Goal: Transaction & Acquisition: Purchase product/service

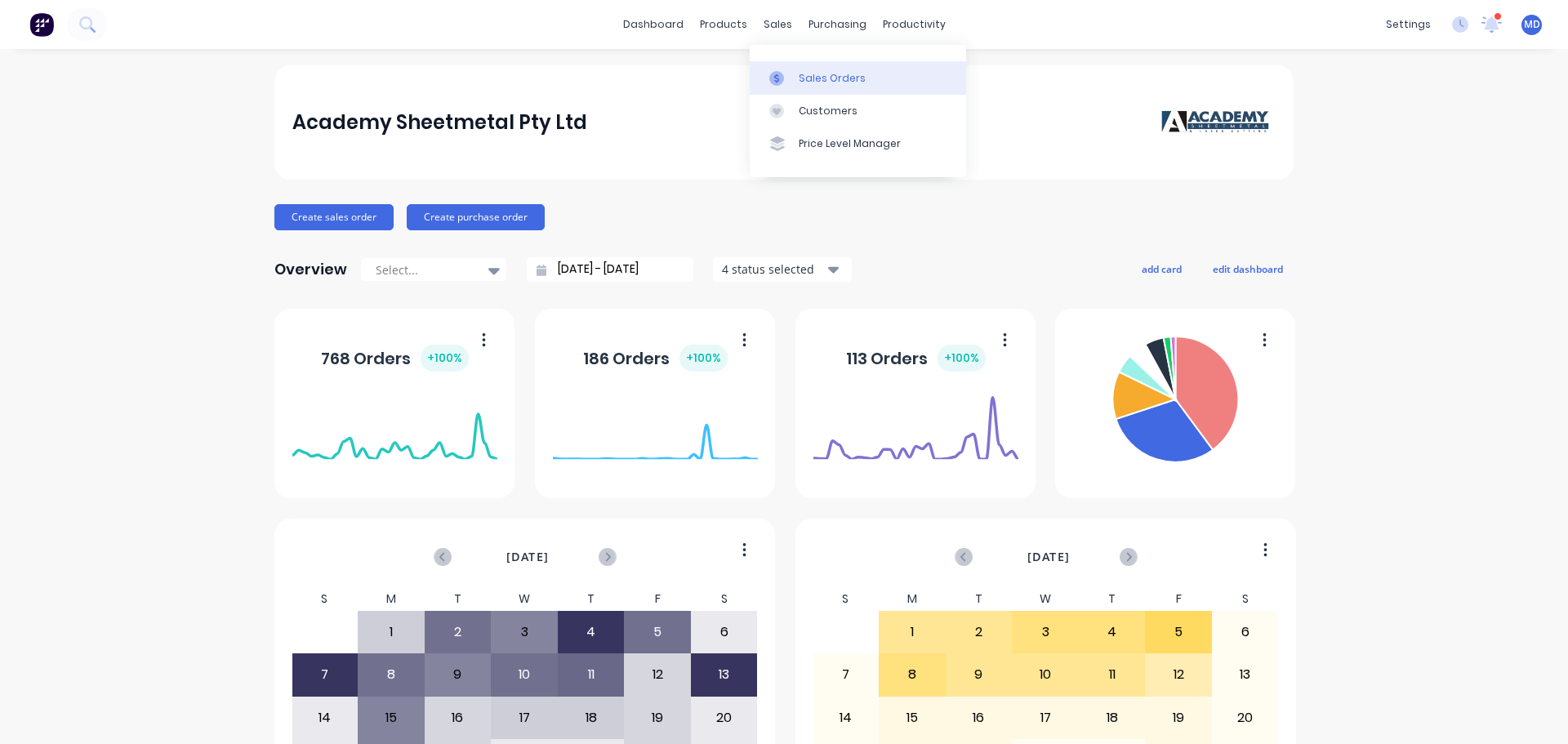
drag, startPoint x: 802, startPoint y: 84, endPoint x: 775, endPoint y: 71, distance: 30.0
click at [802, 84] on div "Sales Orders" at bounding box center [832, 77] width 67 height 14
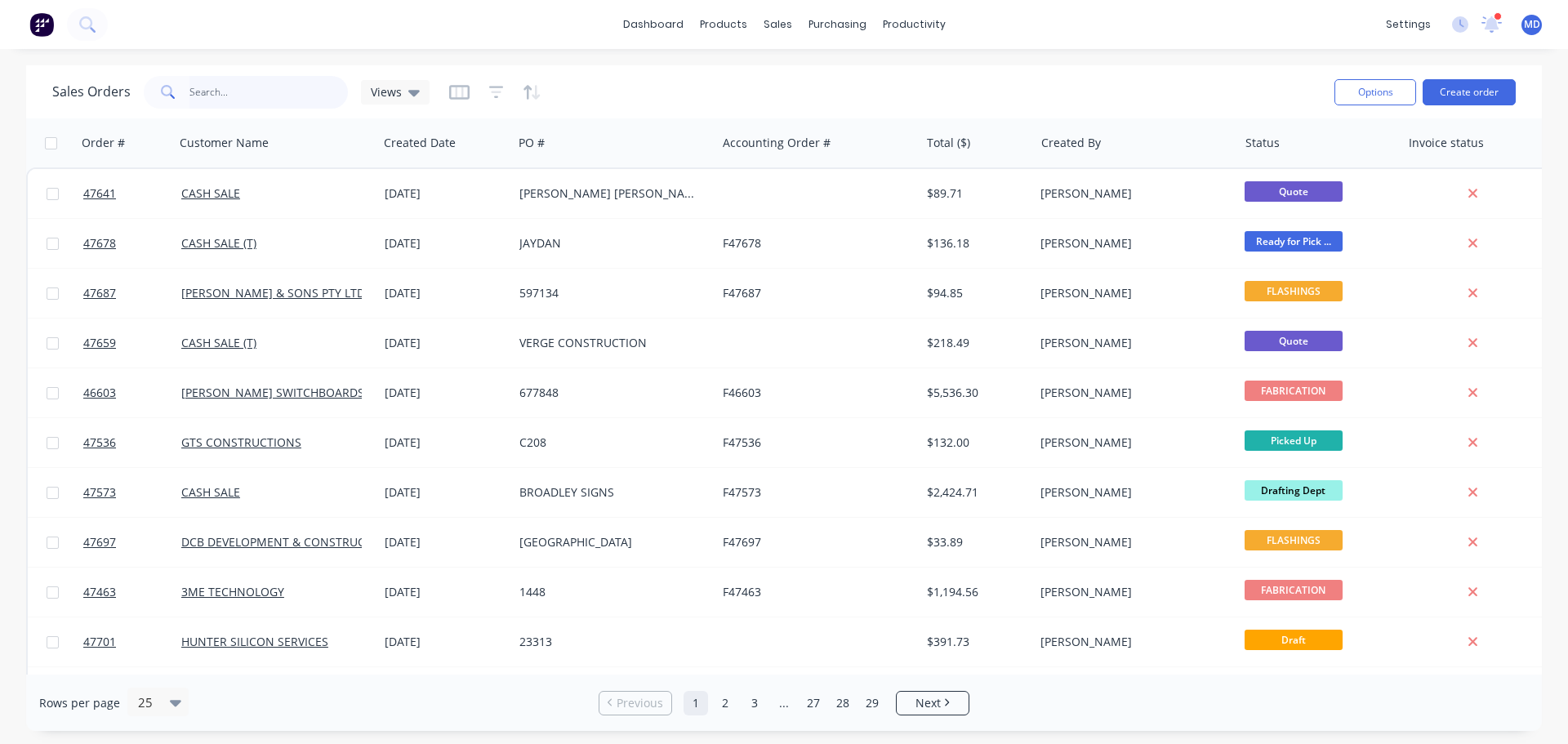
click at [265, 88] on input "text" at bounding box center [269, 92] width 159 height 33
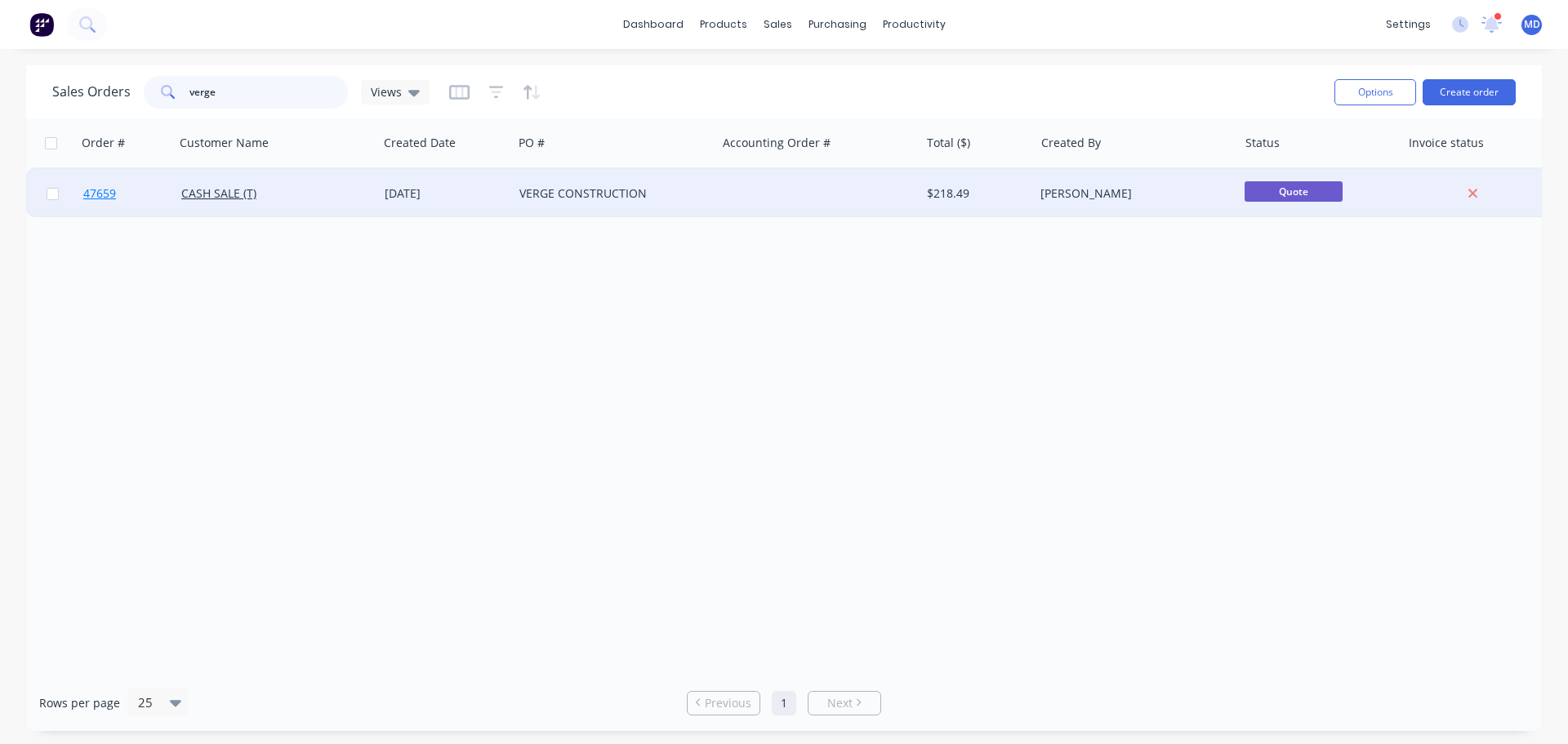
type input "verge"
click at [87, 188] on span "47659" at bounding box center [99, 193] width 33 height 16
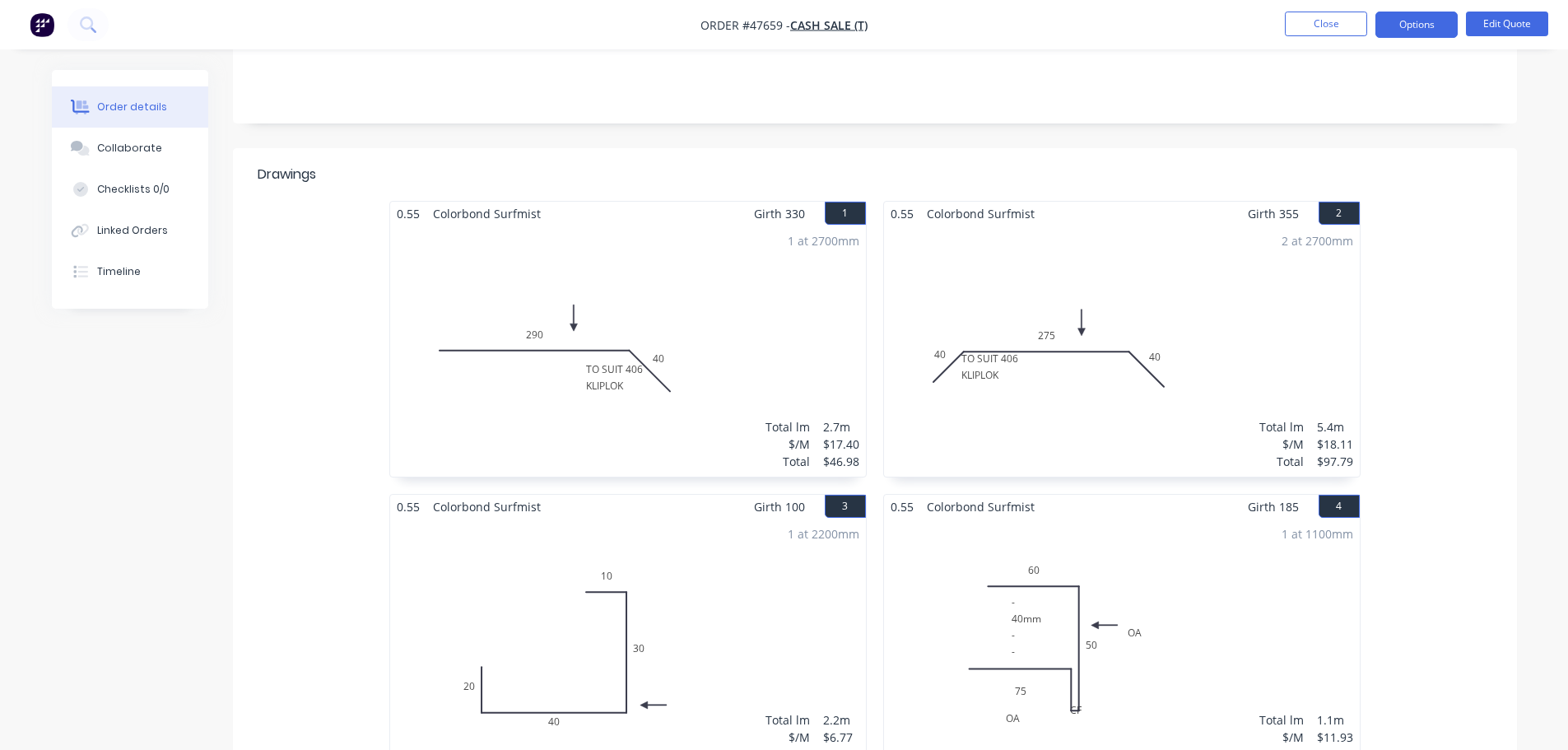
scroll to position [320, 0]
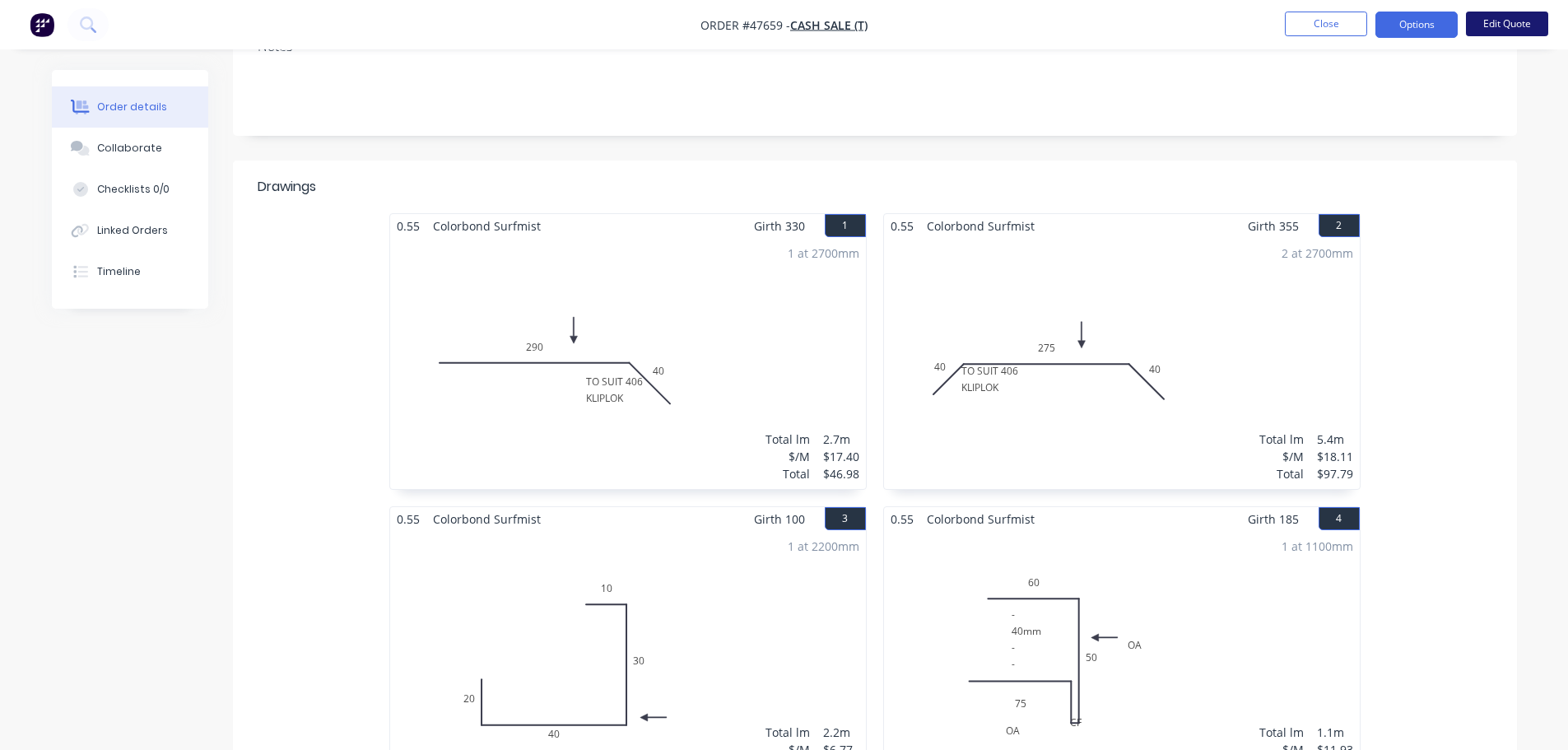
click at [1512, 28] on button "Edit Quote" at bounding box center [1507, 24] width 82 height 25
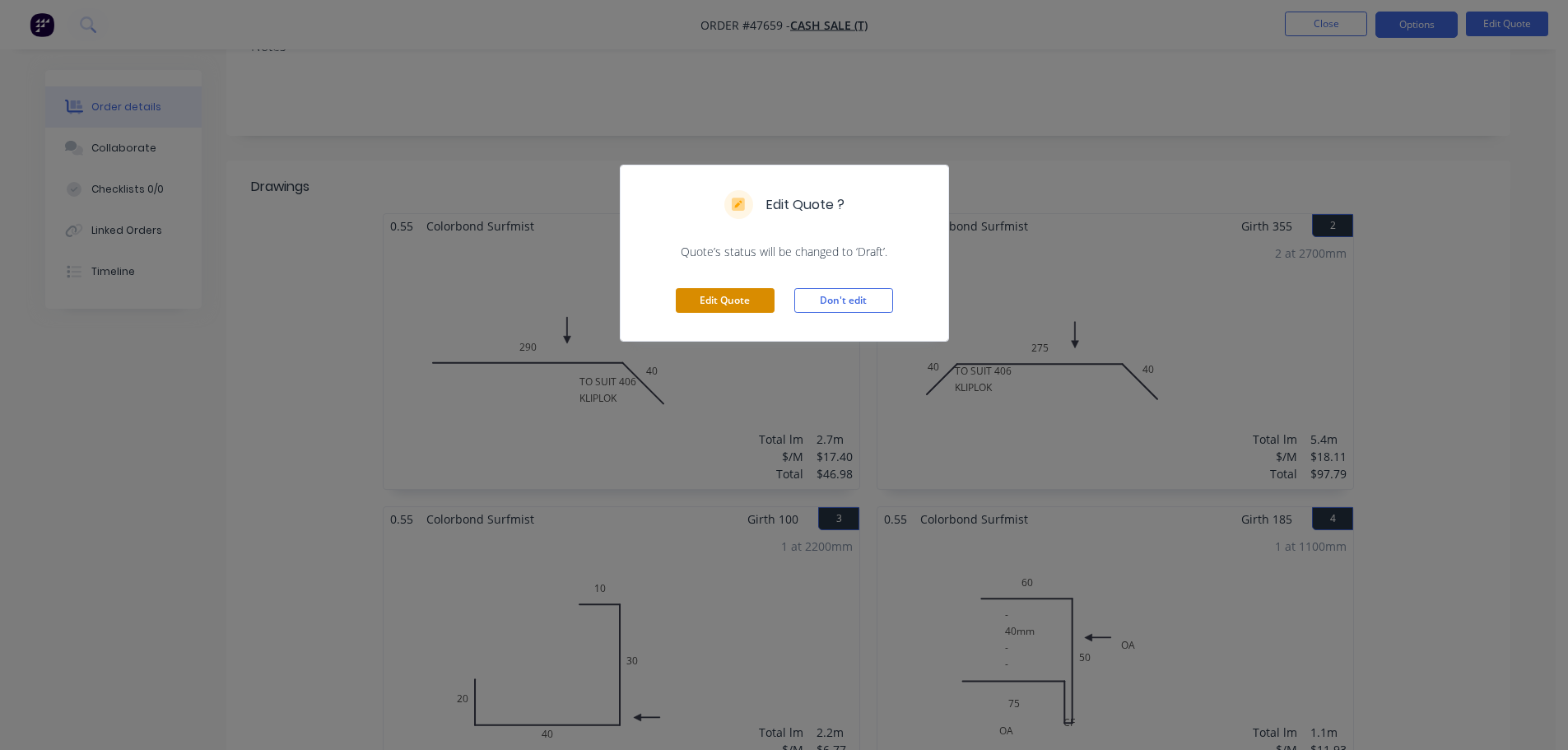
click at [707, 307] on button "Edit Quote" at bounding box center [725, 301] width 98 height 25
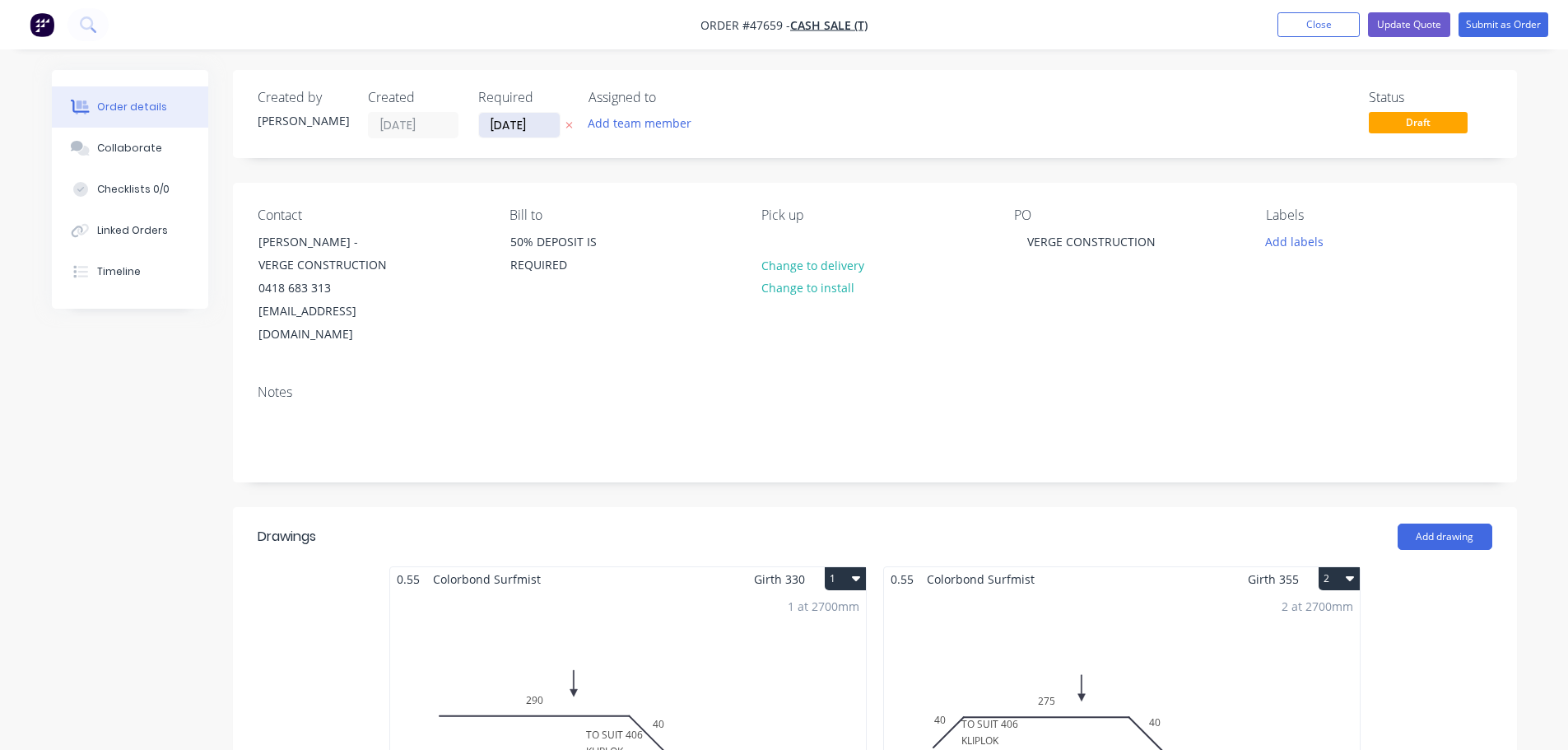
click at [517, 130] on input "[DATE]" at bounding box center [520, 125] width 81 height 25
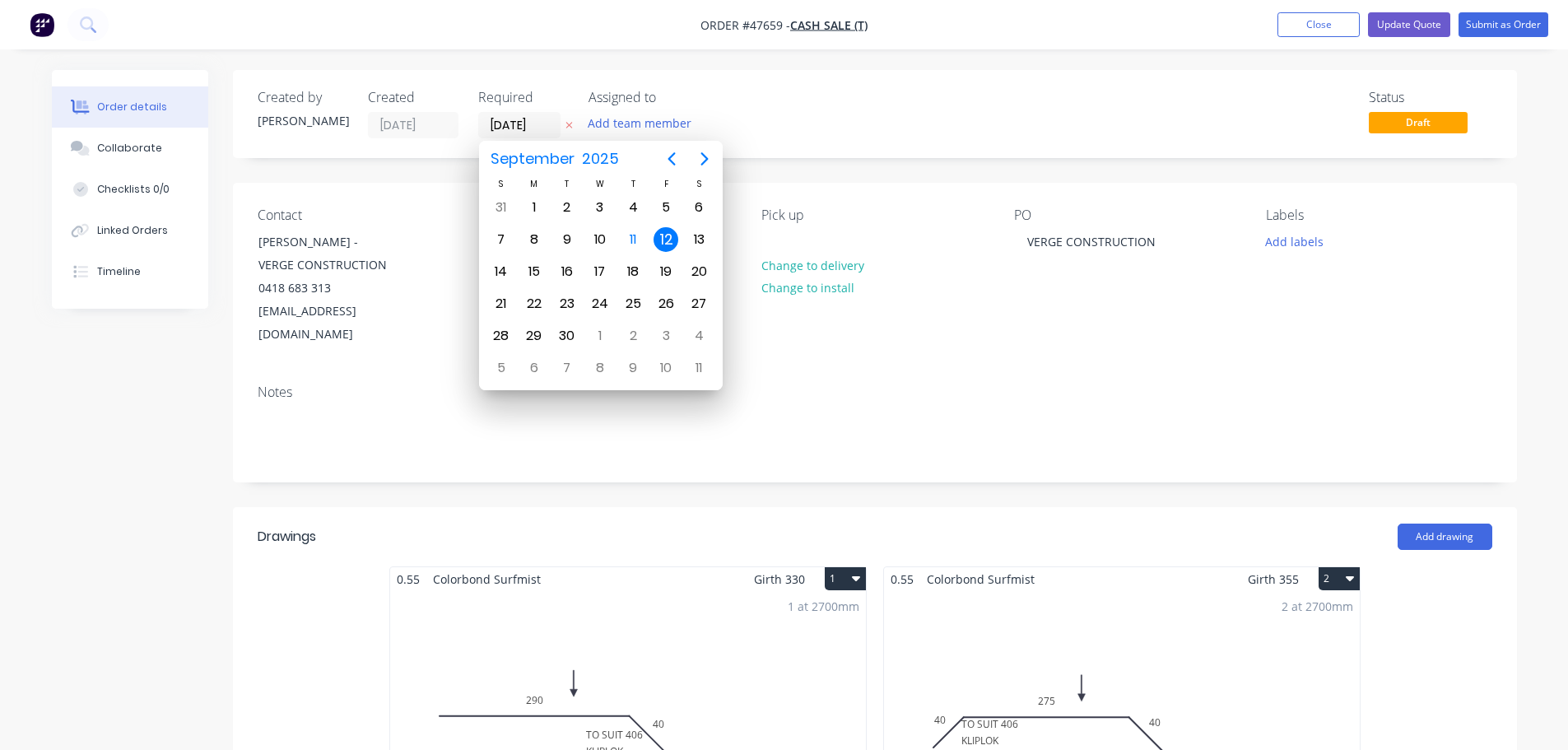
click at [662, 237] on div "12" at bounding box center [666, 240] width 25 height 25
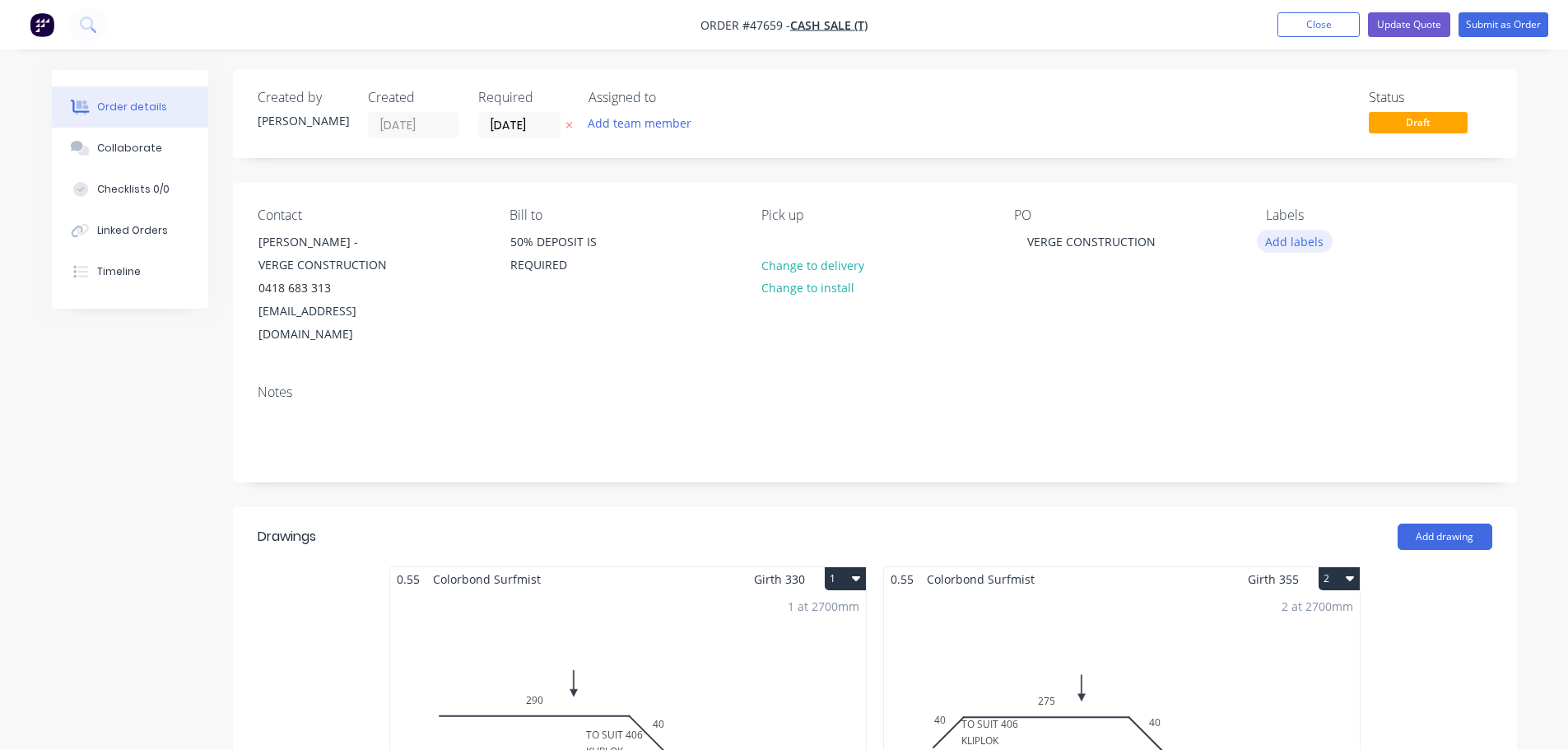
click at [1287, 245] on button "Add labels" at bounding box center [1295, 240] width 76 height 22
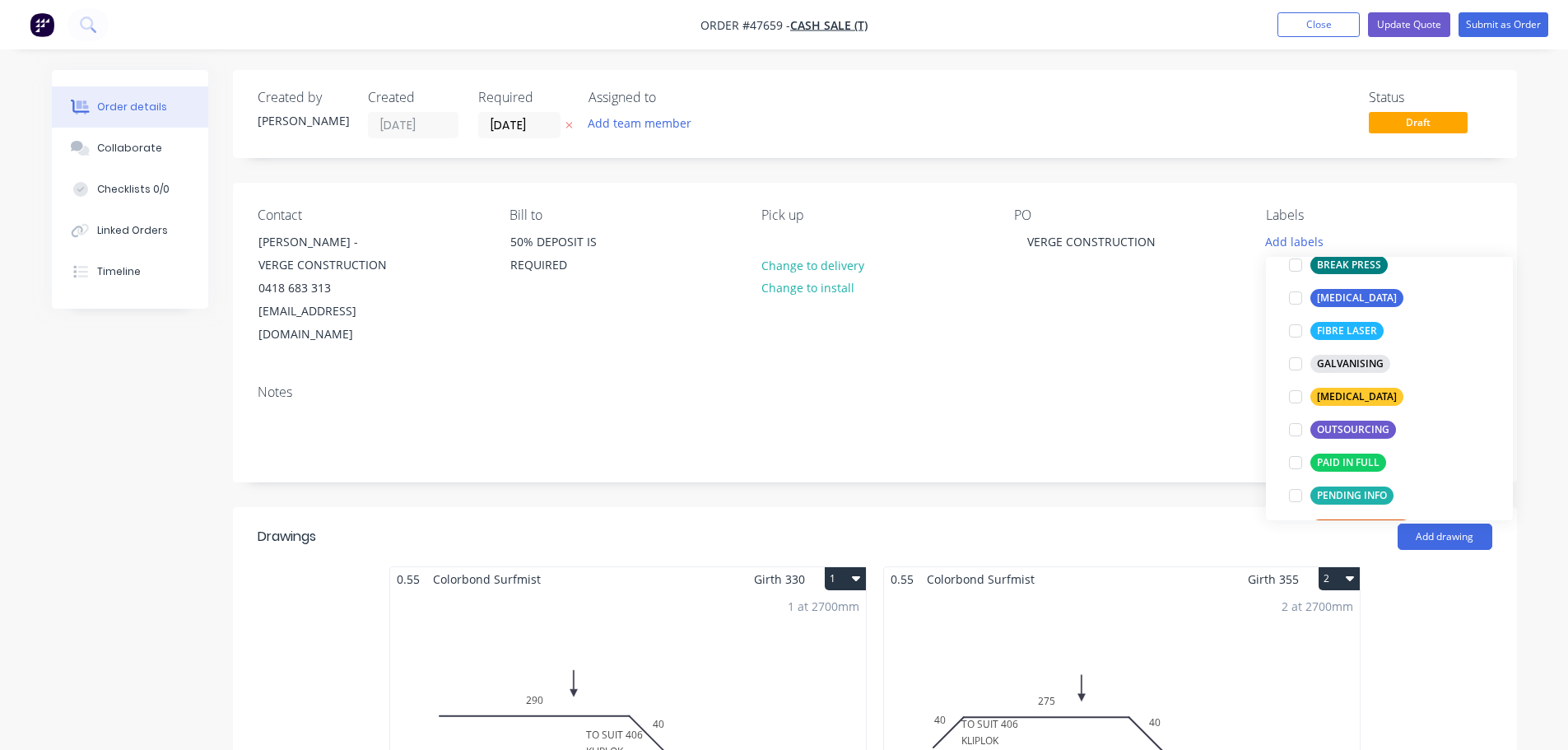
scroll to position [330, 0]
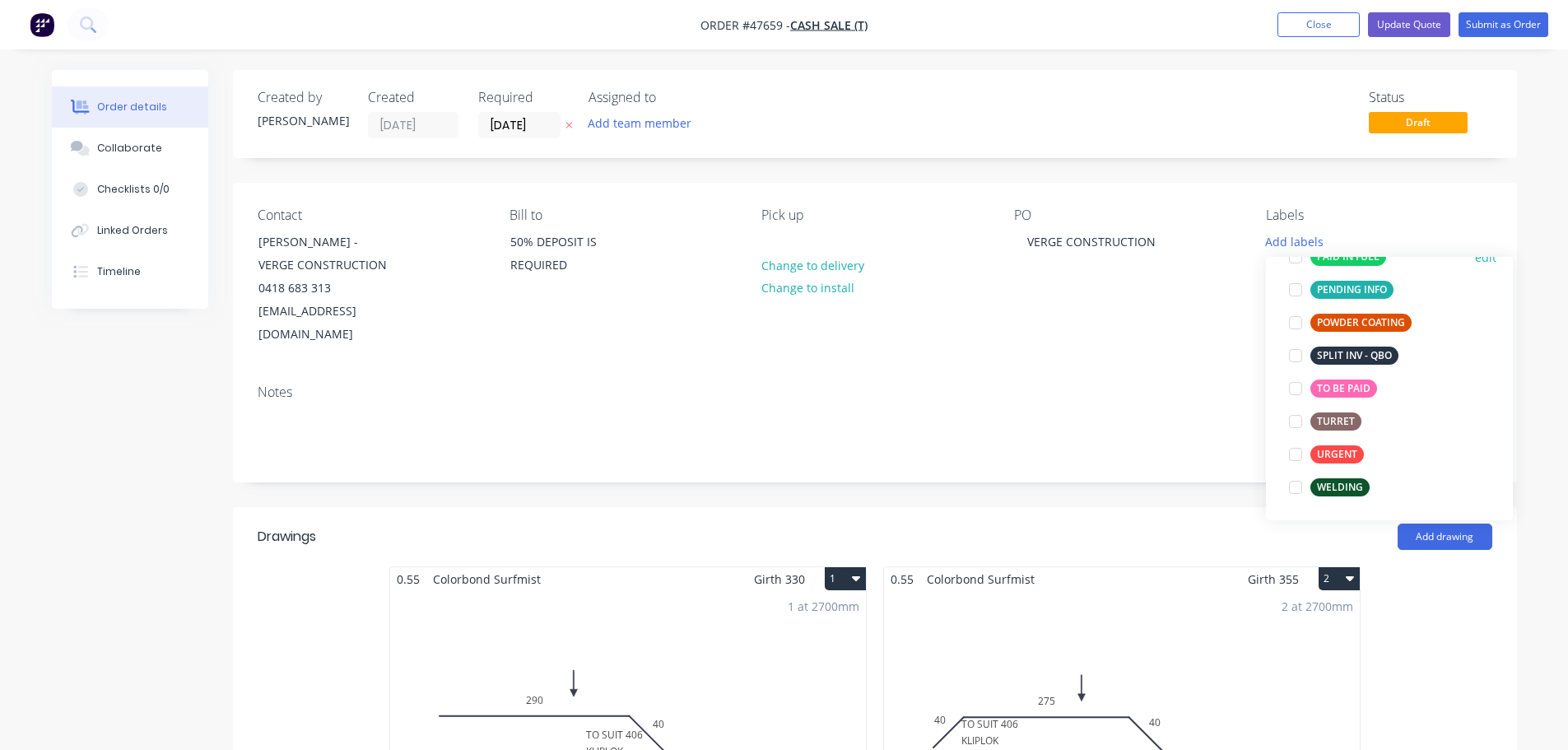
click at [1294, 262] on div at bounding box center [1296, 256] width 33 height 33
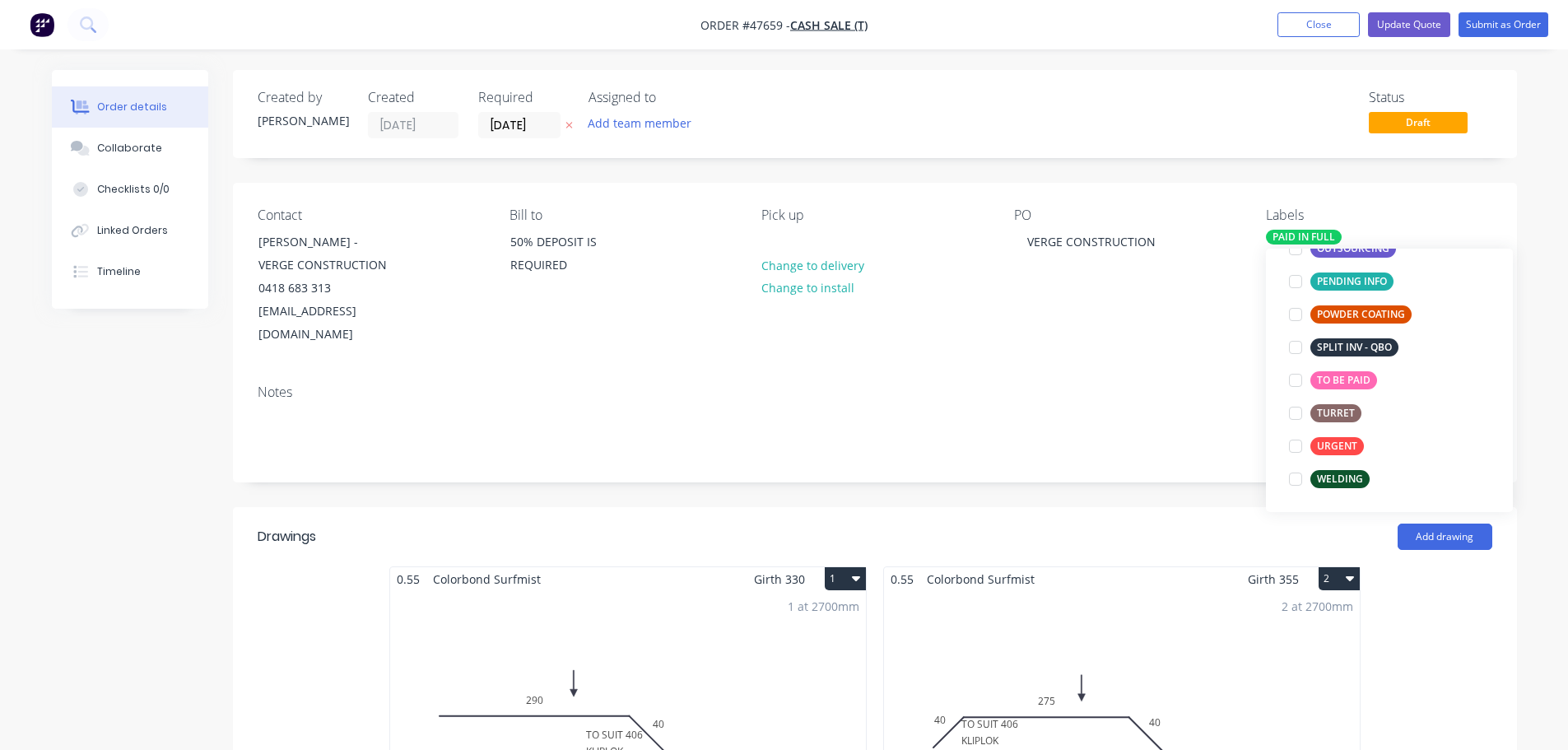
scroll to position [132, 0]
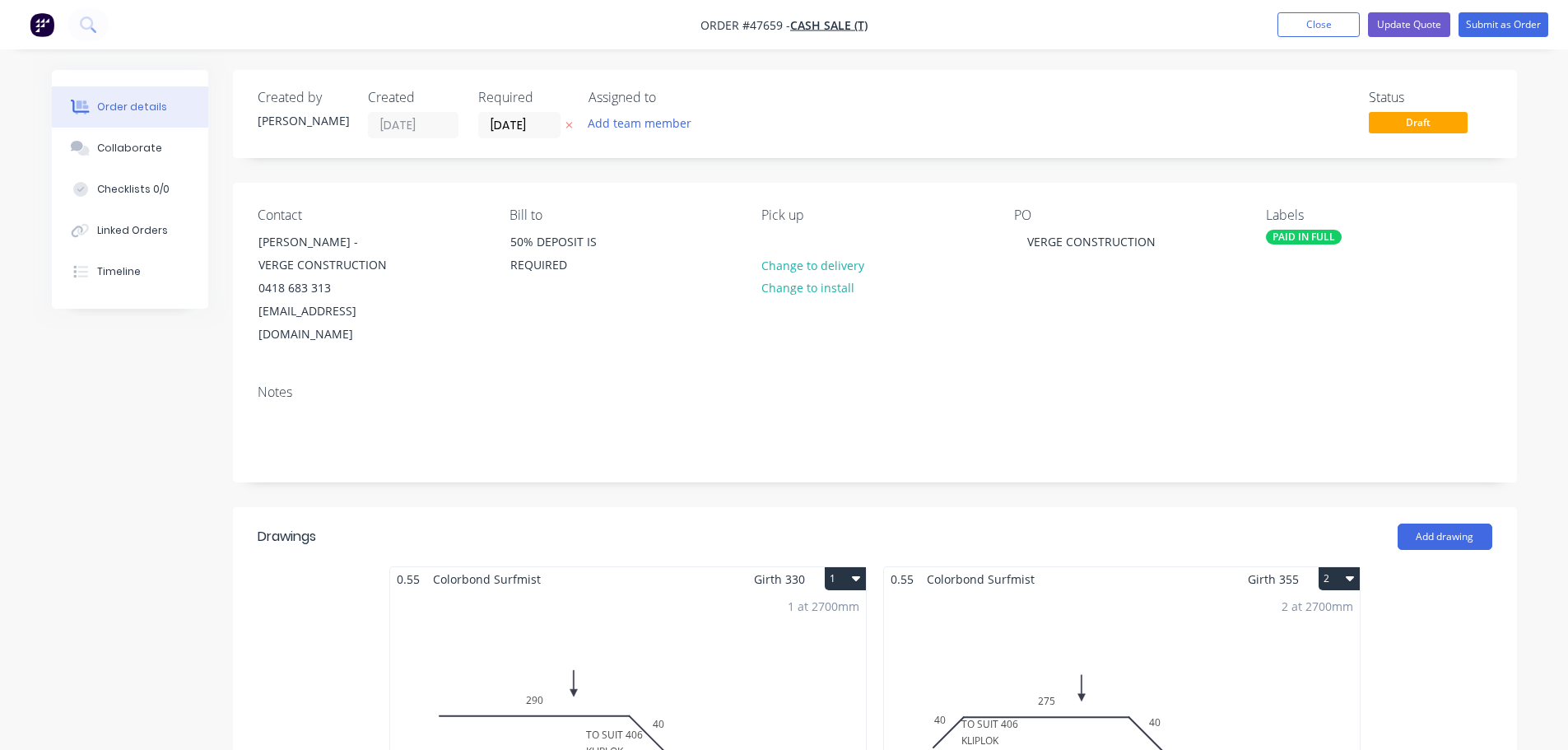
click at [1160, 301] on div "PO VERGE CONSTRUCTION" at bounding box center [1127, 277] width 226 height 139
click at [1504, 27] on button "Submit as Order" at bounding box center [1503, 25] width 90 height 25
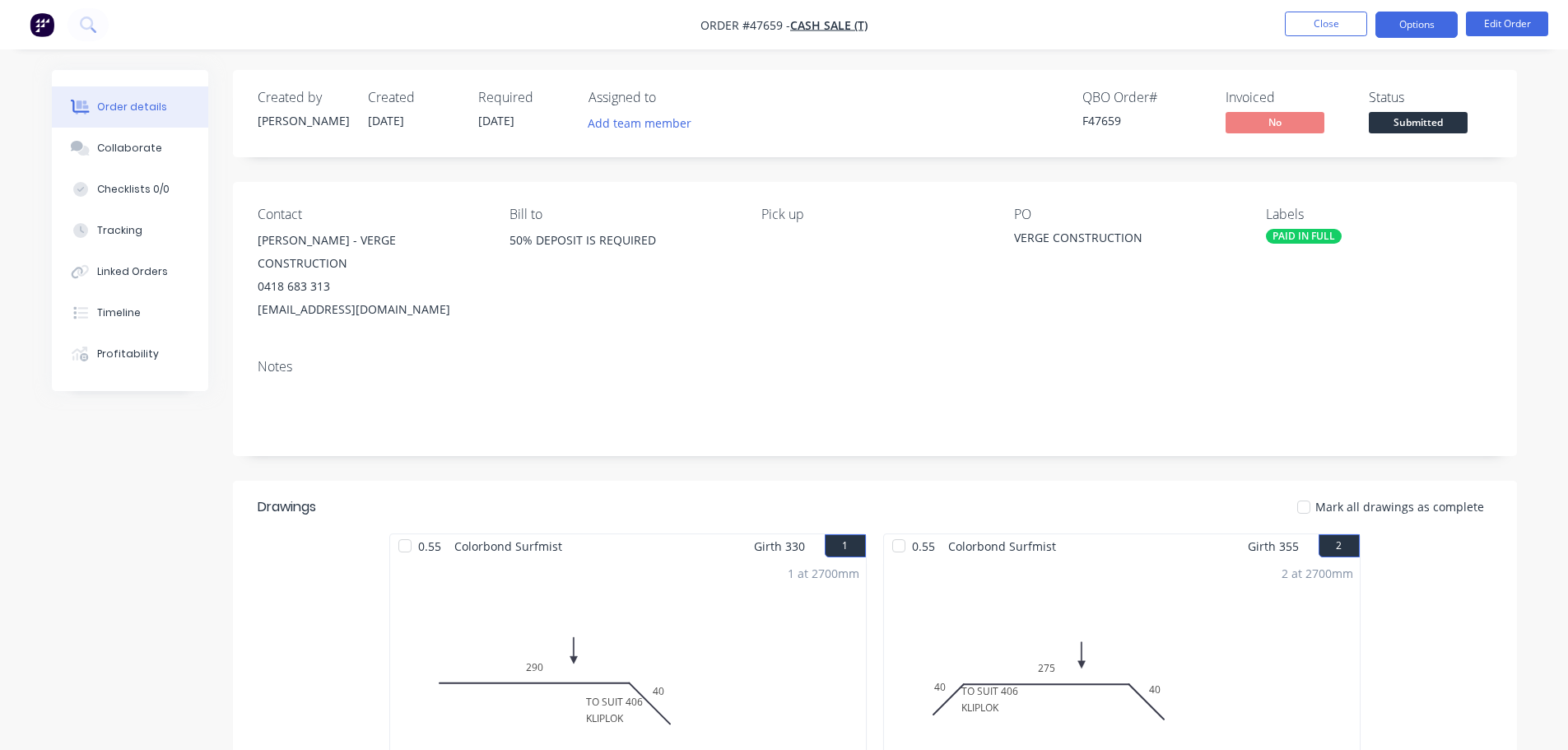
click at [1405, 24] on button "Options" at bounding box center [1417, 24] width 82 height 26
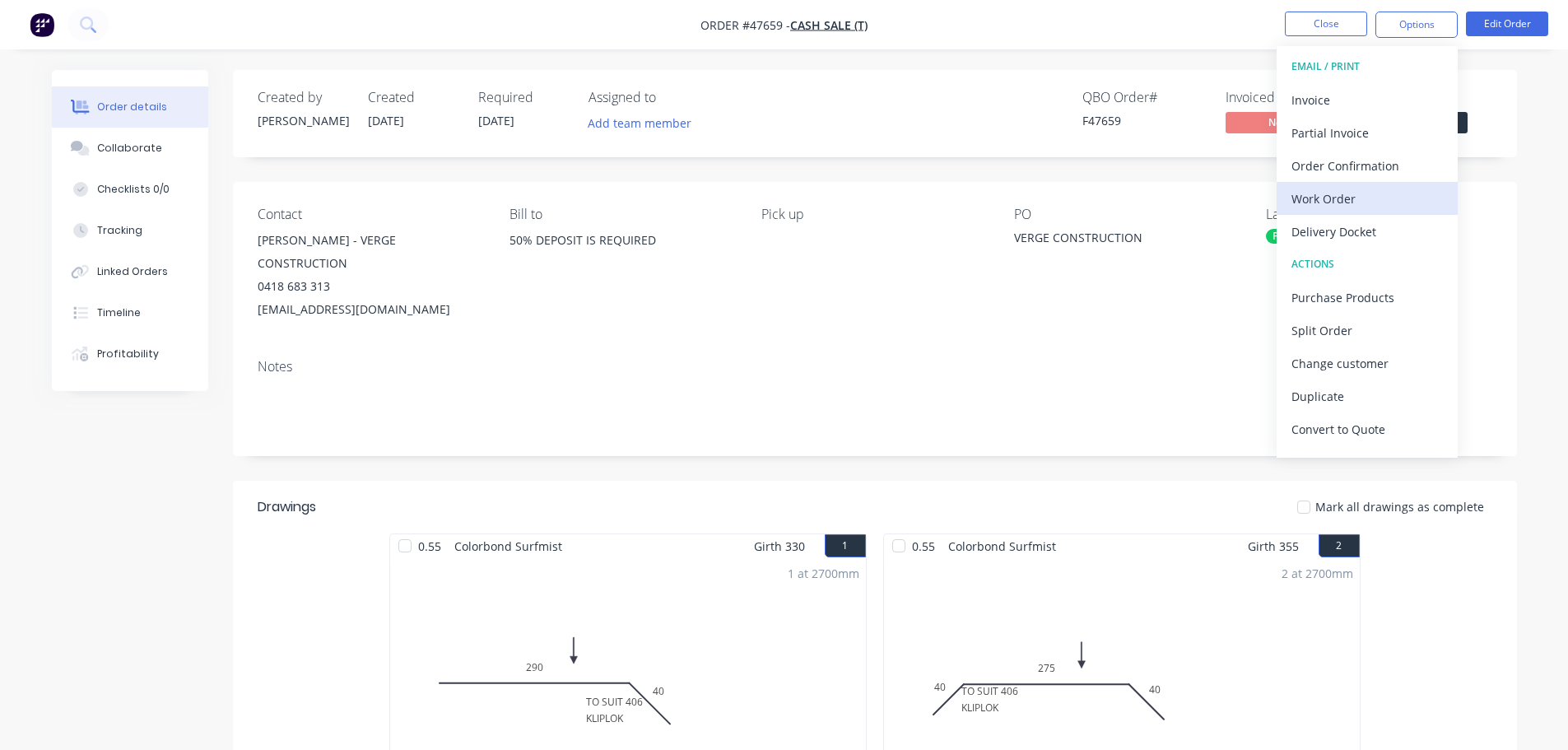
click at [1360, 199] on div "Work Order" at bounding box center [1367, 199] width 151 height 24
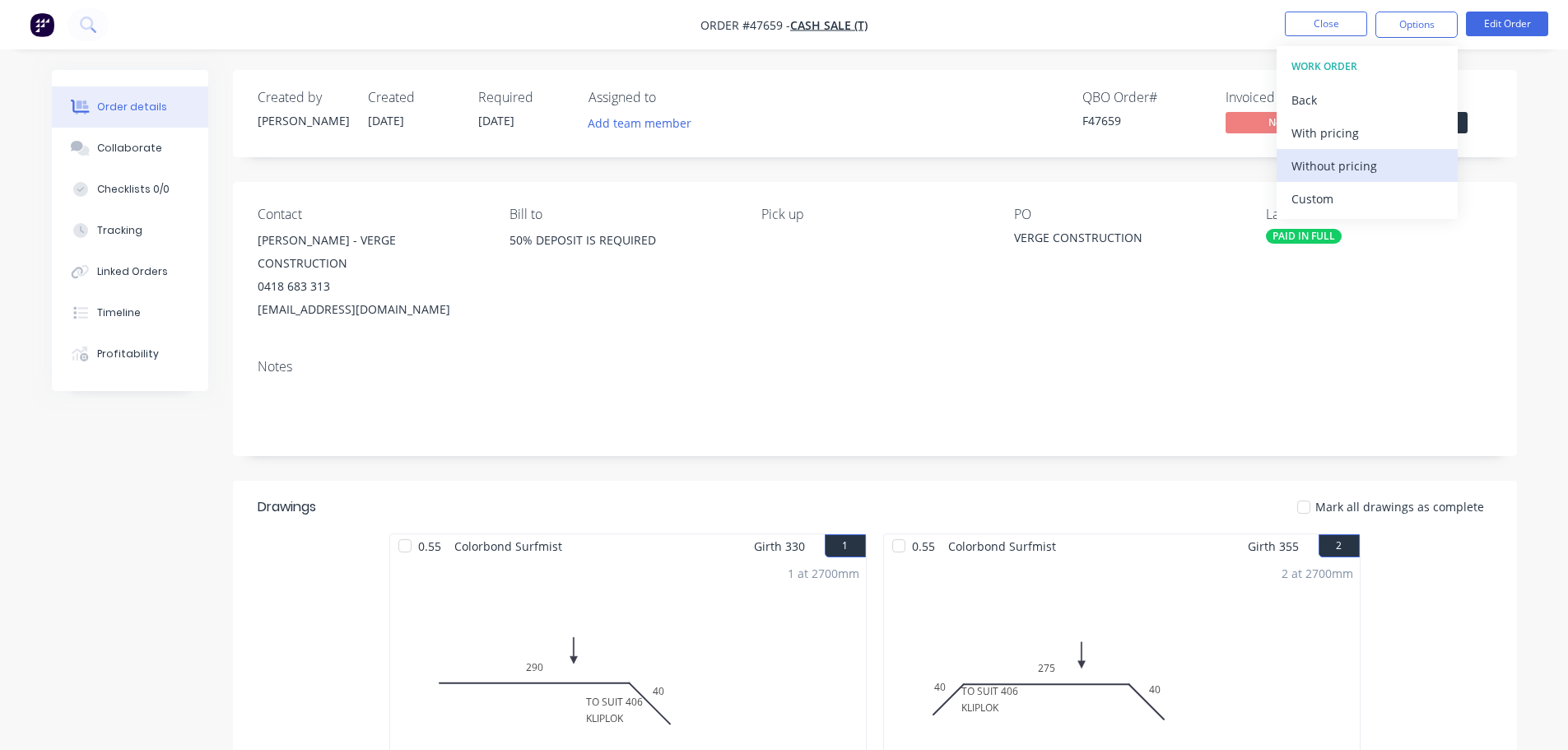
click at [1360, 169] on div "Without pricing" at bounding box center [1367, 166] width 151 height 24
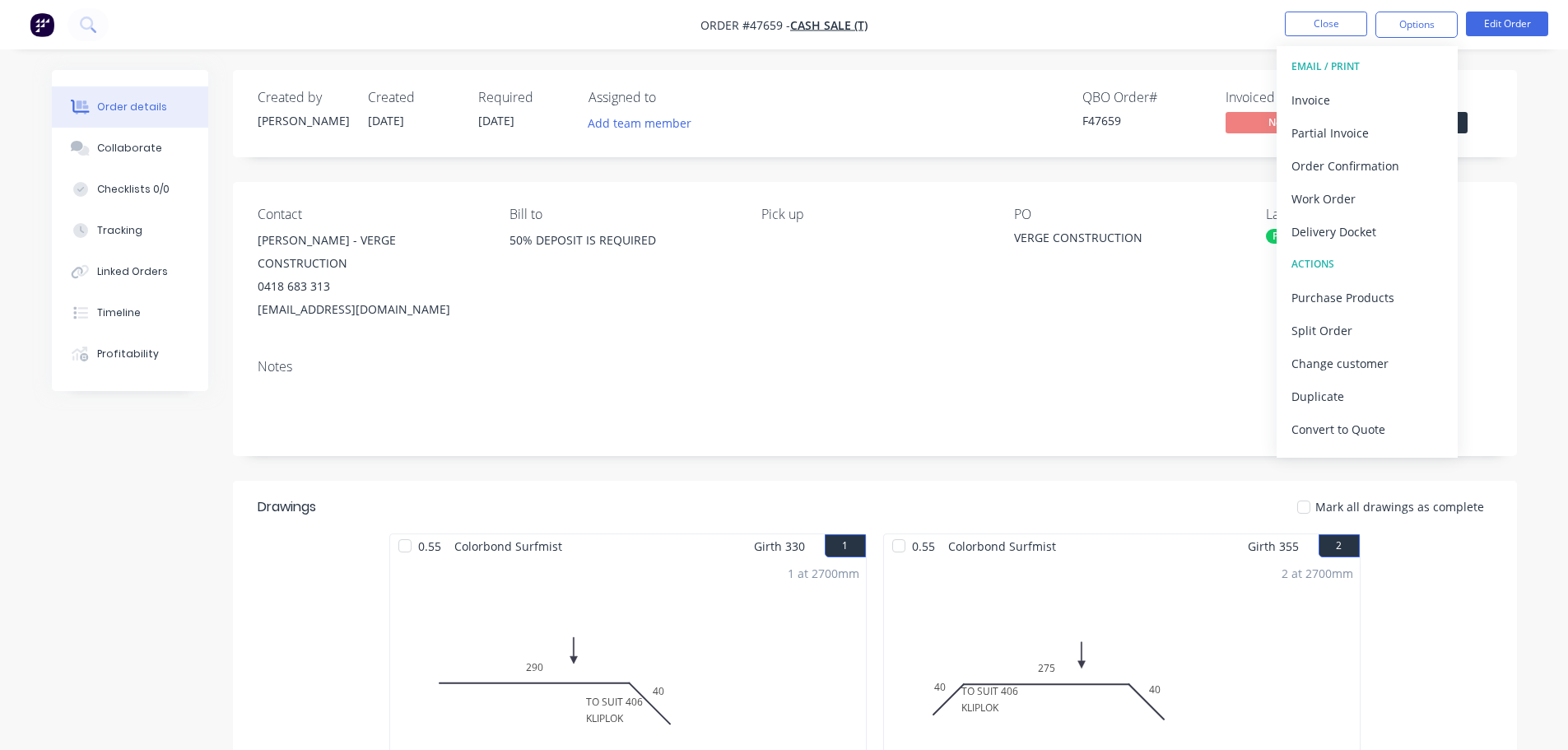
click at [1487, 100] on div "Status" at bounding box center [1431, 97] width 123 height 15
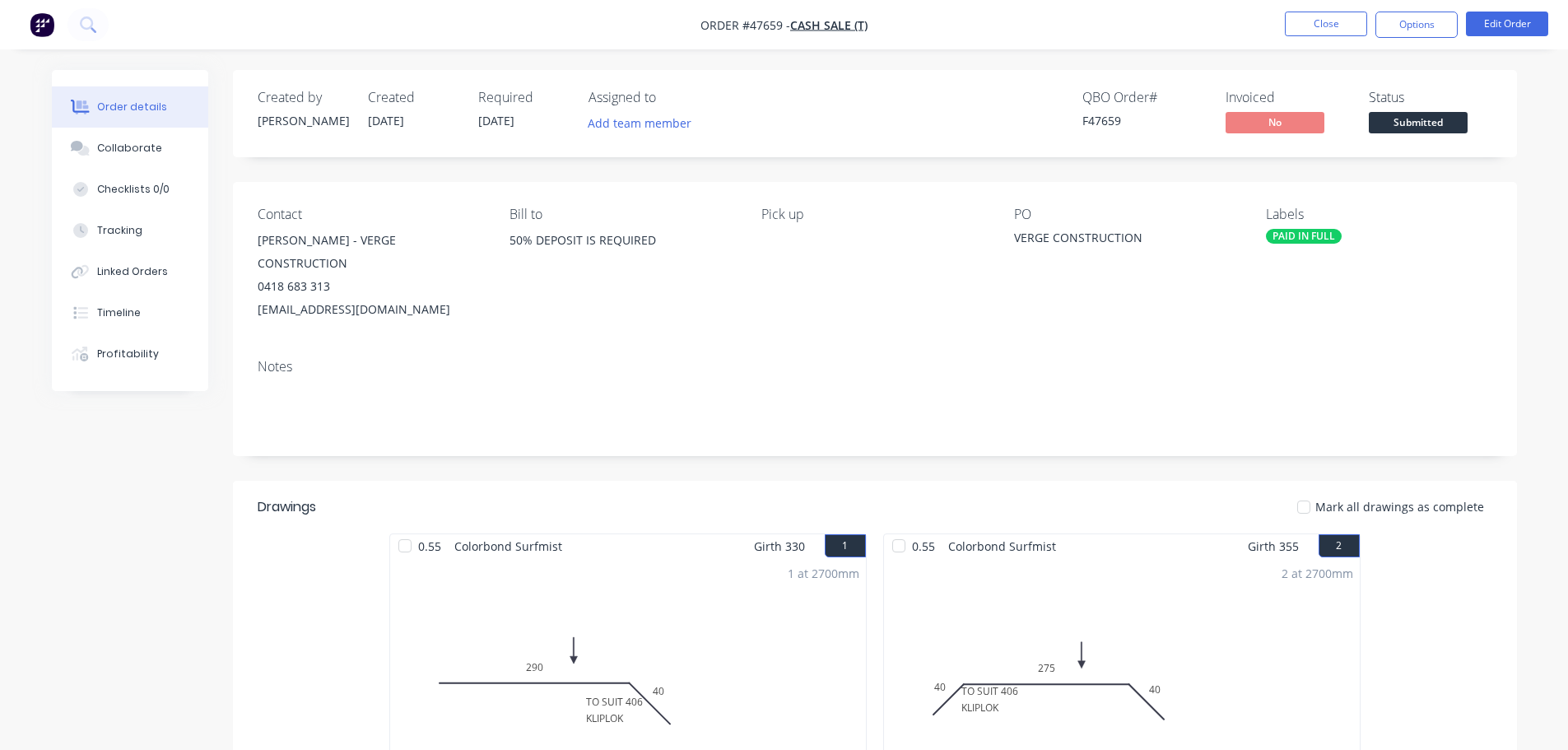
click at [1456, 125] on span "Submitted" at bounding box center [1419, 121] width 98 height 20
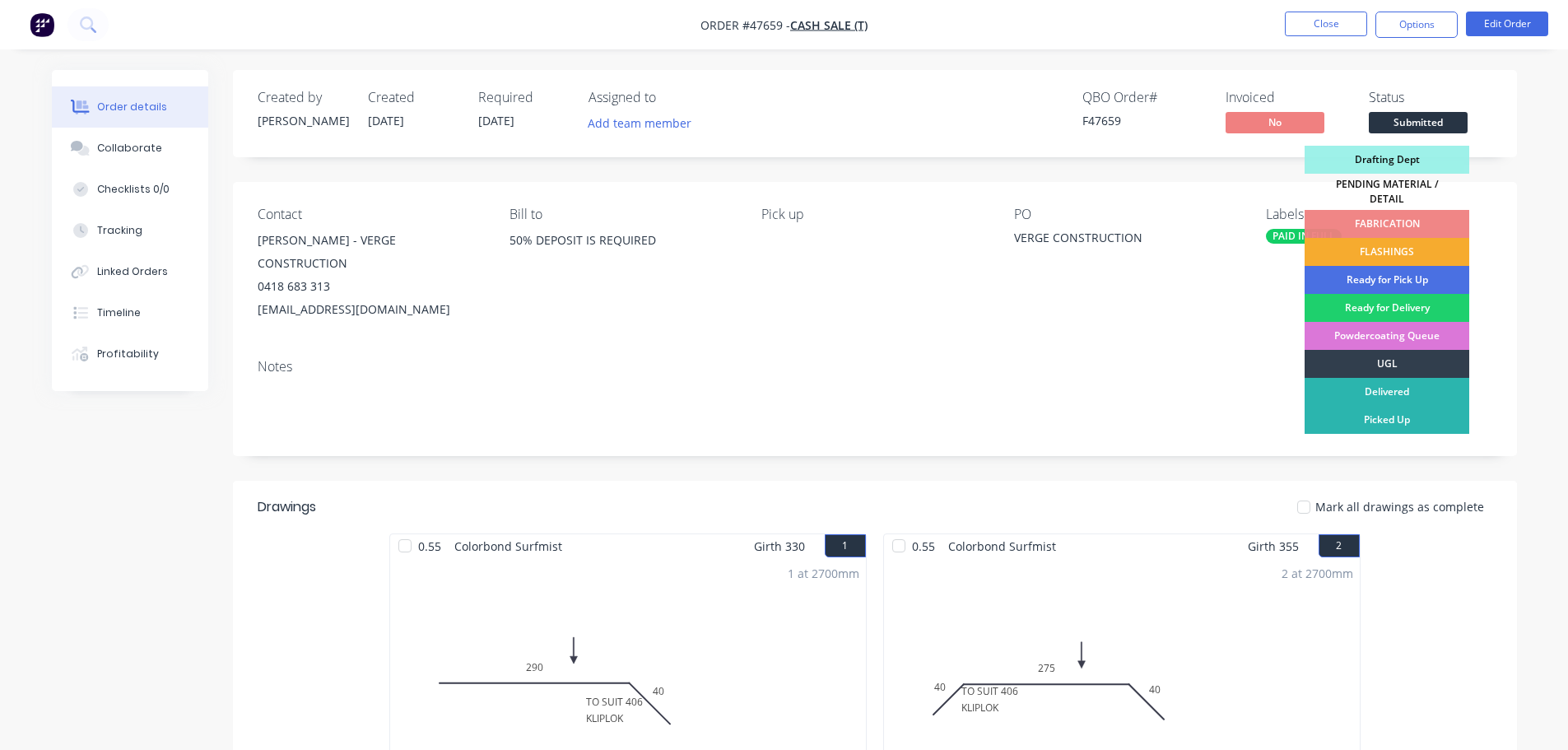
click at [1433, 238] on div "FLASHINGS" at bounding box center [1387, 252] width 165 height 28
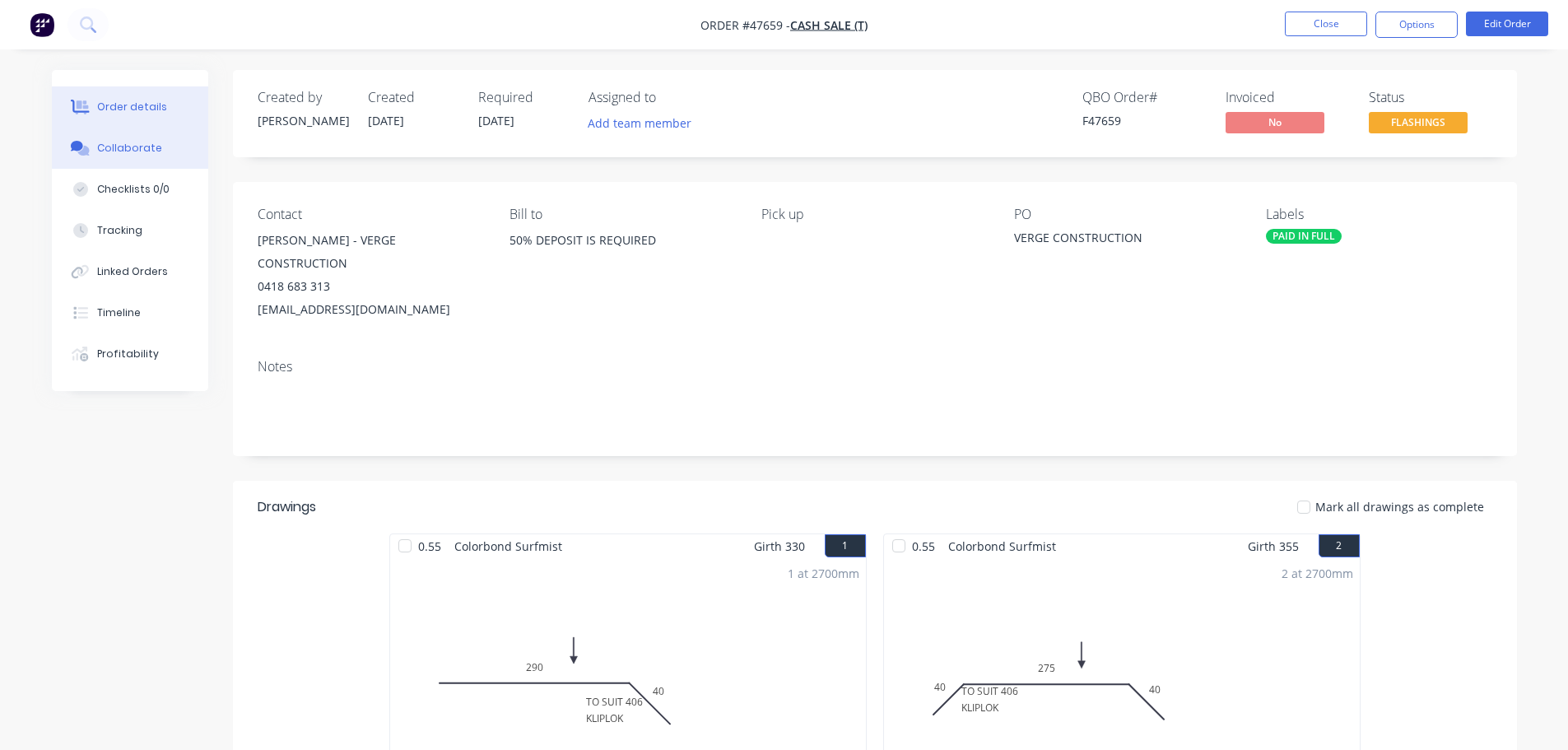
click at [134, 160] on button "Collaborate" at bounding box center [130, 147] width 156 height 41
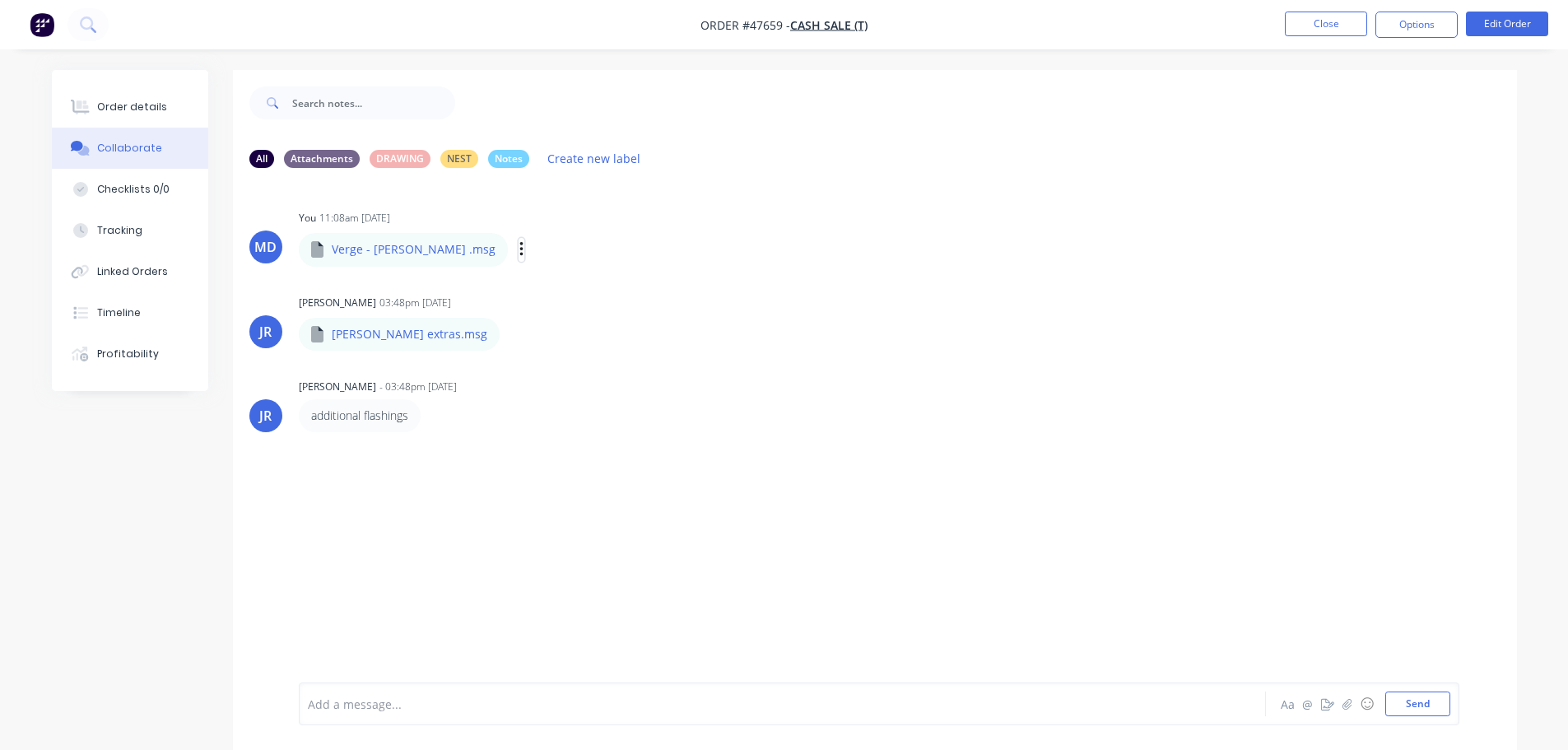
click at [520, 248] on icon "button" at bounding box center [522, 250] width 5 height 19
click at [537, 282] on button "Download" at bounding box center [630, 293] width 185 height 37
click at [511, 335] on icon "button" at bounding box center [512, 333] width 3 height 14
click at [535, 379] on button "Download" at bounding box center [621, 377] width 185 height 37
click at [1432, 704] on button "Send" at bounding box center [1418, 704] width 65 height 25
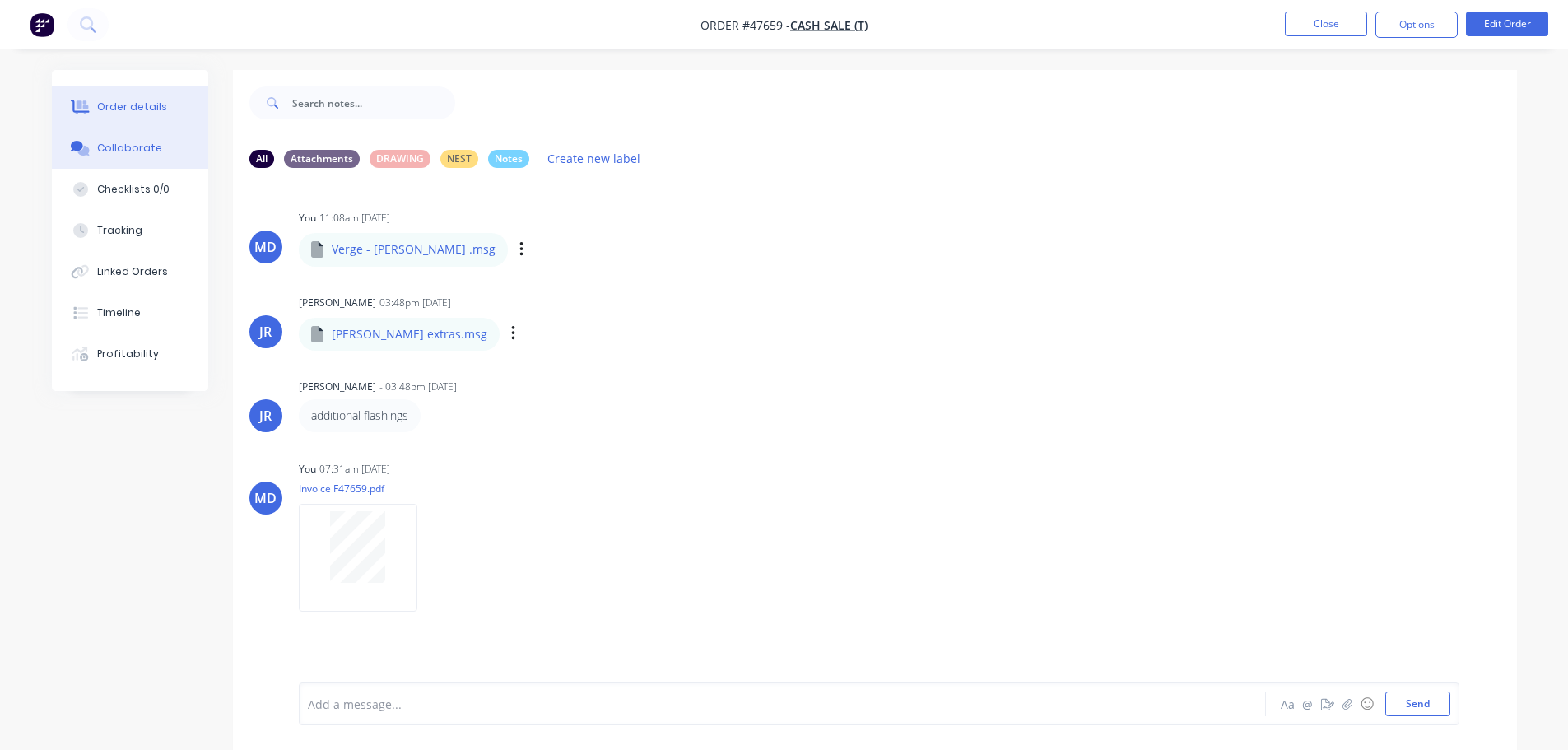
click at [132, 111] on div "Order details" at bounding box center [132, 106] width 70 height 14
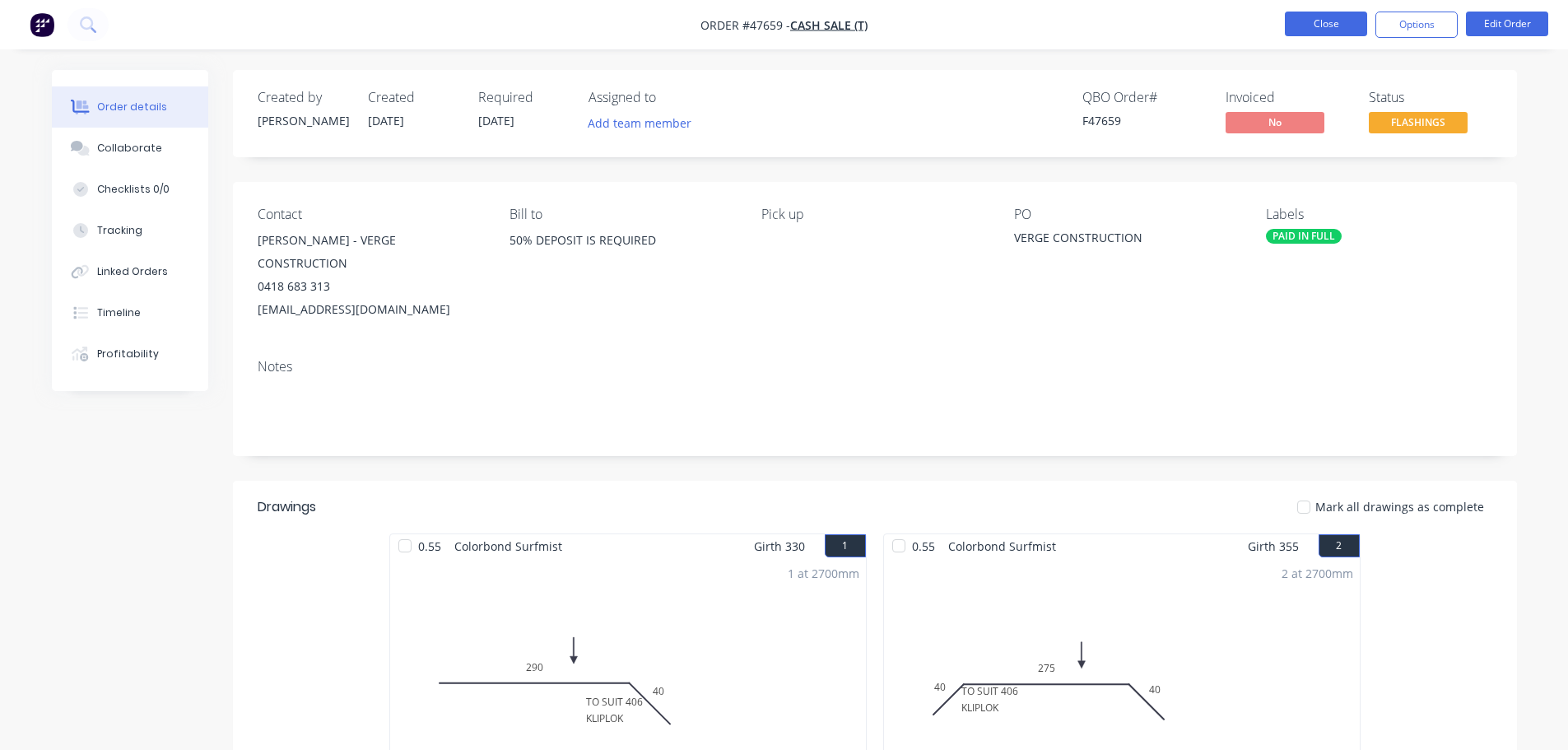
click at [1318, 19] on button "Close" at bounding box center [1326, 24] width 82 height 25
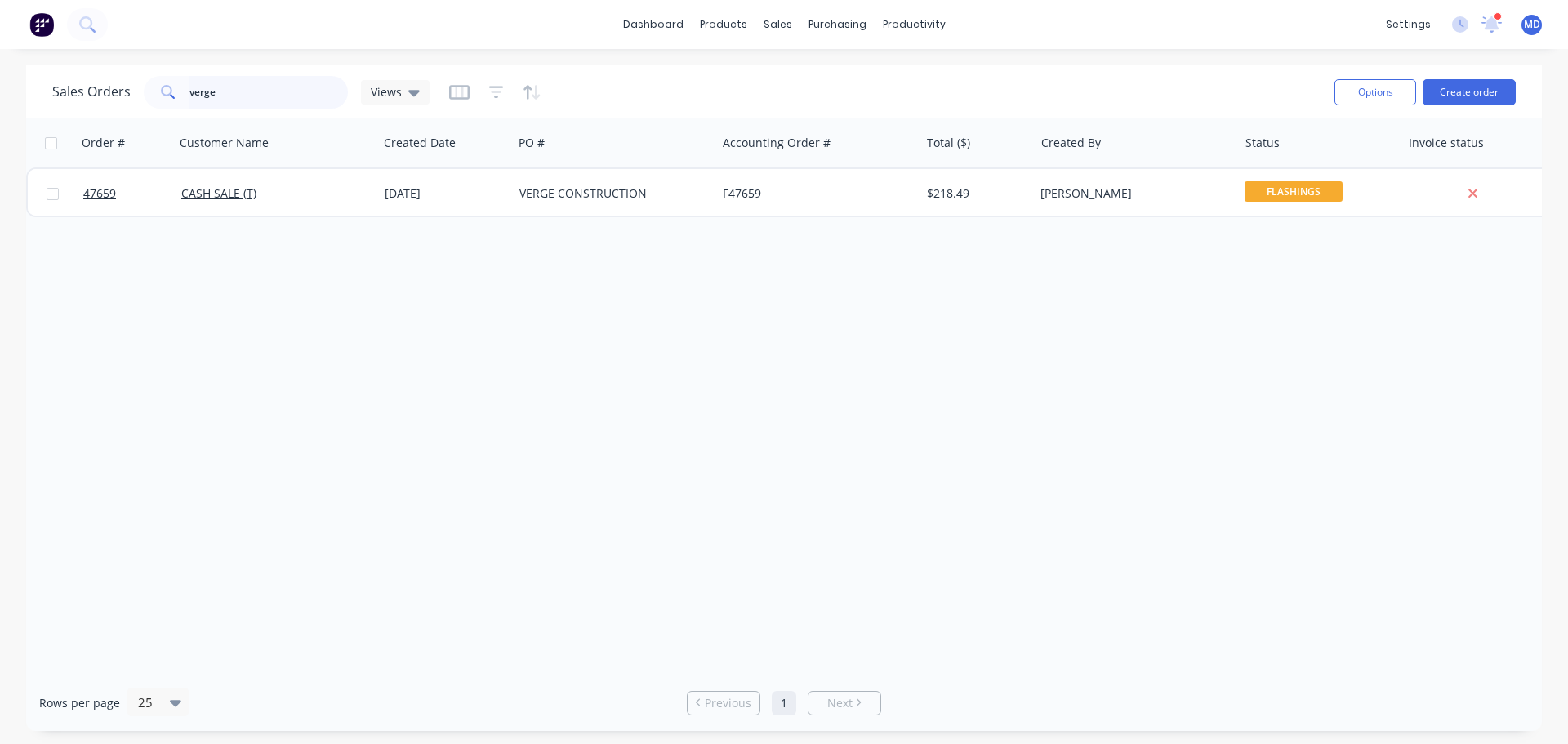
click at [325, 89] on input "verge" at bounding box center [269, 92] width 159 height 33
type input "v"
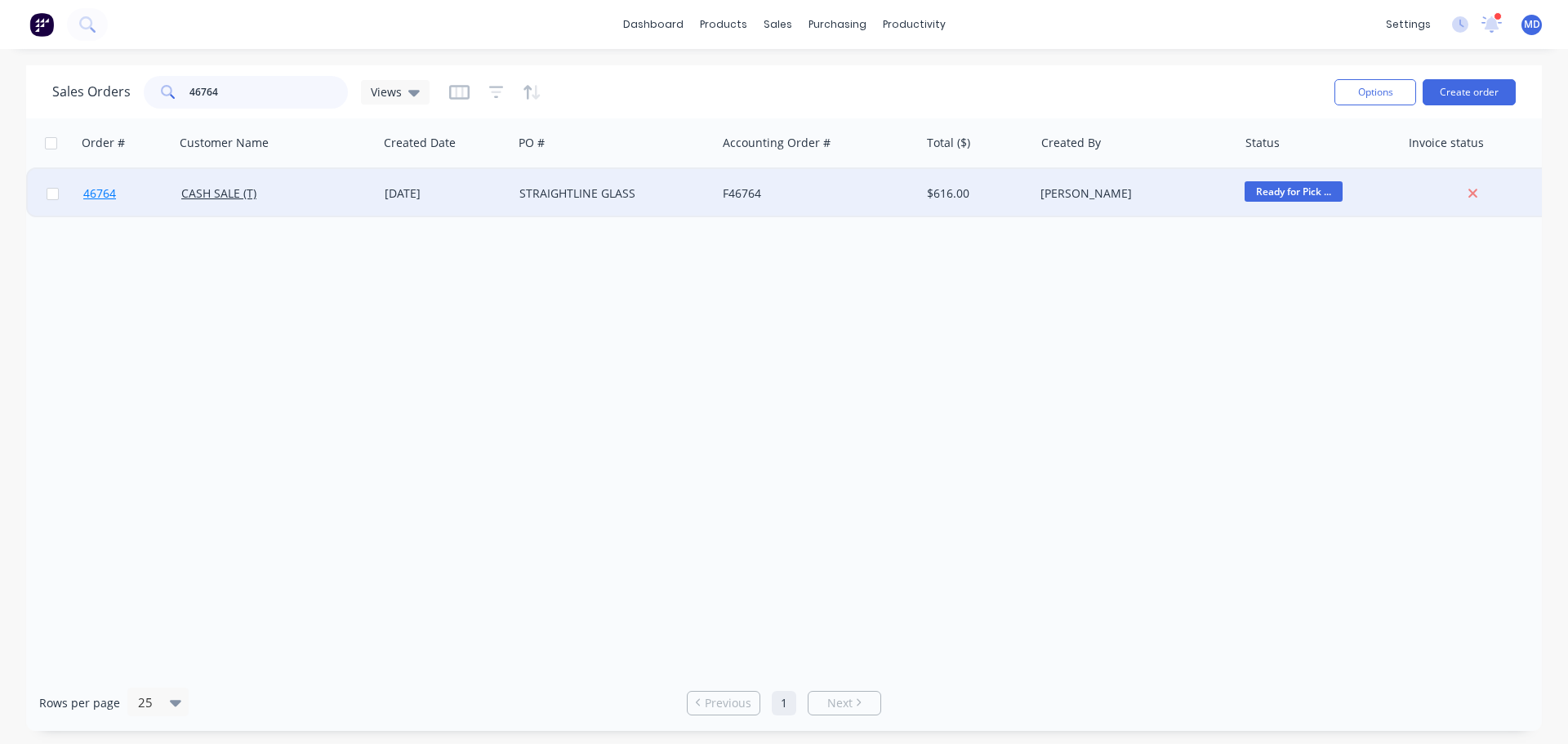
type input "46764"
click at [101, 197] on span "46764" at bounding box center [99, 193] width 33 height 16
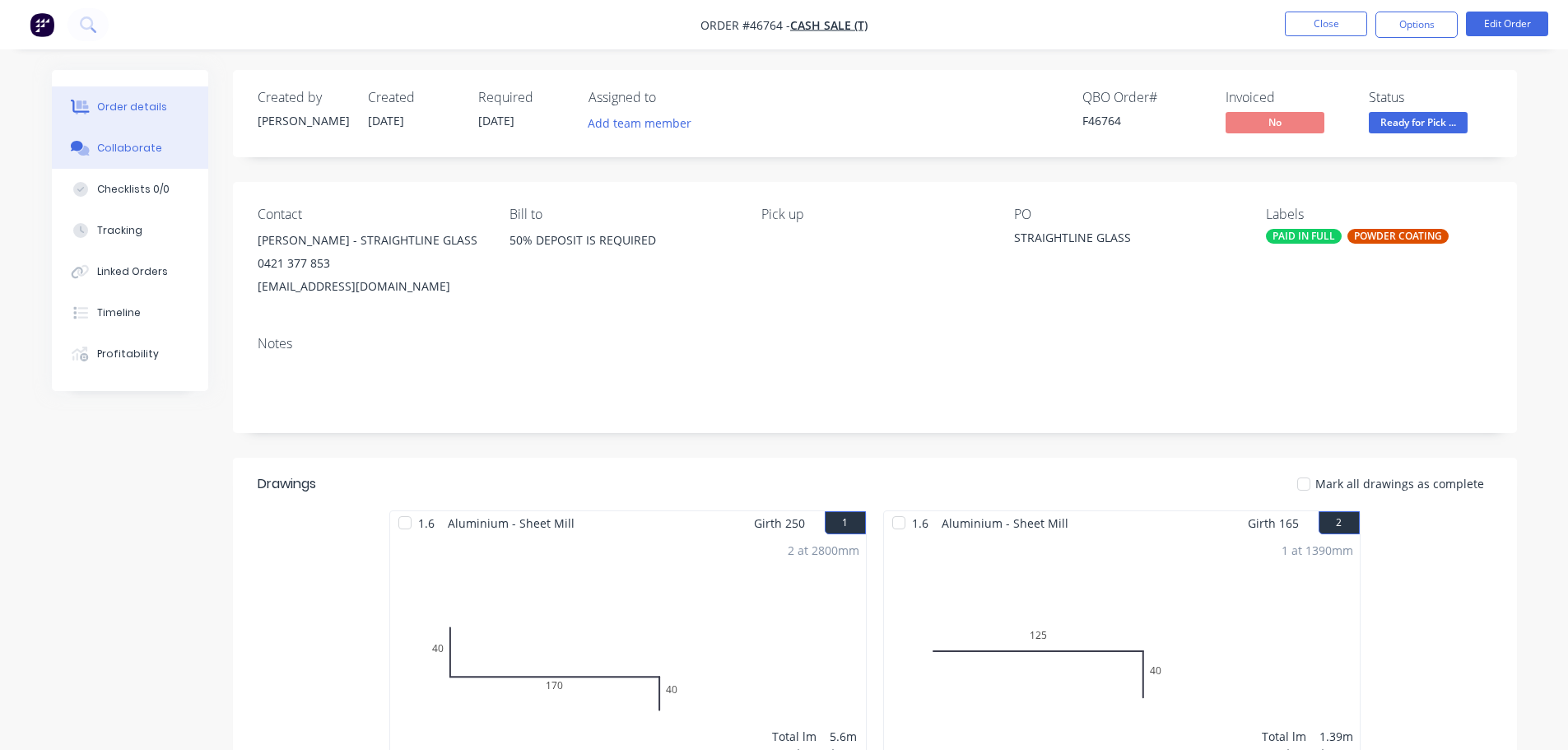
click at [88, 150] on icon at bounding box center [83, 150] width 12 height 10
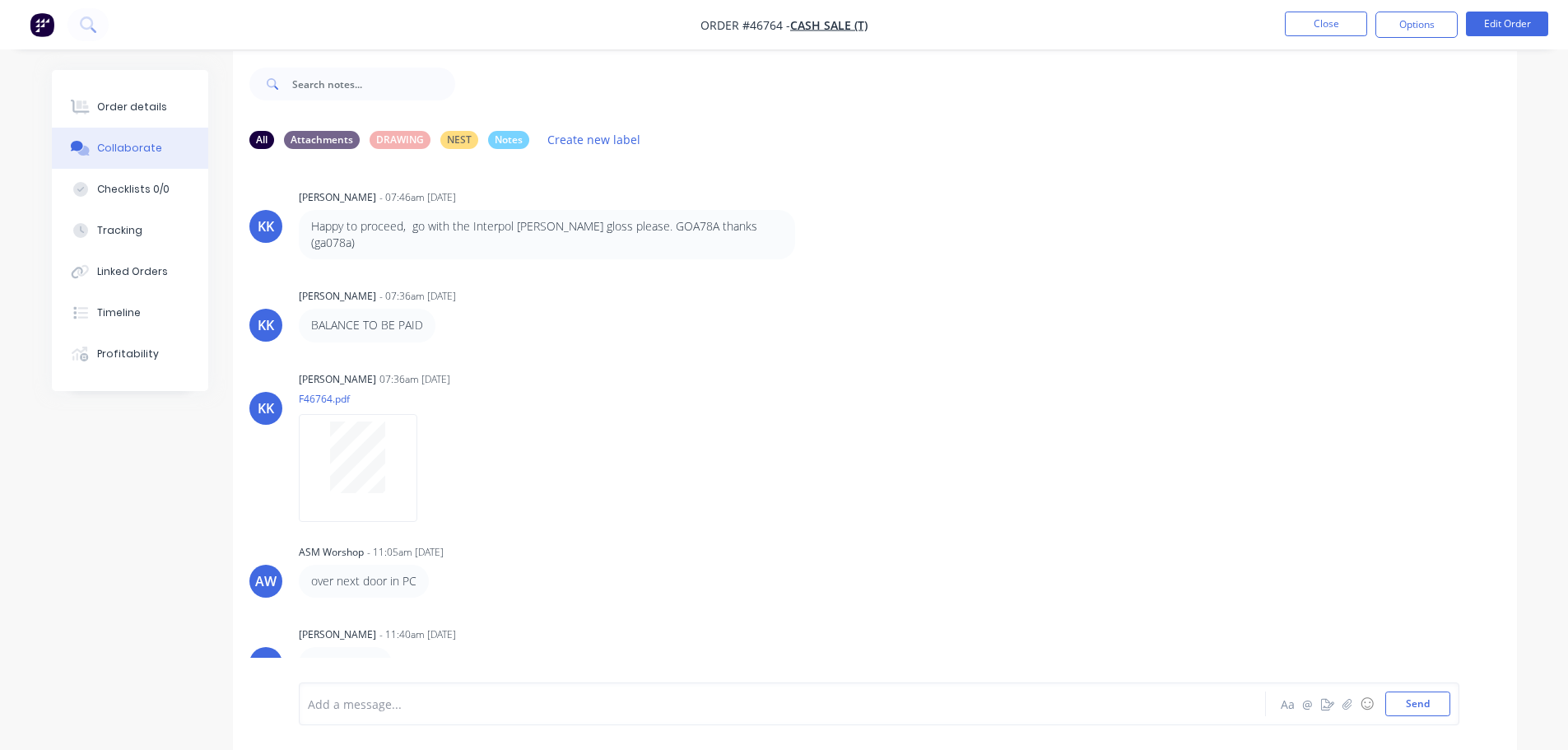
scroll to position [25, 0]
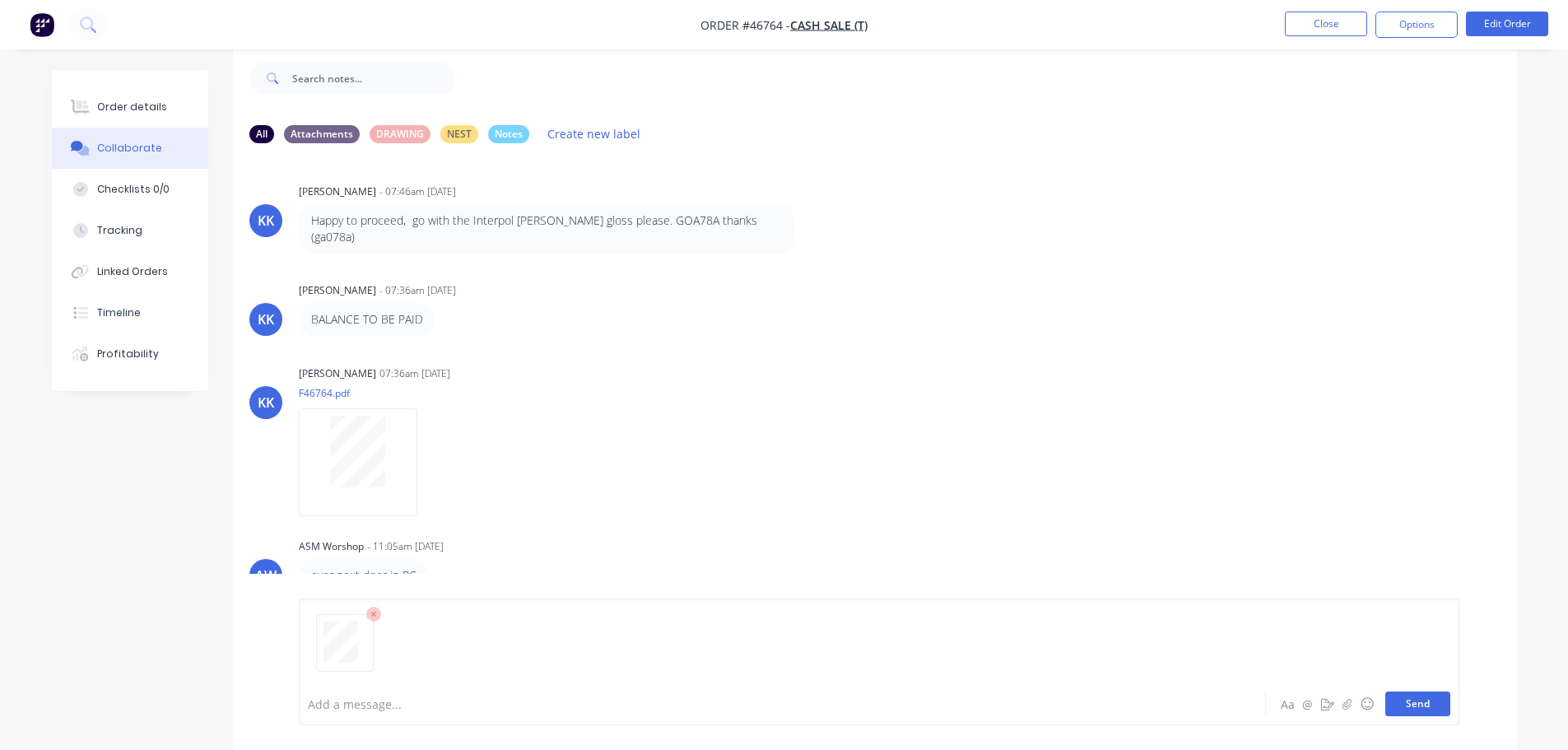
click at [1398, 701] on button "Send" at bounding box center [1418, 704] width 65 height 25
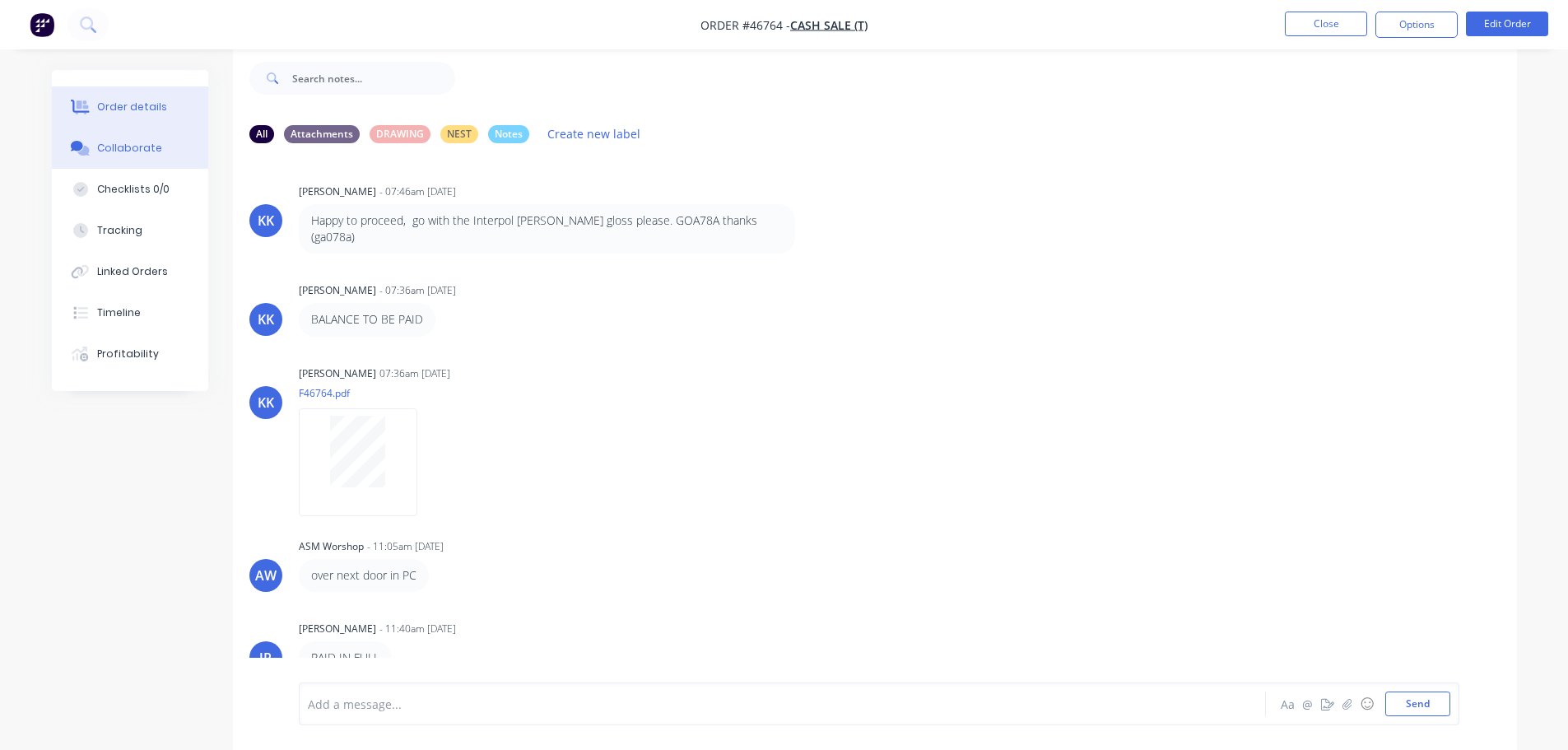
click at [147, 103] on div "Order details" at bounding box center [132, 106] width 70 height 14
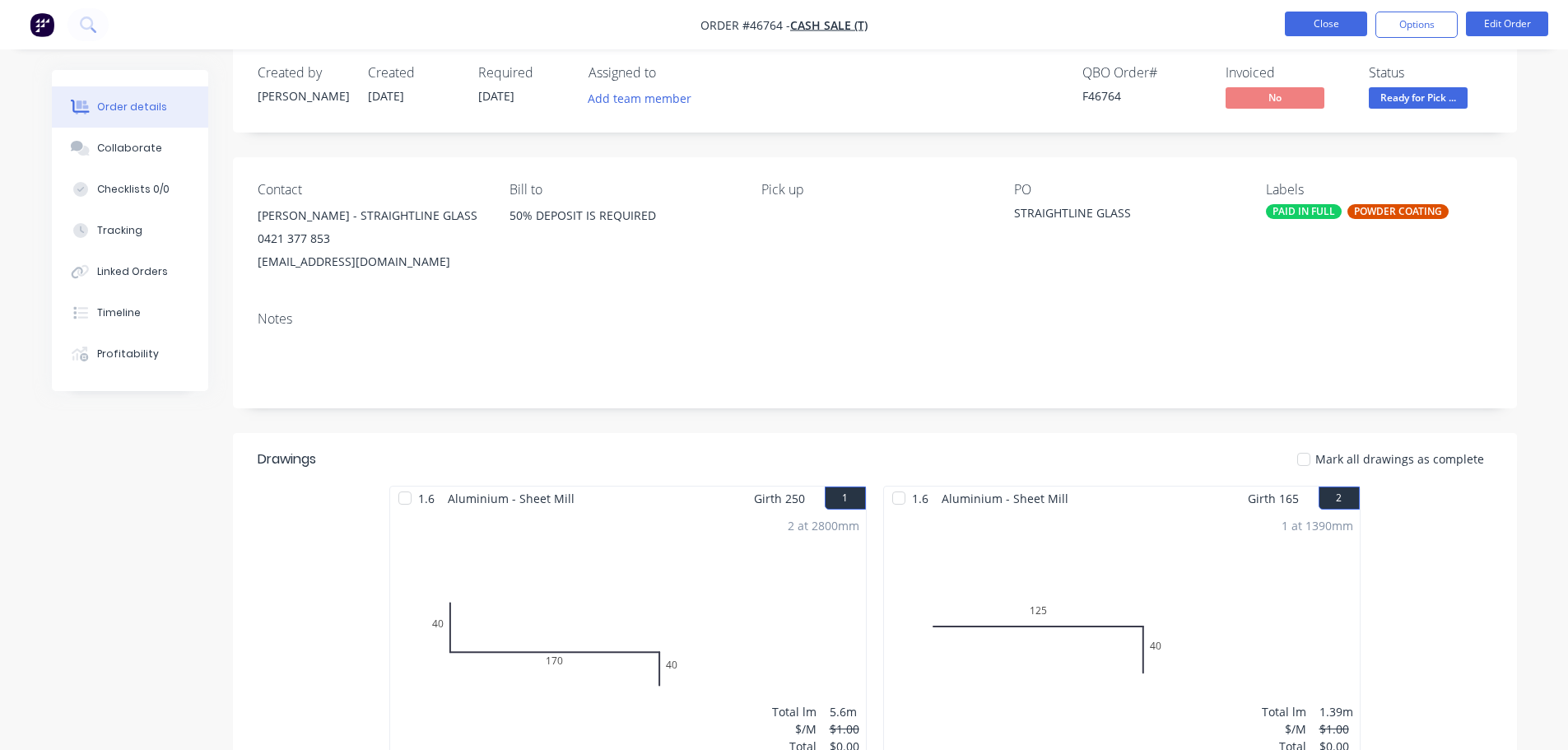
click at [1334, 21] on button "Close" at bounding box center [1326, 24] width 82 height 25
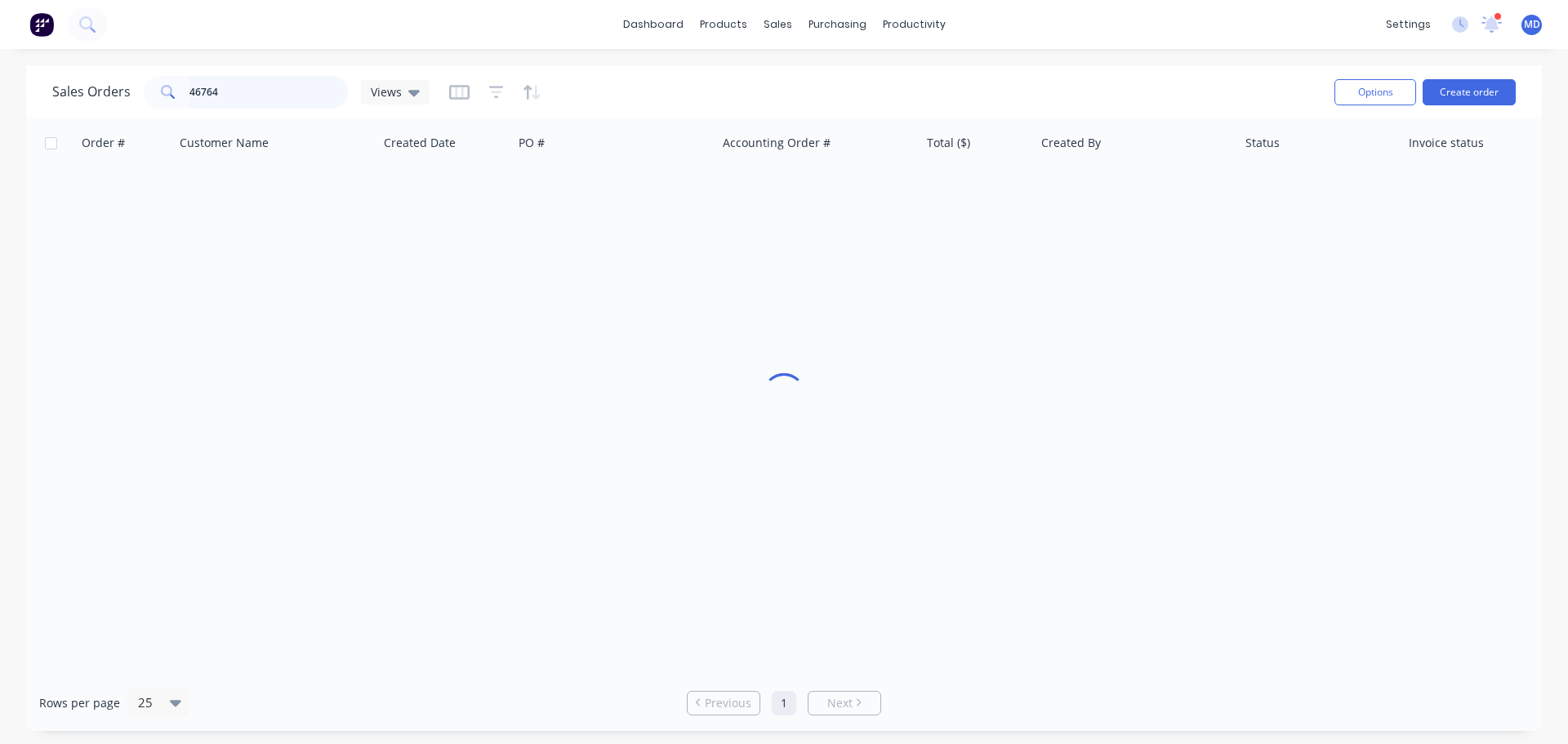
click at [273, 94] on input "46764" at bounding box center [269, 92] width 159 height 33
type input "4"
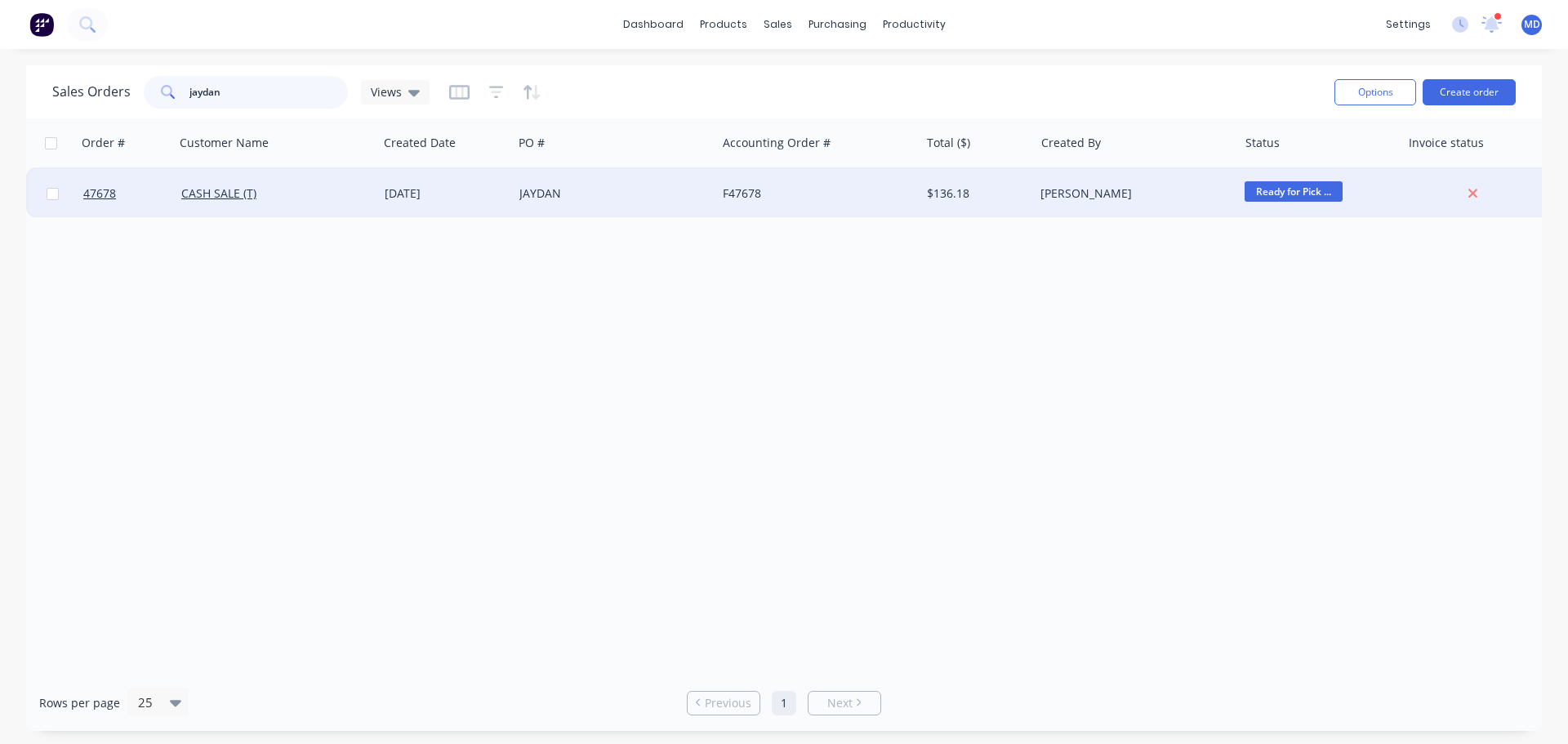
type input "jaydan"
click at [78, 191] on div at bounding box center [125, 193] width 98 height 49
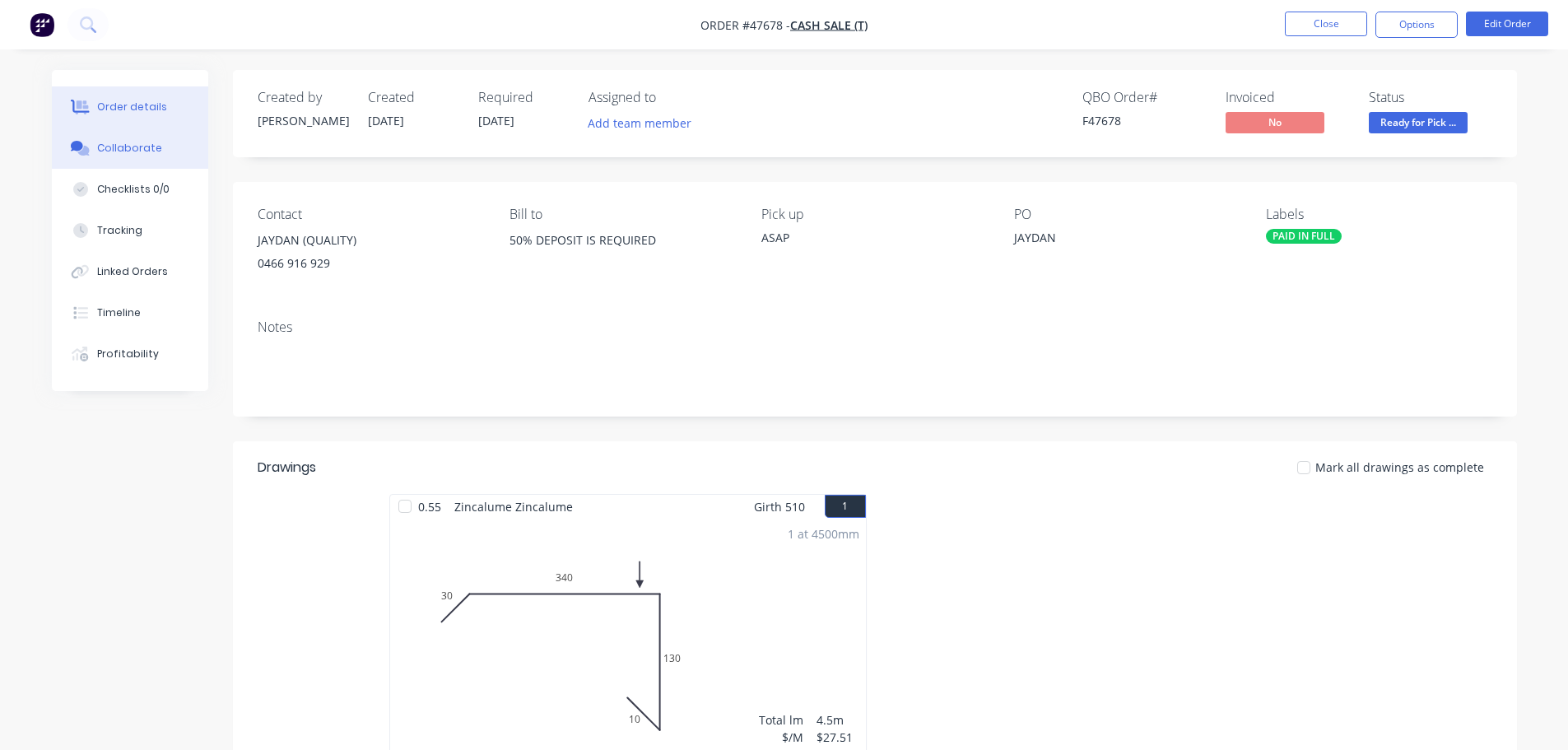
click at [138, 140] on button "Collaborate" at bounding box center [130, 147] width 156 height 41
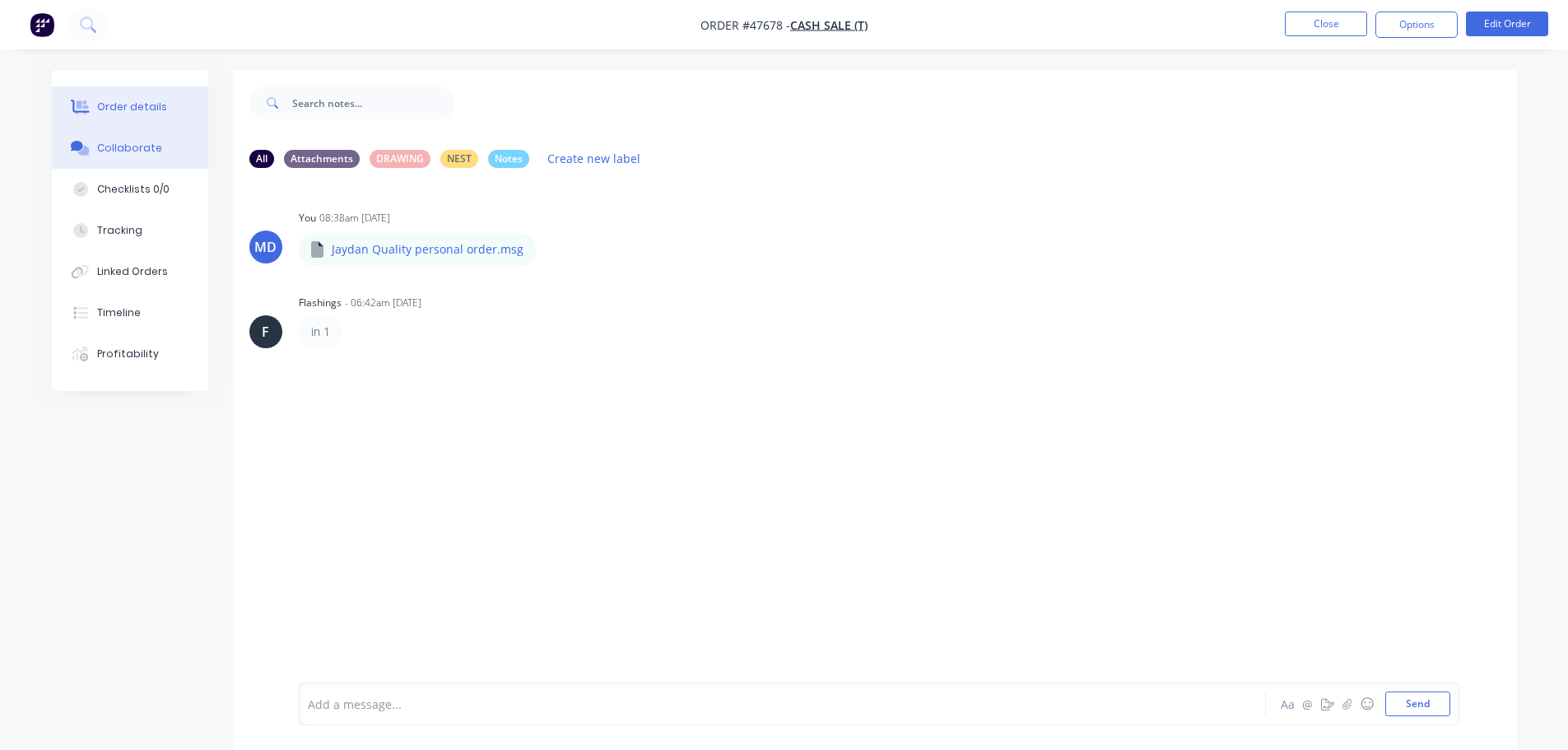
click at [98, 93] on button "Order details" at bounding box center [130, 107] width 156 height 41
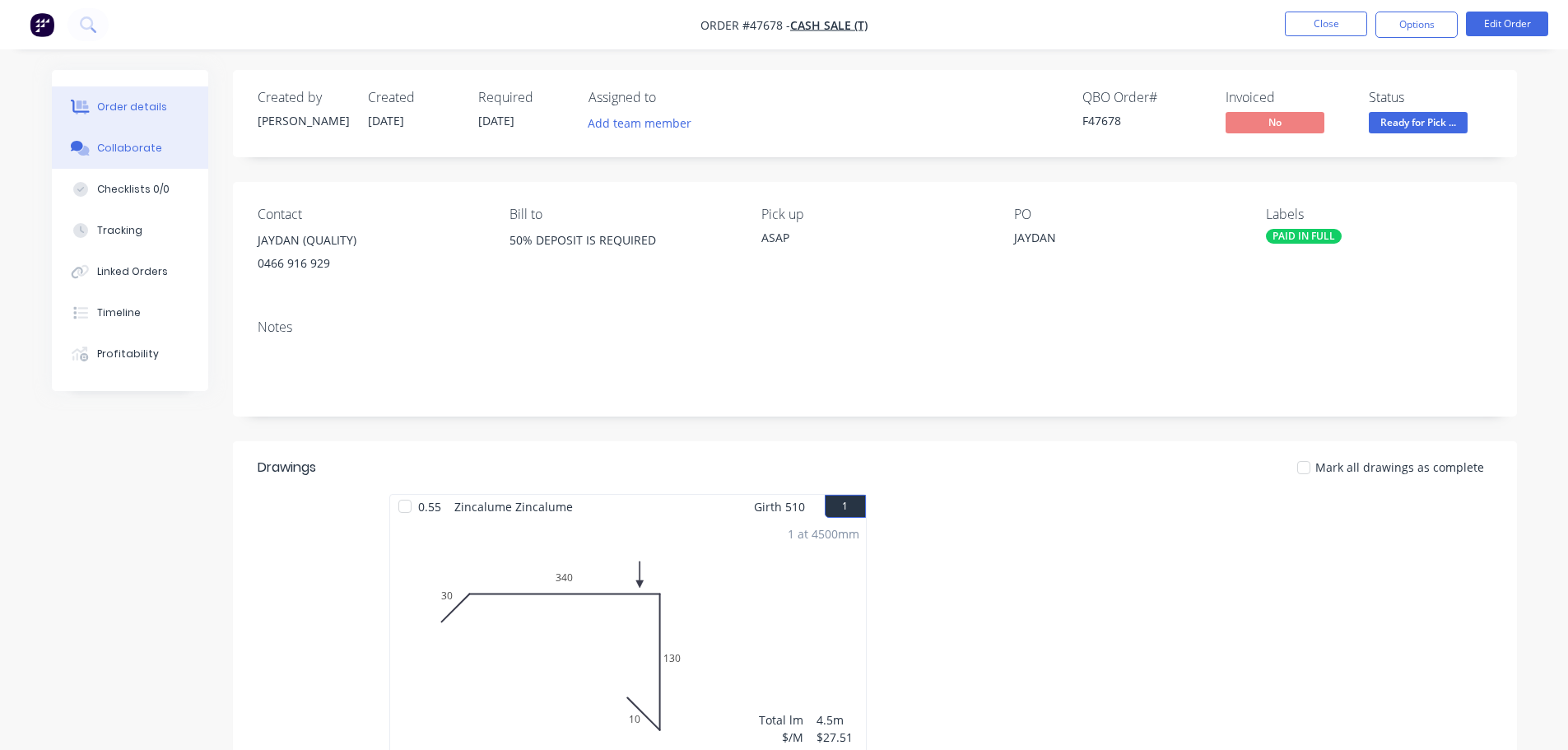
click at [98, 147] on div "Collaborate" at bounding box center [129, 147] width 65 height 14
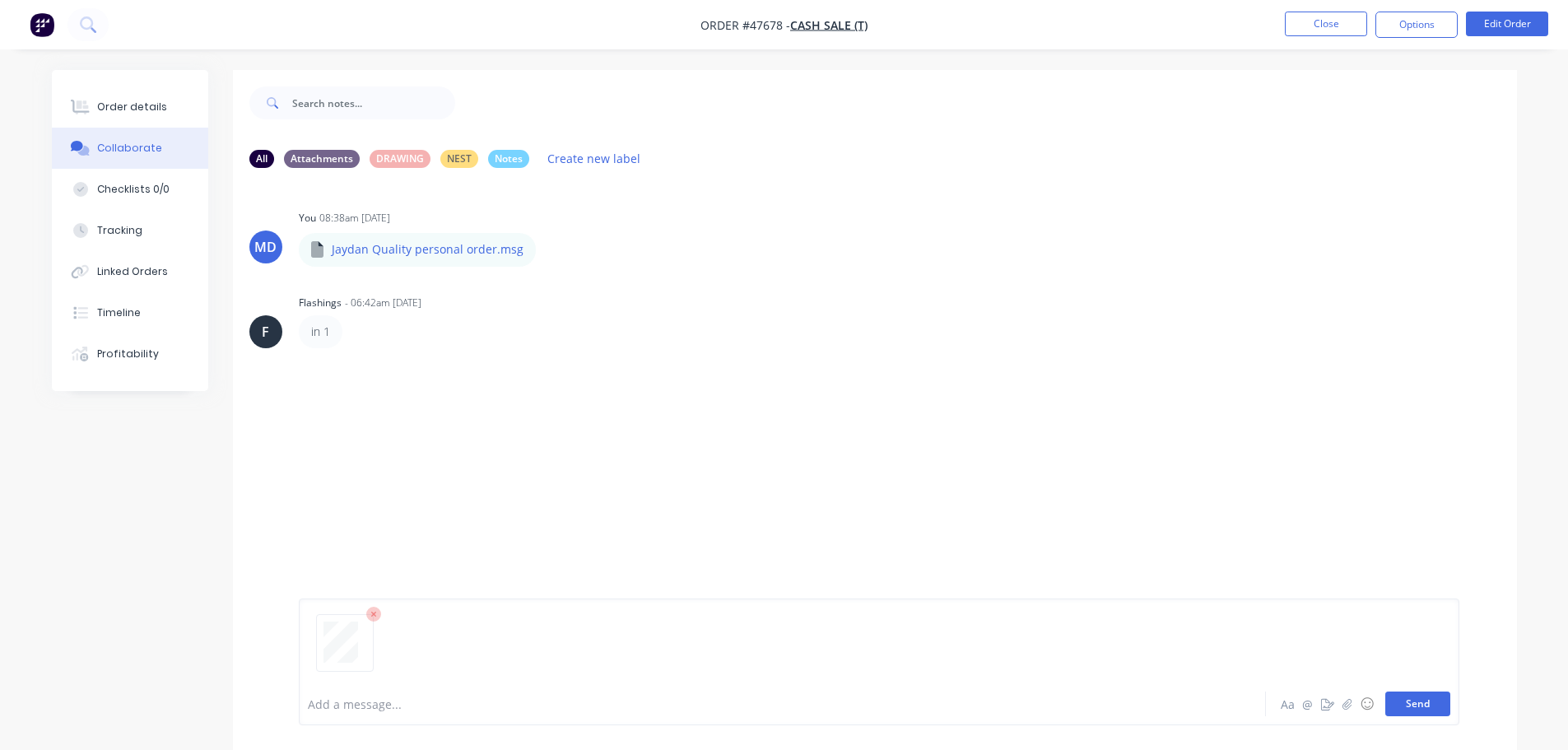
click at [1418, 701] on button "Send" at bounding box center [1418, 704] width 65 height 25
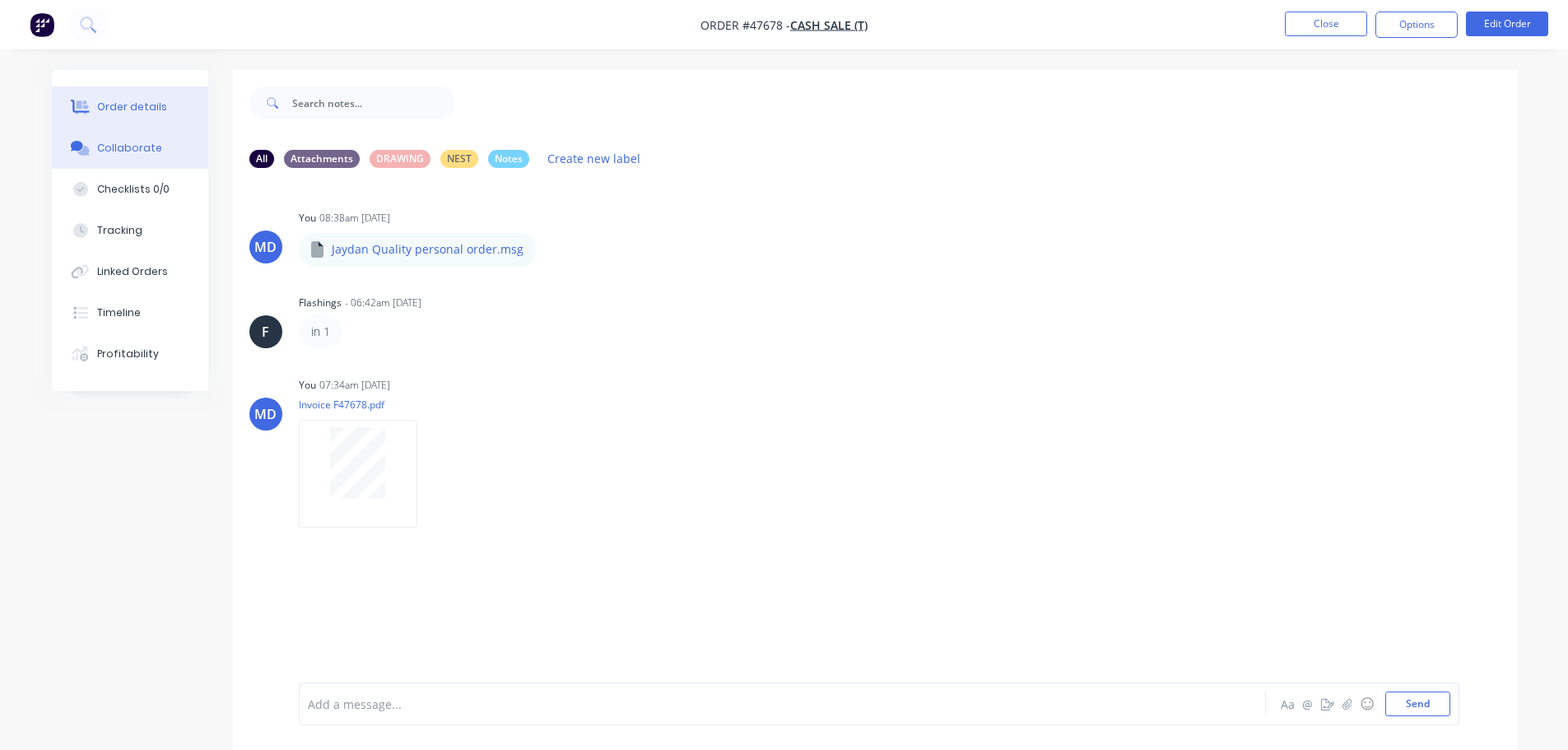
click at [126, 94] on button "Order details" at bounding box center [130, 107] width 156 height 41
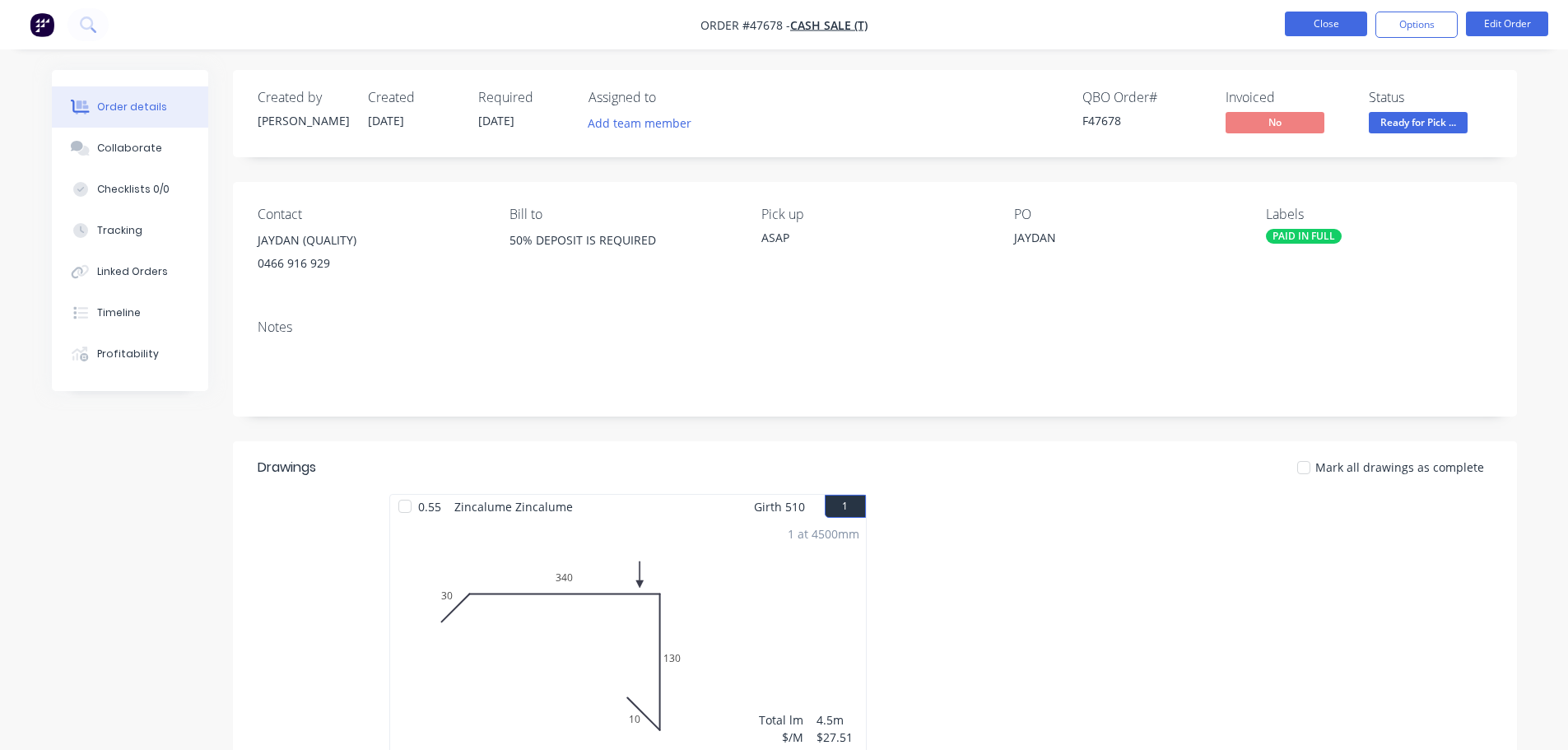
click at [1322, 20] on button "Close" at bounding box center [1326, 24] width 82 height 25
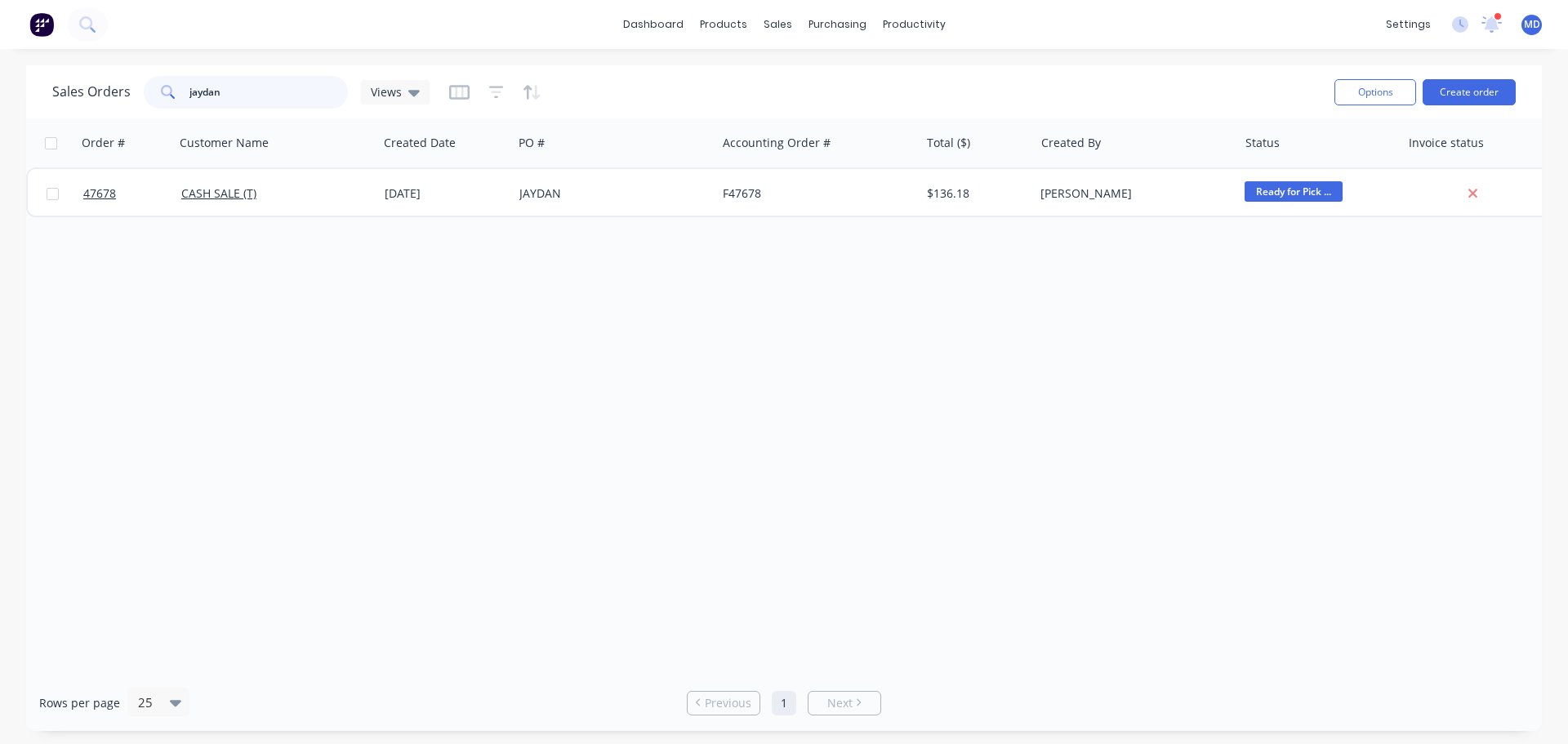
drag, startPoint x: 240, startPoint y: 102, endPoint x: 137, endPoint y: 87, distance: 104.1
click at [137, 87] on div "Sales Orders jaydan Views" at bounding box center [241, 92] width 377 height 33
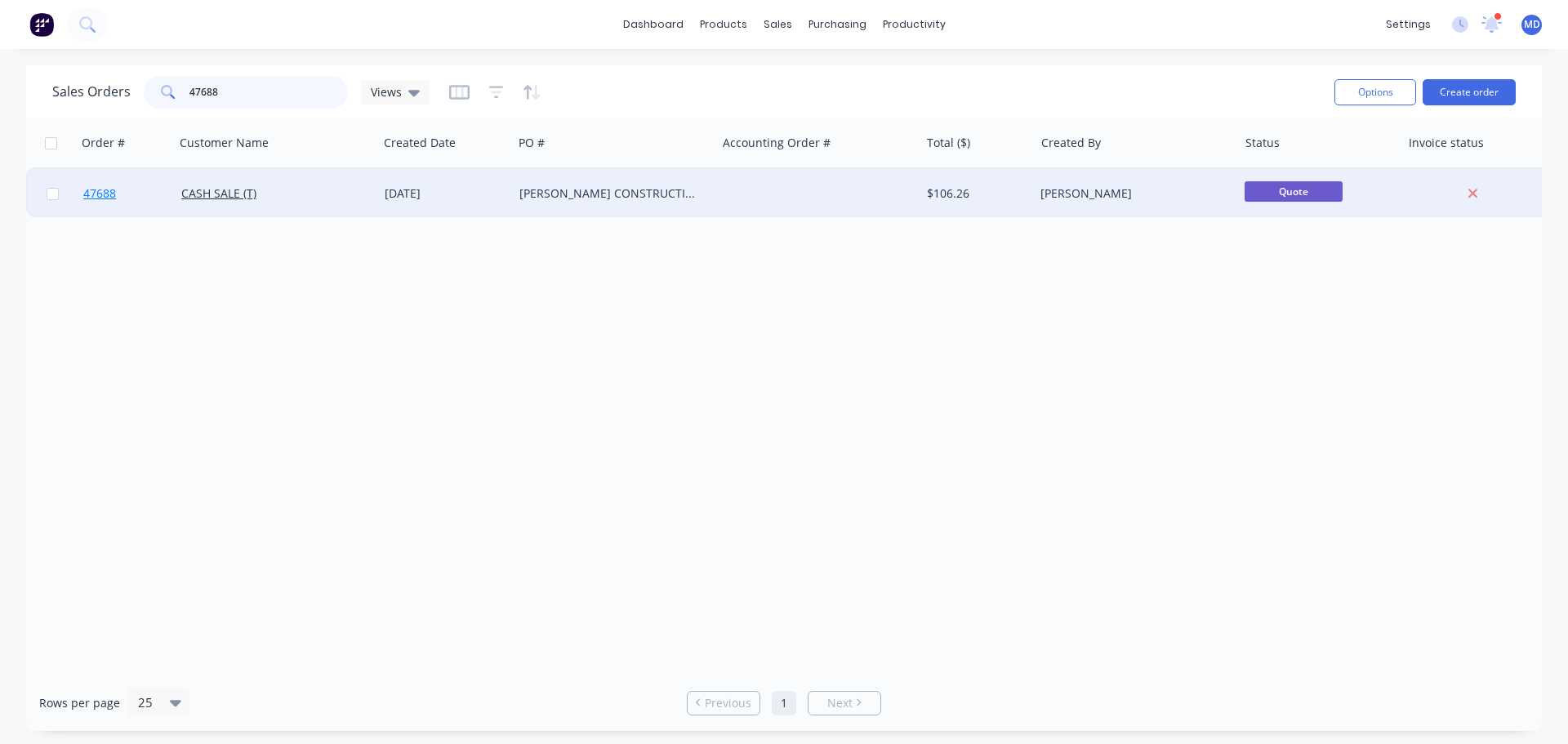
type input "47688"
click at [95, 190] on span "47688" at bounding box center [99, 193] width 33 height 16
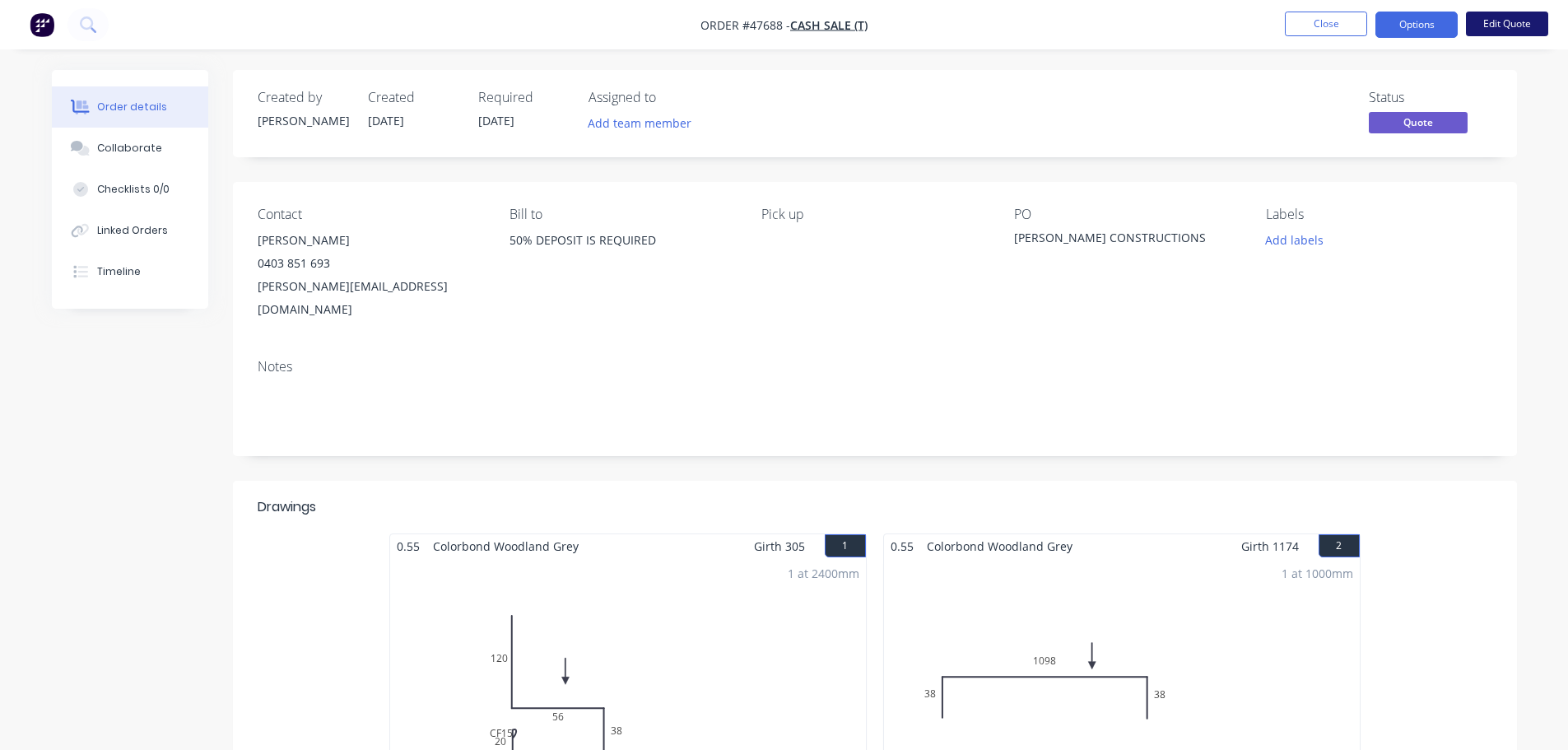
click at [1500, 14] on button "Edit Quote" at bounding box center [1507, 24] width 82 height 25
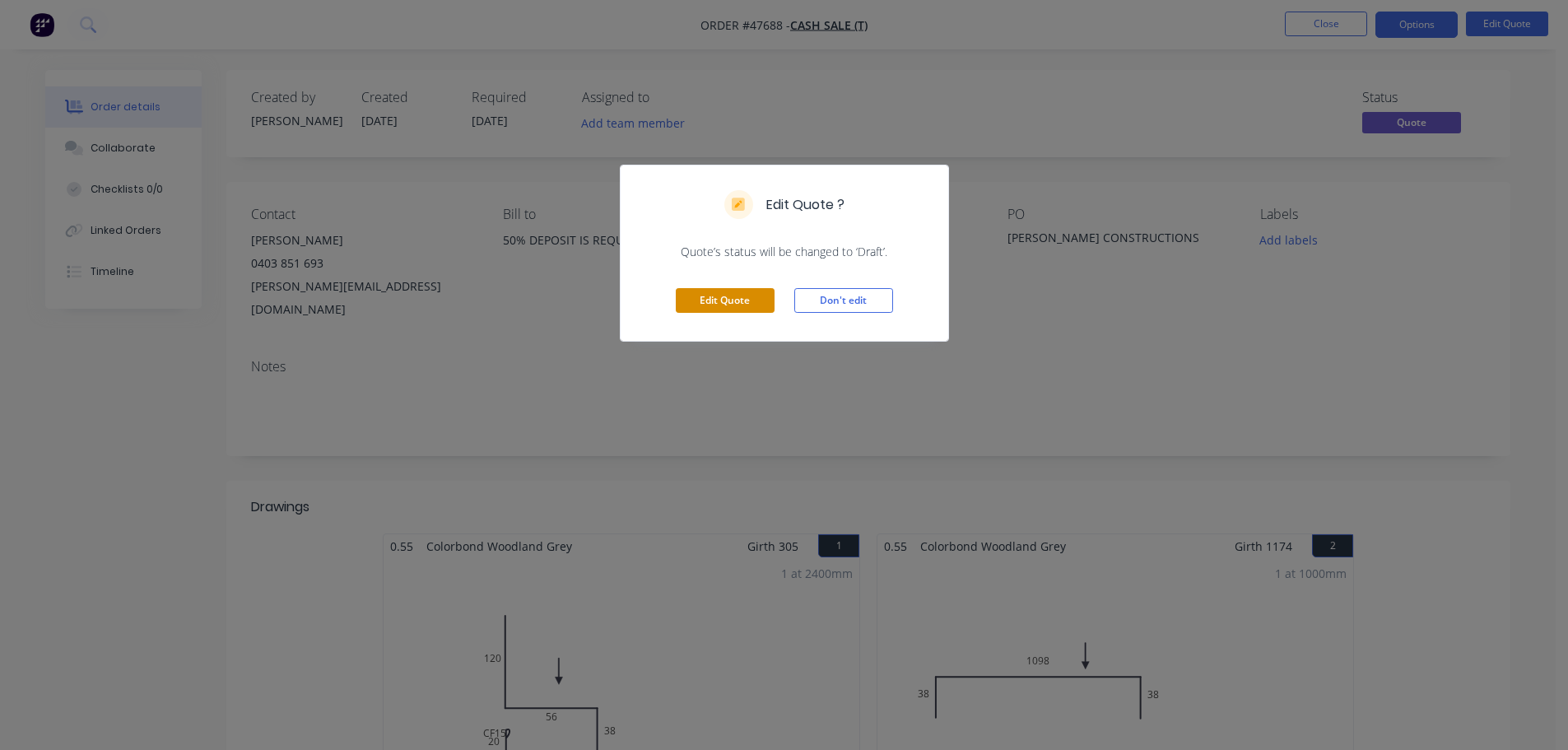
click at [741, 291] on button "Edit Quote" at bounding box center [725, 301] width 98 height 25
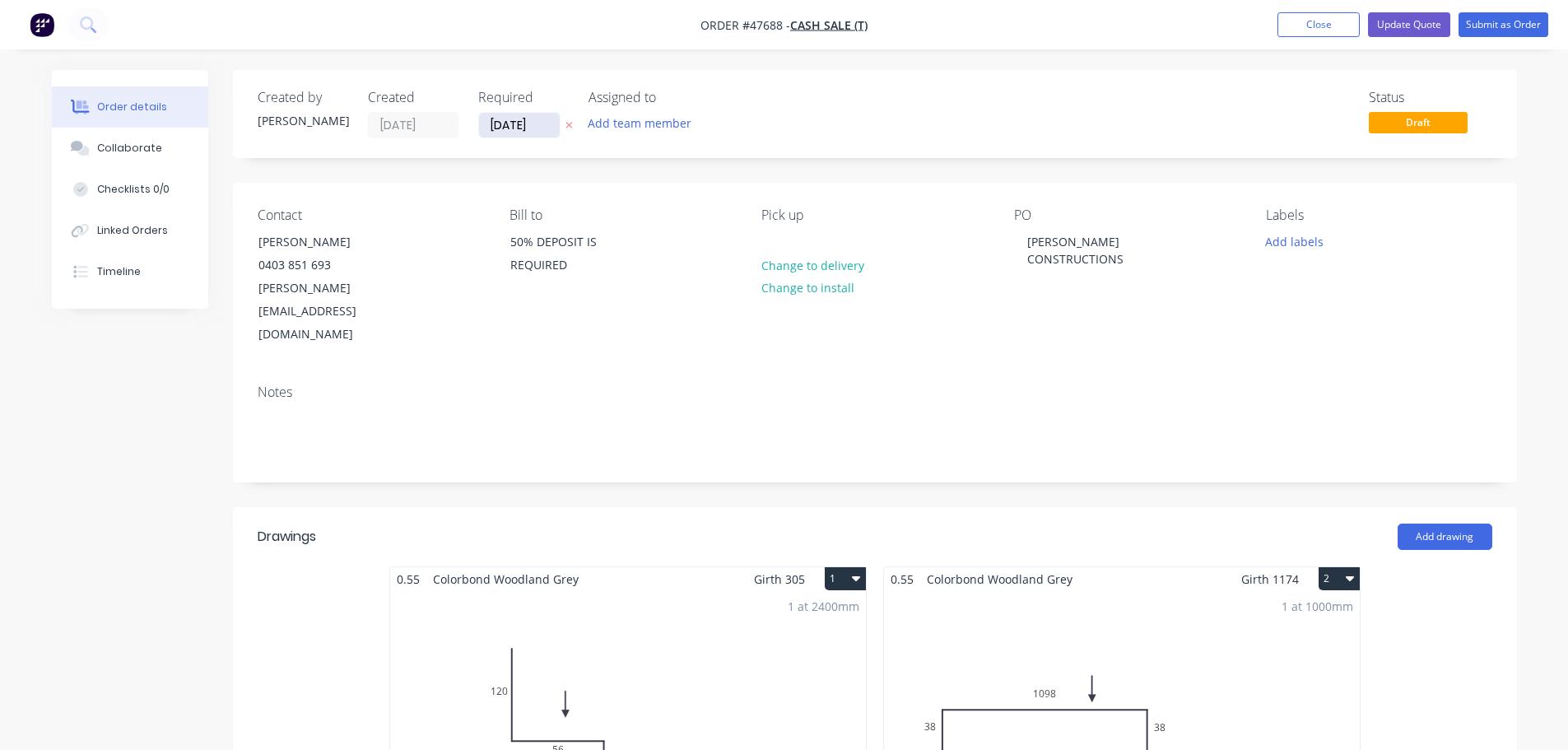
click at [497, 121] on input "[DATE]" at bounding box center [520, 125] width 81 height 25
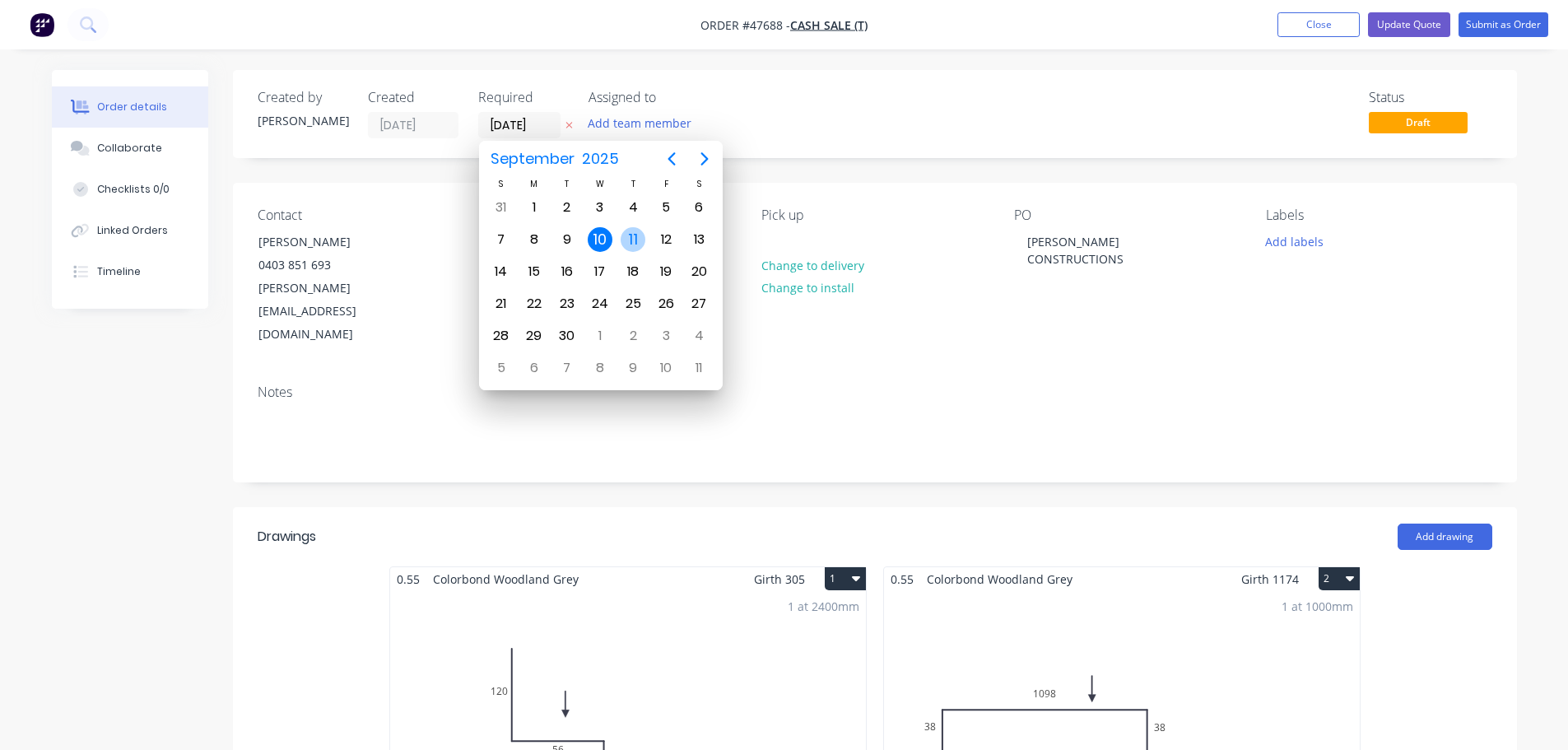
click at [638, 240] on div "11" at bounding box center [634, 240] width 25 height 25
type input "[DATE]"
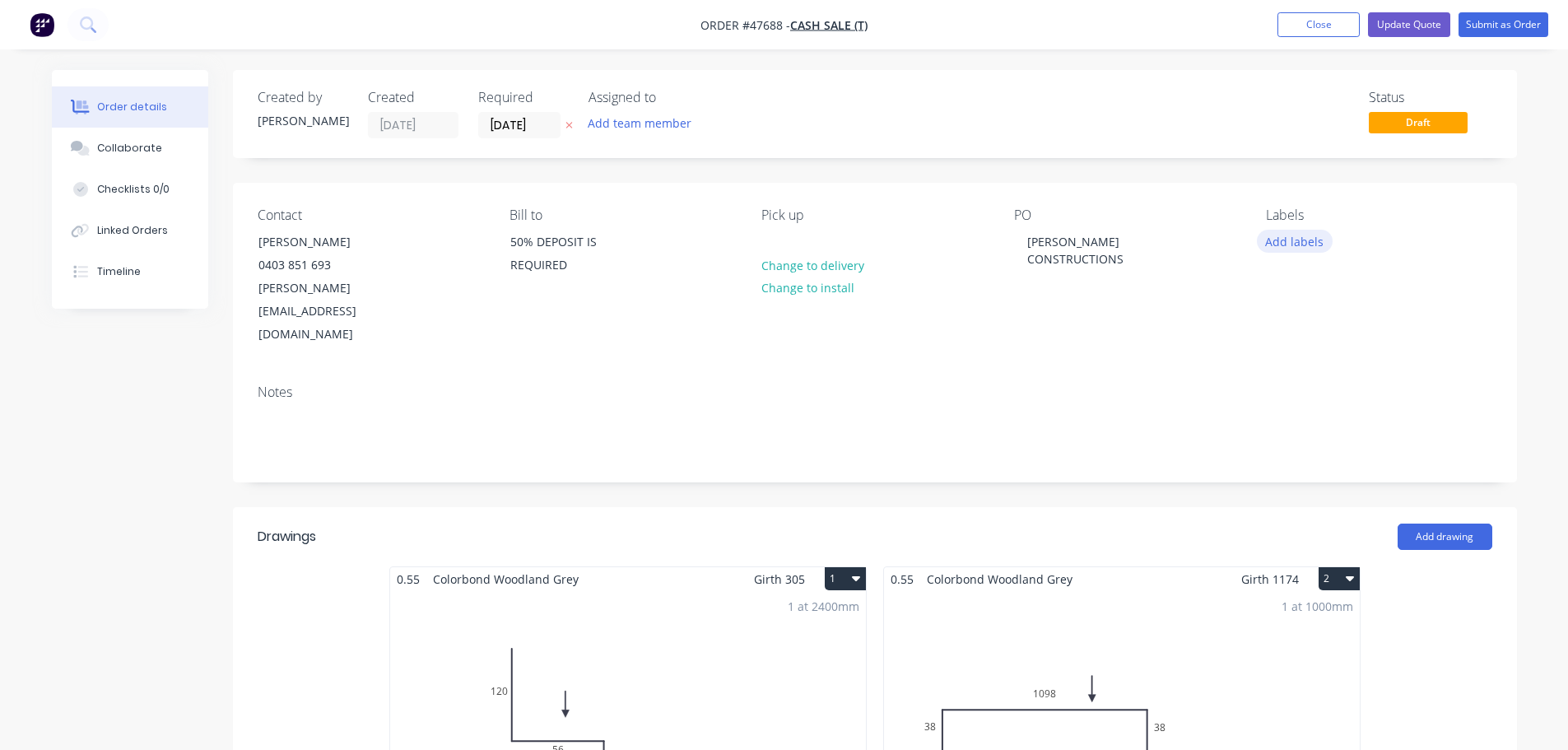
click at [1290, 243] on button "Add labels" at bounding box center [1295, 240] width 76 height 22
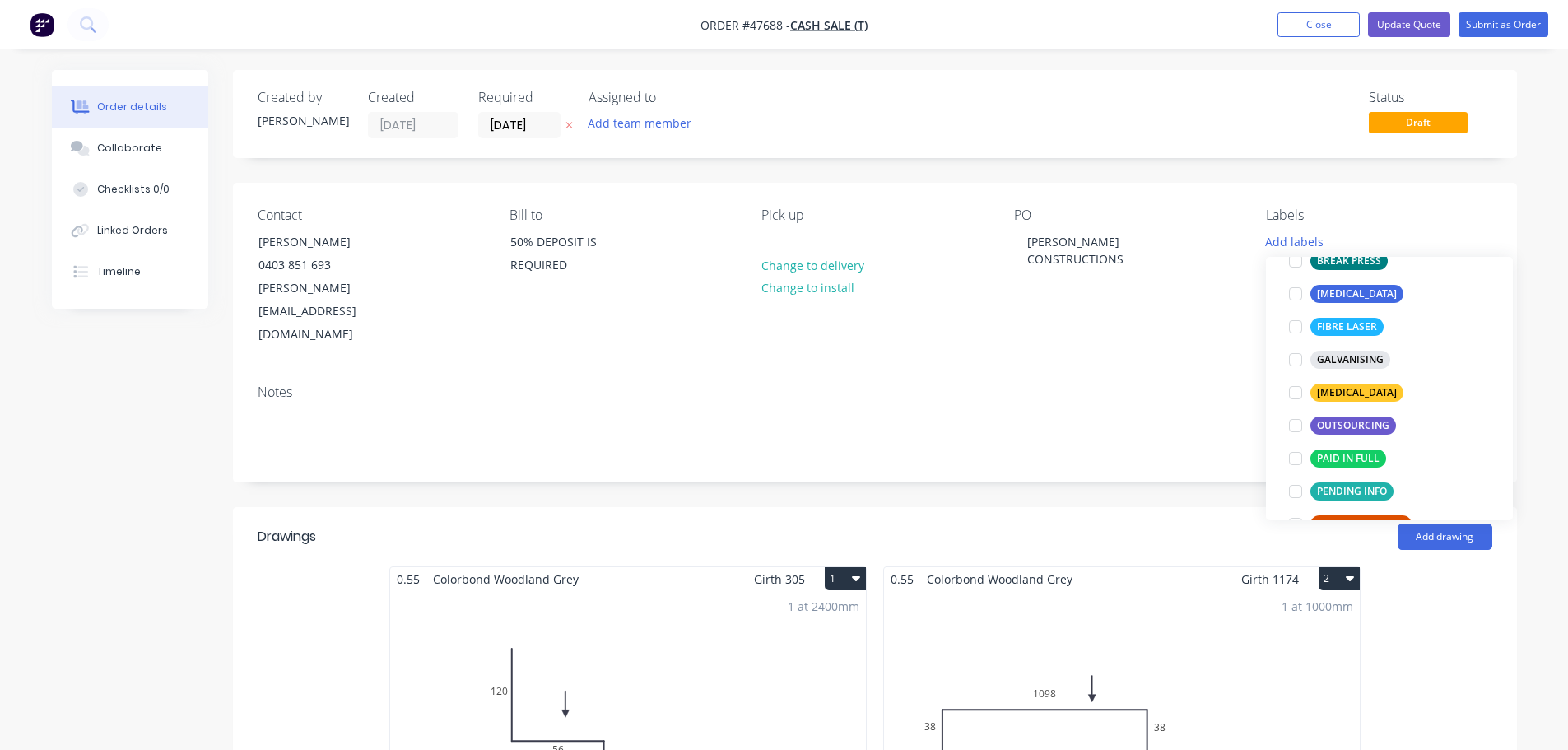
scroll to position [330, 0]
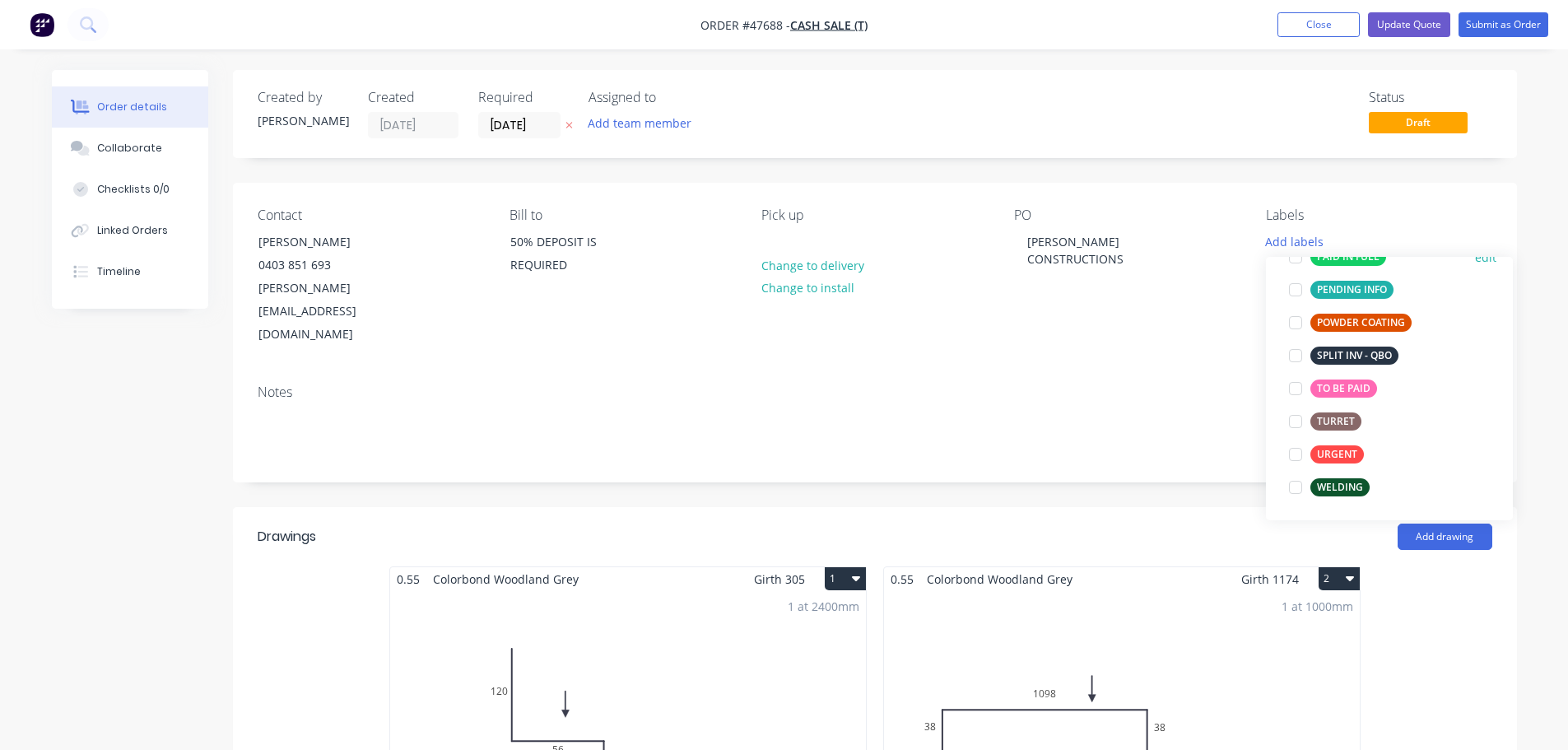
click at [1297, 260] on div at bounding box center [1296, 256] width 33 height 33
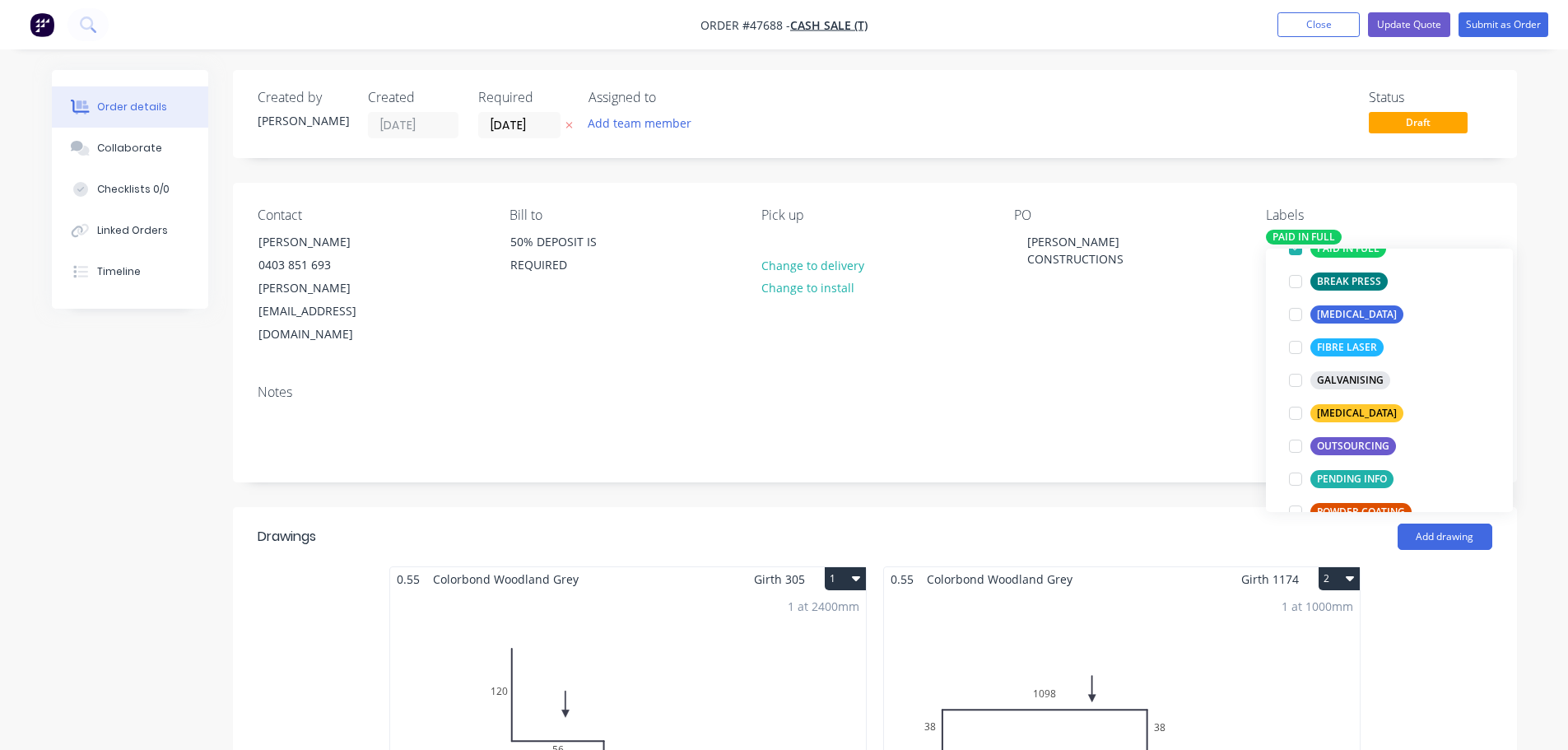
click at [1126, 271] on div "PO [PERSON_NAME] CONSTRUCTIONS" at bounding box center [1127, 277] width 226 height 139
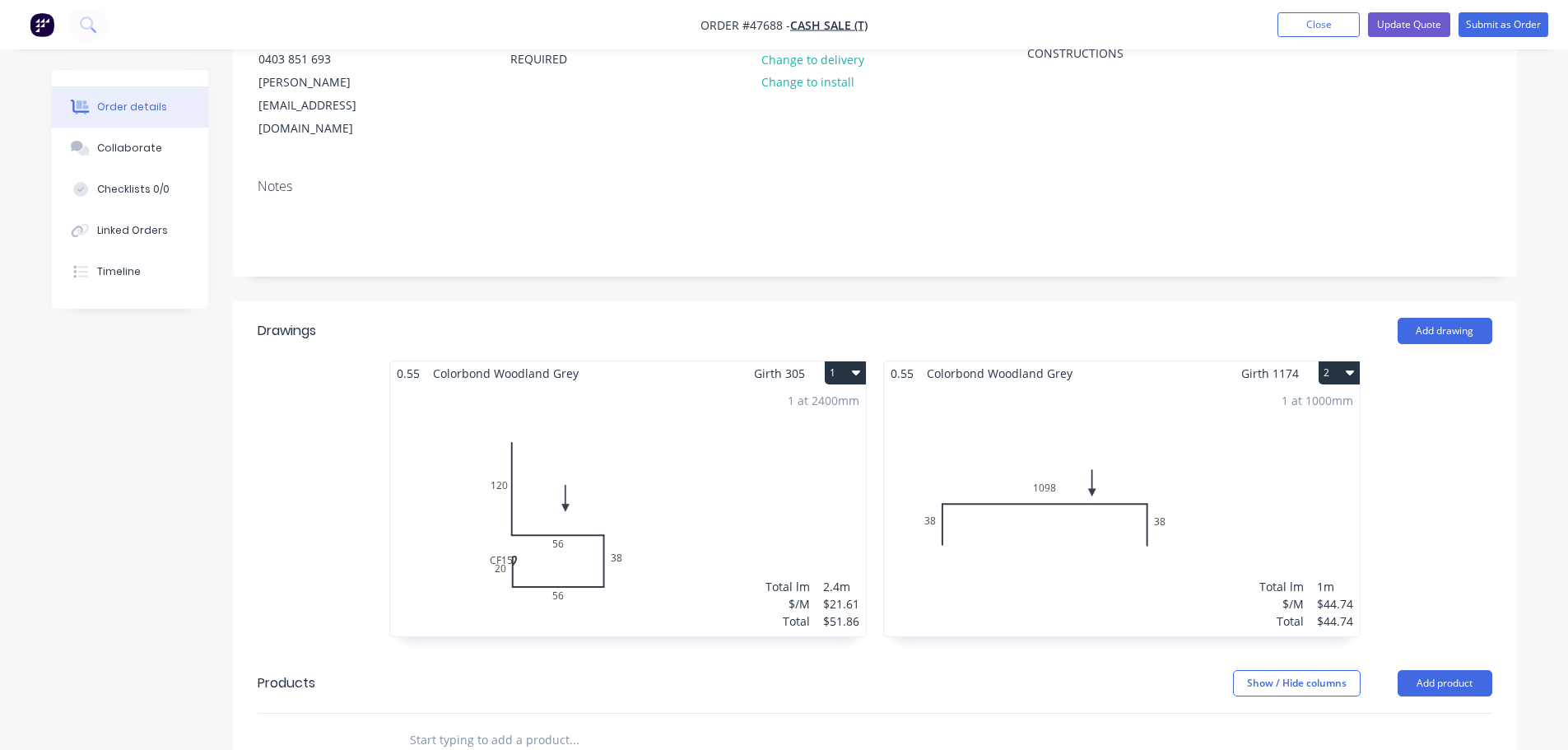
scroll to position [0, 0]
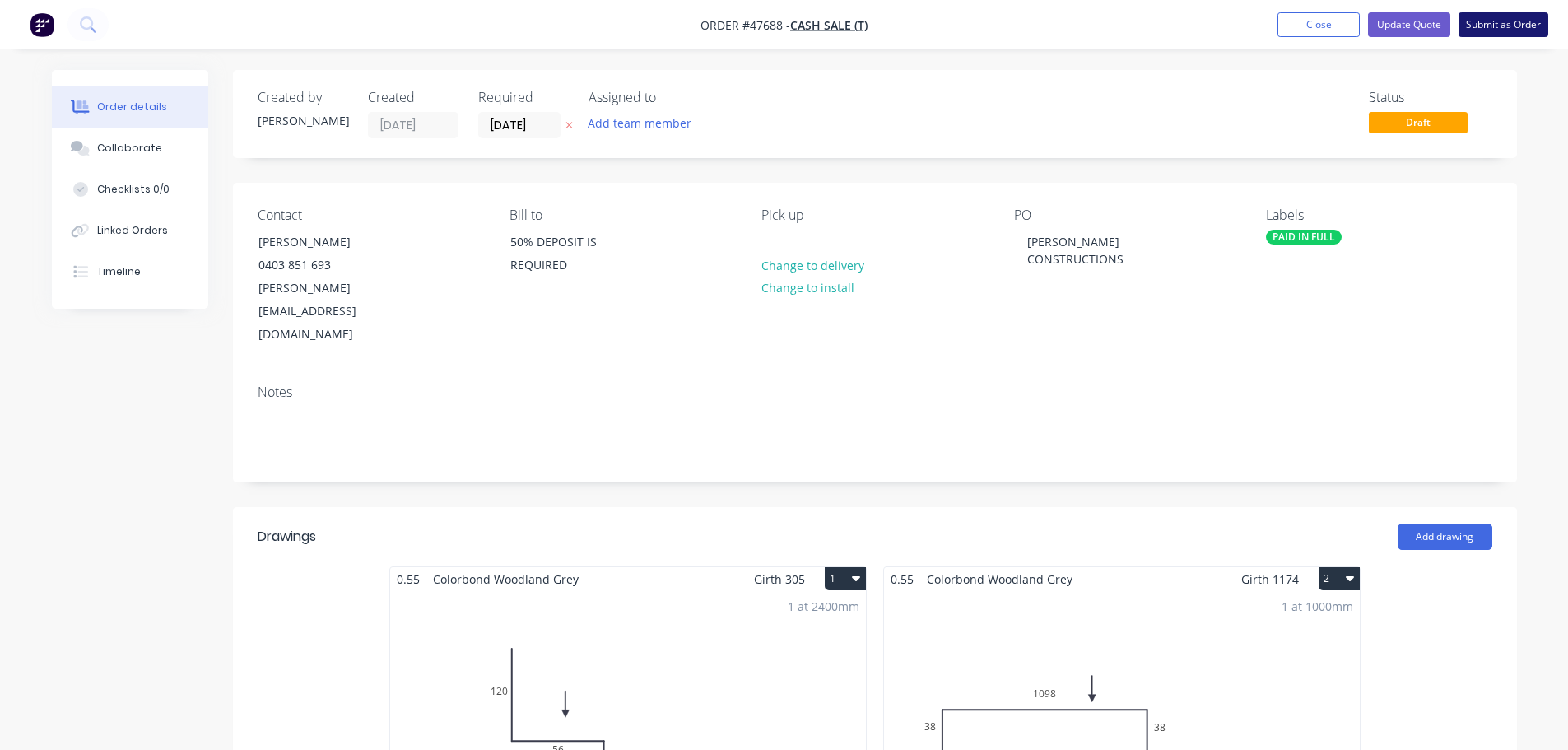
click at [1502, 30] on button "Submit as Order" at bounding box center [1503, 25] width 90 height 25
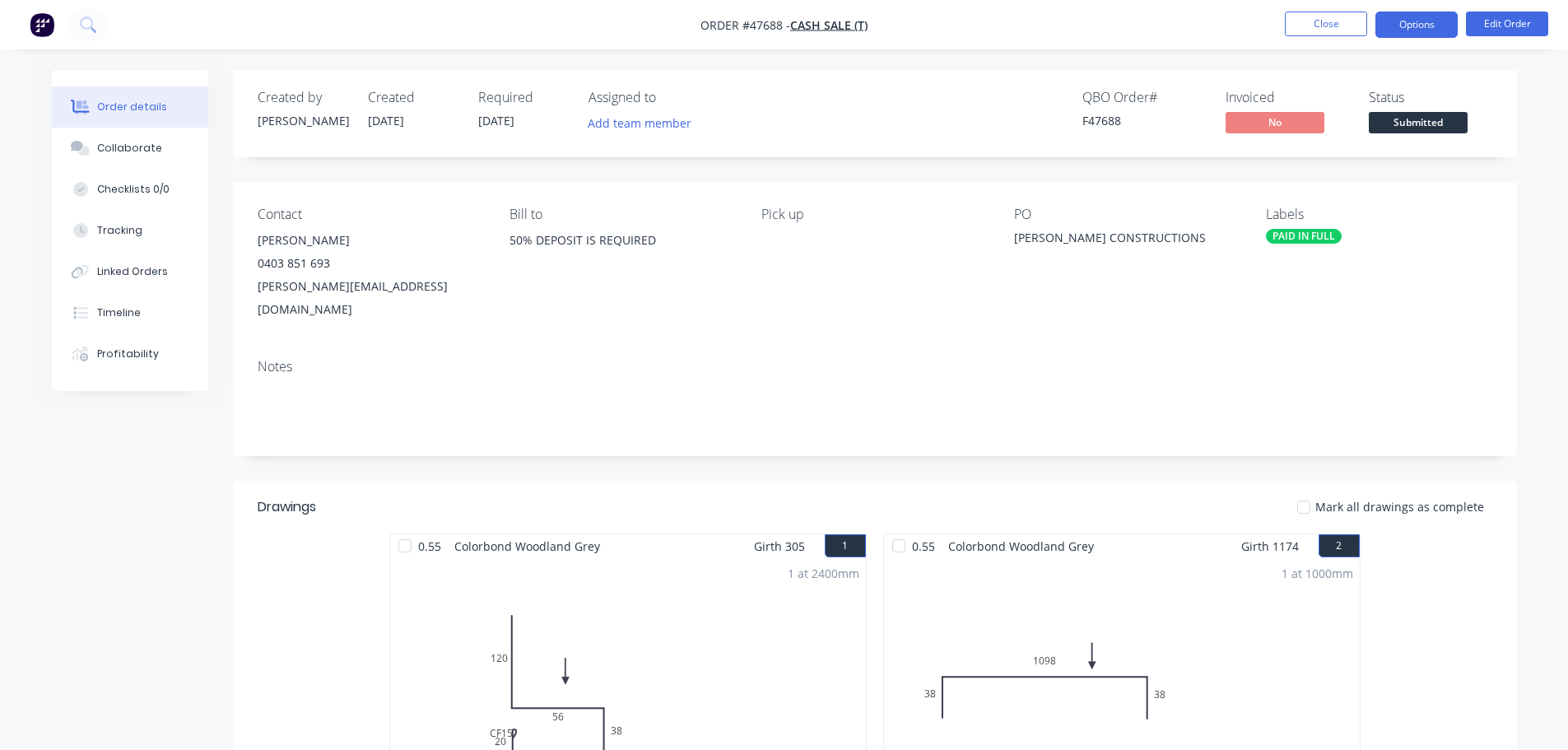
click at [1416, 27] on button "Options" at bounding box center [1417, 24] width 82 height 26
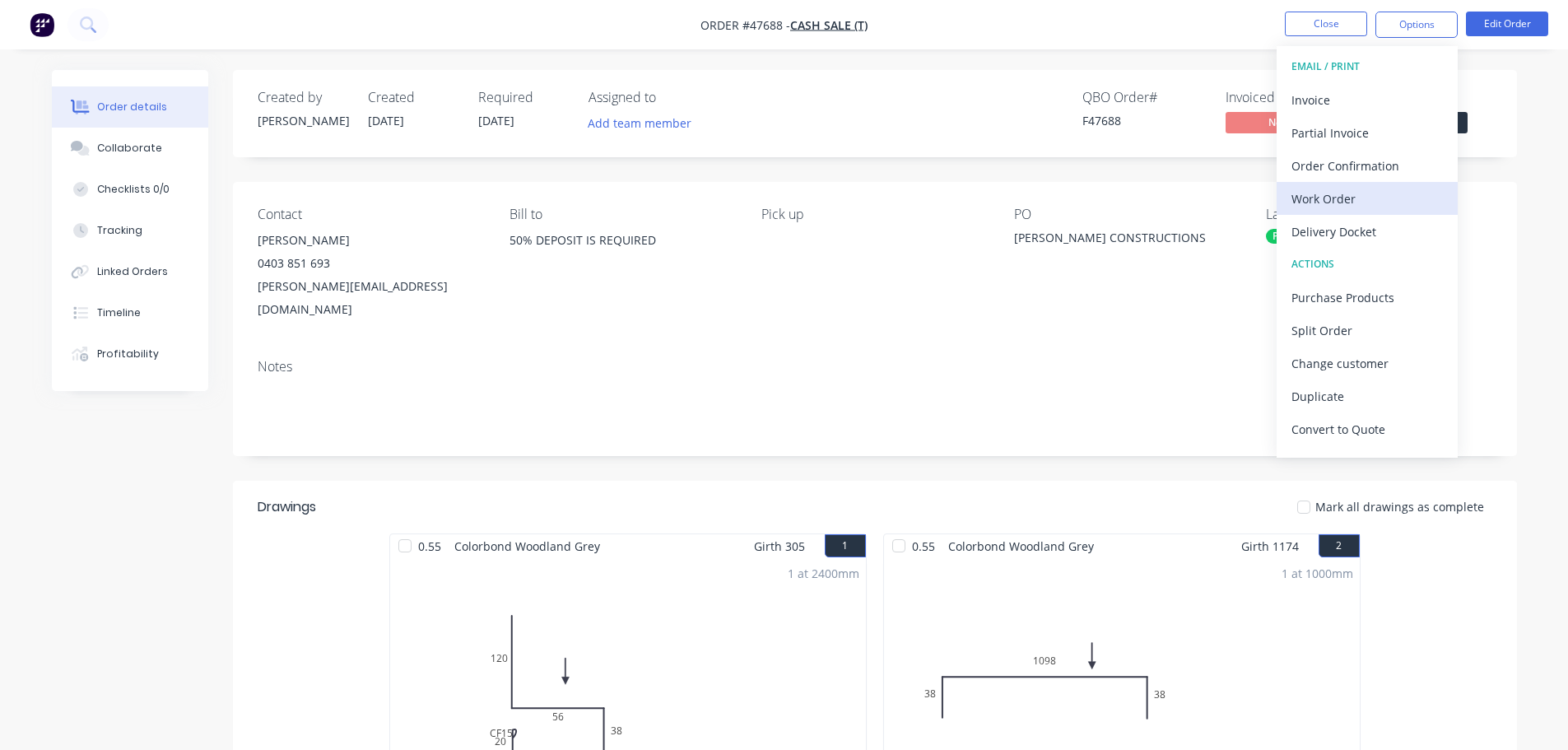
click at [1360, 189] on div "Work Order" at bounding box center [1367, 199] width 151 height 24
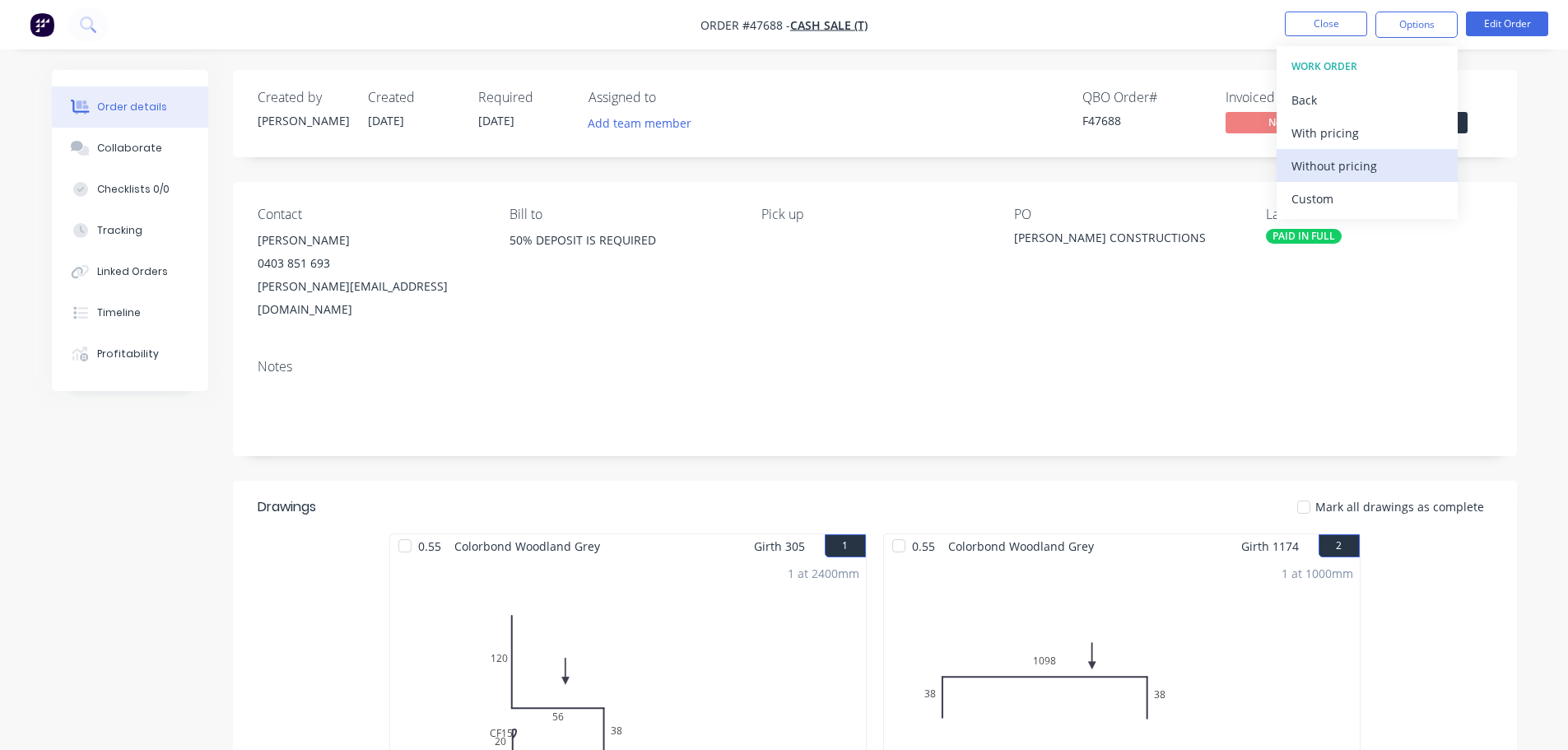
click at [1364, 167] on div "Without pricing" at bounding box center [1367, 166] width 151 height 24
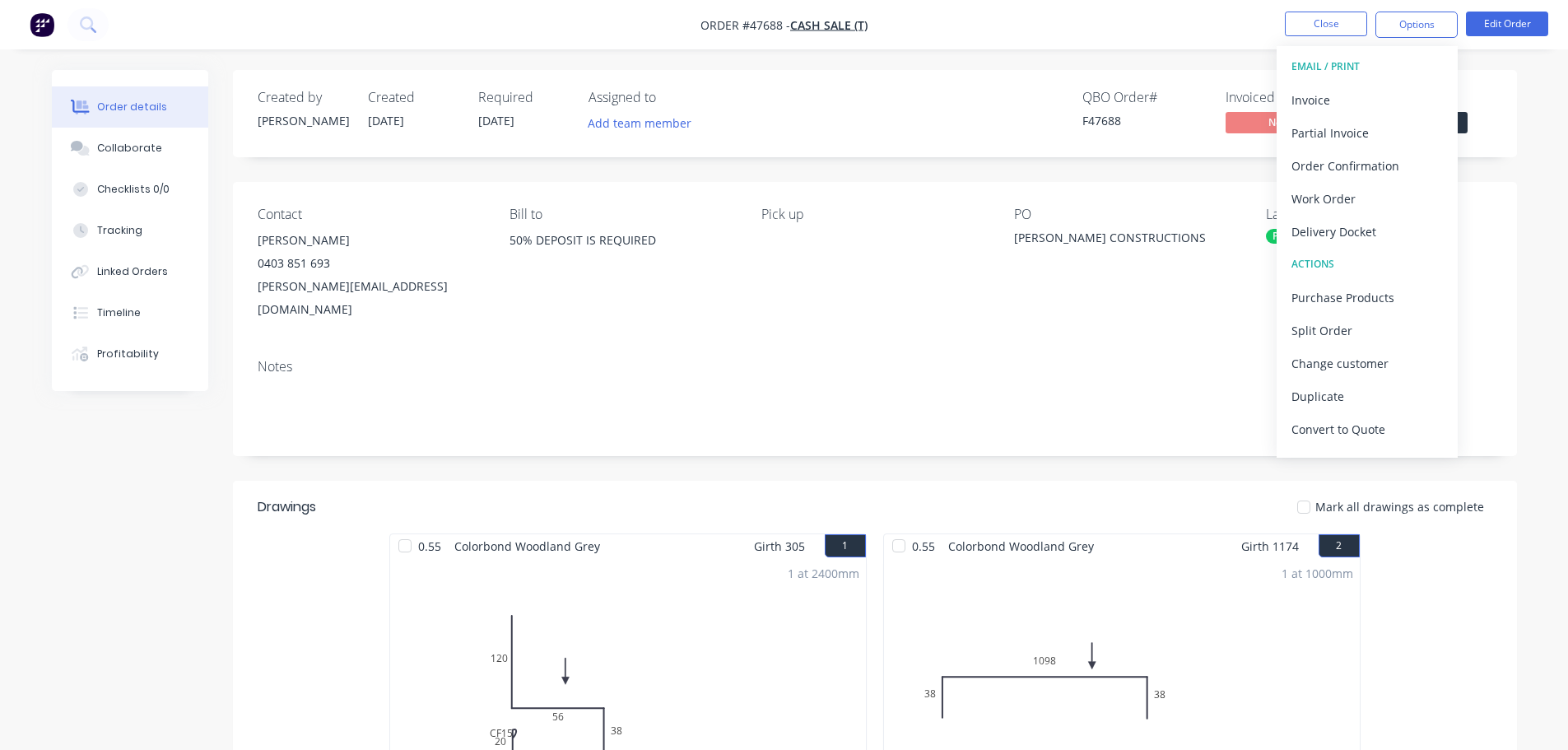
click at [1478, 184] on div "Contact [PERSON_NAME] 0403 851 693 [PERSON_NAME][EMAIL_ADDRESS][DOMAIN_NAME] Bi…" at bounding box center [876, 264] width 1284 height 164
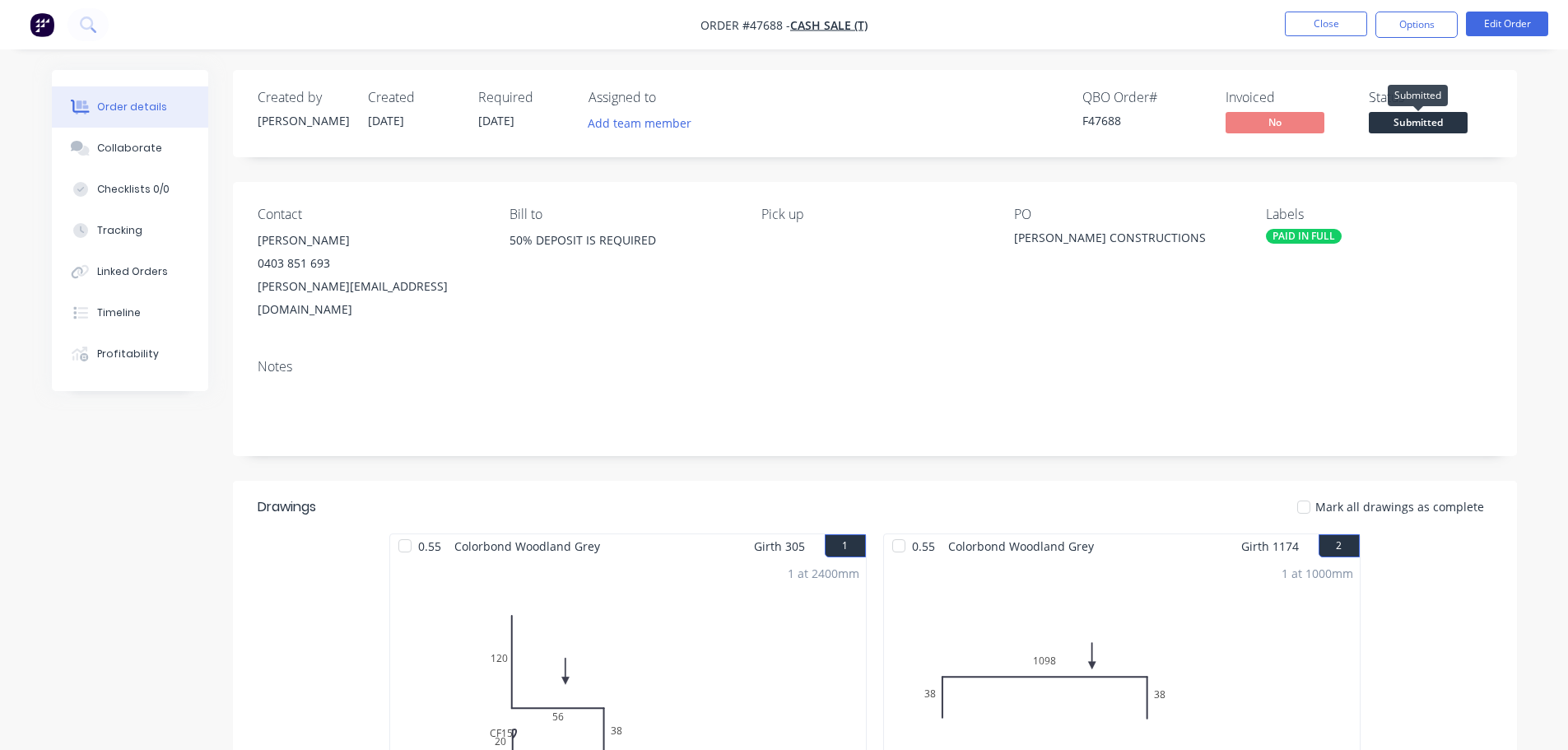
click at [1439, 122] on span "Submitted" at bounding box center [1419, 121] width 98 height 20
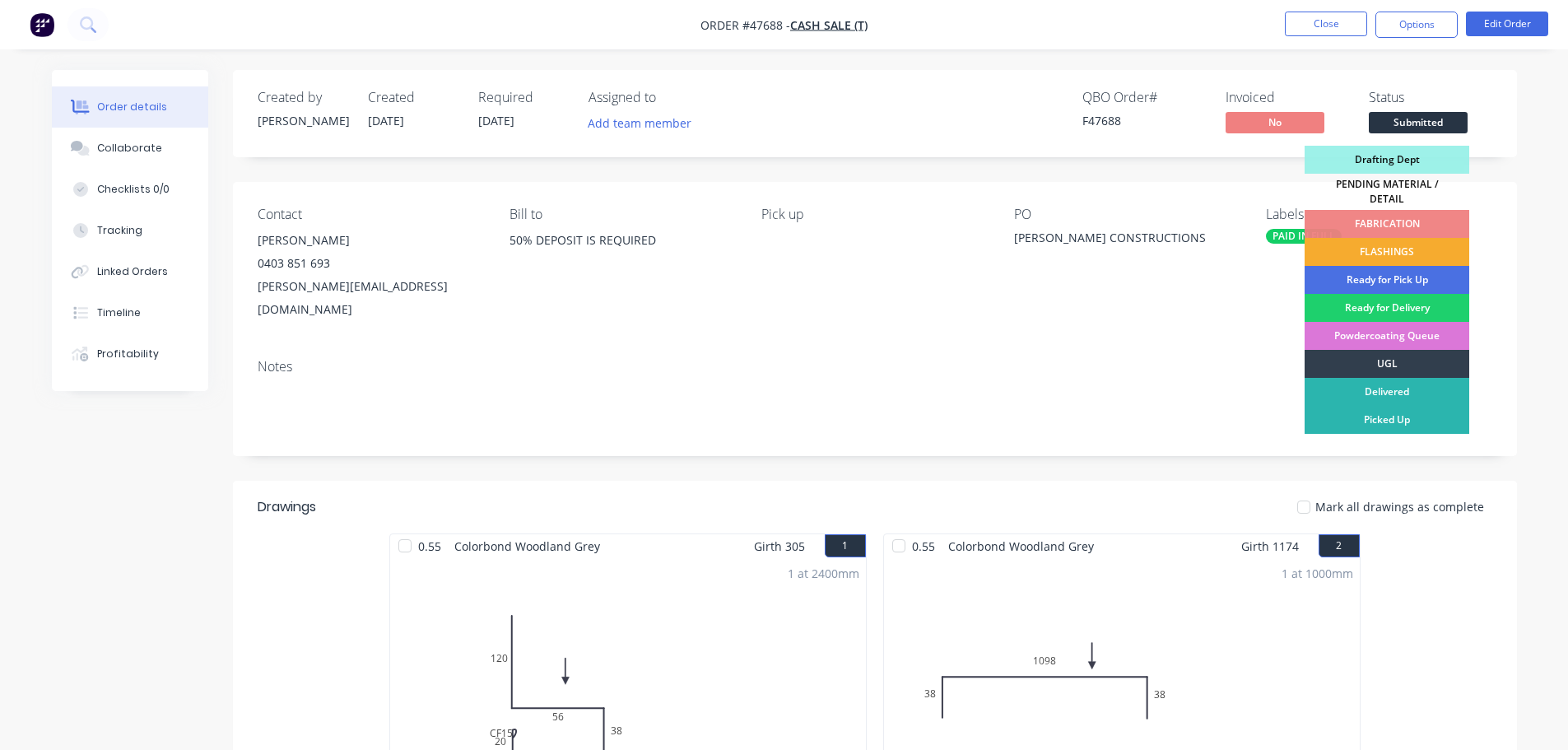
click at [1426, 242] on div "FLASHINGS" at bounding box center [1387, 252] width 165 height 28
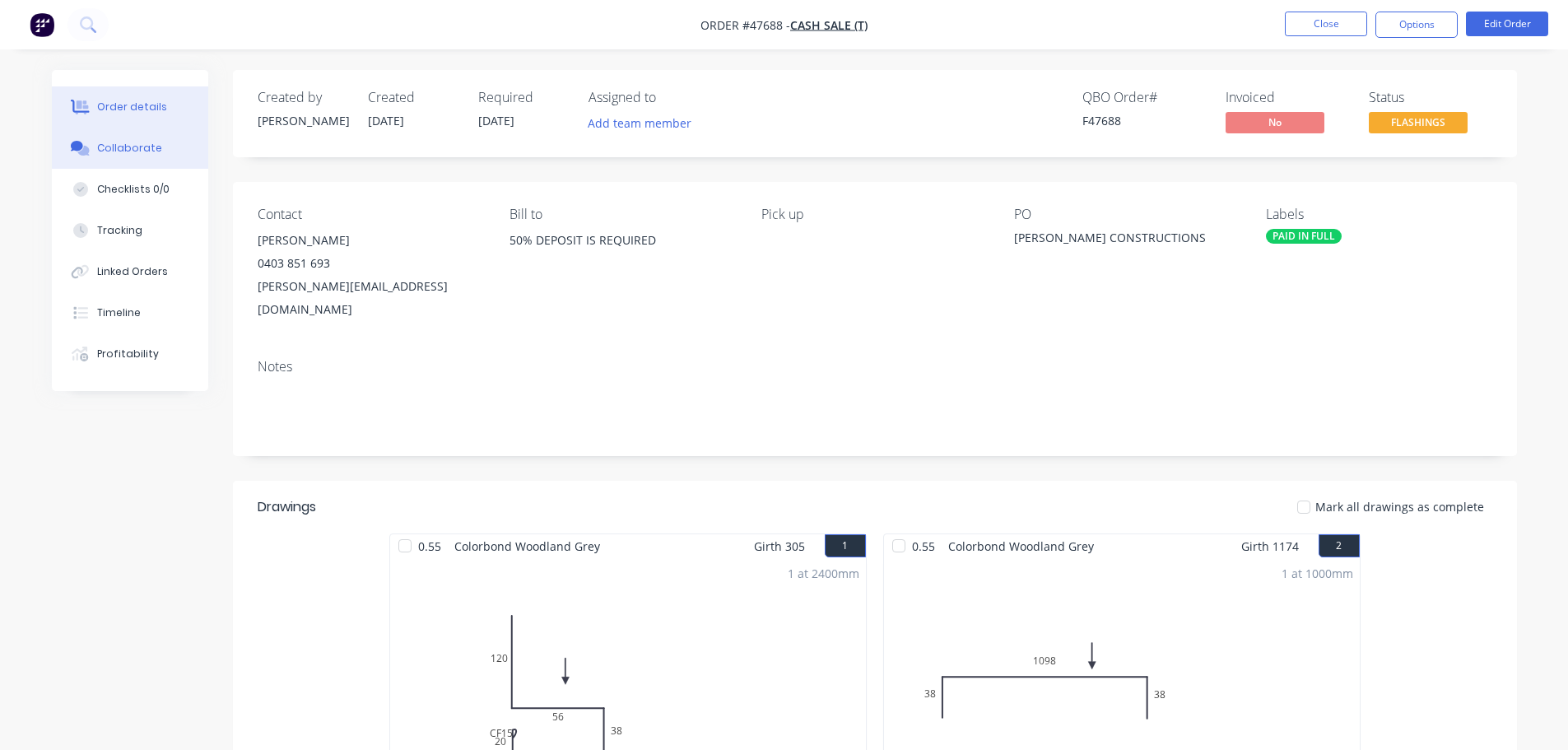
click at [151, 150] on div "Collaborate" at bounding box center [129, 147] width 65 height 14
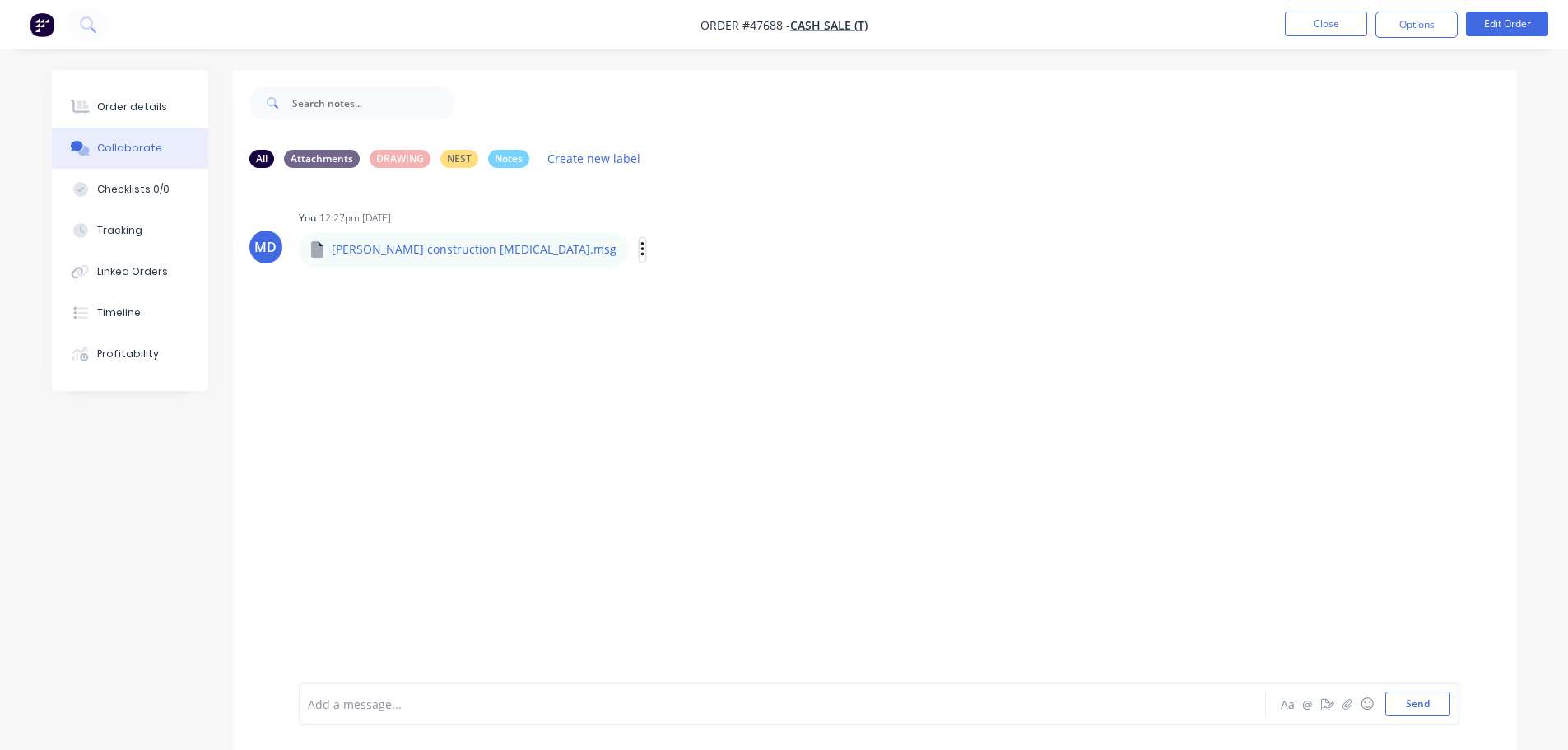
click at [640, 251] on icon "button" at bounding box center [641, 249] width 3 height 14
click at [658, 301] on button "Download" at bounding box center [750, 293] width 185 height 37
click at [1446, 706] on button "Send" at bounding box center [1418, 704] width 65 height 25
drag, startPoint x: 831, startPoint y: 253, endPoint x: 811, endPoint y: 246, distance: 21.2
click at [831, 253] on div "MD You 12:27pm [DATE] [PERSON_NAME] construction [MEDICAL_DATA].msg [PERSON_NAM…" at bounding box center [876, 234] width 1284 height 59
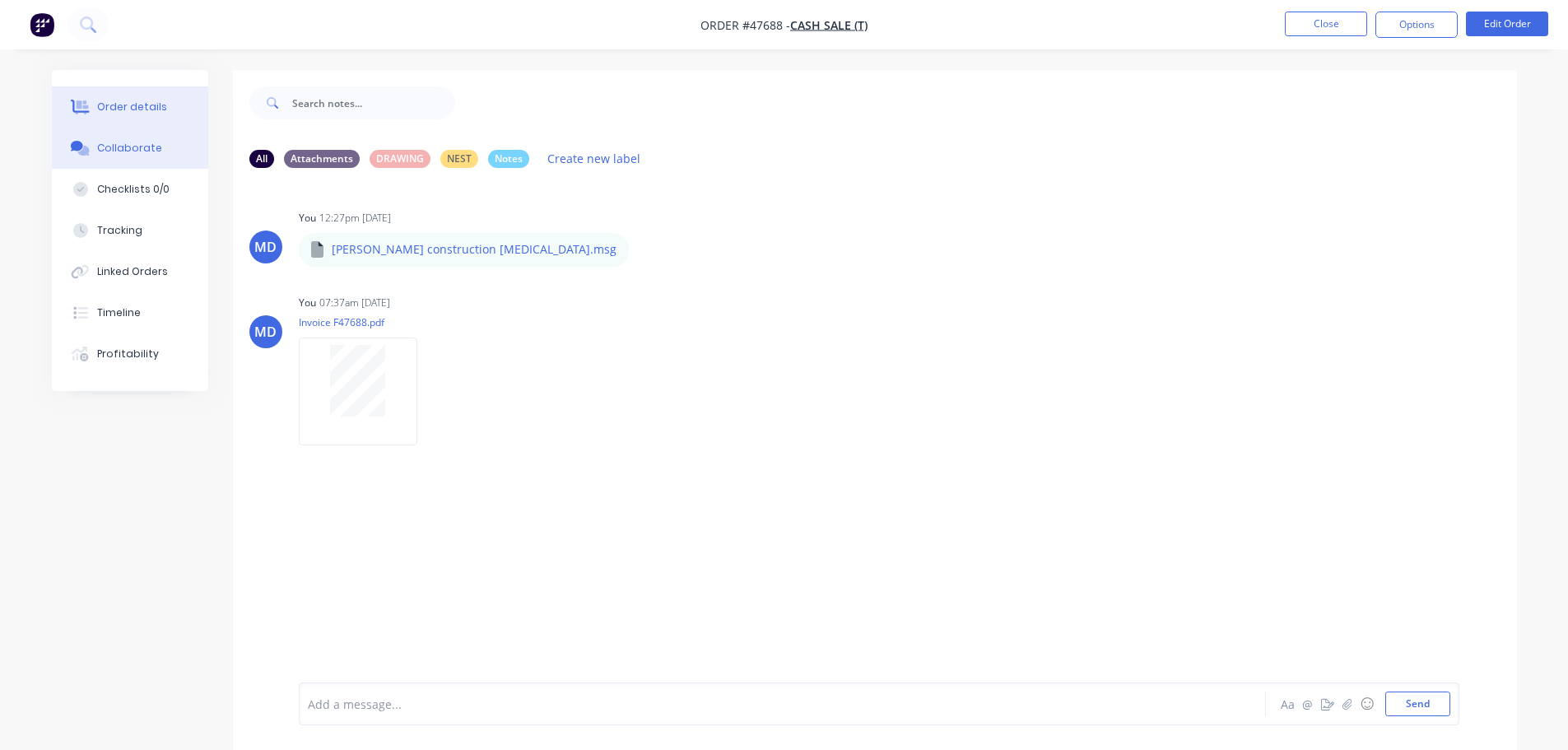
click at [134, 108] on div "Order details" at bounding box center [132, 106] width 70 height 14
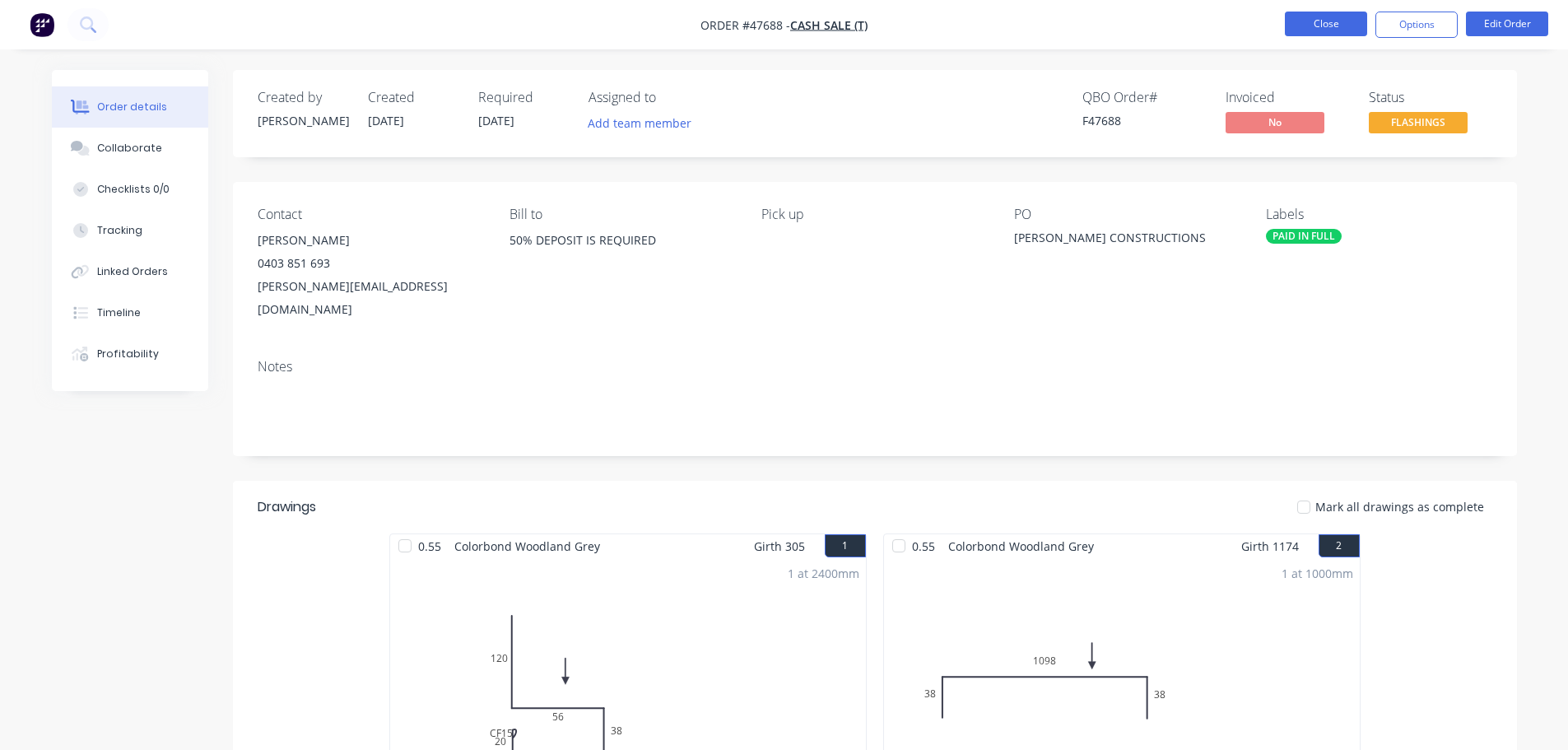
click at [1325, 25] on button "Close" at bounding box center [1326, 24] width 82 height 25
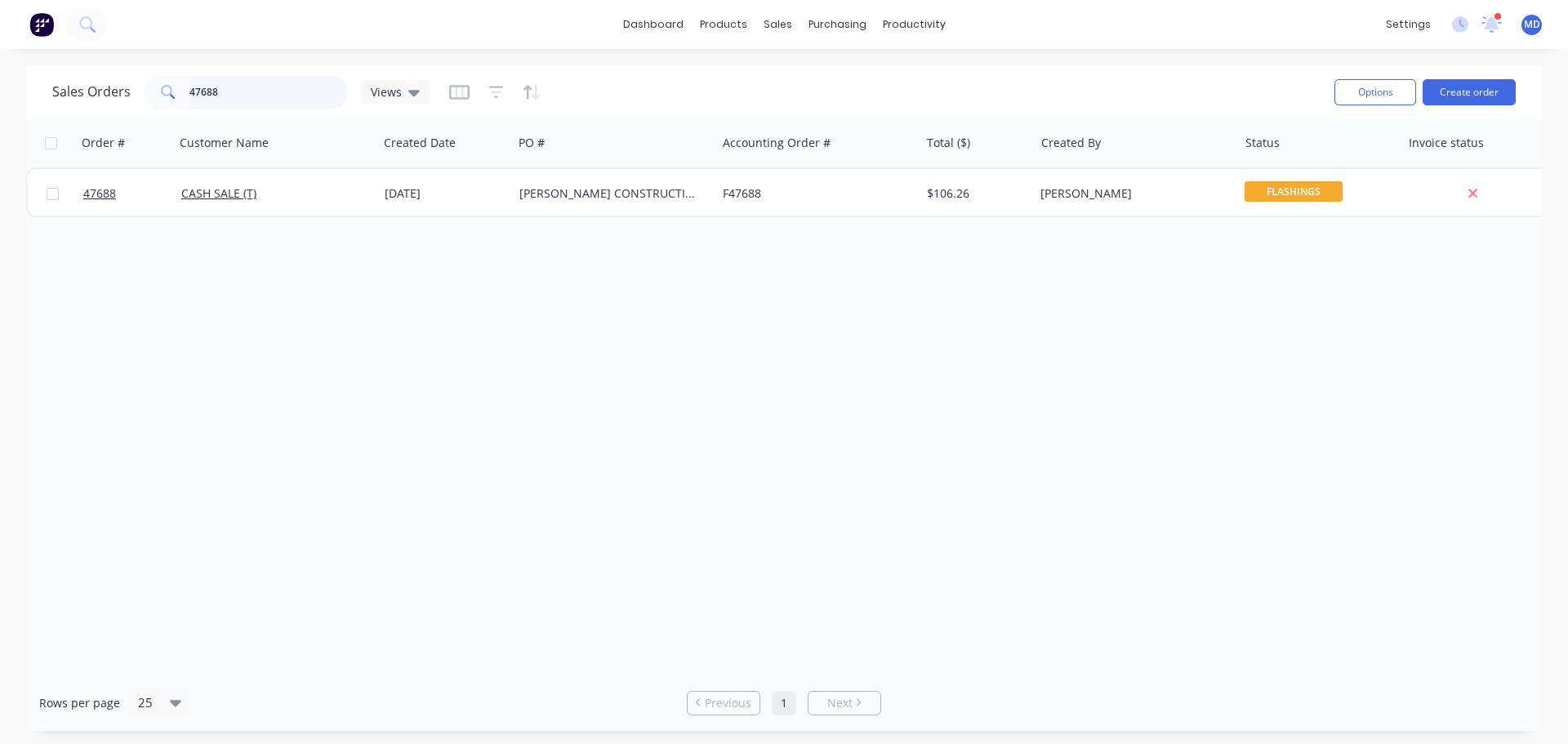
click at [221, 77] on input "47688" at bounding box center [269, 92] width 159 height 33
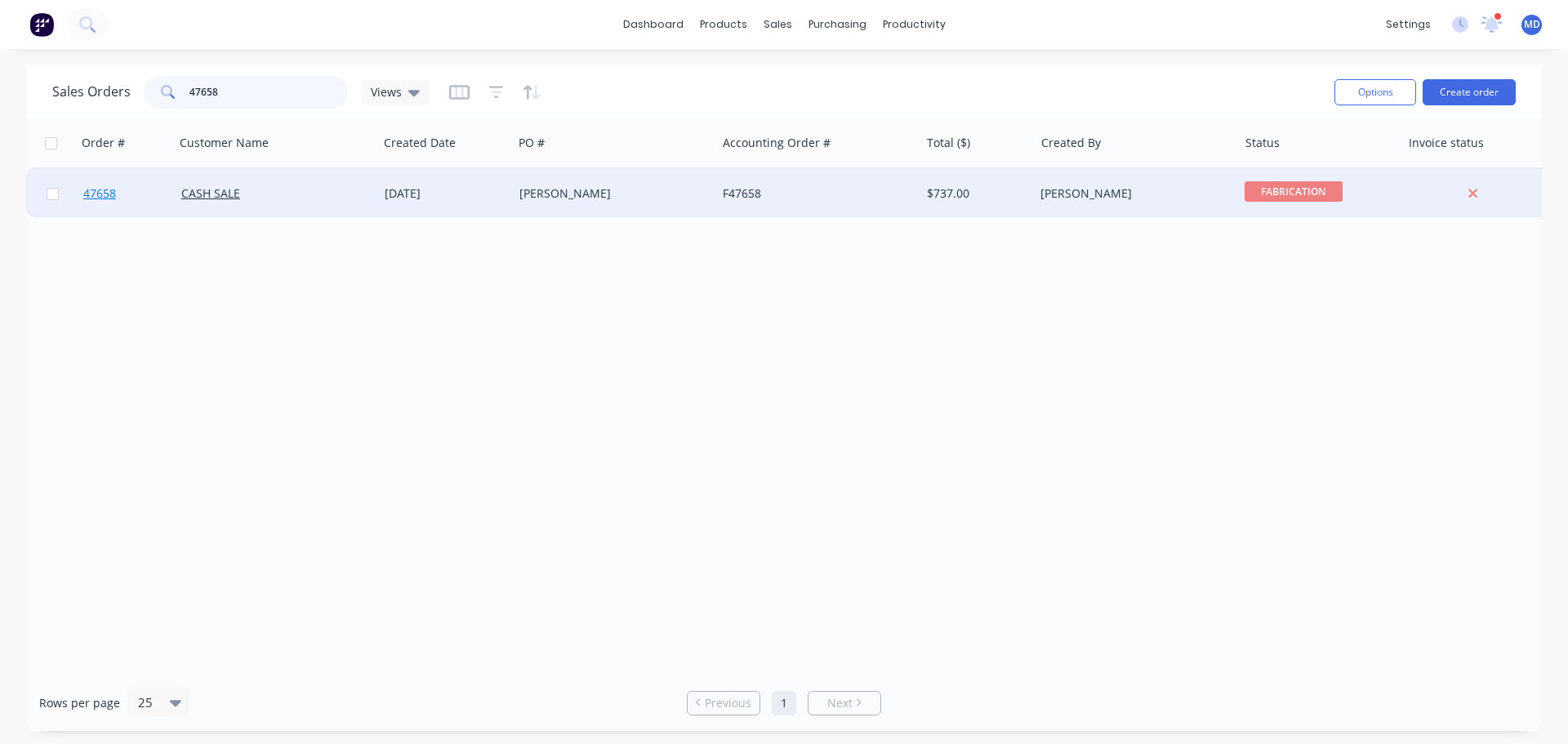
type input "47658"
click at [92, 202] on link "47658" at bounding box center [132, 193] width 98 height 49
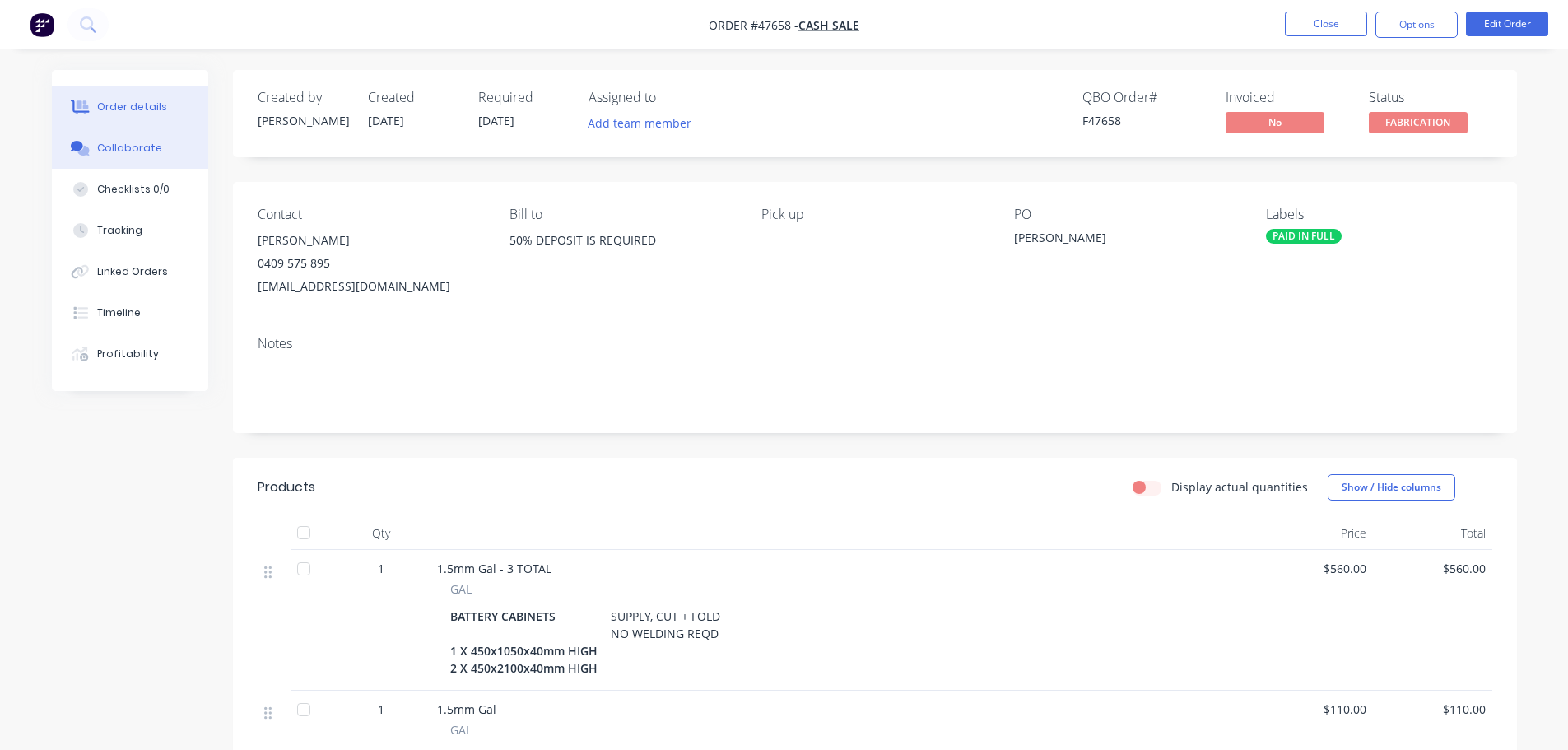
click at [137, 152] on div "Collaborate" at bounding box center [129, 147] width 65 height 14
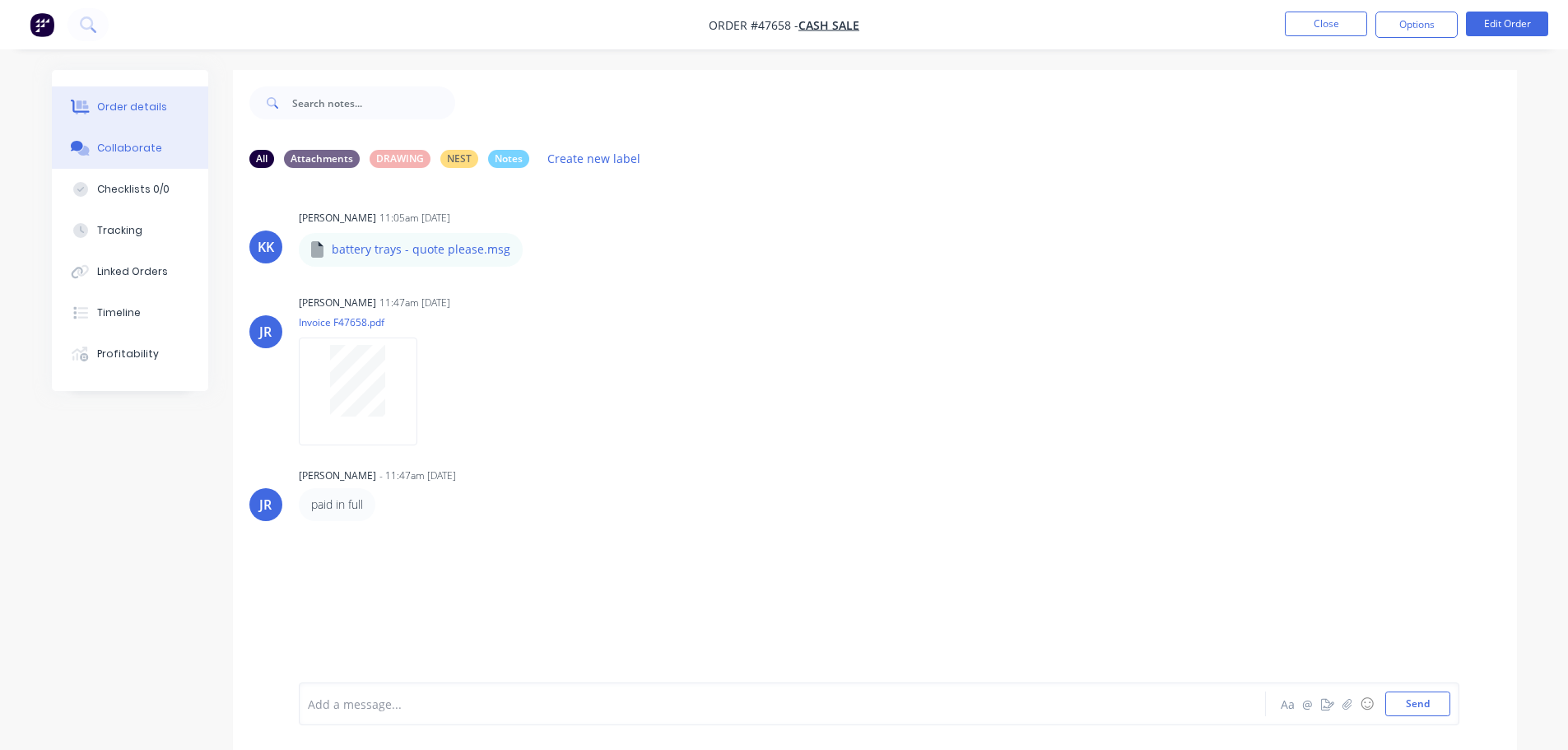
drag, startPoint x: 140, startPoint y: 115, endPoint x: 149, endPoint y: 113, distance: 9.2
click at [140, 115] on button "Order details" at bounding box center [130, 107] width 156 height 41
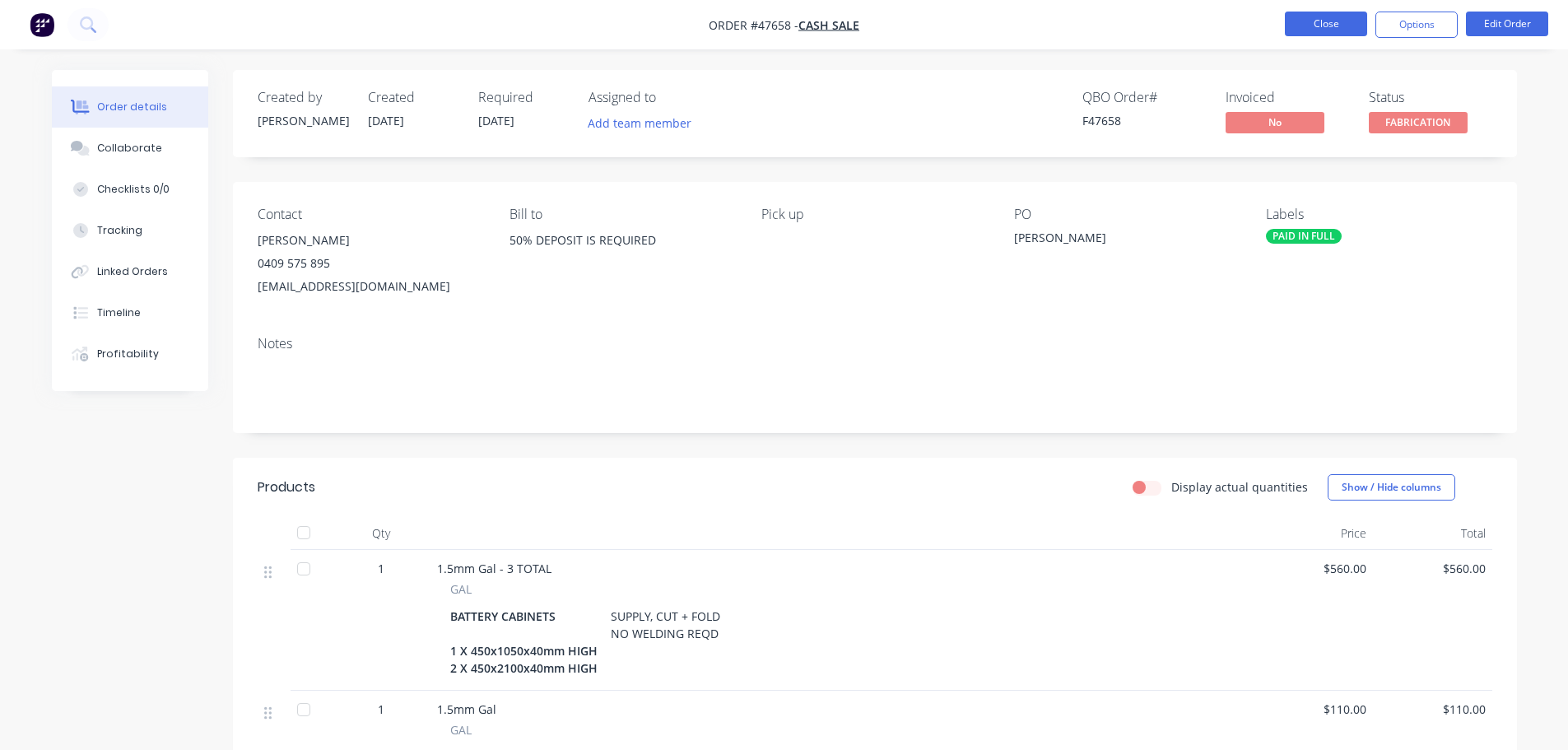
click at [1329, 15] on button "Close" at bounding box center [1326, 24] width 82 height 25
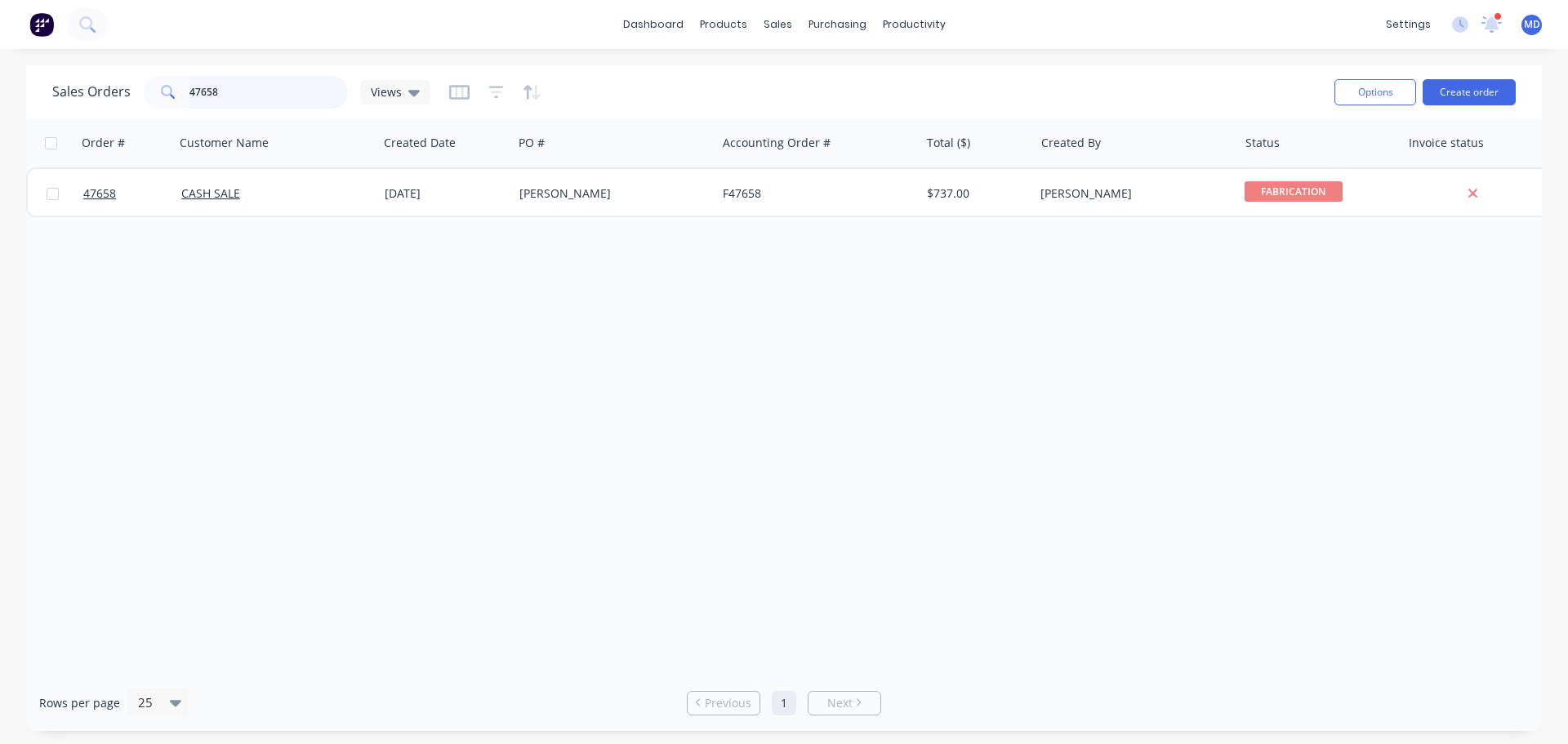
click at [233, 83] on input "47658" at bounding box center [269, 92] width 159 height 33
type input "4"
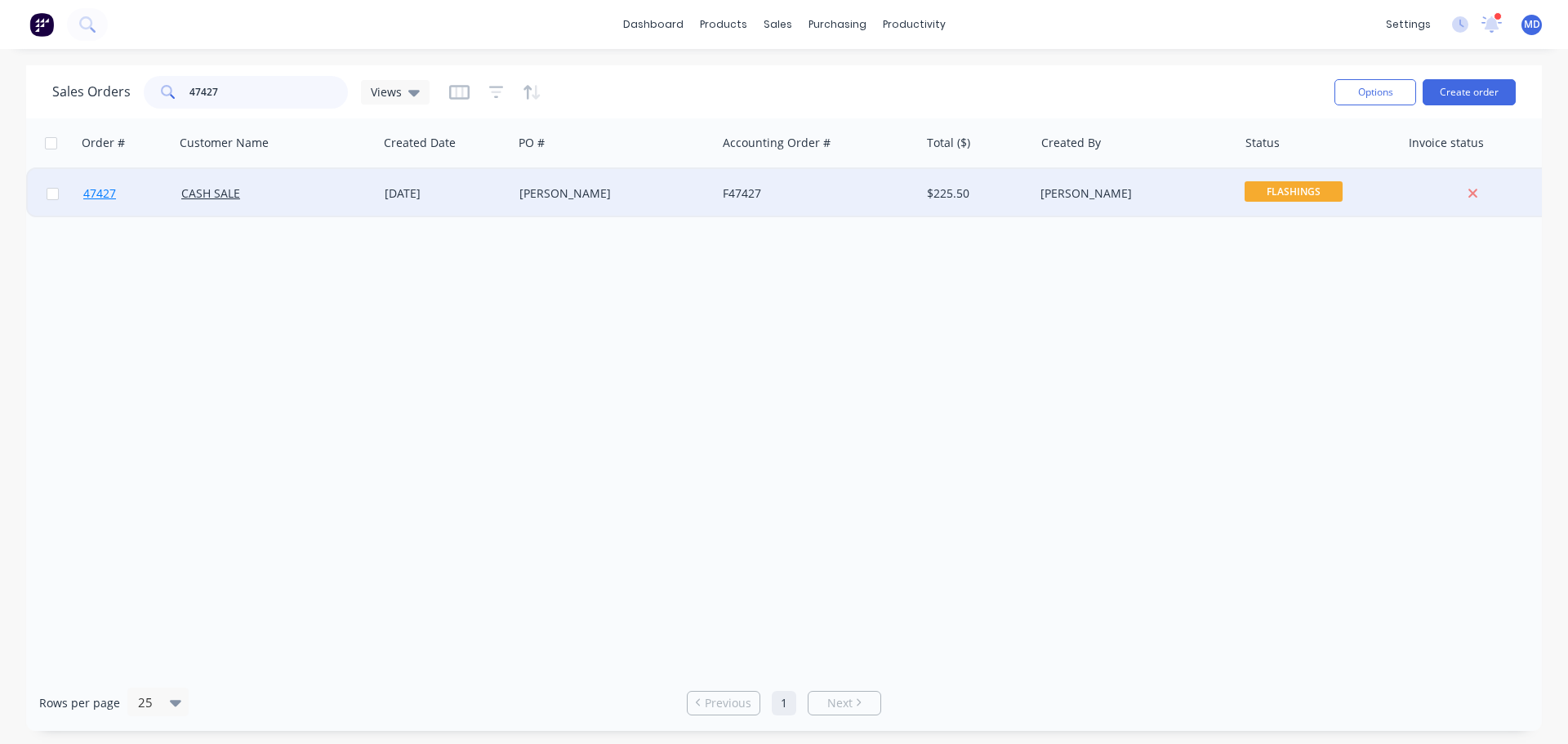
type input "47427"
click at [97, 190] on span "47427" at bounding box center [99, 193] width 33 height 16
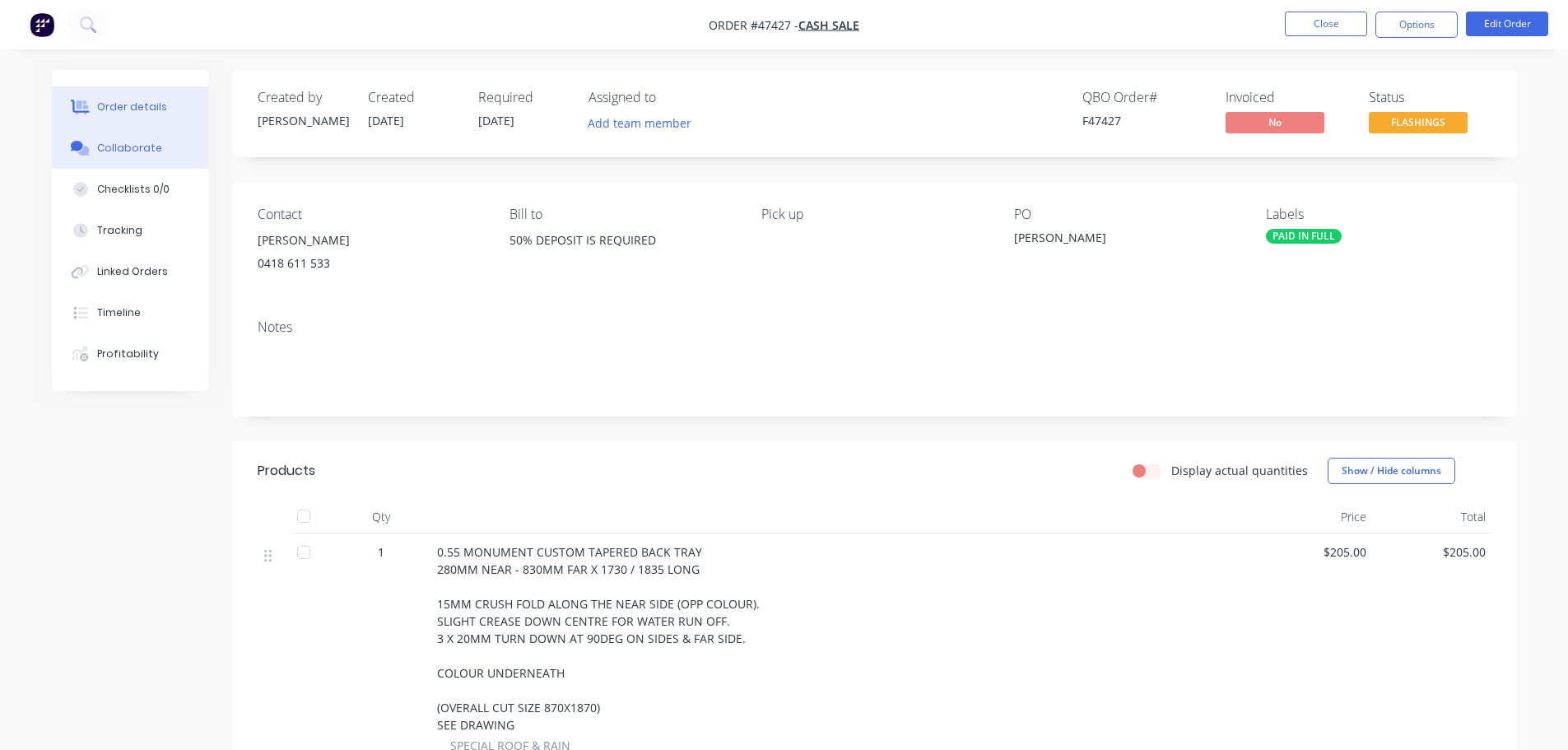
click at [146, 144] on div "Collaborate" at bounding box center [129, 147] width 65 height 14
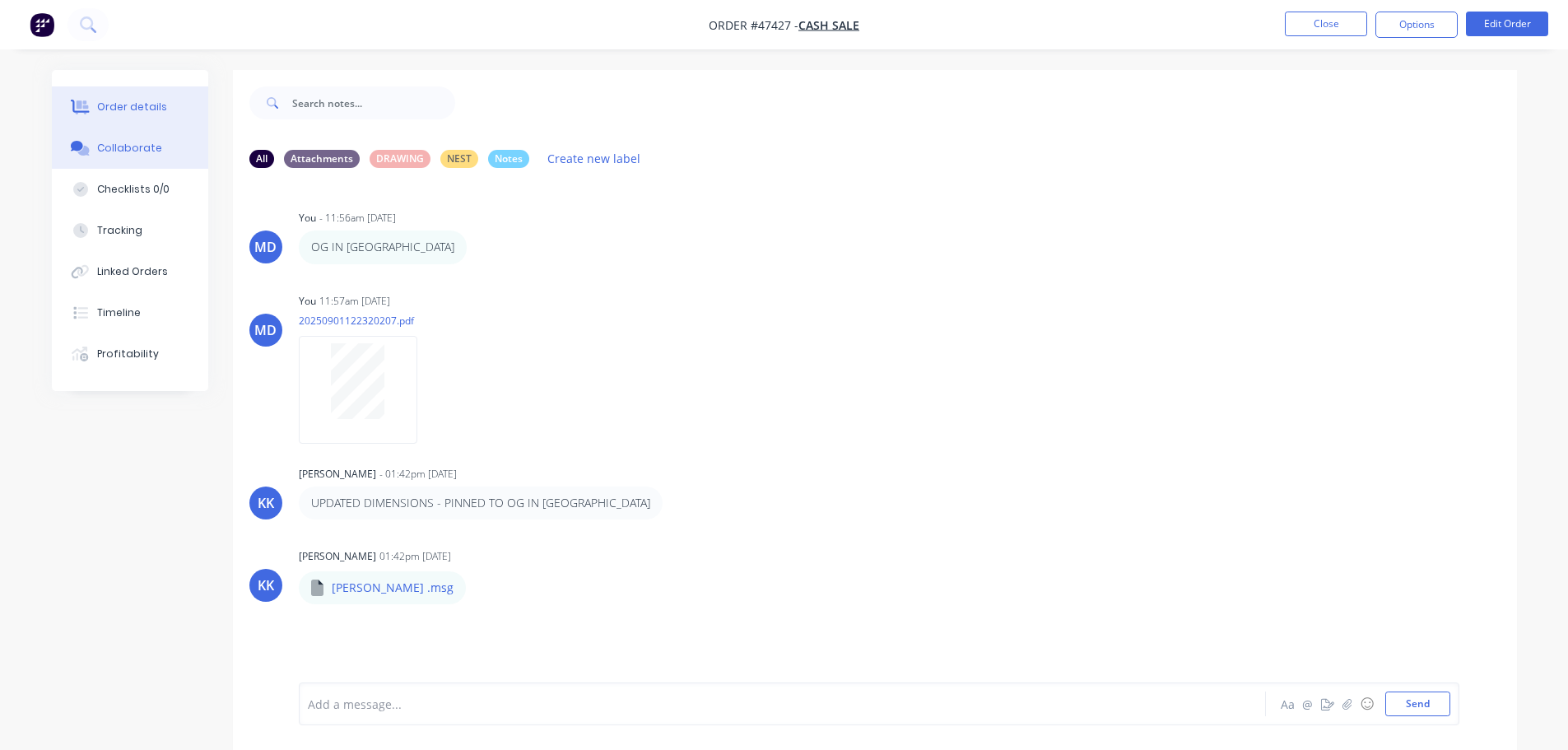
click at [122, 98] on button "Order details" at bounding box center [130, 107] width 156 height 41
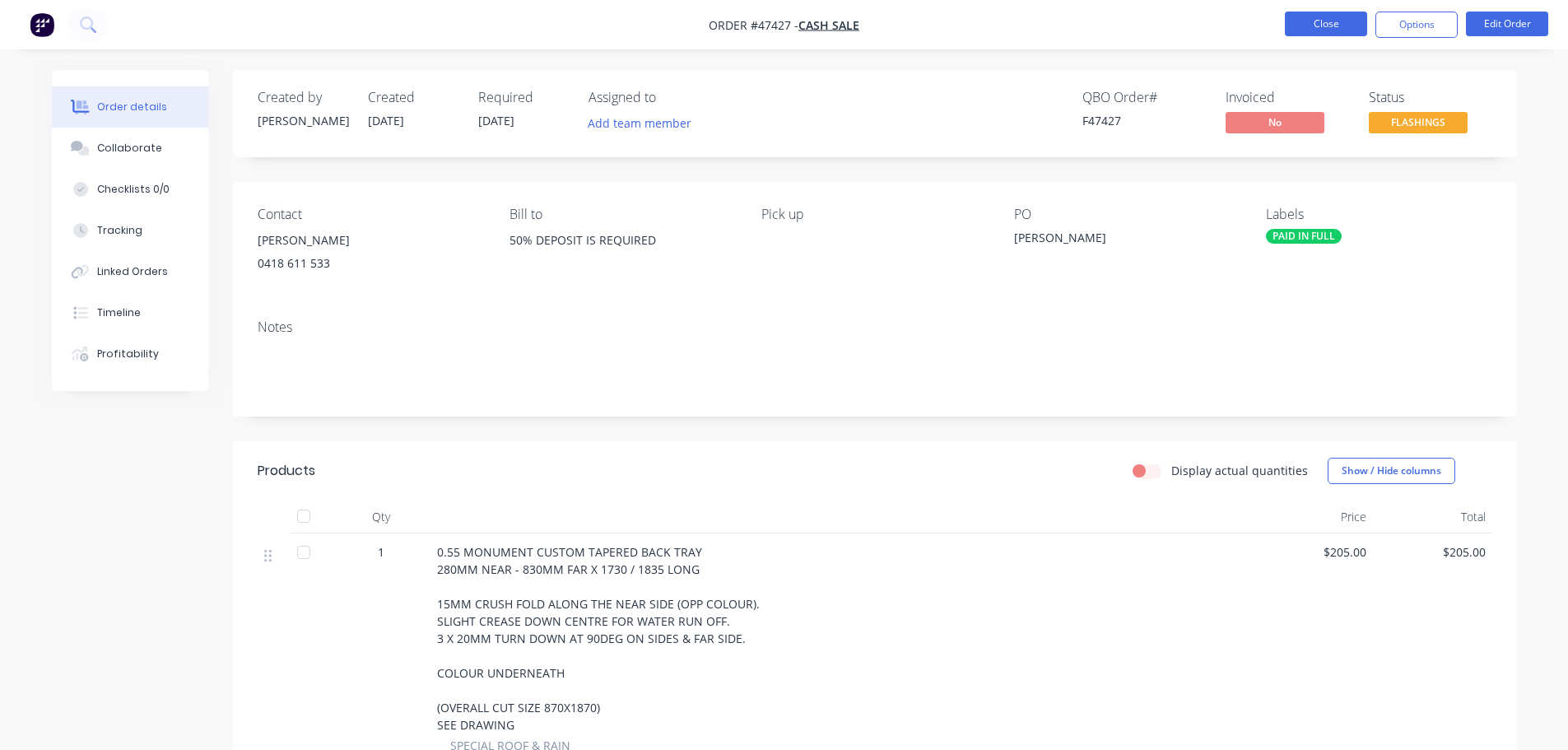
click at [1318, 26] on button "Close" at bounding box center [1326, 24] width 82 height 25
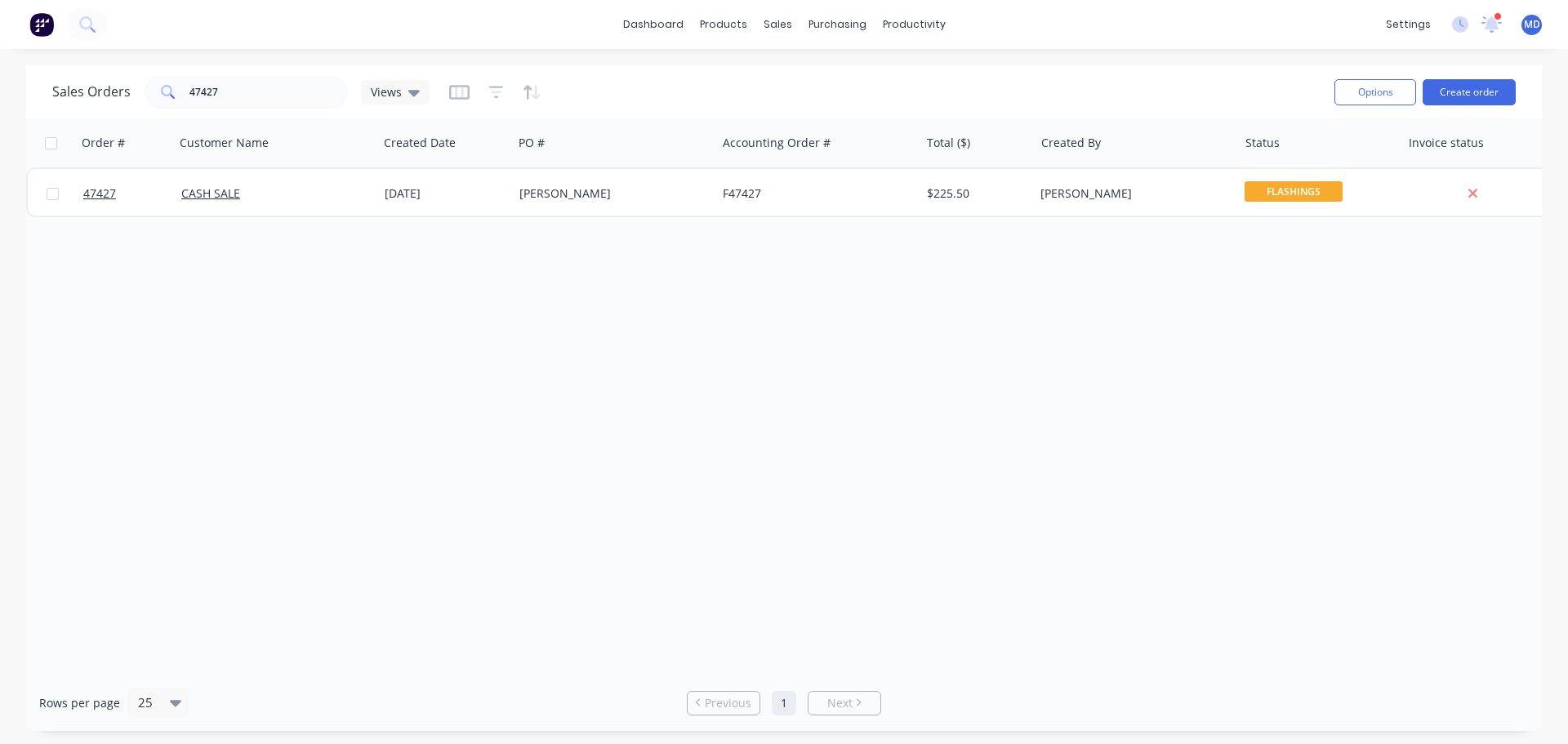
click at [277, 117] on div "Sales Orders 47427 Views Options Create order" at bounding box center [784, 91] width 1516 height 53
click at [267, 85] on input "47427" at bounding box center [269, 92] width 159 height 33
type input "4"
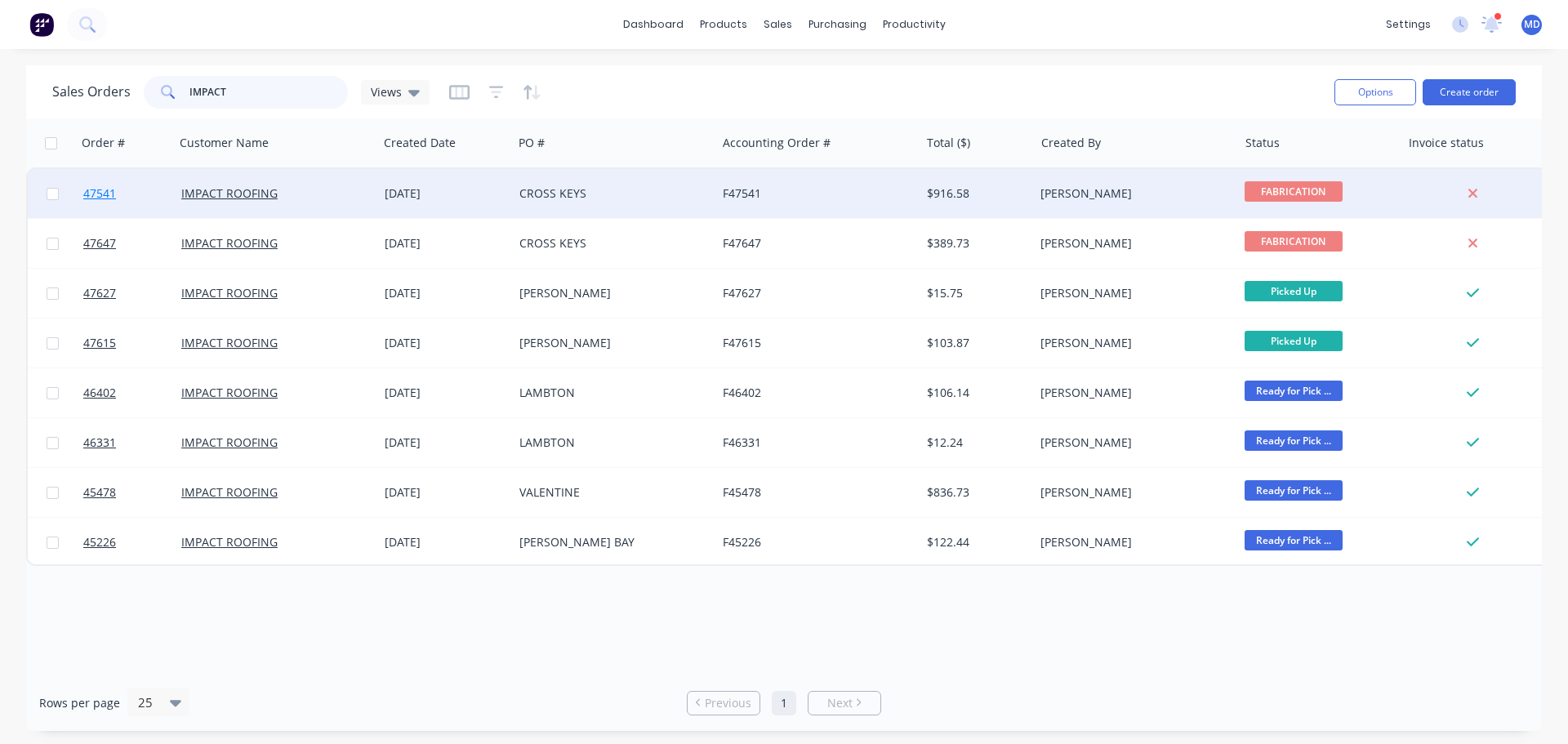
type input "IMPACT"
click at [109, 195] on span "47541" at bounding box center [99, 193] width 33 height 16
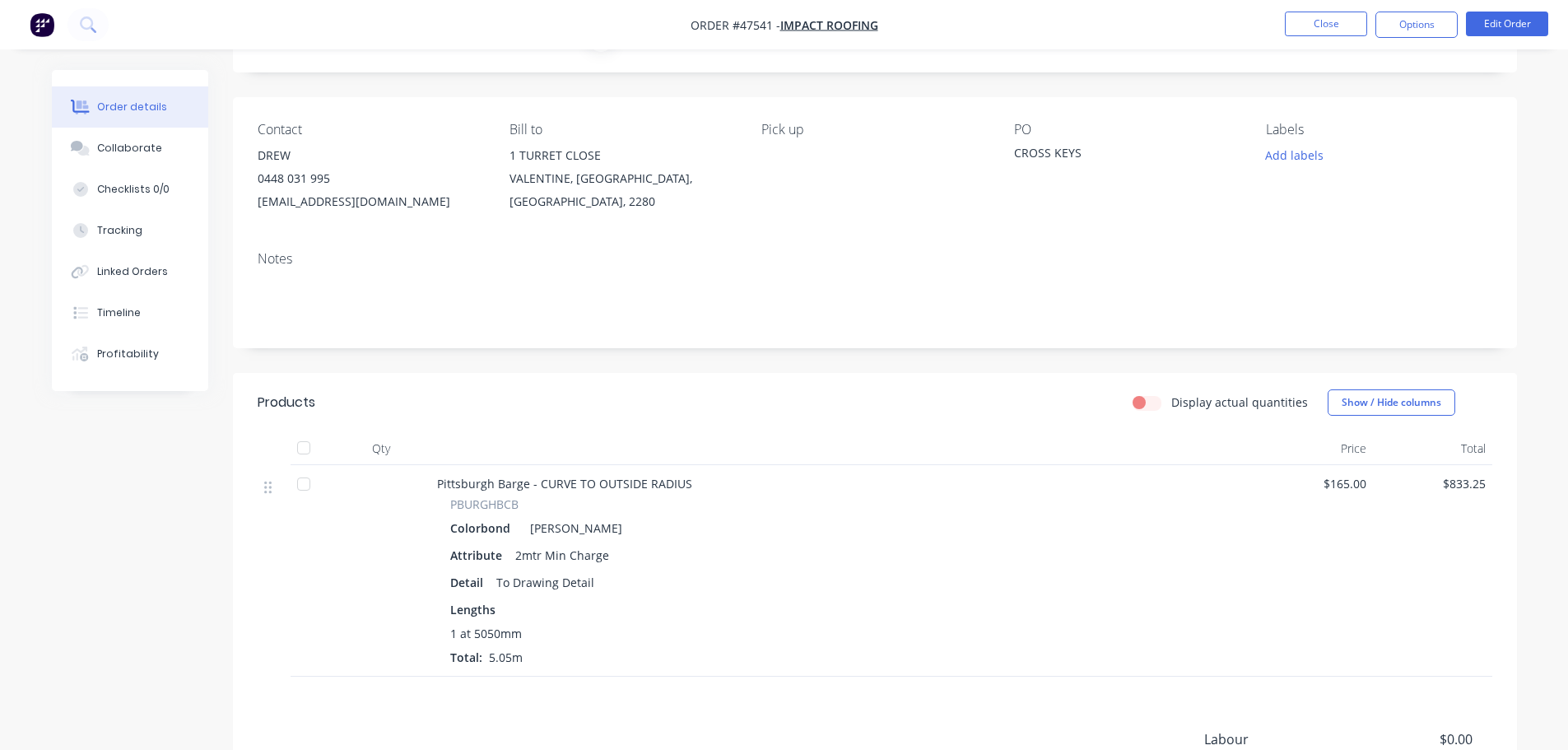
scroll to position [165, 0]
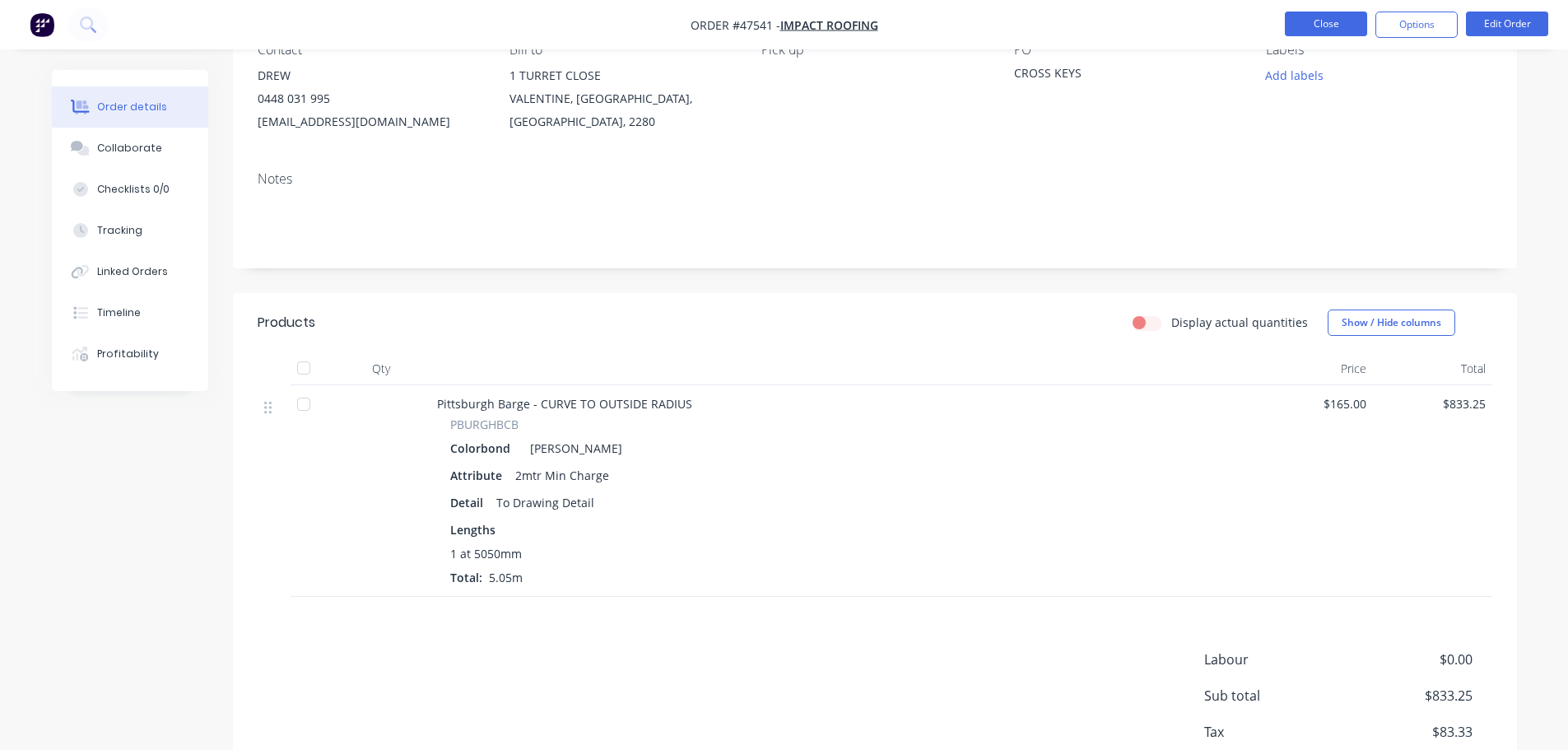
click at [1315, 27] on button "Close" at bounding box center [1326, 24] width 82 height 25
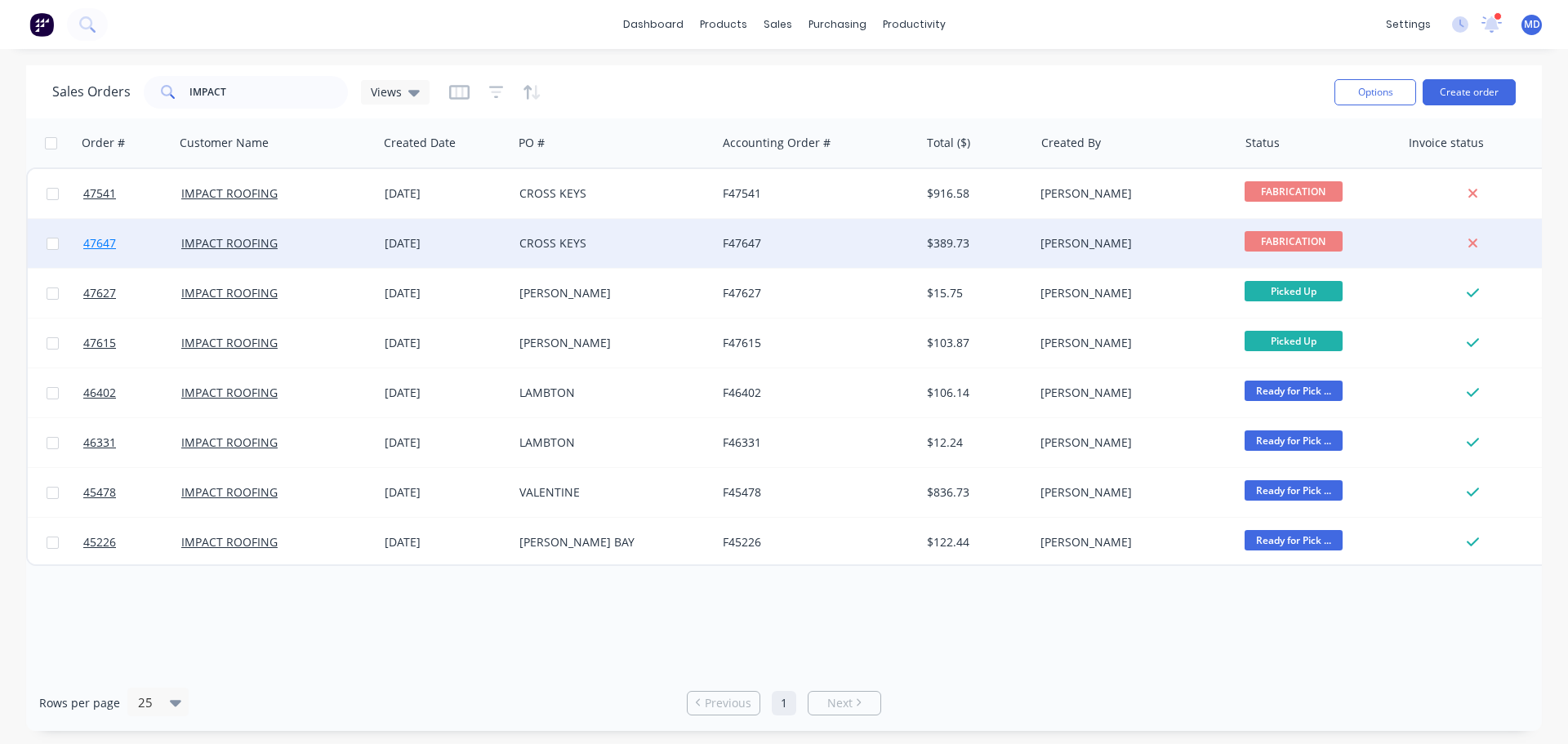
click at [118, 239] on link "47647" at bounding box center [132, 243] width 98 height 49
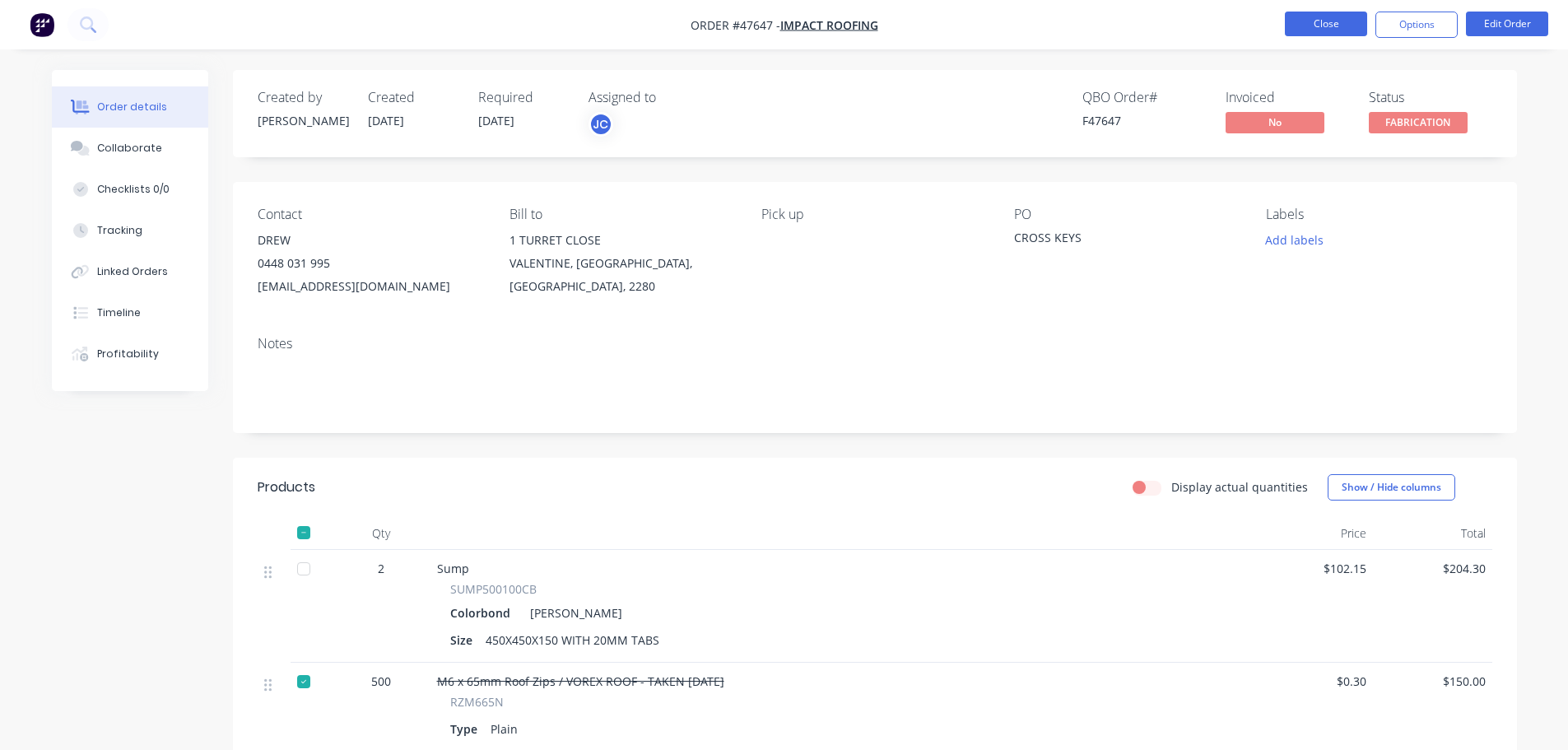
click at [1311, 19] on button "Close" at bounding box center [1326, 24] width 82 height 25
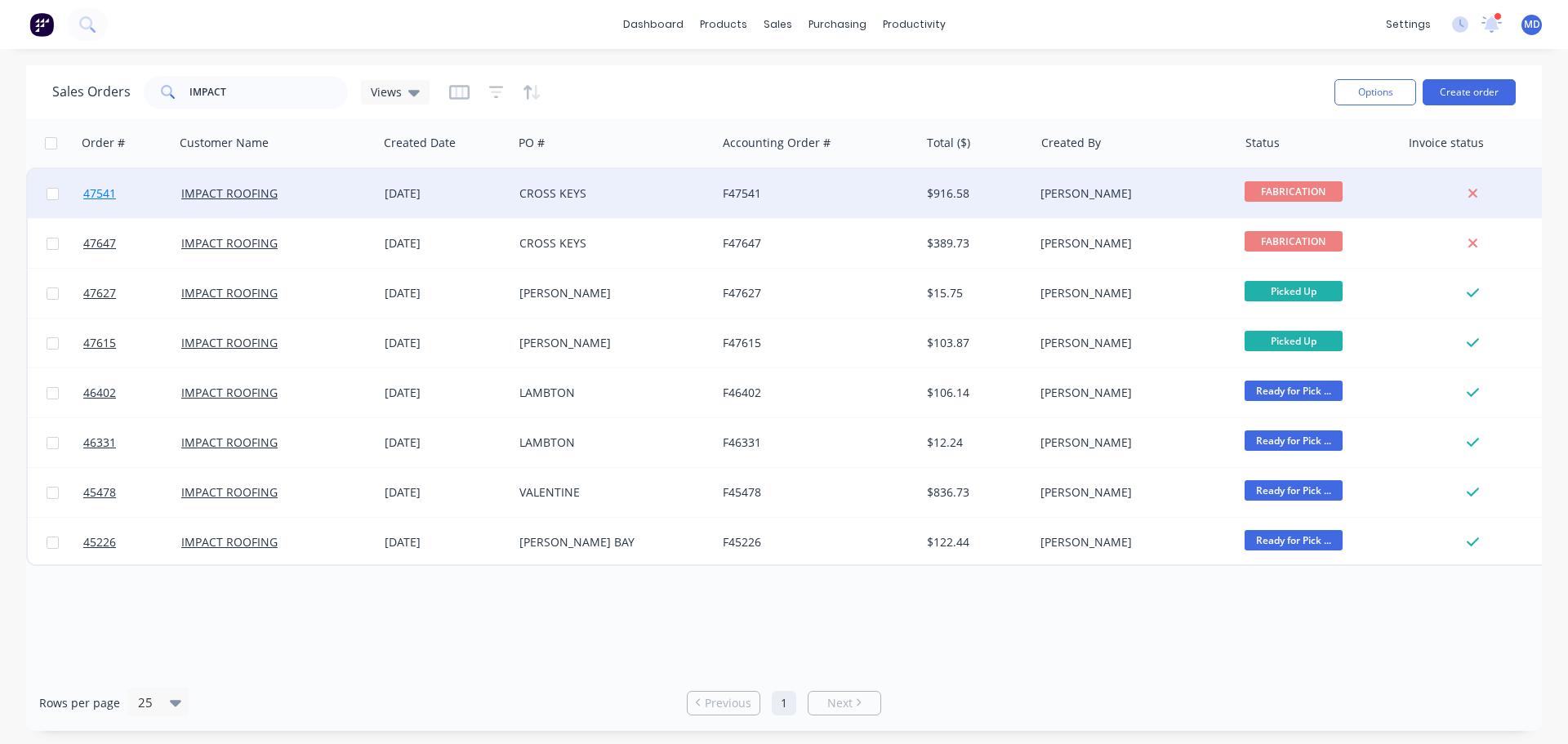
click at [109, 190] on span "47541" at bounding box center [99, 193] width 33 height 16
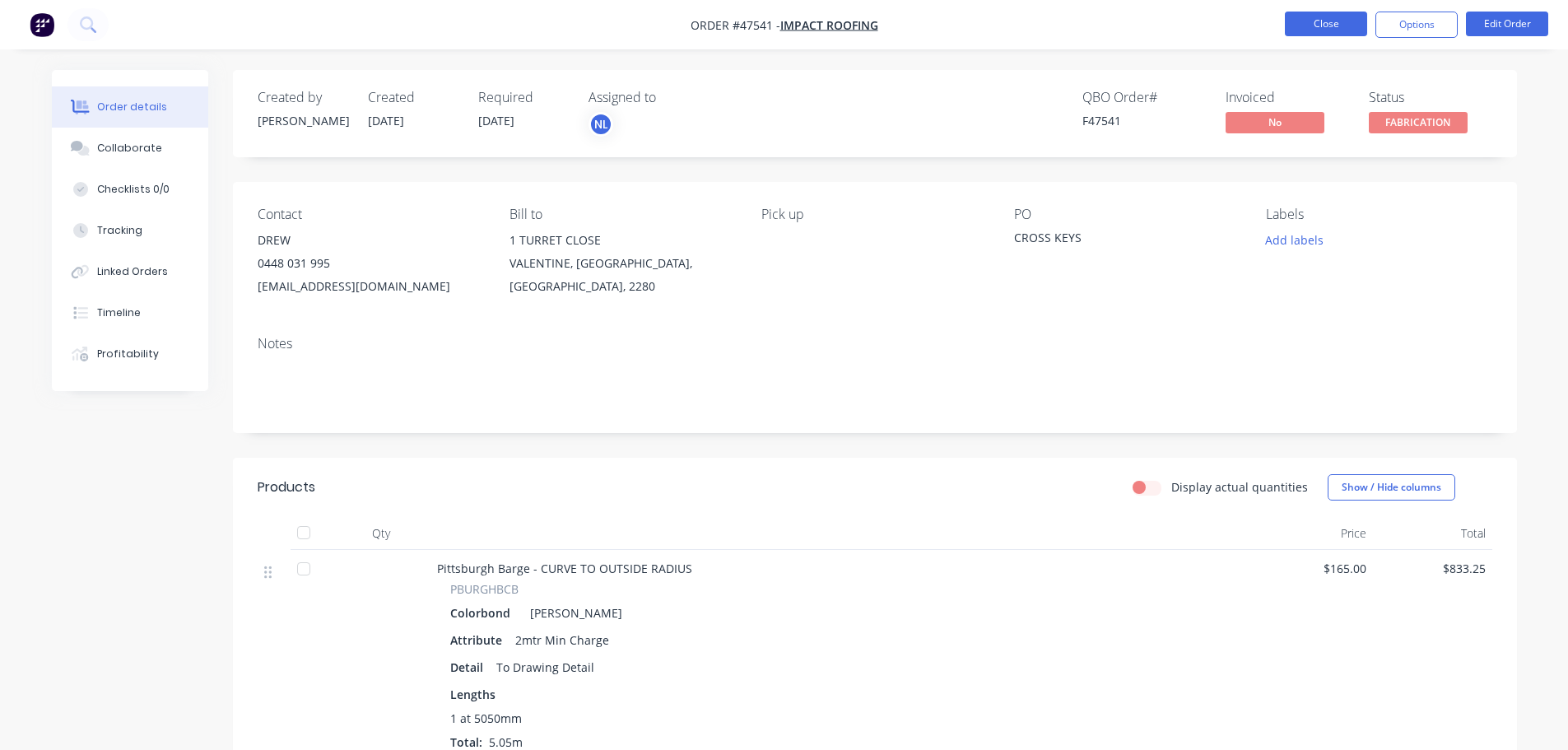
click at [1308, 21] on button "Close" at bounding box center [1326, 24] width 82 height 25
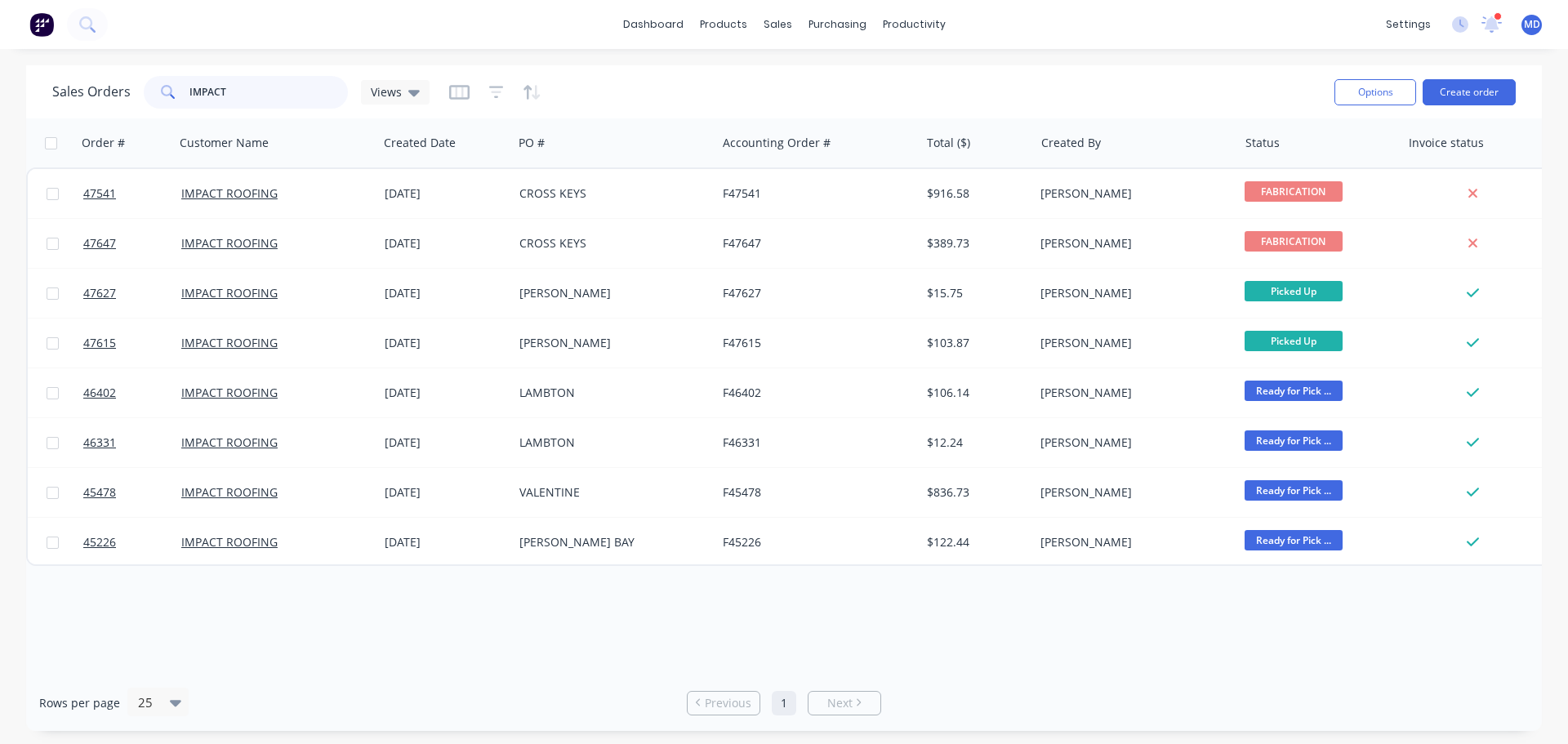
drag, startPoint x: 254, startPoint y: 95, endPoint x: 45, endPoint y: 105, distance: 209.2
click at [45, 105] on div "Sales Orders IMPACT Views Options Create order" at bounding box center [784, 91] width 1516 height 53
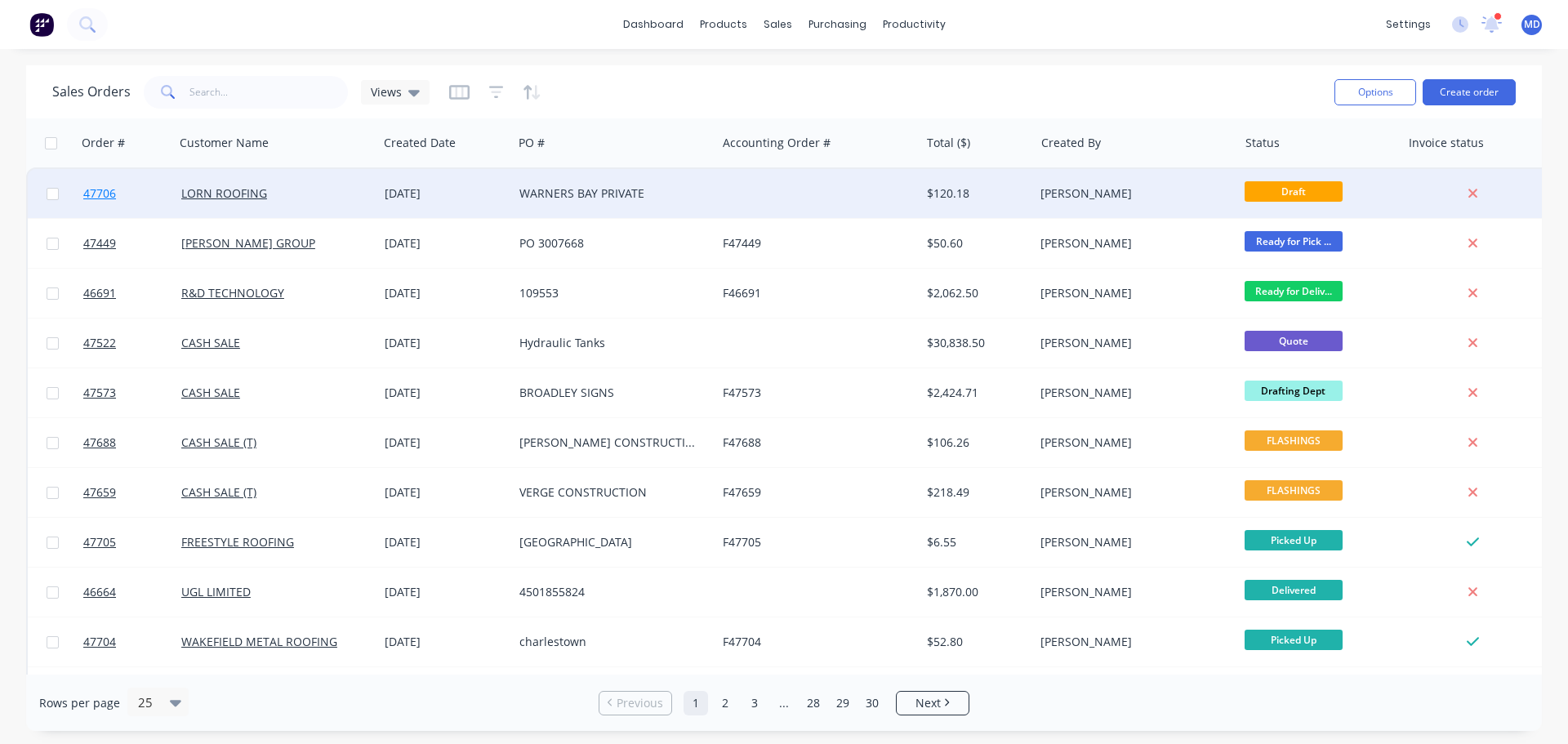
click at [86, 190] on span "47706" at bounding box center [99, 193] width 33 height 16
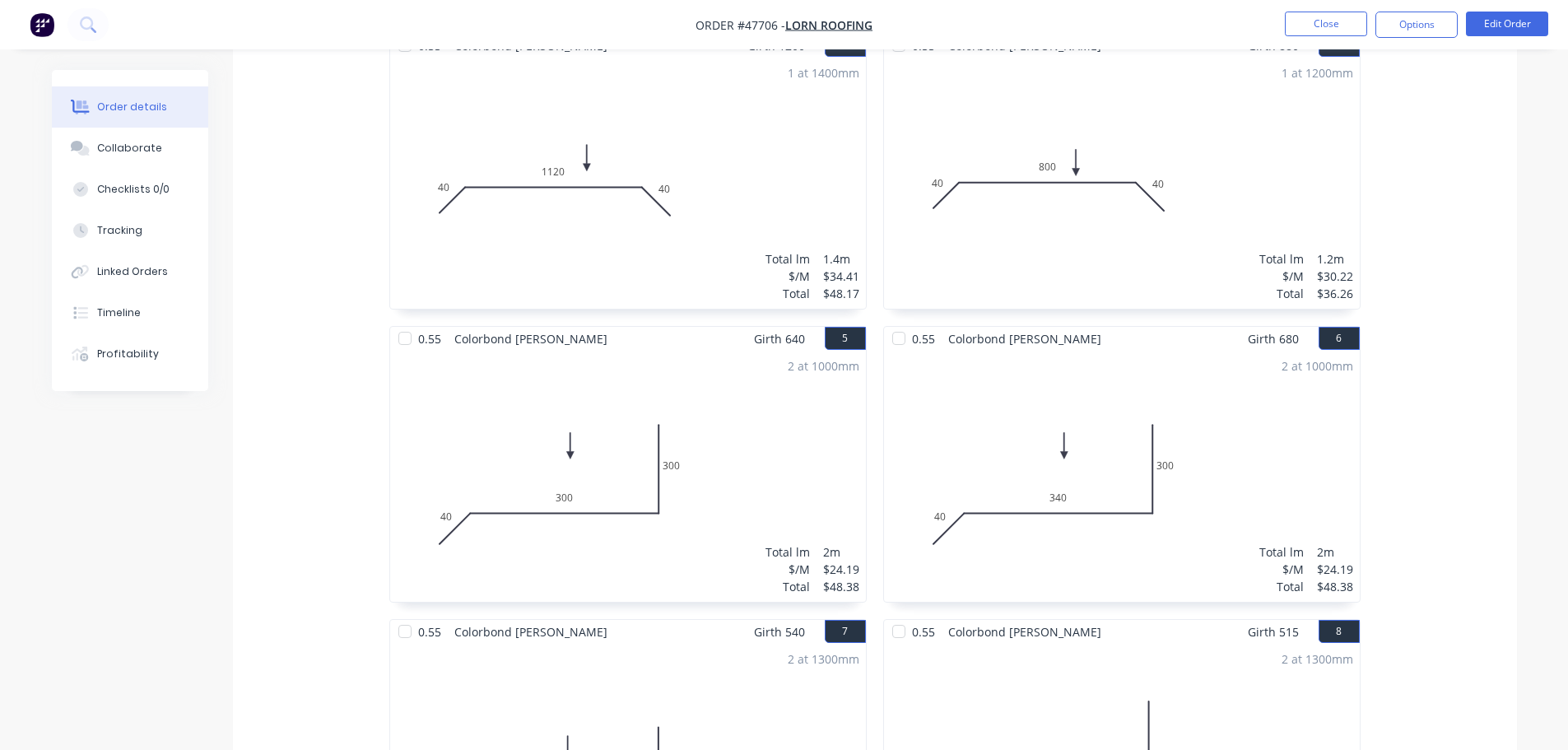
scroll to position [823, 0]
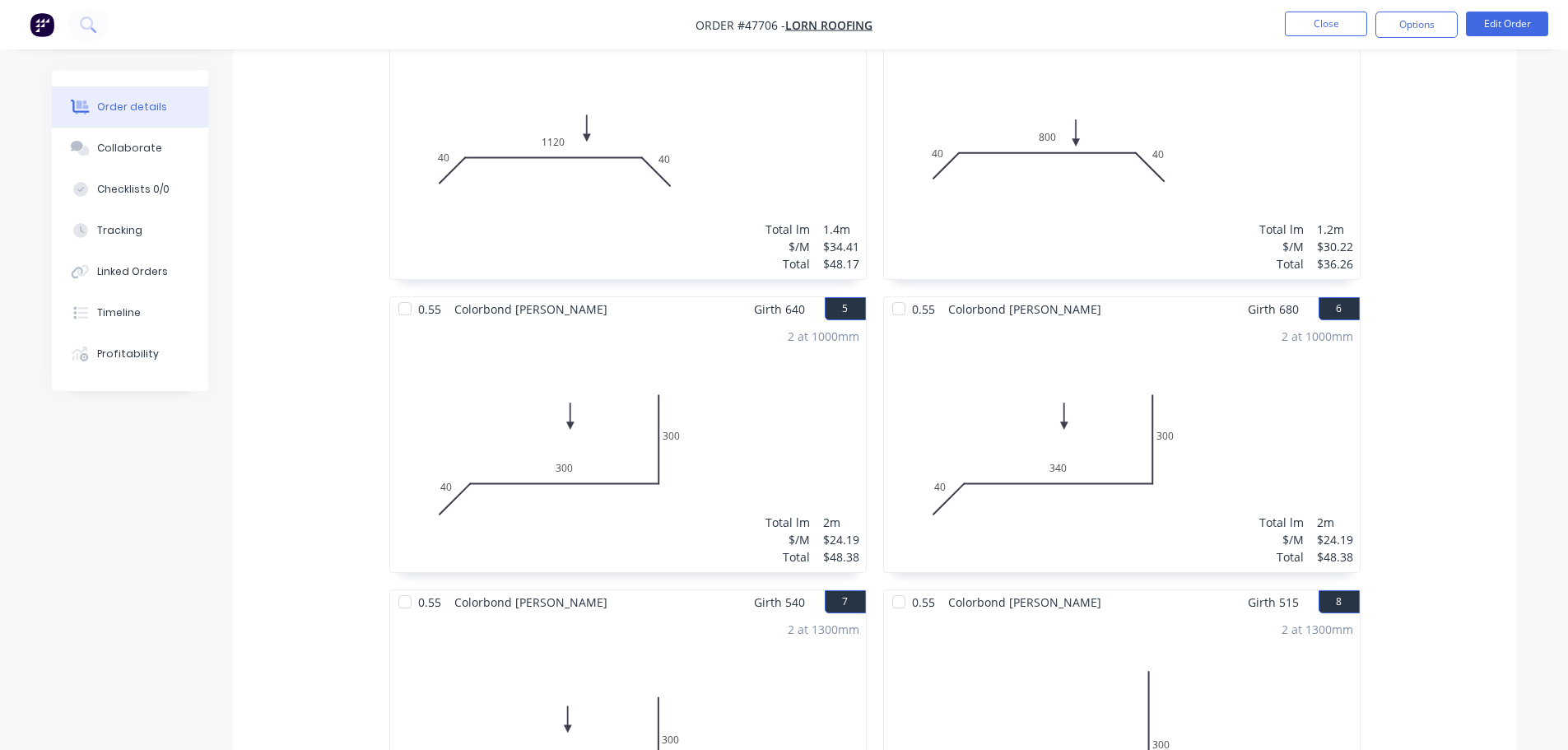
click at [679, 614] on div "2 at 1300mm Total lm $/M Total 2.6m $20.98 $54.55" at bounding box center [628, 739] width 475 height 251
click at [1500, 32] on button "Edit Order" at bounding box center [1507, 24] width 82 height 25
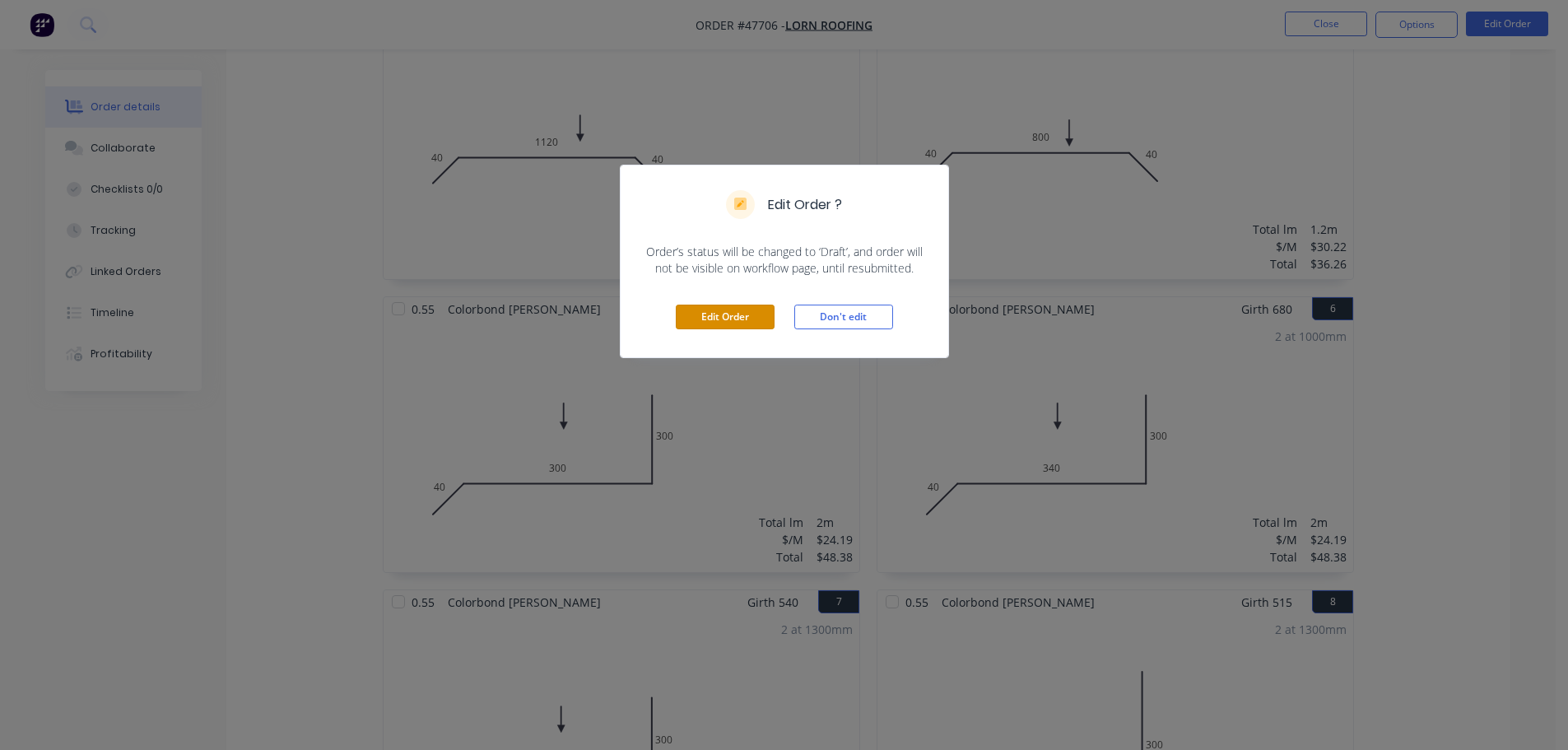
drag, startPoint x: 692, startPoint y: 321, endPoint x: 754, endPoint y: 276, distance: 76.6
click at [692, 320] on button "Edit Order" at bounding box center [725, 317] width 98 height 25
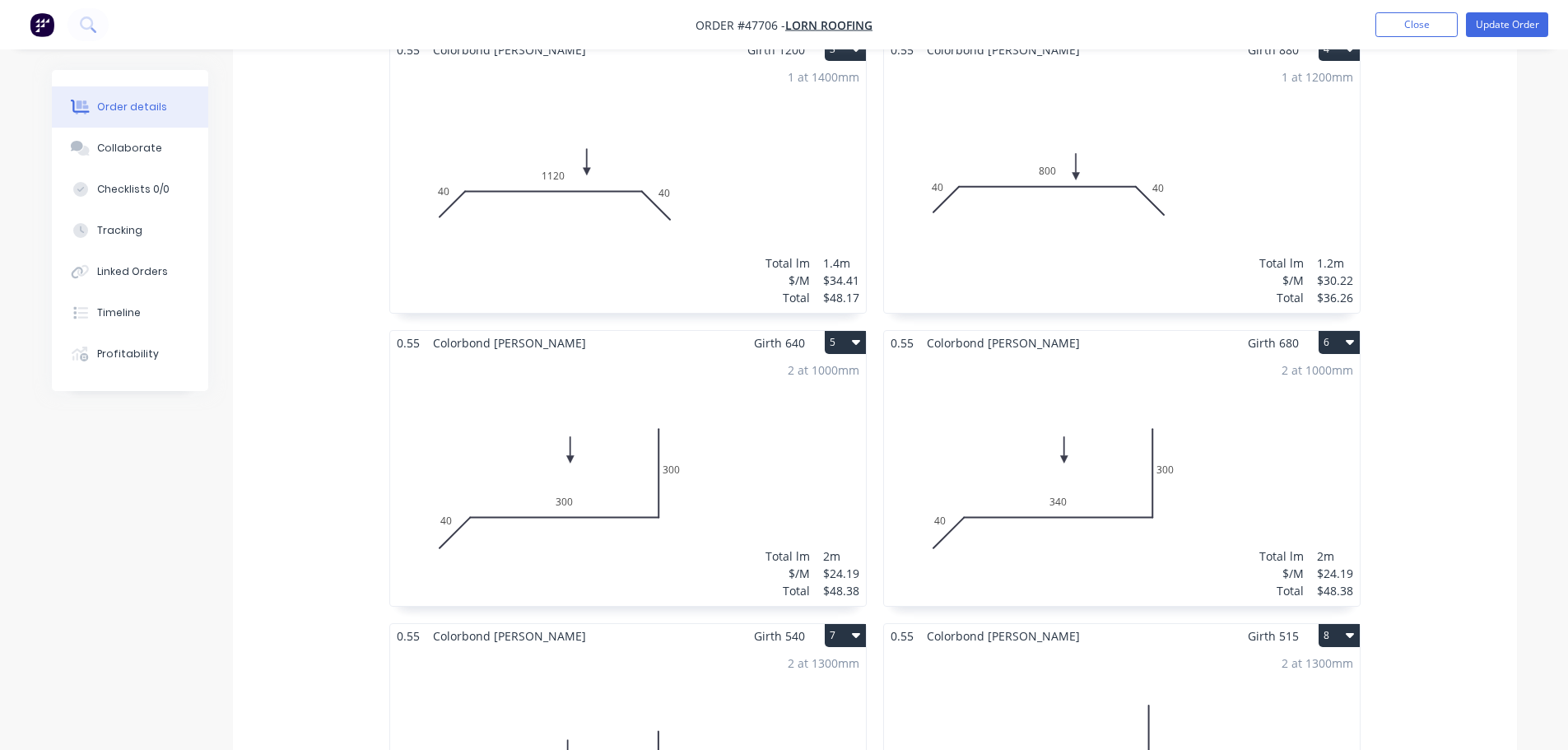
scroll to position [905, 0]
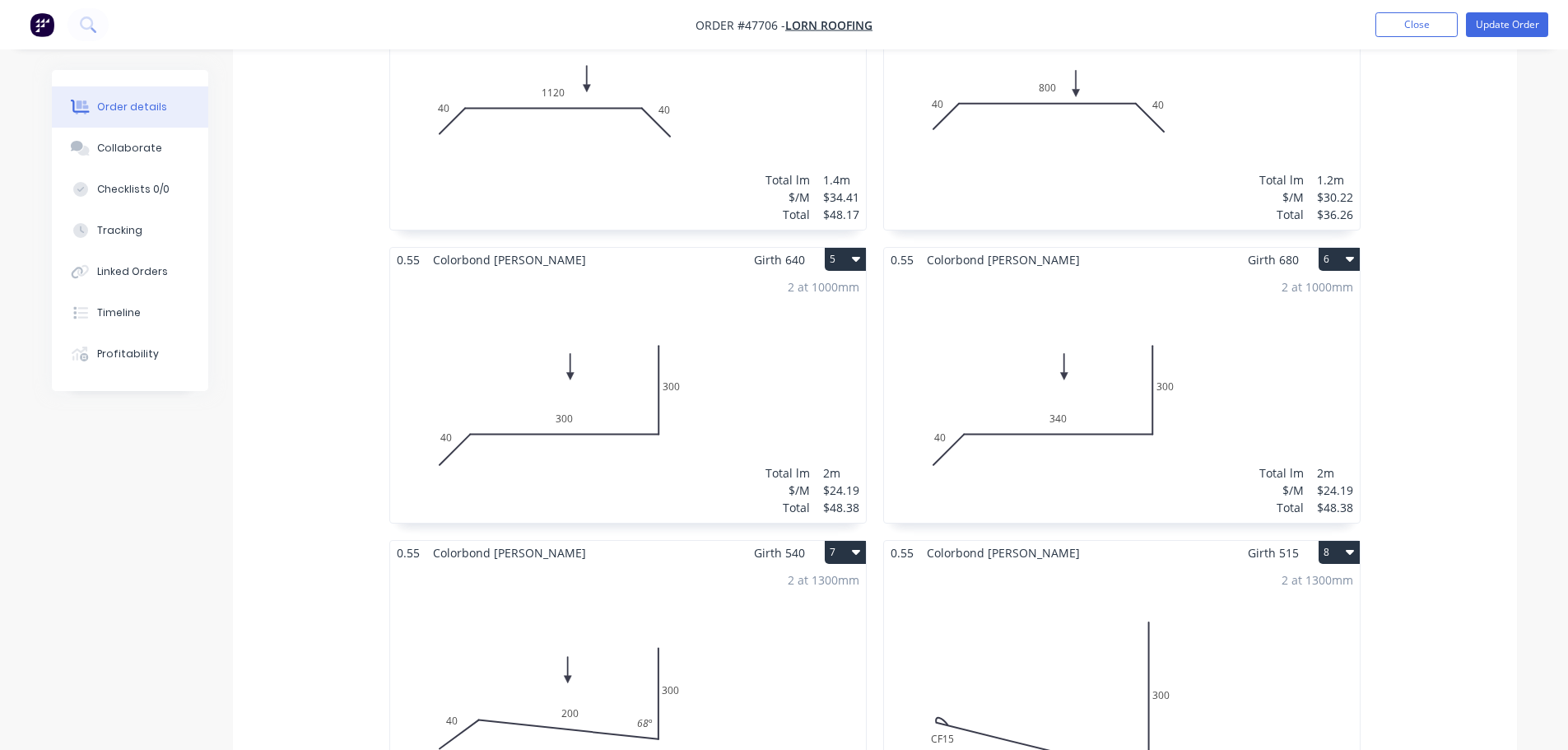
click at [641, 597] on div "2 at 1300mm Total lm $/M Total 2.6m $20.98 $54.55" at bounding box center [628, 690] width 475 height 251
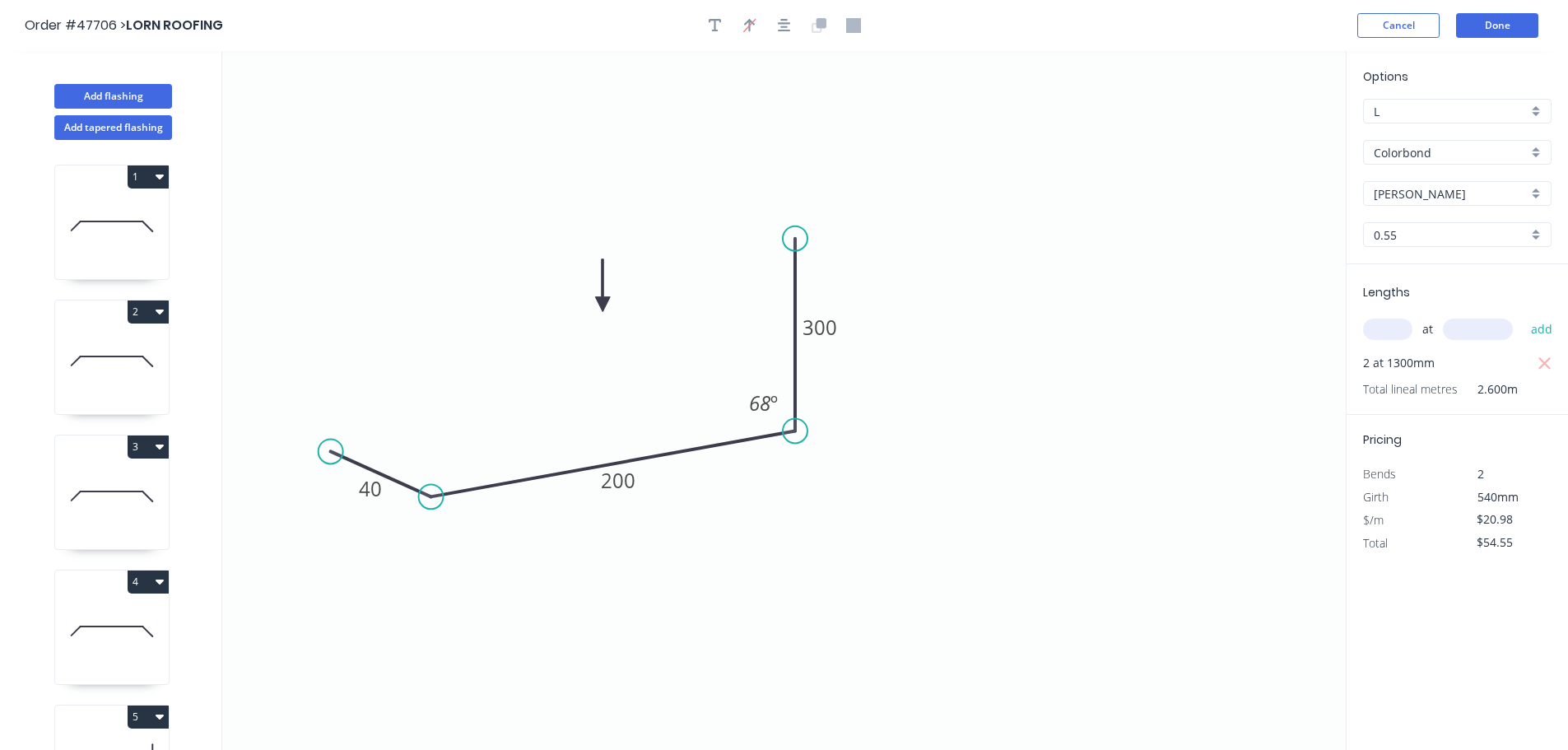
drag, startPoint x: 408, startPoint y: 394, endPoint x: 431, endPoint y: 497, distance: 105.5
click at [431, 497] on circle at bounding box center [432, 496] width 25 height 25
drag, startPoint x: 329, startPoint y: 455, endPoint x: 609, endPoint y: 477, distance: 280.9
click at [364, 576] on circle at bounding box center [364, 565] width 25 height 25
click at [758, 408] on tspan "68" at bounding box center [760, 403] width 21 height 27
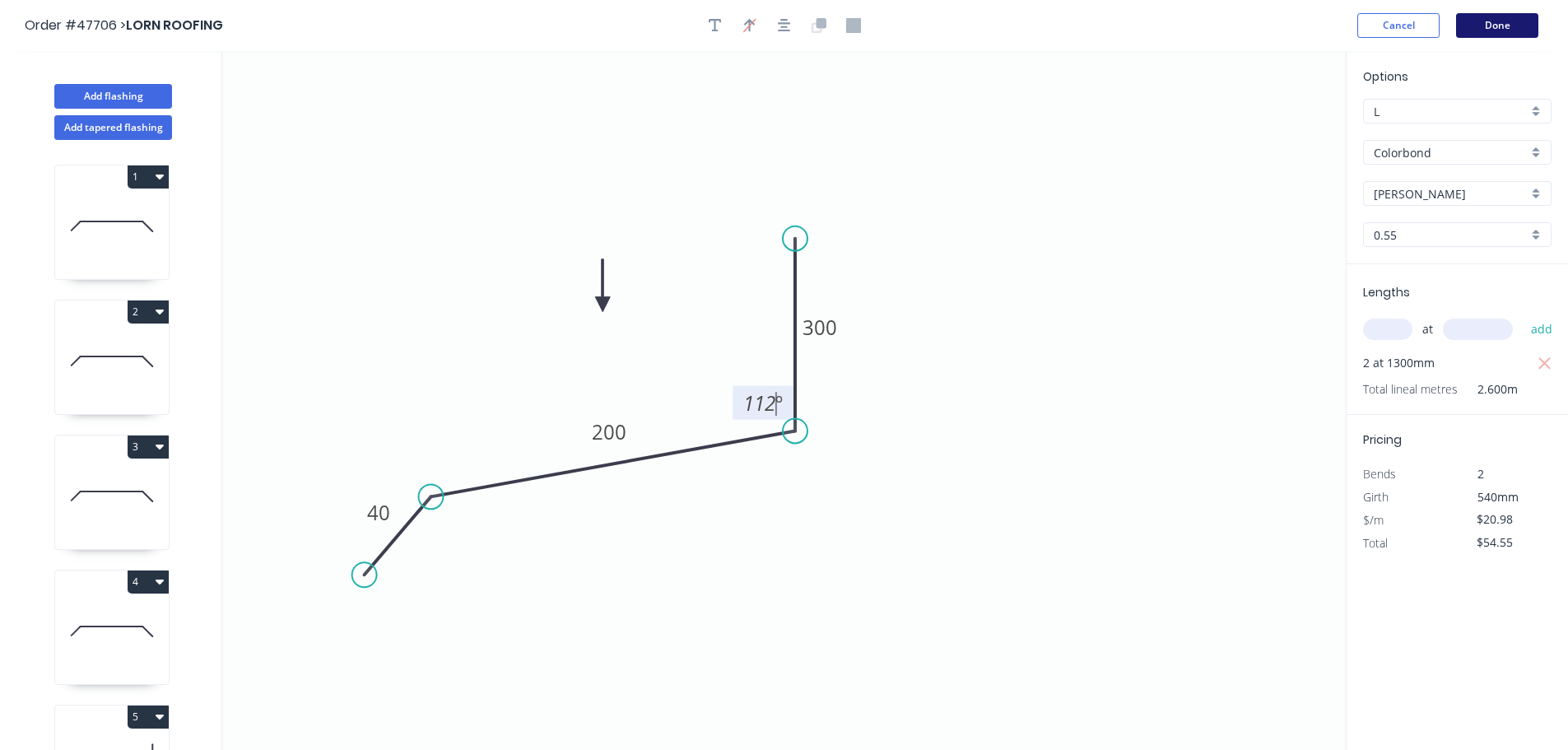
click at [1513, 28] on button "Done" at bounding box center [1497, 26] width 82 height 25
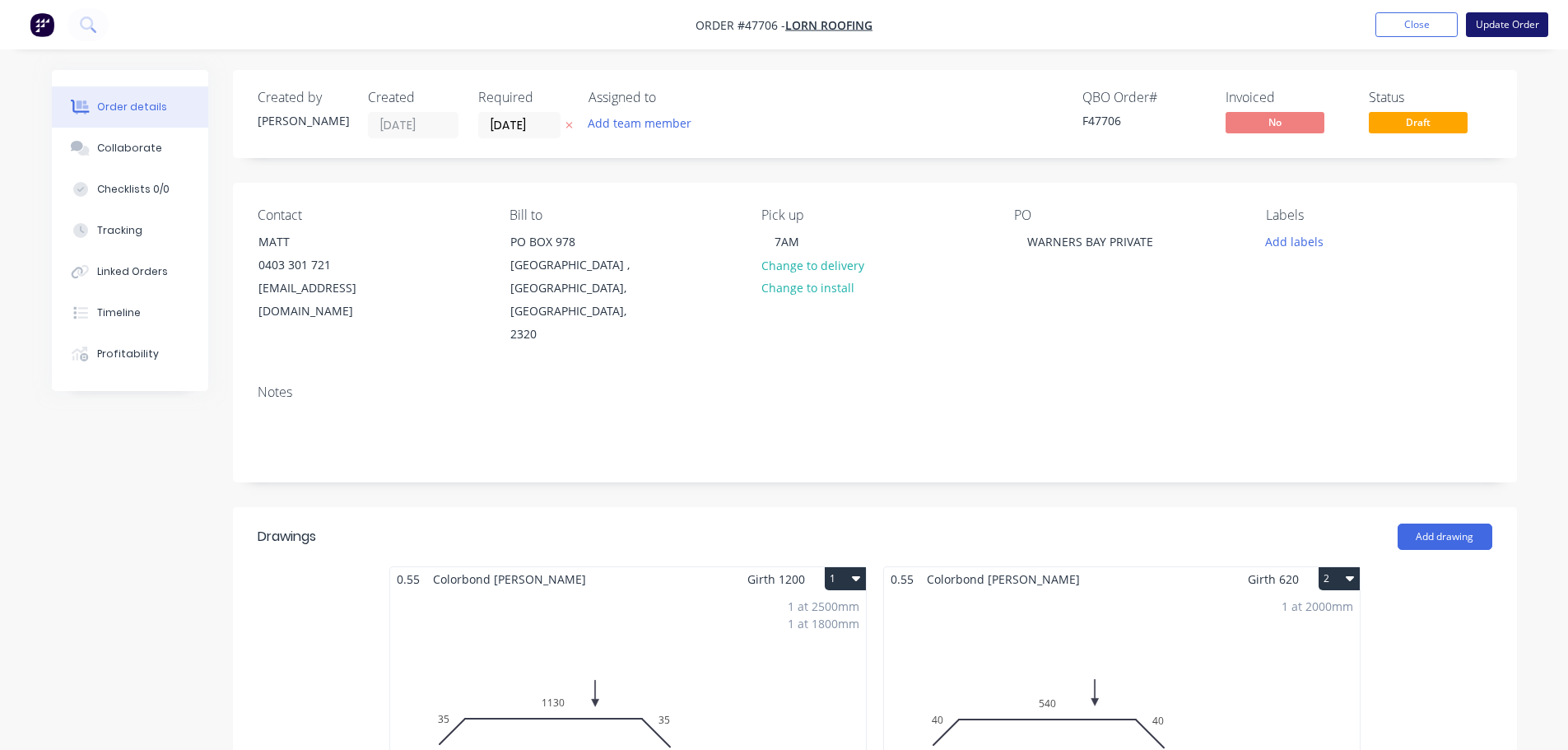
click at [1493, 32] on button "Update Order" at bounding box center [1507, 25] width 82 height 25
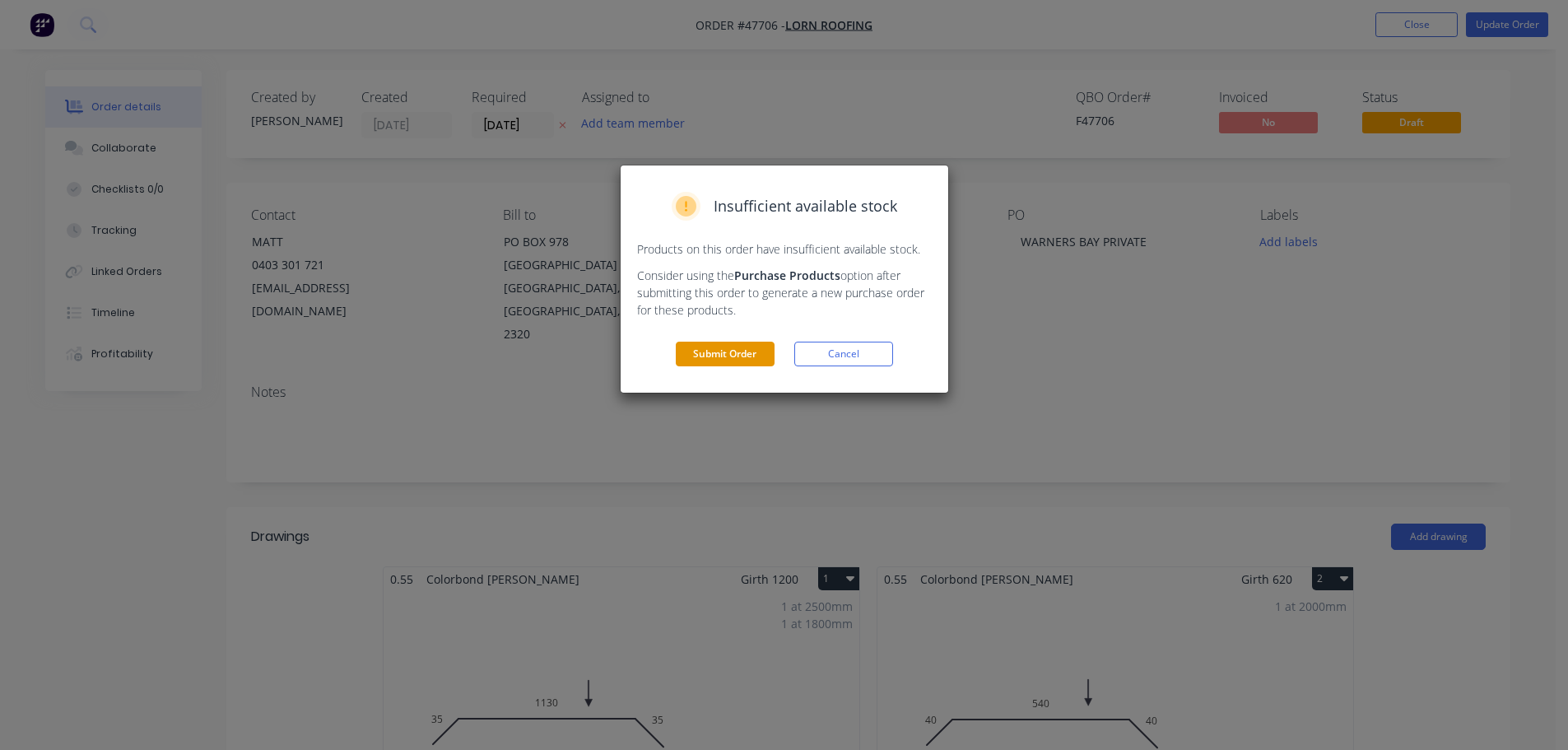
click at [749, 349] on button "Submit Order" at bounding box center [725, 354] width 98 height 25
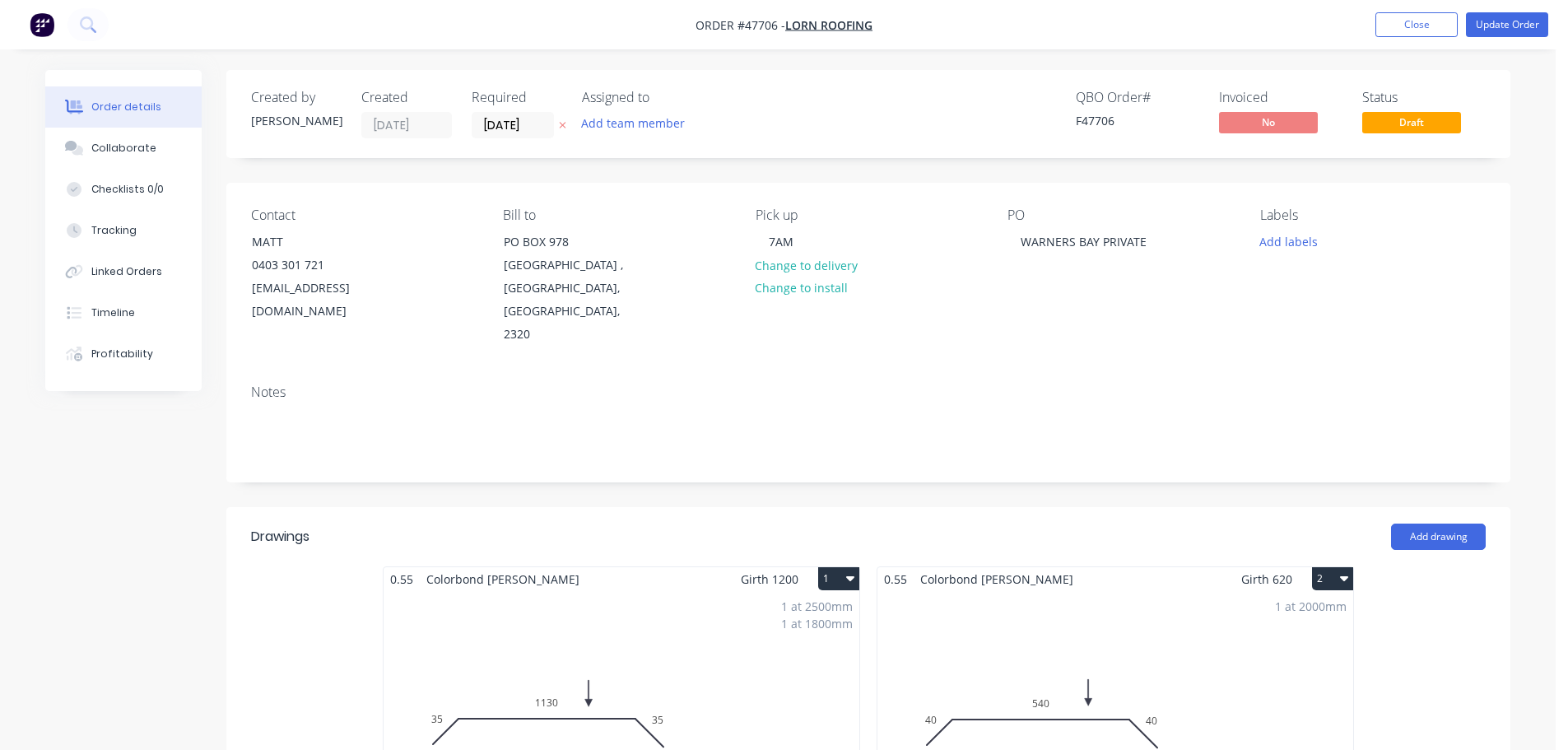
type input "$79.50"
type input "$5.95"
type input "$29.75"
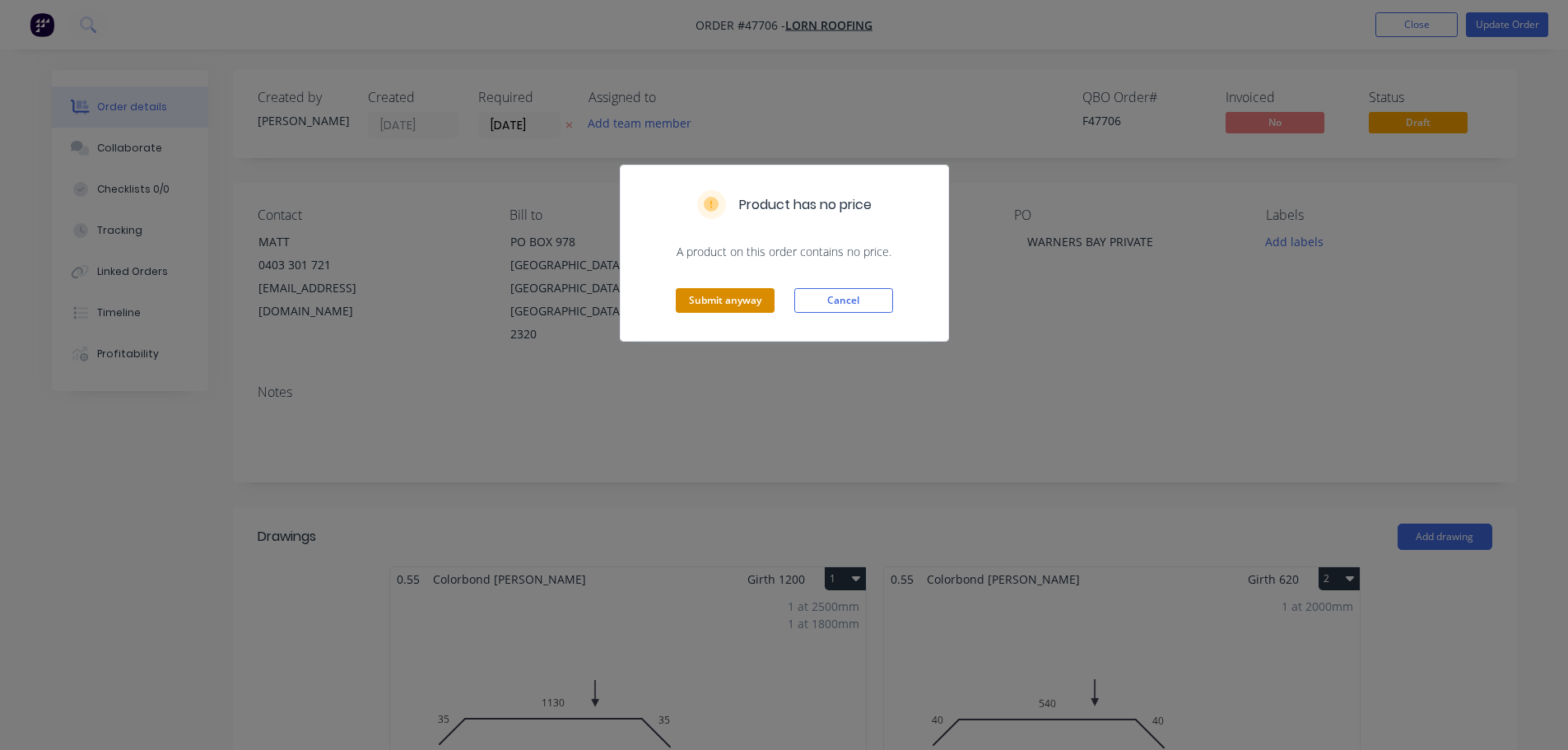
click at [700, 295] on button "Submit anyway" at bounding box center [725, 301] width 98 height 25
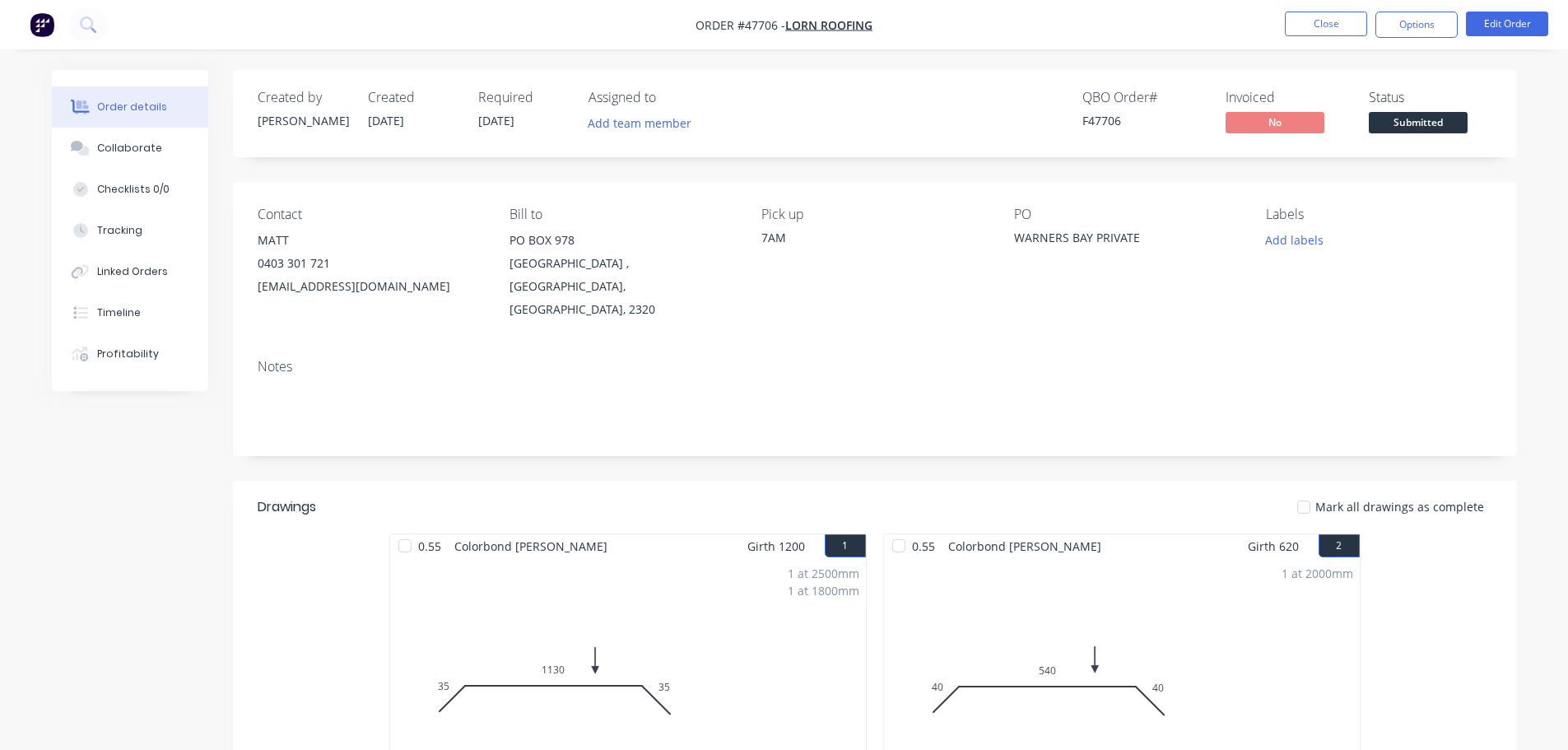
click at [1412, 23] on button "Options" at bounding box center [1417, 24] width 82 height 26
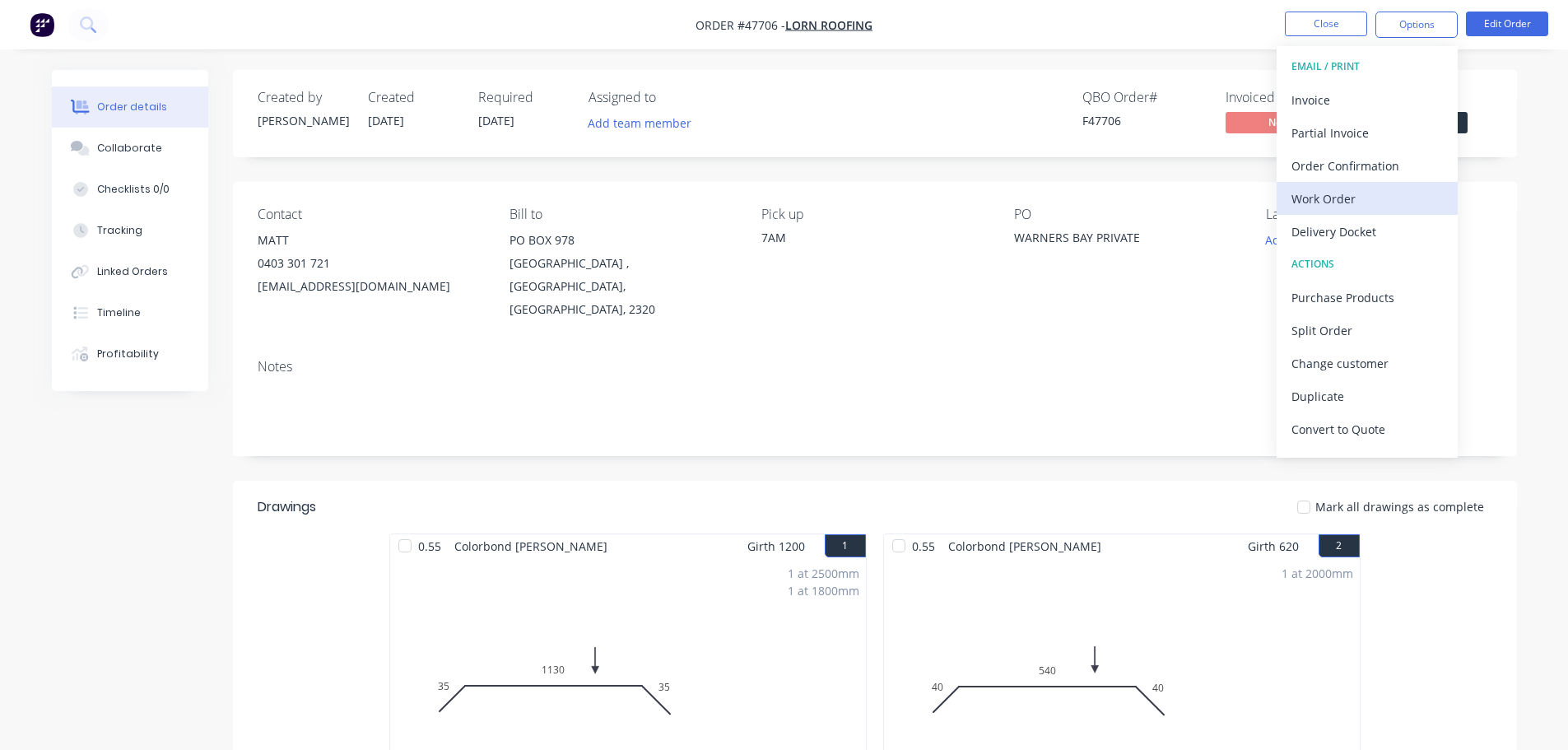
click at [1361, 201] on div "Work Order" at bounding box center [1367, 199] width 151 height 24
click at [1360, 170] on div "Without pricing" at bounding box center [1367, 166] width 151 height 24
click at [1499, 99] on div "Created by [PERSON_NAME] Created [DATE] Required [DATE] Assigned to Add team me…" at bounding box center [876, 114] width 1284 height 88
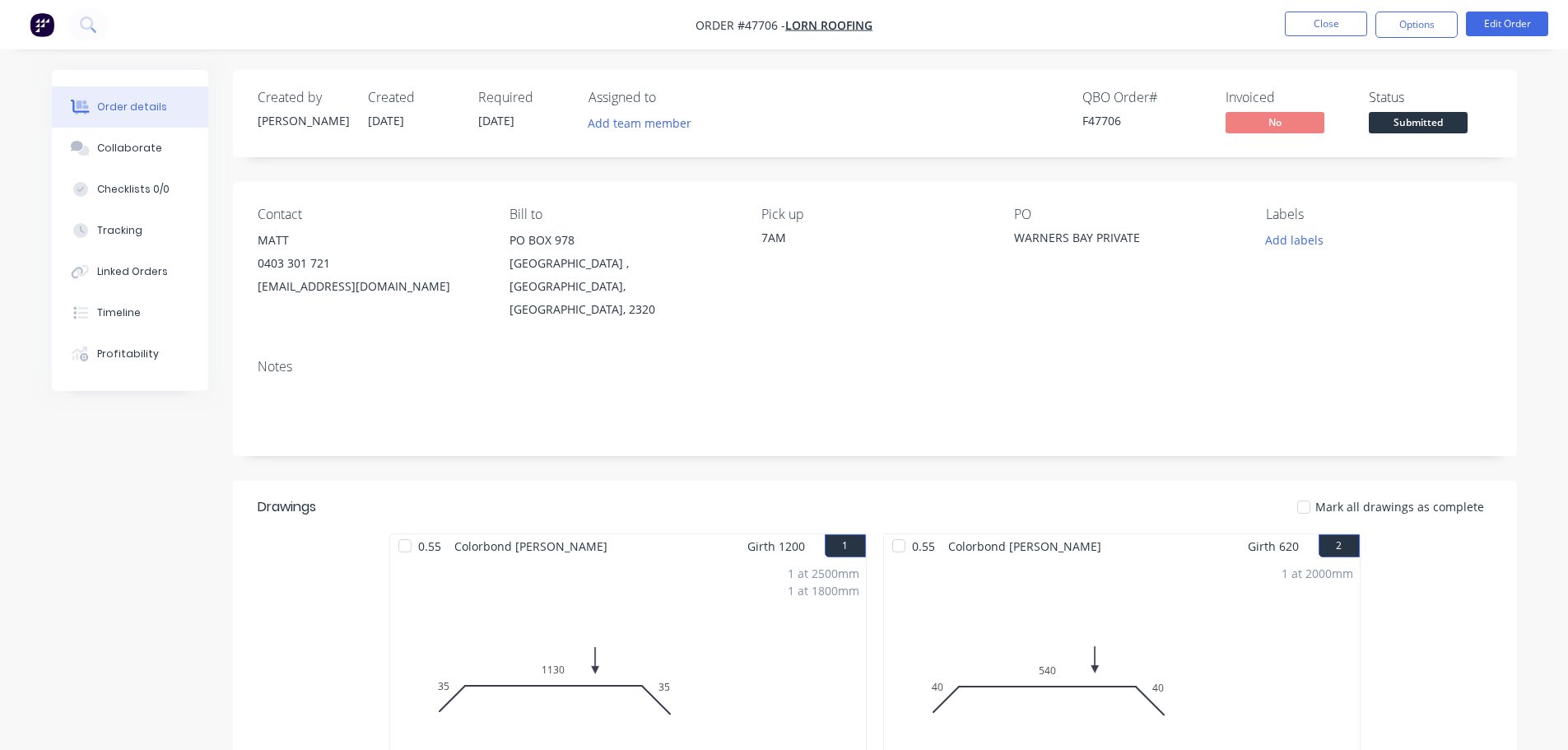
click at [1446, 121] on span "Submitted" at bounding box center [1419, 121] width 98 height 20
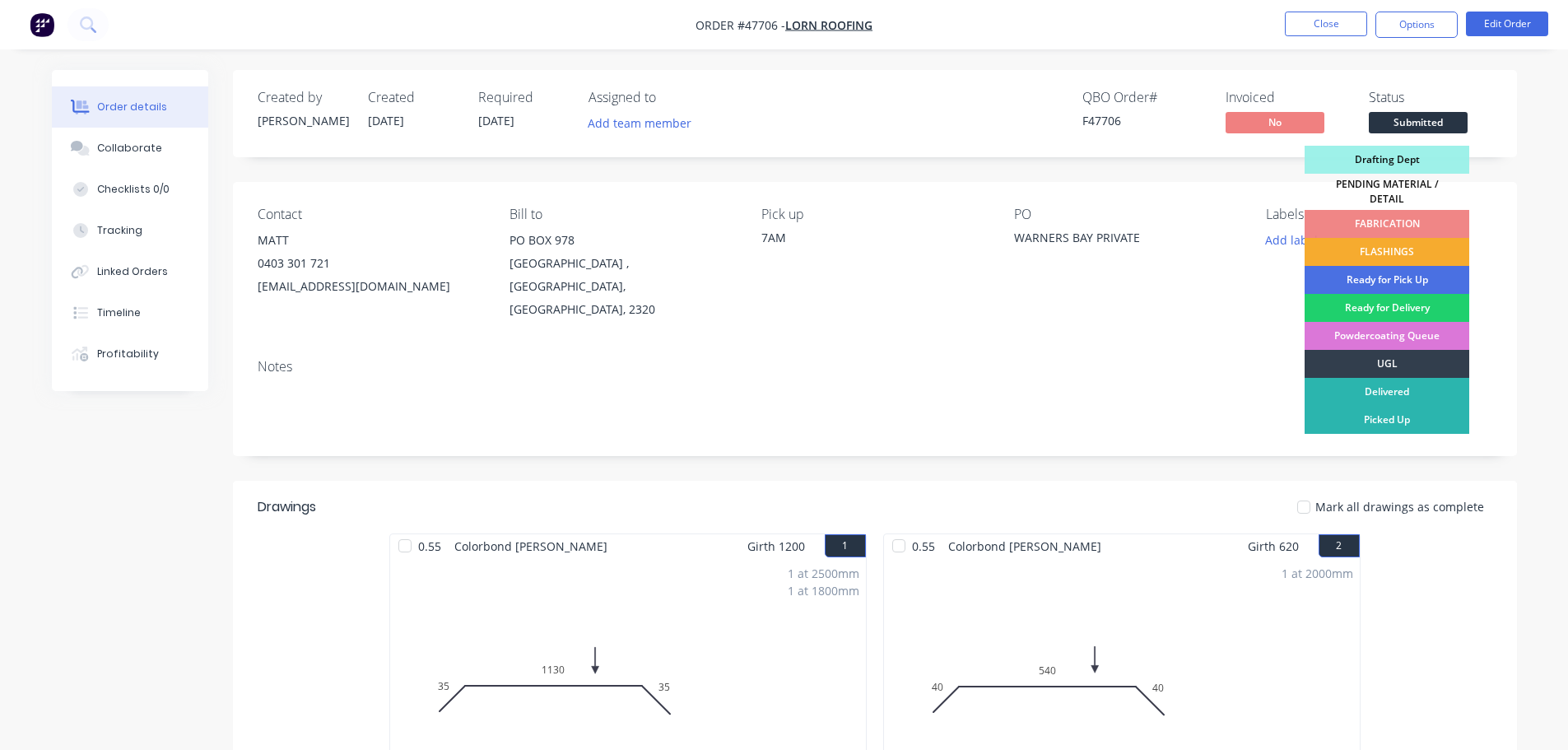
click at [1417, 238] on div "FLASHINGS" at bounding box center [1387, 252] width 165 height 28
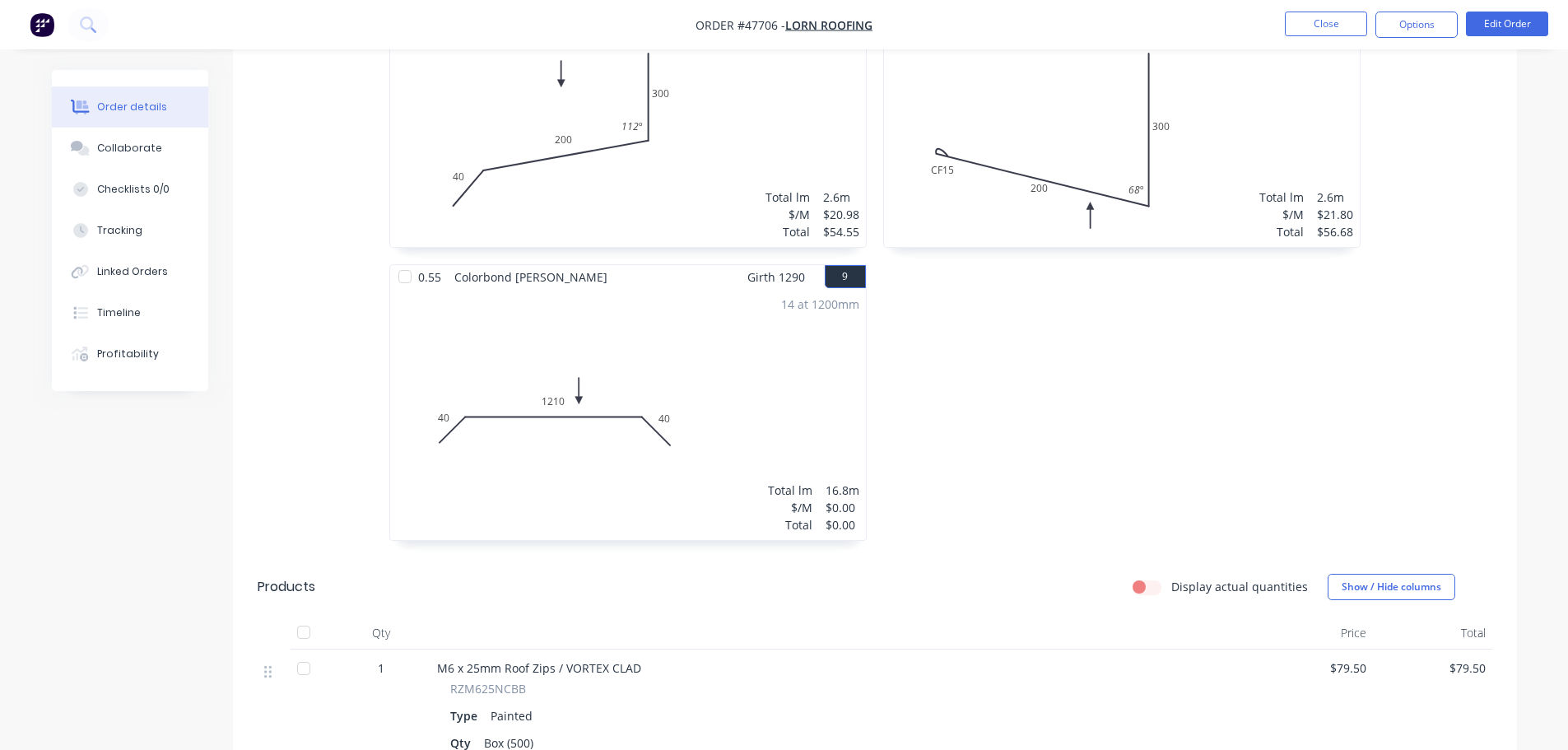
scroll to position [1728, 0]
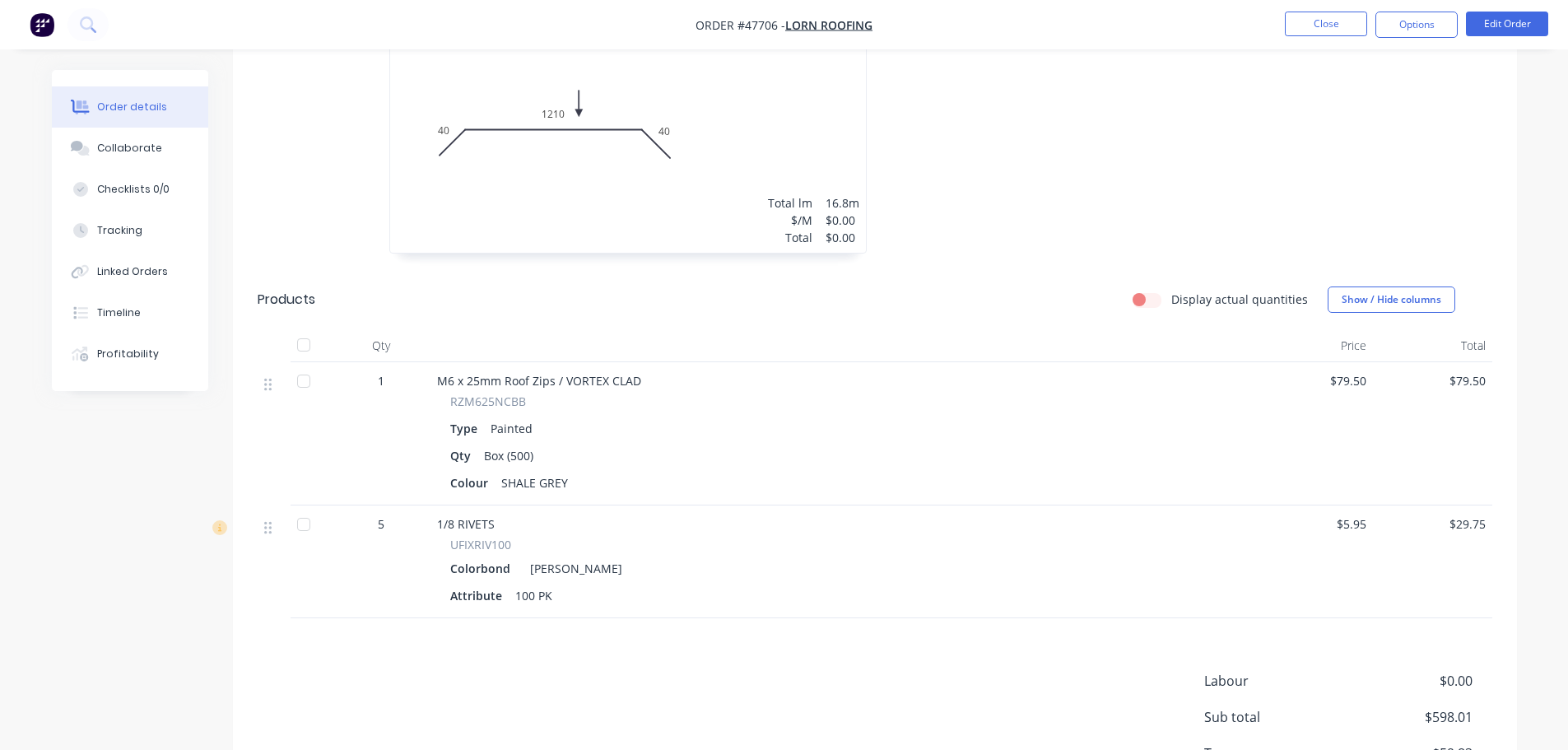
click at [678, 155] on div "14 at 1200mm Total lm $/M Total 16.8m $0.00 $0.00" at bounding box center [628, 127] width 475 height 251
click at [1500, 28] on button "Edit Order" at bounding box center [1507, 24] width 82 height 25
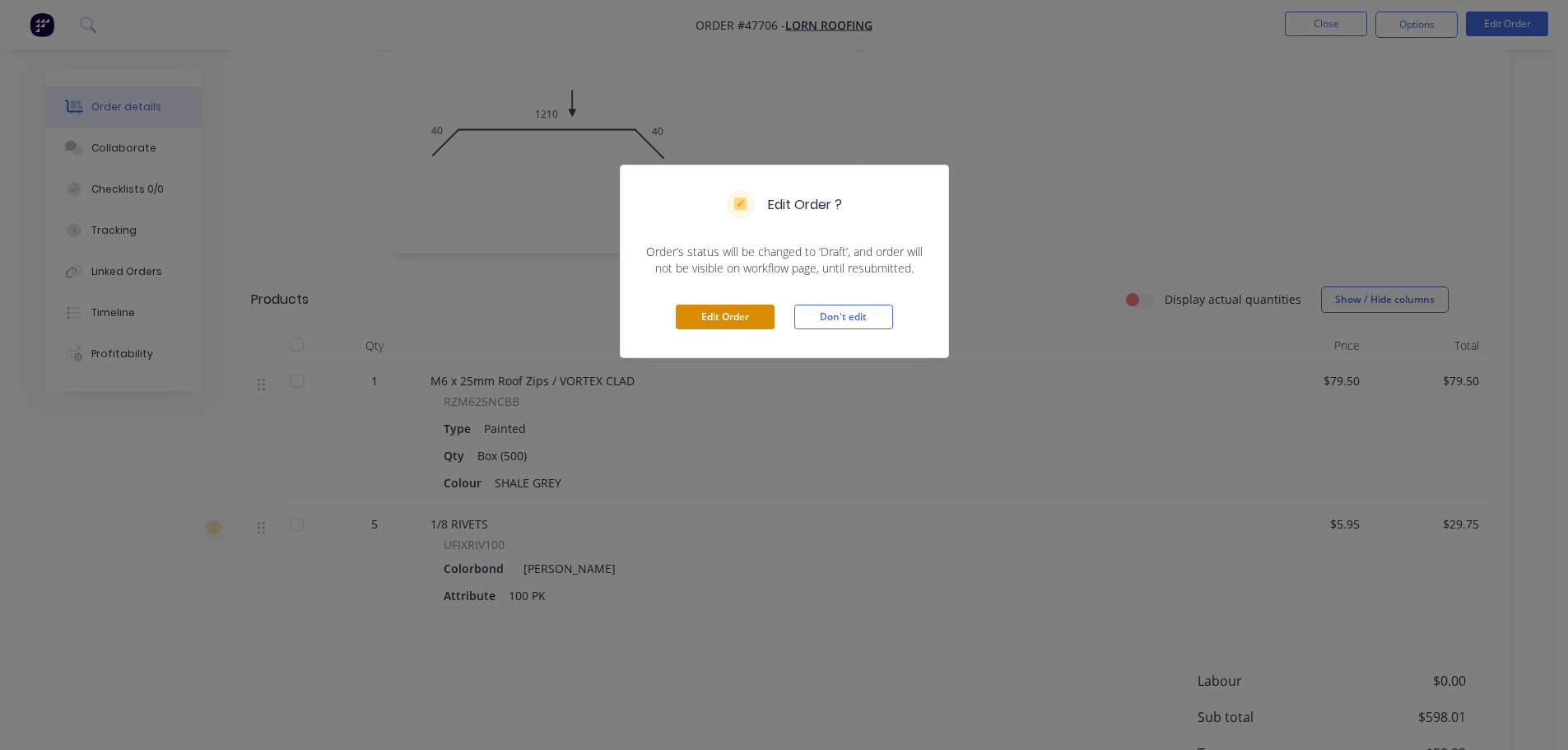
click at [723, 315] on button "Edit Order" at bounding box center [725, 317] width 98 height 25
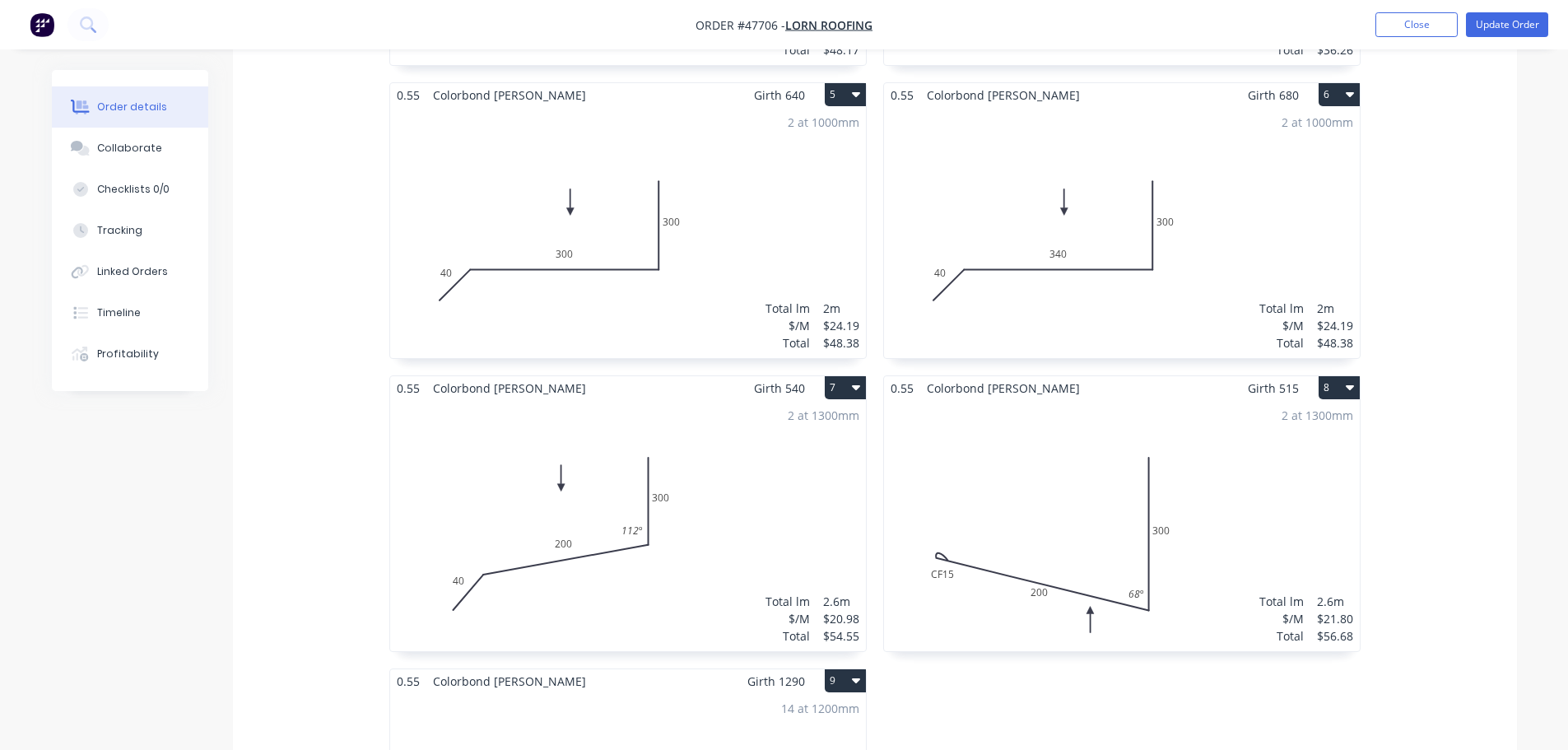
scroll to position [1564, 0]
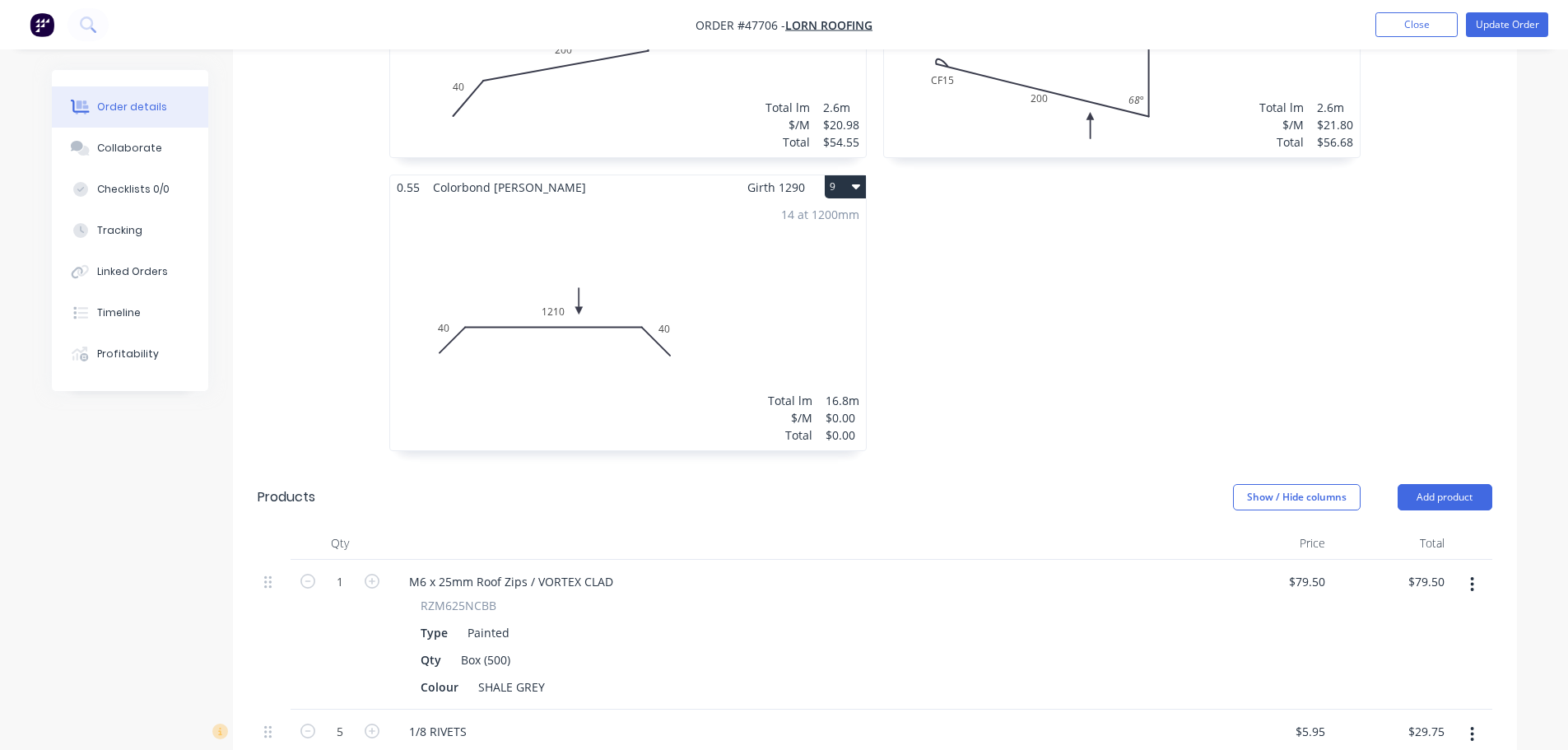
click at [811, 290] on div "14 at 1200mm Total lm $/M Total 16.8m $0.00 $0.00" at bounding box center [628, 325] width 475 height 251
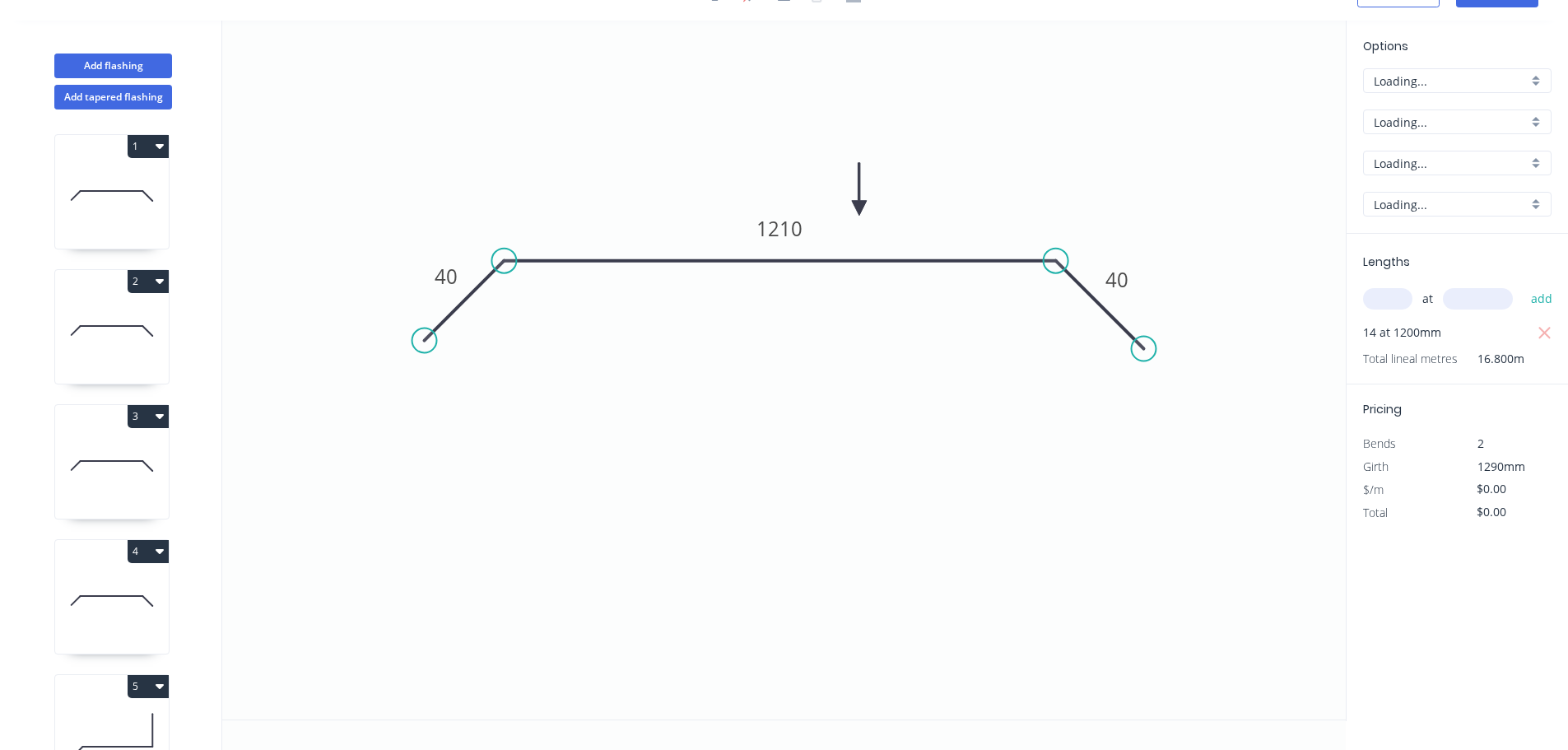
scroll to position [31, 0]
click at [1506, 516] on input "$0.00" at bounding box center [1505, 512] width 56 height 23
type input "$597.60"
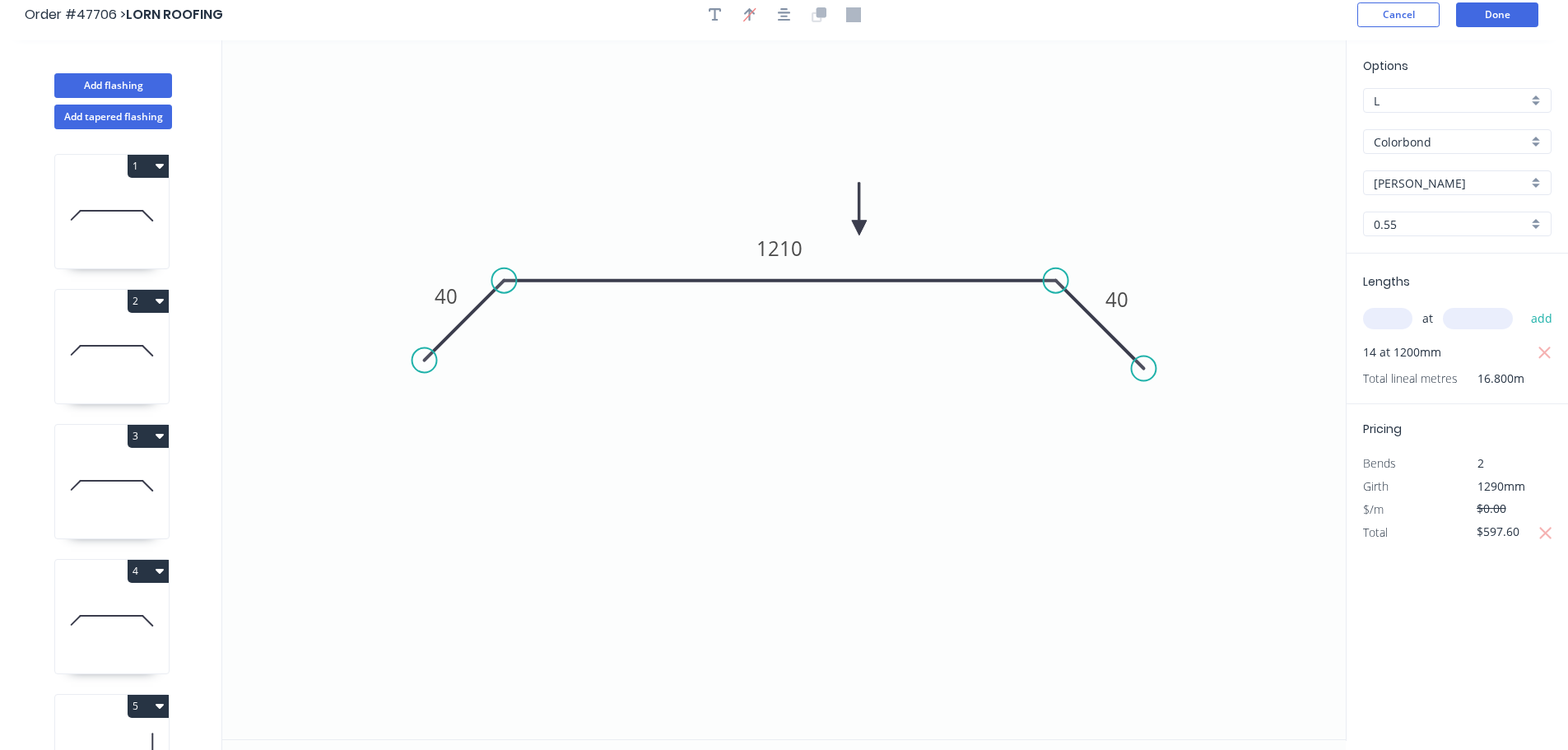
scroll to position [0, 0]
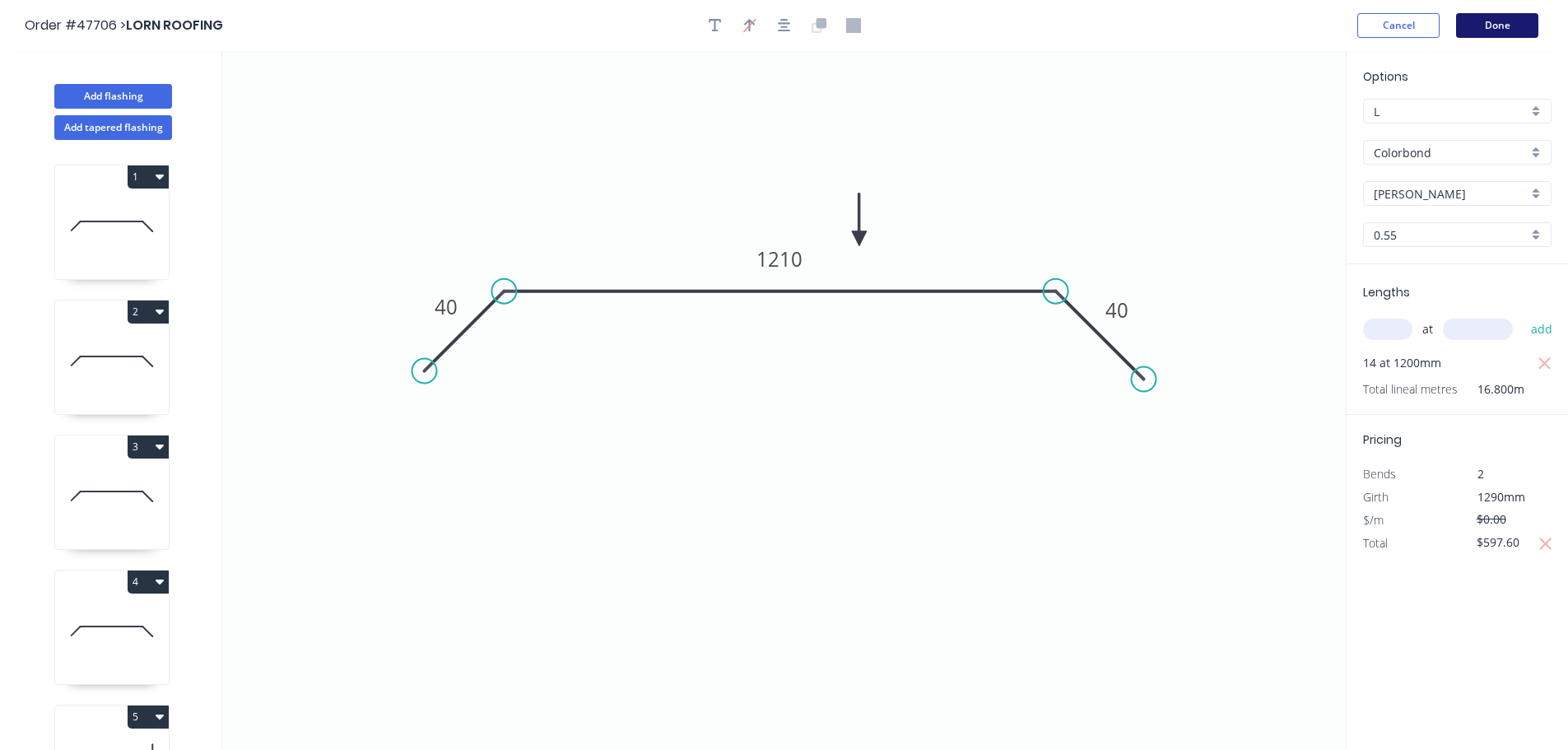
click at [1494, 23] on button "Done" at bounding box center [1497, 26] width 82 height 25
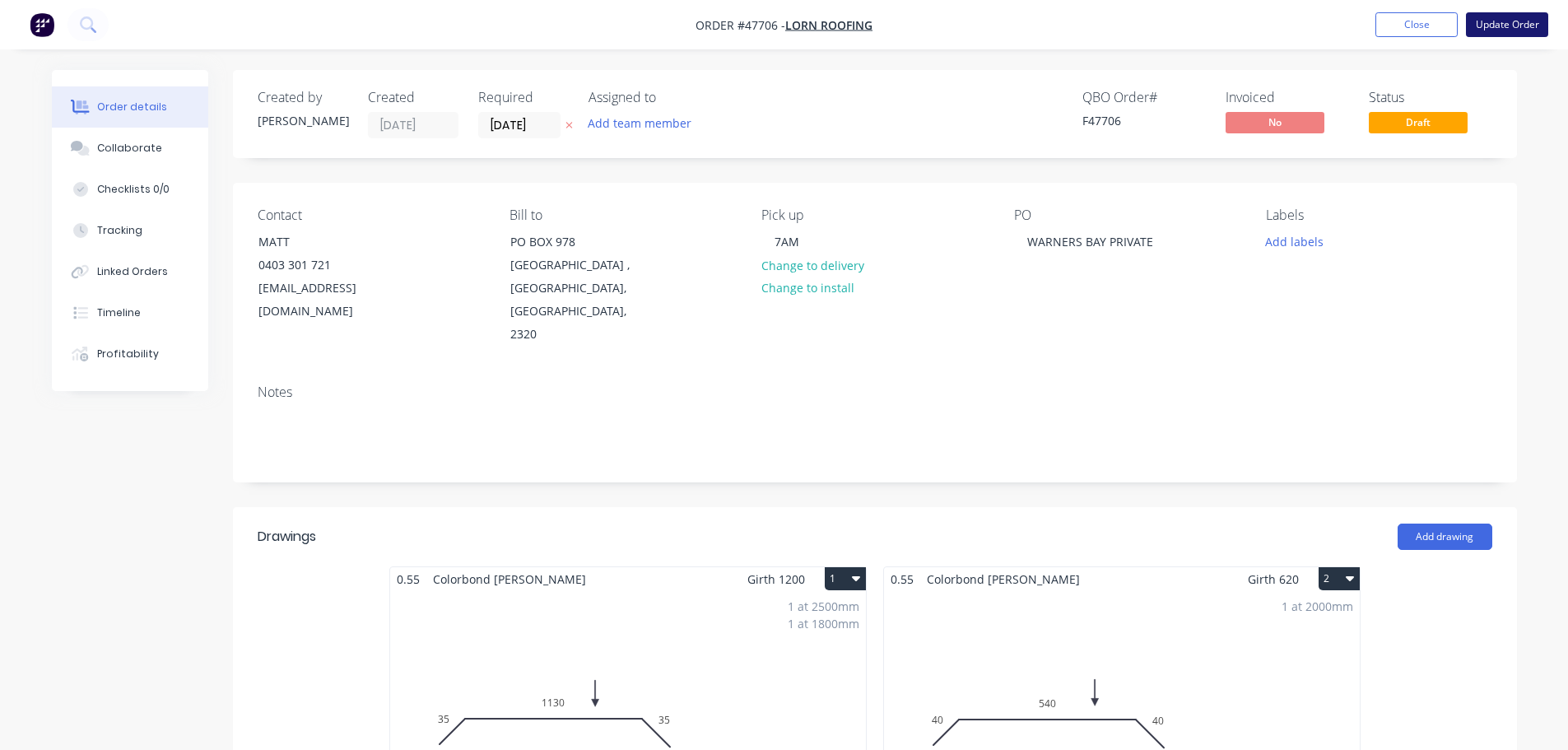
click at [1483, 32] on button "Update Order" at bounding box center [1507, 25] width 82 height 25
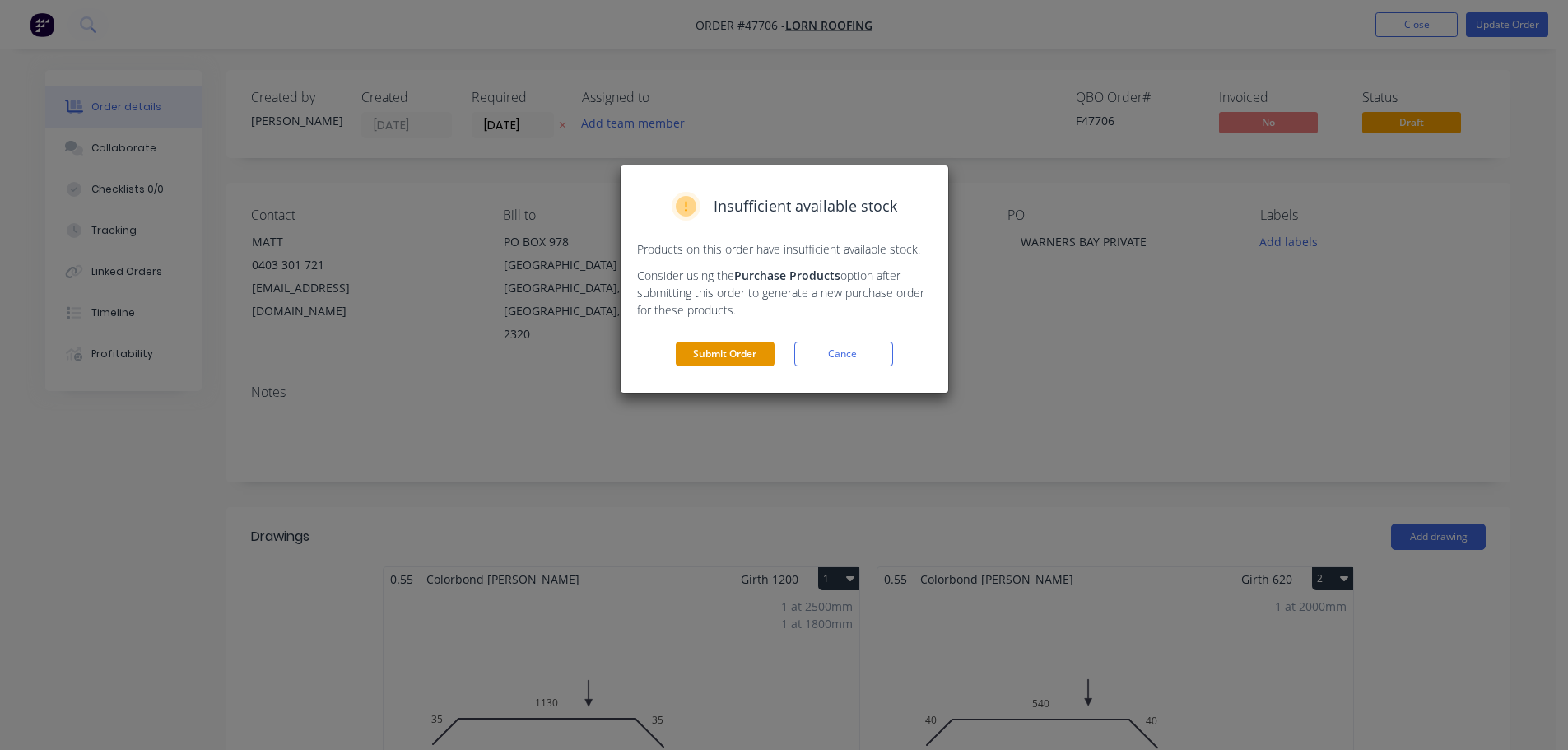
click at [718, 347] on button "Submit Order" at bounding box center [725, 354] width 98 height 25
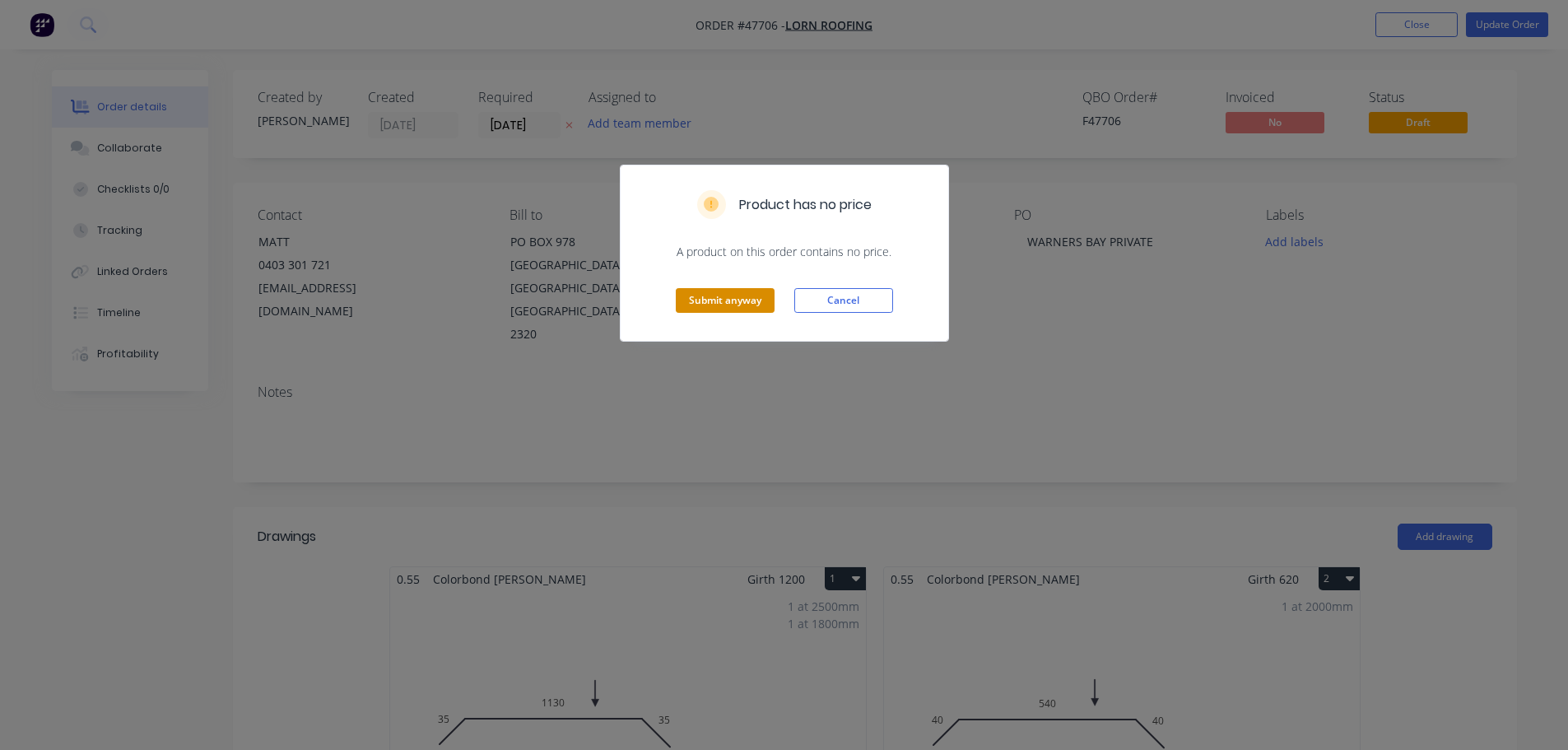
click at [737, 307] on button "Submit anyway" at bounding box center [725, 301] width 98 height 25
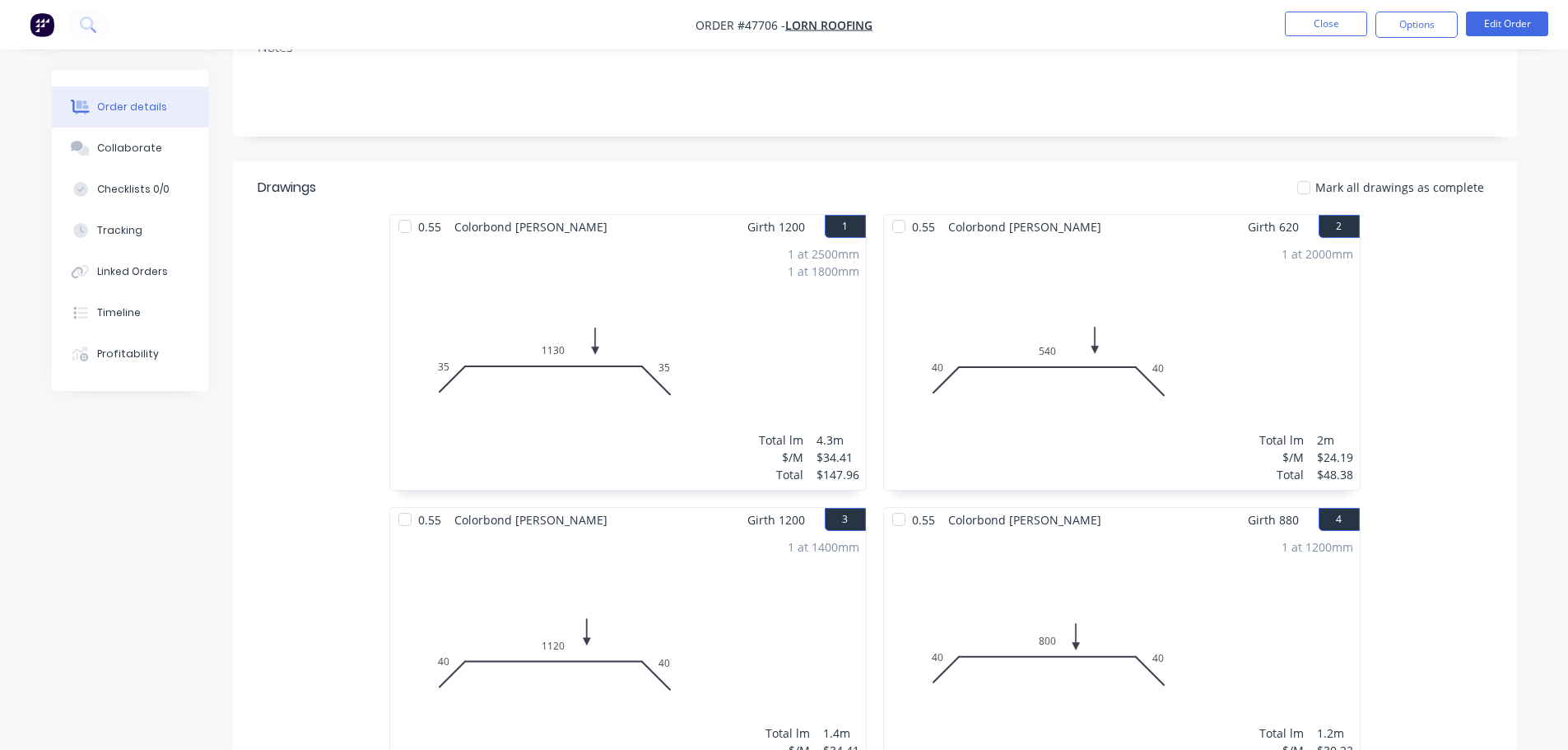
scroll to position [102, 0]
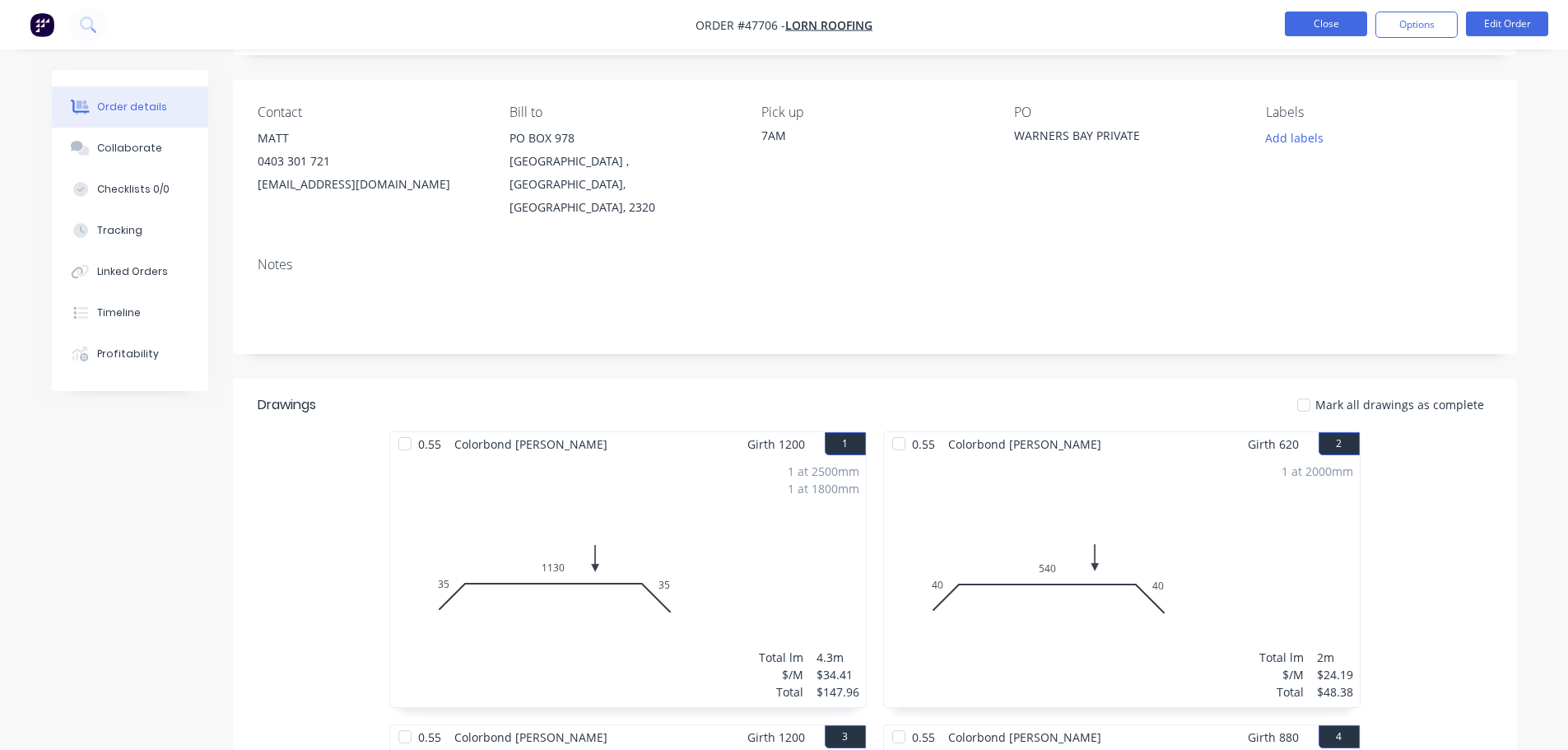
click at [1317, 14] on button "Close" at bounding box center [1326, 24] width 82 height 25
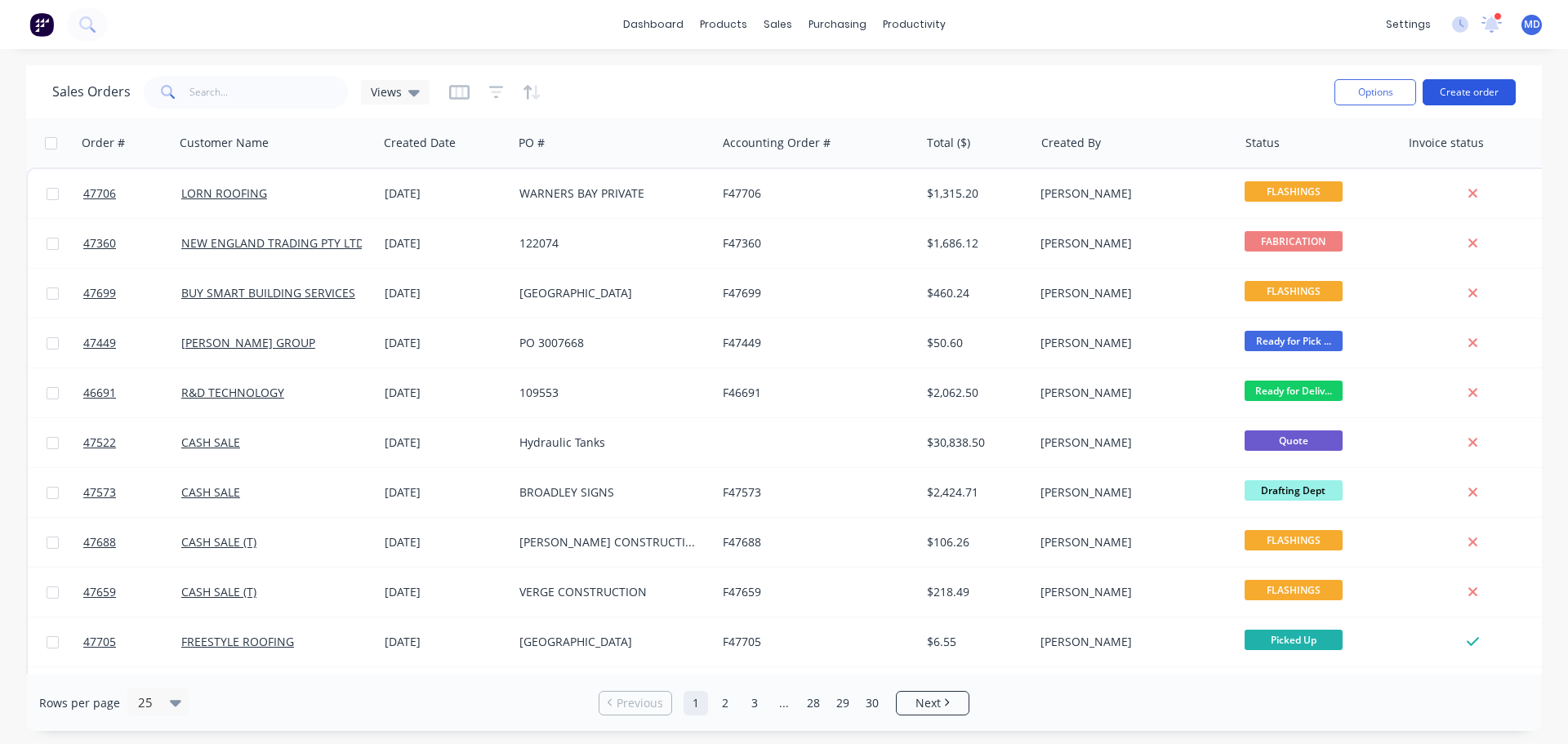
click at [1487, 92] on button "Create order" at bounding box center [1469, 92] width 93 height 26
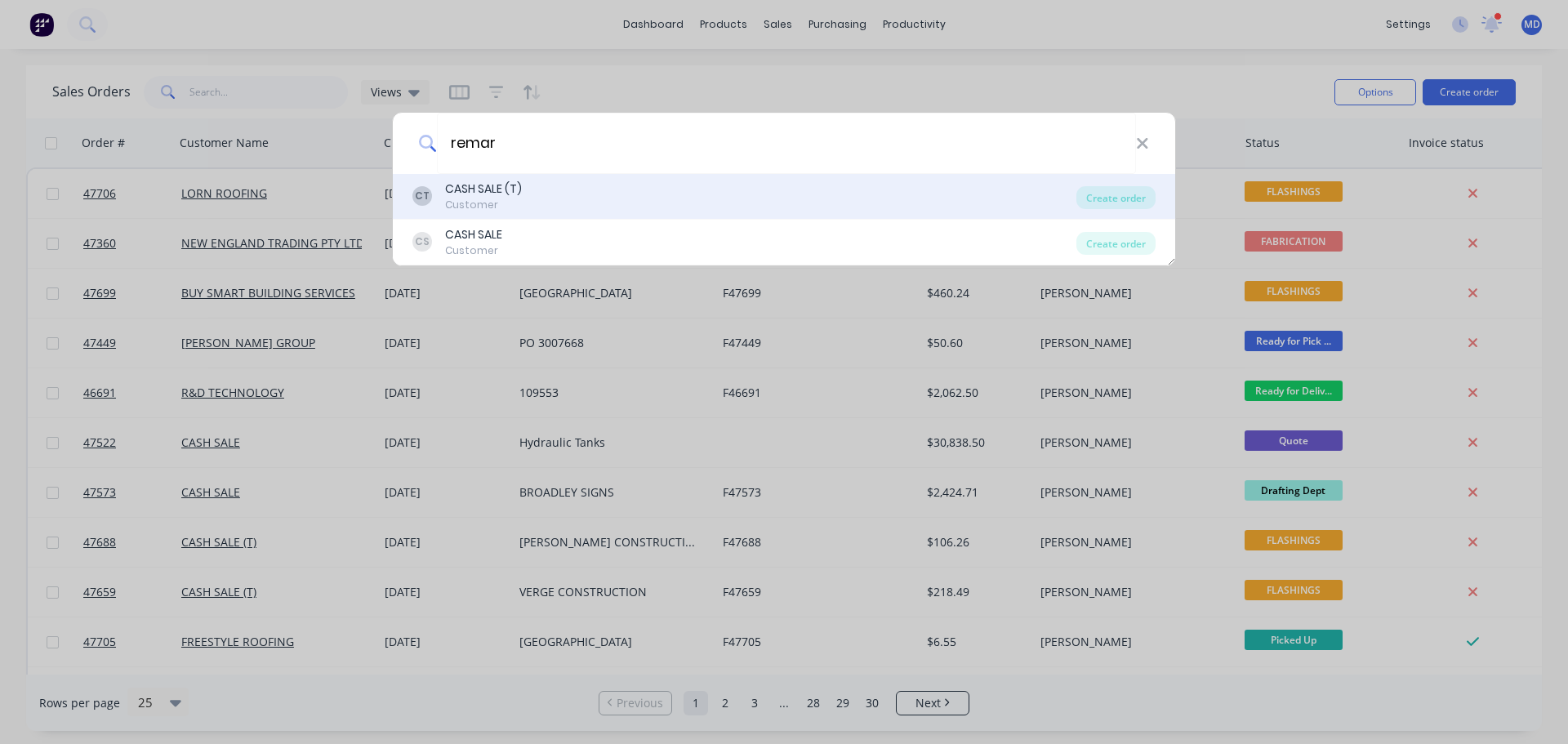
type input "remar"
click at [444, 201] on div "CT CASH SALE (T) Customer" at bounding box center [744, 196] width 664 height 32
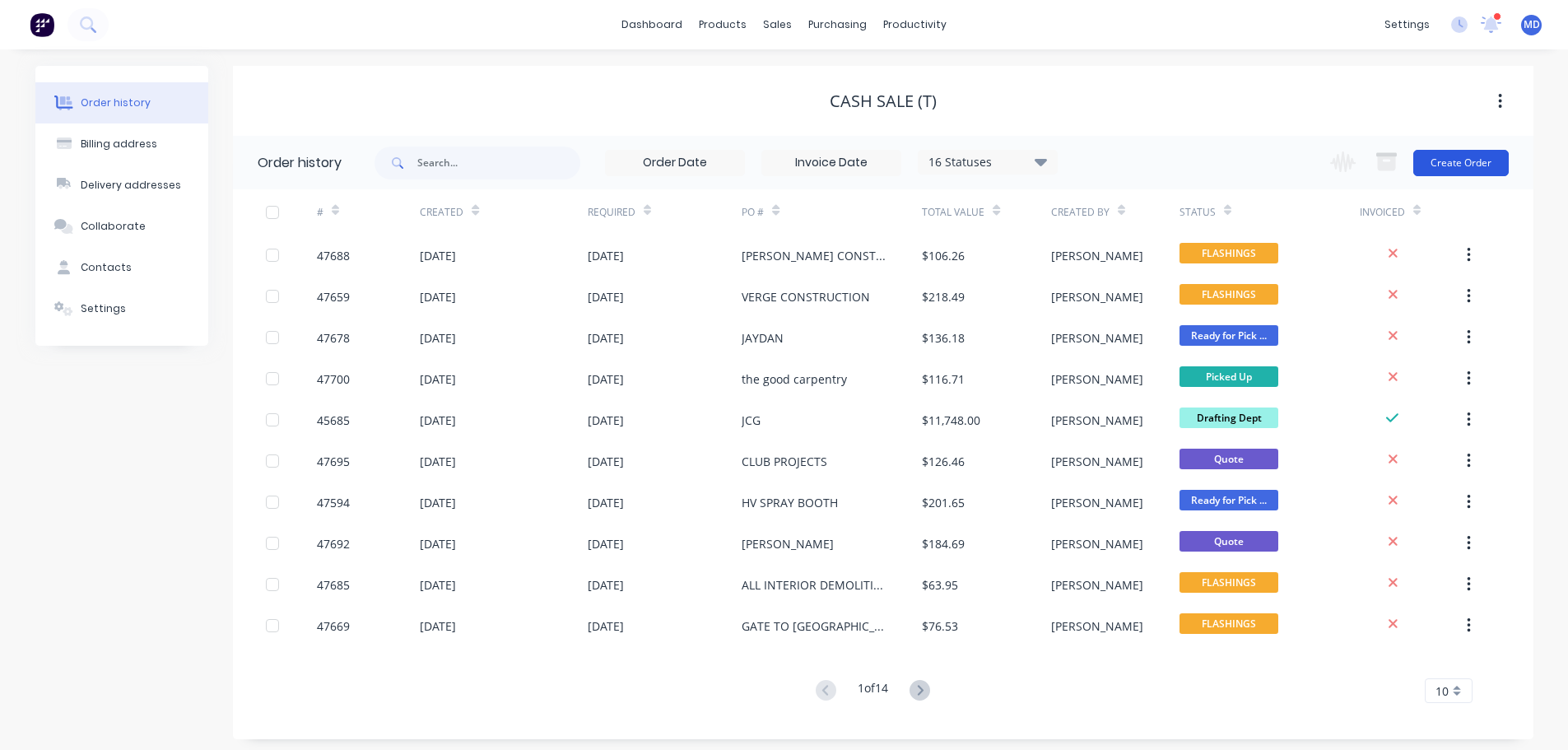
click at [1463, 149] on button "Create Order" at bounding box center [1461, 162] width 95 height 26
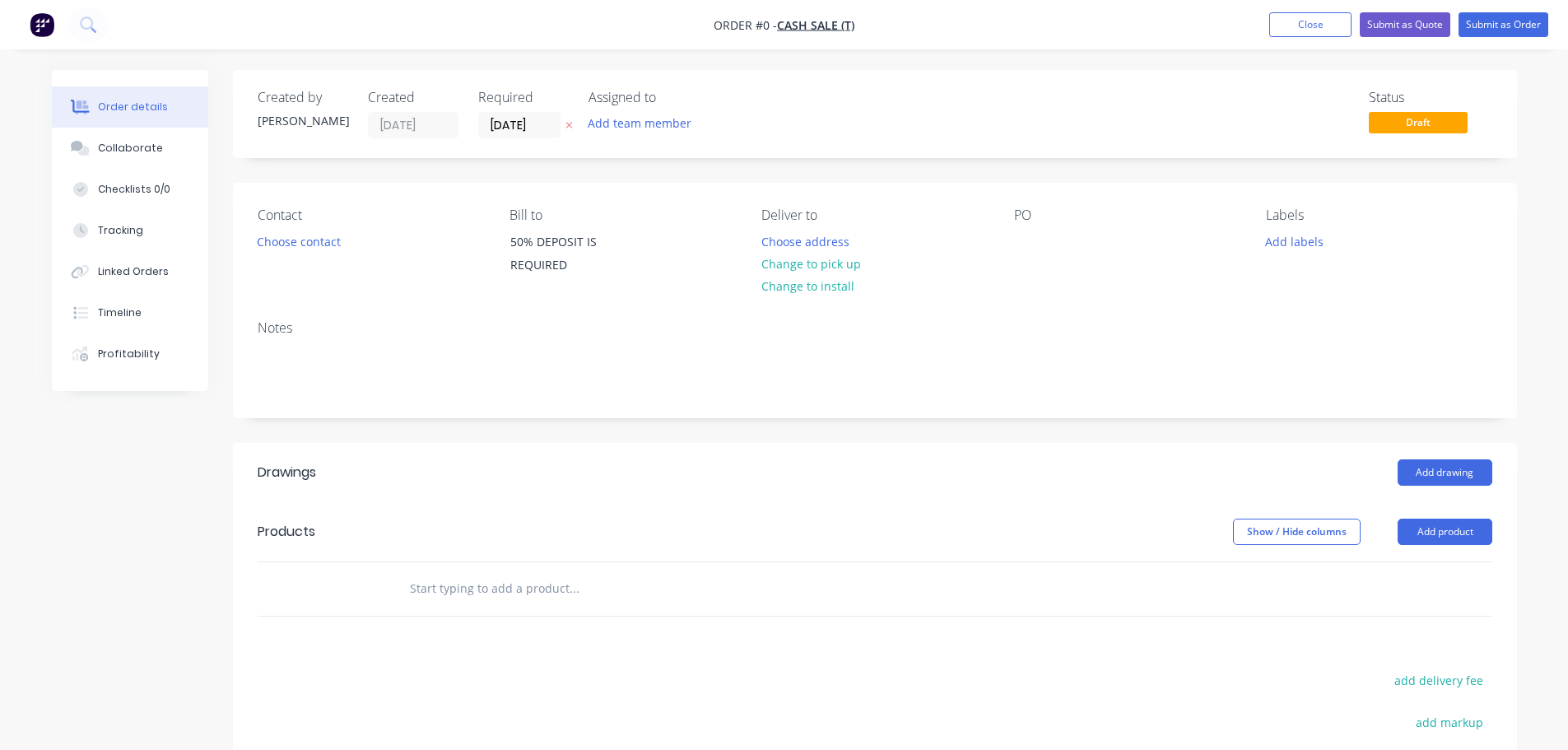
click at [1461, 160] on div "Created by [PERSON_NAME] Created [DATE] Required [DATE] Assigned to Add team me…" at bounding box center [876, 522] width 1284 height 905
click at [339, 230] on button "Choose contact" at bounding box center [298, 240] width 101 height 22
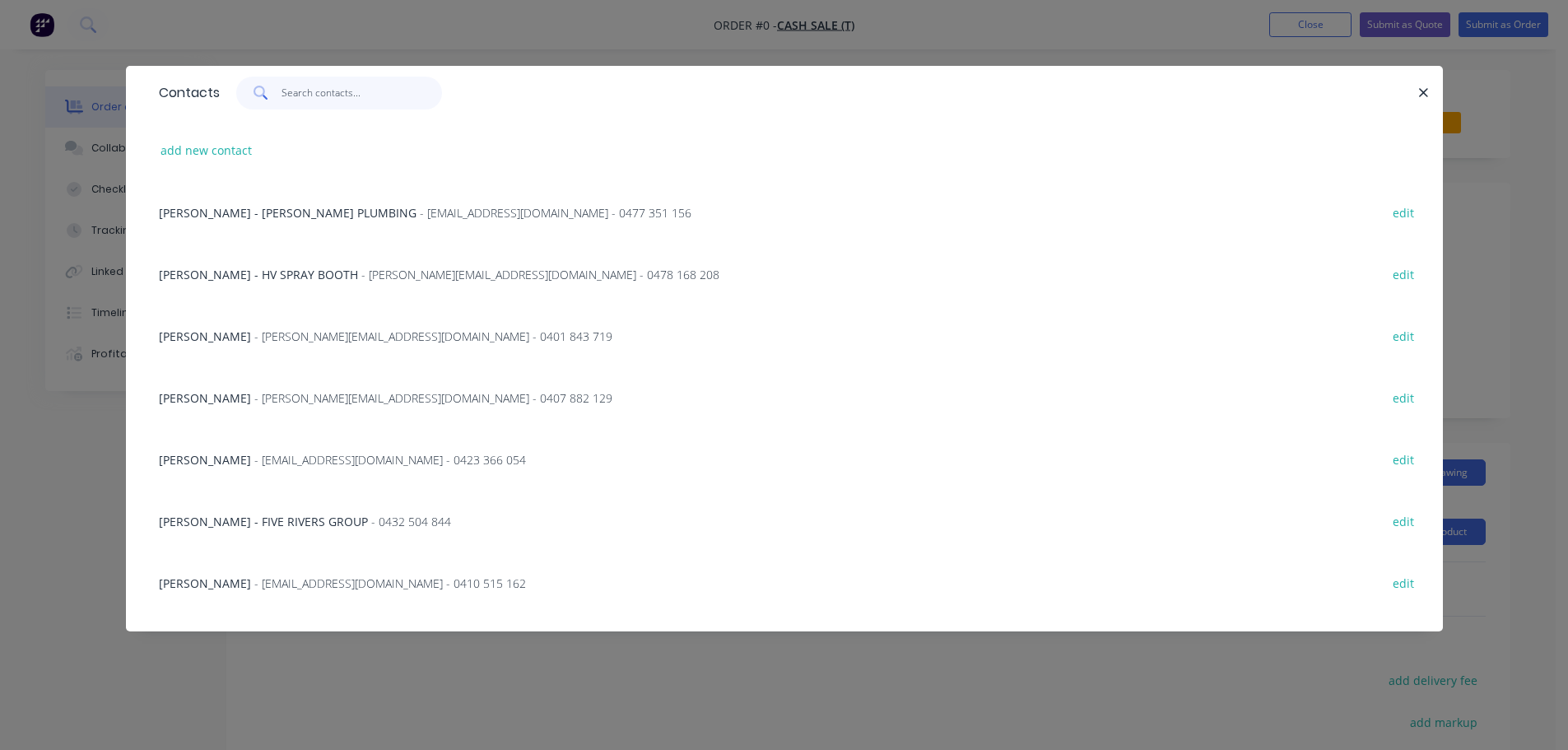
click at [344, 88] on input "text" at bounding box center [362, 93] width 160 height 33
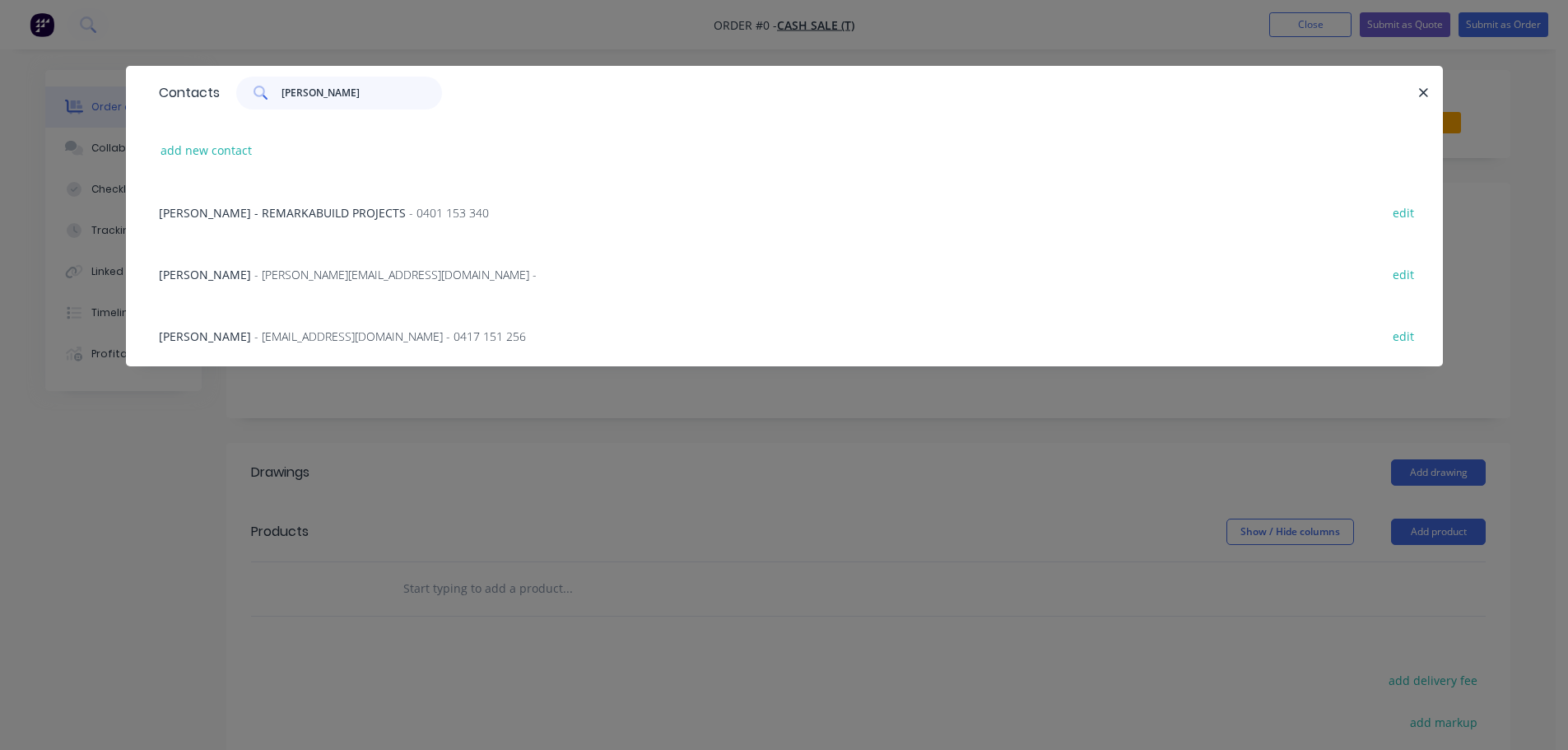
type input "[PERSON_NAME]"
click at [372, 201] on div "[PERSON_NAME] - REMARKABUILD PROJECTS - 0401 153 340 edit" at bounding box center [784, 212] width 1268 height 62
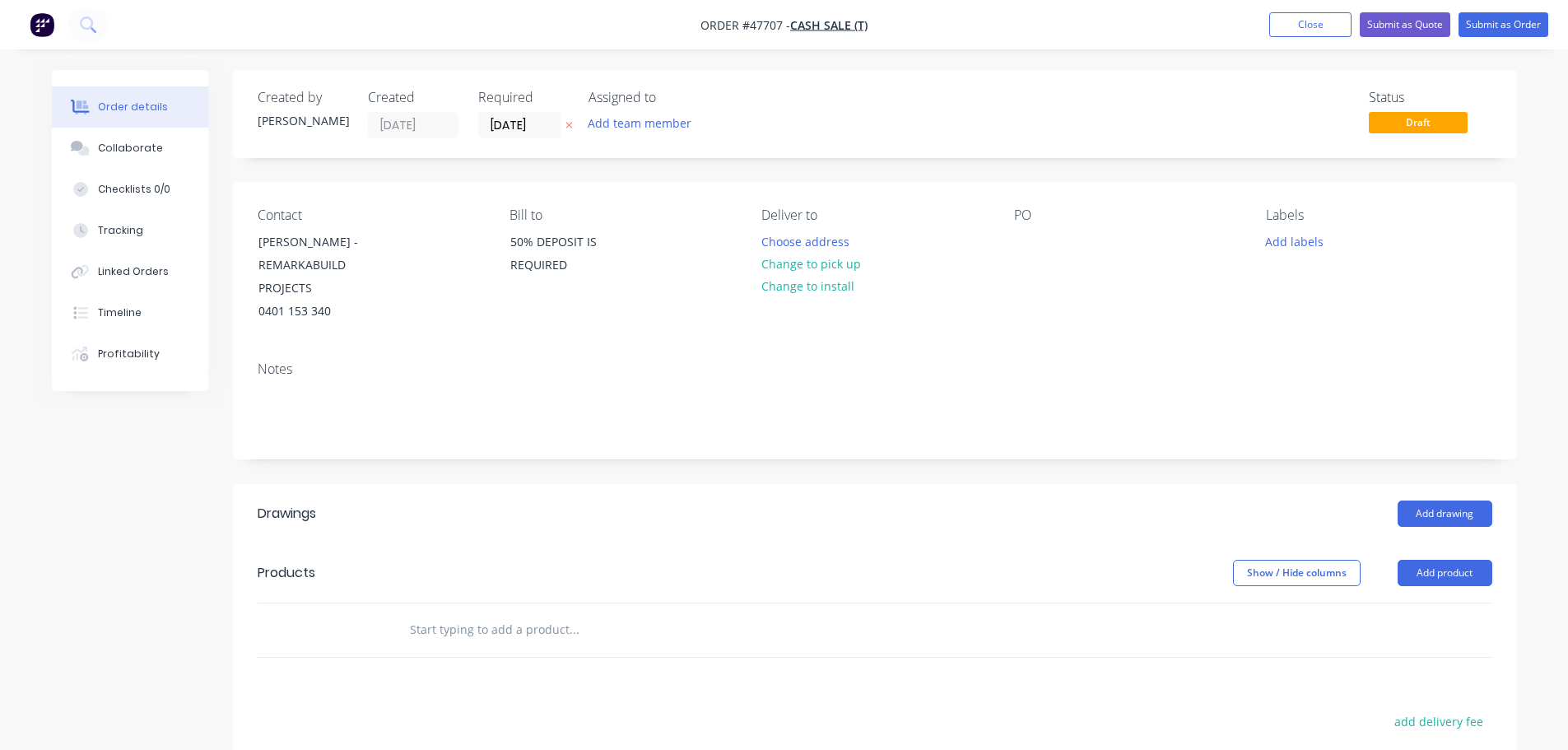
drag, startPoint x: 803, startPoint y: 258, endPoint x: 1012, endPoint y: 241, distance: 209.7
click at [804, 259] on button "Change to pick up" at bounding box center [810, 263] width 117 height 22
click at [1022, 238] on div at bounding box center [1027, 241] width 26 height 24
click at [1471, 500] on button "Add drawing" at bounding box center [1446, 513] width 95 height 26
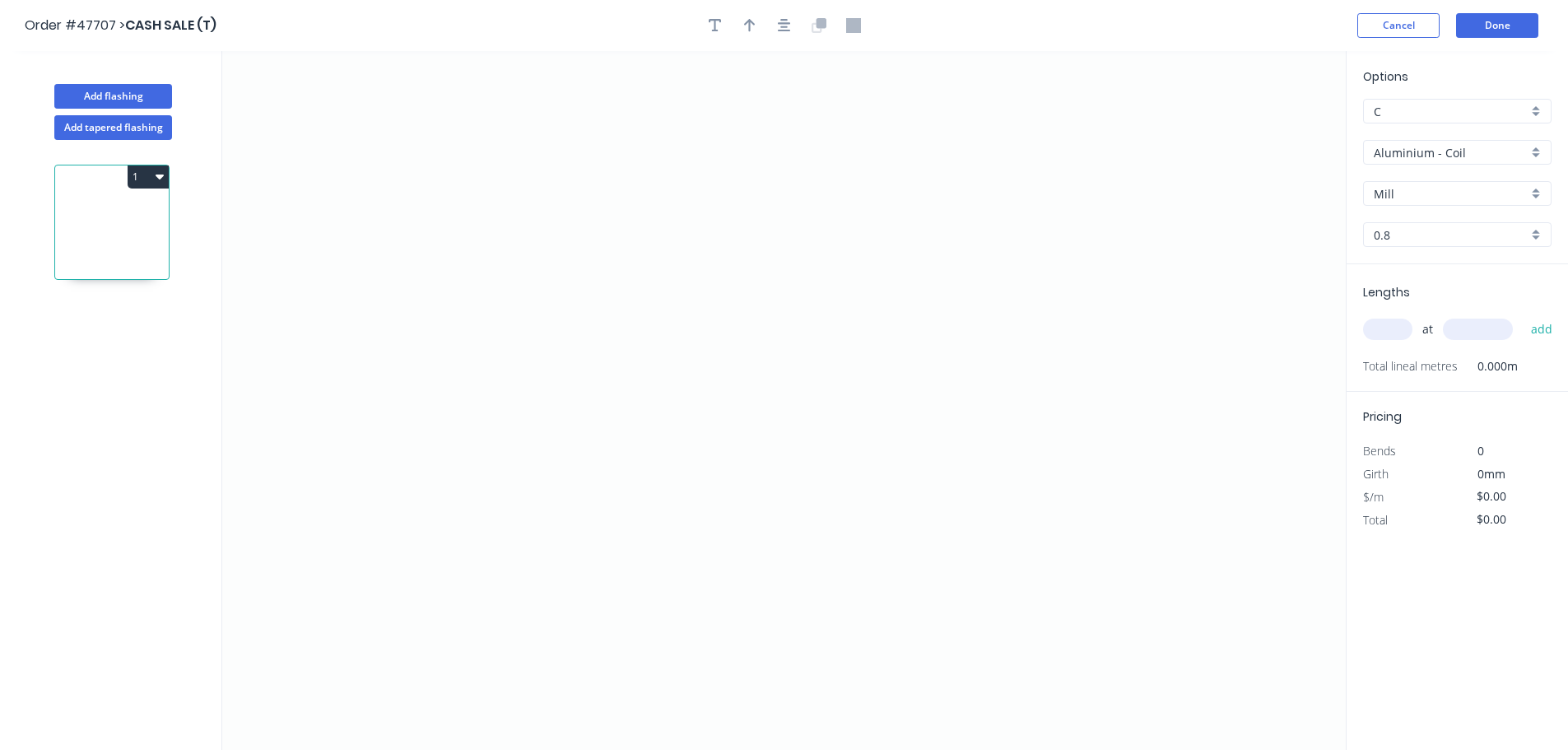
click at [1467, 154] on input "Aluminium - Coil" at bounding box center [1451, 152] width 154 height 17
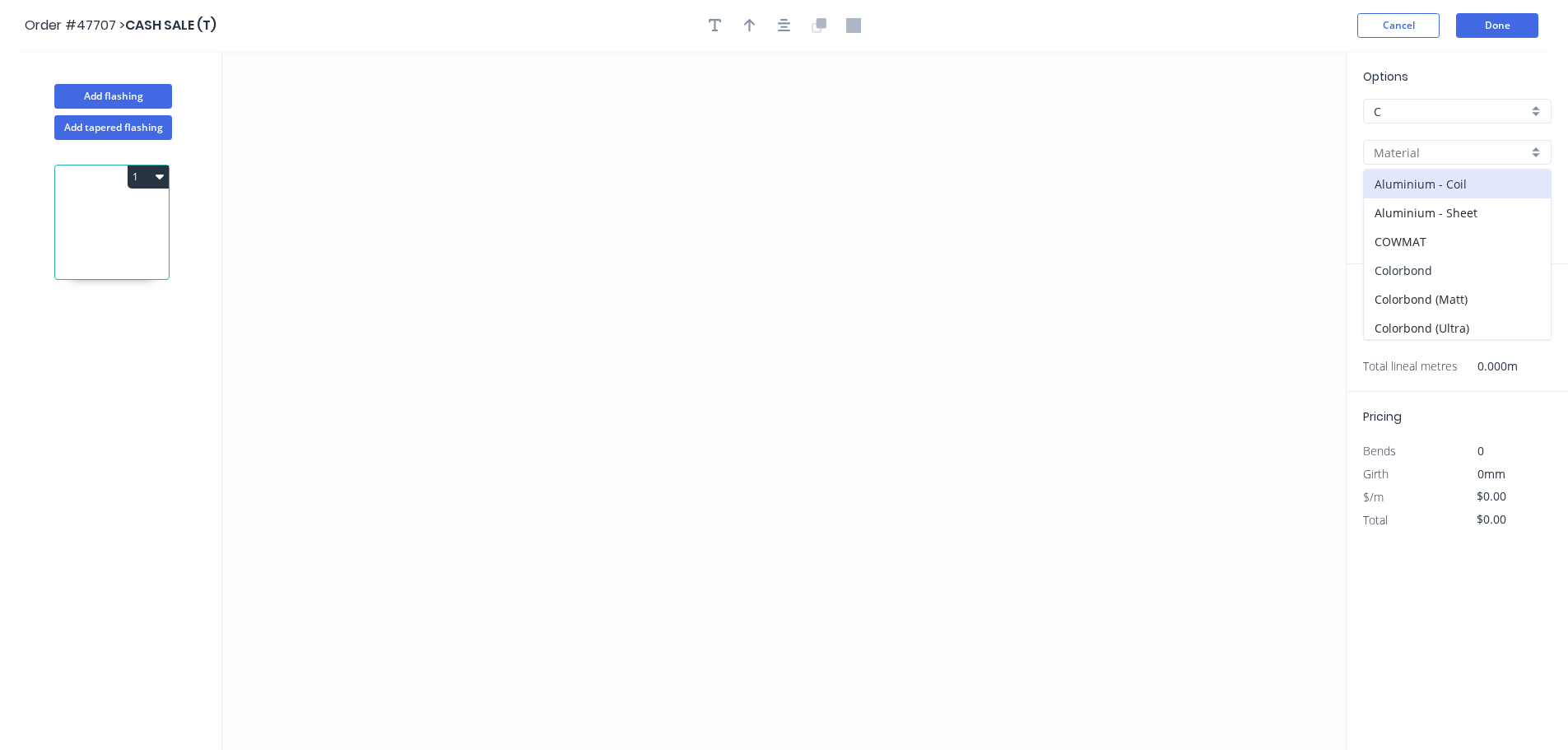
click at [1424, 273] on div "Colorbond" at bounding box center [1458, 271] width 187 height 29
type input "Colorbond"
type input "Basalt"
type input "0.55"
click at [1422, 189] on input "Basalt" at bounding box center [1451, 194] width 154 height 17
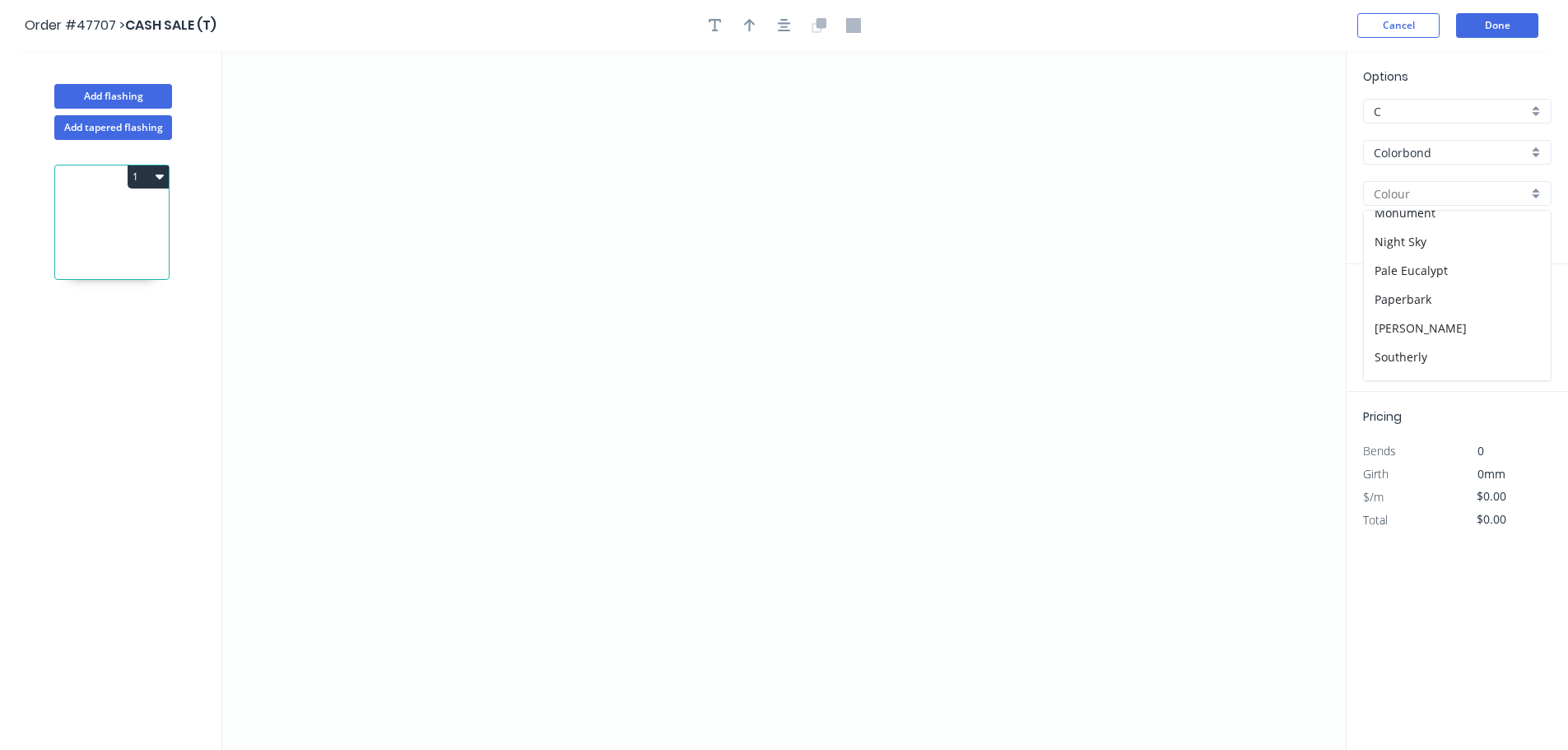
scroll to position [576, 0]
click at [1429, 366] on div "Woodland Grey" at bounding box center [1458, 369] width 187 height 29
type input "Woodland Grey"
click at [384, 149] on icon "0" at bounding box center [784, 400] width 1123 height 699
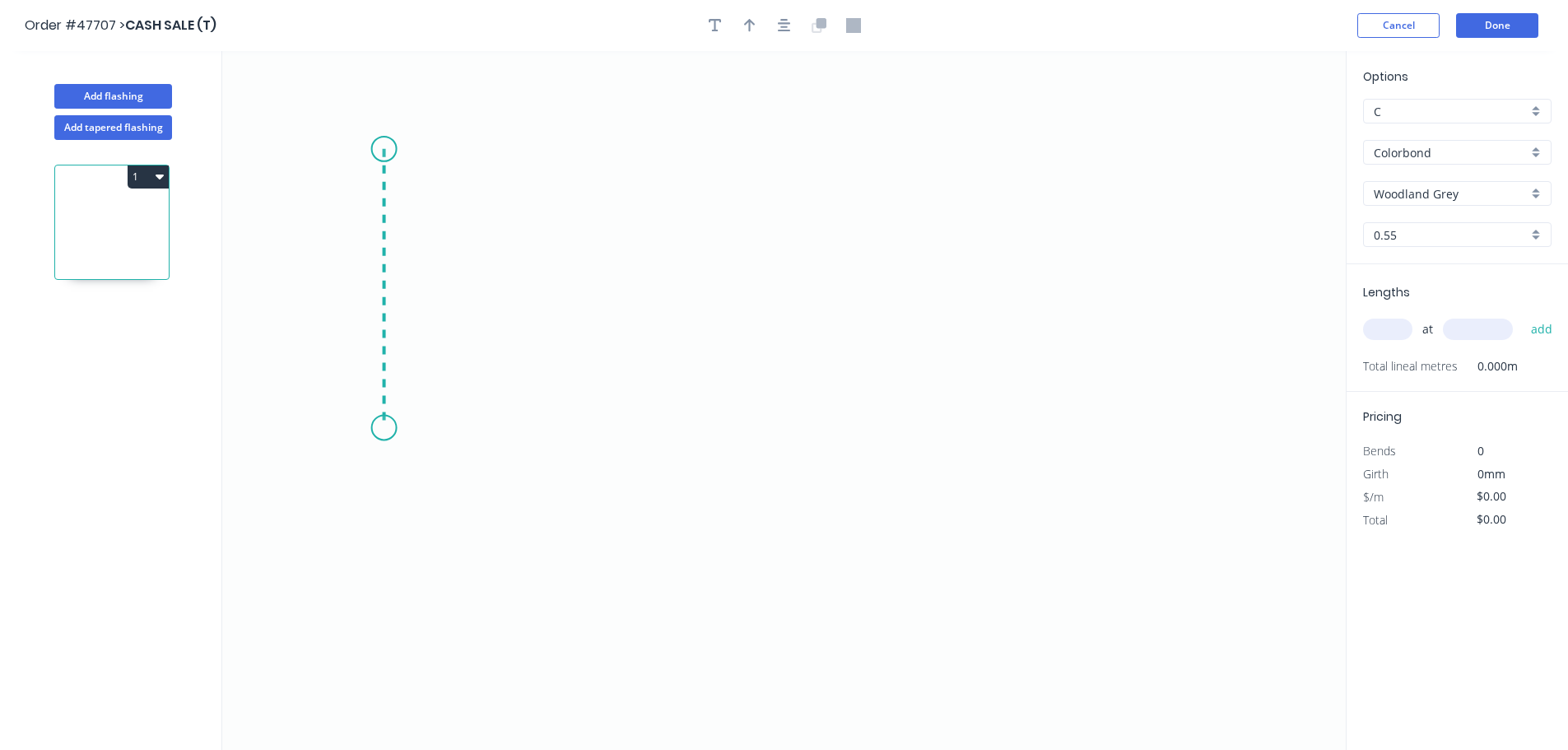
click at [388, 428] on icon "0" at bounding box center [784, 400] width 1123 height 699
click at [569, 427] on icon at bounding box center [477, 427] width 185 height 0
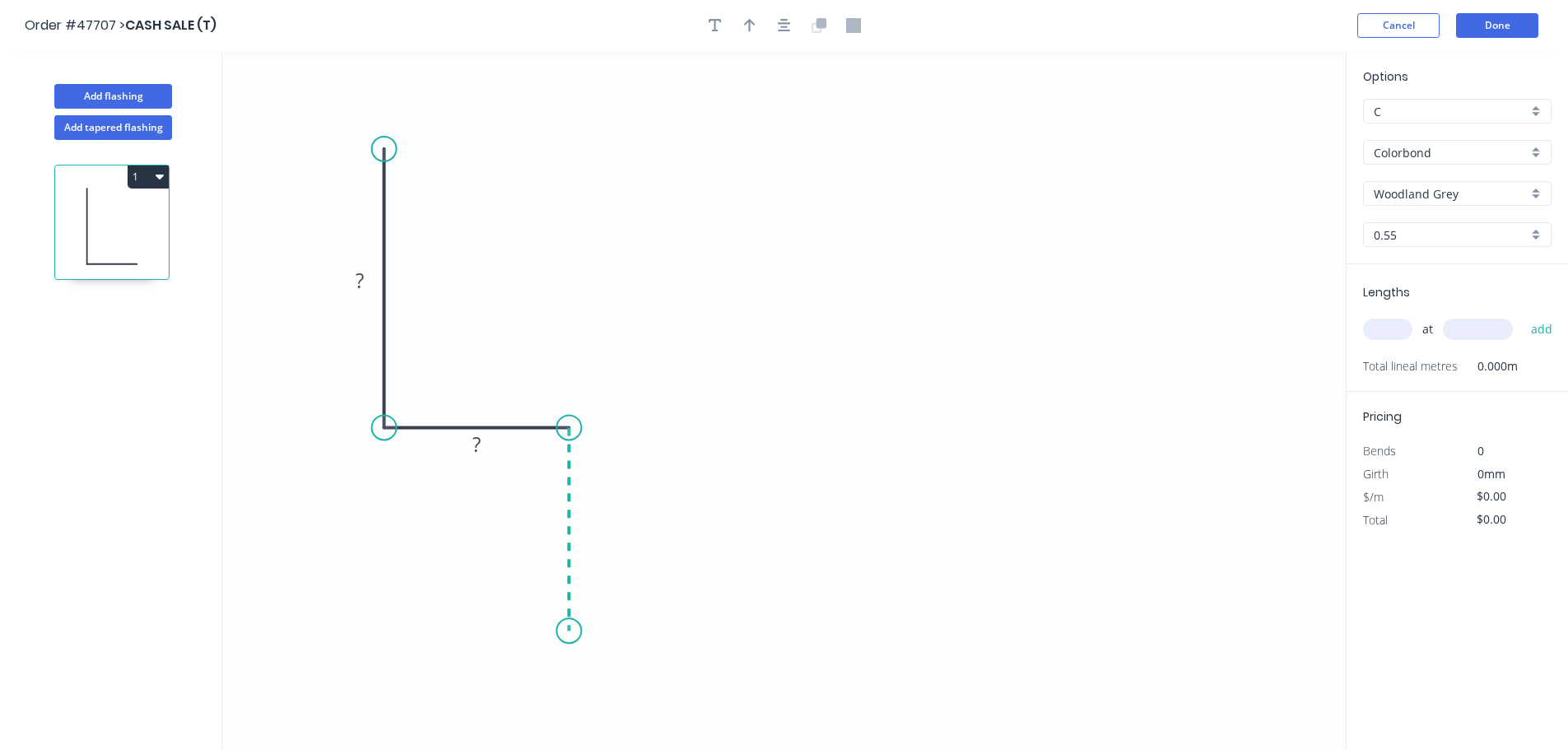
drag, startPoint x: 574, startPoint y: 631, endPoint x: 468, endPoint y: 81, distance: 560.1
click at [575, 623] on icon "0 ? ?" at bounding box center [784, 400] width 1123 height 699
click at [361, 275] on tspan "?" at bounding box center [360, 281] width 9 height 27
click at [750, 20] on icon "button" at bounding box center [750, 26] width 12 height 13
type input "$8.35"
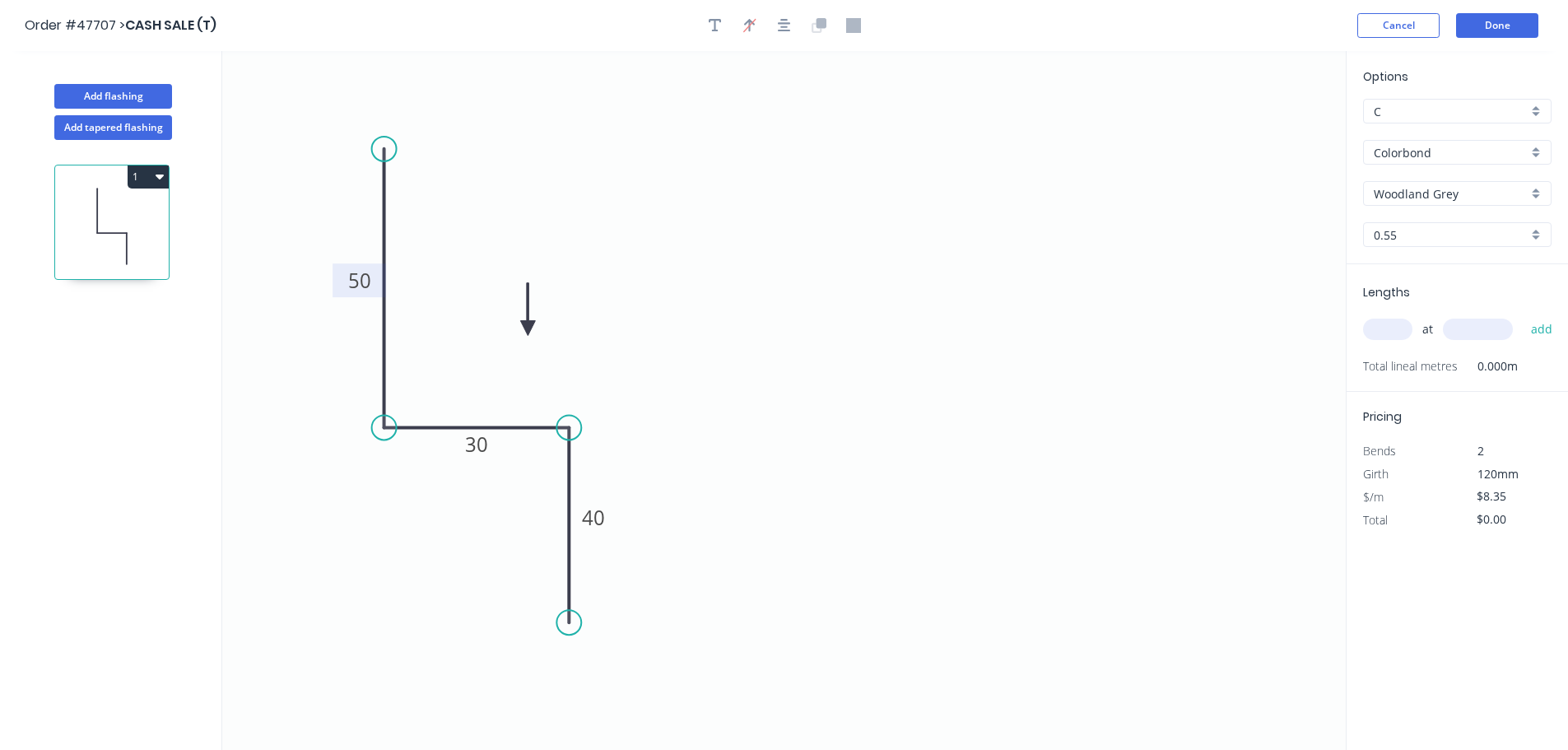
drag, startPoint x: 1261, startPoint y: 128, endPoint x: 527, endPoint y: 330, distance: 761.3
click at [527, 330] on icon at bounding box center [527, 309] width 14 height 53
click at [1395, 334] on input "text" at bounding box center [1388, 329] width 49 height 21
type input "1"
type input "3600"
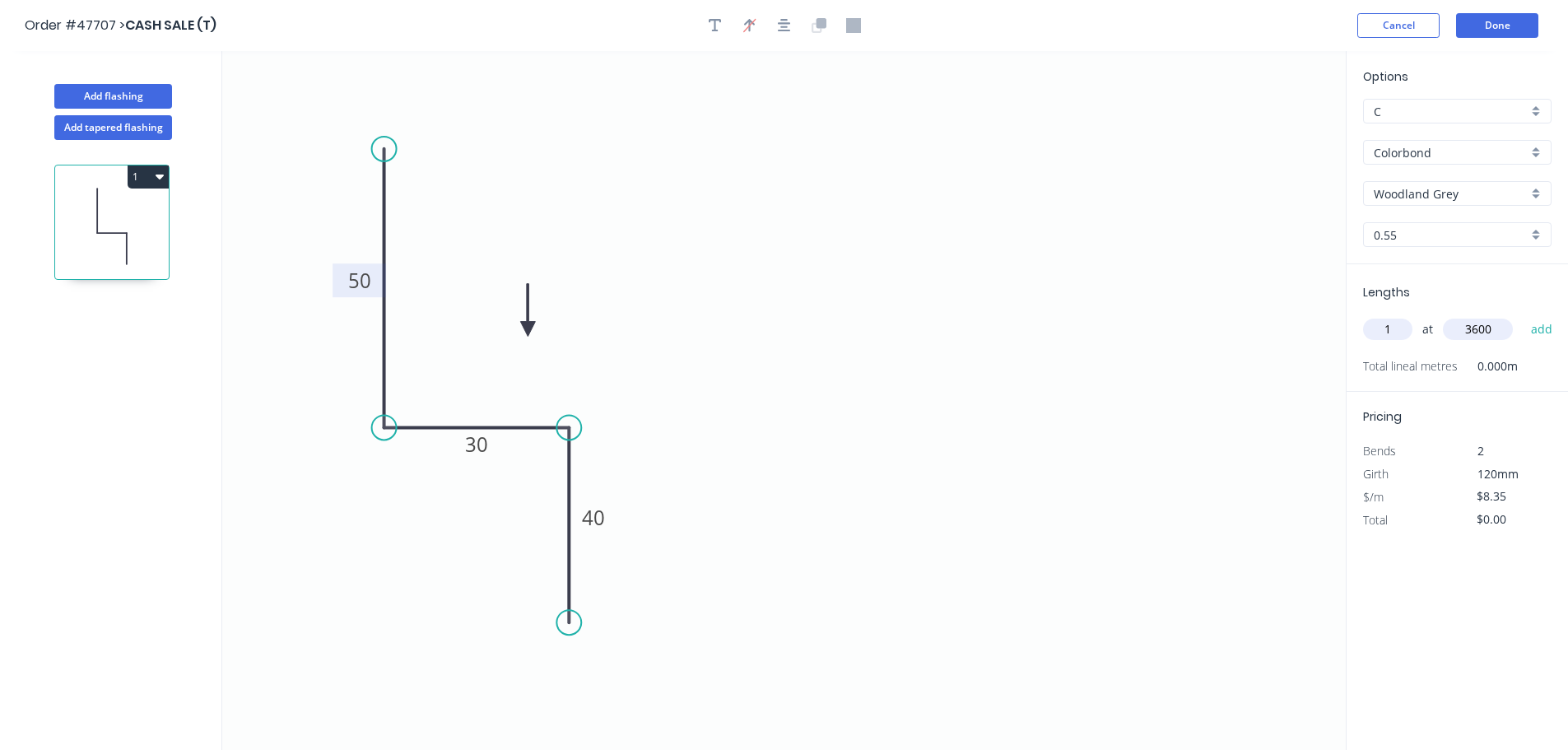
click at [1524, 315] on button "add" at bounding box center [1543, 329] width 39 height 28
click at [154, 186] on button "1" at bounding box center [148, 177] width 41 height 23
click at [108, 212] on div "Duplicate" at bounding box center [90, 217] width 126 height 24
type input "$0.00"
click at [474, 442] on tspan "30" at bounding box center [476, 444] width 23 height 27
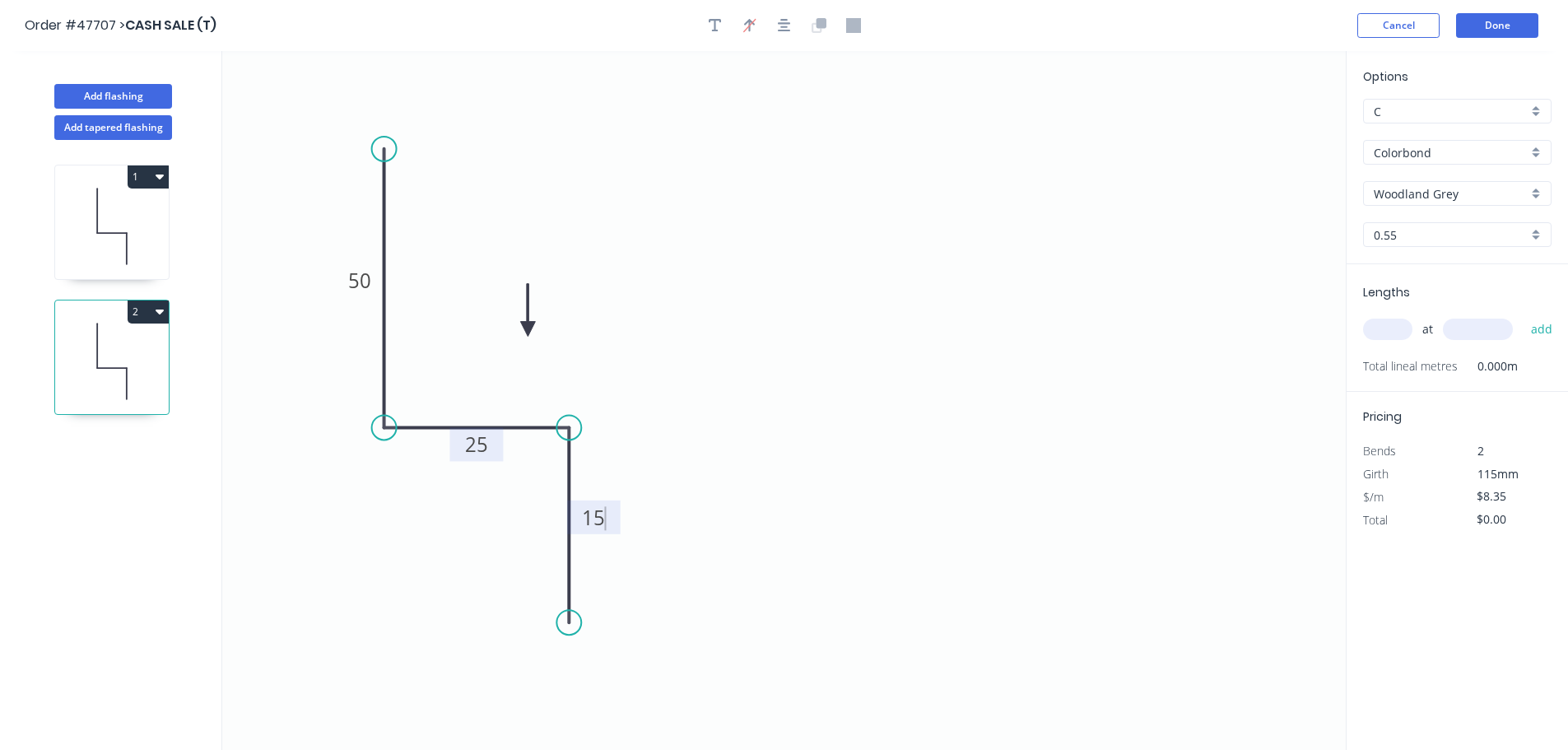
click at [1376, 320] on input "text" at bounding box center [1388, 329] width 49 height 21
type input "$6.03"
type input "1"
type input "3600"
click at [1524, 315] on button "add" at bounding box center [1543, 329] width 39 height 28
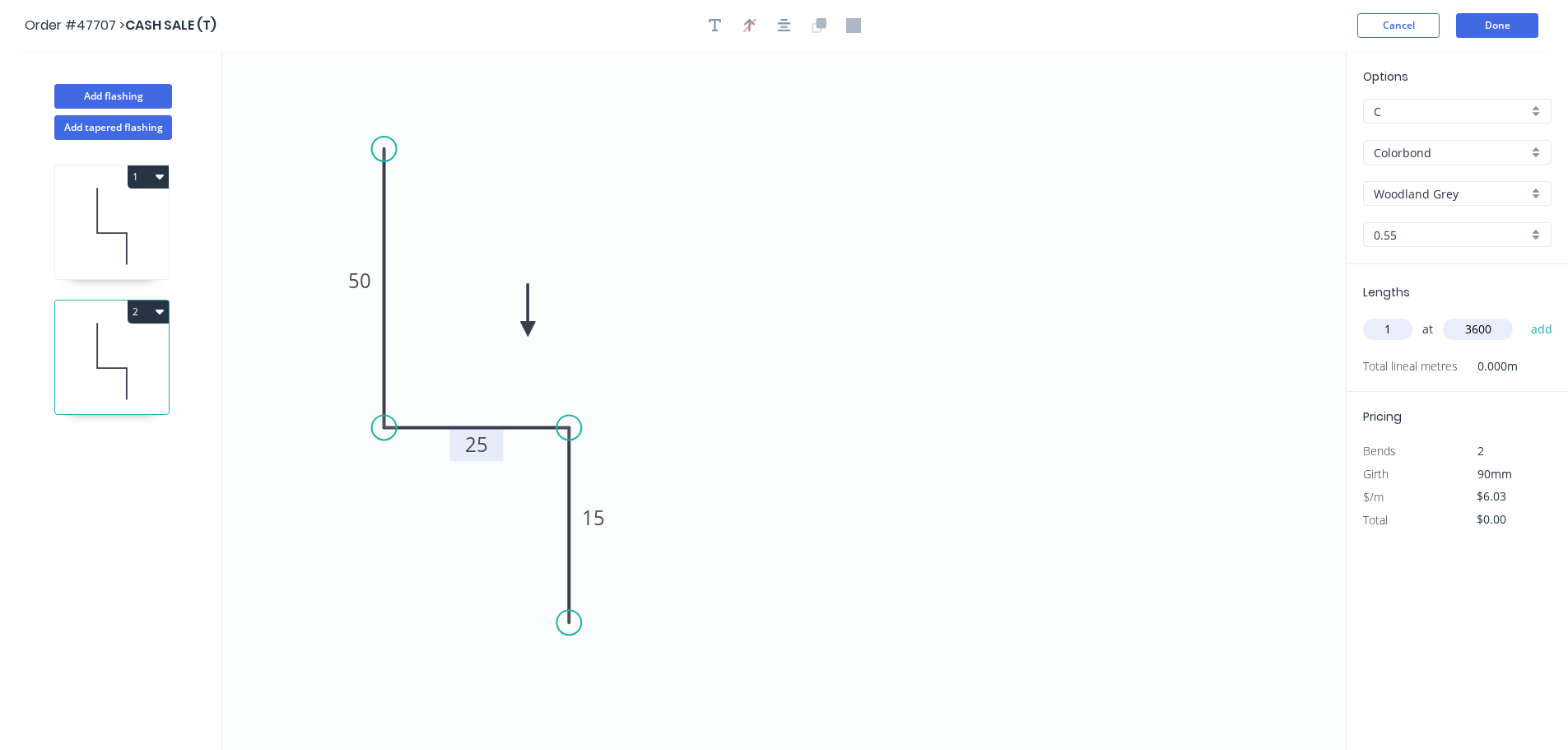
type input "$21.71"
click at [134, 219] on icon at bounding box center [112, 226] width 114 height 105
type input "$8.35"
type input "$30.06"
click at [93, 333] on icon at bounding box center [112, 361] width 114 height 105
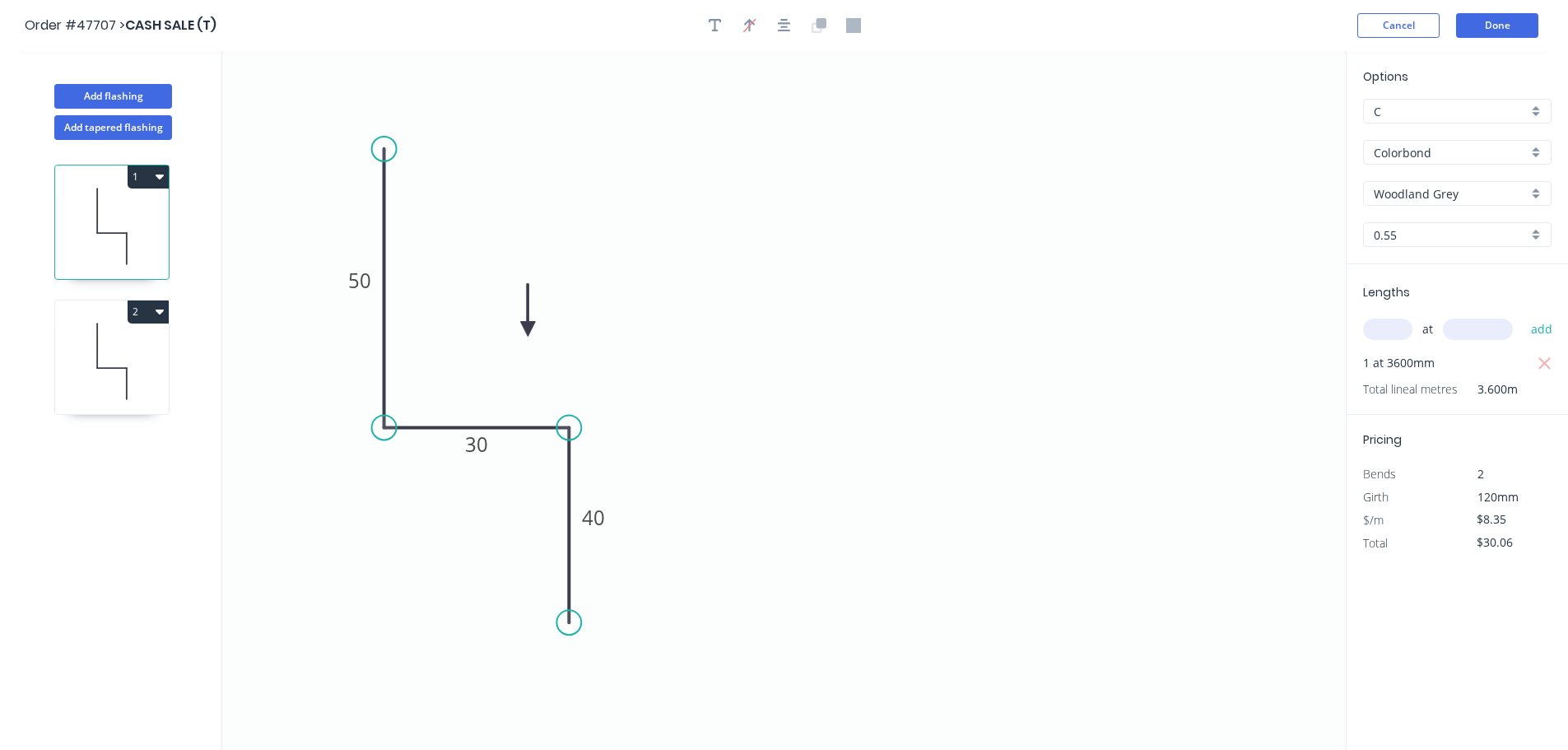
type input "$6.03"
click at [166, 305] on button "2" at bounding box center [148, 312] width 41 height 23
click at [85, 357] on div "Duplicate" at bounding box center [90, 352] width 126 height 24
type input "$0.00"
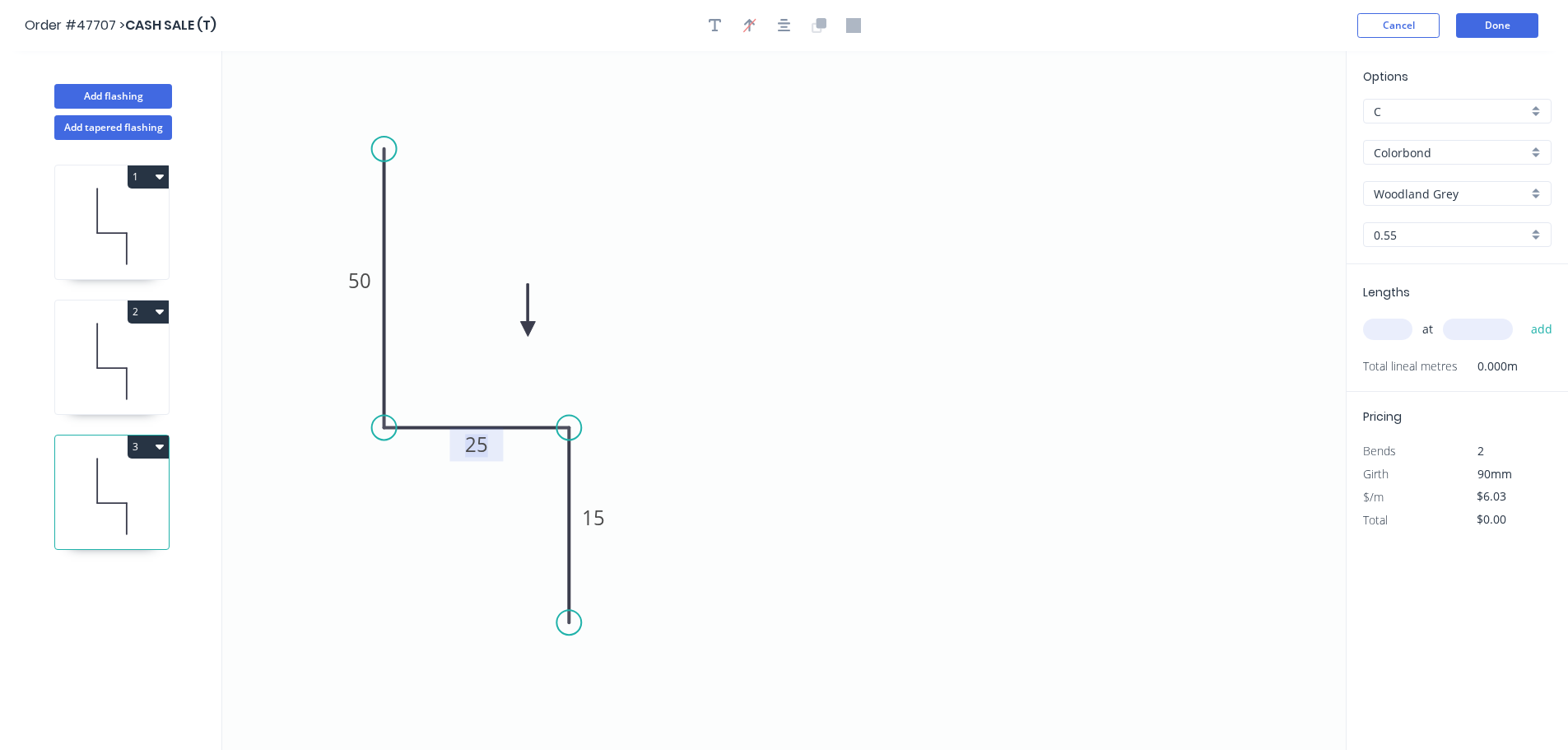
click at [475, 442] on tspan "25" at bounding box center [476, 444] width 23 height 27
click at [1391, 322] on input "text" at bounding box center [1388, 329] width 49 height 21
type input "1"
type input "3600"
click at [1524, 315] on button "add" at bounding box center [1543, 329] width 39 height 28
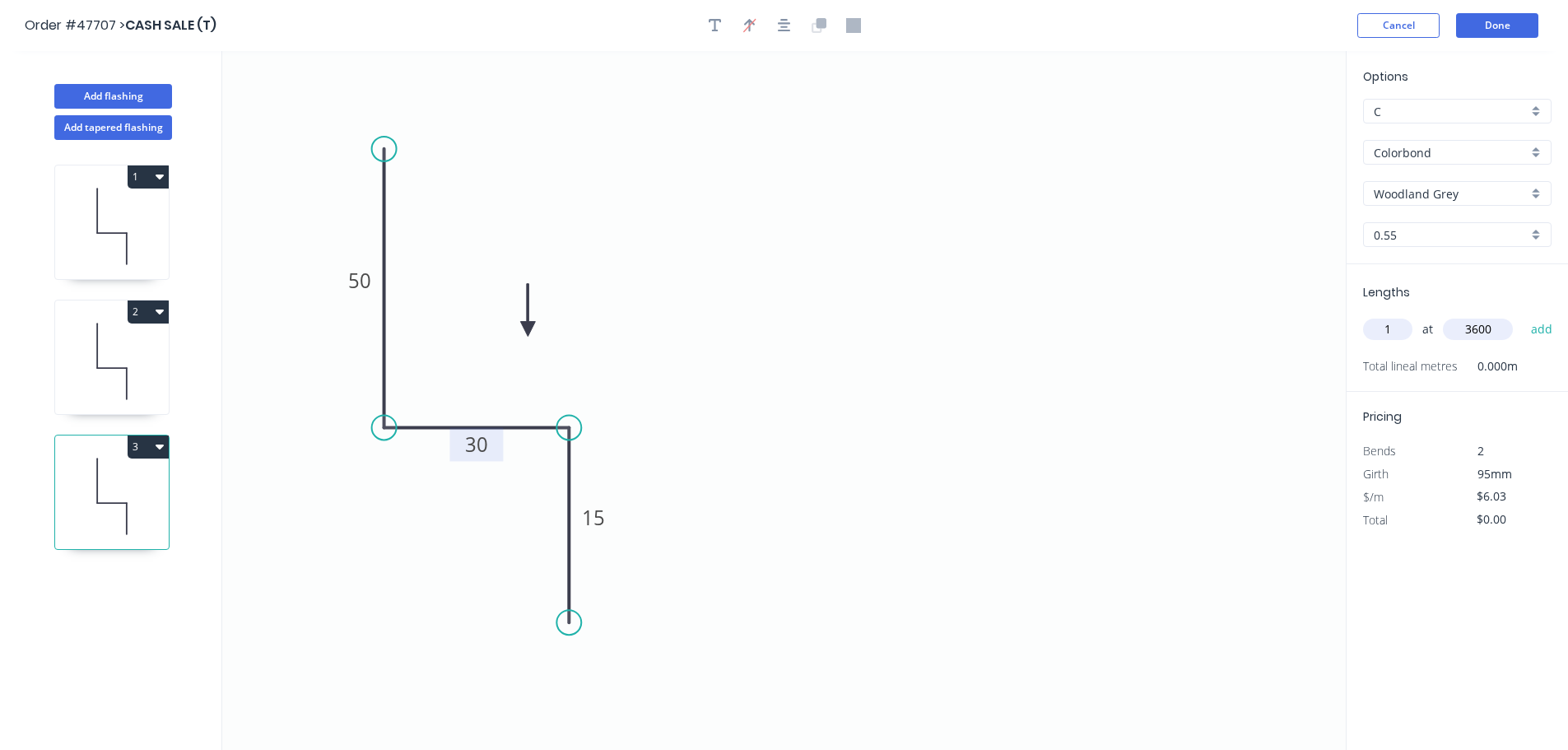
type input "$21.71"
click at [1506, 38] on header "Order #47707 > CASH SALE (T) Cancel Done" at bounding box center [784, 25] width 1568 height 51
click at [1505, 29] on button "Done" at bounding box center [1497, 26] width 82 height 25
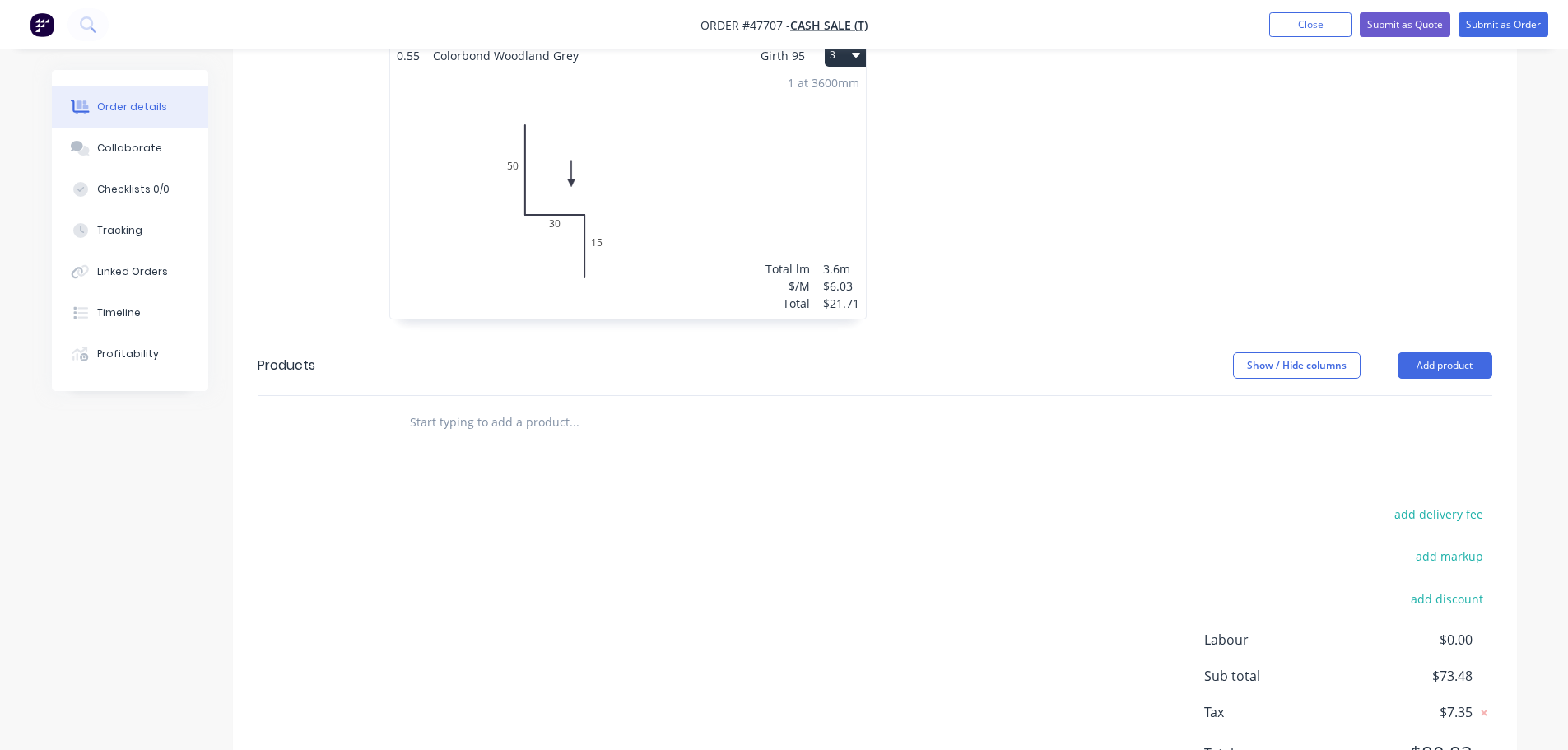
scroll to position [442, 0]
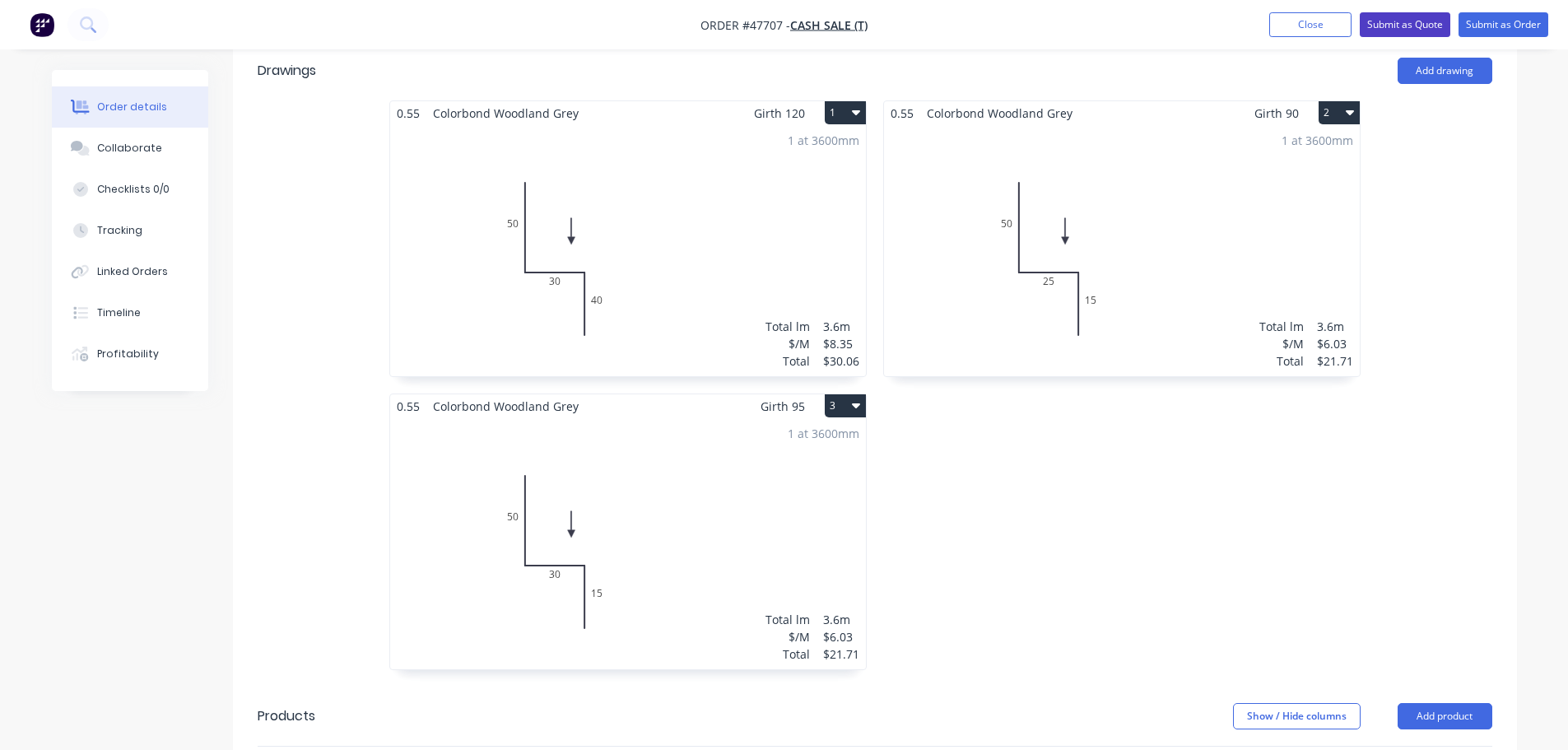
click at [1399, 26] on button "Submit as Quote" at bounding box center [1405, 25] width 91 height 25
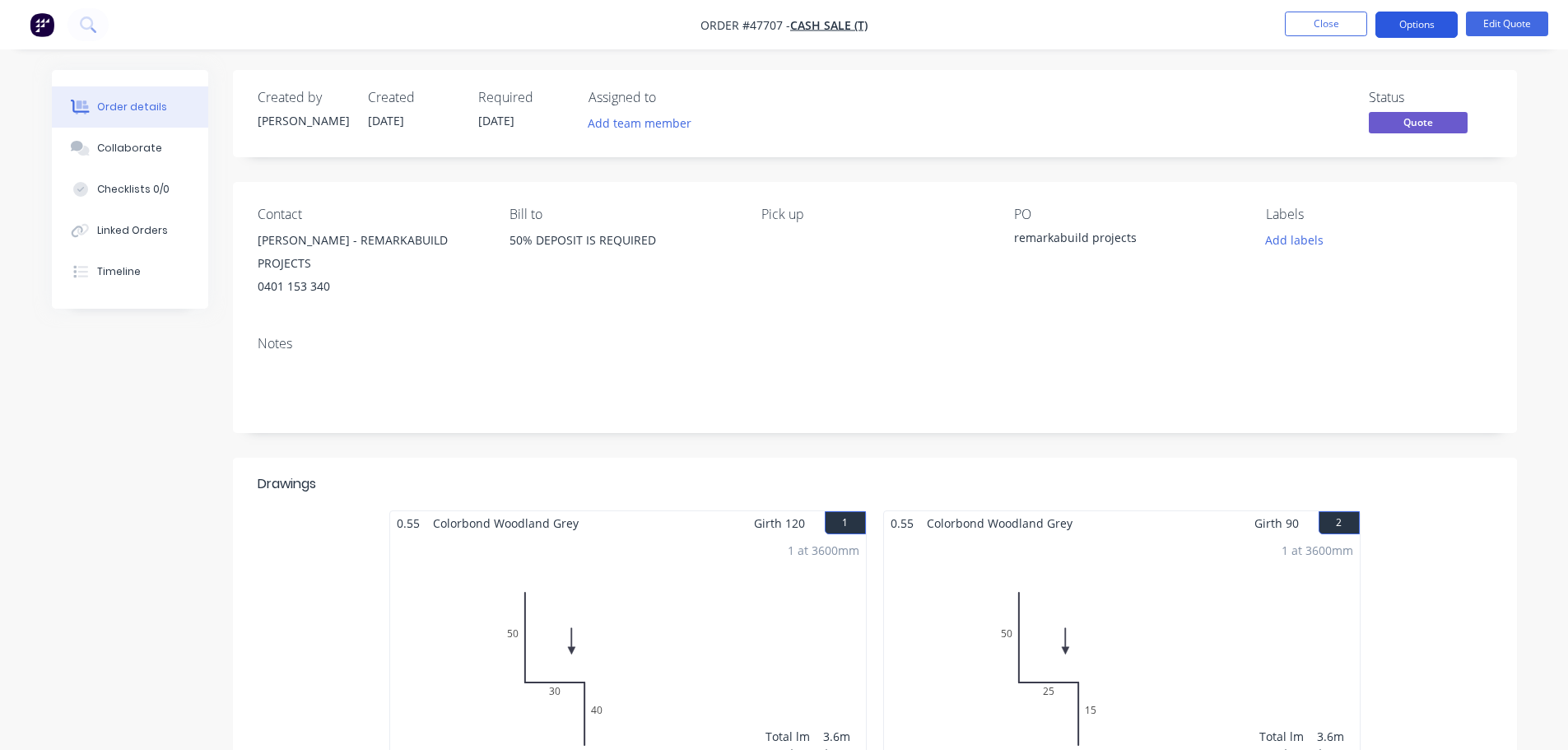
click at [1424, 25] on button "Options" at bounding box center [1417, 24] width 82 height 26
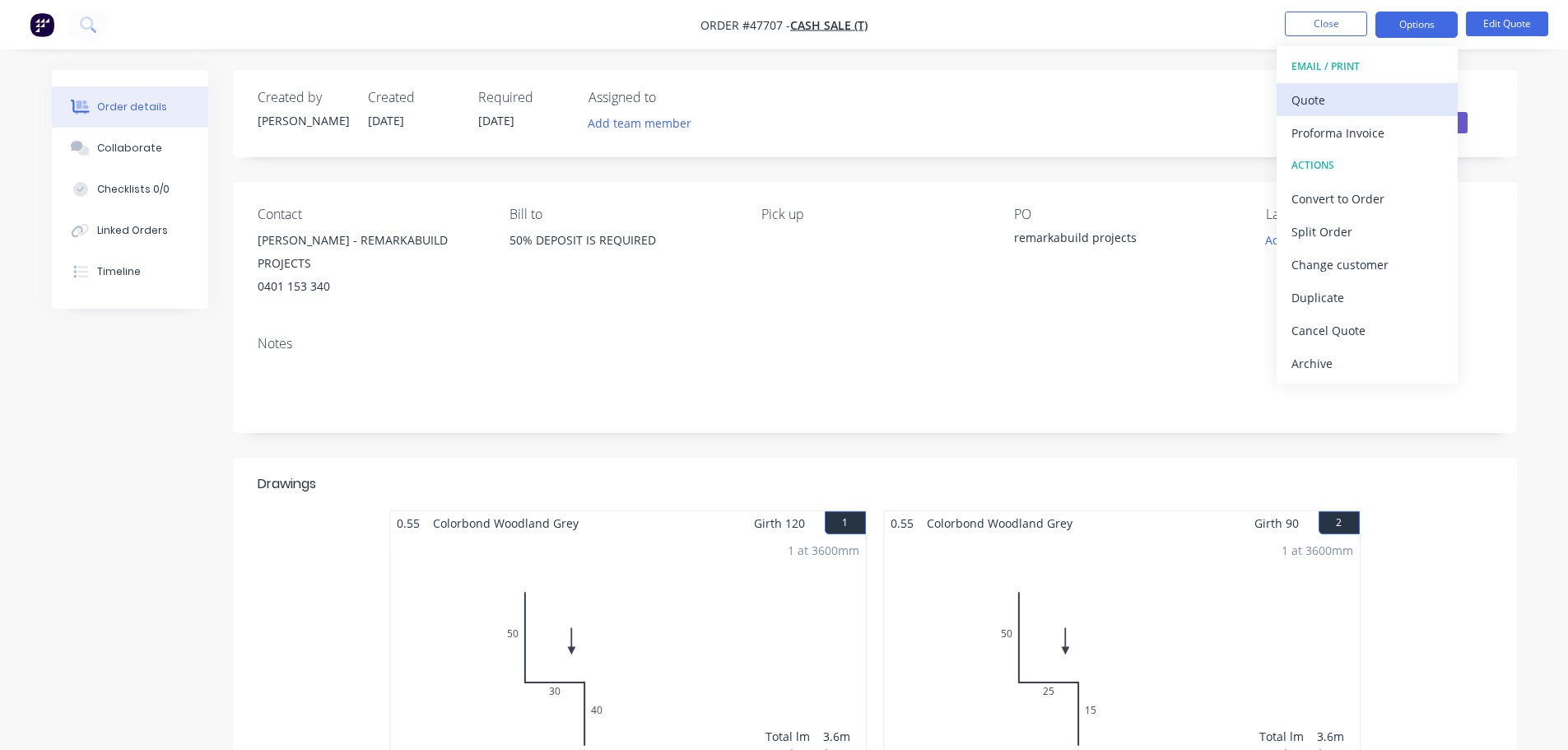
click at [1338, 98] on div "Quote" at bounding box center [1367, 99] width 151 height 24
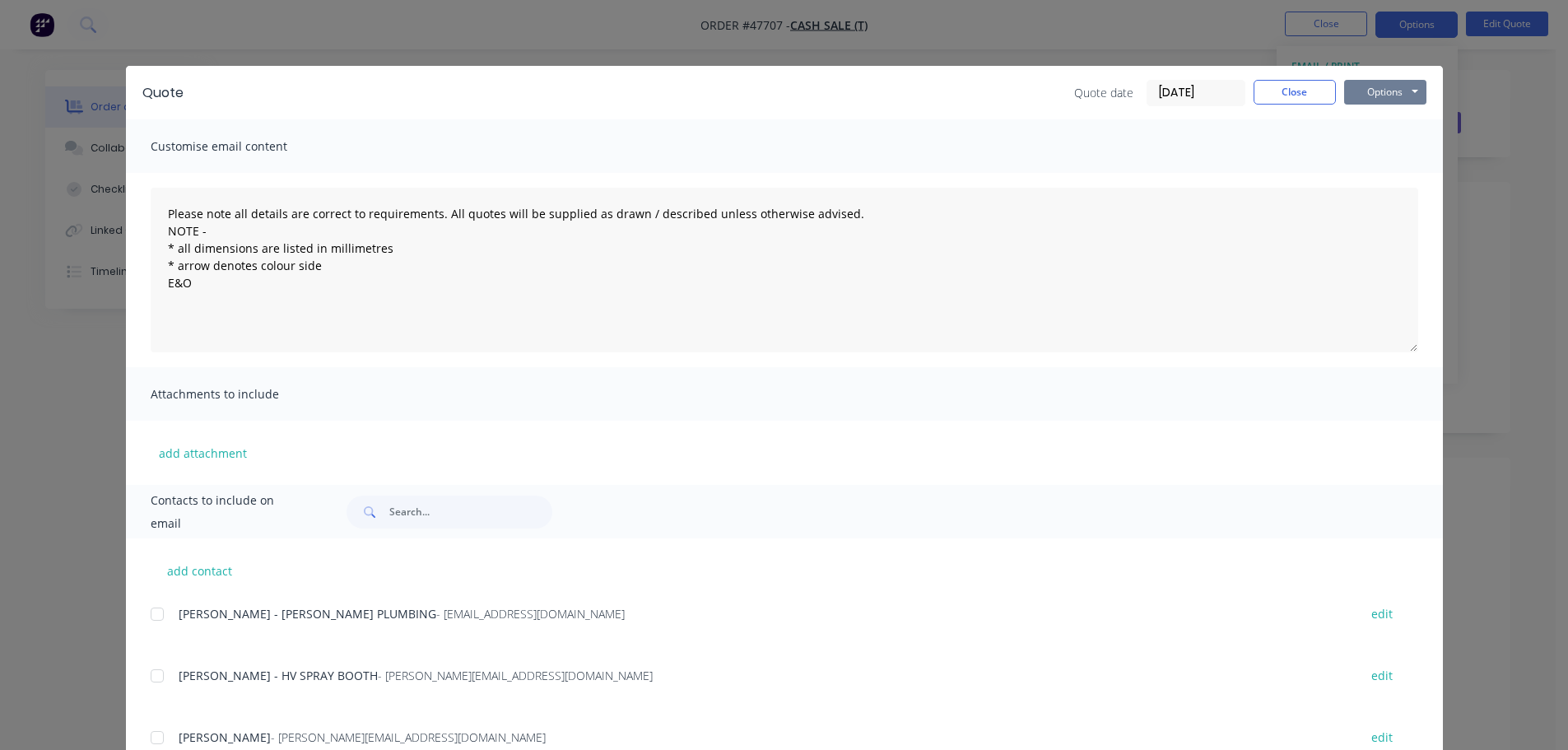
click at [1398, 82] on button "Options" at bounding box center [1385, 93] width 82 height 25
click at [1379, 148] on button "Print" at bounding box center [1396, 148] width 105 height 27
click at [1281, 97] on button "Close" at bounding box center [1294, 93] width 82 height 25
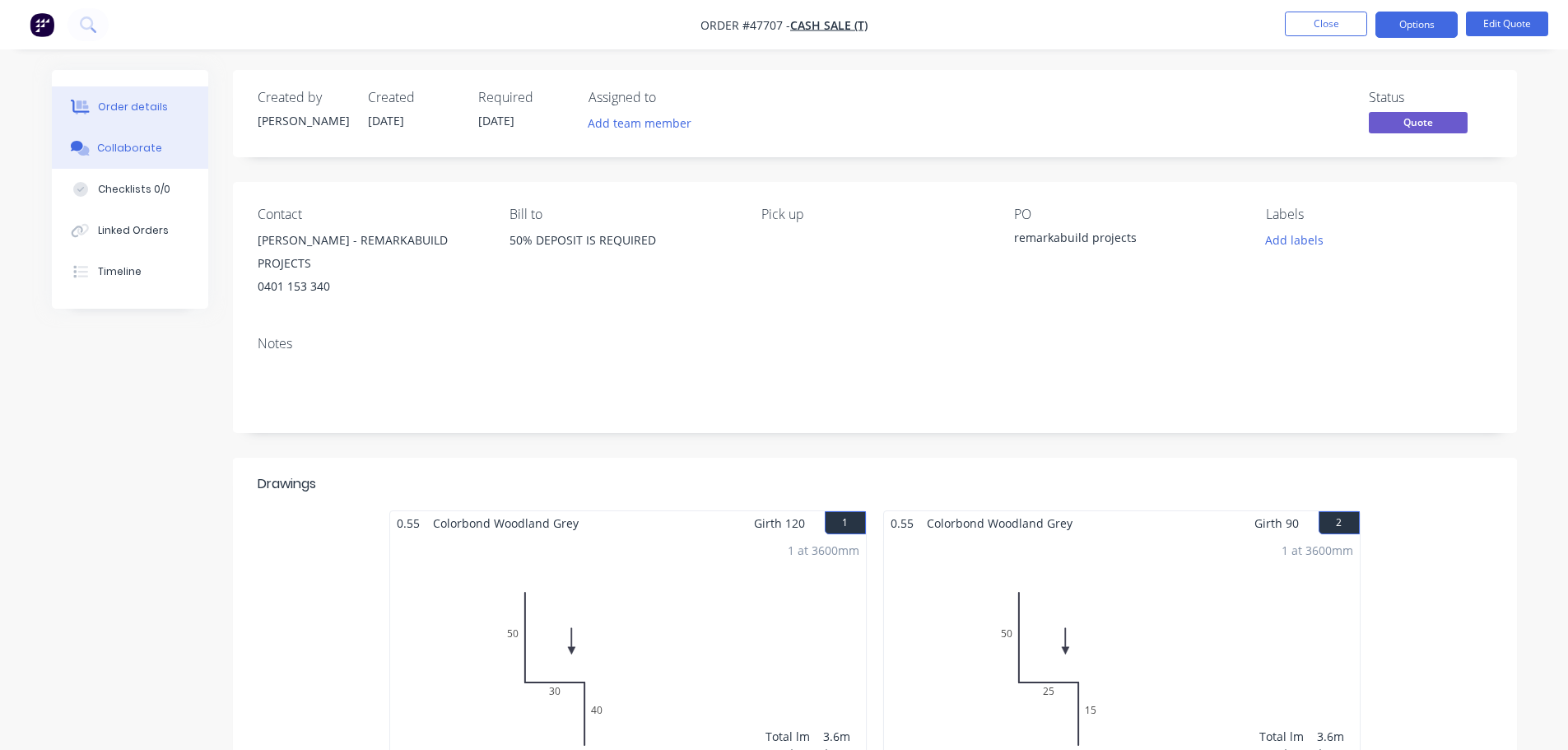
click at [142, 154] on div "Collaborate" at bounding box center [129, 147] width 65 height 14
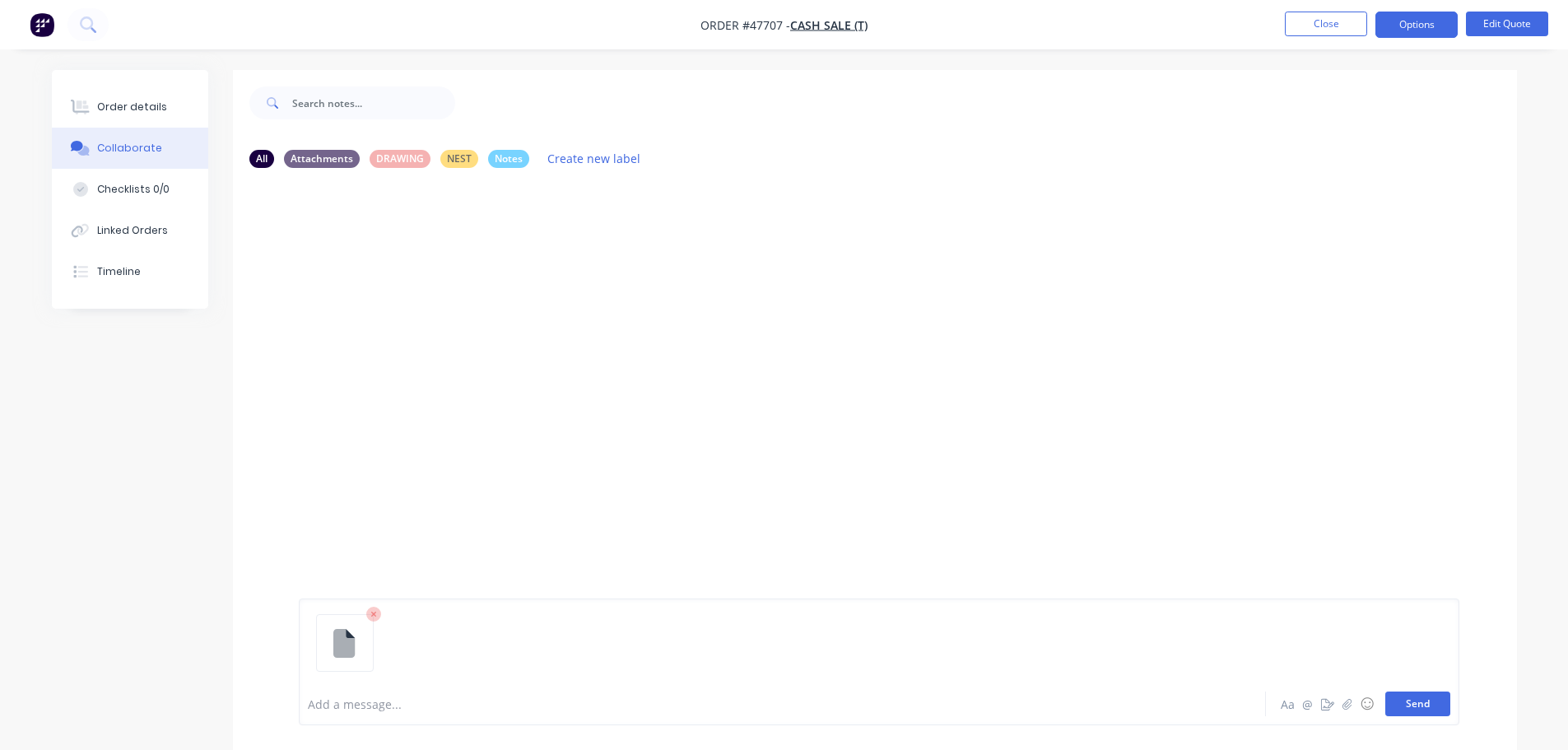
click at [1410, 707] on button "Send" at bounding box center [1418, 704] width 65 height 25
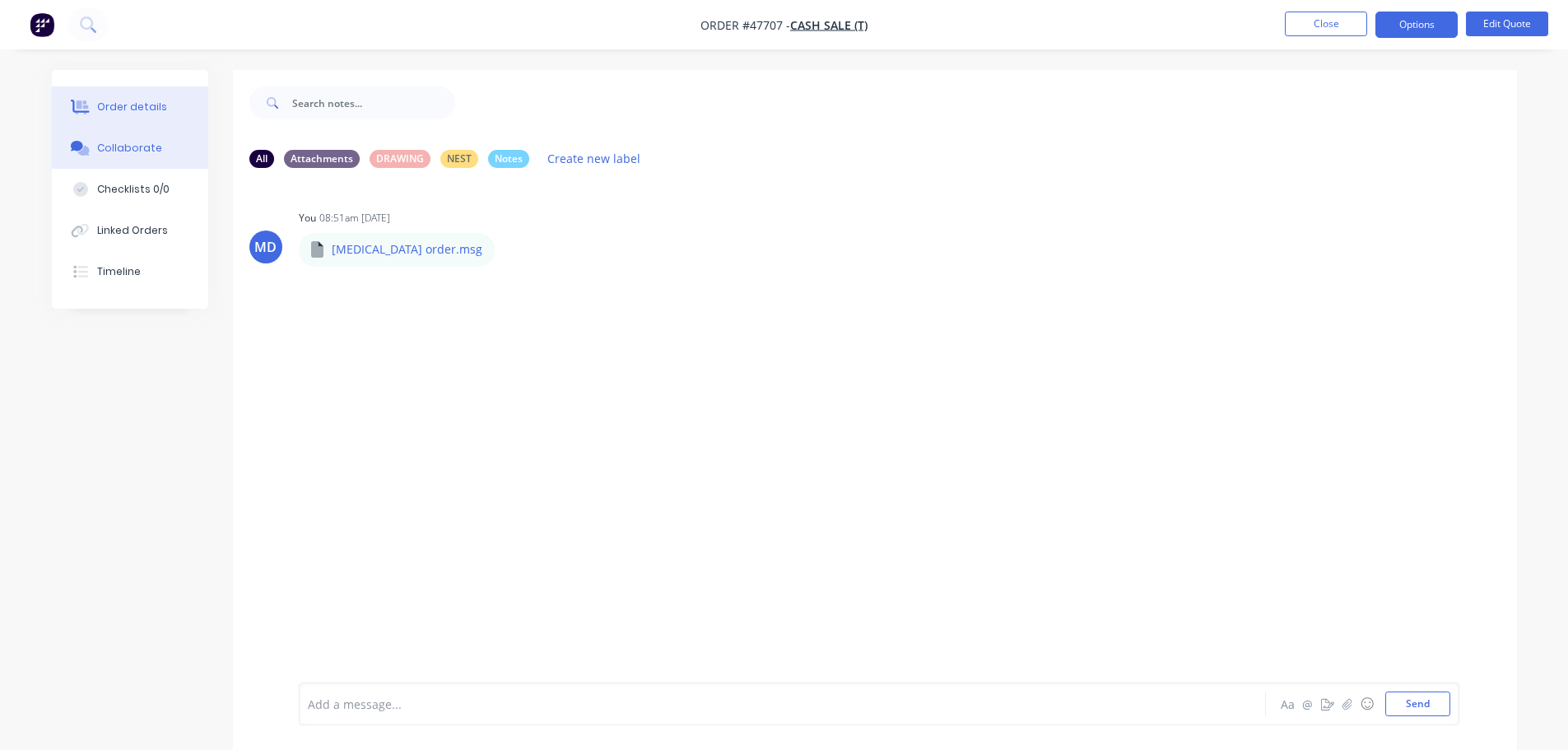
click at [109, 99] on div "Order details" at bounding box center [132, 106] width 70 height 14
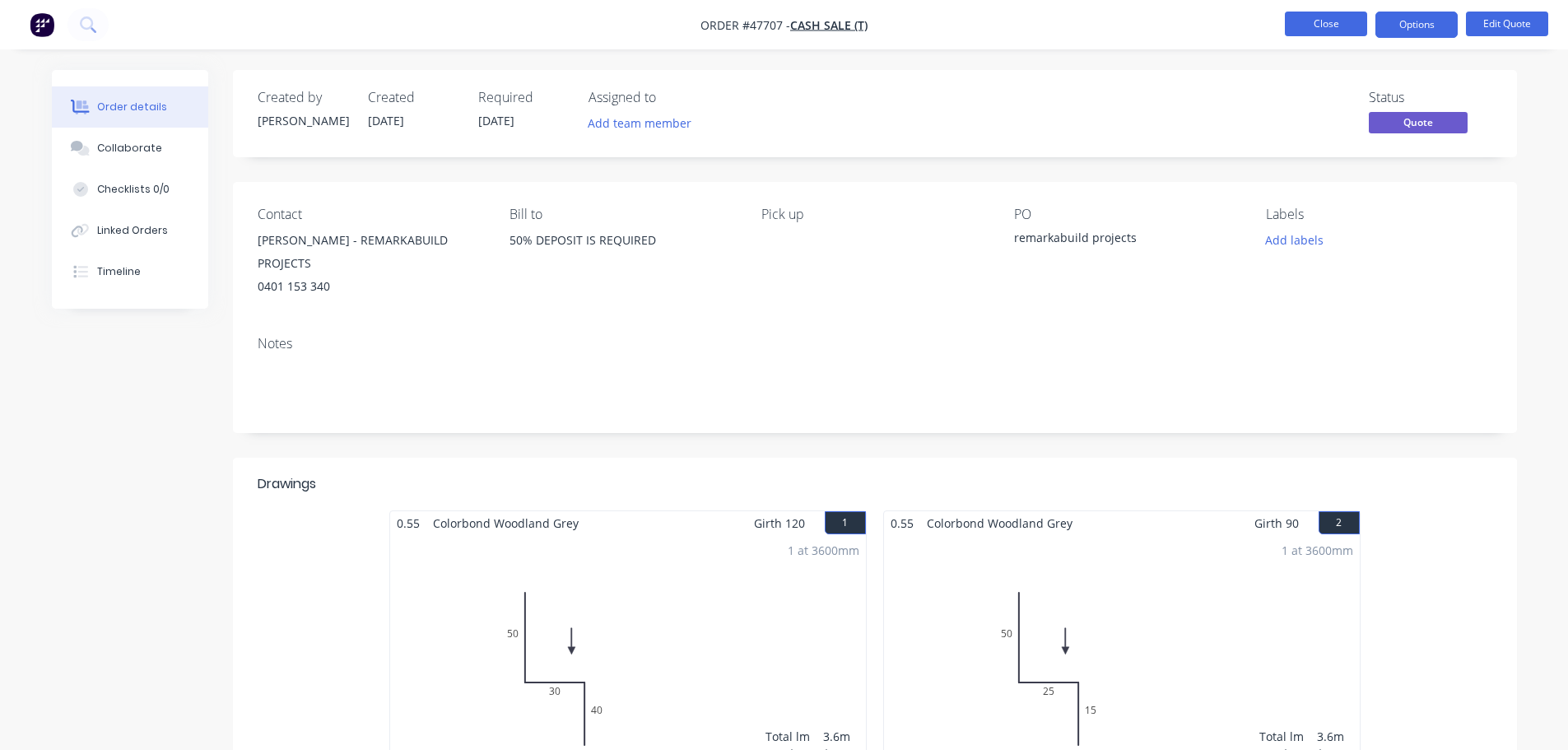
click at [1319, 28] on button "Close" at bounding box center [1326, 24] width 82 height 25
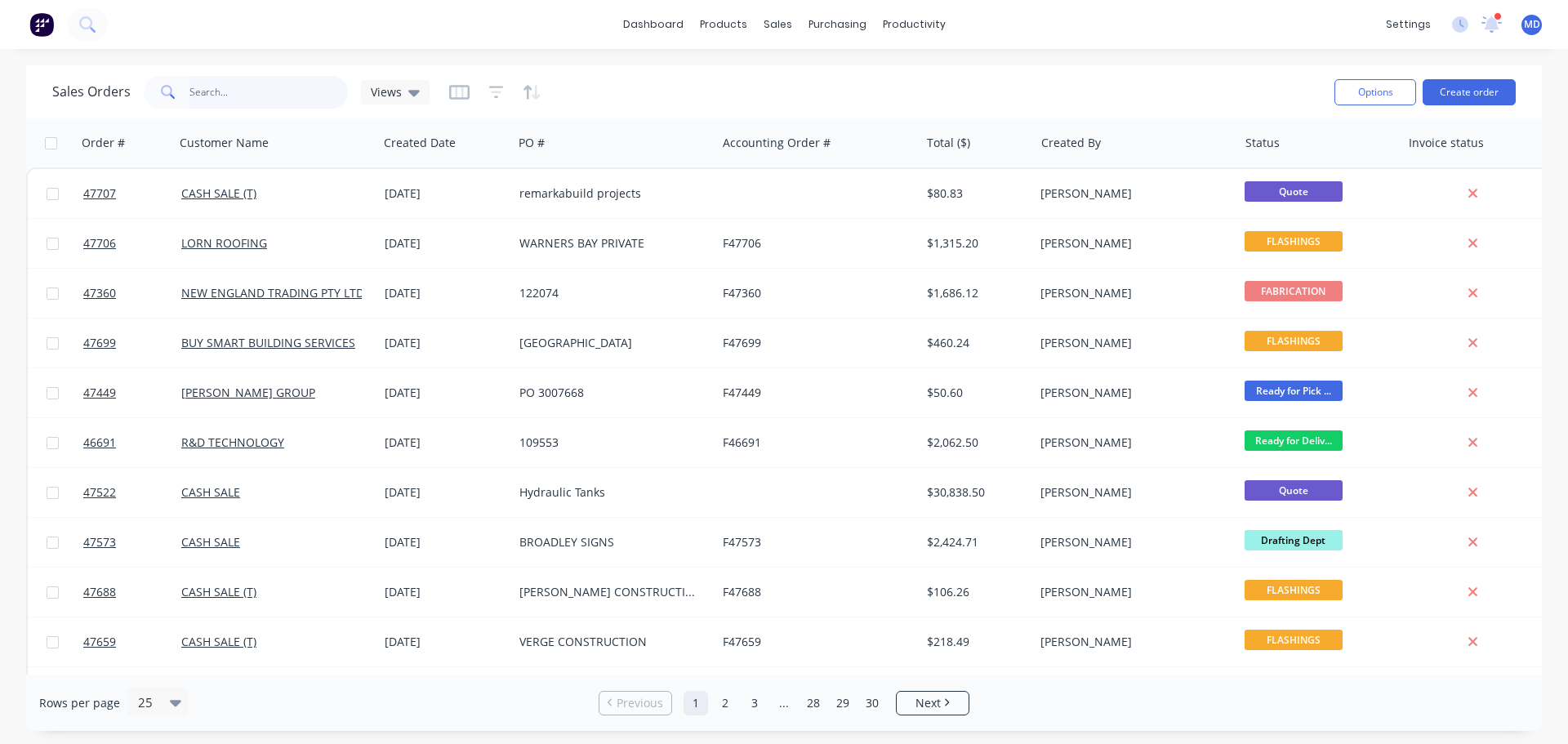
click at [241, 97] on input "text" at bounding box center [269, 92] width 159 height 33
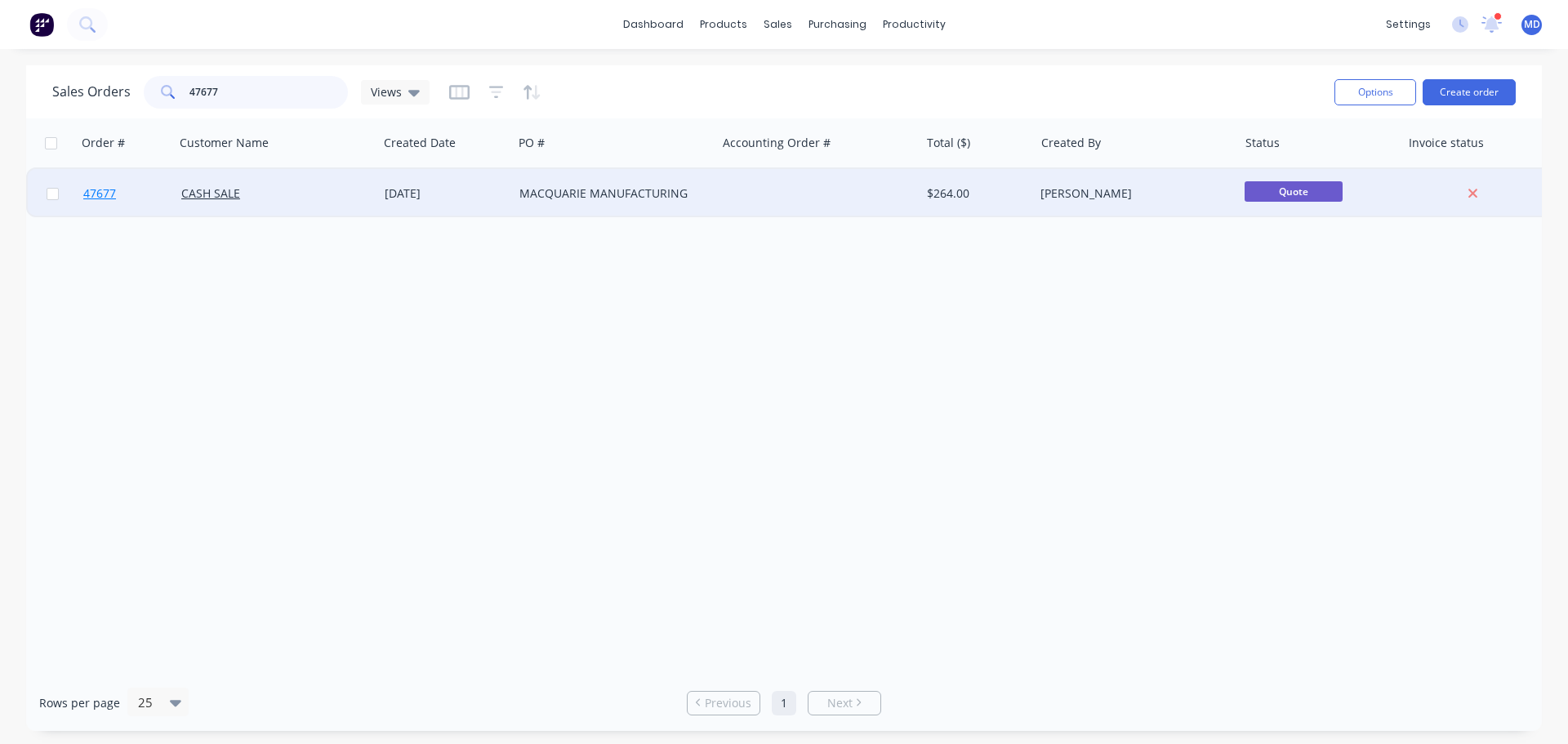
type input "47677"
click at [122, 193] on link "47677" at bounding box center [132, 193] width 98 height 49
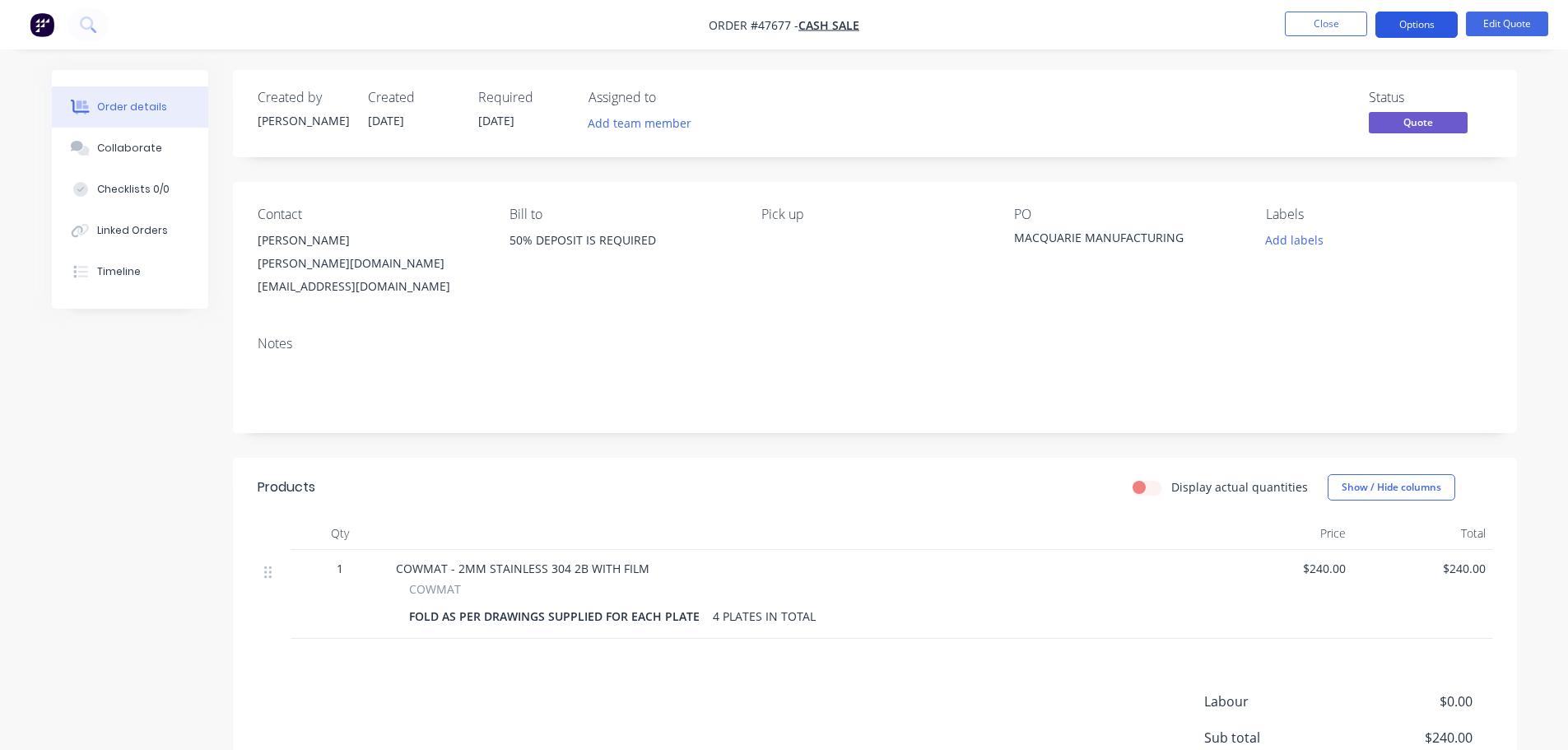
click at [1431, 19] on button "Options" at bounding box center [1417, 24] width 82 height 26
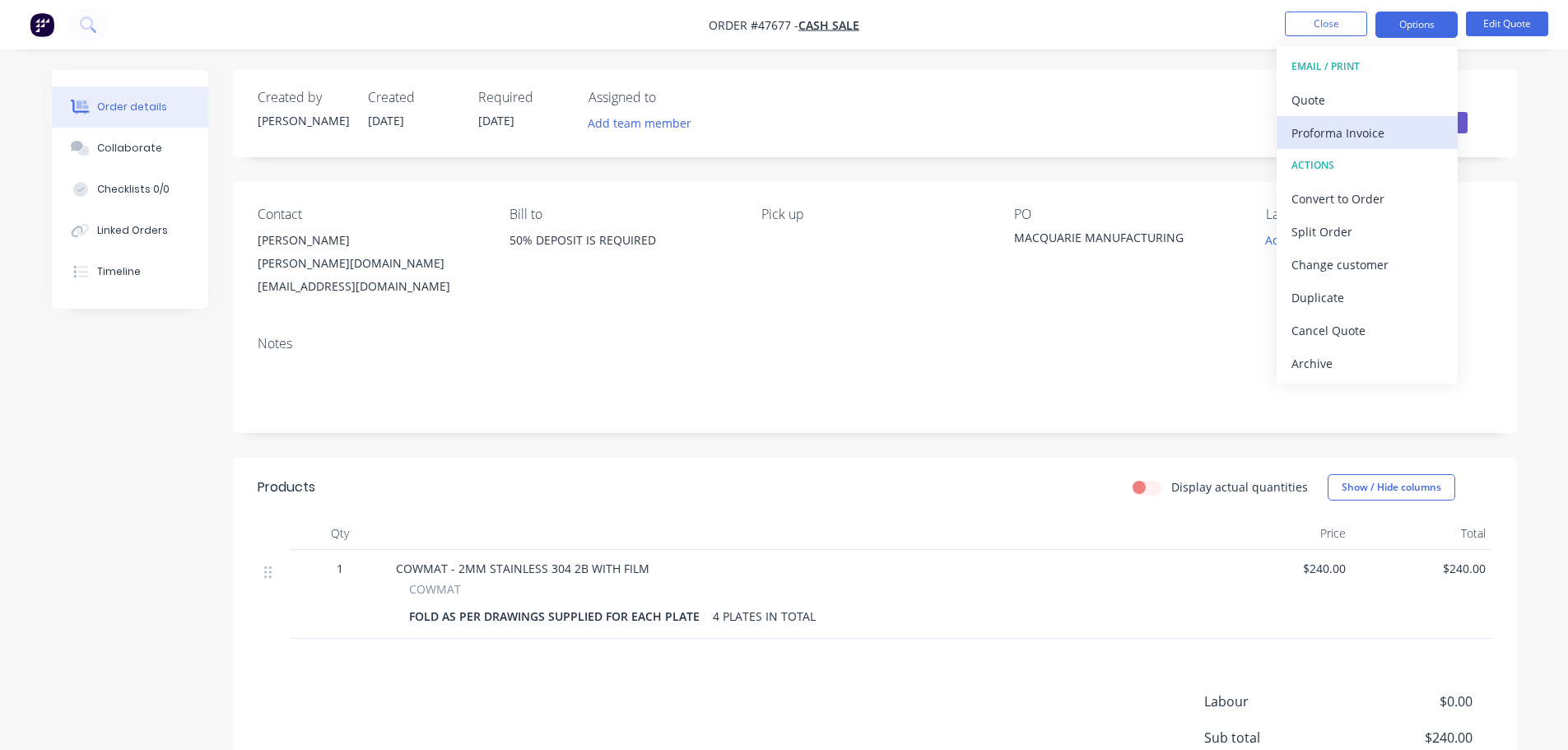
click at [1368, 121] on div "Proforma Invoice" at bounding box center [1367, 133] width 151 height 24
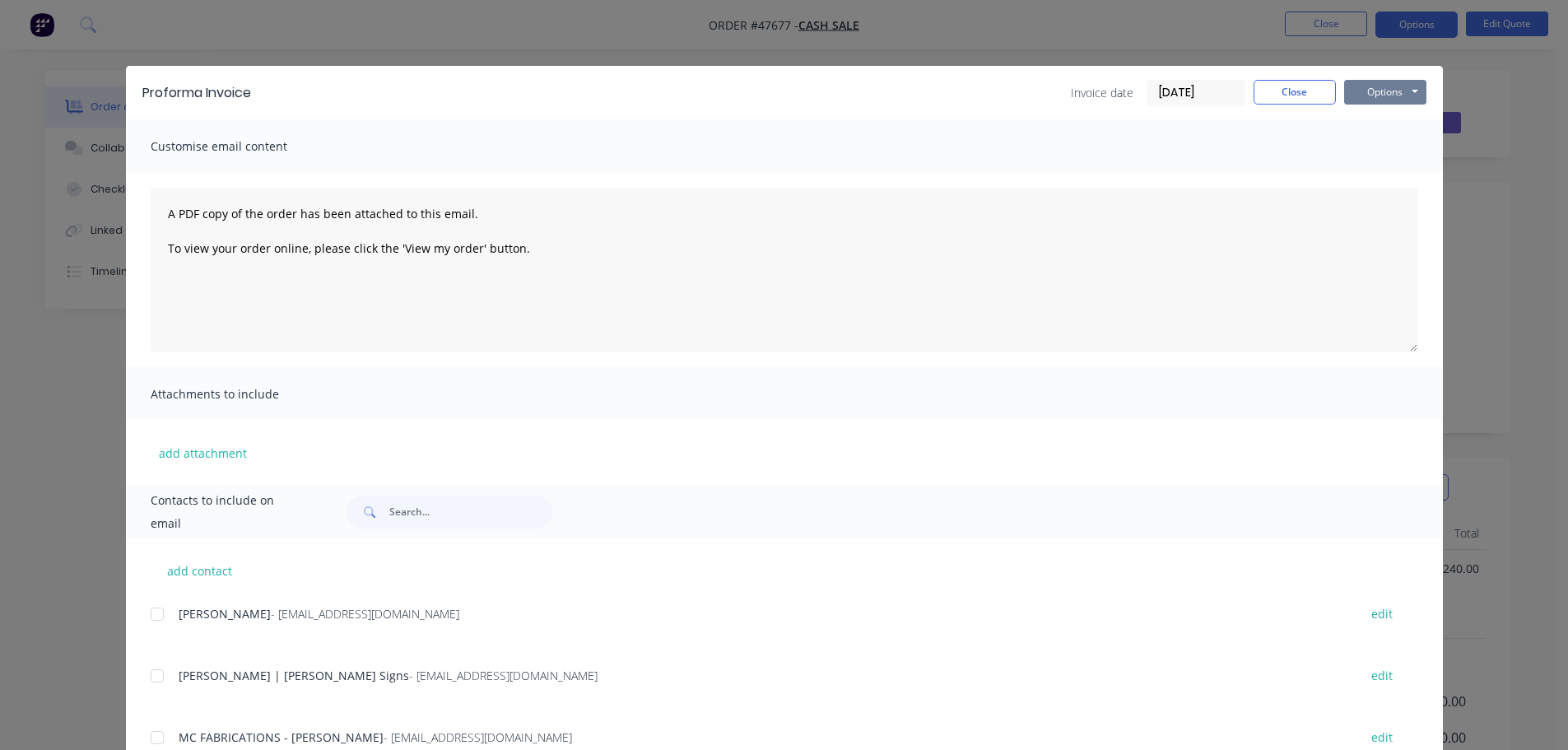
click at [1384, 94] on button "Options" at bounding box center [1385, 93] width 82 height 25
click at [1377, 126] on button "Preview" at bounding box center [1396, 121] width 105 height 27
click at [1281, 85] on button "Close" at bounding box center [1294, 93] width 82 height 25
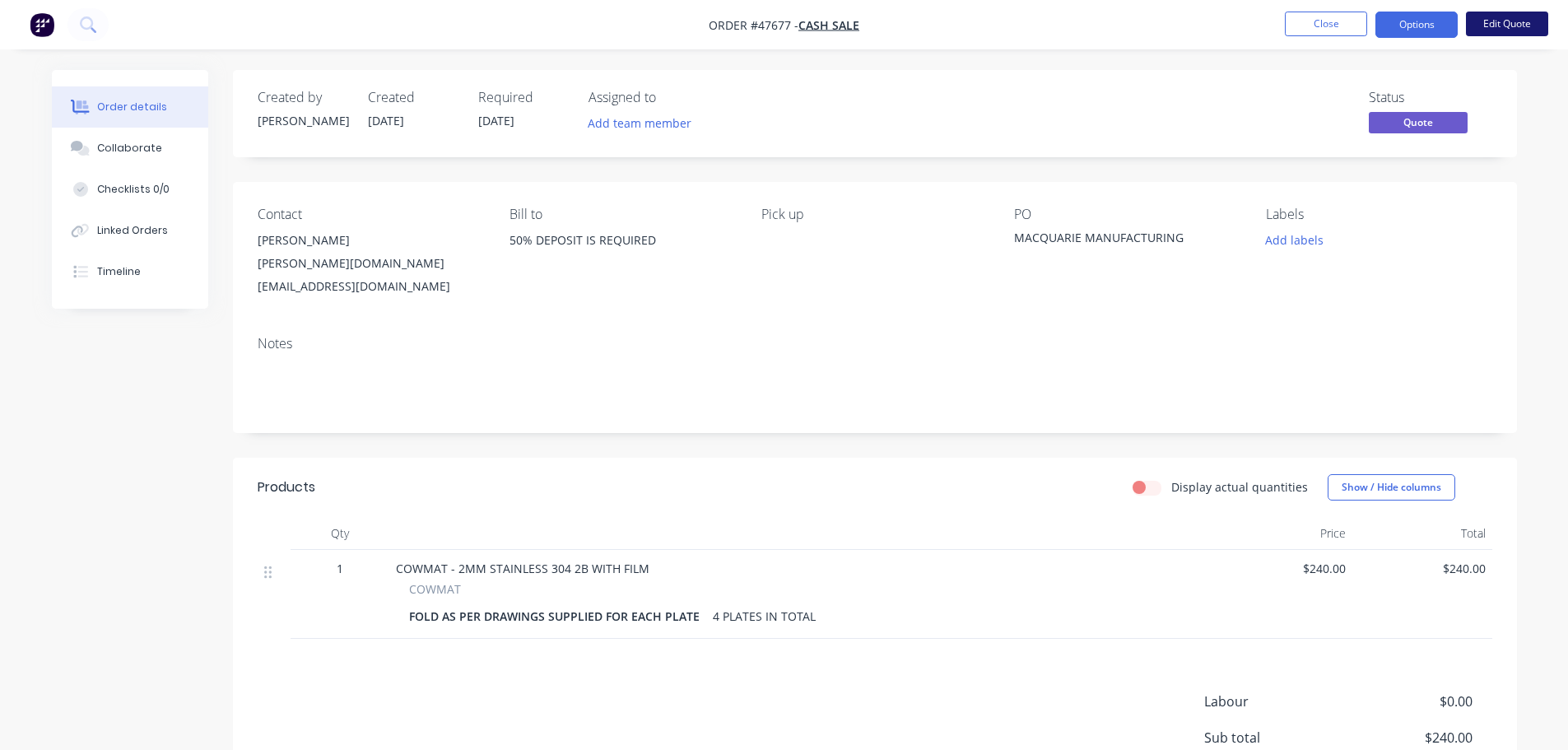
click at [1488, 29] on button "Edit Quote" at bounding box center [1507, 24] width 82 height 25
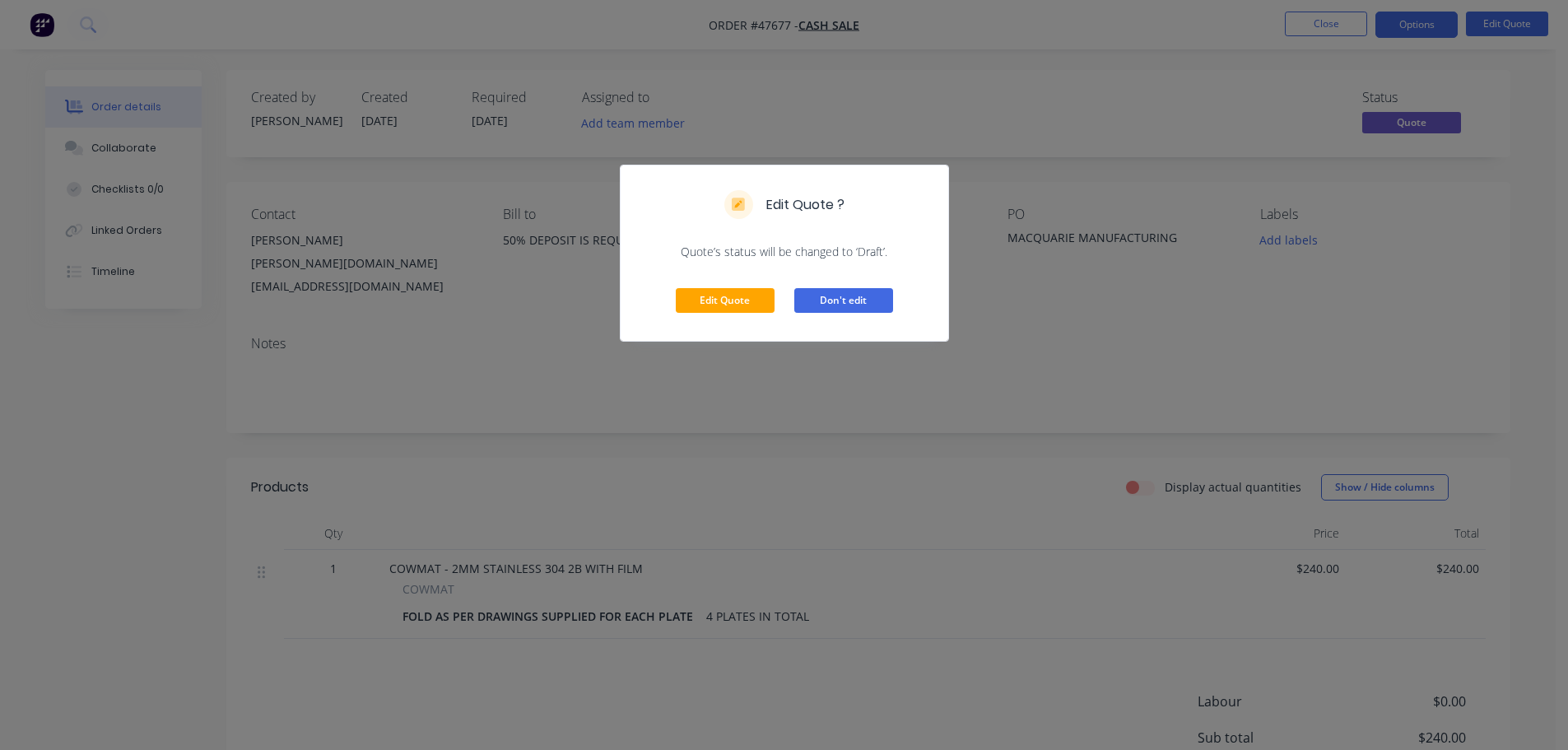
click at [870, 306] on button "Don't edit" at bounding box center [844, 301] width 98 height 25
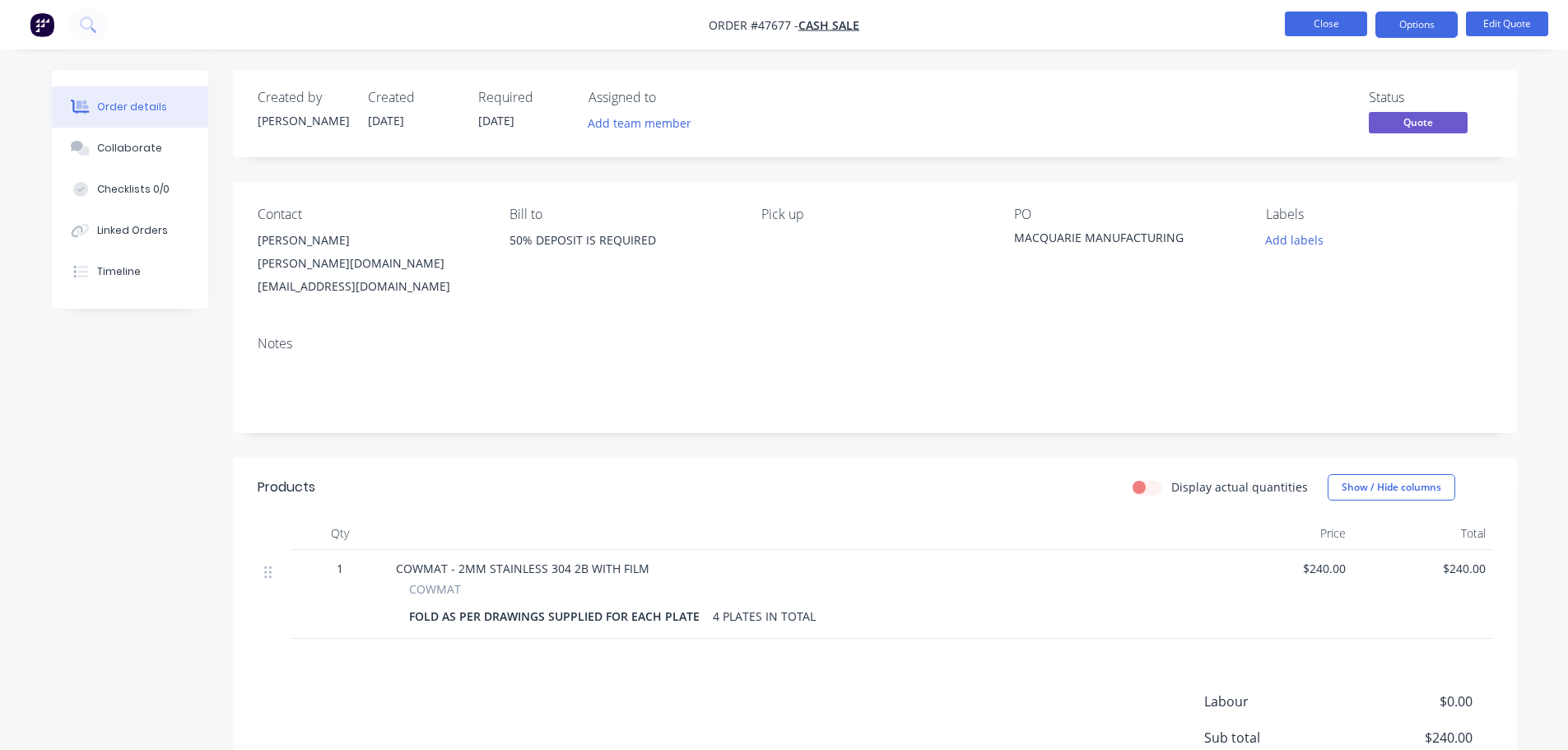
click at [1297, 13] on button "Close" at bounding box center [1326, 24] width 82 height 25
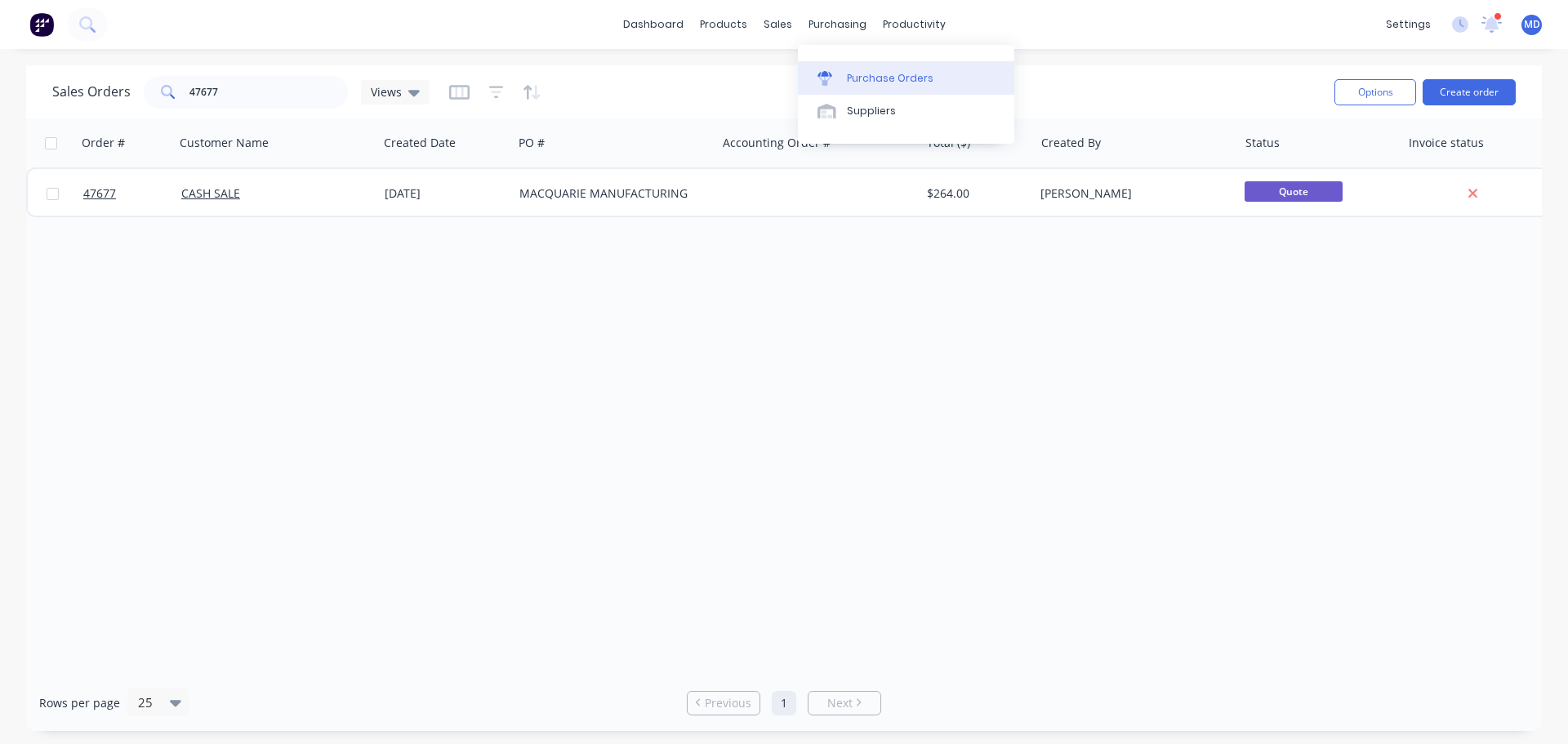
click at [861, 67] on link "Purchase Orders" at bounding box center [906, 77] width 216 height 33
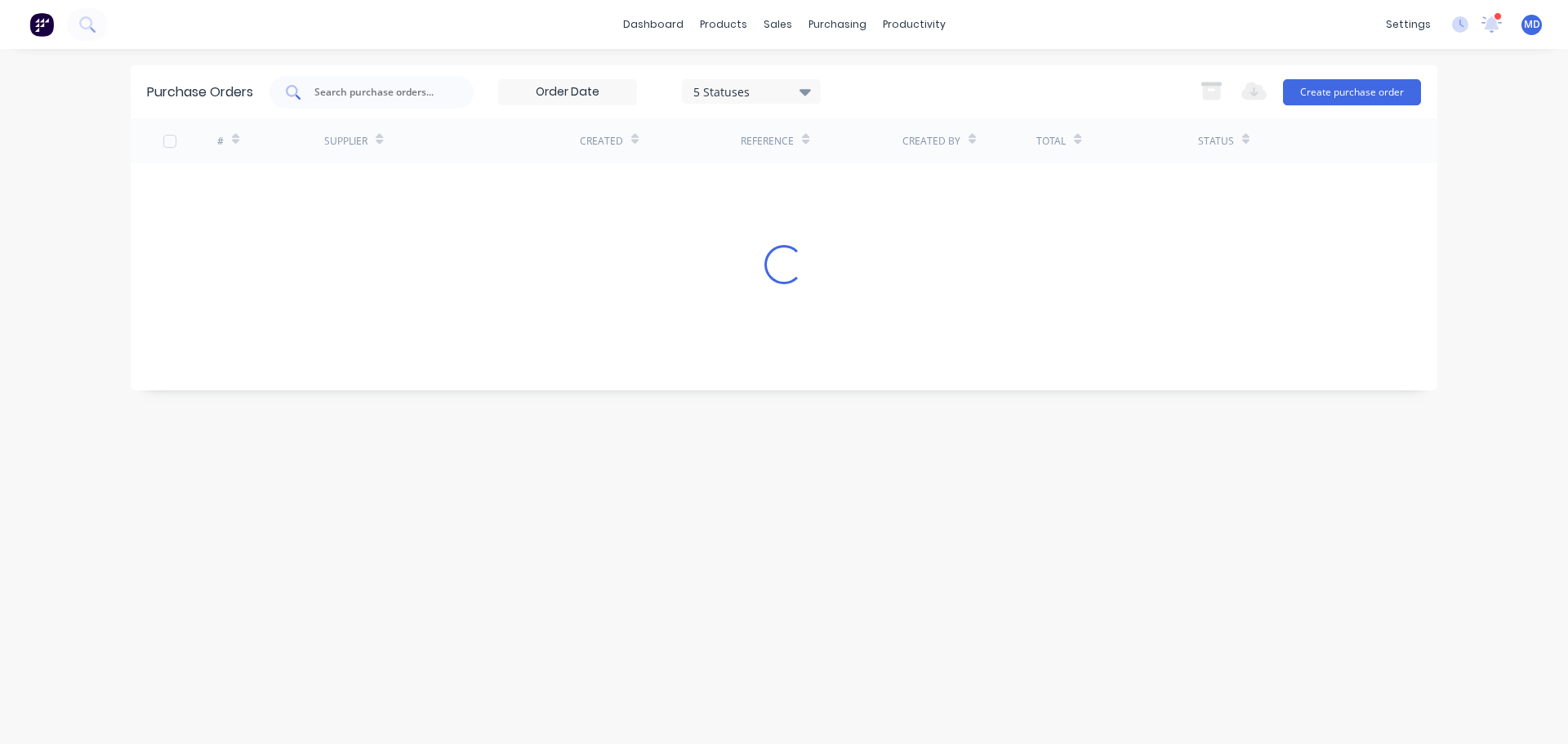
click at [365, 89] on input "text" at bounding box center [381, 92] width 136 height 16
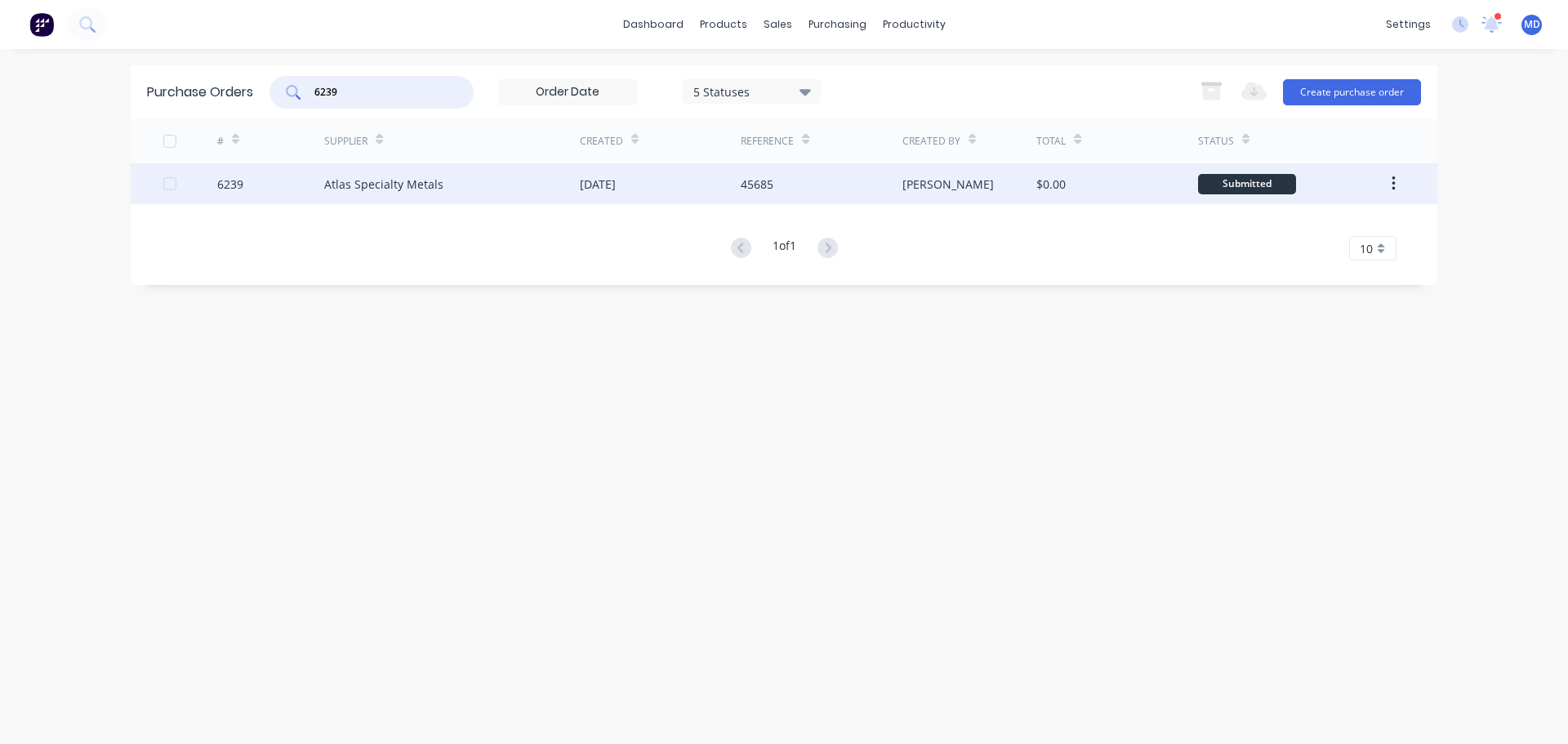
type input "6239"
click at [247, 185] on div "6239" at bounding box center [271, 184] width 108 height 41
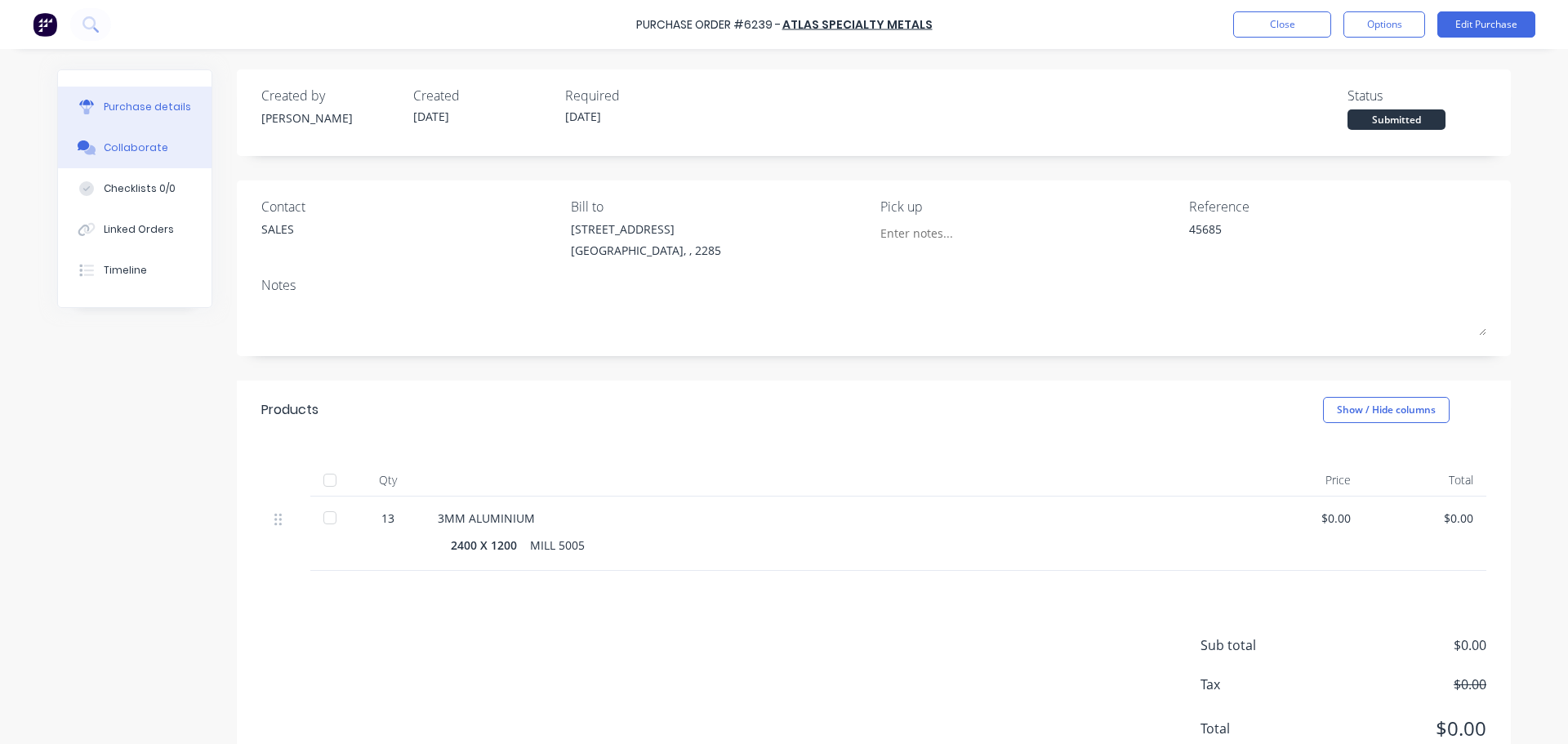
click at [139, 157] on button "Collaborate" at bounding box center [135, 147] width 154 height 41
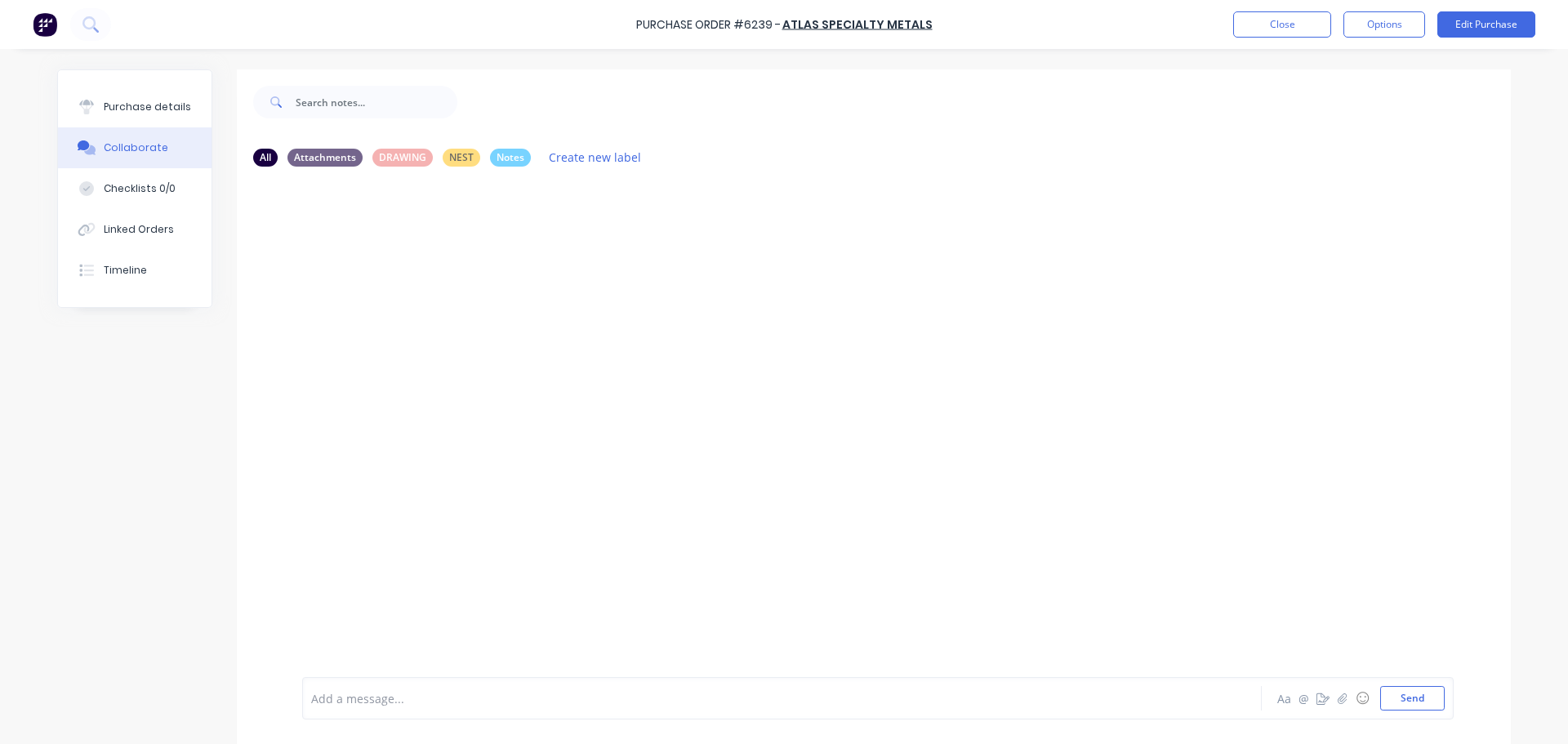
click at [348, 694] on div at bounding box center [737, 698] width 850 height 17
click at [1394, 697] on button "Send" at bounding box center [1412, 698] width 64 height 25
click at [170, 119] on button "Purchase details" at bounding box center [135, 107] width 154 height 41
type textarea "x"
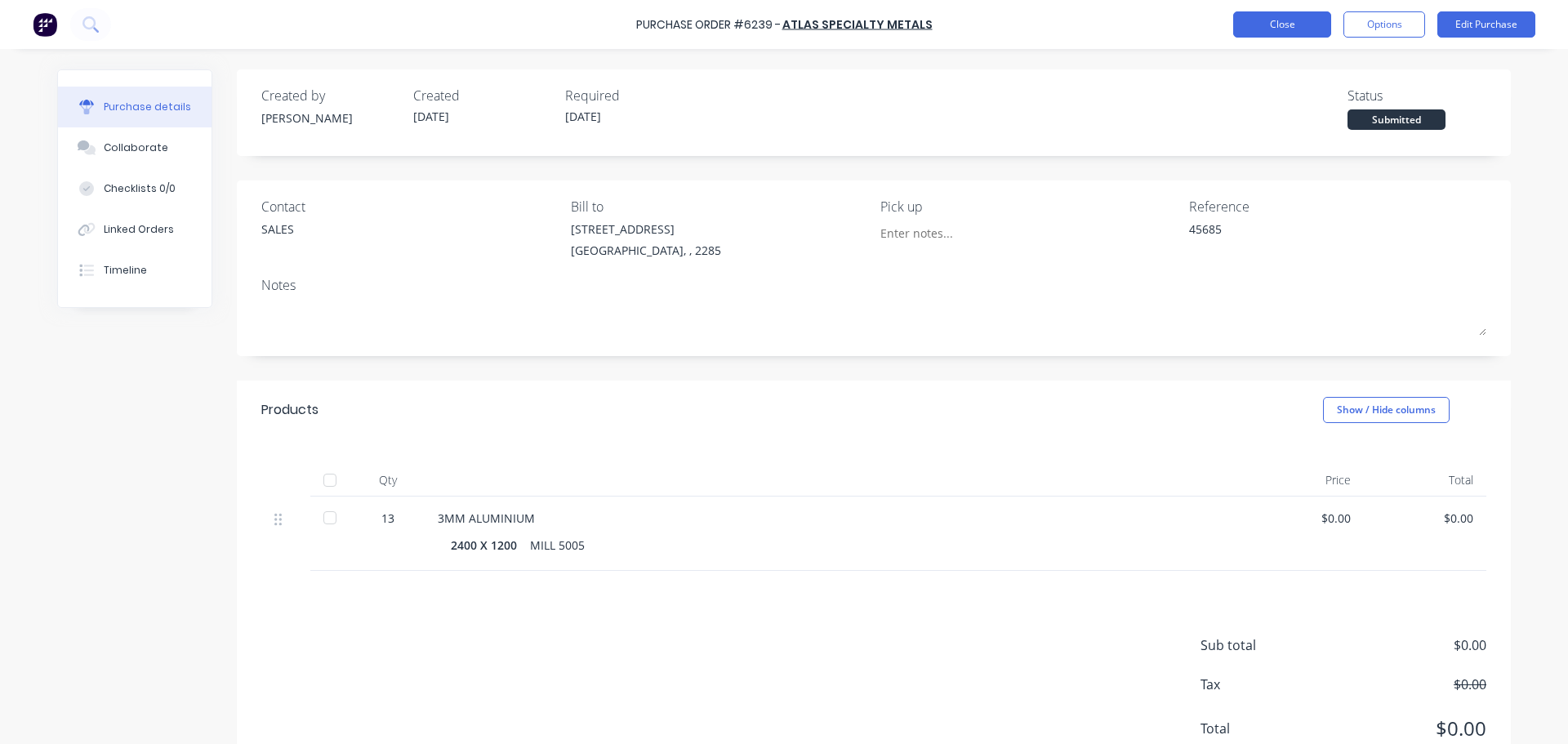
click at [1270, 19] on button "Close" at bounding box center [1282, 24] width 98 height 26
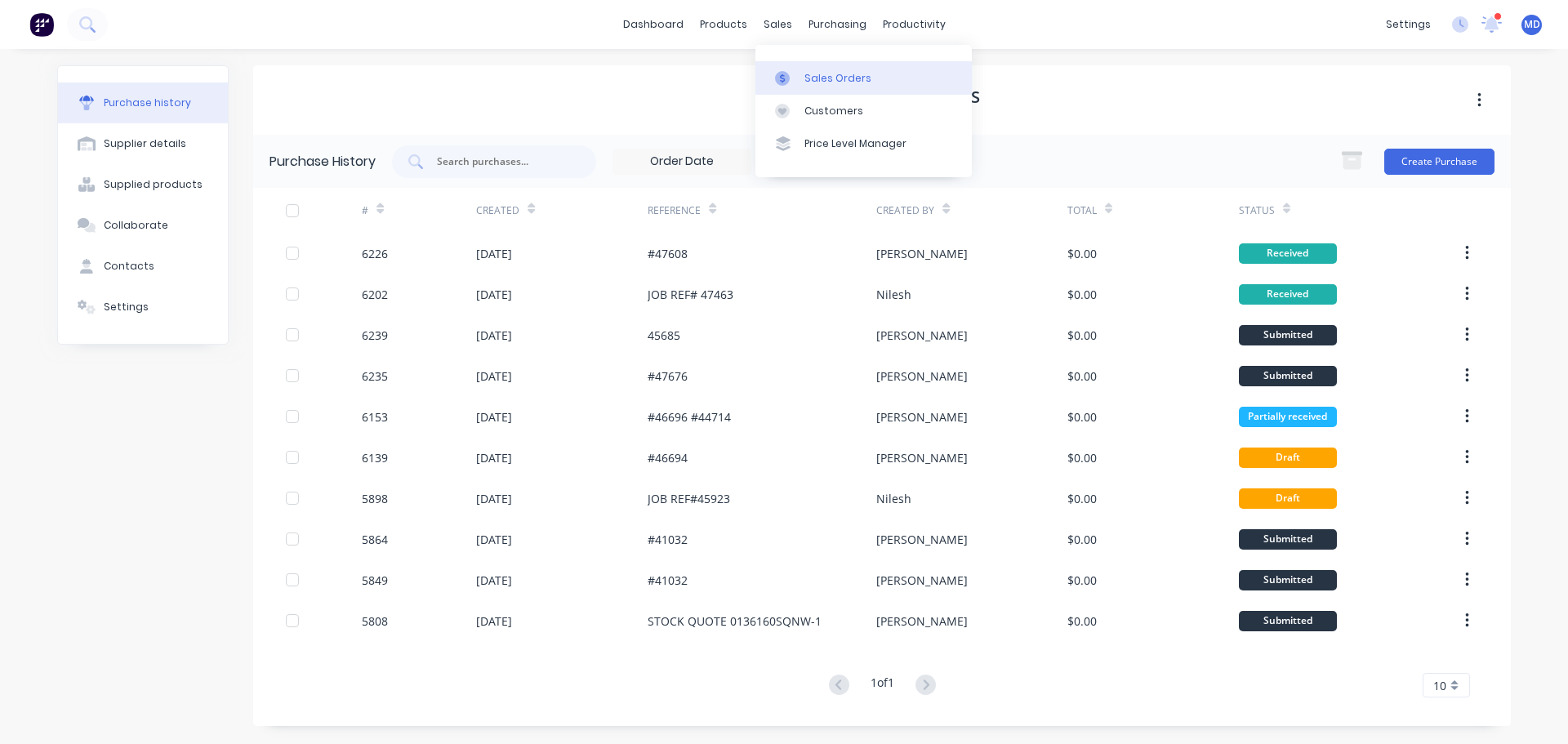
click at [790, 72] on div at bounding box center [787, 77] width 25 height 14
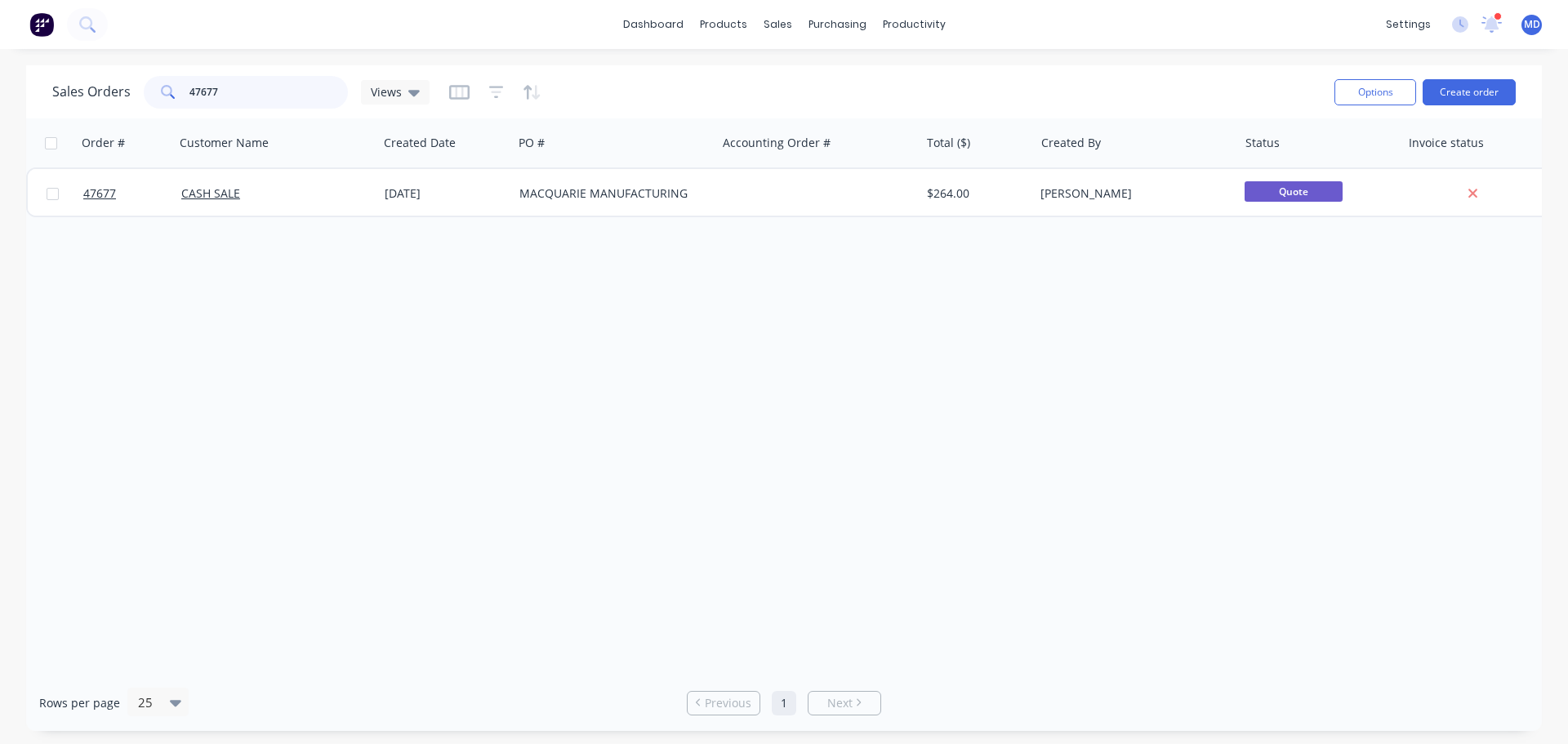
drag, startPoint x: 227, startPoint y: 86, endPoint x: 50, endPoint y: 102, distance: 177.7
click at [55, 104] on div "Sales Orders 47677 Views" at bounding box center [241, 92] width 377 height 33
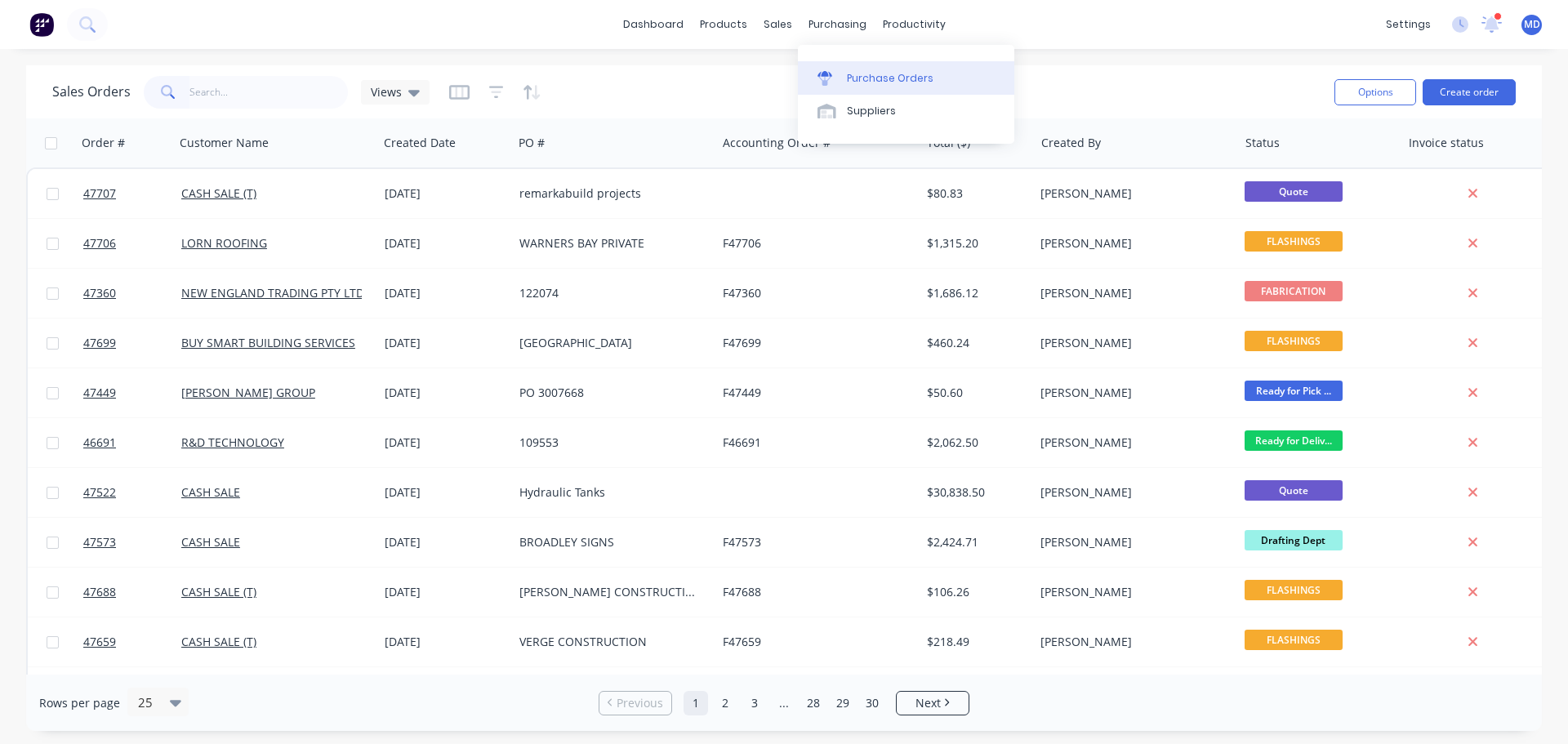
click at [862, 63] on link "Purchase Orders" at bounding box center [906, 77] width 216 height 33
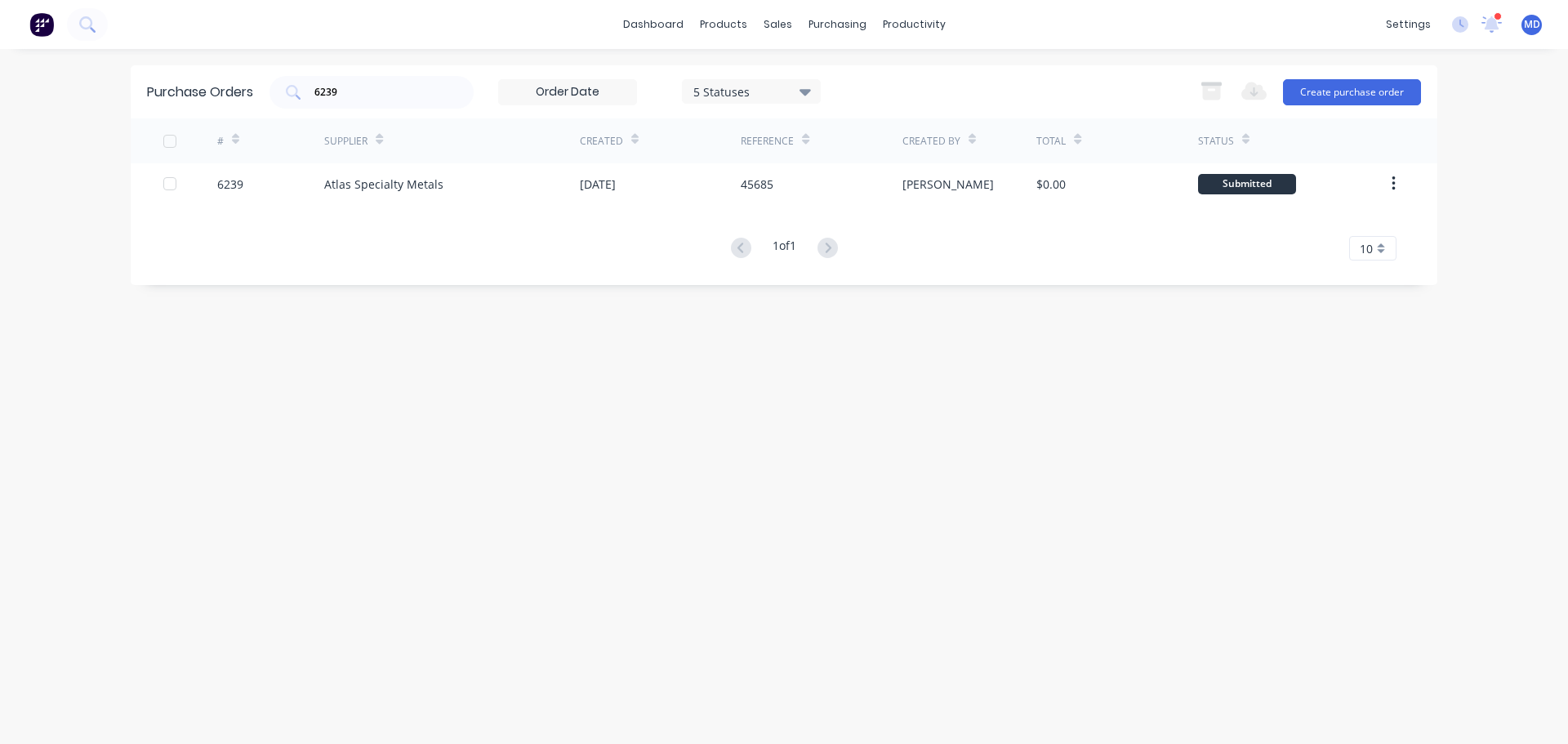
click at [864, 70] on div "Purchase Orders 6239 5 Statuses 5 Statuses Export to Excel (XLSX) Create purcha…" at bounding box center [784, 91] width 1307 height 53
drag, startPoint x: 351, startPoint y: 92, endPoint x: 215, endPoint y: 88, distance: 136.1
click at [215, 88] on div "Purchase Orders 6239 5 Statuses 5 Statuses Export to Excel (XLSX) Create purcha…" at bounding box center [784, 91] width 1307 height 53
click at [1314, 100] on button "Create purchase order" at bounding box center [1352, 92] width 138 height 26
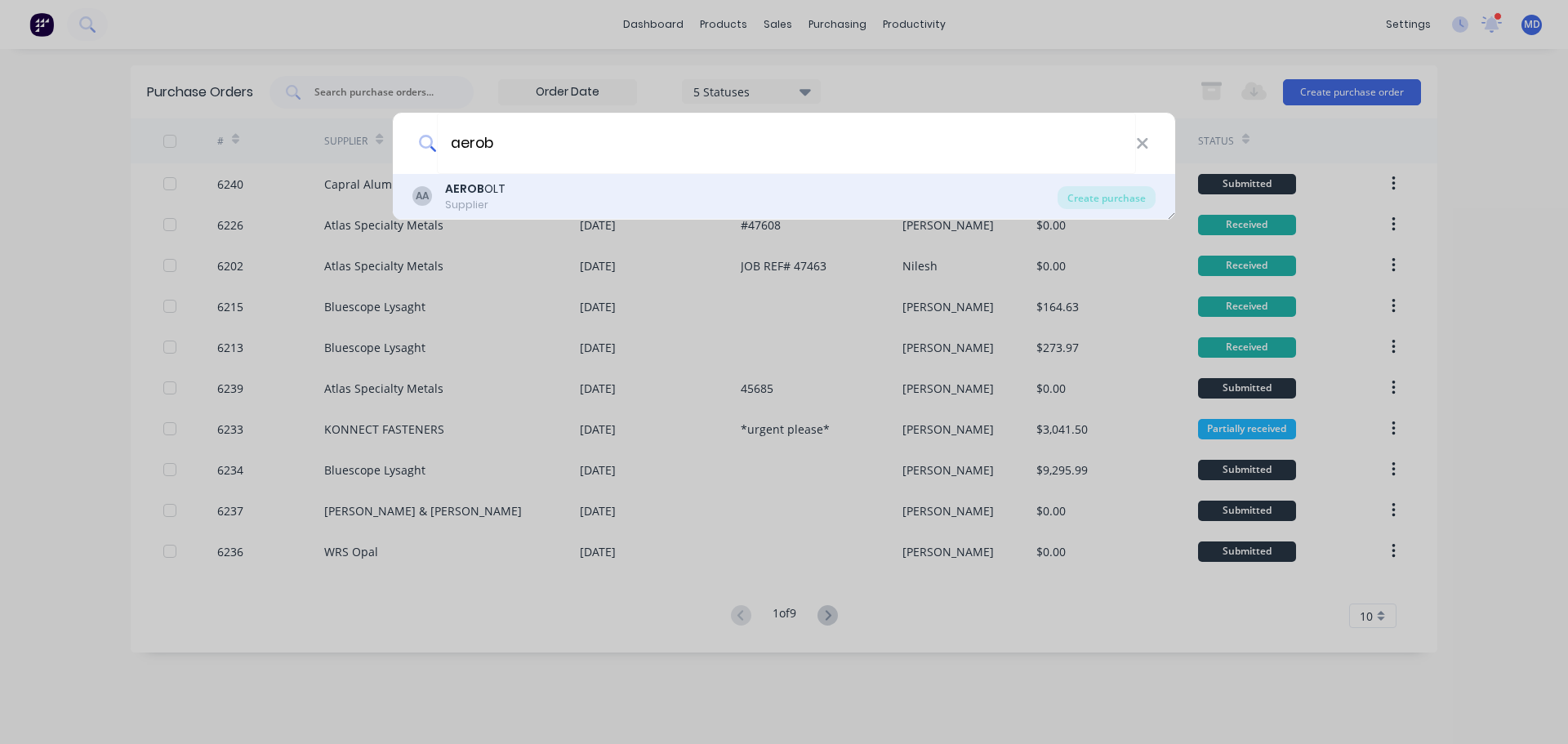
type input "aerob"
click at [482, 205] on div "Supplier" at bounding box center [475, 205] width 60 height 14
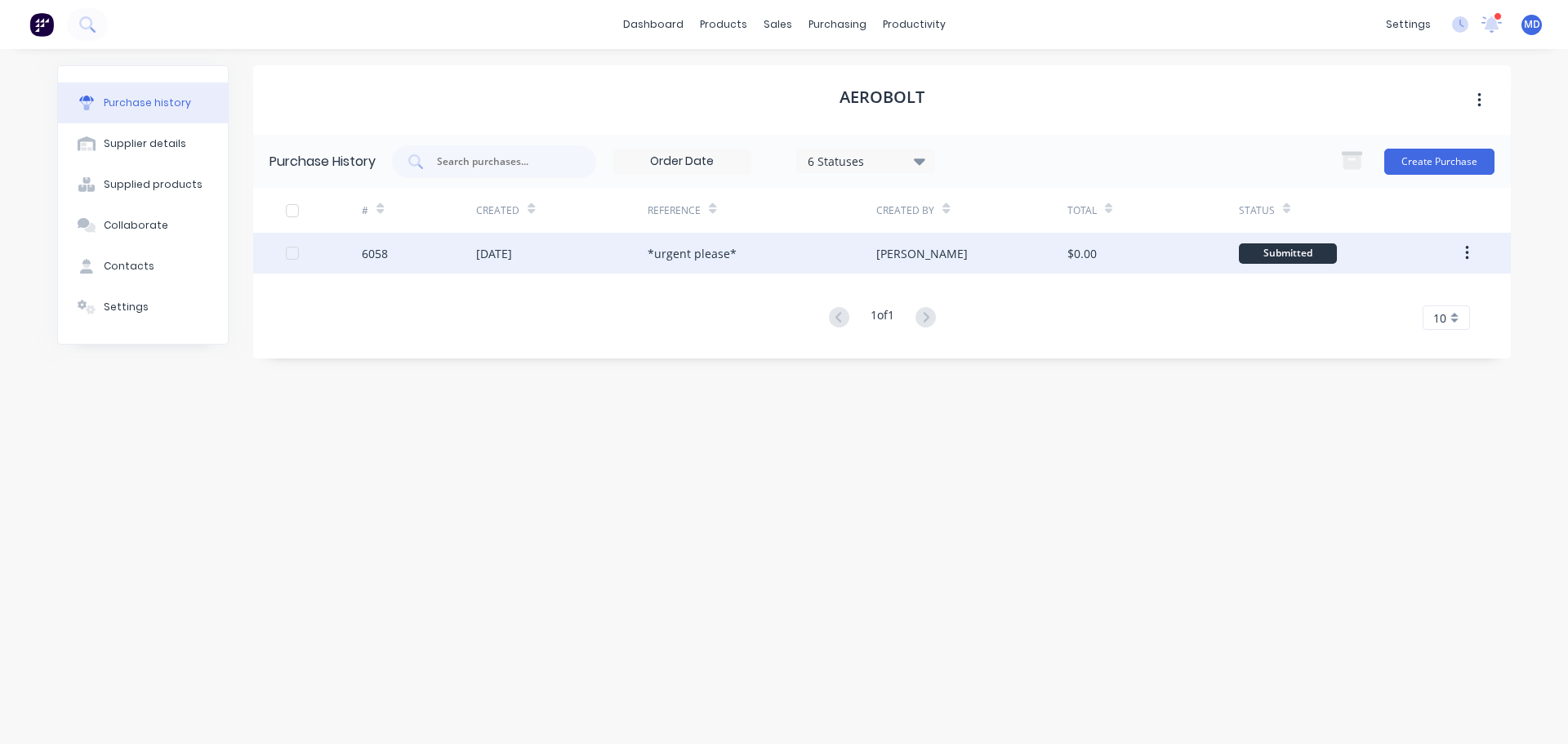
click at [377, 254] on div "6058" at bounding box center [374, 253] width 26 height 17
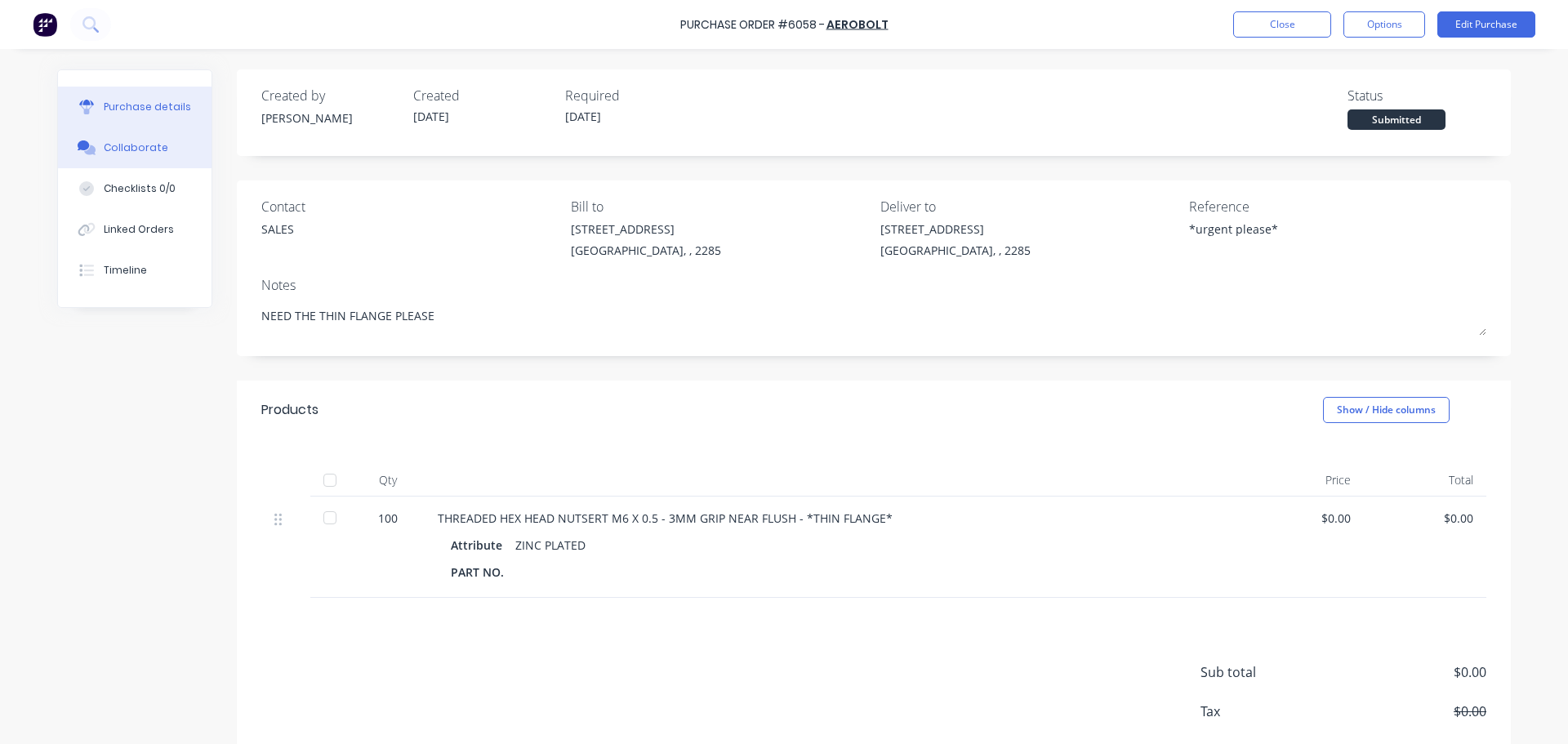
click at [147, 148] on div "Collaborate" at bounding box center [135, 147] width 64 height 14
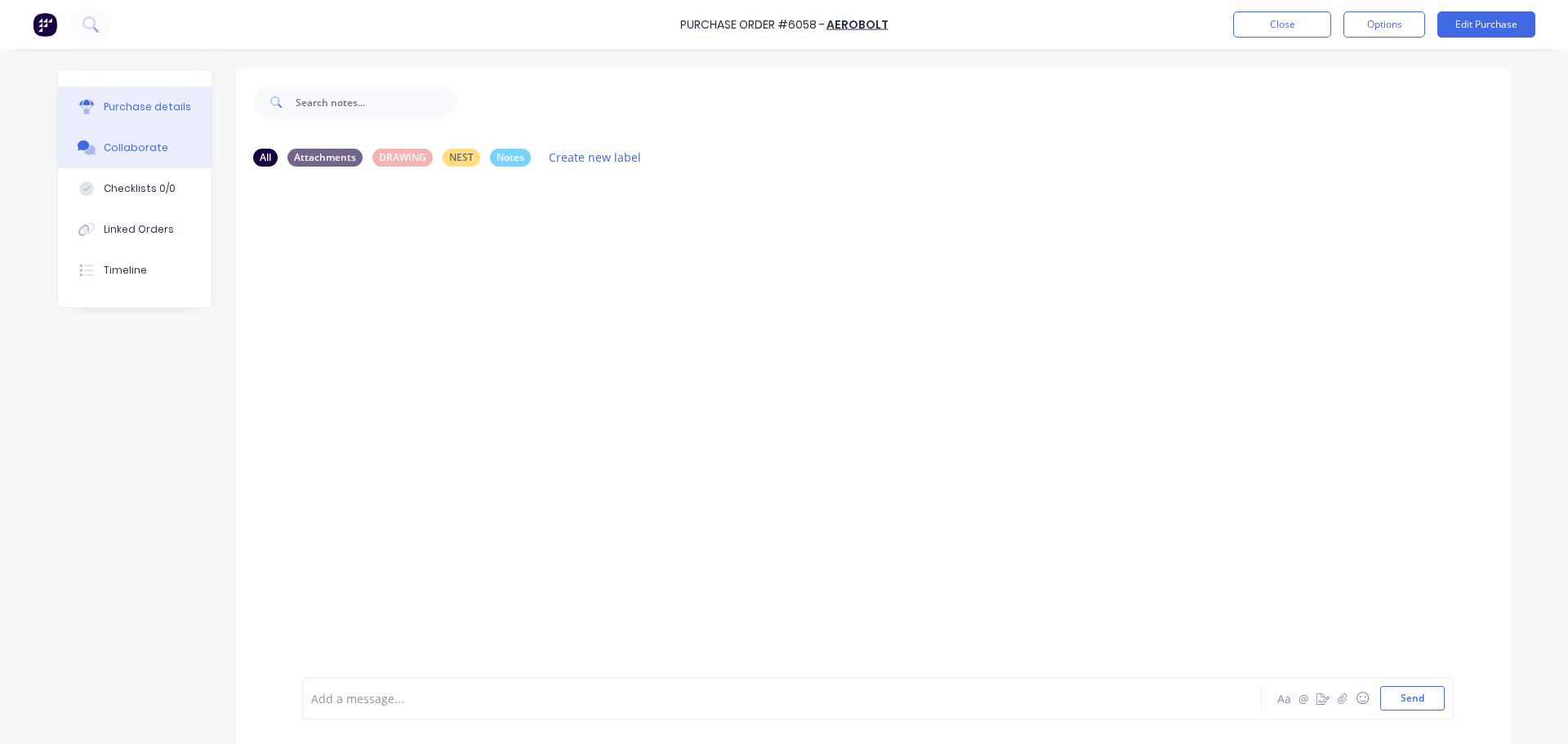
click at [143, 113] on div "Purchase details" at bounding box center [146, 106] width 87 height 14
type textarea "x"
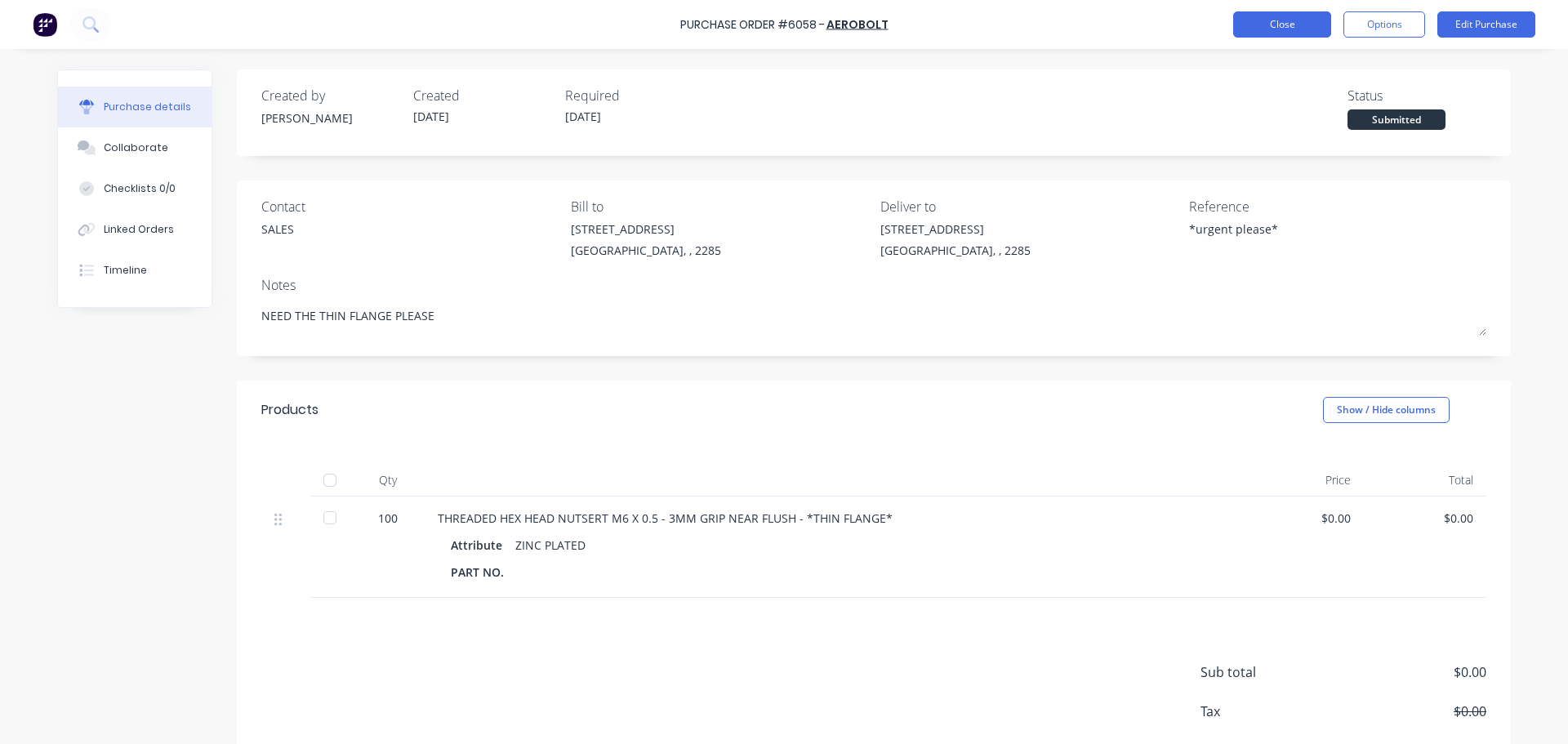
click at [1272, 32] on button "Close" at bounding box center [1282, 24] width 98 height 26
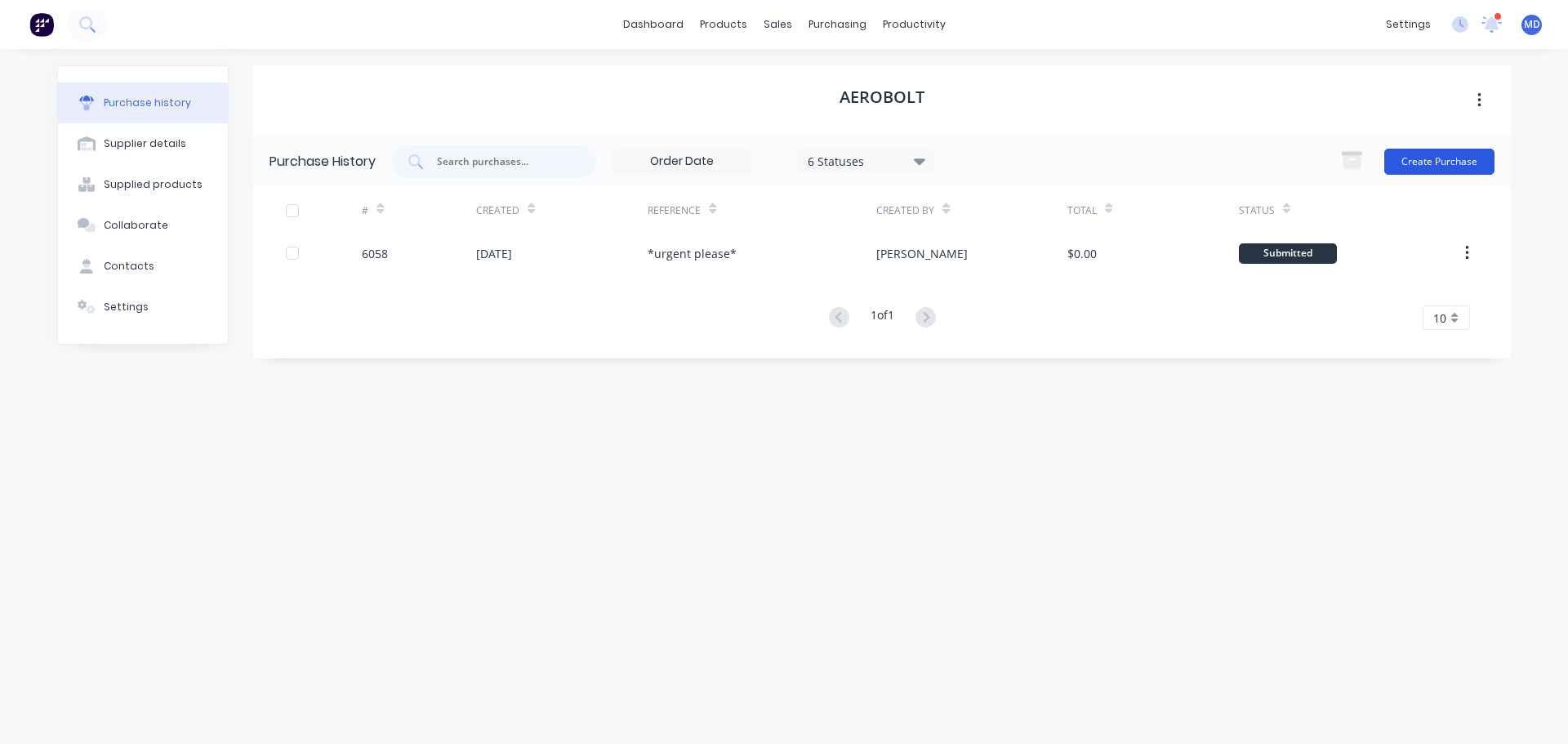
click at [1424, 164] on button "Create Purchase" at bounding box center [1439, 161] width 110 height 26
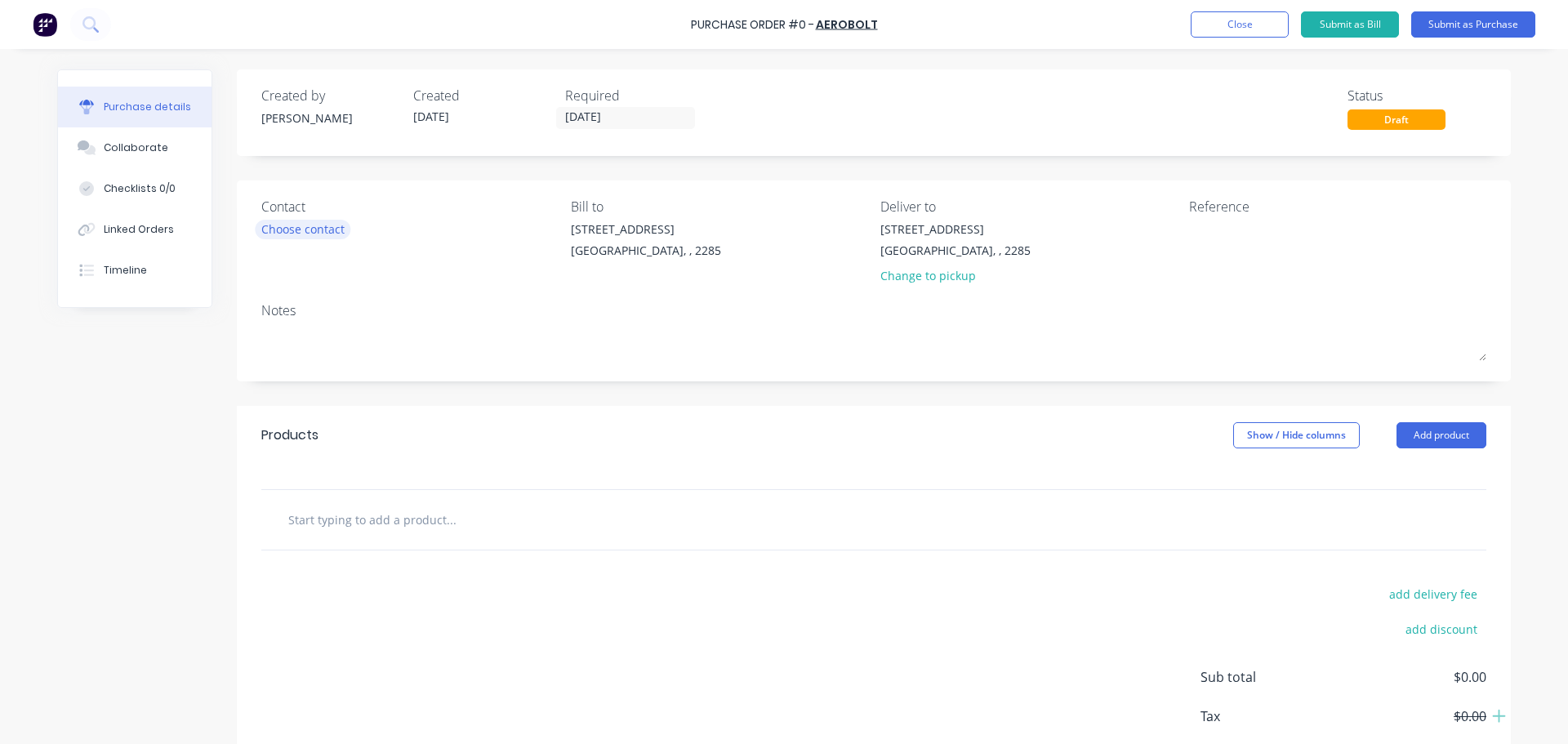
click at [332, 230] on div "Choose contact" at bounding box center [302, 230] width 83 height 17
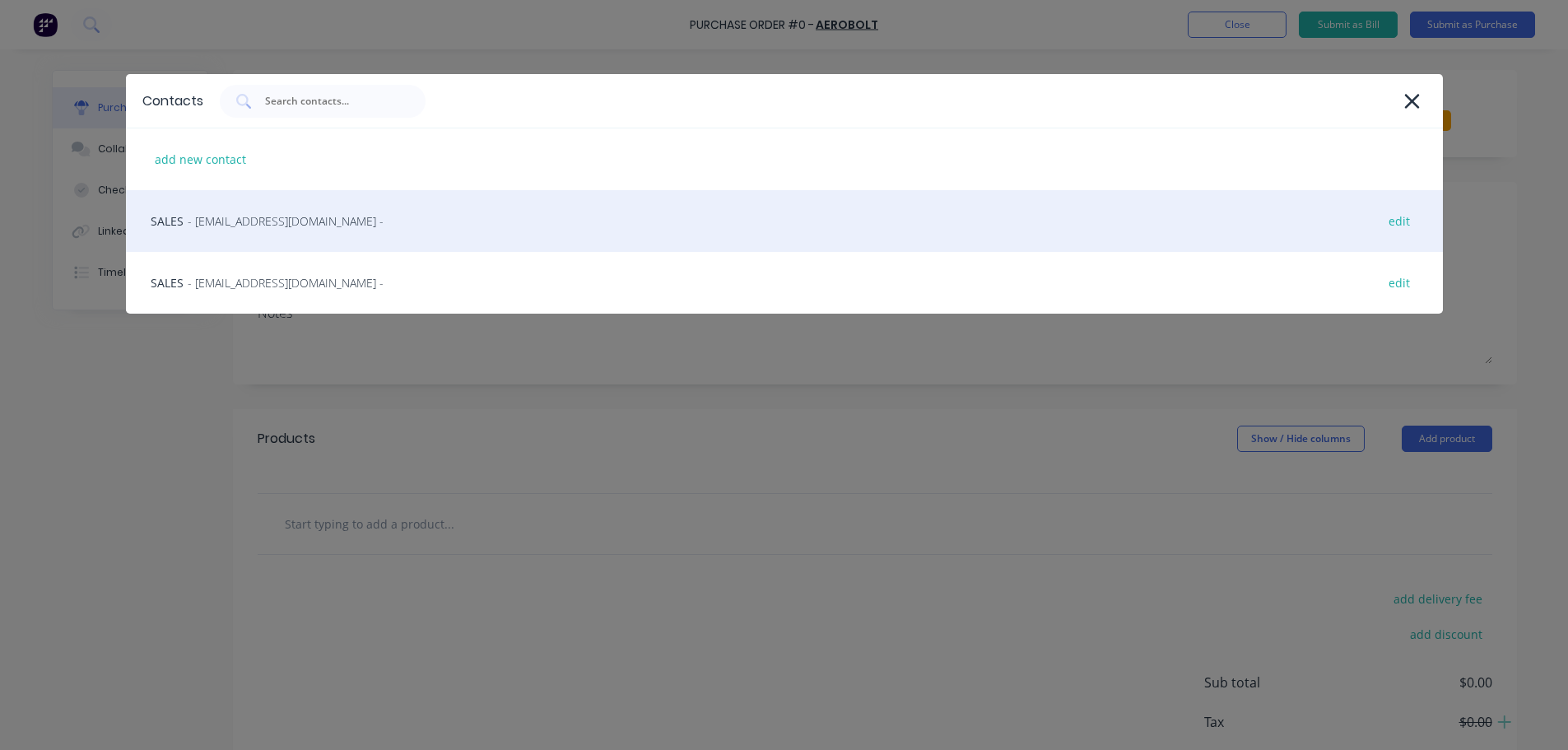
click at [236, 223] on span "- [EMAIL_ADDRESS][DOMAIN_NAME] -" at bounding box center [285, 221] width 196 height 17
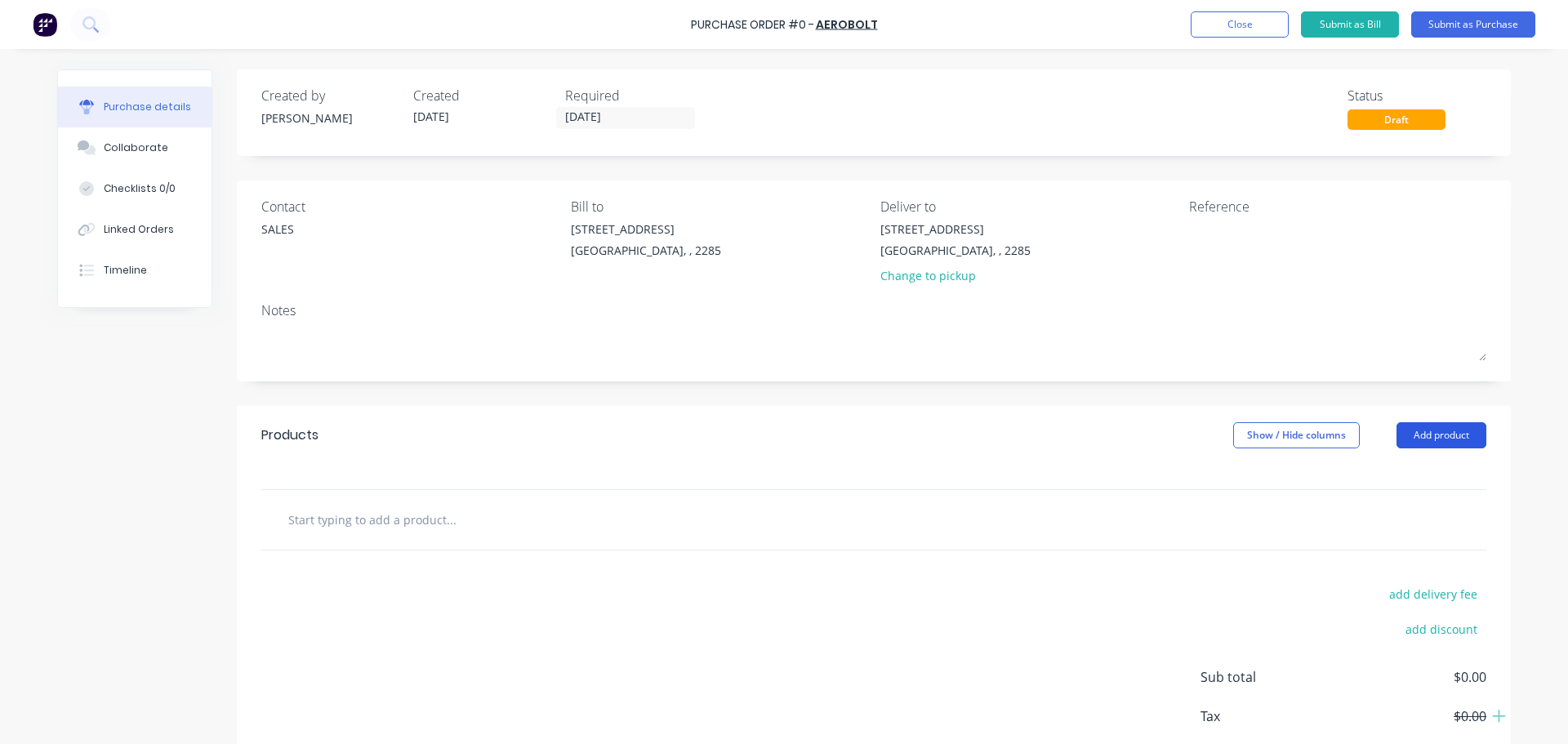
click at [1467, 433] on button "Add product" at bounding box center [1442, 434] width 90 height 26
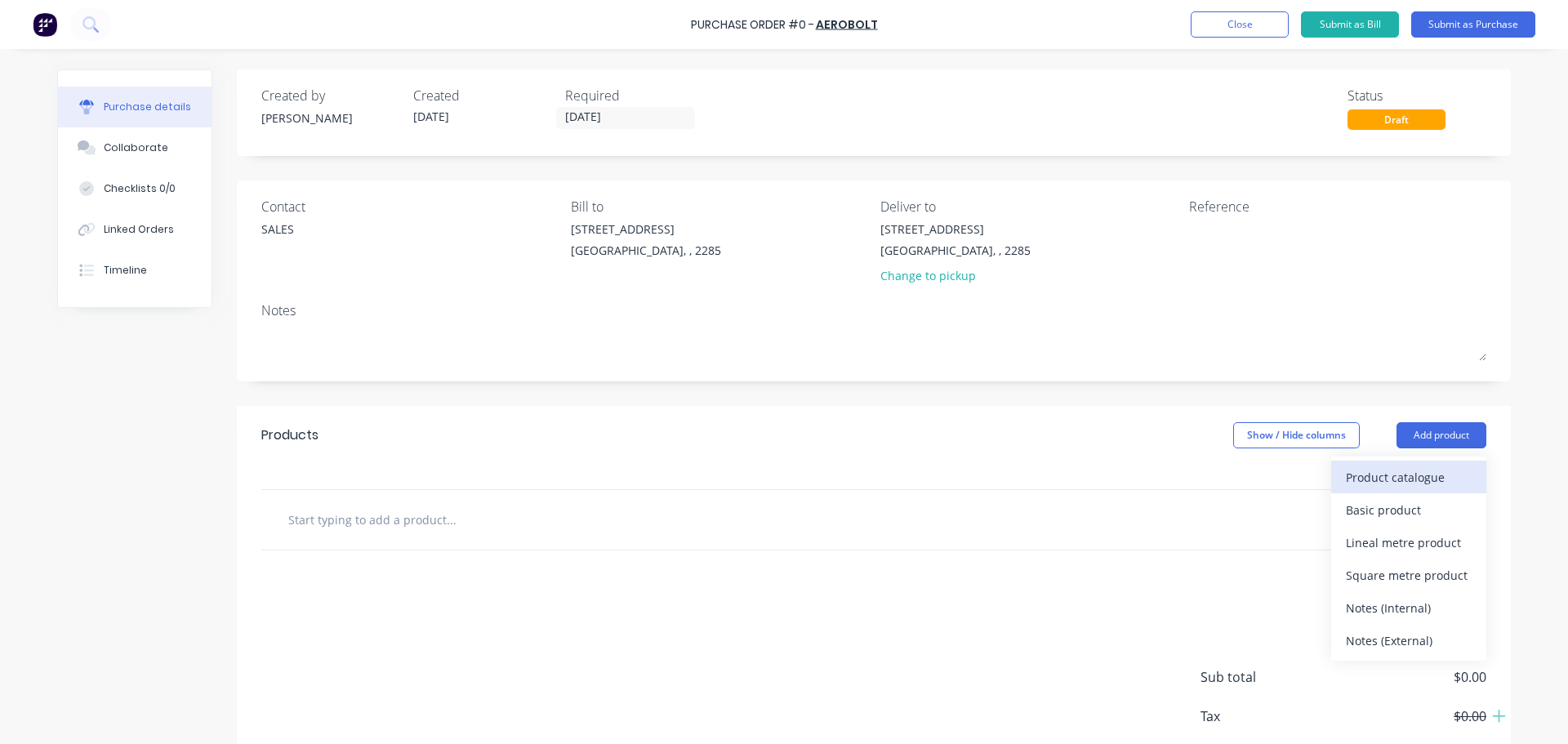
click at [1384, 473] on div "Product catalogue" at bounding box center [1408, 477] width 125 height 24
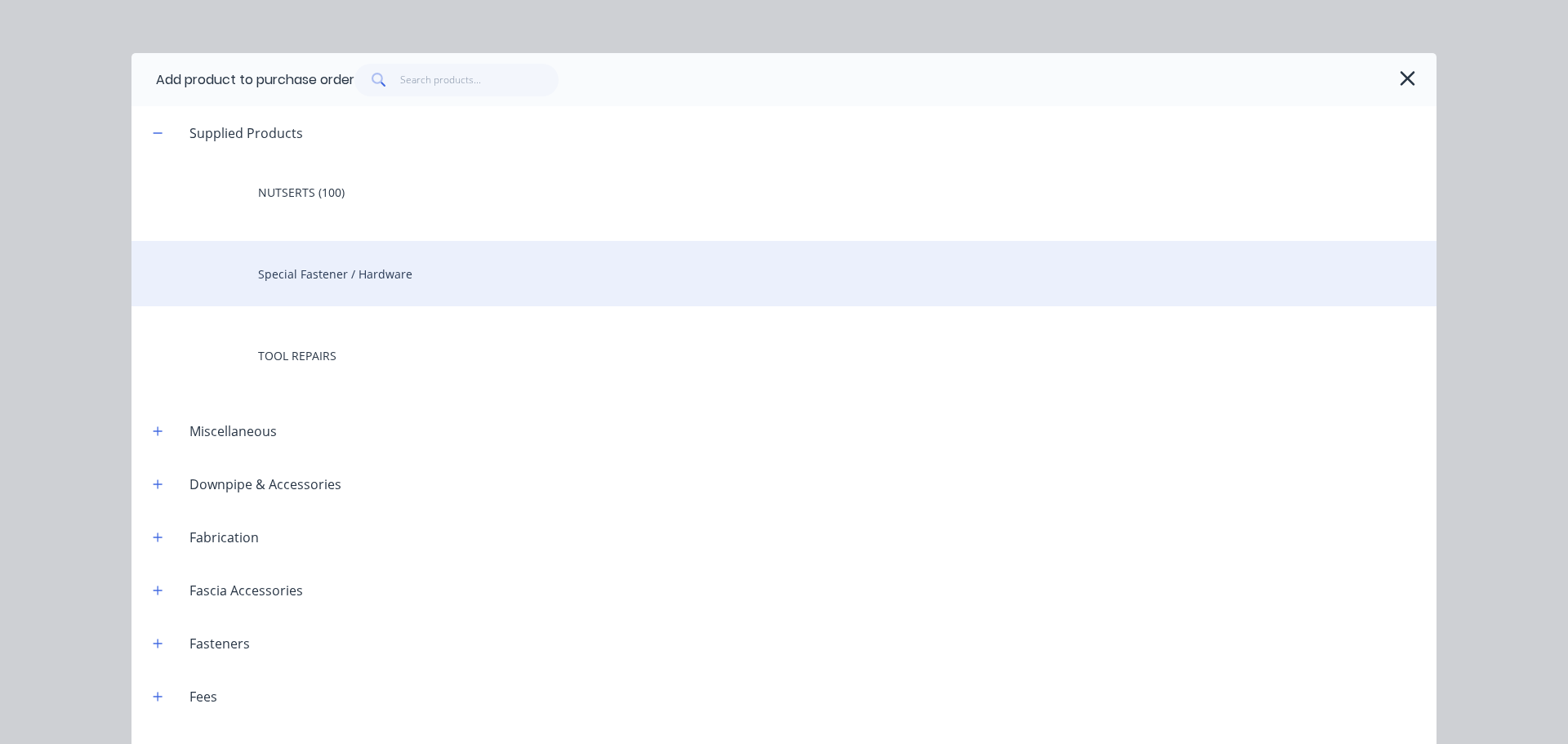
click at [376, 274] on div "Special Fastener / Hardware" at bounding box center [784, 274] width 1305 height 65
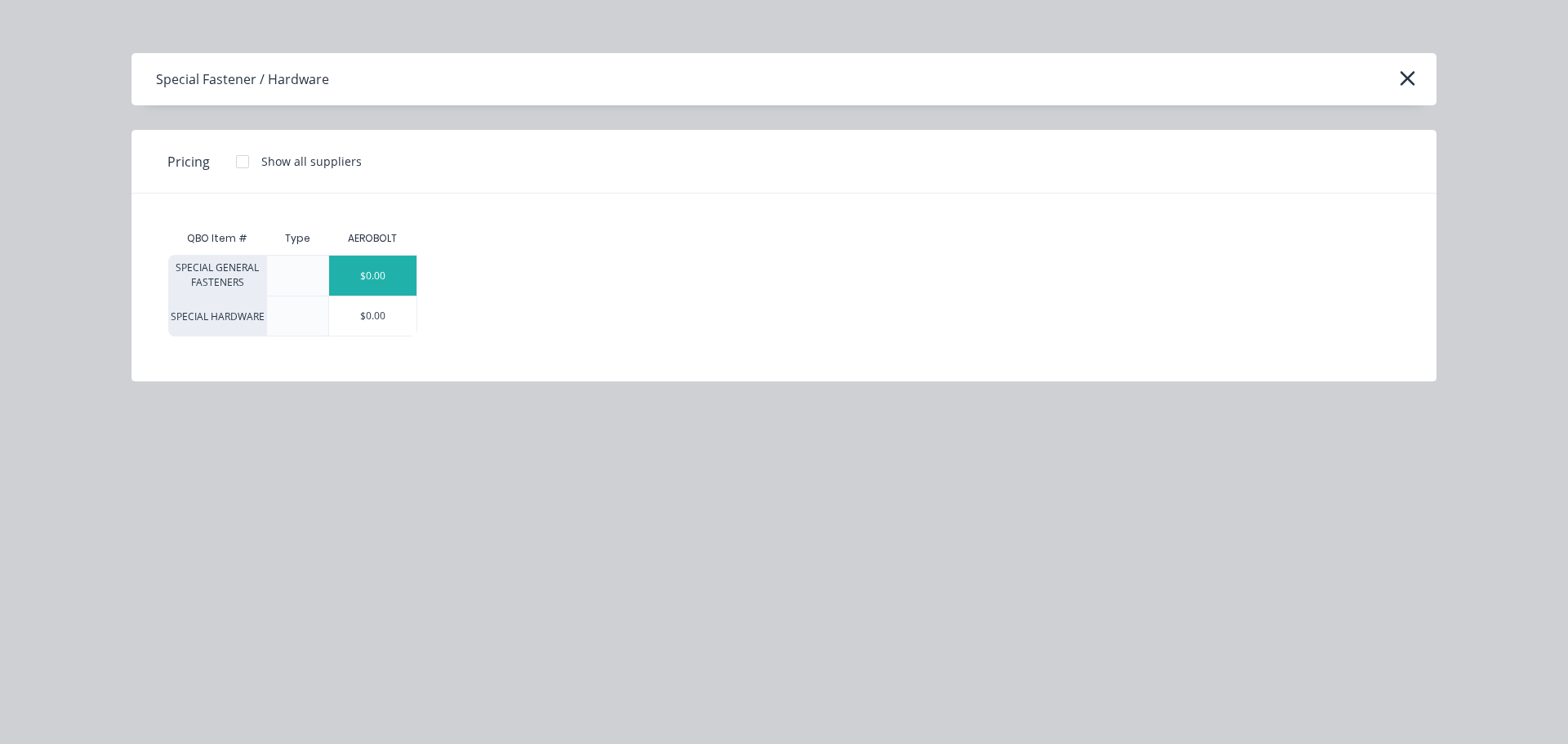
click at [362, 271] on div "$0.00" at bounding box center [372, 275] width 87 height 40
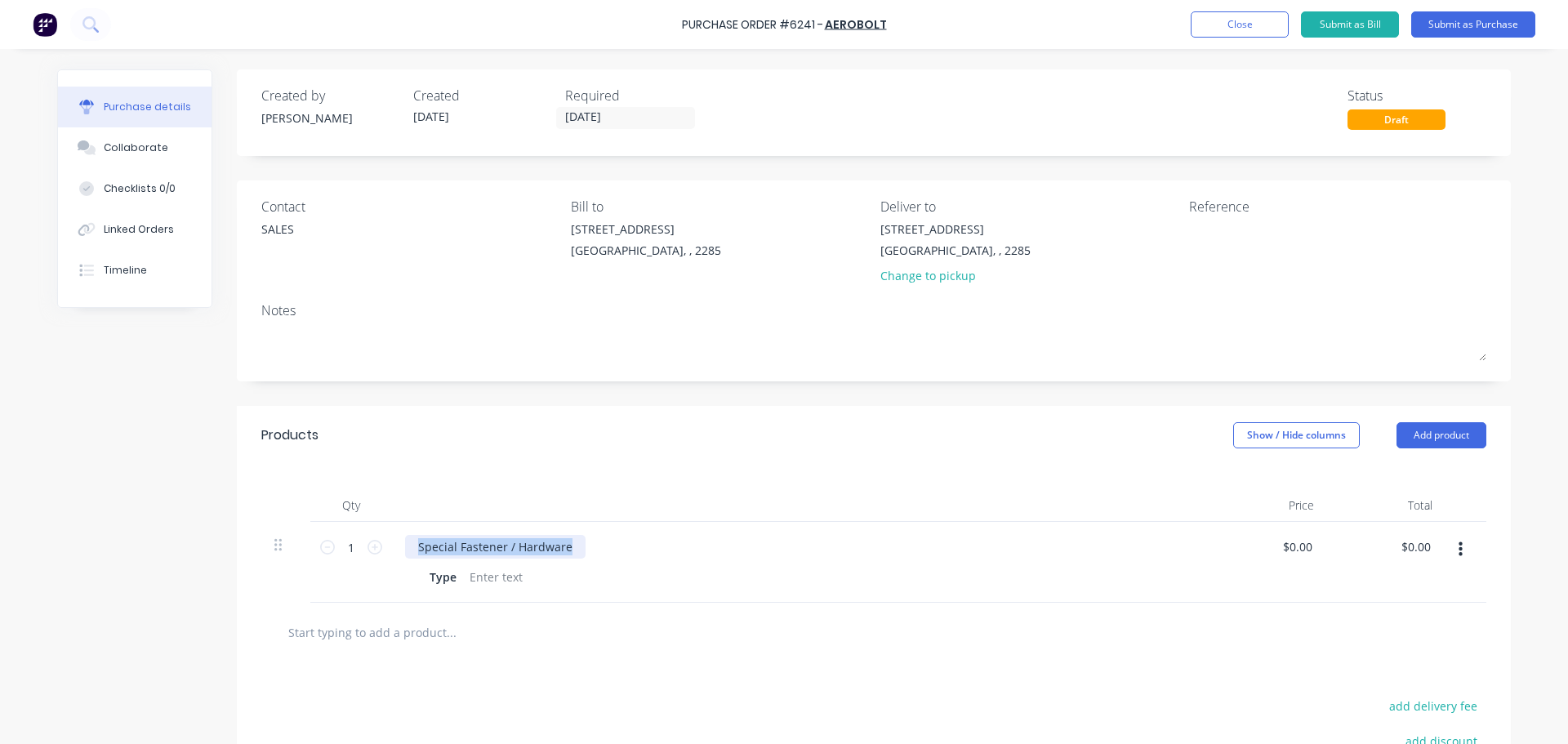
drag, startPoint x: 564, startPoint y: 544, endPoint x: 371, endPoint y: 526, distance: 193.8
click at [374, 526] on div "1 1 Special Fastener / Hardware Type $0.00 $0.00 $0.00 $0.00" at bounding box center [873, 562] width 1226 height 81
click at [489, 579] on div at bounding box center [496, 577] width 66 height 24
click at [774, 544] on div "HUCK RIVET MAGNA-LOK STEEL" at bounding box center [800, 546] width 790 height 24
click at [347, 553] on input "1" at bounding box center [351, 547] width 33 height 25
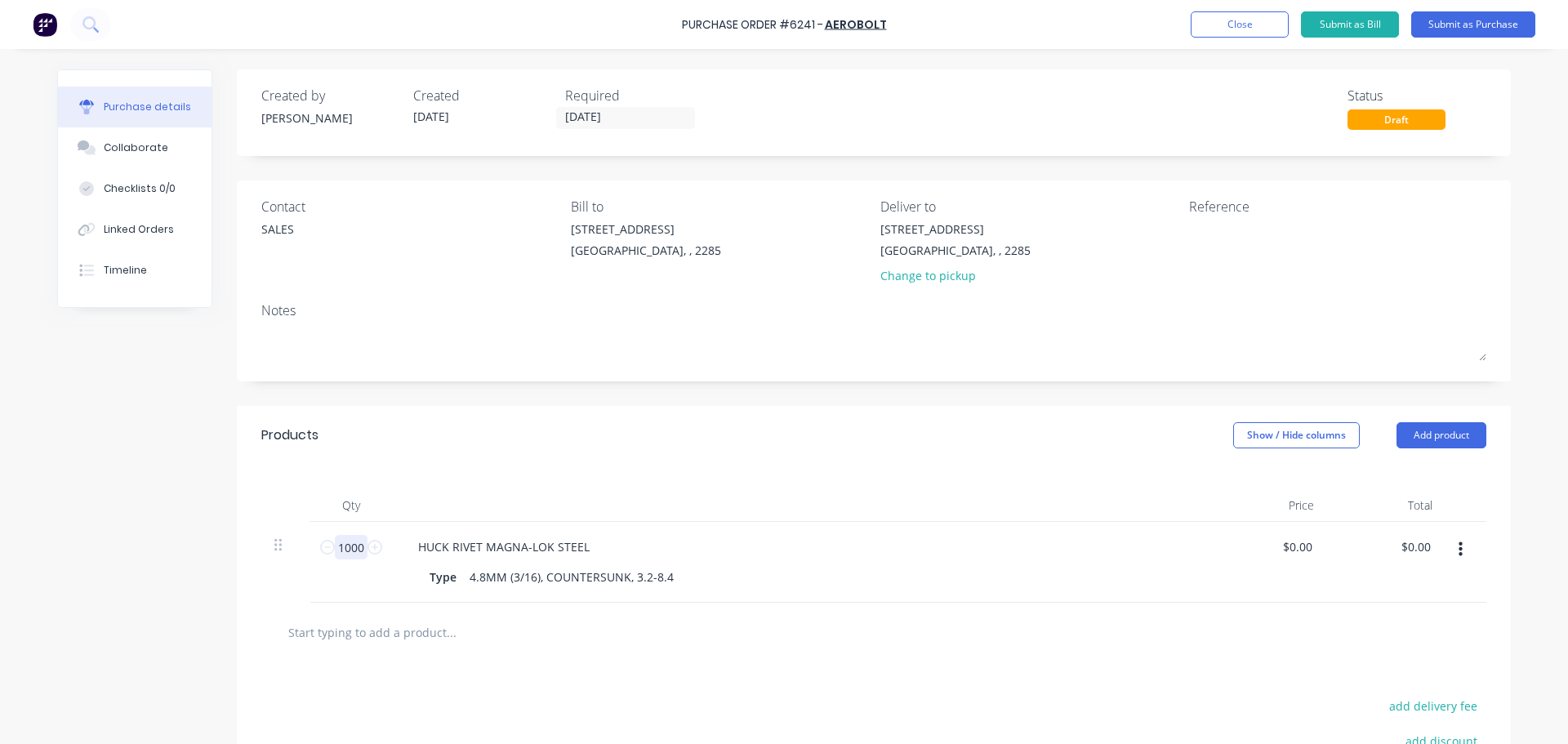
type input "1000"
click at [741, 564] on div "HUCK RIVET MAGNA-LOK STEEL Type 4.8MM (3/16), COUNTERSUNK, 3.2-8.4" at bounding box center [801, 562] width 817 height 81
click at [672, 578] on div "4.8MM (3/16), COUNTERSUNK, 3.2-8.4 PART# HRKS-0606" at bounding box center [622, 577] width 319 height 24
click at [670, 578] on div "4.8MM (3/16), COUNTERSUNK, 3.2-8.4 PART# HRKS-0606" at bounding box center [622, 577] width 319 height 24
click at [665, 578] on div "4.8MM (3/16), COUNTERSUNK, 3.2-8.4 PART# HRKS-0606" at bounding box center [622, 577] width 319 height 24
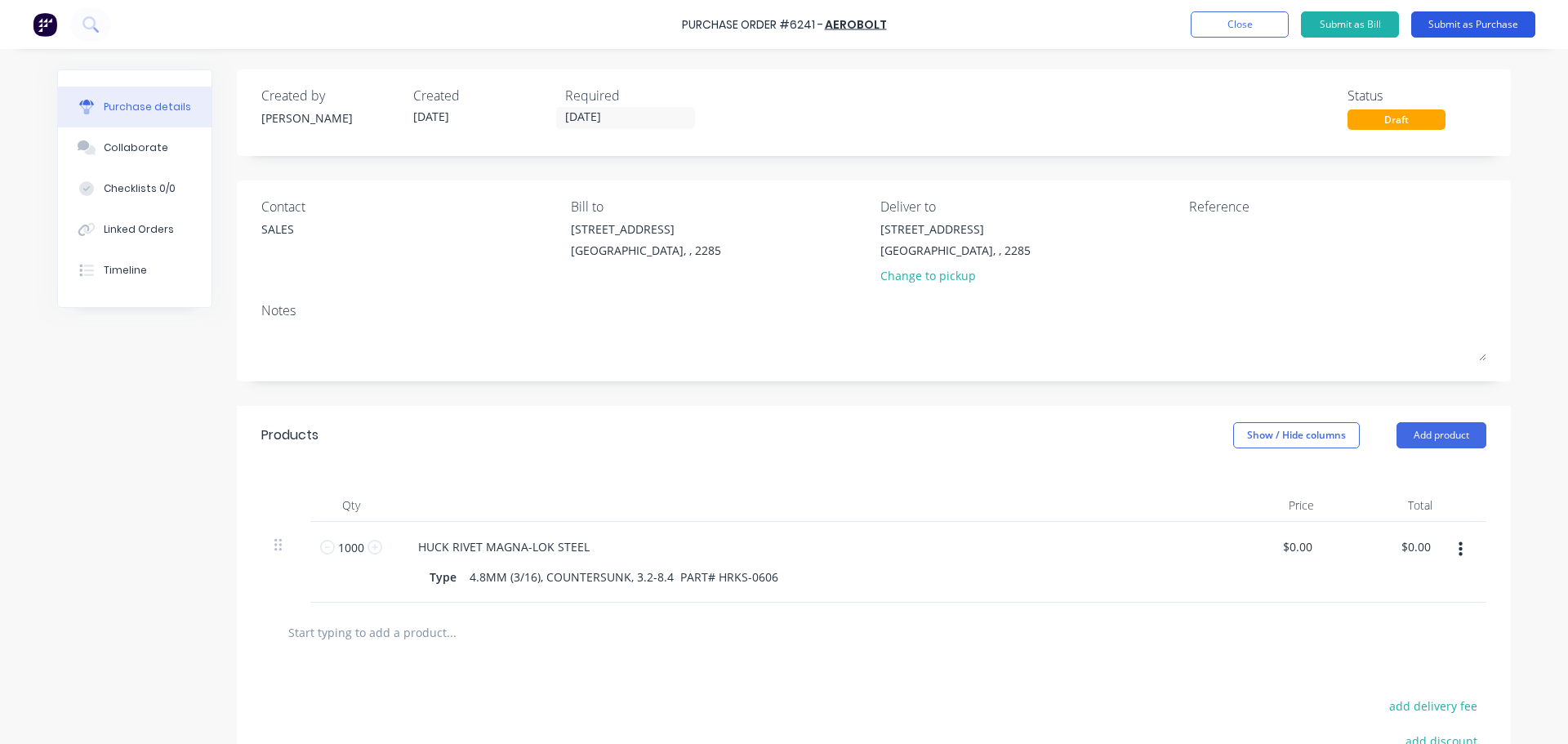
click at [1450, 29] on button "Submit as Purchase" at bounding box center [1473, 24] width 124 height 26
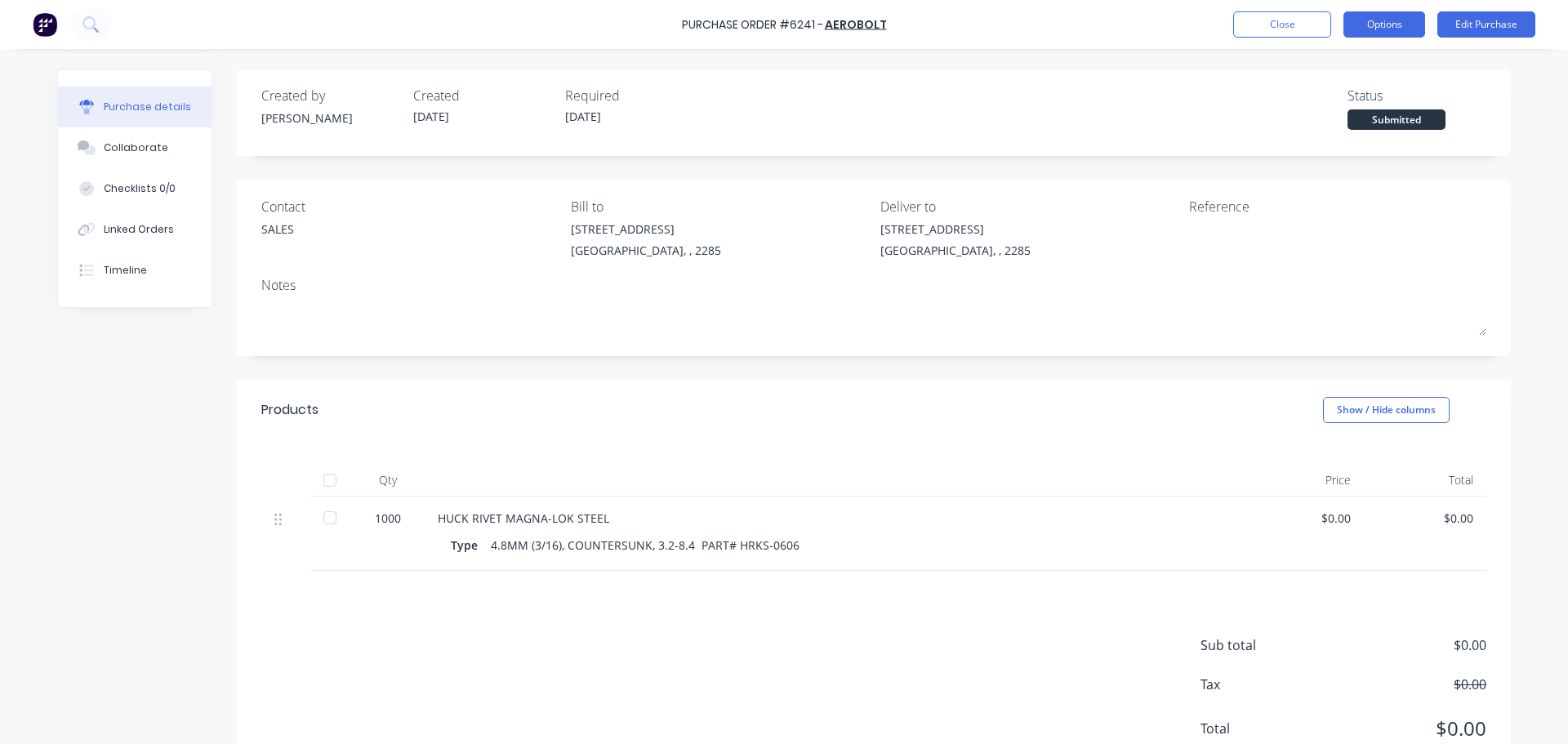
click at [1382, 30] on button "Options" at bounding box center [1383, 24] width 81 height 26
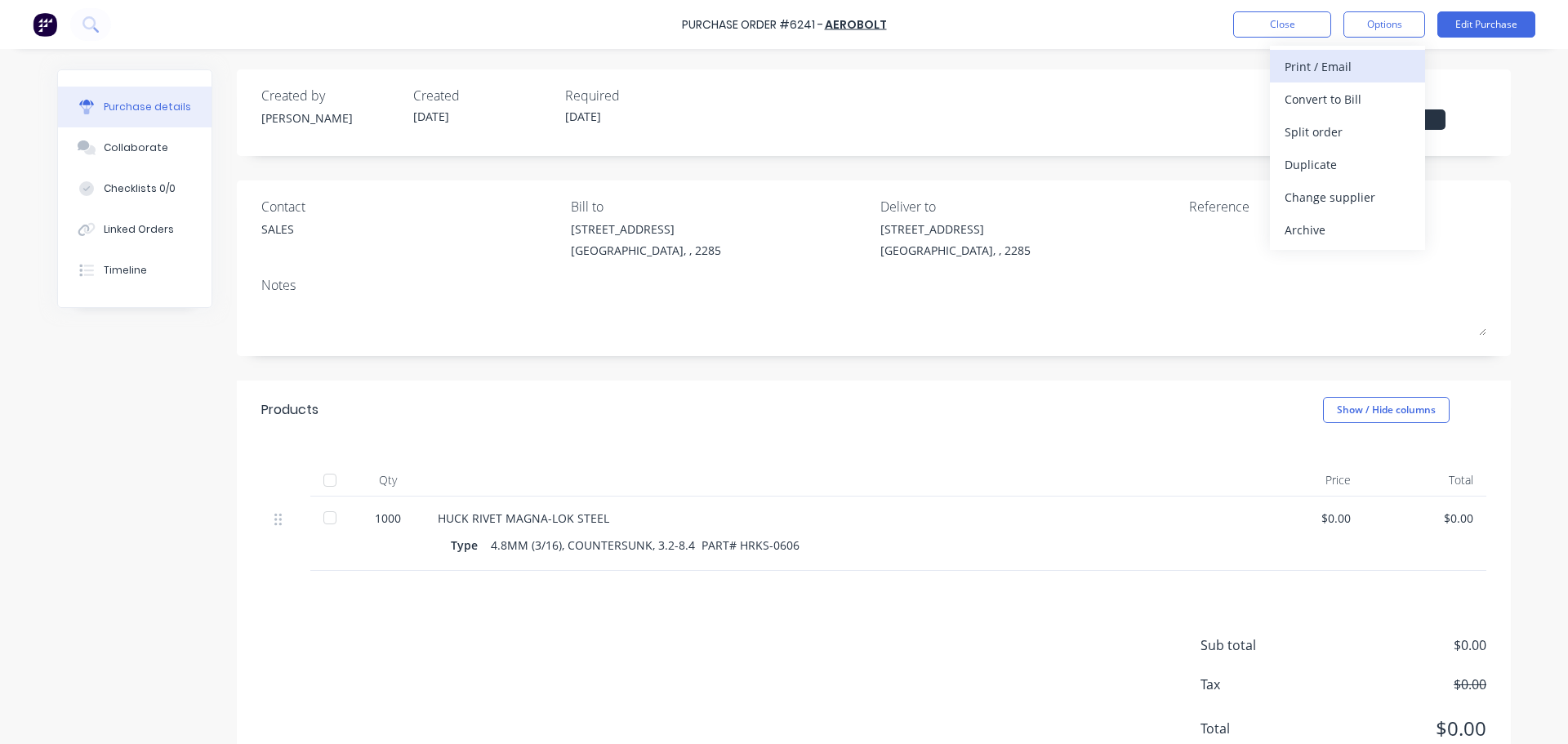
click at [1359, 70] on div "Print / Email" at bounding box center [1347, 66] width 125 height 24
click at [1338, 130] on div "Without pricing" at bounding box center [1347, 132] width 125 height 24
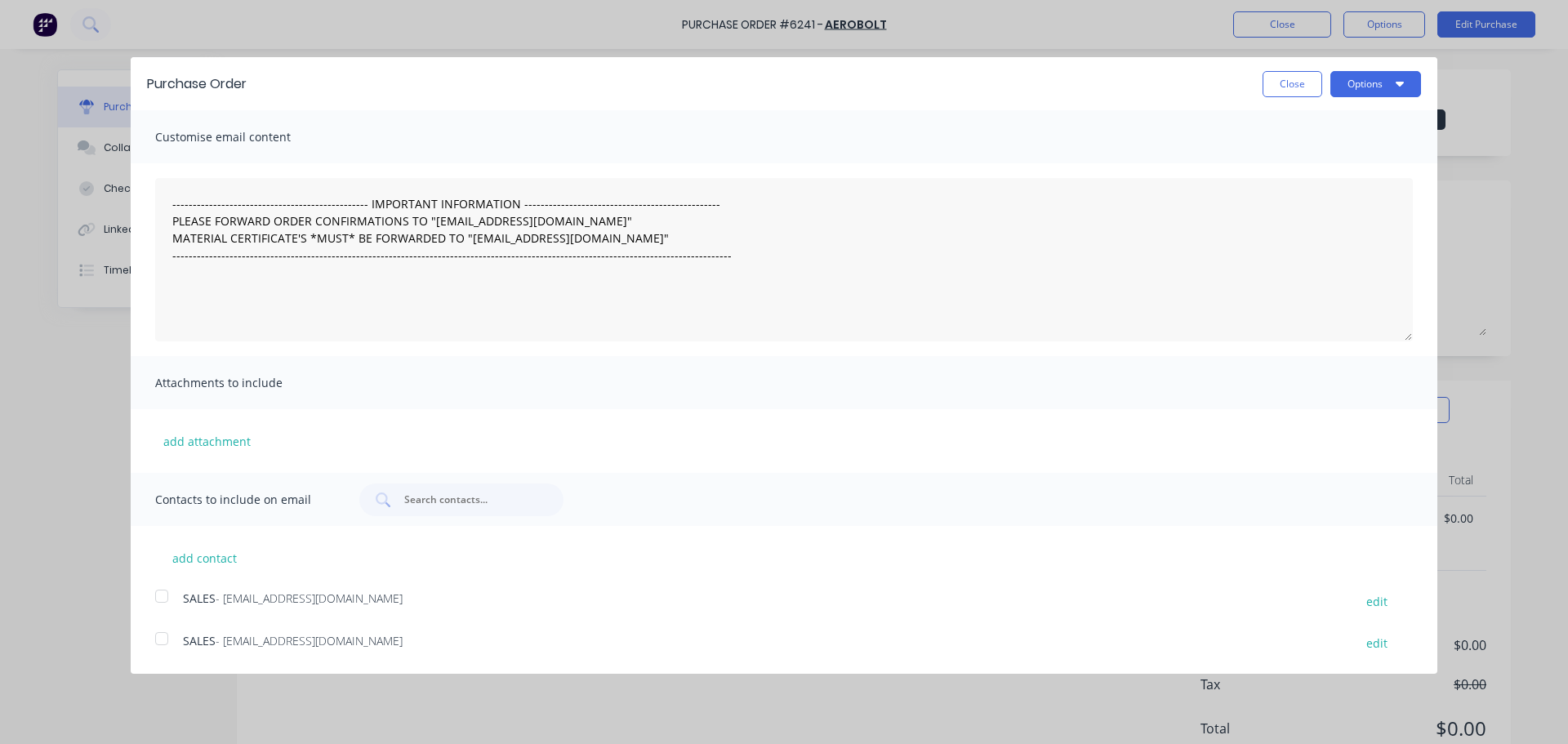
click at [165, 643] on div at bounding box center [162, 639] width 33 height 33
click at [1367, 95] on button "Options" at bounding box center [1376, 83] width 91 height 26
click at [1344, 158] on div "Email" at bounding box center [1343, 158] width 125 height 24
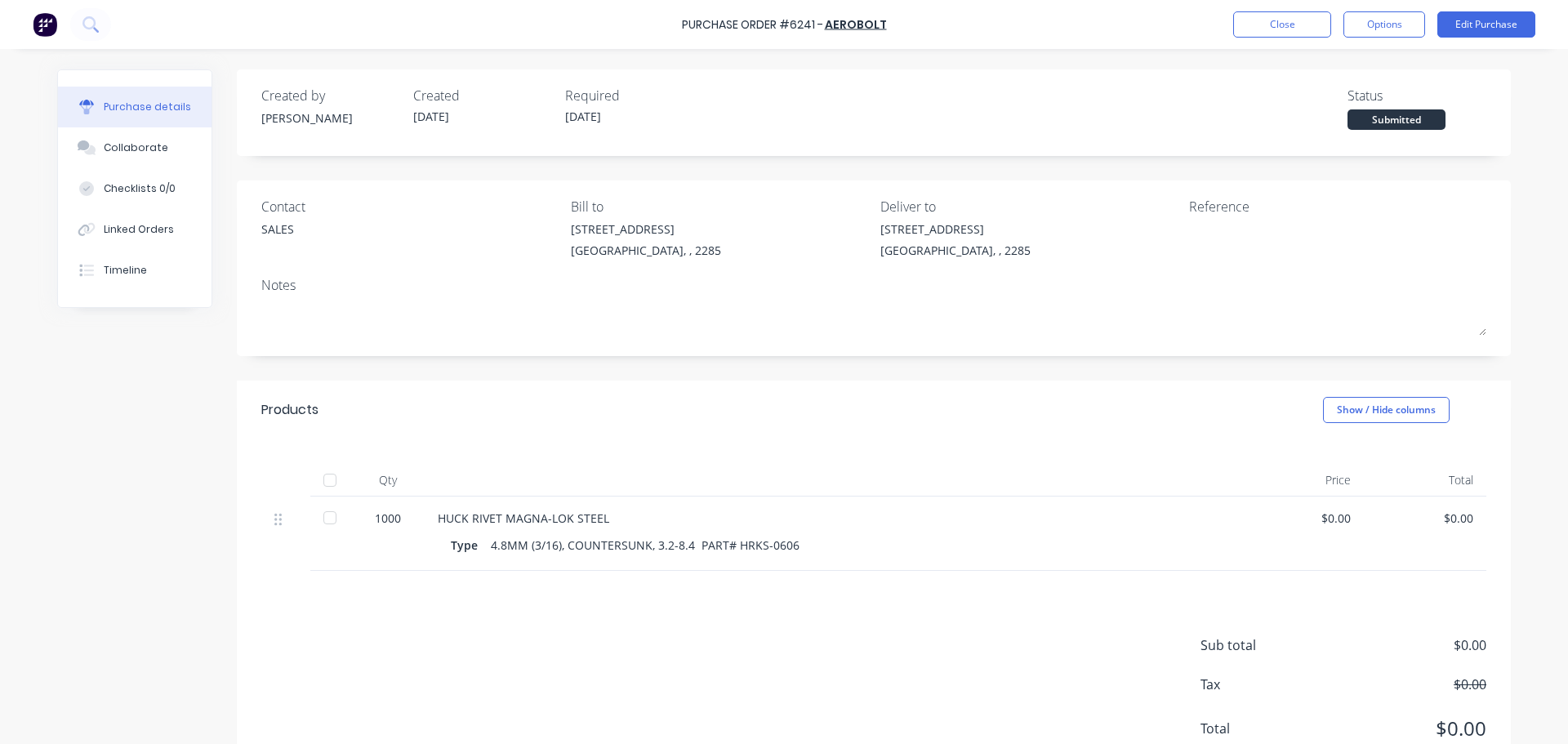
click at [1270, 7] on div "Purchase Order #6241 - AEROBOLT Close Options Edit Purchase" at bounding box center [784, 24] width 1568 height 49
click at [1295, 42] on div "Purchase Order #6241 - AEROBOLT Close Options Edit Purchase" at bounding box center [784, 24] width 1568 height 49
click at [1274, 23] on button "Close" at bounding box center [1282, 24] width 98 height 26
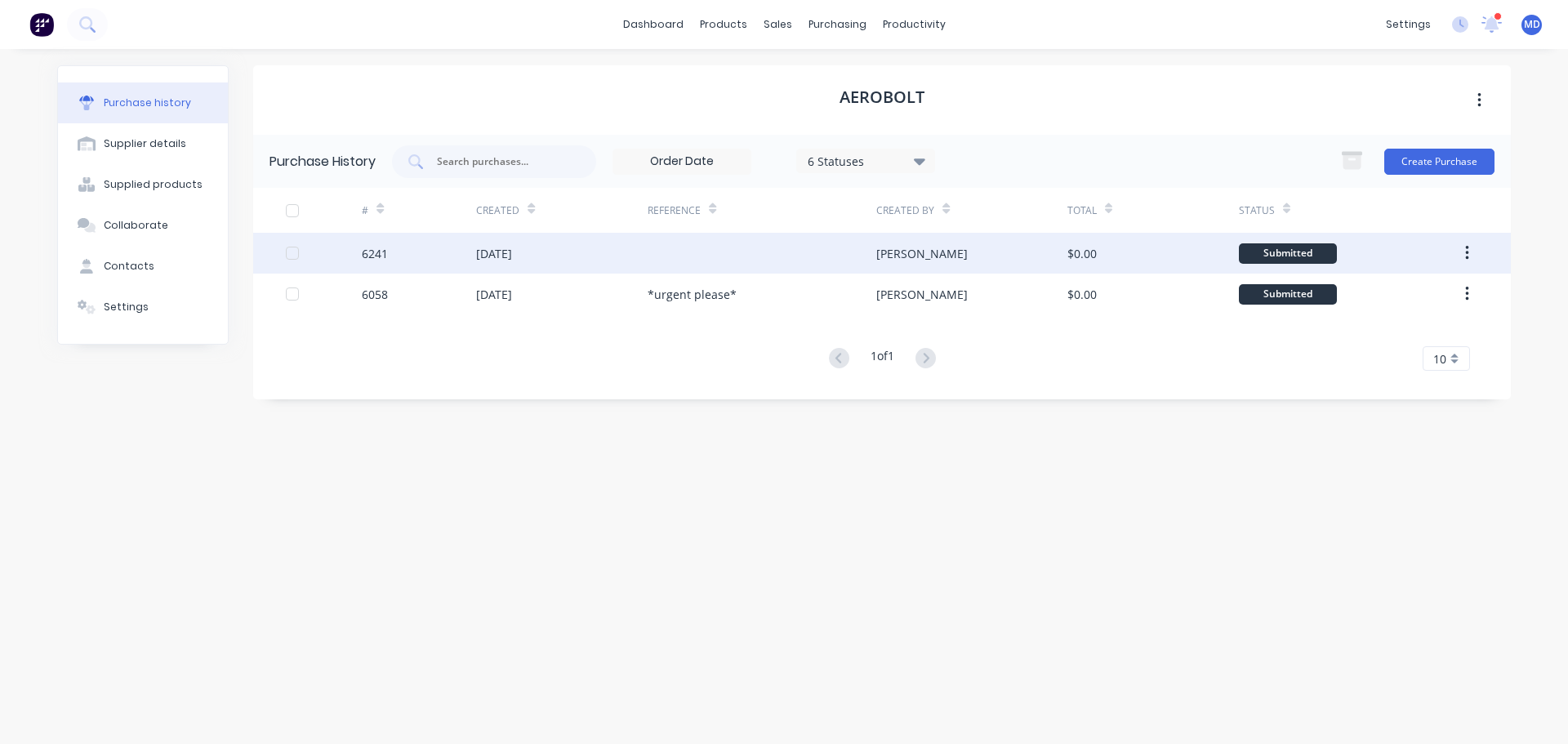
click at [396, 249] on div "6241" at bounding box center [419, 252] width 115 height 41
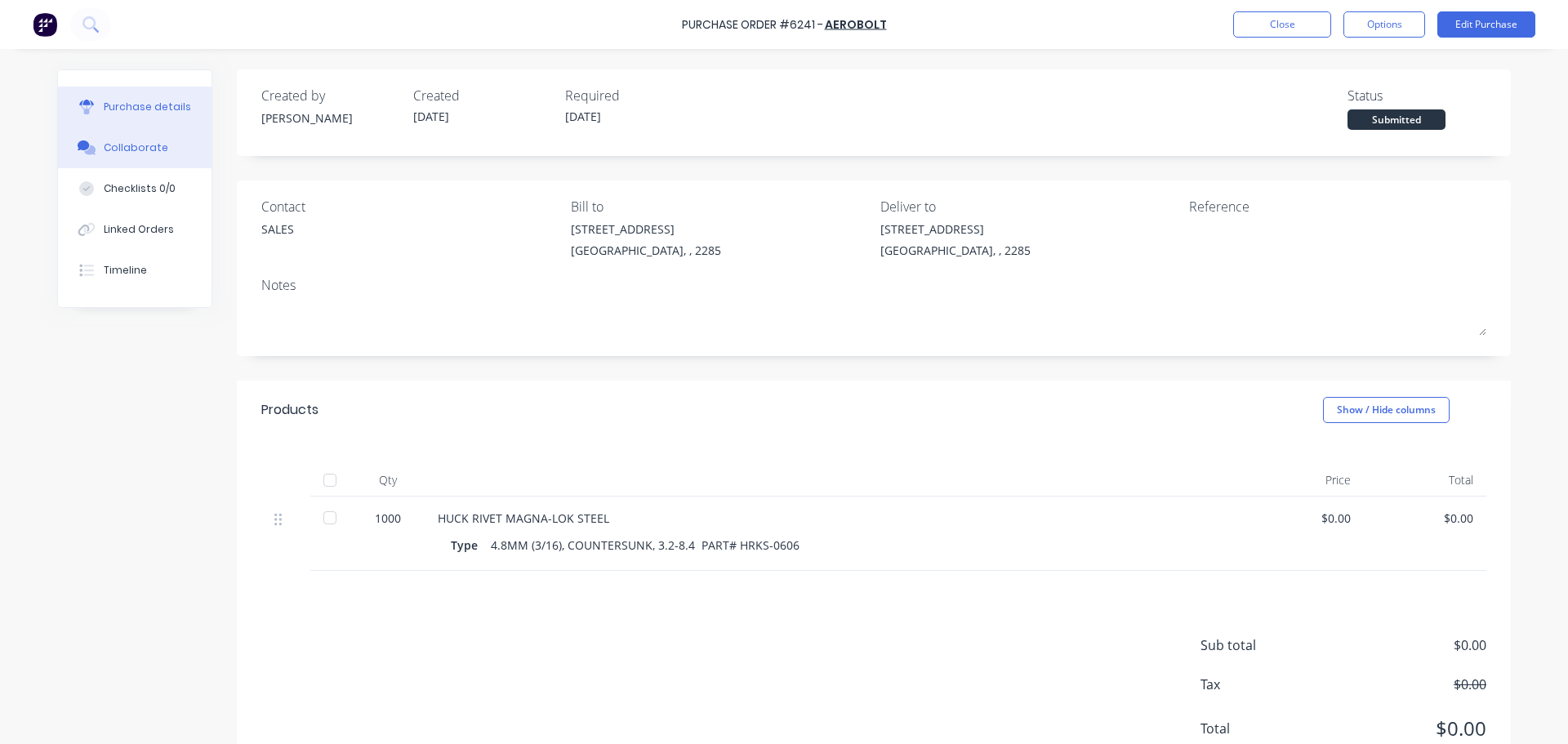
click at [107, 142] on div "Collaborate" at bounding box center [135, 147] width 64 height 14
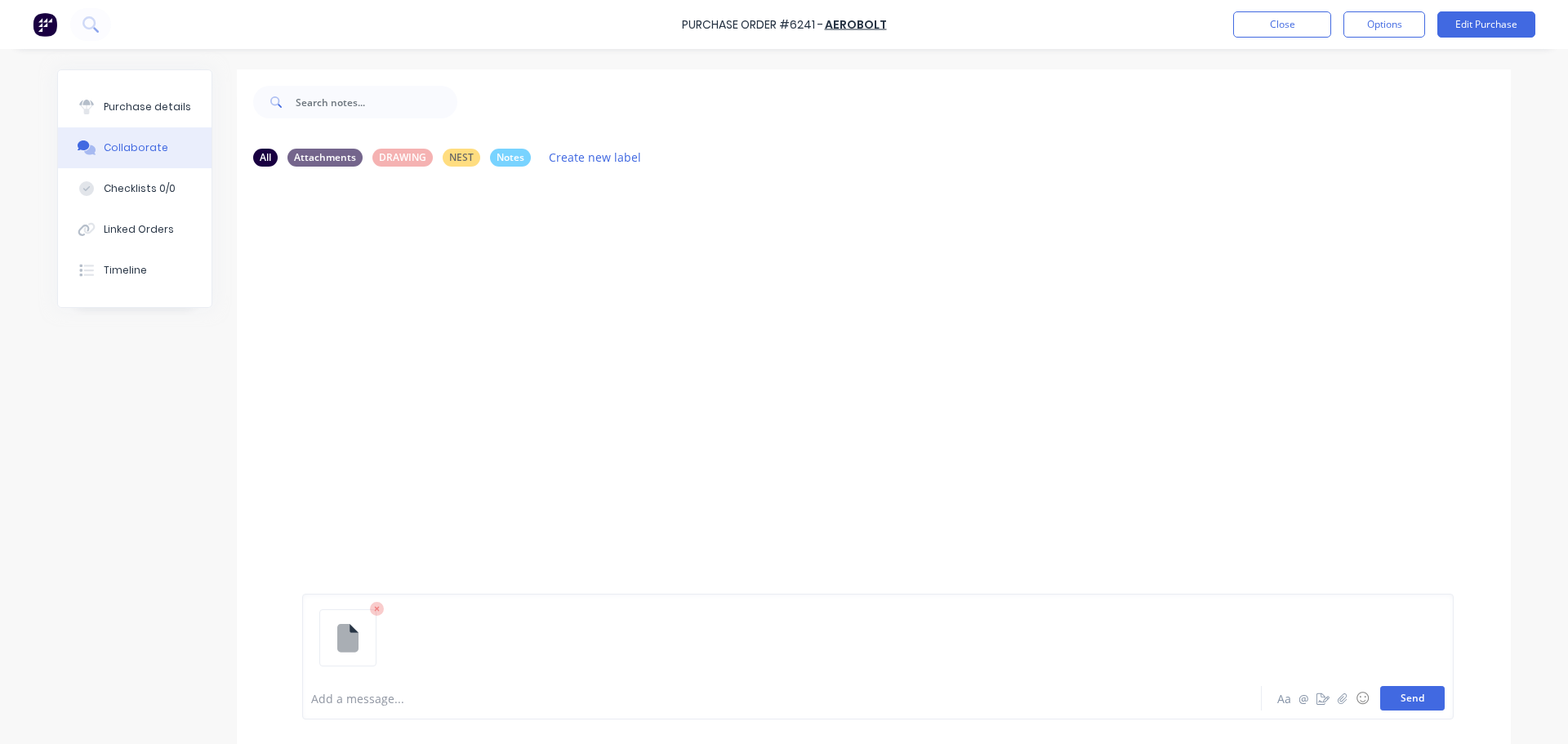
click at [1380, 689] on button "Send" at bounding box center [1412, 698] width 64 height 25
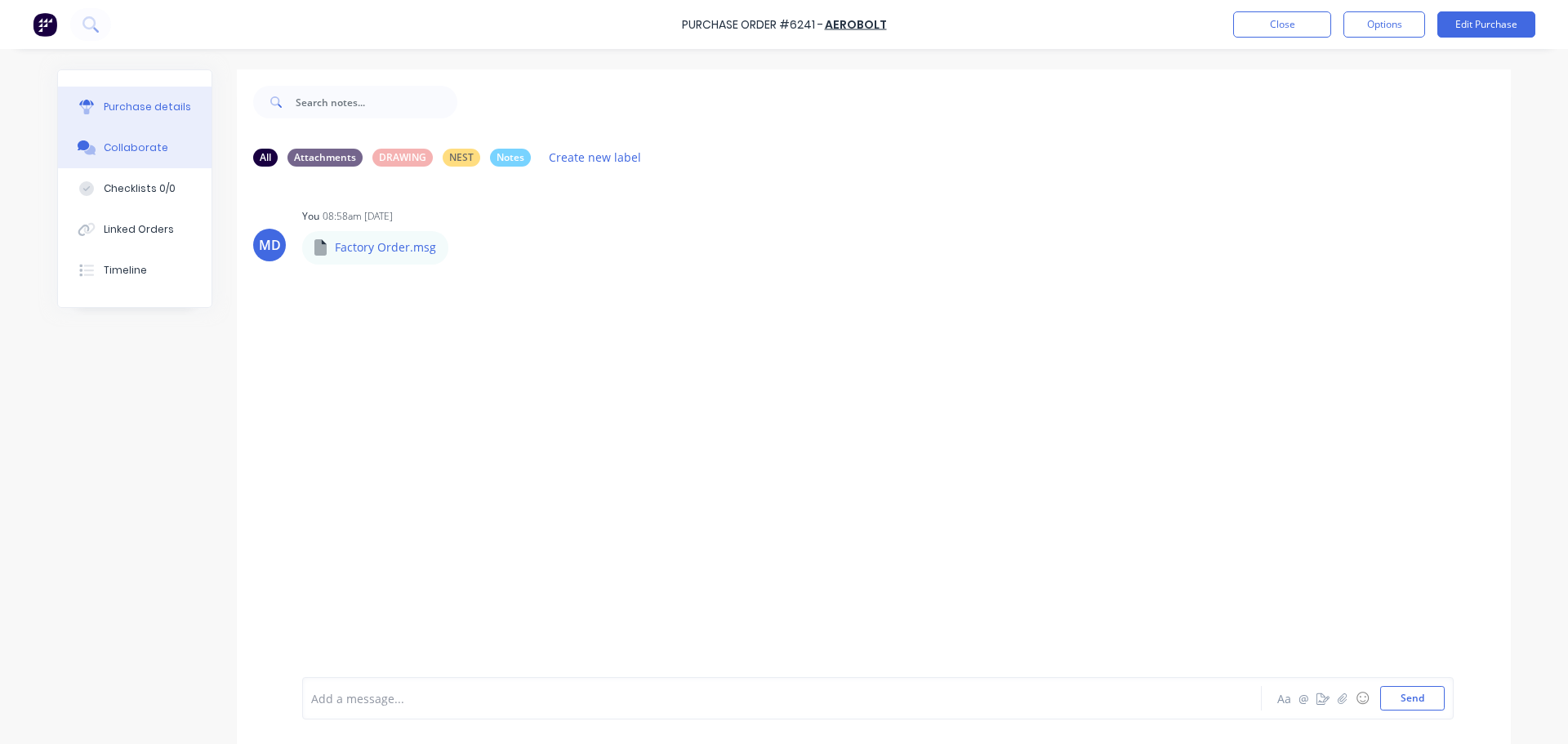
click at [103, 108] on div "Purchase details" at bounding box center [146, 106] width 87 height 14
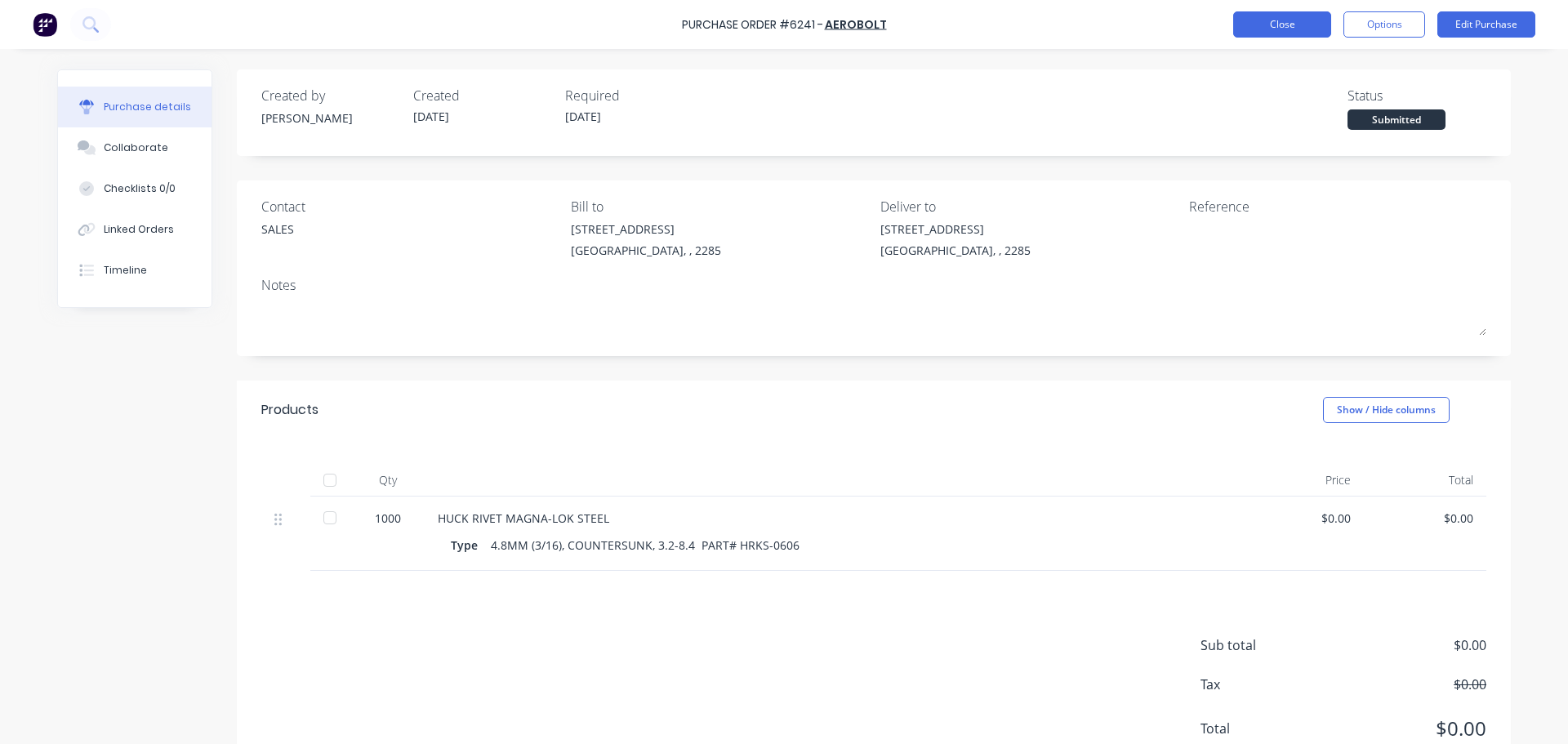
click at [1279, 19] on button "Close" at bounding box center [1282, 24] width 98 height 26
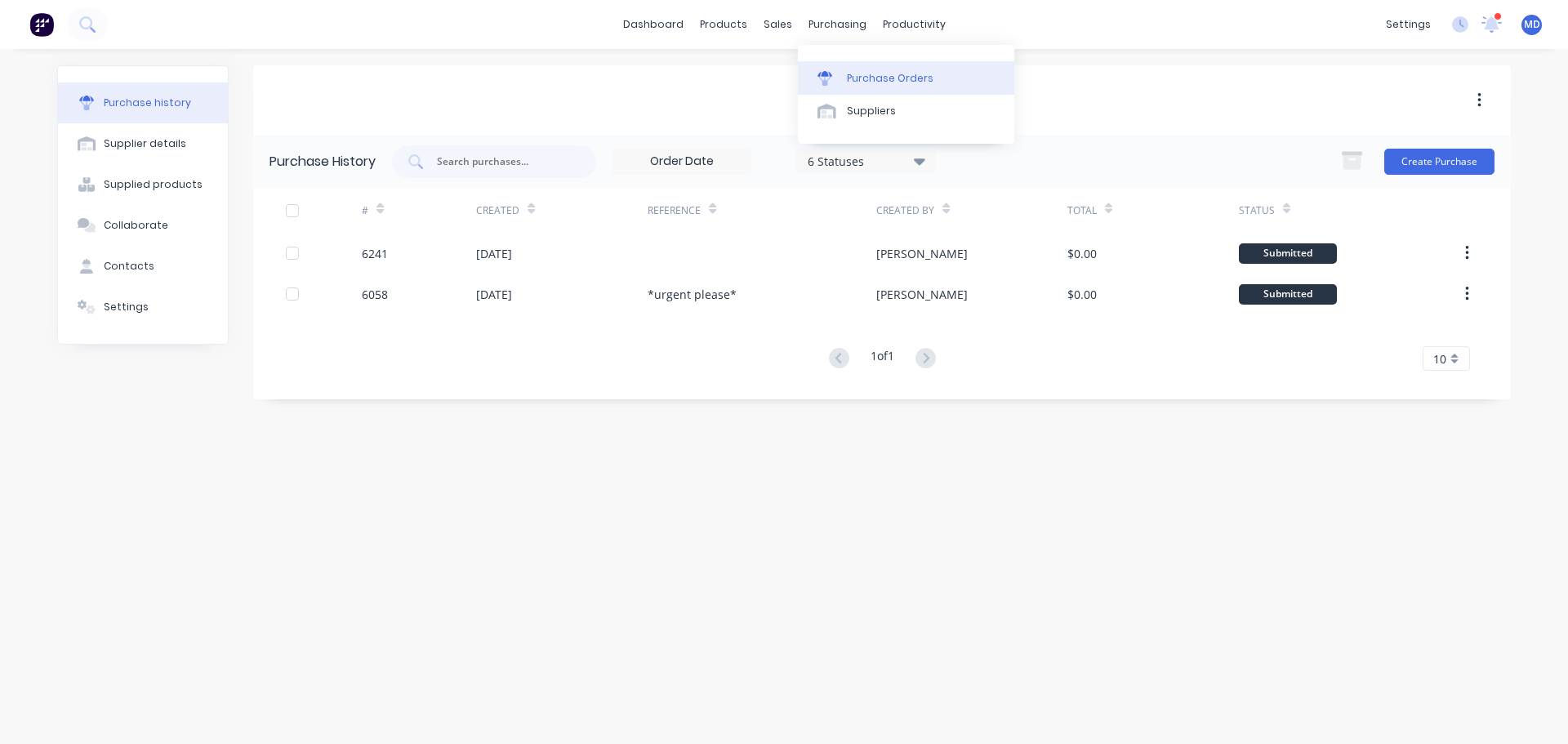
click at [872, 77] on div "Purchase Orders" at bounding box center [890, 77] width 87 height 14
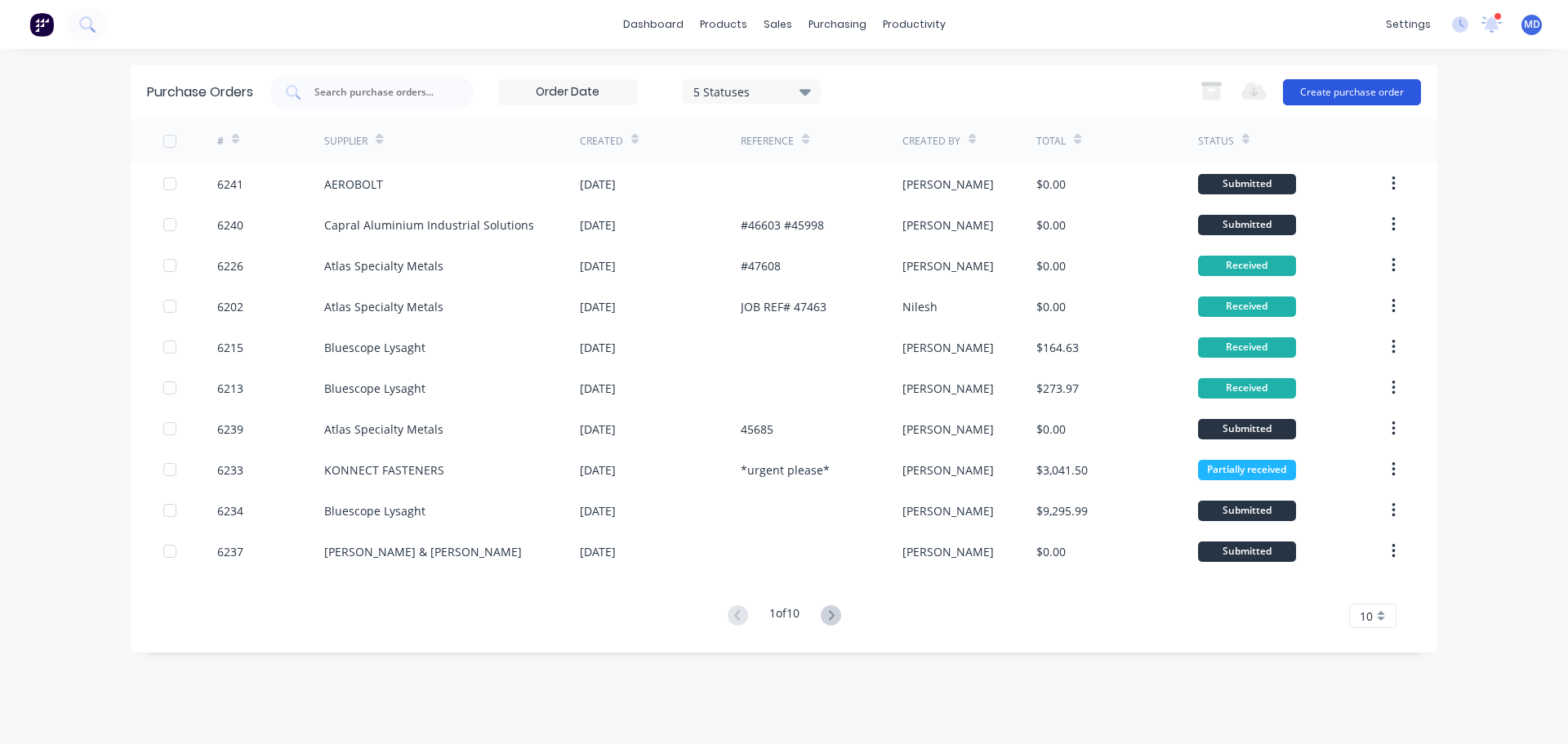
click at [1367, 88] on button "Create purchase order" at bounding box center [1352, 92] width 138 height 26
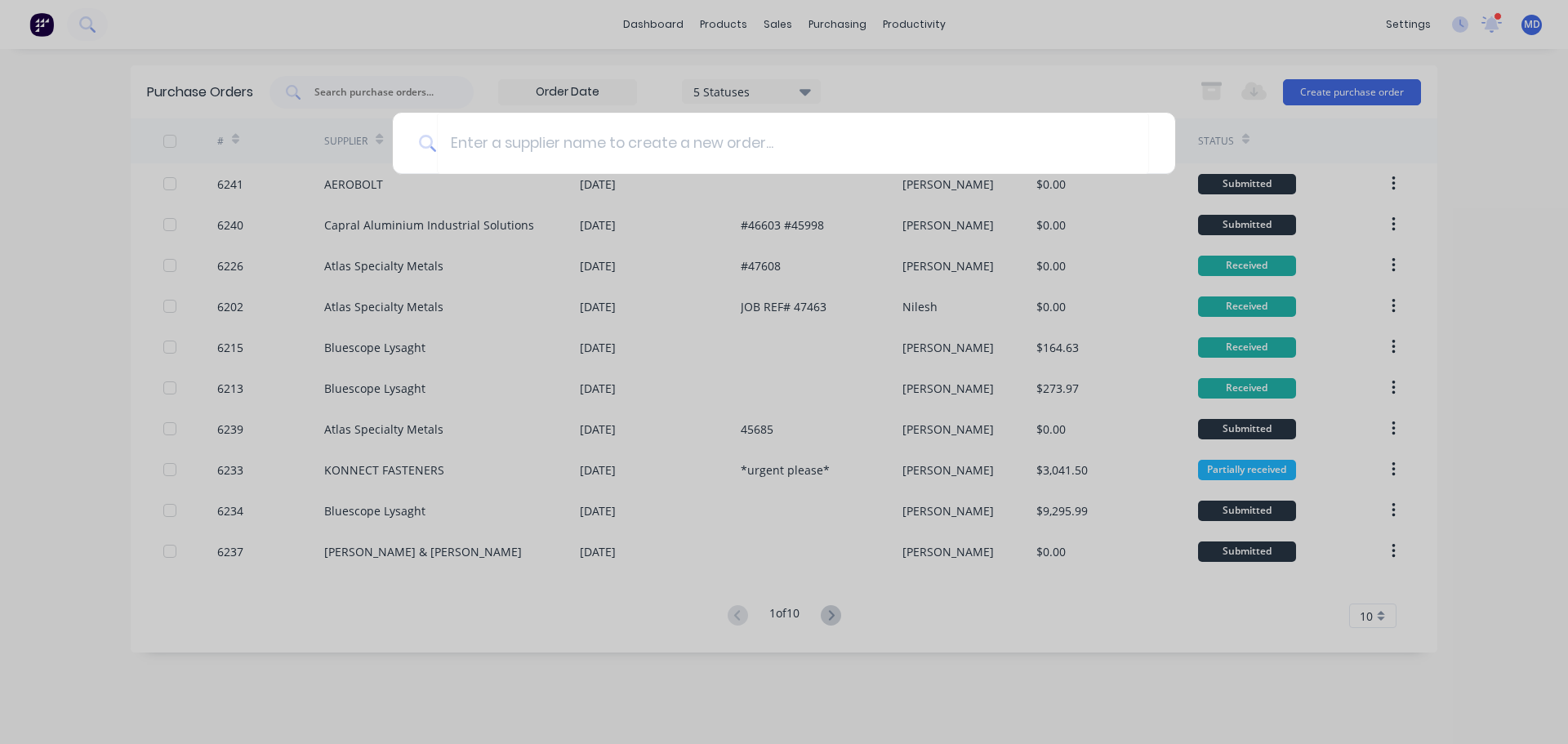
click at [287, 120] on div at bounding box center [784, 372] width 1568 height 744
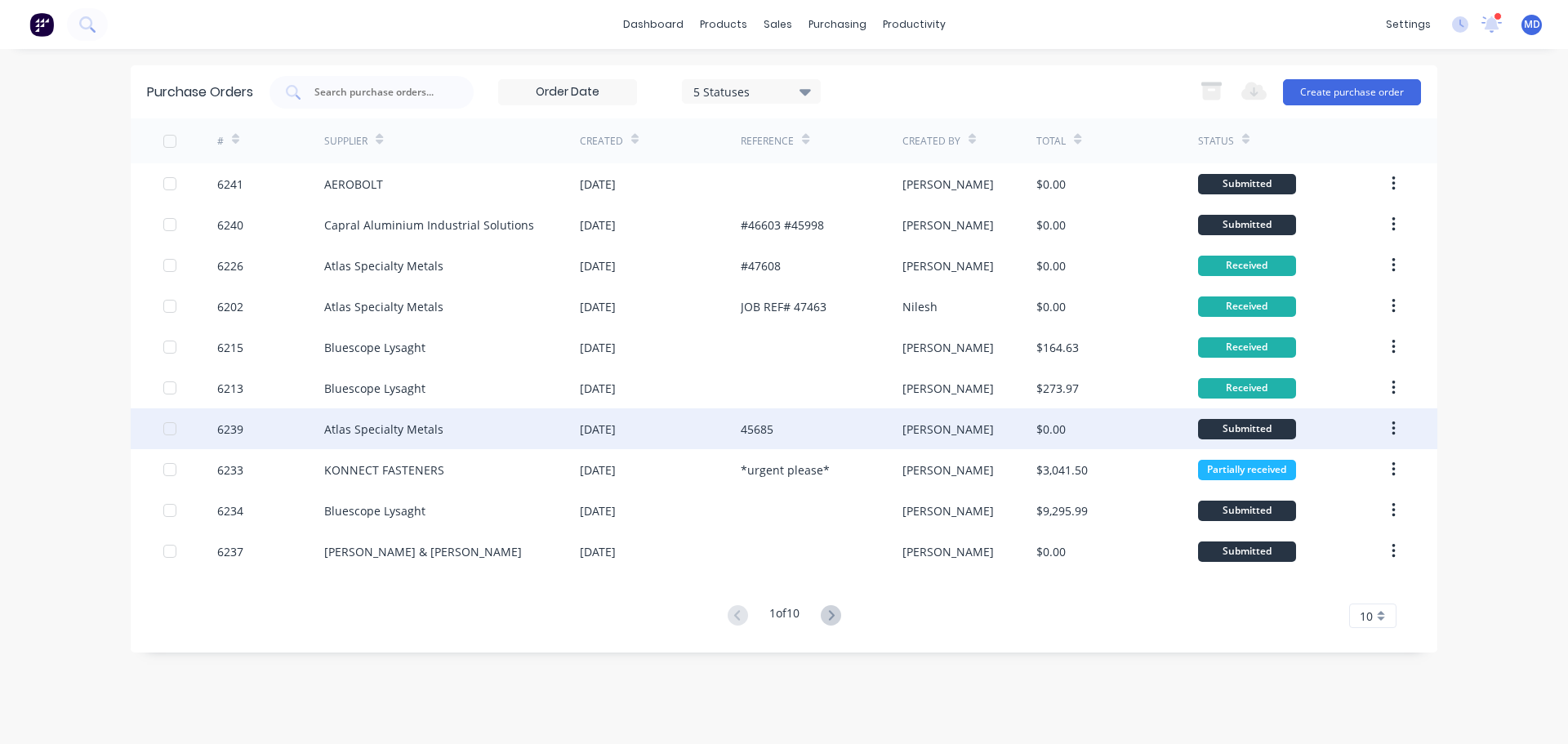
click at [225, 435] on div "6239" at bounding box center [230, 429] width 26 height 17
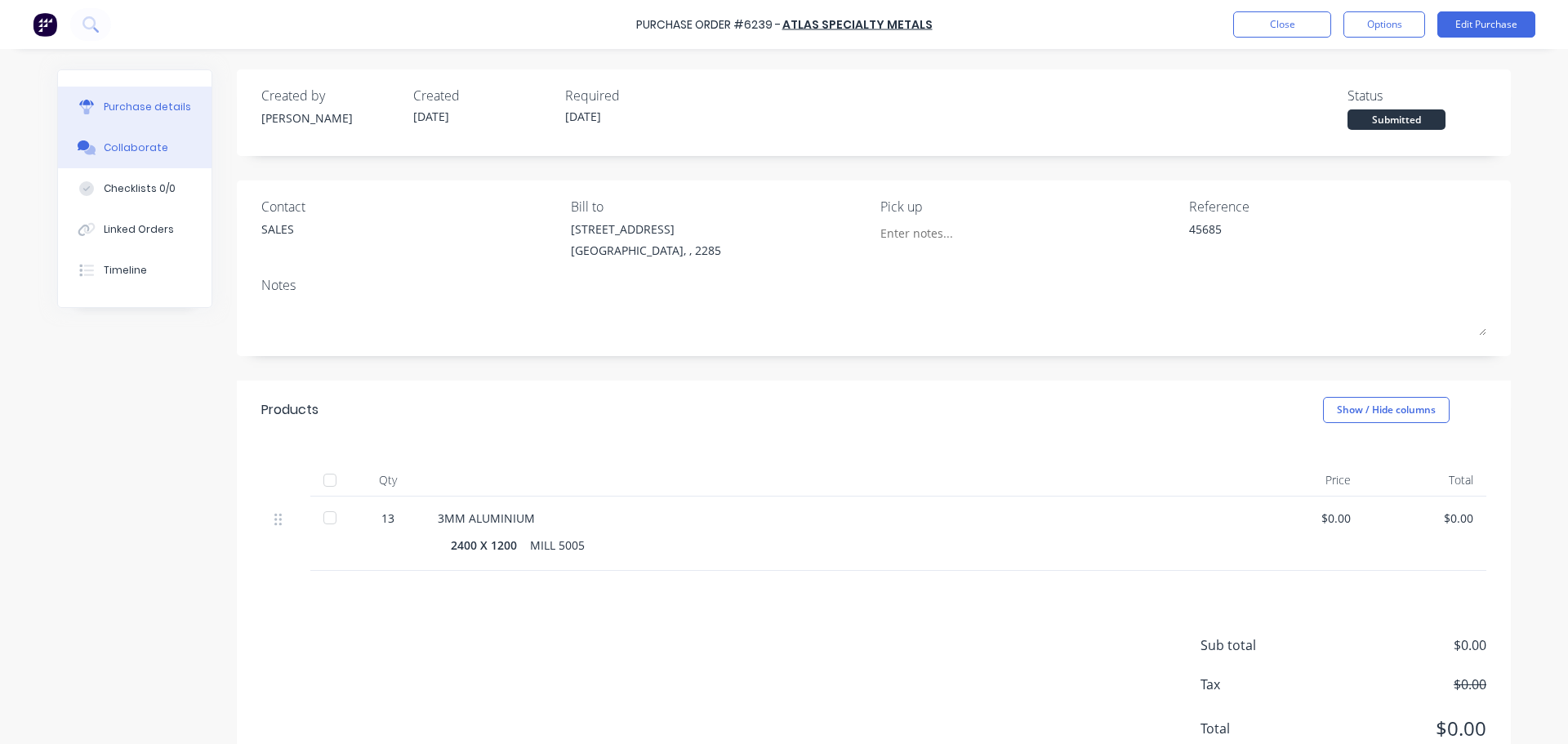
click at [124, 142] on div "Collaborate" at bounding box center [135, 147] width 64 height 14
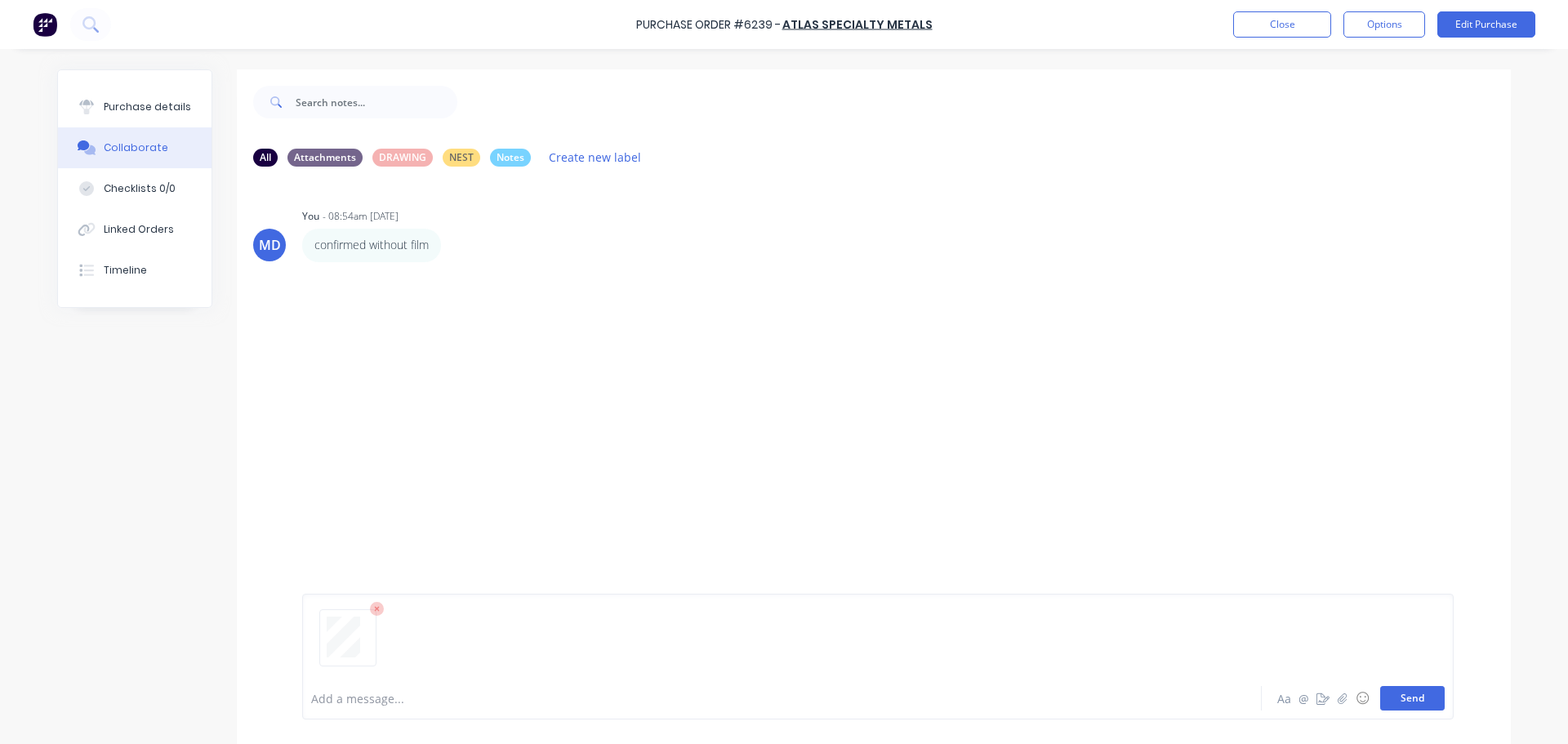
click at [1429, 696] on button "Send" at bounding box center [1412, 698] width 64 height 25
click at [451, 246] on icon "button" at bounding box center [452, 244] width 3 height 14
drag, startPoint x: 466, startPoint y: 293, endPoint x: 474, endPoint y: 294, distance: 8.1
click at [0, 0] on button "Delete" at bounding box center [0, 0] width 0 height 0
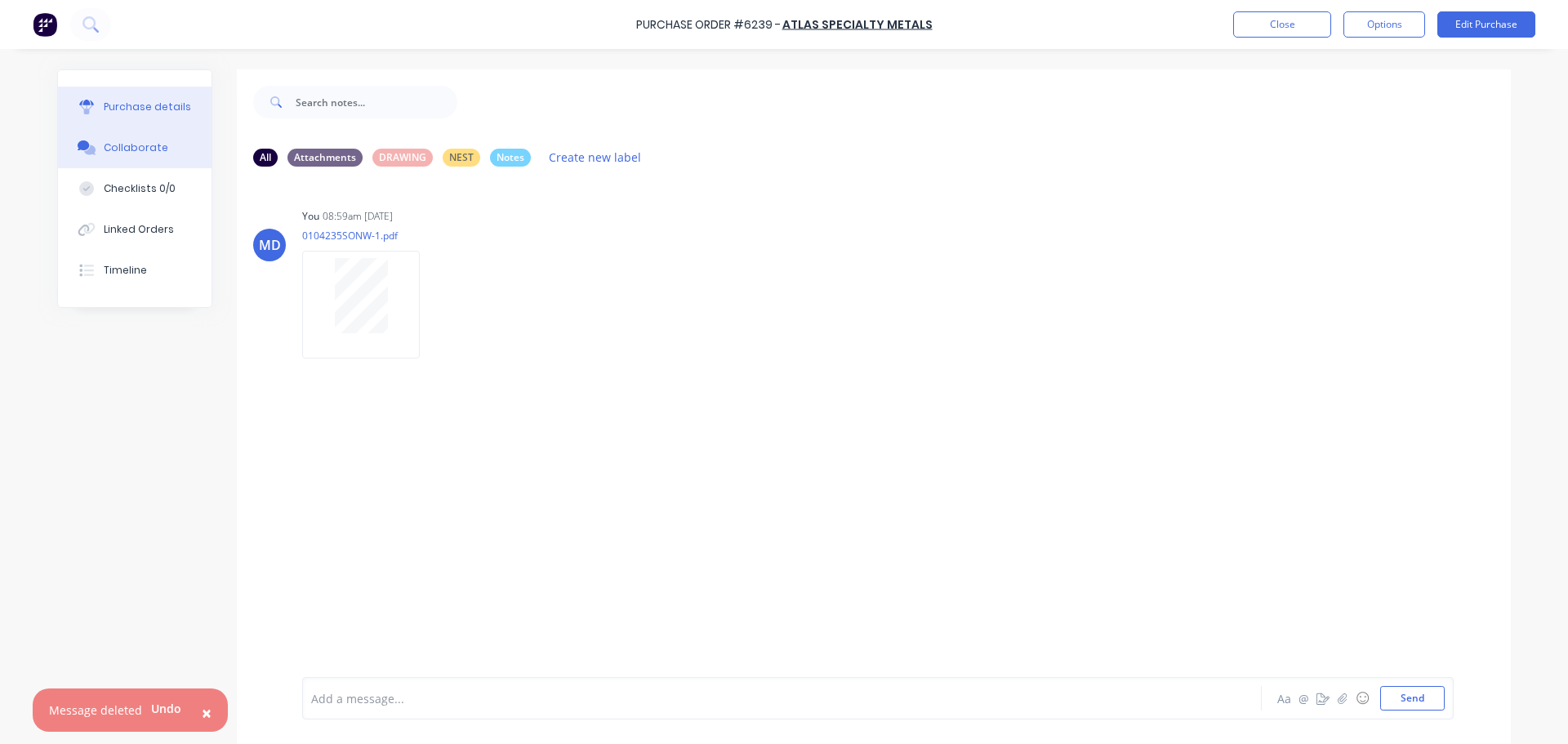
click at [137, 103] on div "Purchase details" at bounding box center [146, 106] width 87 height 14
type textarea "x"
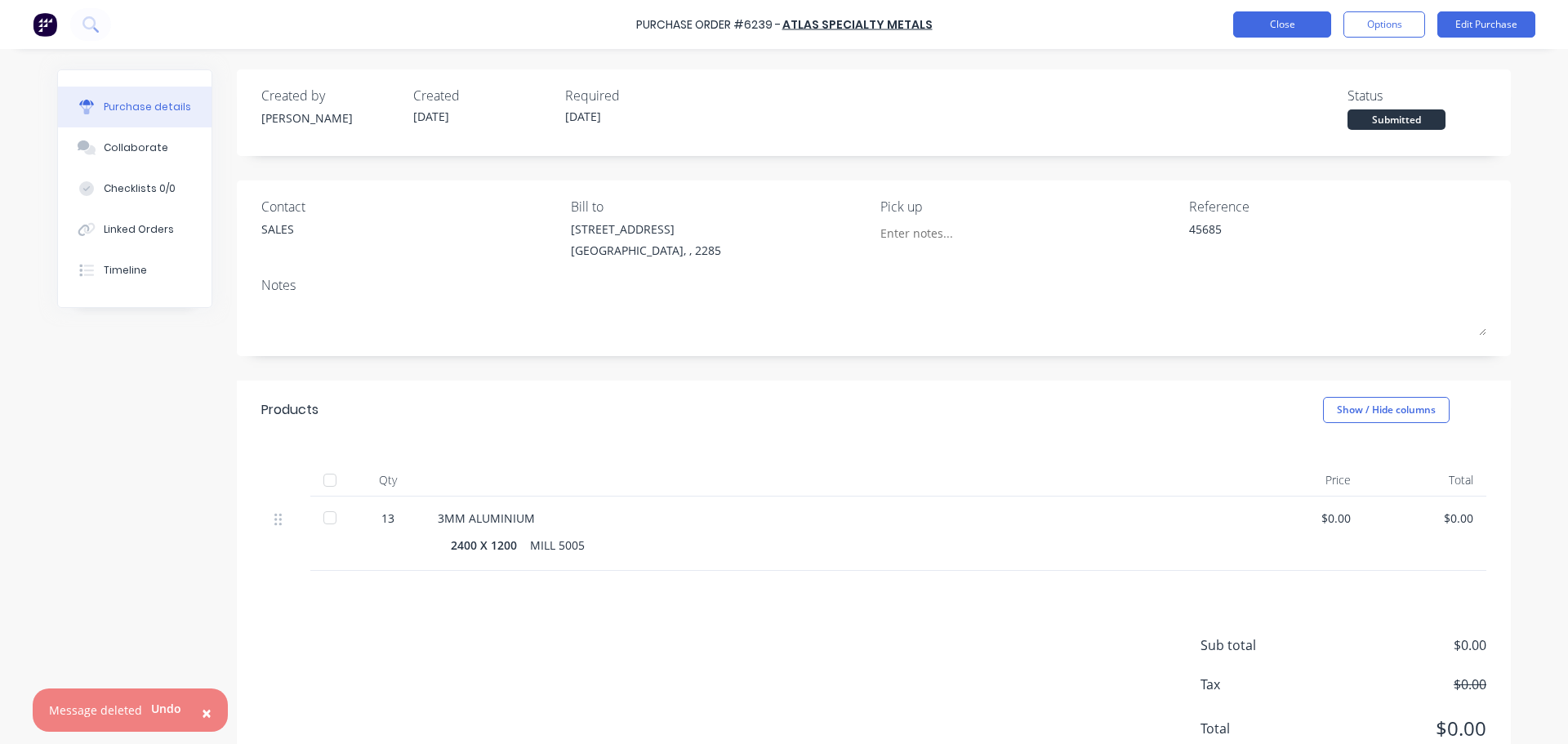
click at [1288, 29] on button "Close" at bounding box center [1282, 24] width 98 height 26
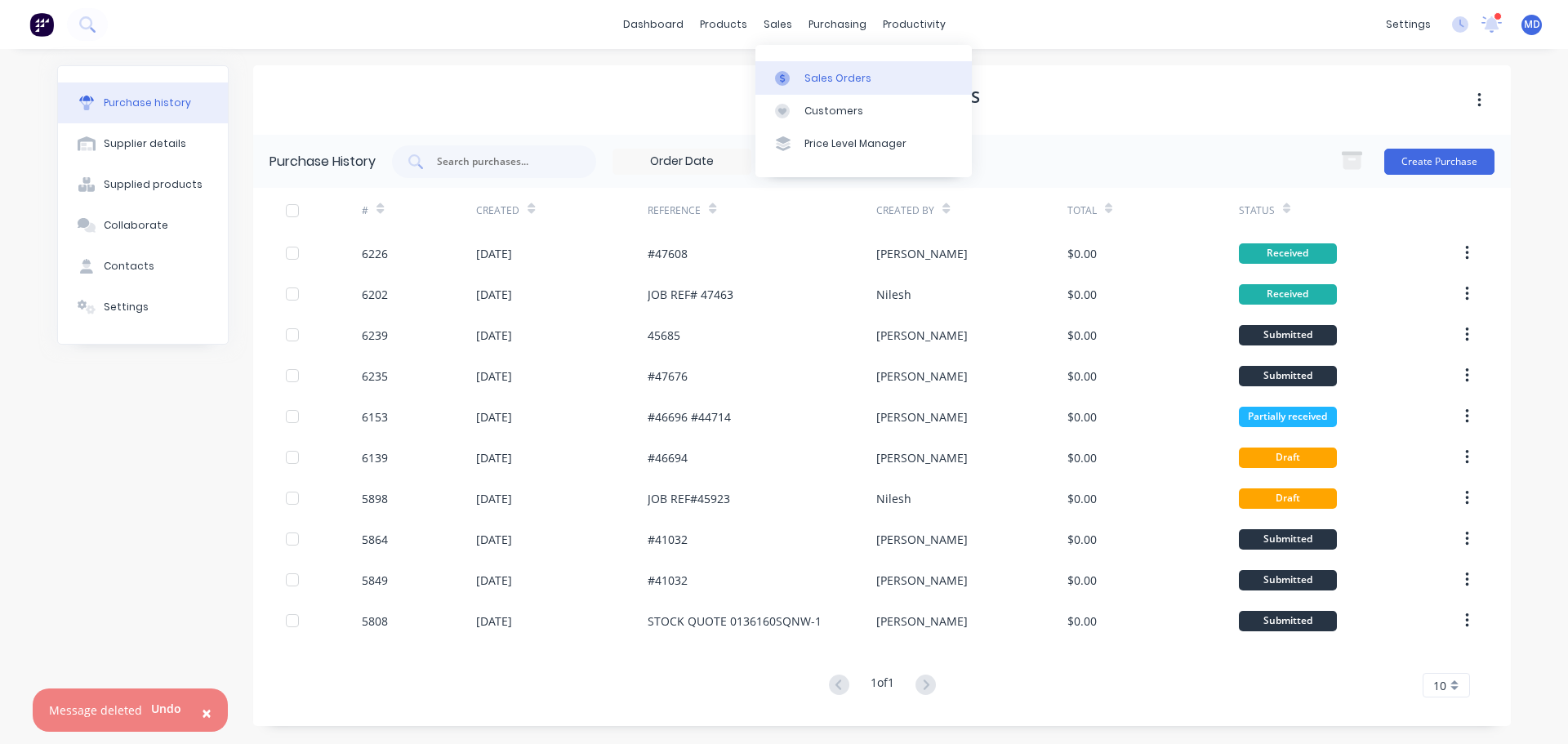
click at [824, 79] on div "Sales Orders" at bounding box center [838, 77] width 67 height 14
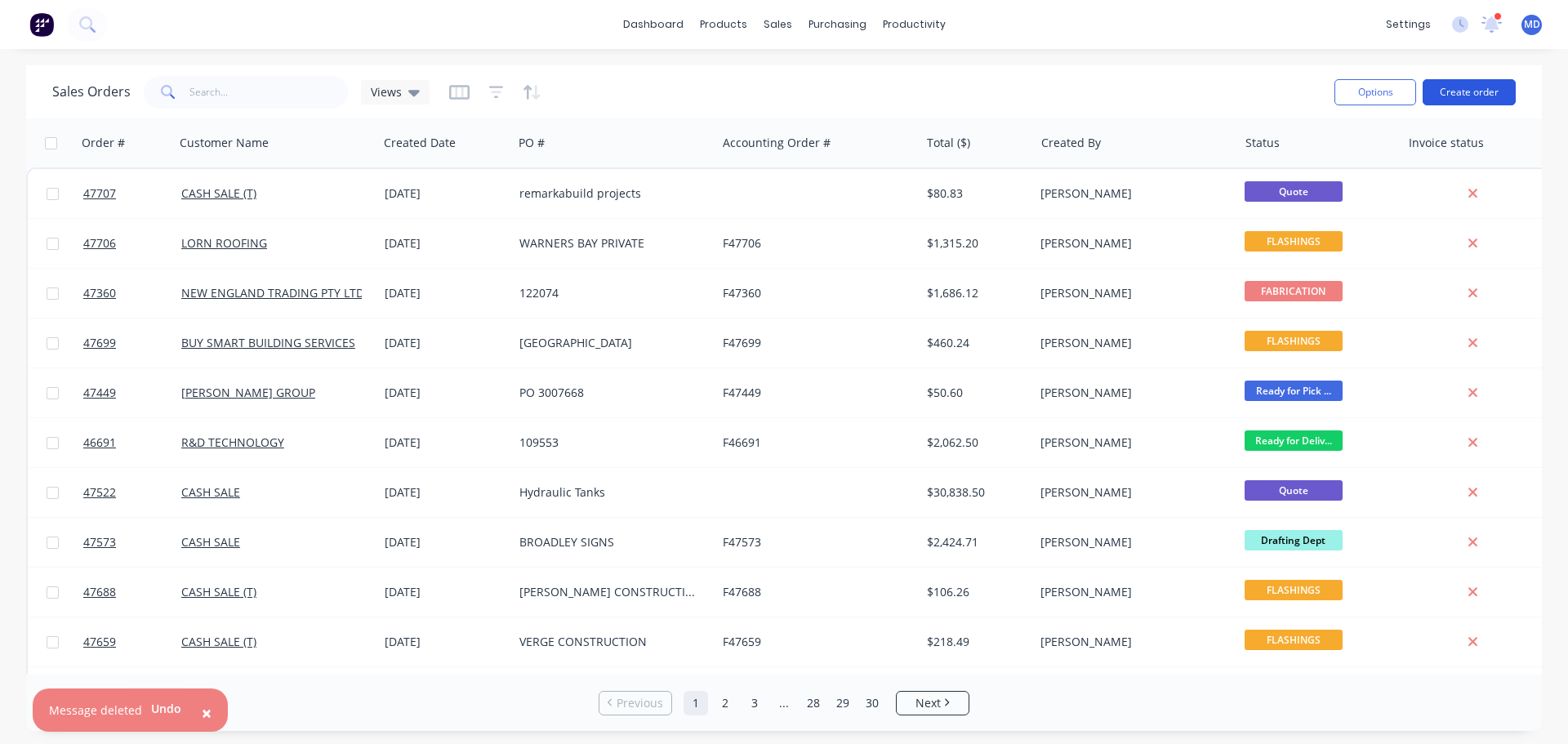
click at [1467, 100] on button "Create order" at bounding box center [1469, 92] width 93 height 26
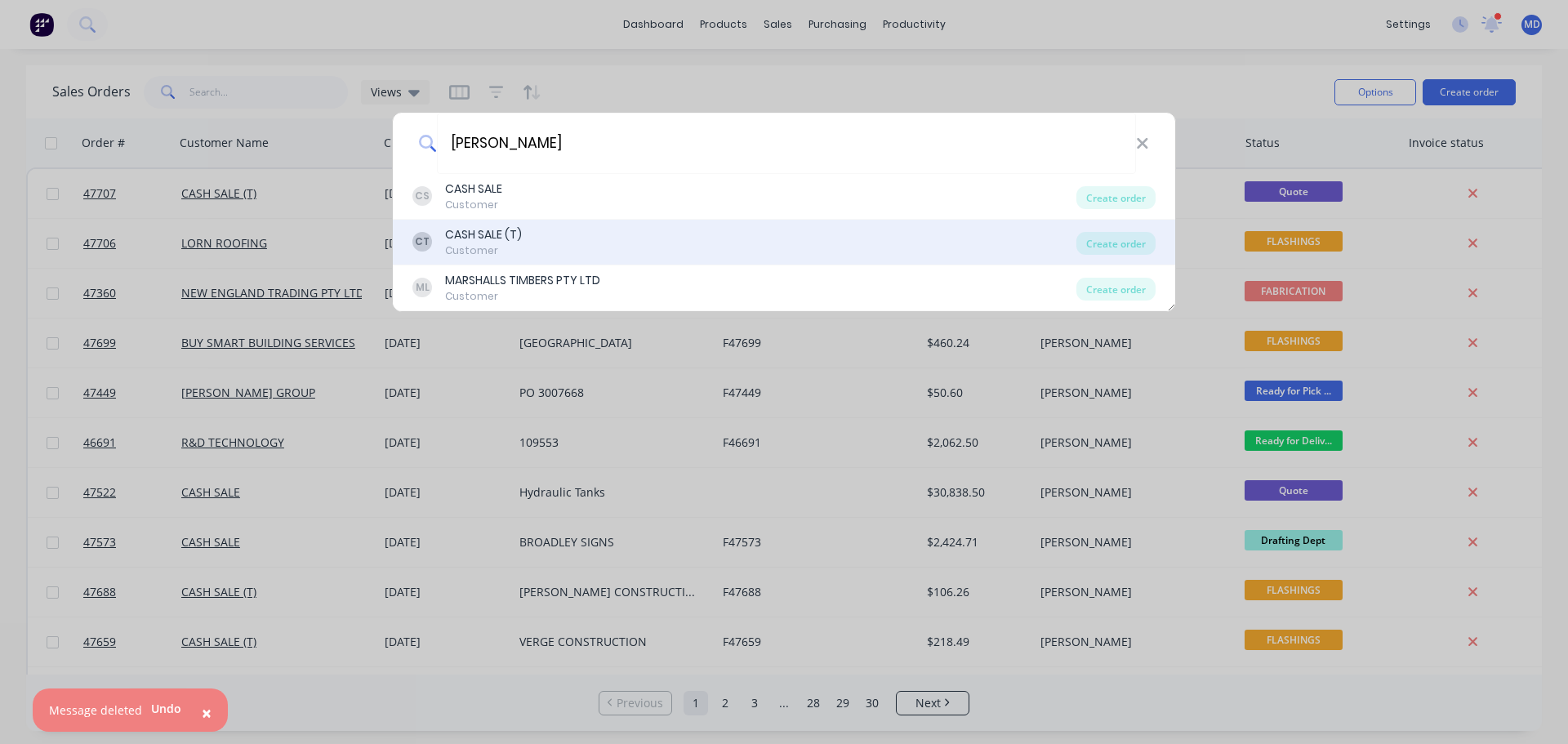
type input "[PERSON_NAME]"
click at [486, 230] on div "CASH SALE (T)" at bounding box center [483, 235] width 77 height 17
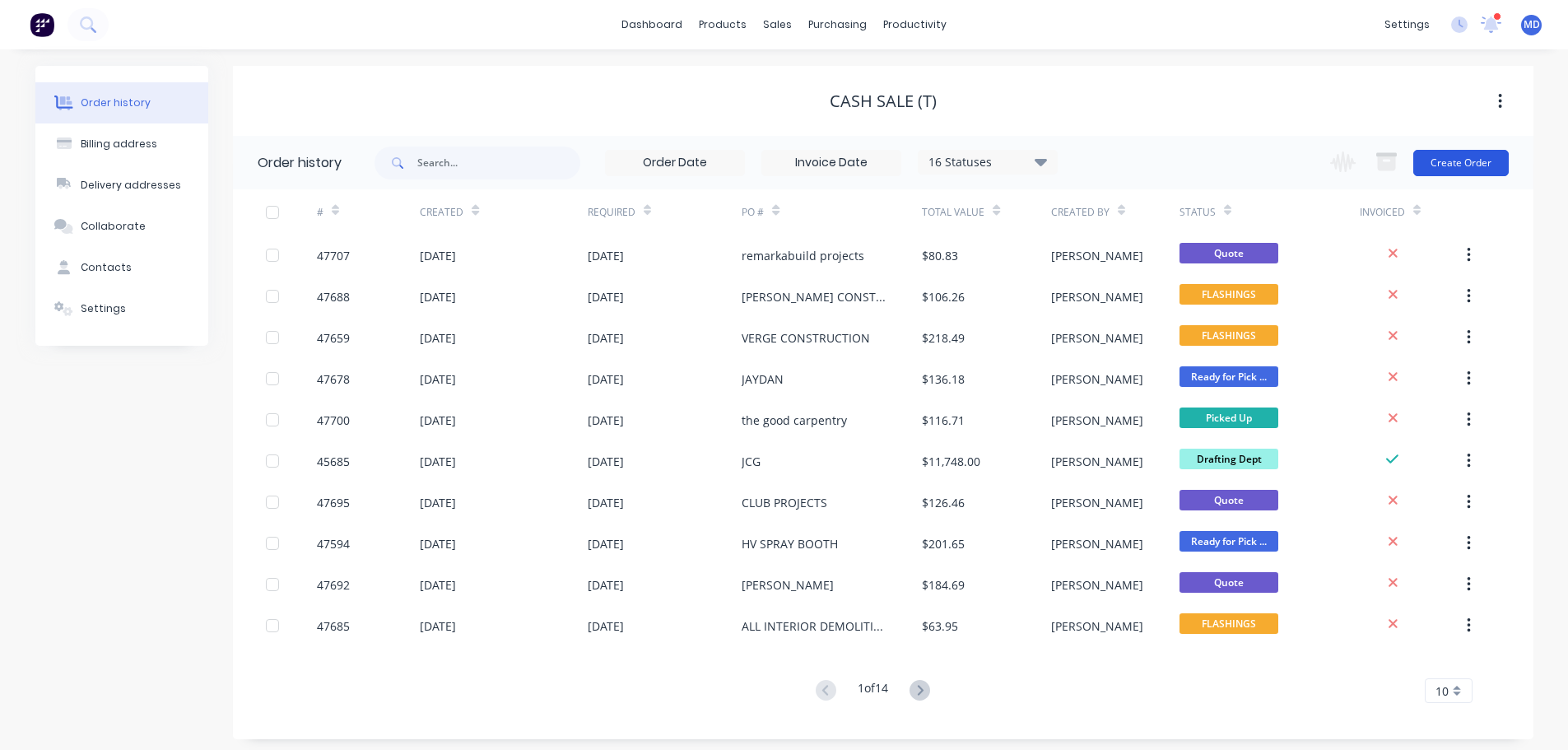
click at [1464, 156] on button "Create Order" at bounding box center [1461, 162] width 95 height 26
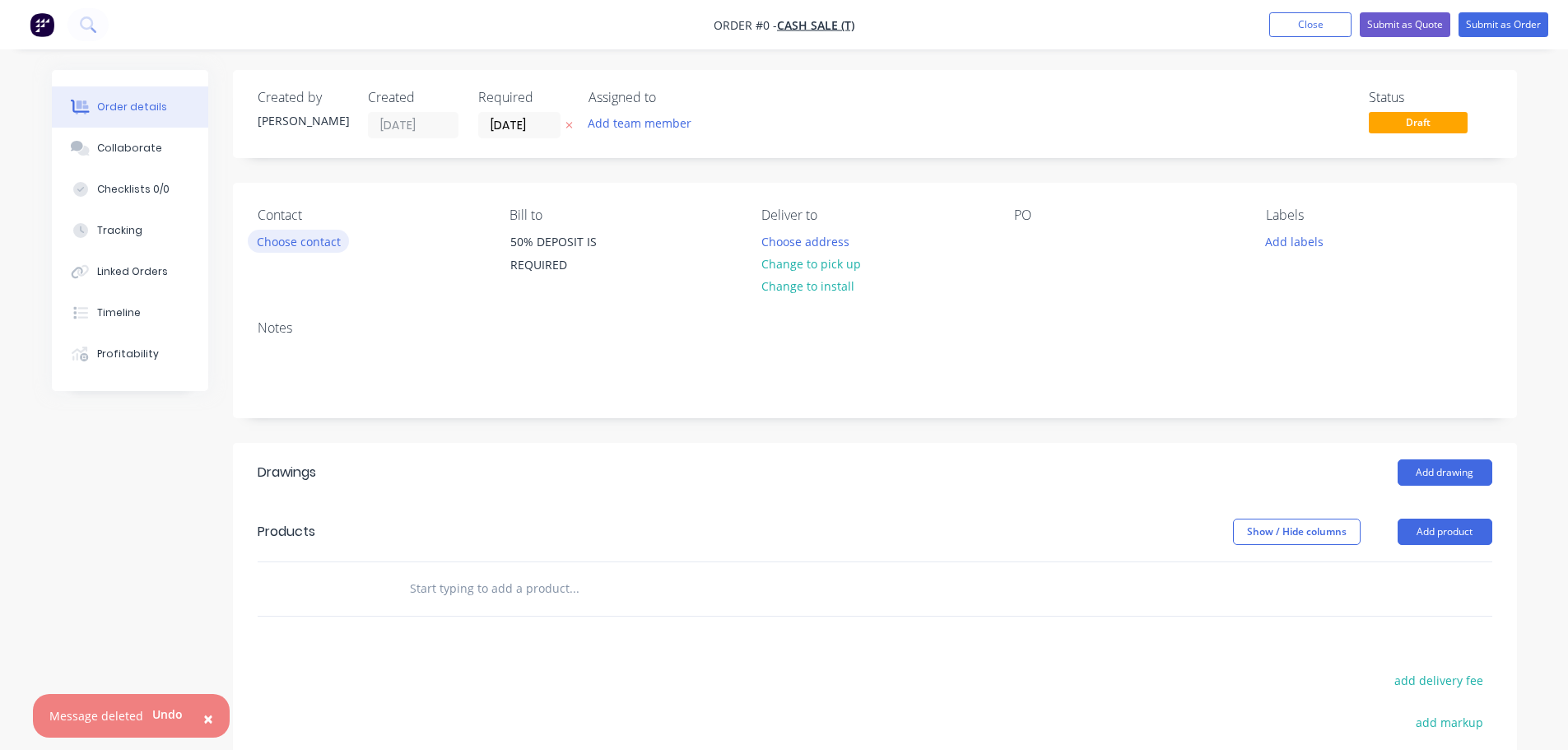
click at [295, 243] on button "Choose contact" at bounding box center [298, 240] width 101 height 22
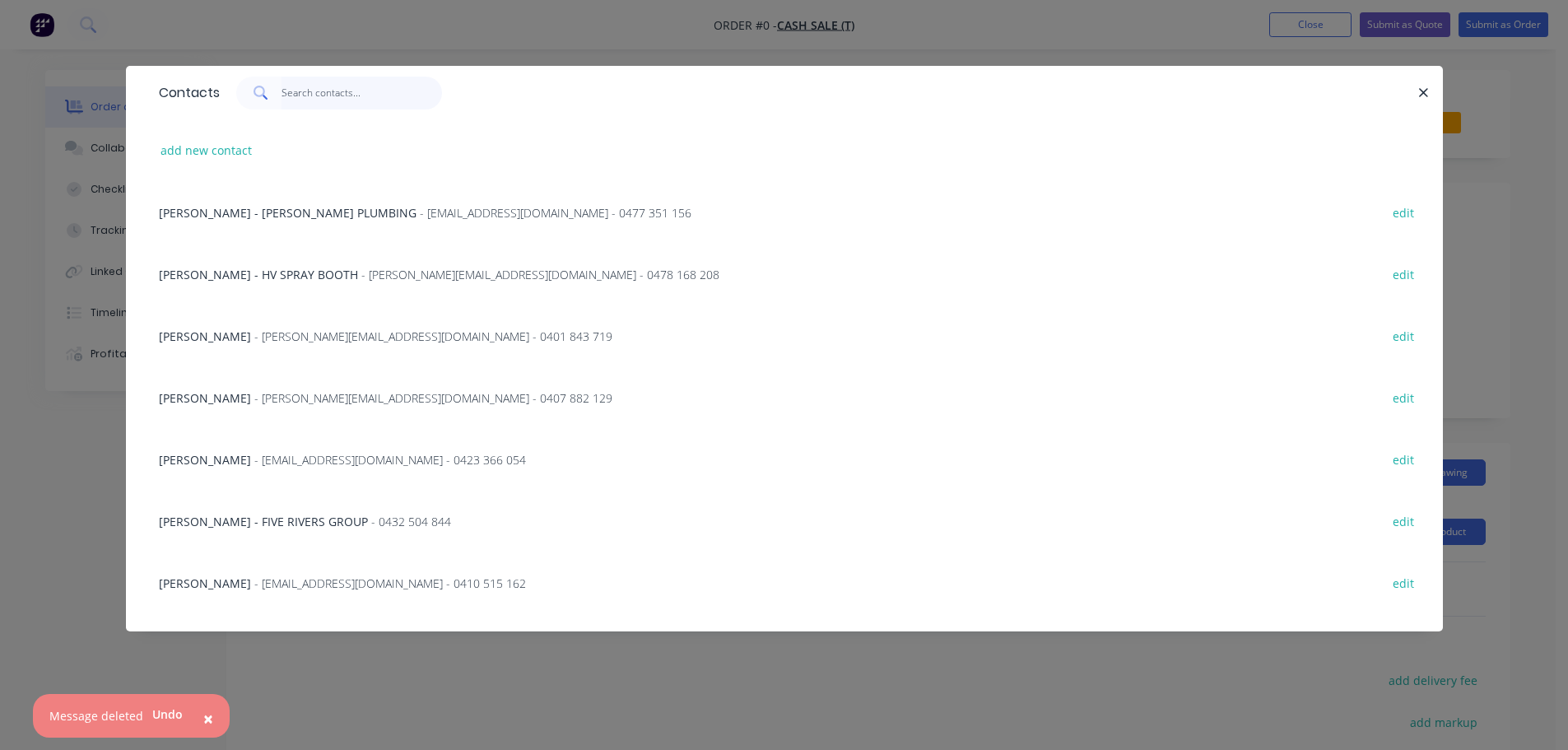
click at [347, 98] on input "text" at bounding box center [362, 93] width 160 height 33
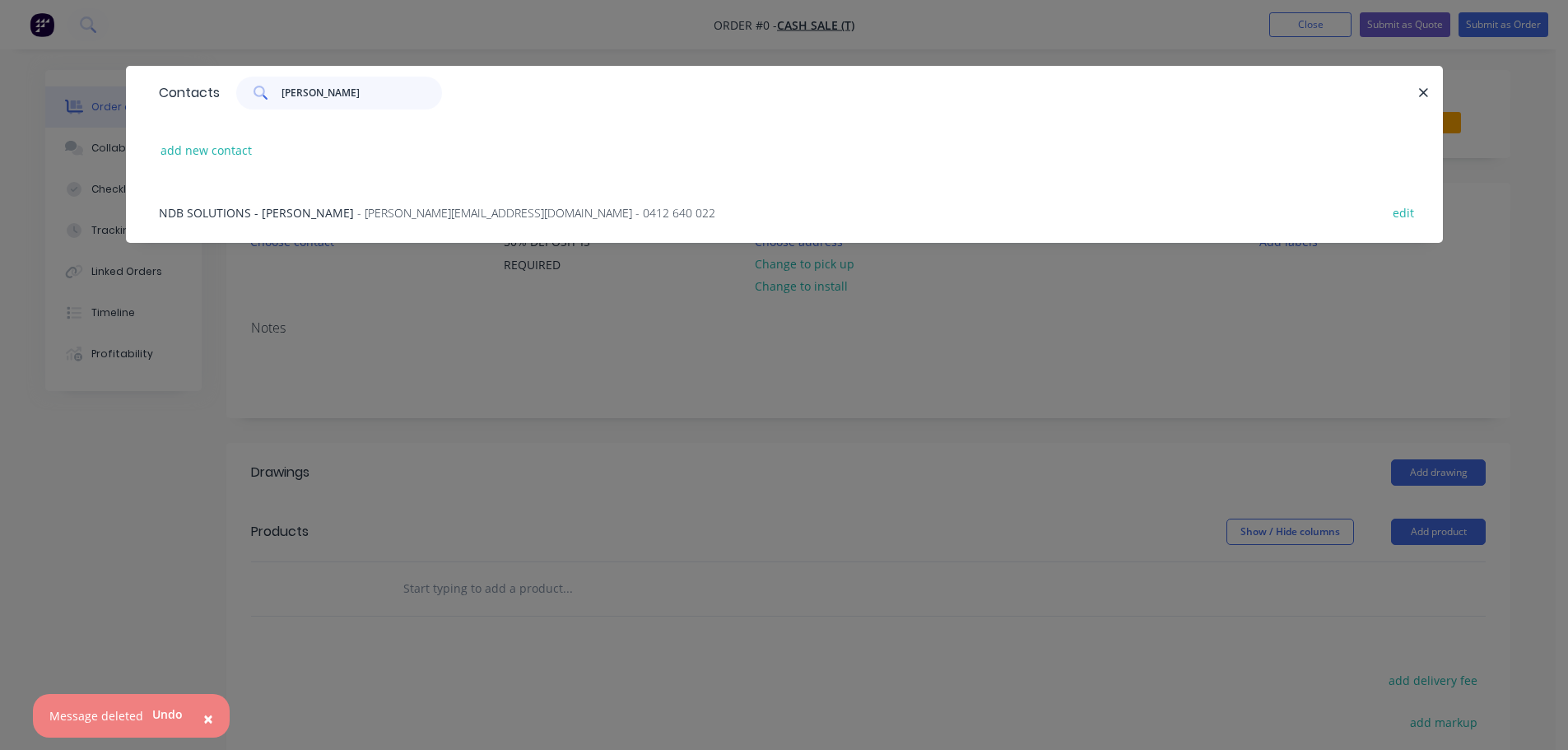
type input "[PERSON_NAME]"
click at [335, 192] on div "NDB SOLUTIONS - LUKE BUCHANAN - [EMAIL_ADDRESS][DOMAIN_NAME] - 0412 640 022 edit" at bounding box center [784, 212] width 1268 height 62
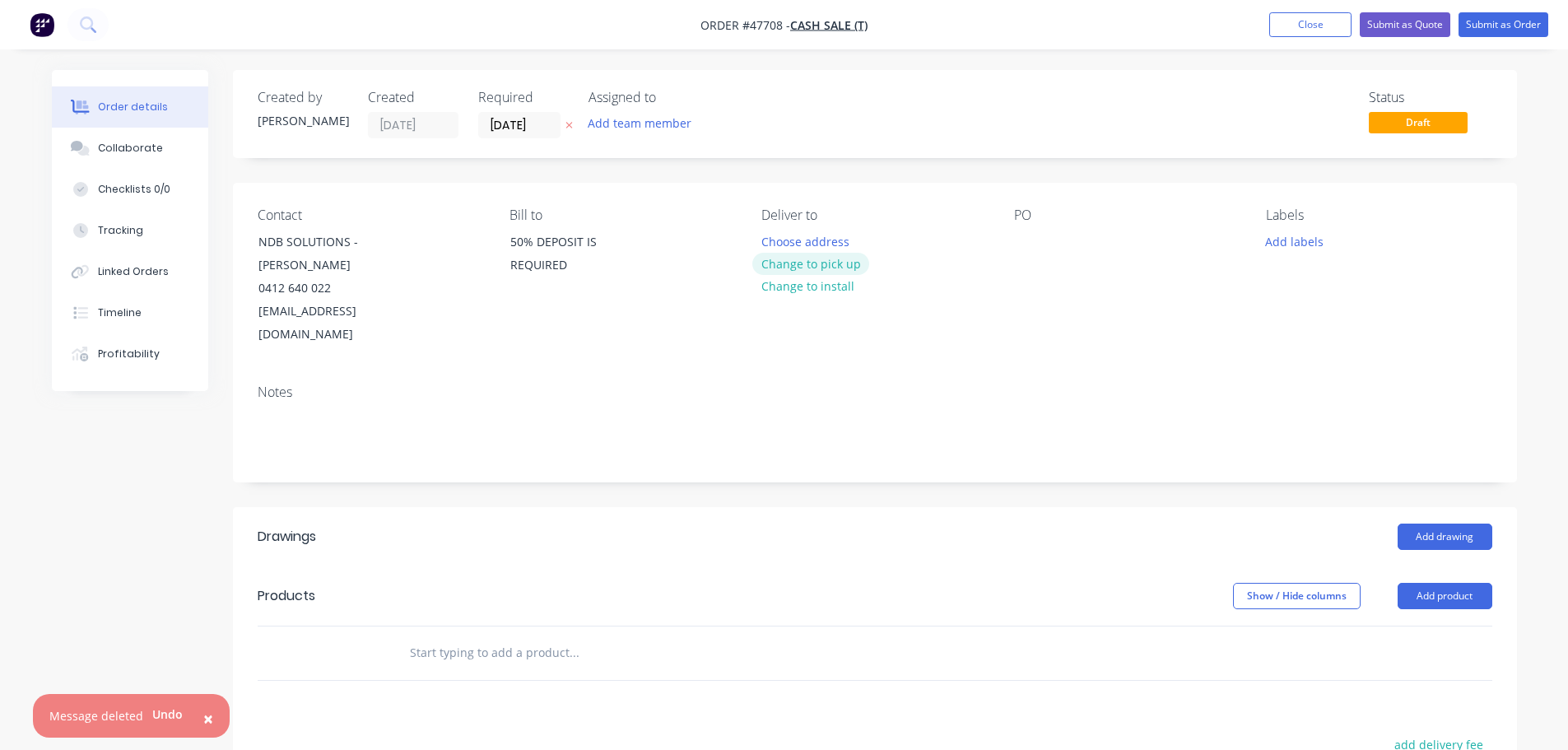
click at [823, 258] on button "Change to pick up" at bounding box center [810, 263] width 117 height 22
click at [1031, 238] on div at bounding box center [1027, 241] width 26 height 24
click at [1442, 523] on button "Add drawing" at bounding box center [1446, 536] width 95 height 26
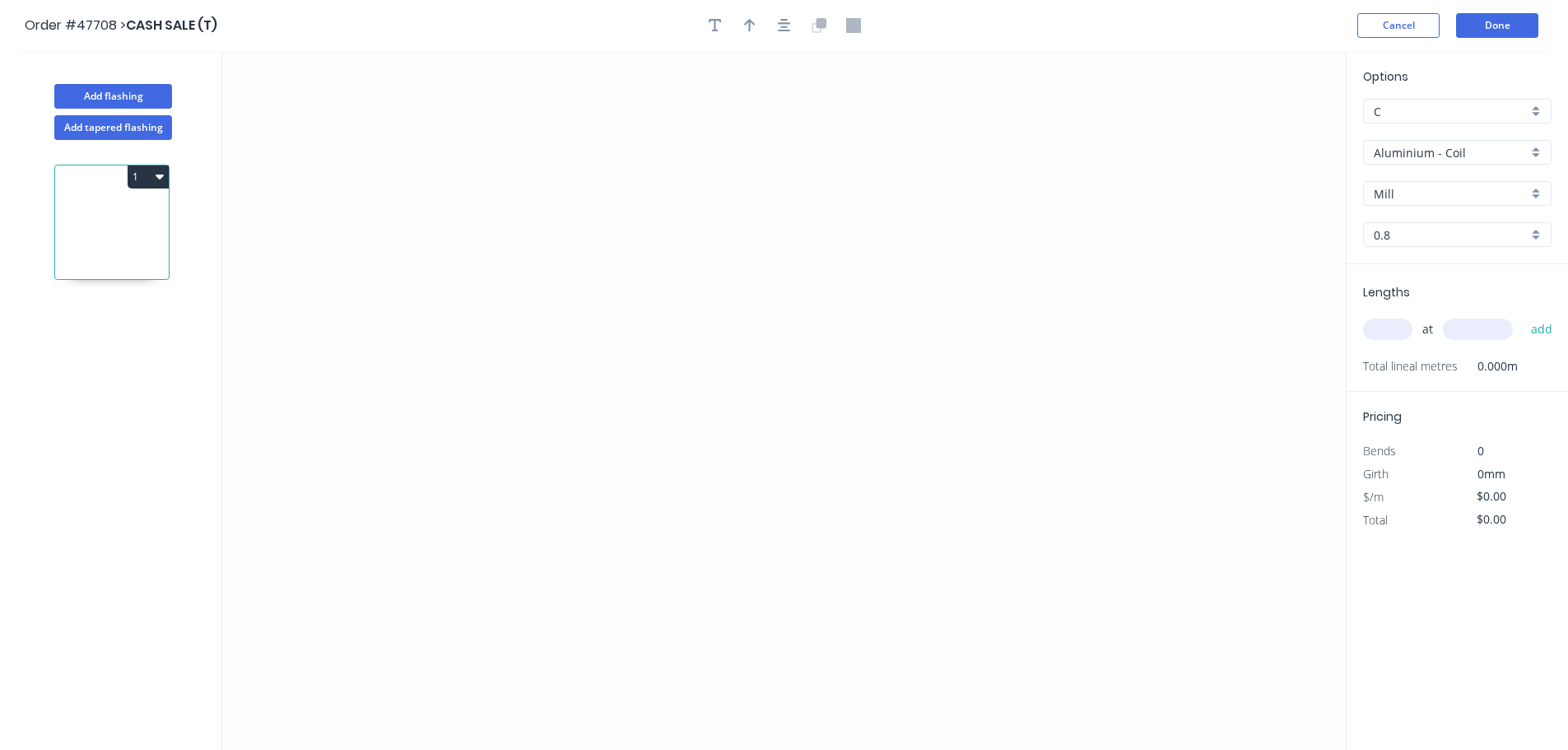
click at [1423, 143] on div "Aluminium - Coil" at bounding box center [1458, 152] width 189 height 25
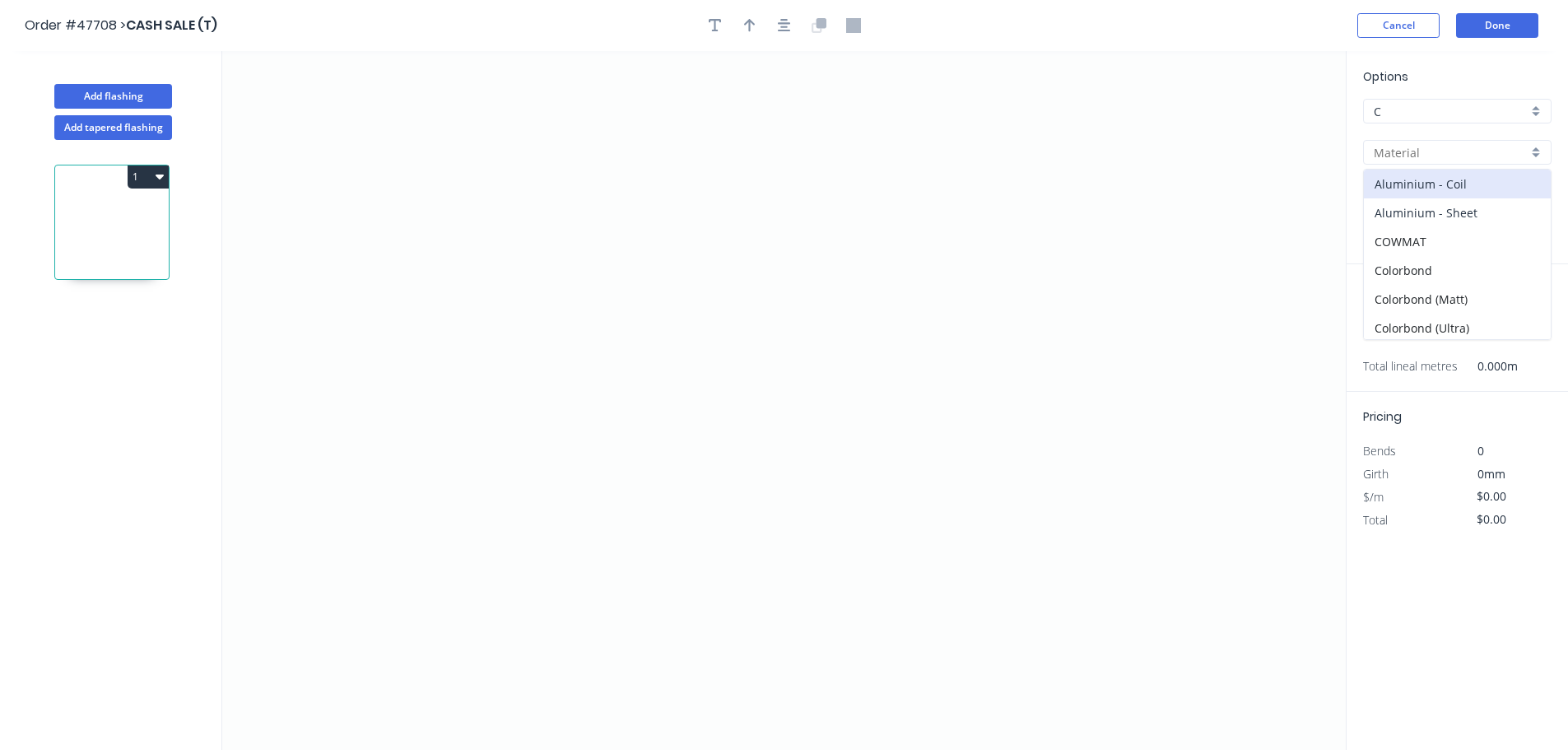
click at [1419, 212] on div "Aluminium - Sheet" at bounding box center [1458, 213] width 187 height 29
type input "Aluminium - Sheet"
type input "1.2"
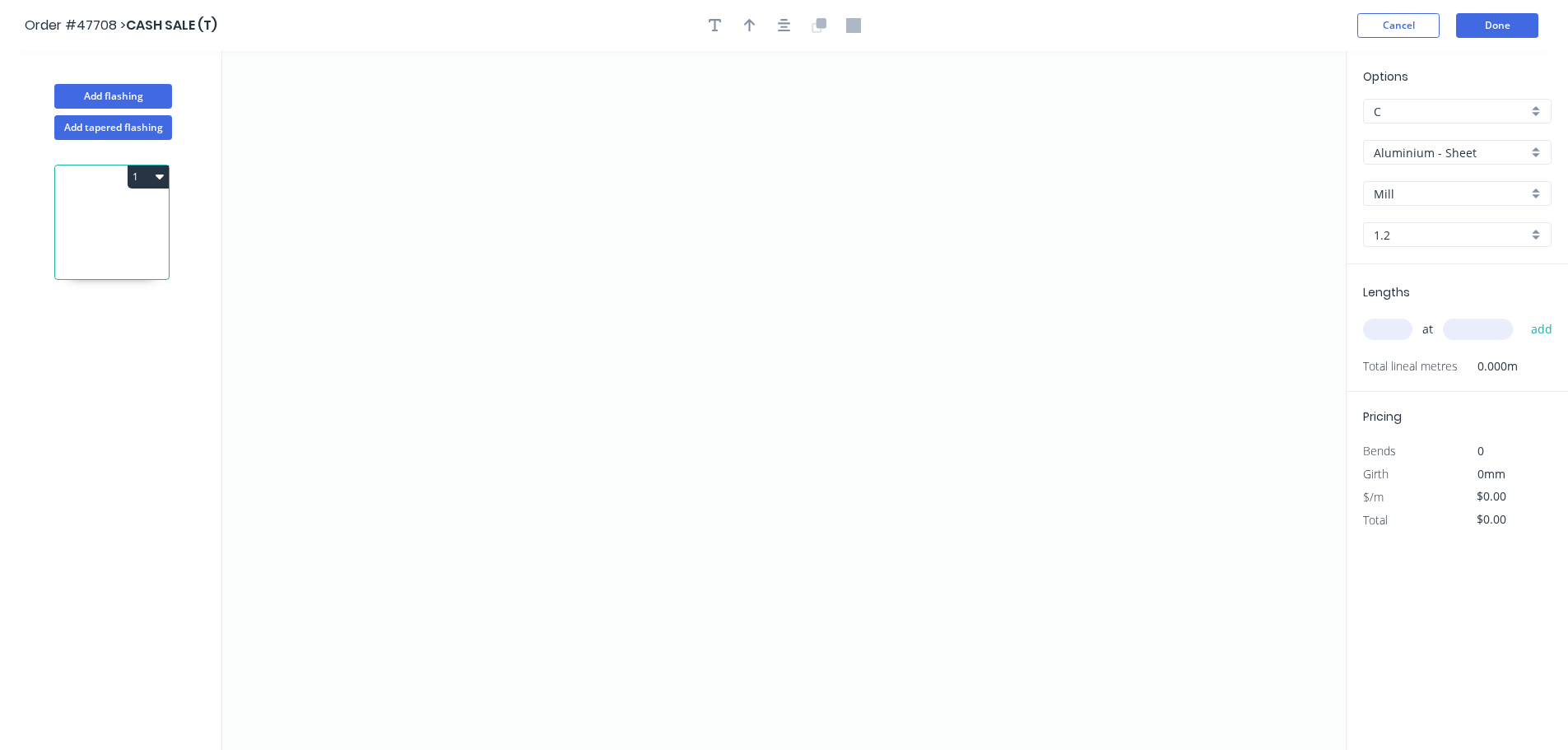
click at [1421, 225] on div "1.2" at bounding box center [1458, 235] width 189 height 25
click at [1397, 288] on div "1.6" at bounding box center [1458, 295] width 187 height 29
type input "1.6"
drag, startPoint x: 588, startPoint y: 367, endPoint x: 780, endPoint y: 371, distance: 192.0
click at [604, 367] on icon "0" at bounding box center [784, 400] width 1123 height 699
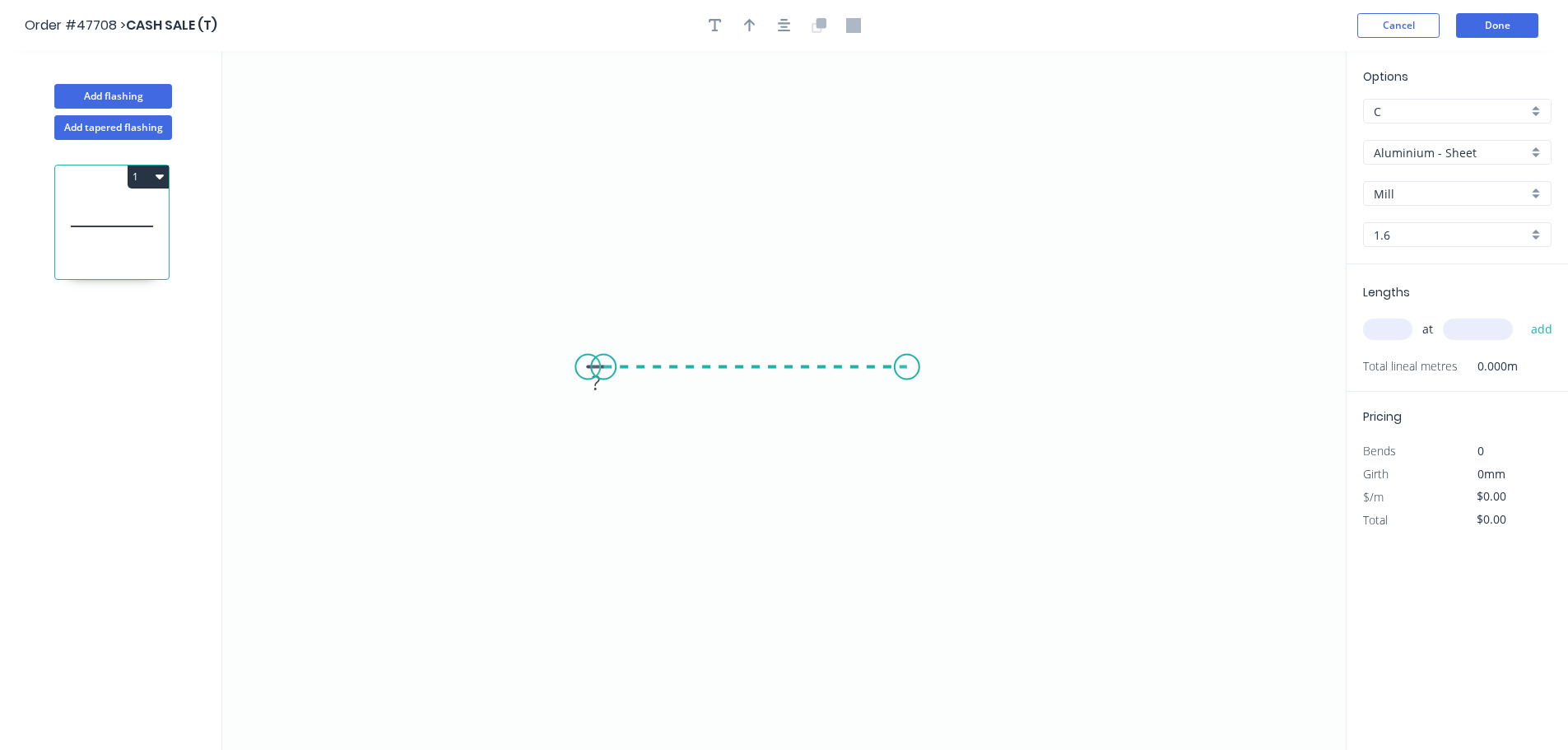
click at [907, 379] on icon "0 ?" at bounding box center [784, 400] width 1123 height 699
click at [616, 391] on div "Delete point" at bounding box center [663, 385] width 166 height 34
click at [763, 393] on rect at bounding box center [756, 385] width 33 height 23
click at [1389, 330] on input "text" at bounding box center [1388, 329] width 49 height 21
type input "$1.00"
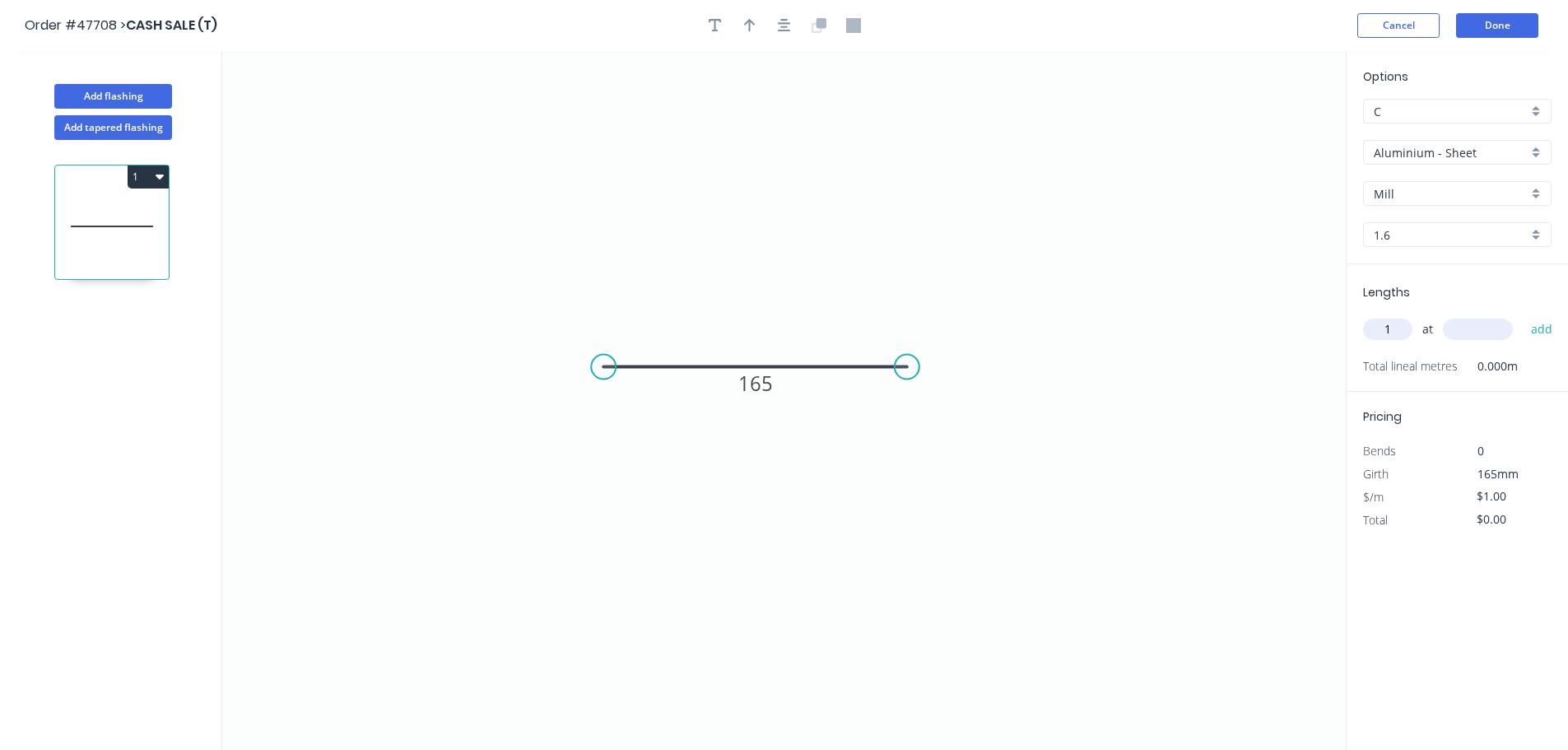
type input "1"
type input "2400"
click at [1524, 315] on button "add" at bounding box center [1543, 329] width 39 height 28
click at [152, 175] on button "1" at bounding box center [148, 177] width 41 height 23
drag, startPoint x: 124, startPoint y: 211, endPoint x: 178, endPoint y: 217, distance: 54.3
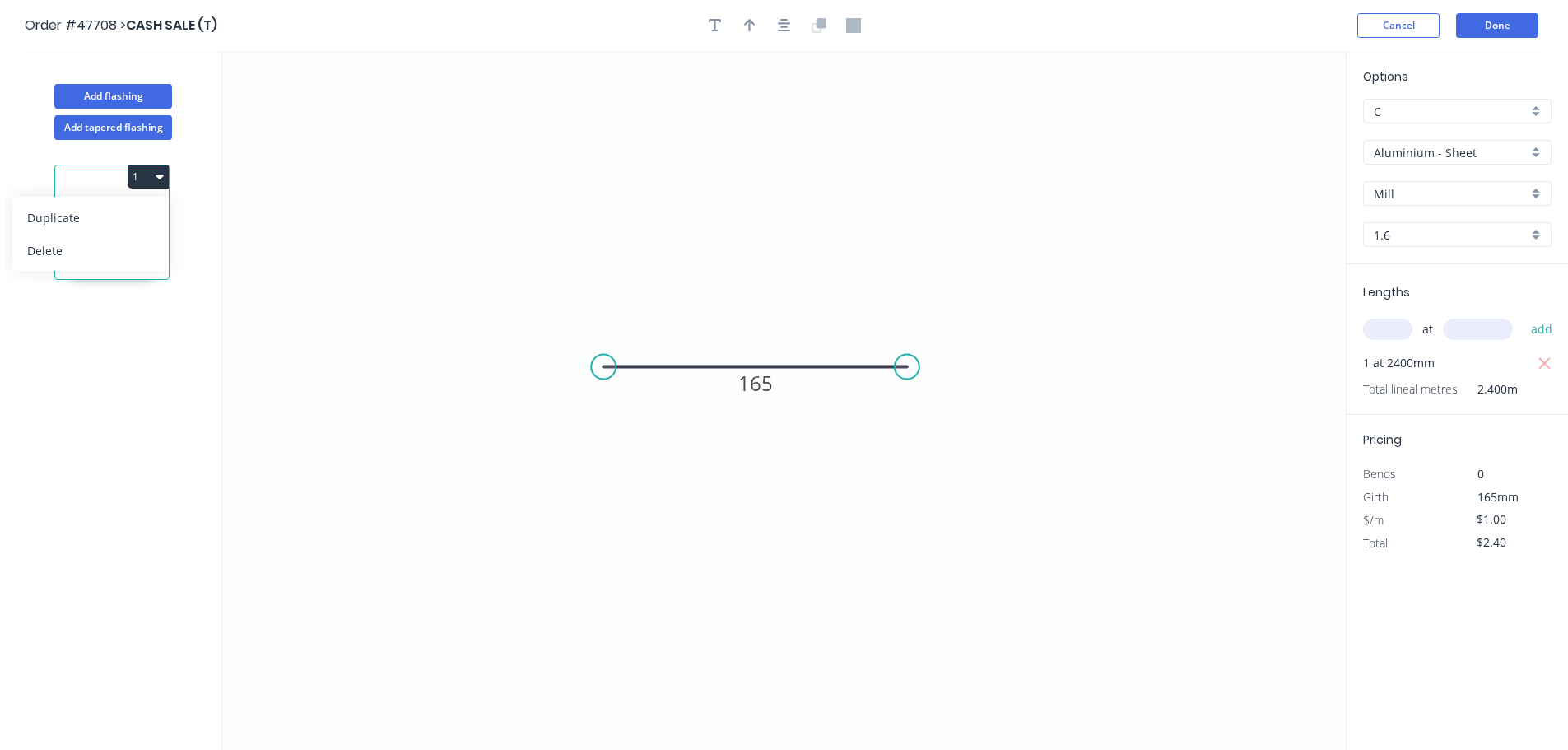
click at [124, 211] on div "Duplicate" at bounding box center [90, 217] width 126 height 24
type input "$0.00"
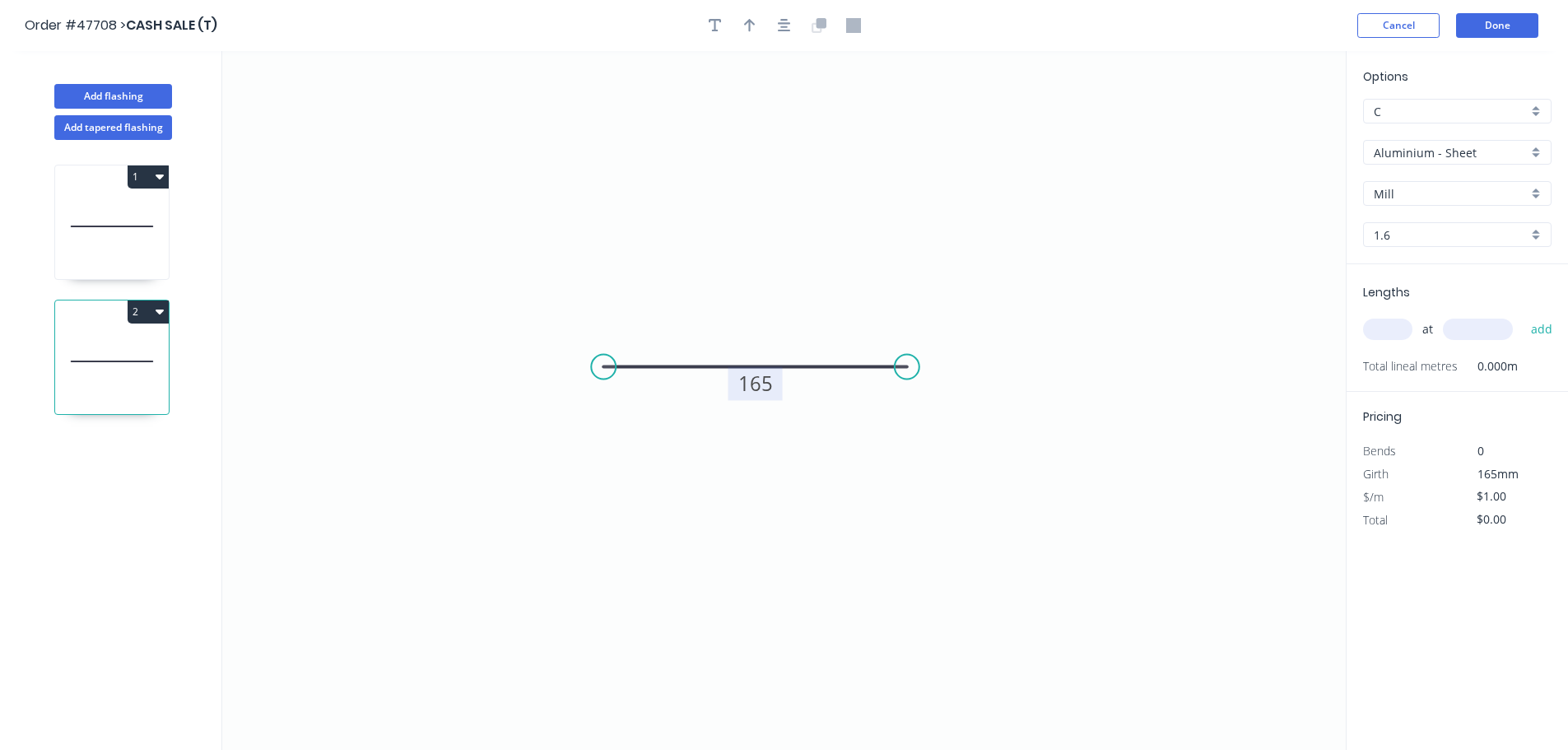
click at [764, 389] on tspan "165" at bounding box center [756, 383] width 35 height 27
click at [1365, 331] on input "text" at bounding box center [1388, 329] width 49 height 21
click at [1377, 330] on input "text" at bounding box center [1388, 329] width 49 height 21
type input "1"
type input "2400"
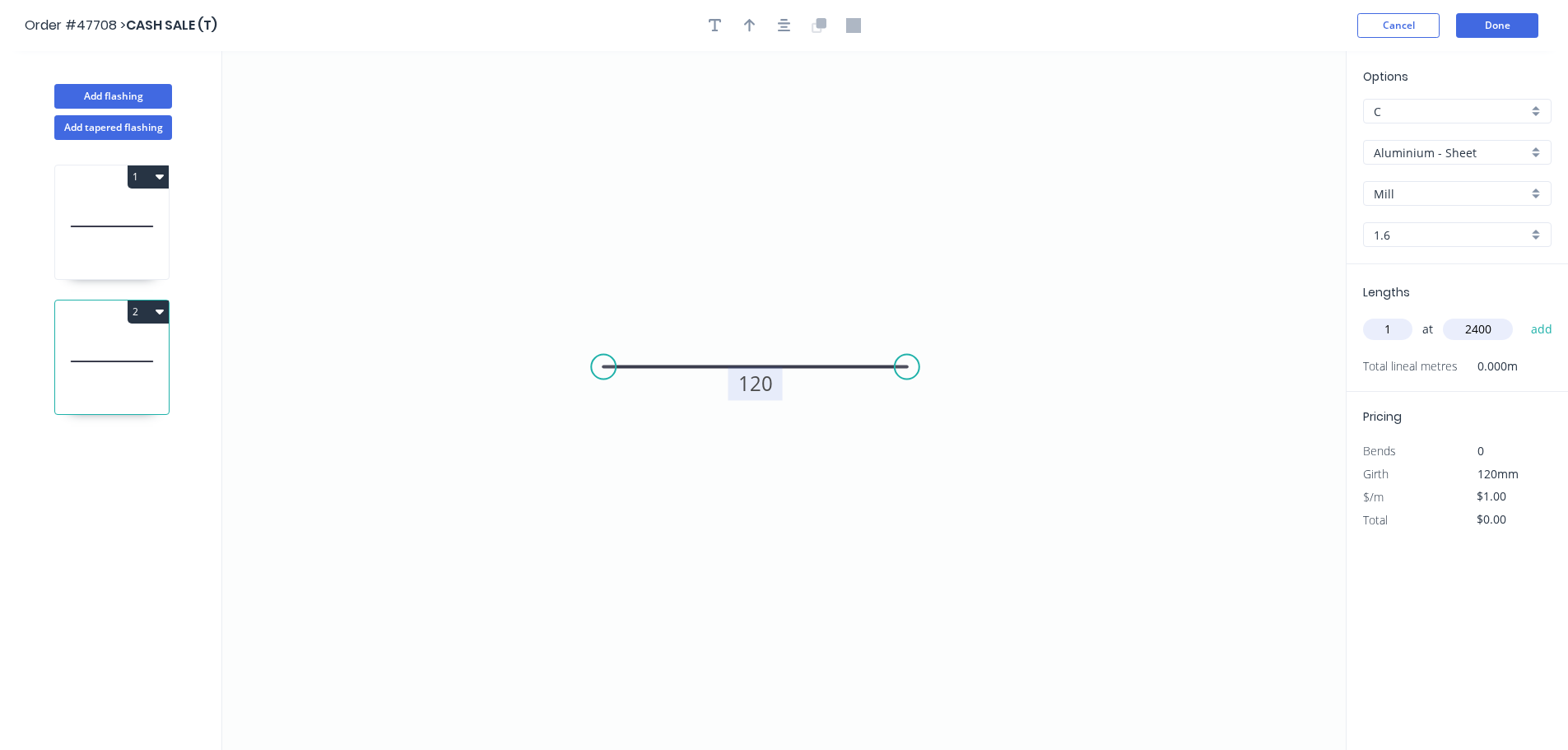
click at [1524, 315] on button "add" at bounding box center [1543, 329] width 39 height 28
click at [153, 315] on button "2" at bounding box center [148, 312] width 41 height 23
click at [95, 354] on div "Duplicate" at bounding box center [90, 352] width 126 height 24
type input "$0.00"
click at [742, 388] on tspan "120" at bounding box center [756, 383] width 35 height 27
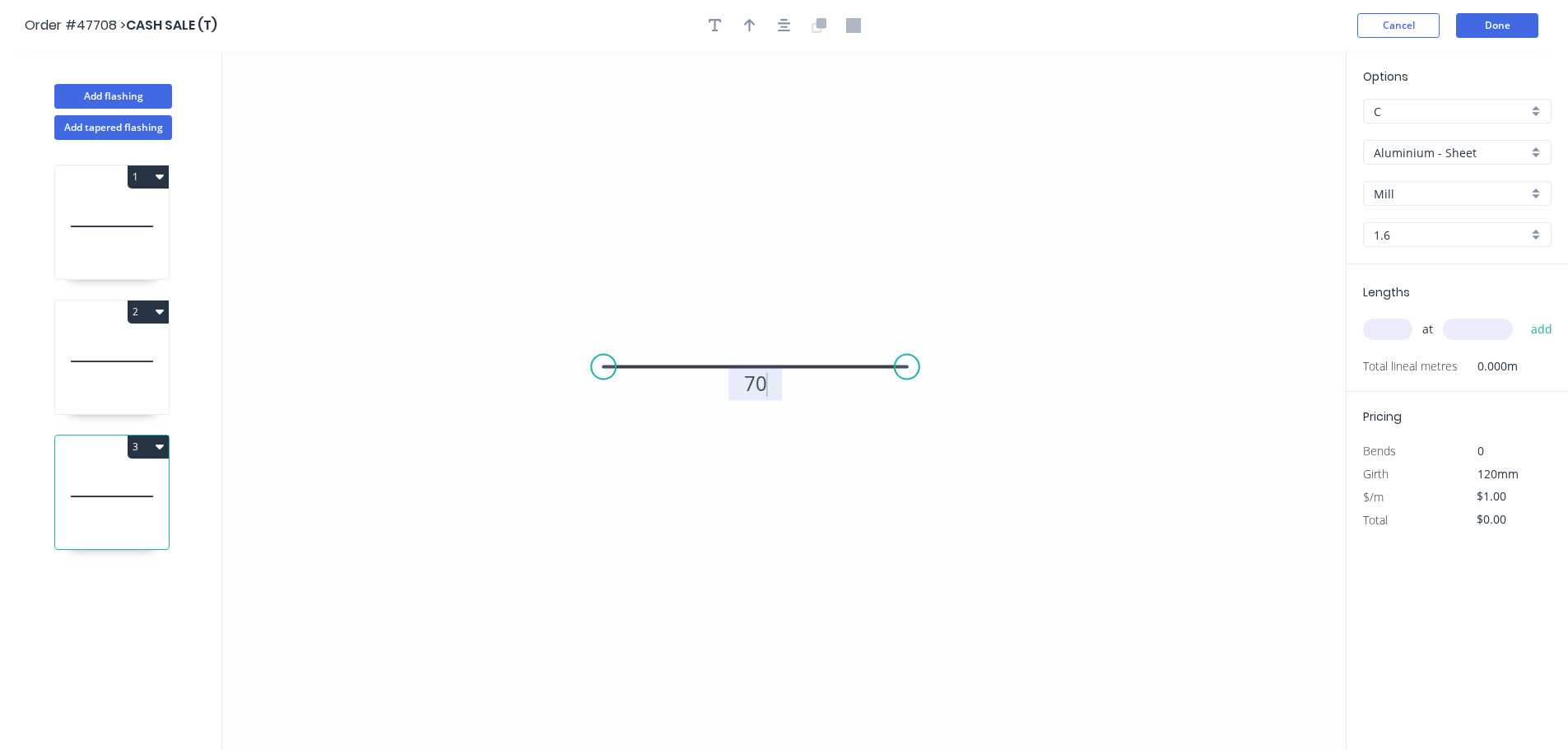
click at [1385, 330] on input "text" at bounding box center [1388, 329] width 49 height 21
type input "1"
type input "2400"
click at [1524, 315] on button "add" at bounding box center [1543, 329] width 39 height 28
drag, startPoint x: 1511, startPoint y: 542, endPoint x: 1424, endPoint y: 535, distance: 87.3
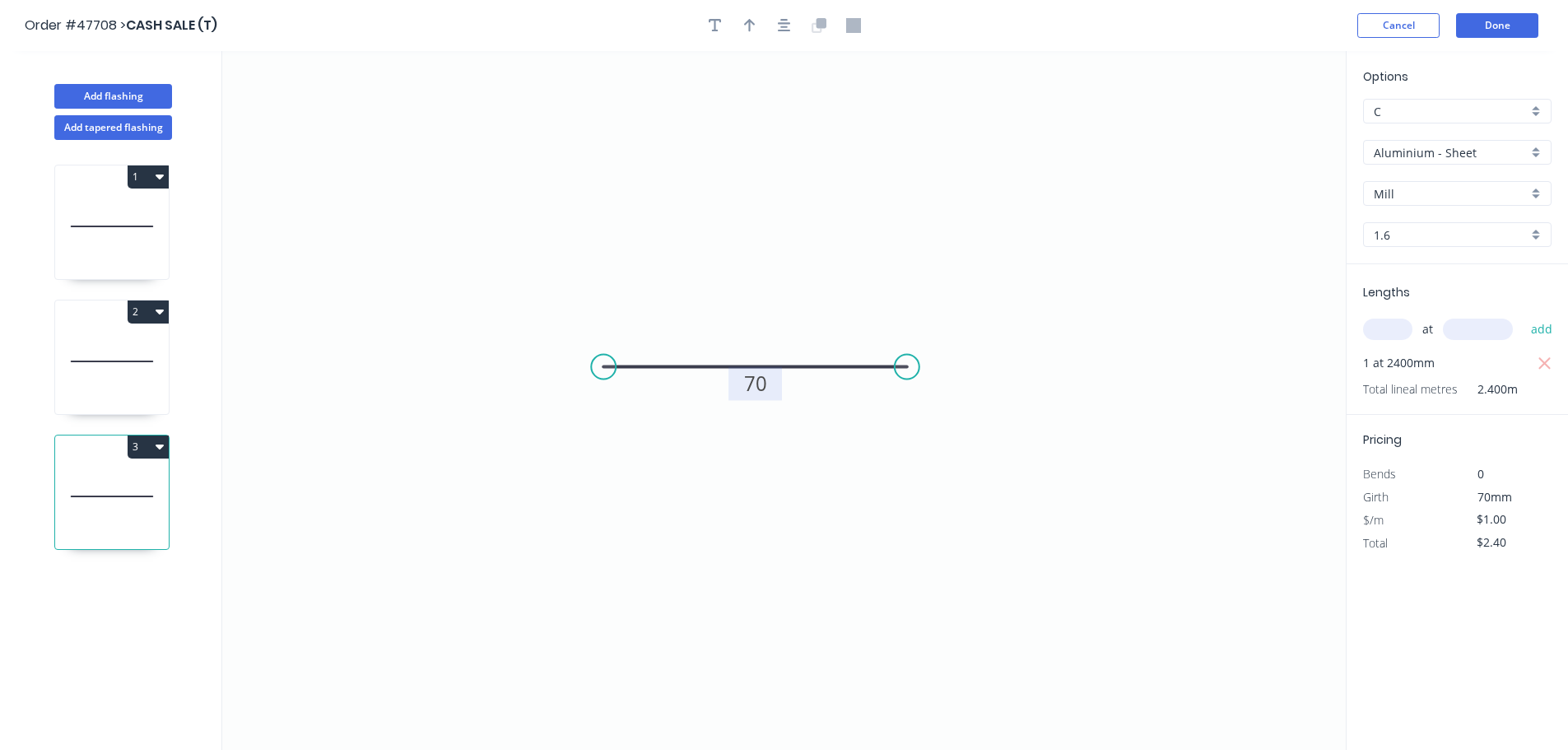
click at [1427, 543] on div "Total $2.40" at bounding box center [1457, 544] width 213 height 23
click at [103, 350] on icon at bounding box center [112, 361] width 114 height 105
drag, startPoint x: 1528, startPoint y: 538, endPoint x: 1388, endPoint y: 530, distance: 140.2
click at [1388, 533] on div "Total $2.40" at bounding box center [1457, 544] width 213 height 23
click at [71, 202] on icon at bounding box center [112, 226] width 114 height 105
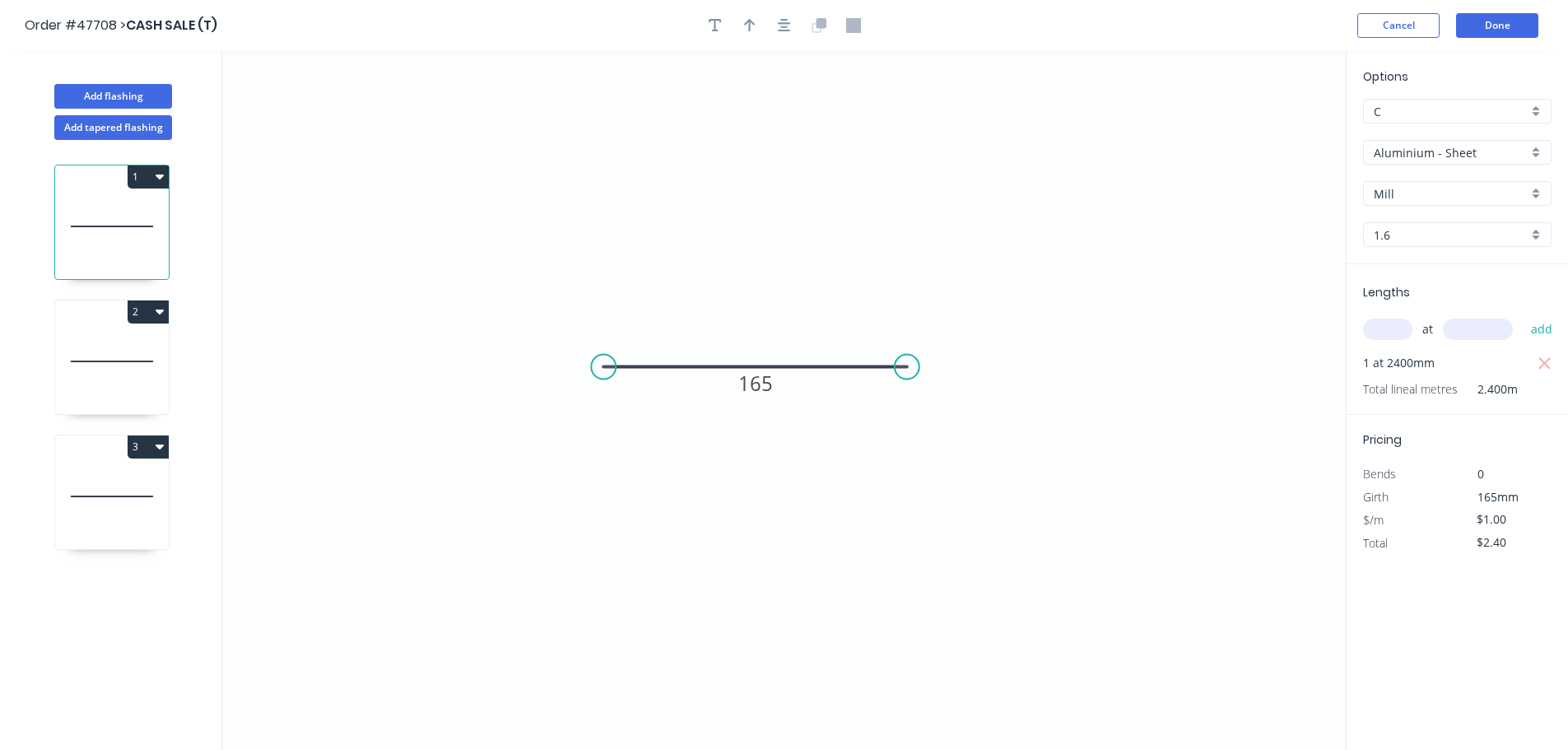
drag, startPoint x: 1516, startPoint y: 537, endPoint x: 1410, endPoint y: 521, distance: 107.2
click at [1412, 540] on div "Total $2.40" at bounding box center [1457, 544] width 213 height 23
type input "$0.00"
click at [1499, 17] on button "Done" at bounding box center [1497, 26] width 82 height 25
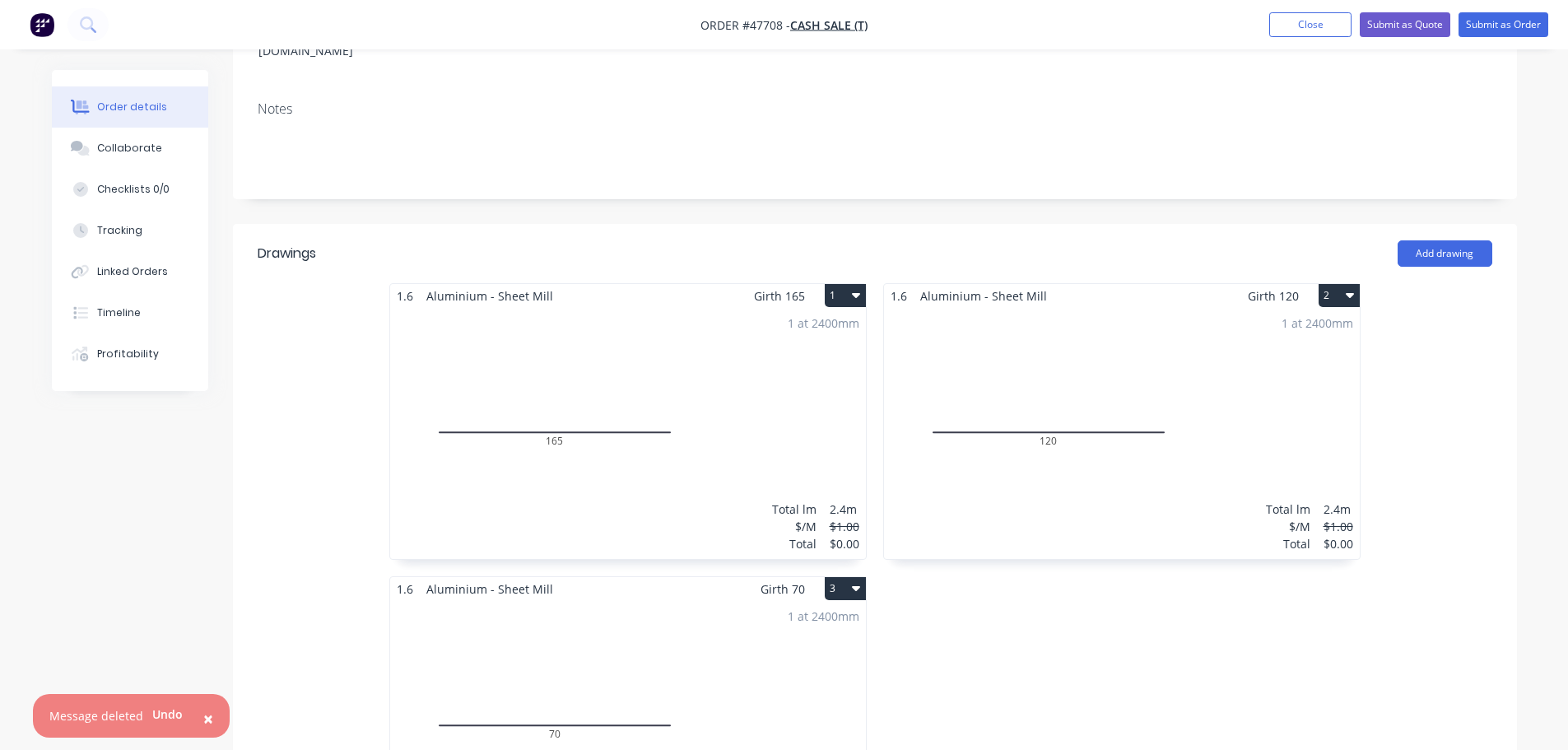
scroll to position [576, 0]
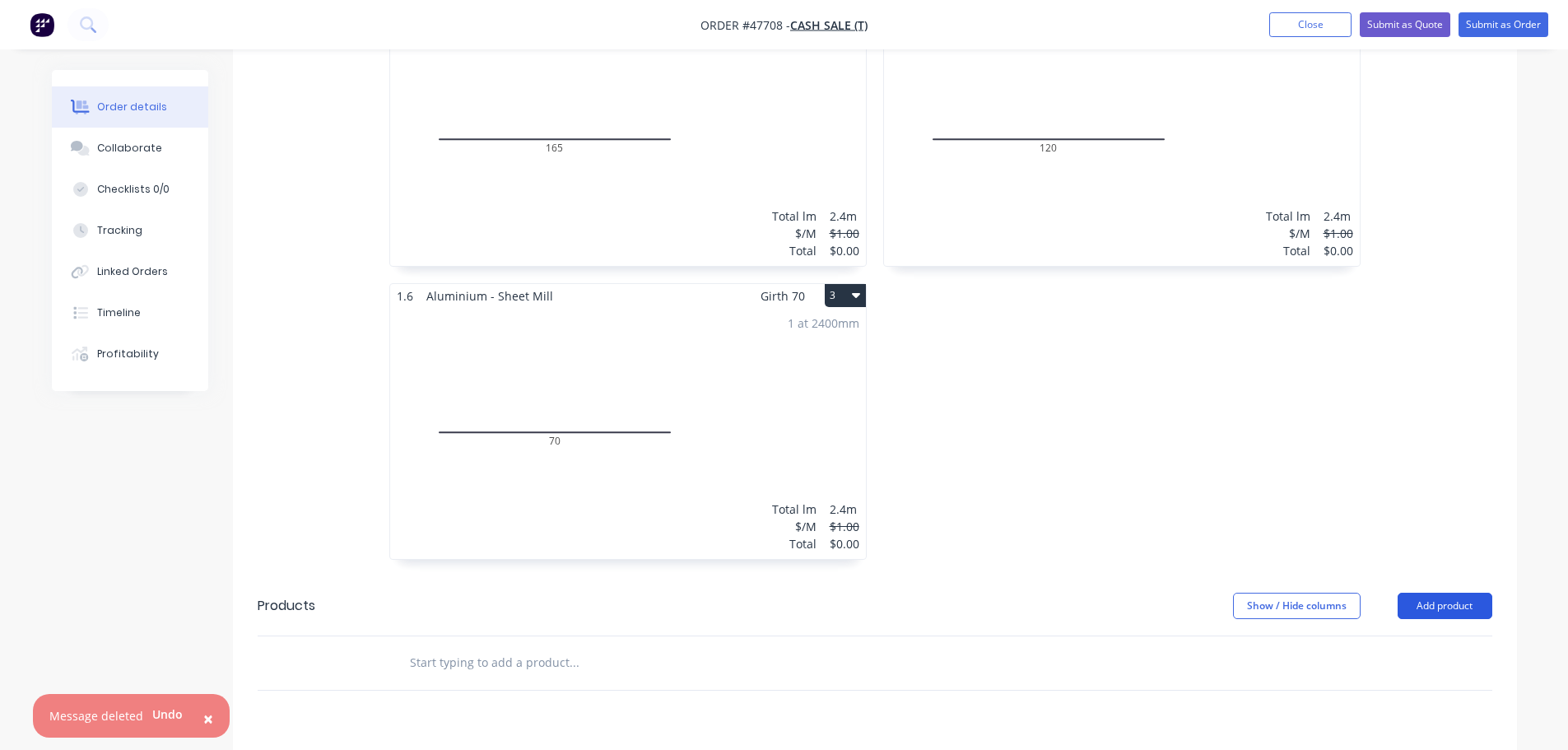
click at [1410, 593] on button "Add product" at bounding box center [1446, 605] width 95 height 26
click at [1384, 668] on div "Basic product" at bounding box center [1414, 680] width 126 height 24
click at [444, 679] on div at bounding box center [465, 690] width 138 height 24
click at [1418, 593] on button "Add product" at bounding box center [1446, 605] width 95 height 26
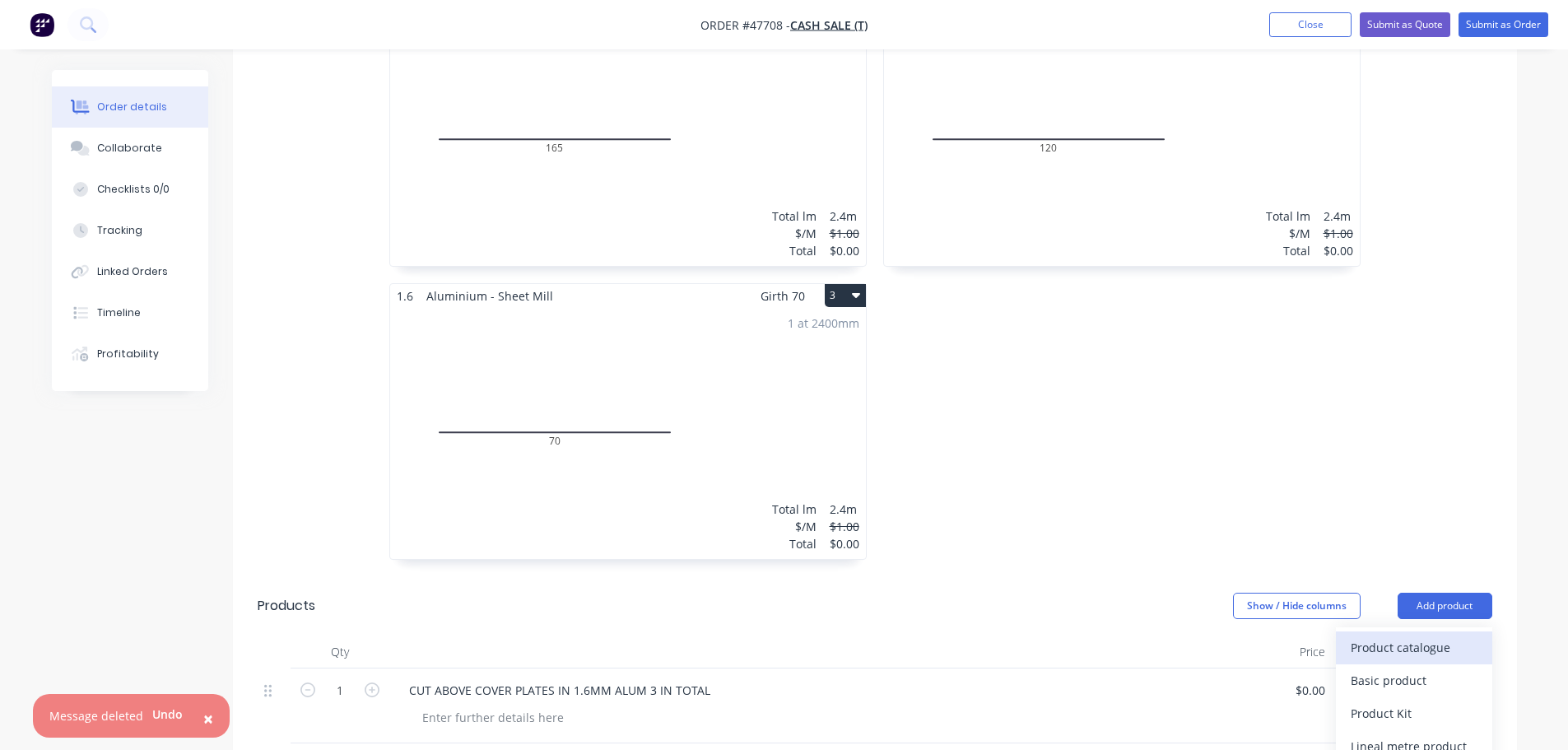
click at [1404, 635] on div "Product catalogue" at bounding box center [1414, 647] width 126 height 24
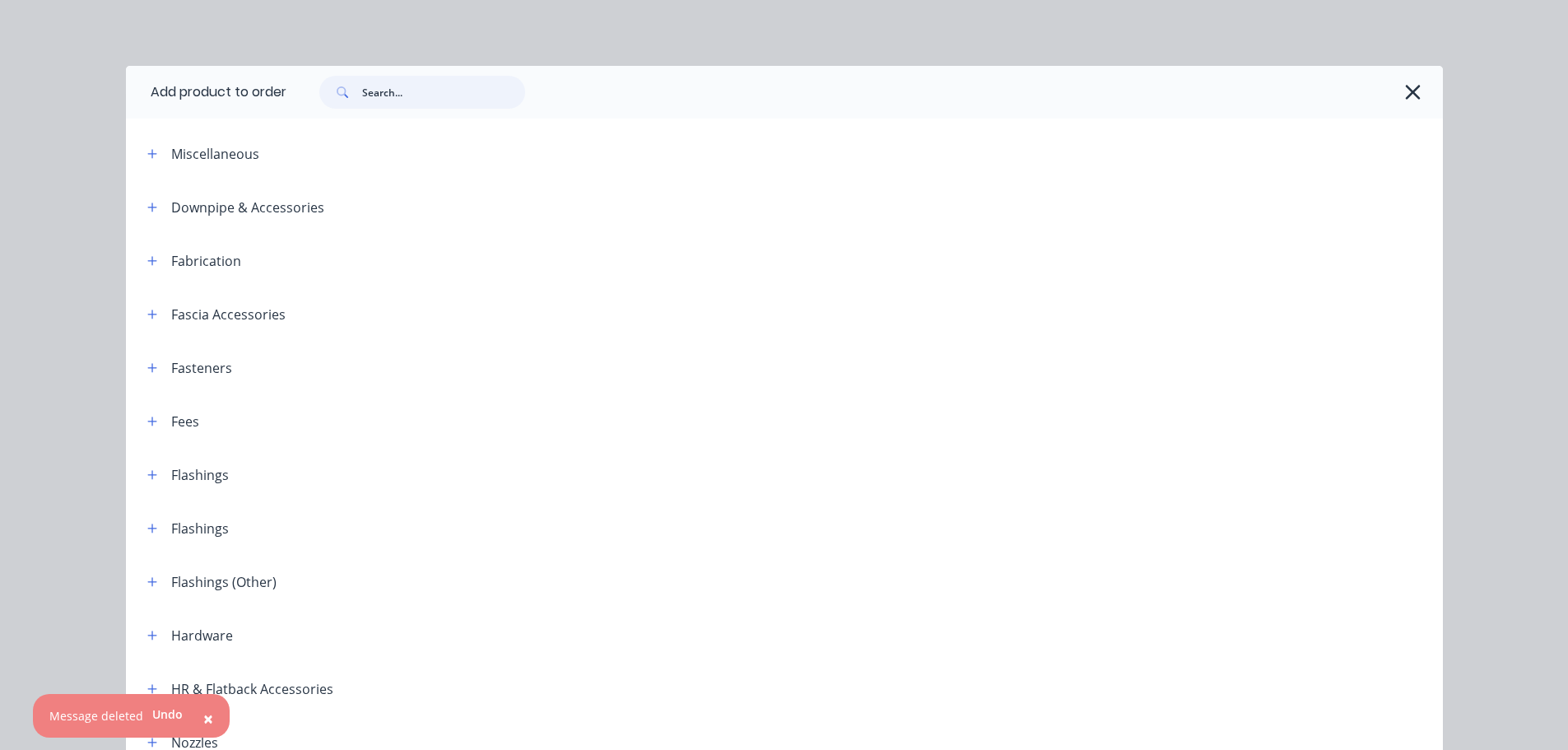
click at [383, 100] on input "text" at bounding box center [444, 93] width 163 height 33
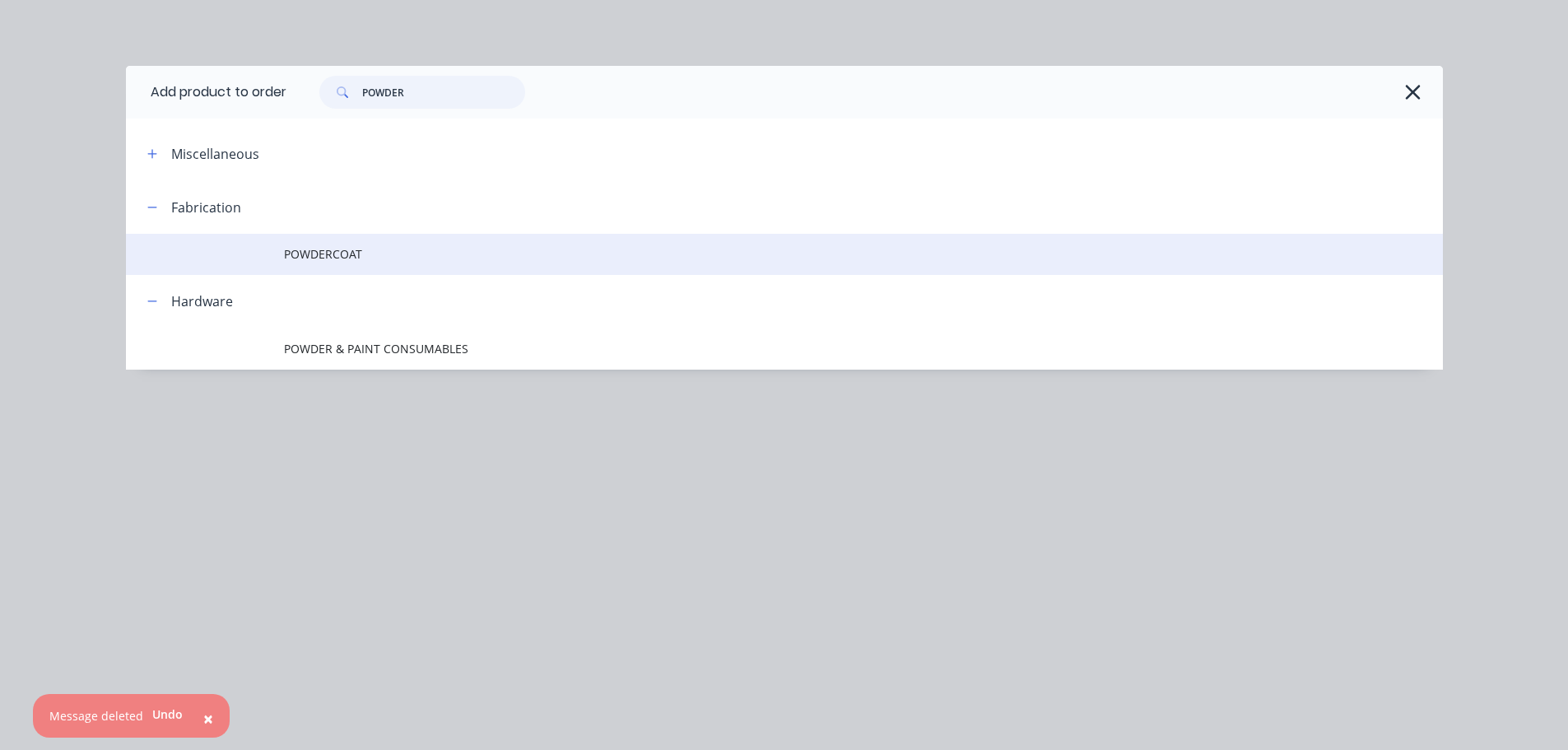
type input "POWDER"
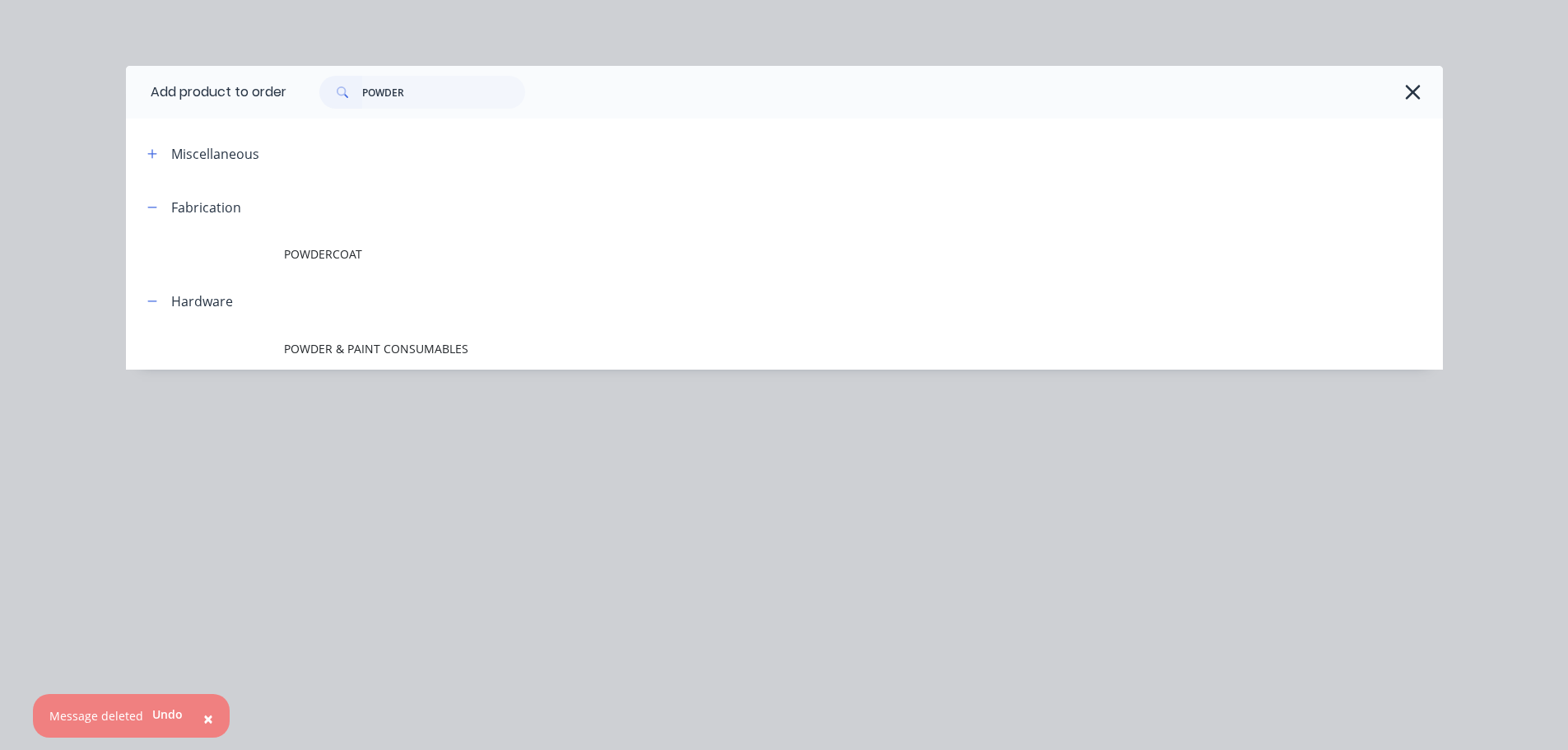
drag, startPoint x: 330, startPoint y: 267, endPoint x: 339, endPoint y: 256, distance: 14.2
click at [330, 266] on td "POWDERCOAT" at bounding box center [864, 254] width 1159 height 41
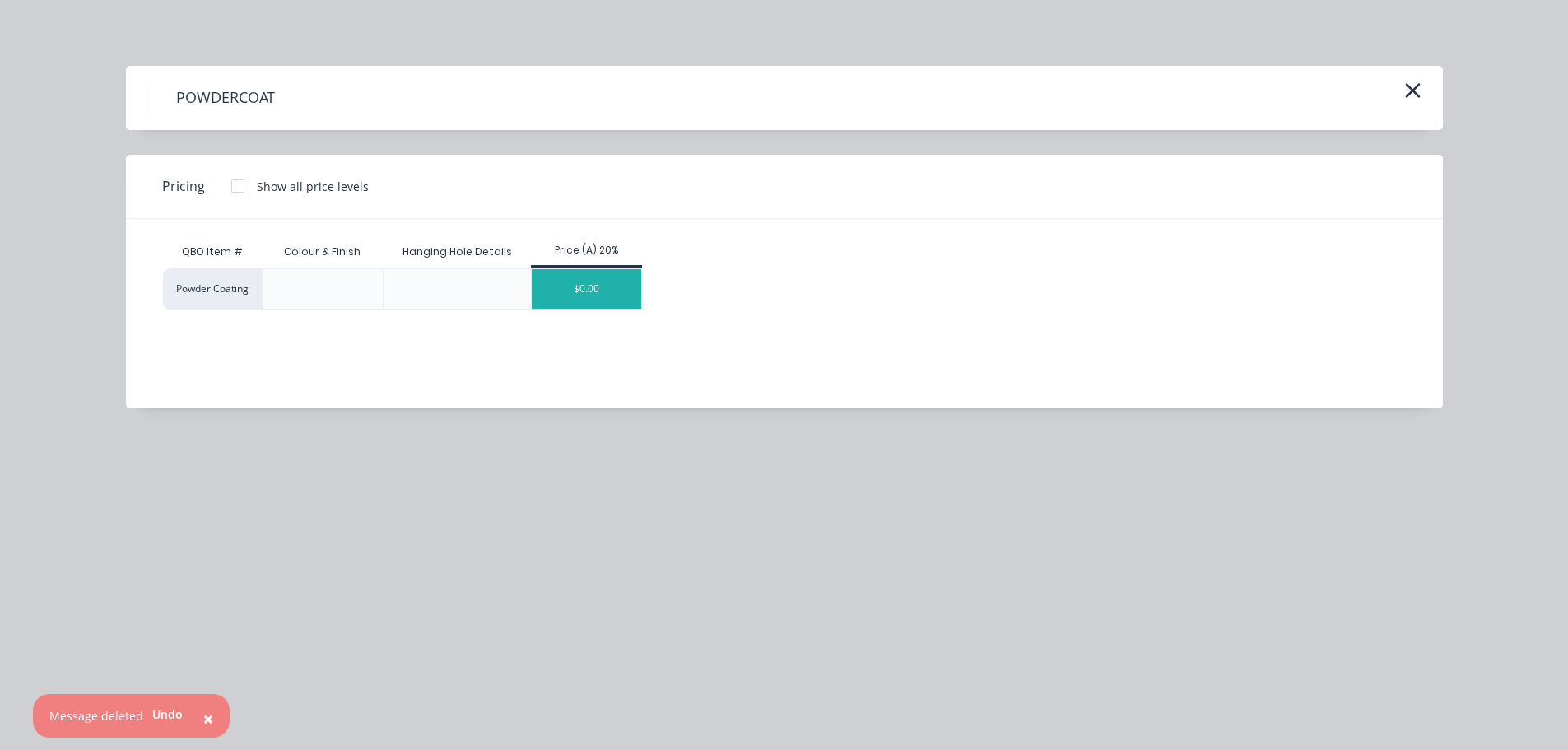
click at [572, 283] on div "$0.00" at bounding box center [587, 288] width 110 height 40
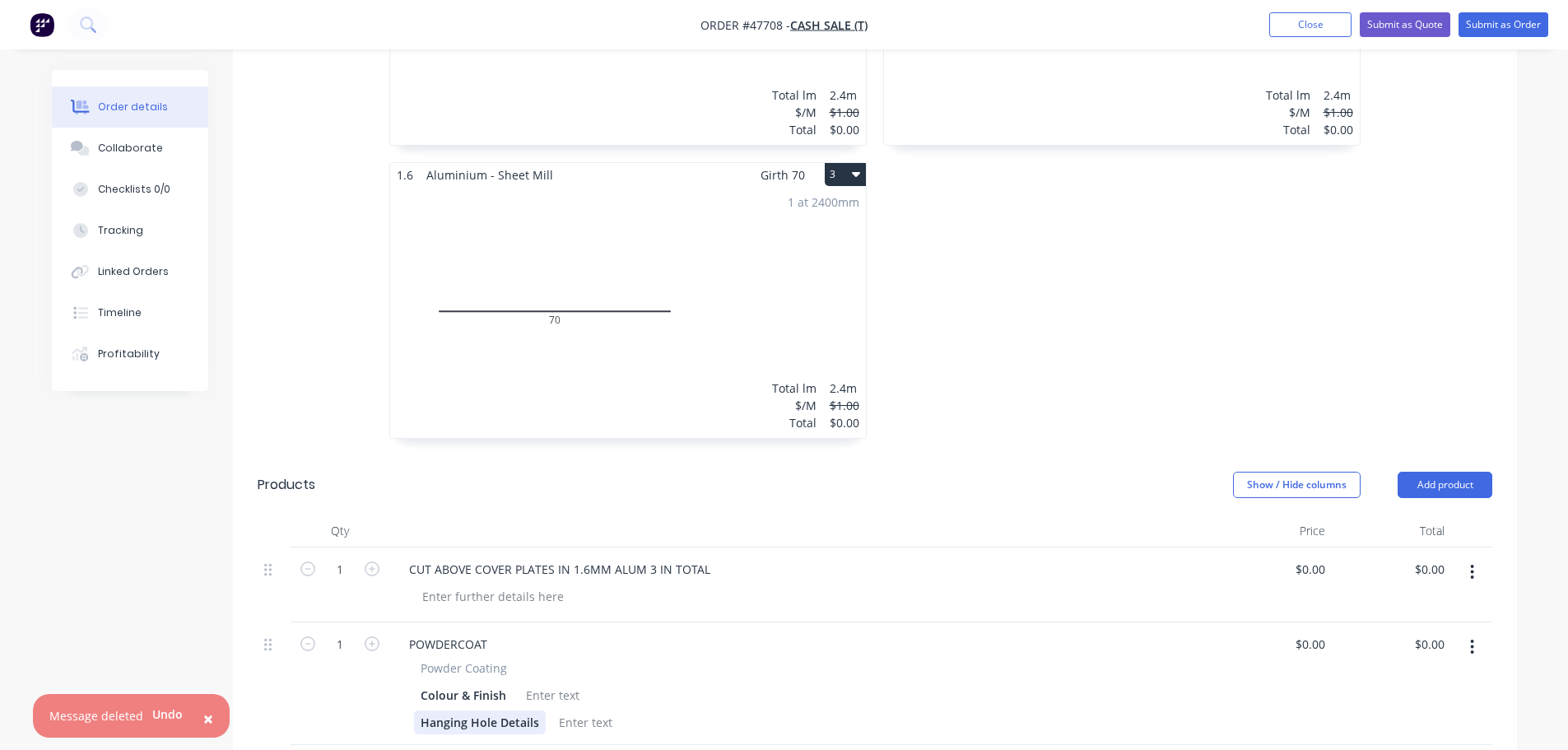
scroll to position [988, 0]
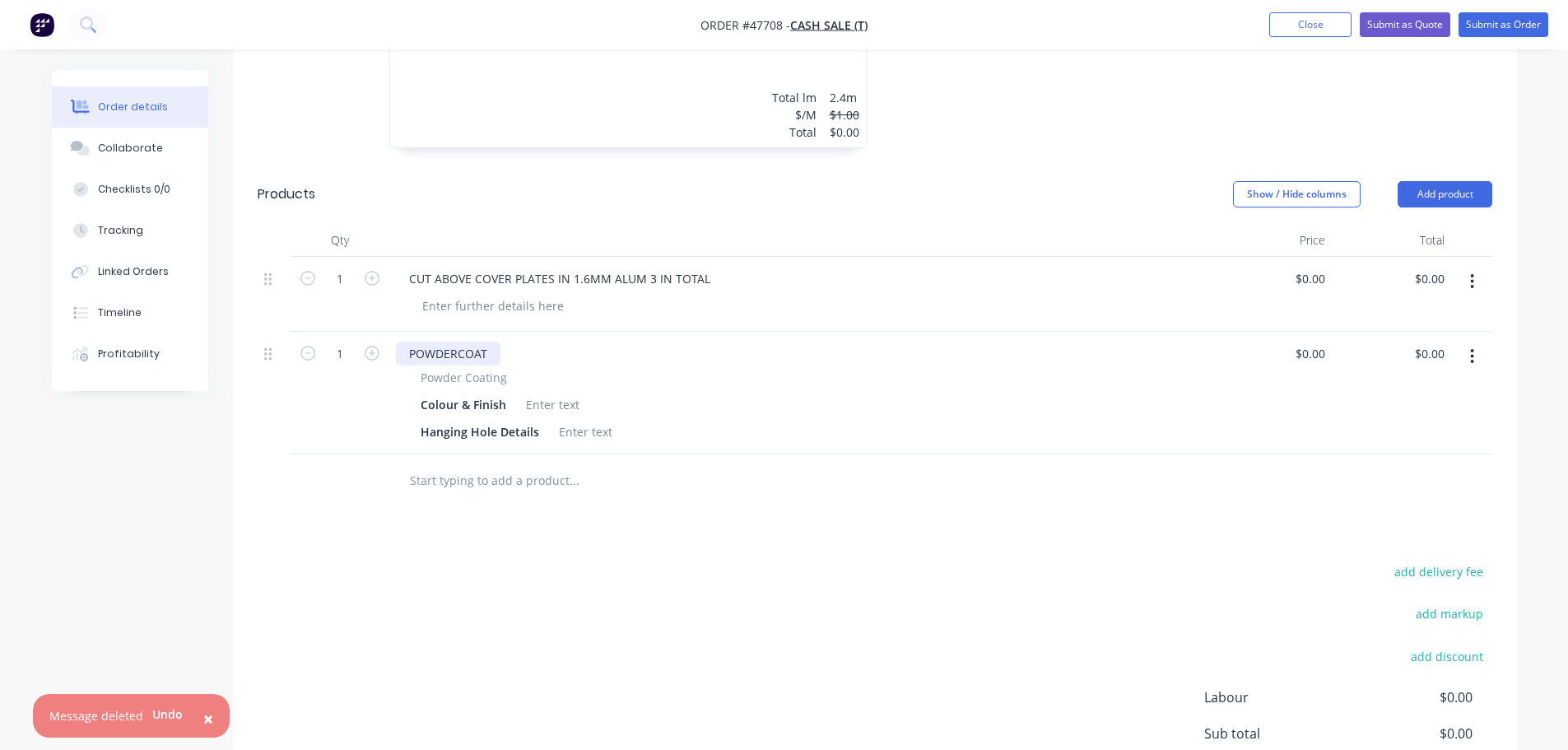
click at [497, 341] on div "POWDERCOAT" at bounding box center [448, 353] width 104 height 24
click at [541, 392] on div at bounding box center [553, 404] width 67 height 24
click at [542, 392] on div at bounding box center [553, 404] width 67 height 24
click at [576, 419] on div at bounding box center [585, 431] width 67 height 24
click at [895, 341] on div "POWDERCOAT ABOVE COVER PLATES 3 IN TOTAL" at bounding box center [801, 353] width 810 height 24
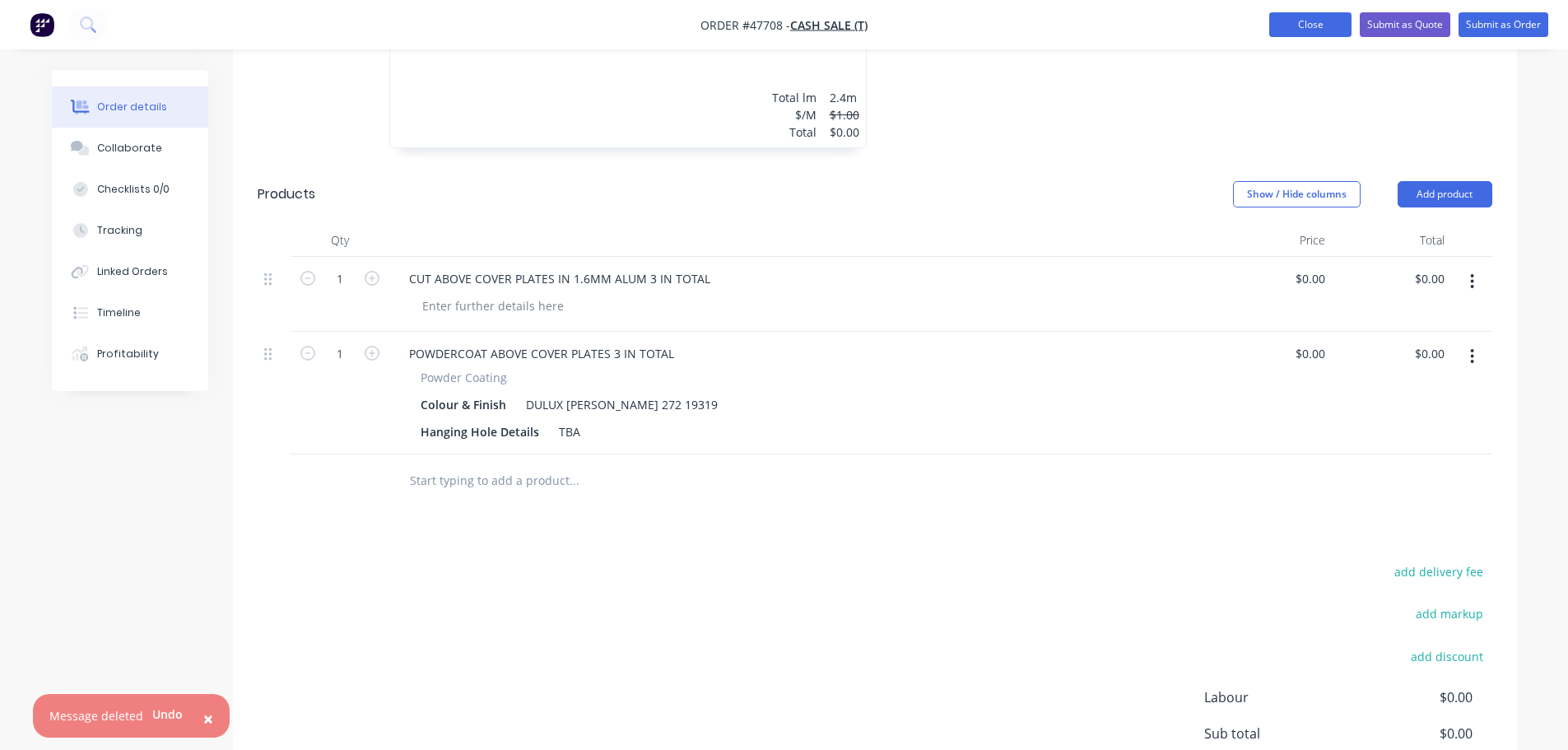
click at [1286, 21] on button "Close" at bounding box center [1311, 25] width 82 height 25
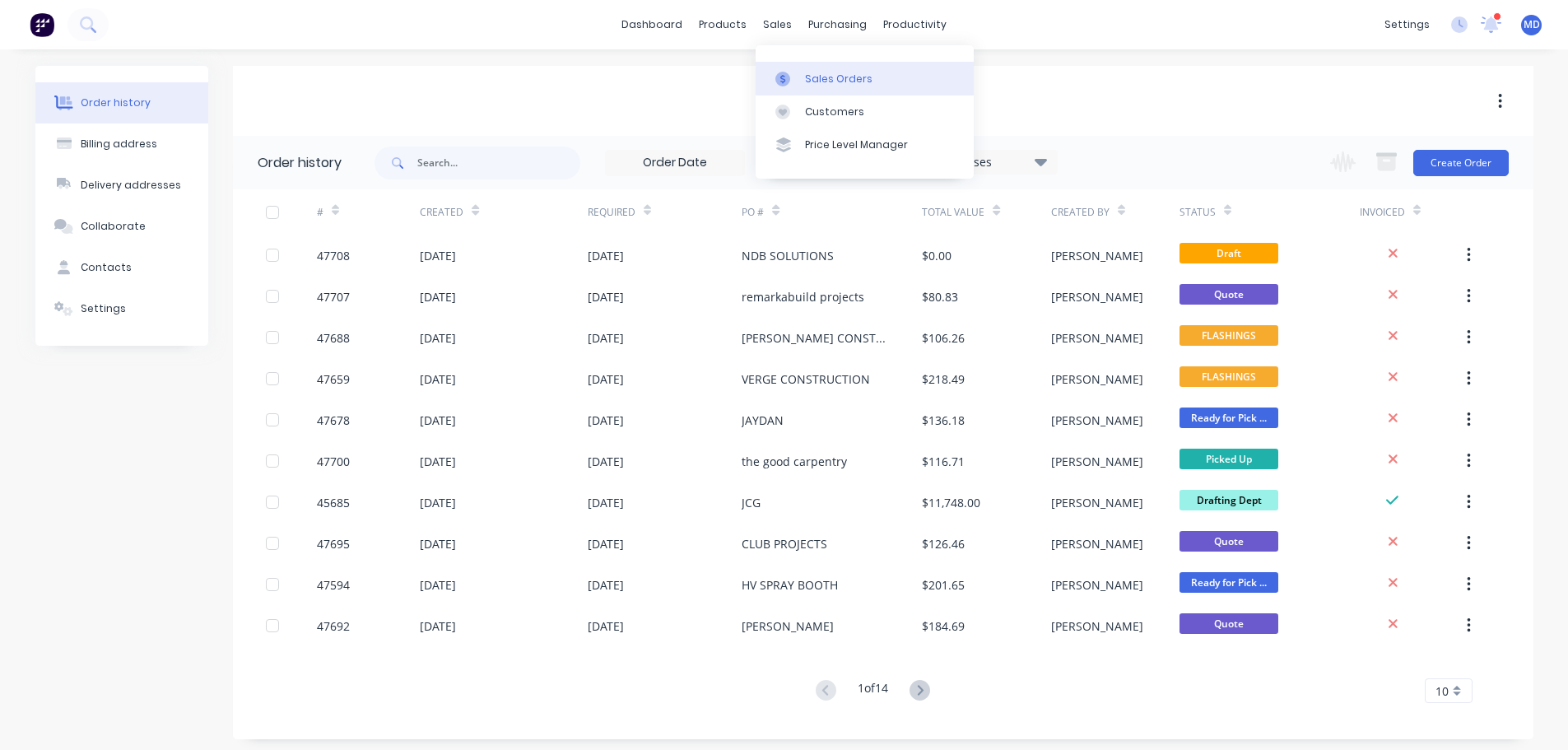
click at [811, 82] on div "Sales Orders" at bounding box center [839, 78] width 68 height 14
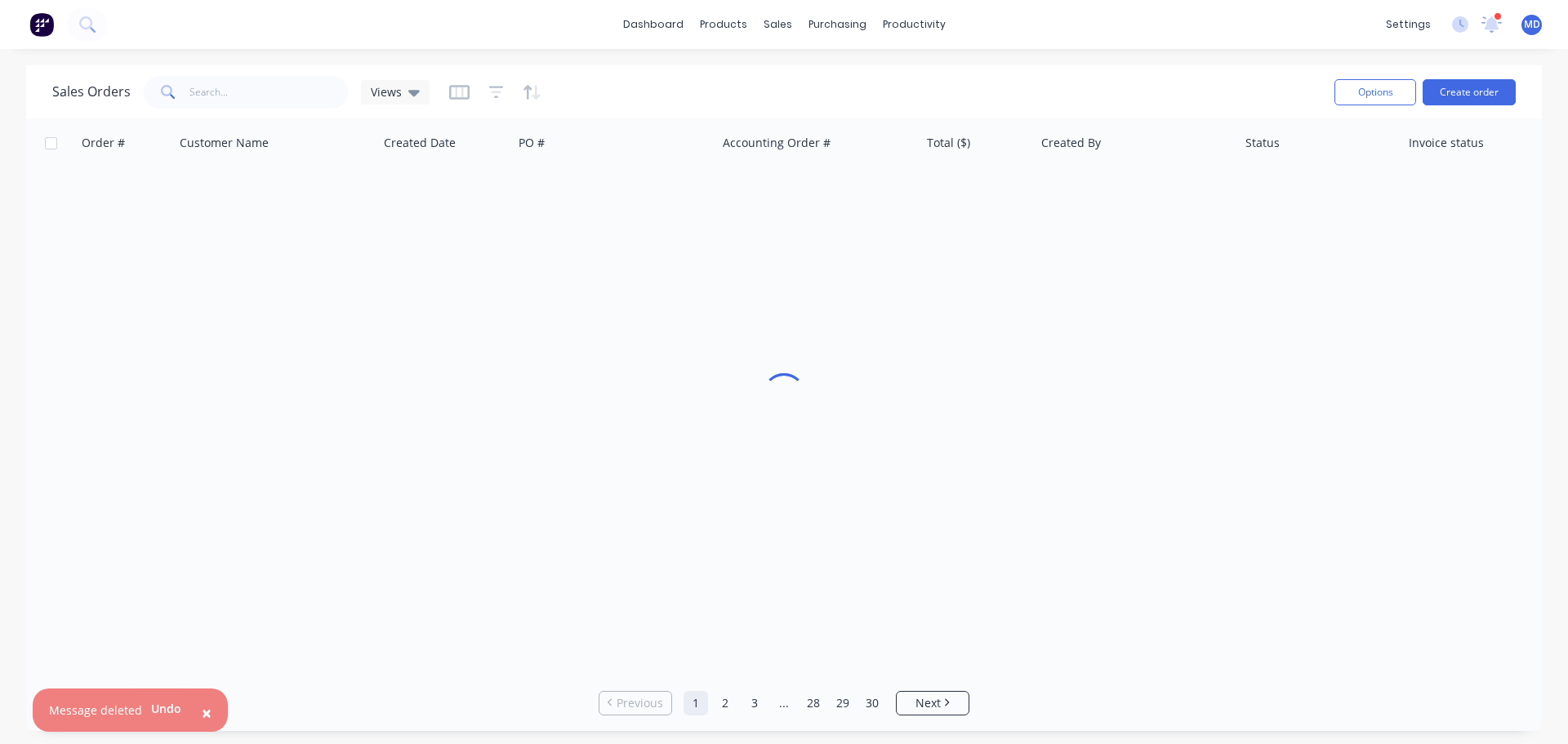
click at [154, 91] on span at bounding box center [166, 92] width 46 height 33
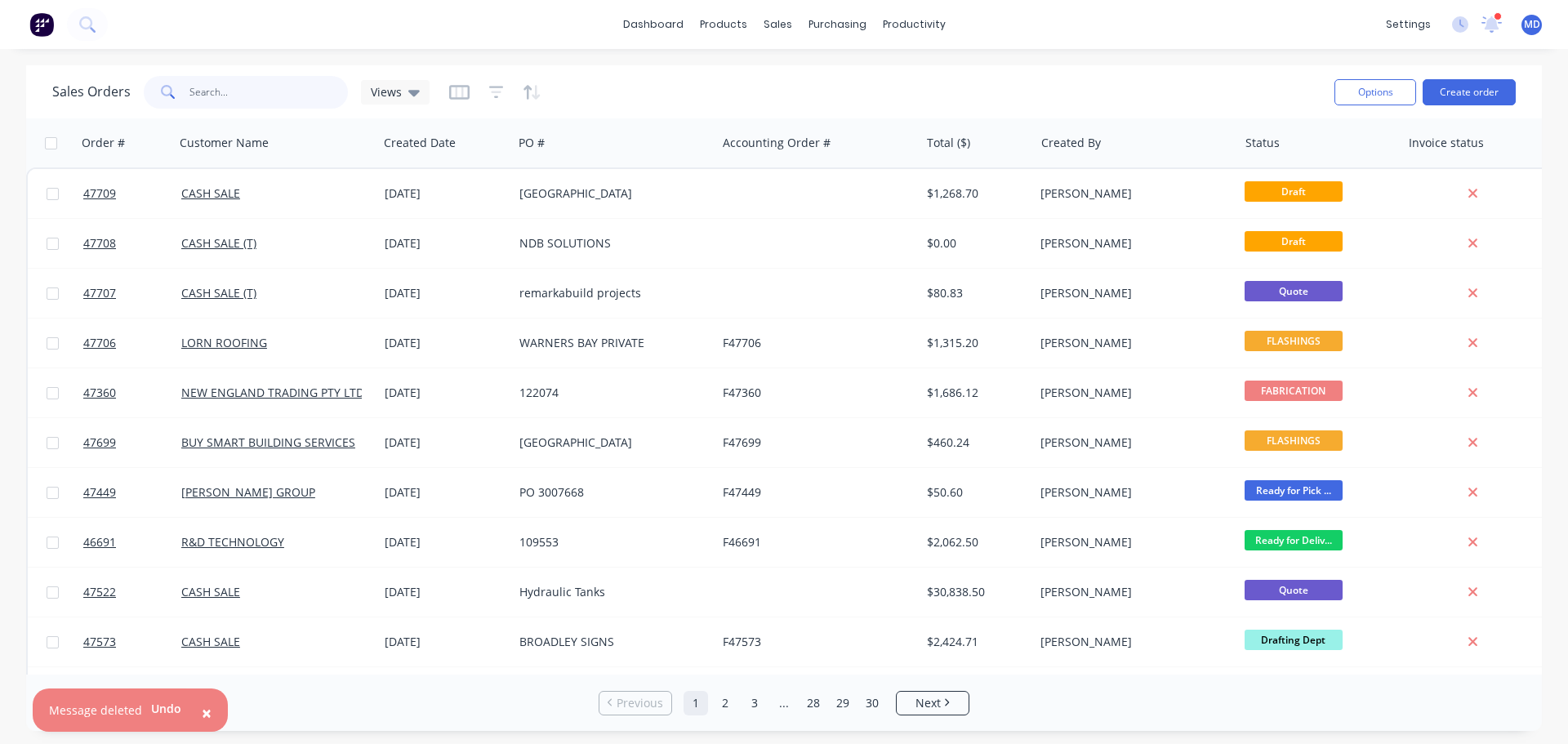
click at [206, 87] on input "text" at bounding box center [269, 92] width 159 height 33
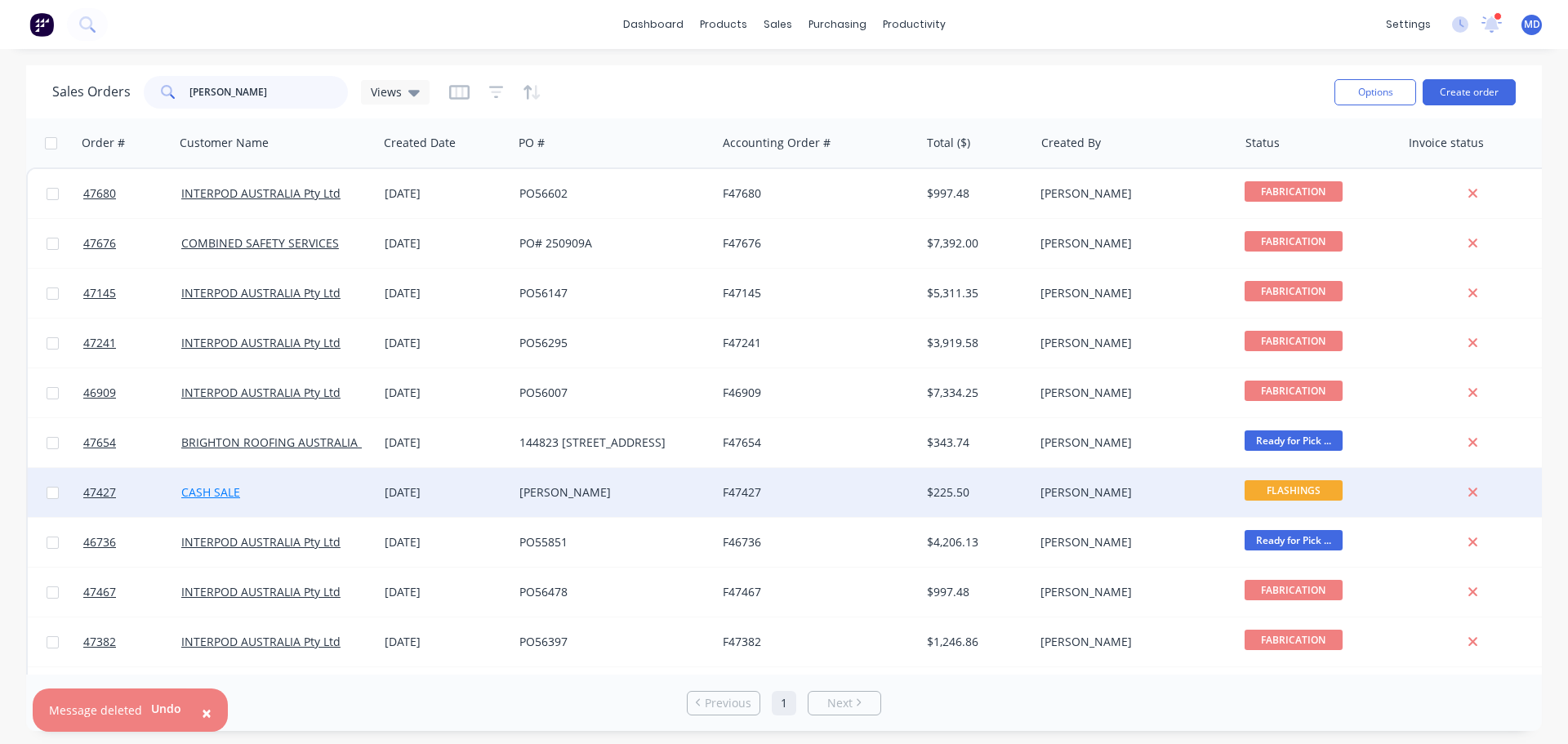
type input "[PERSON_NAME]"
click at [202, 494] on link "CASH SALE" at bounding box center [210, 492] width 58 height 15
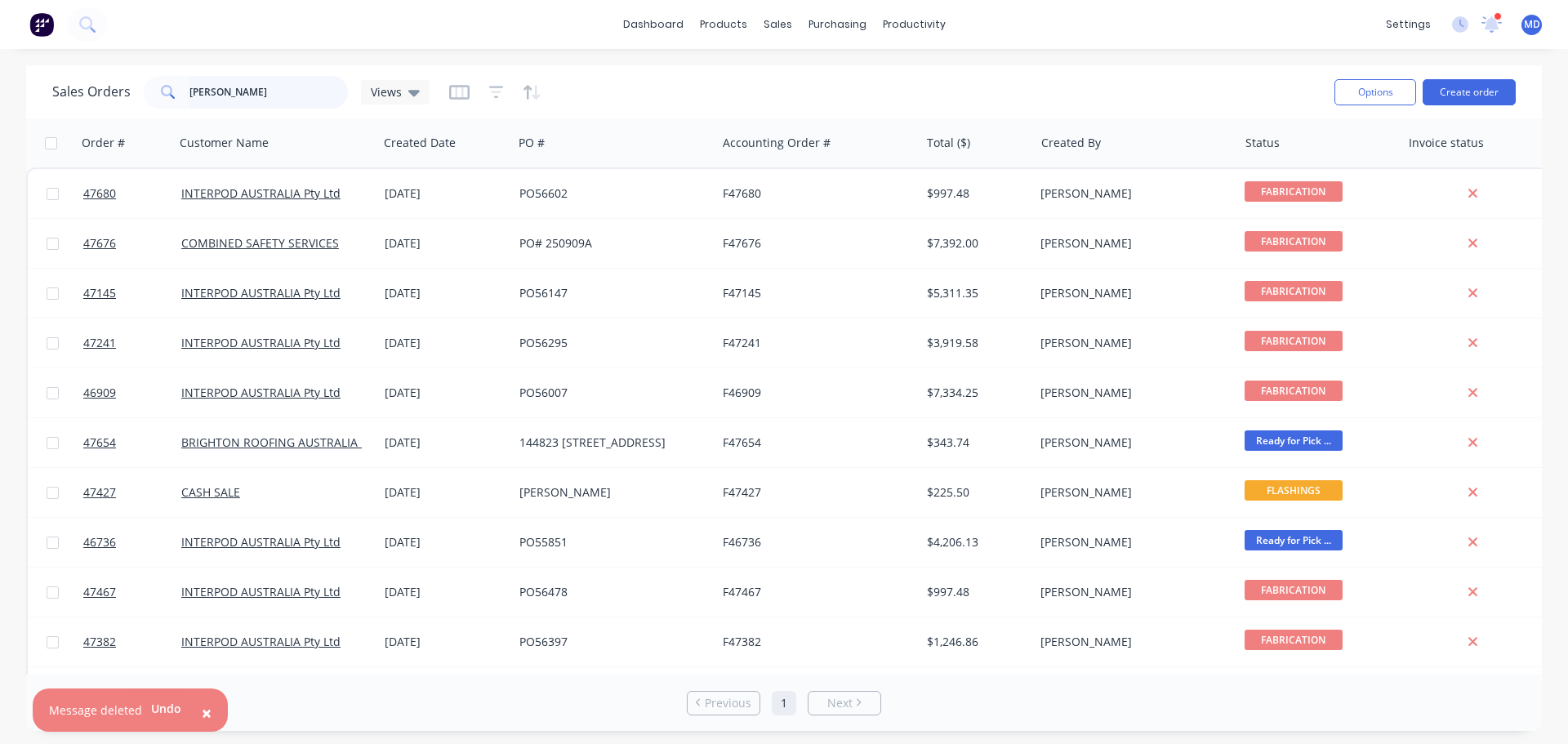
click at [237, 98] on input "[PERSON_NAME]" at bounding box center [269, 92] width 159 height 33
type input "S"
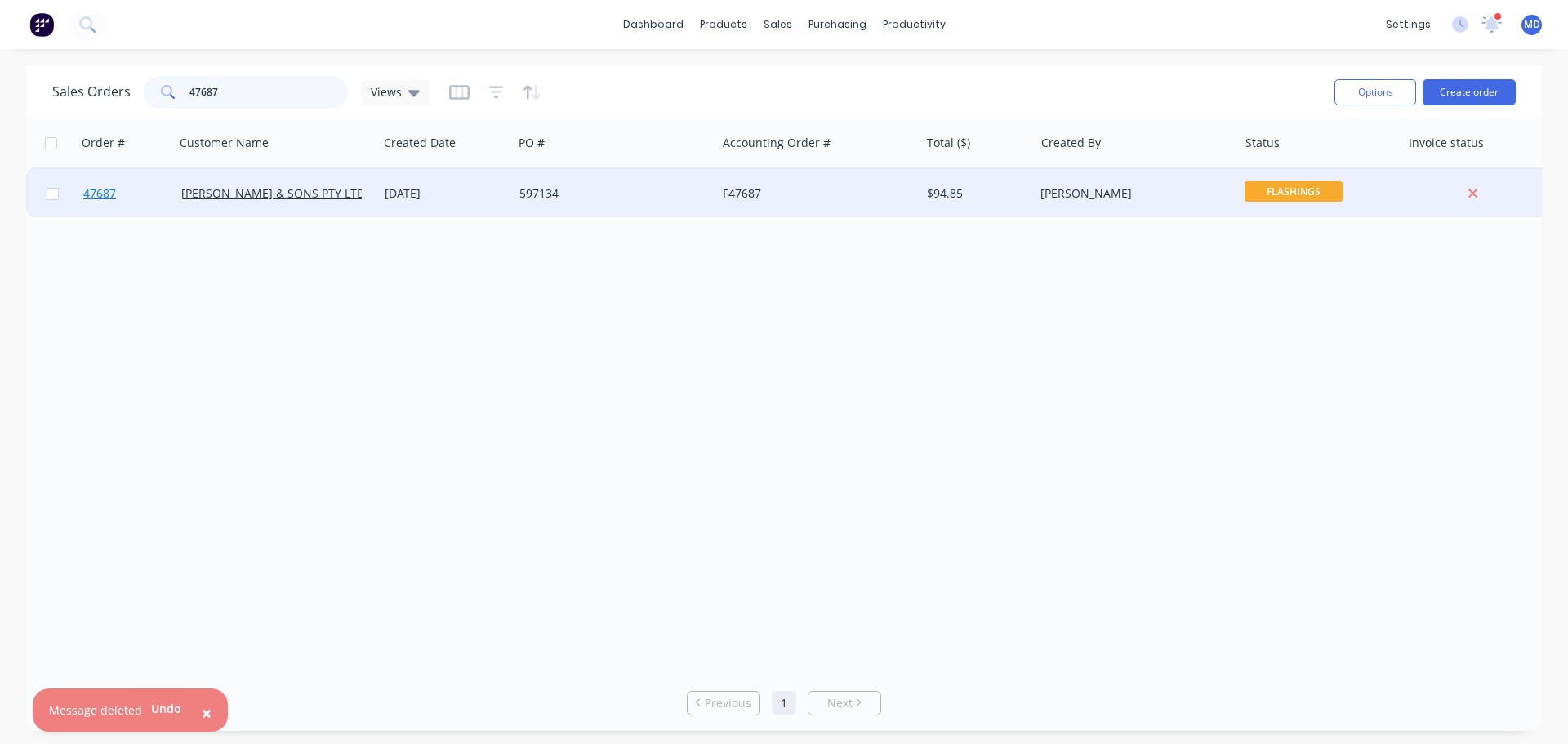
type input "47687"
click at [101, 188] on span "47687" at bounding box center [99, 193] width 33 height 16
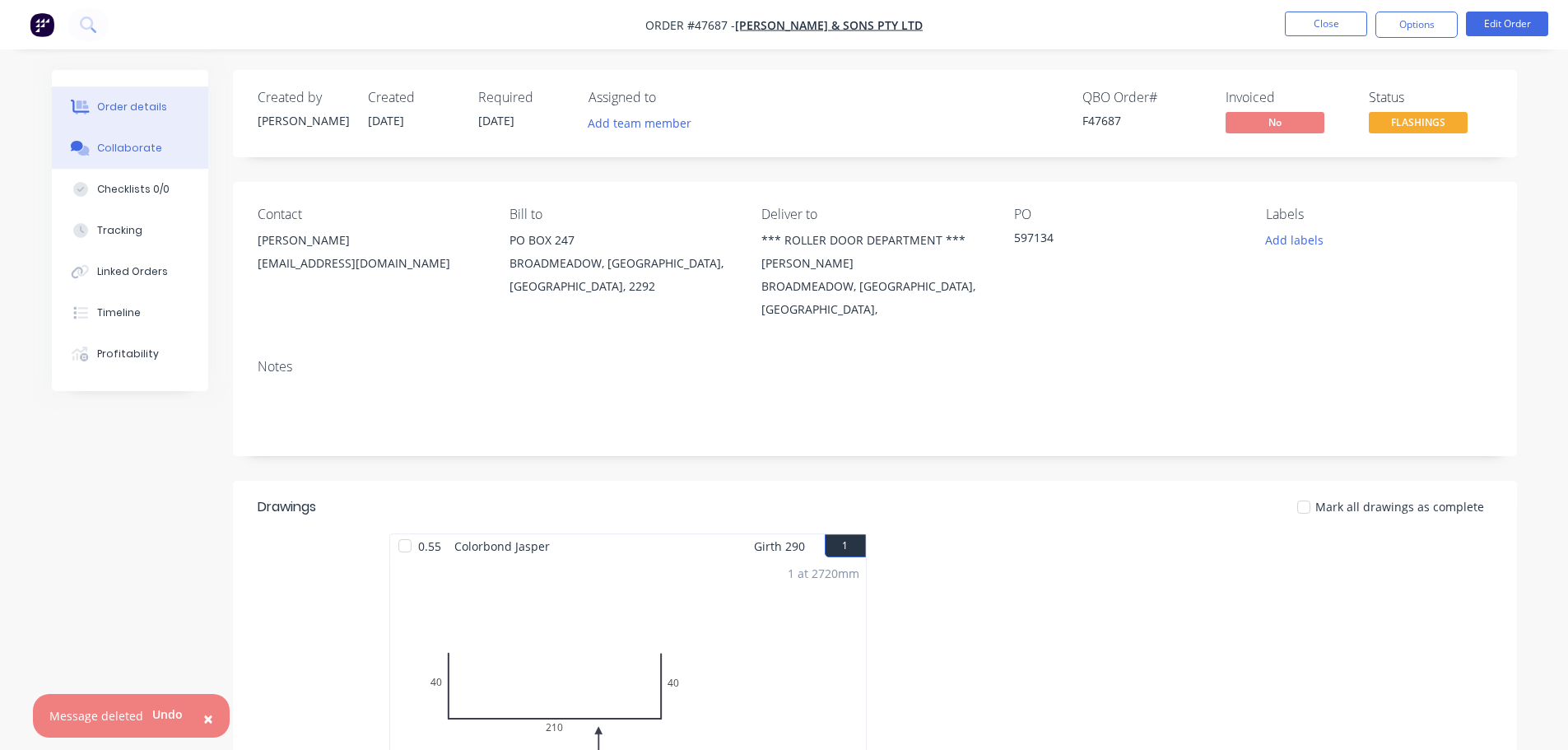
click at [115, 145] on div "Collaborate" at bounding box center [129, 147] width 65 height 14
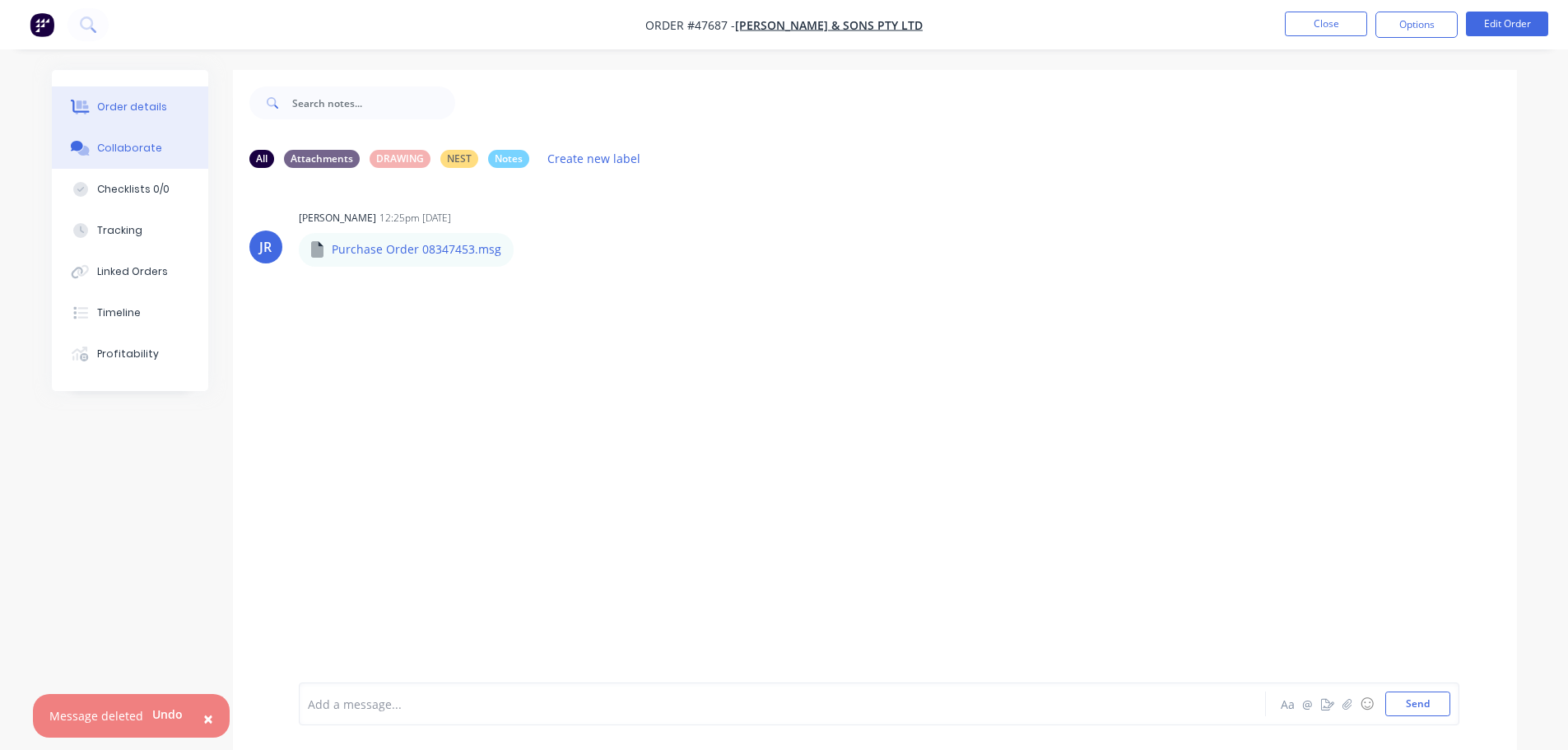
click at [136, 93] on button "Order details" at bounding box center [130, 107] width 156 height 41
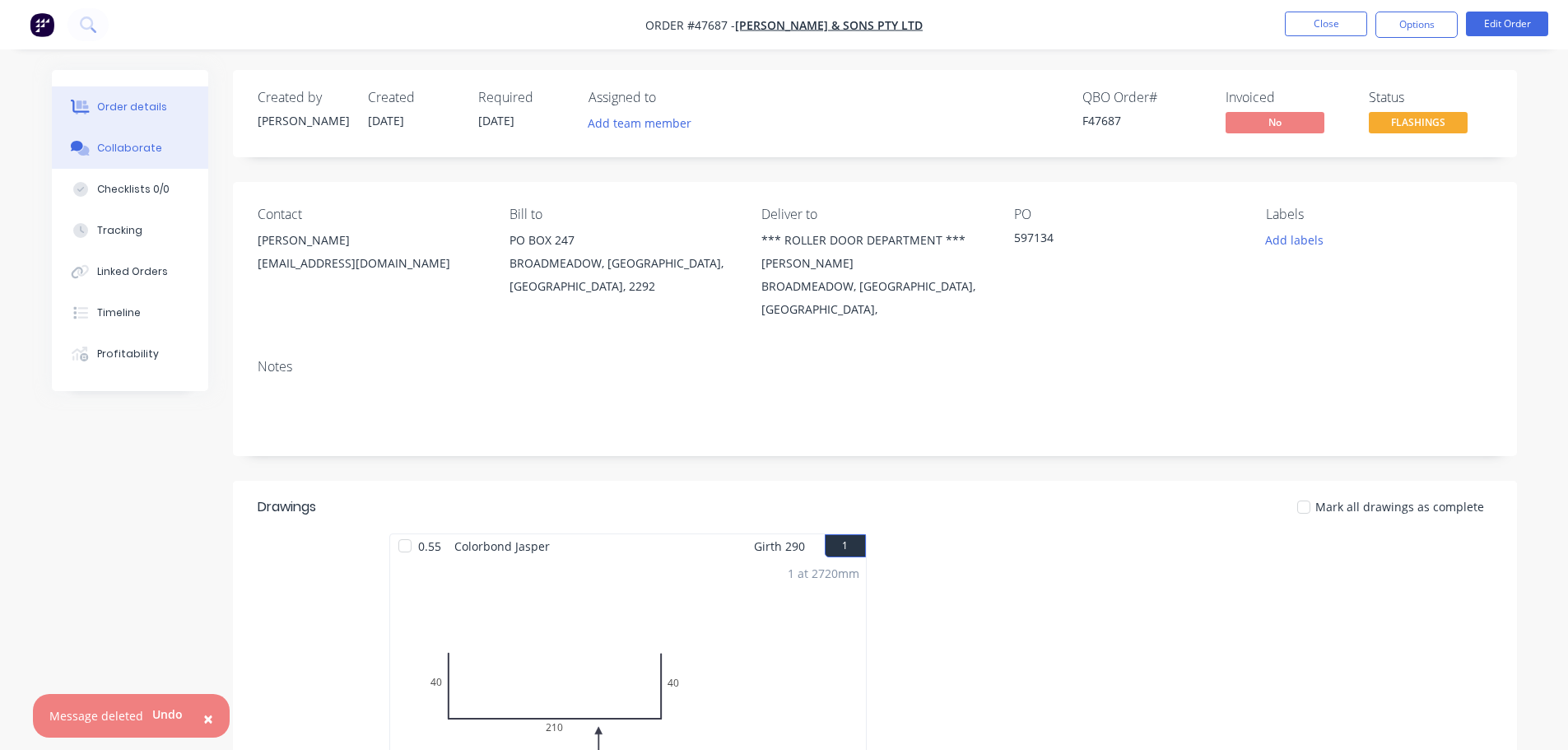
click at [126, 145] on div "Collaborate" at bounding box center [129, 147] width 65 height 14
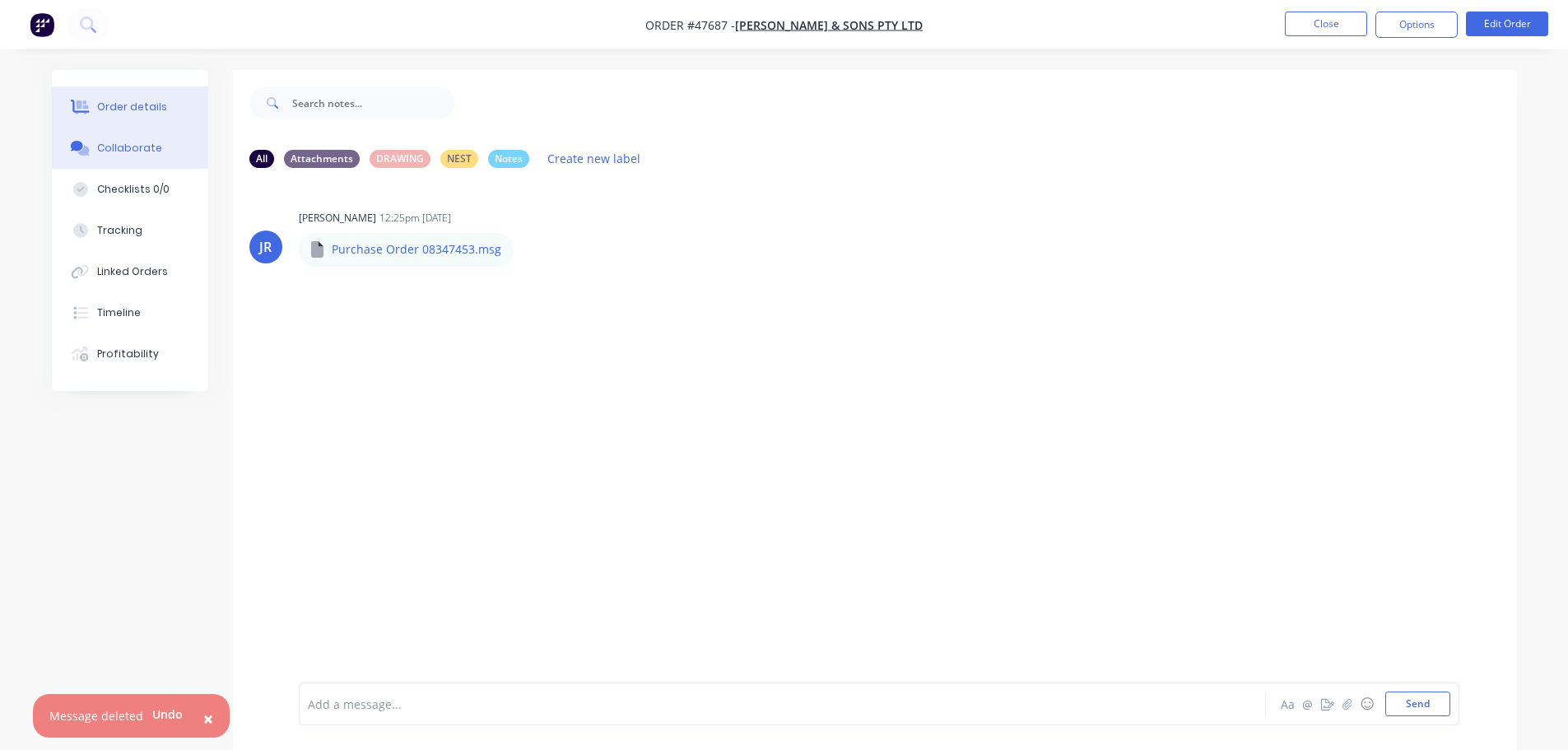
click at [121, 116] on button "Order details" at bounding box center [130, 107] width 156 height 41
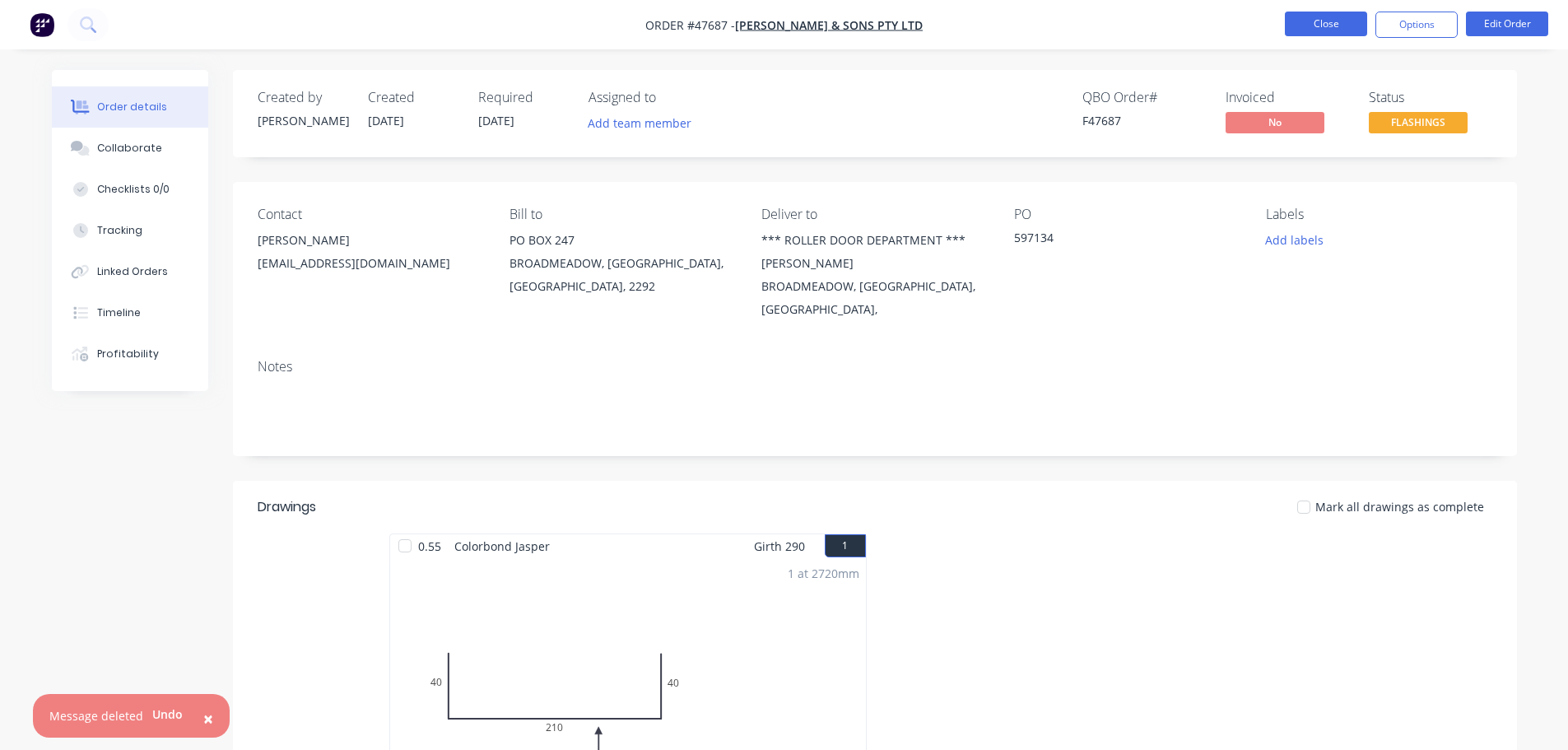
click at [1296, 22] on button "Close" at bounding box center [1326, 24] width 82 height 25
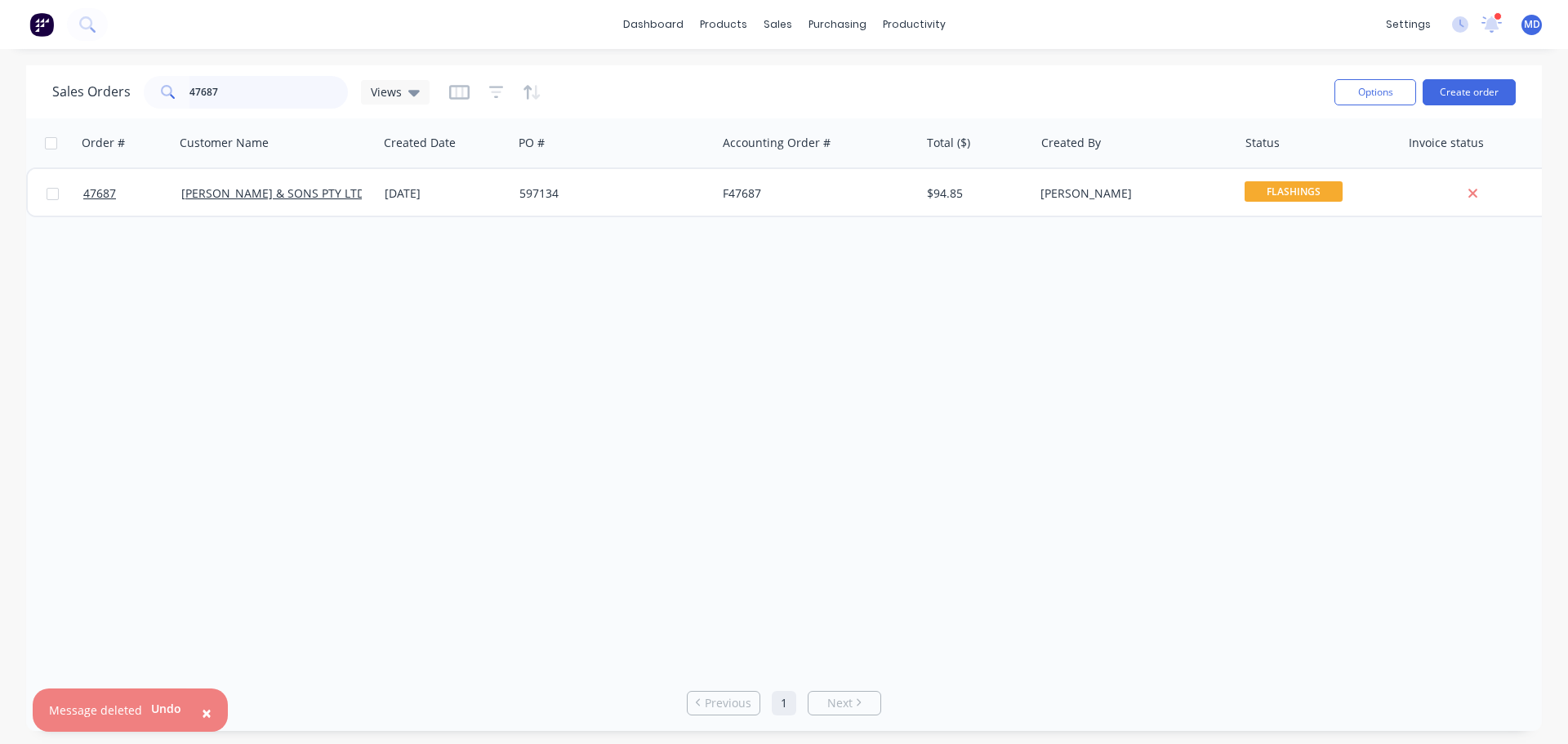
click at [232, 87] on input "47687" at bounding box center [269, 92] width 159 height 33
type input "4"
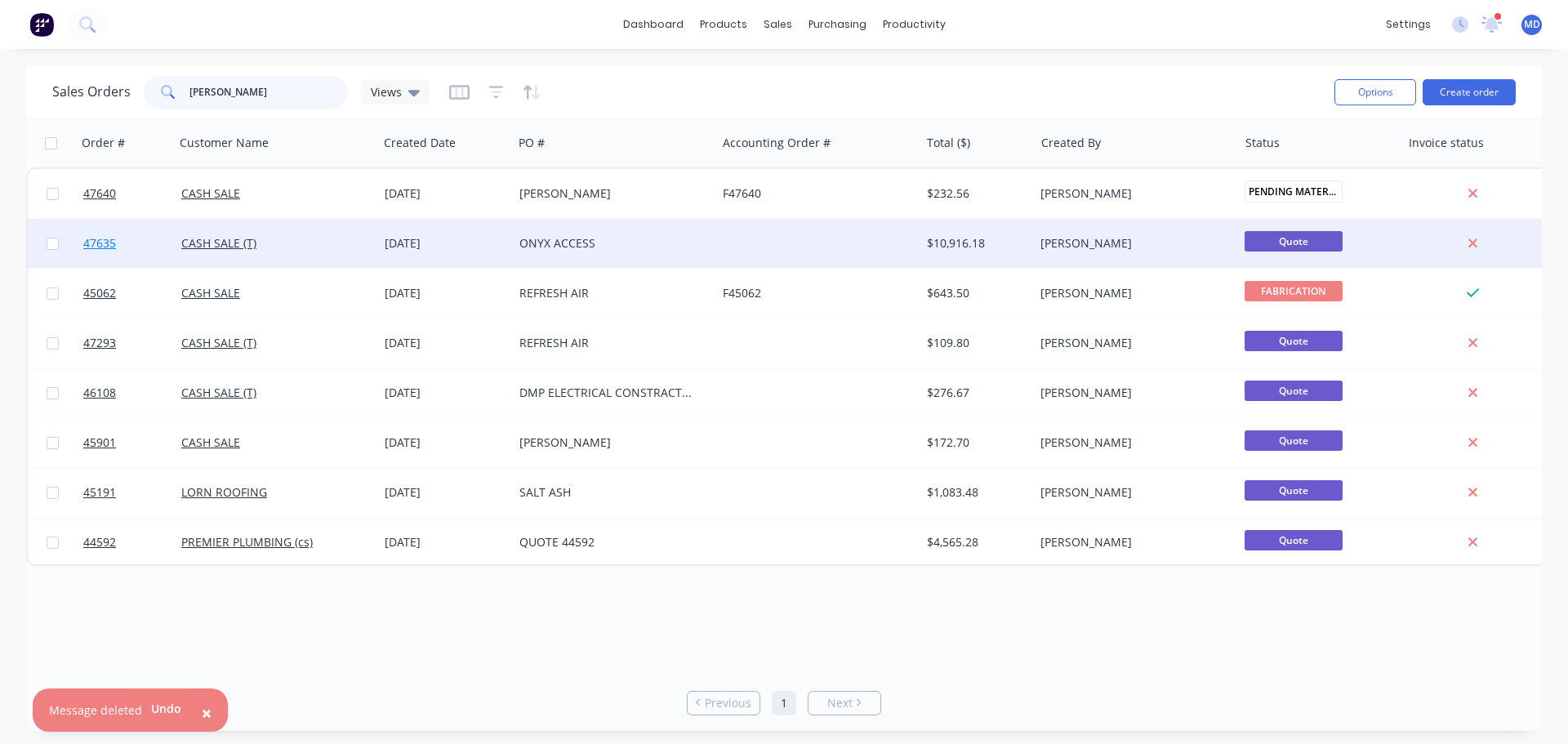
type input "[PERSON_NAME]"
click at [99, 240] on span "47635" at bounding box center [99, 243] width 33 height 16
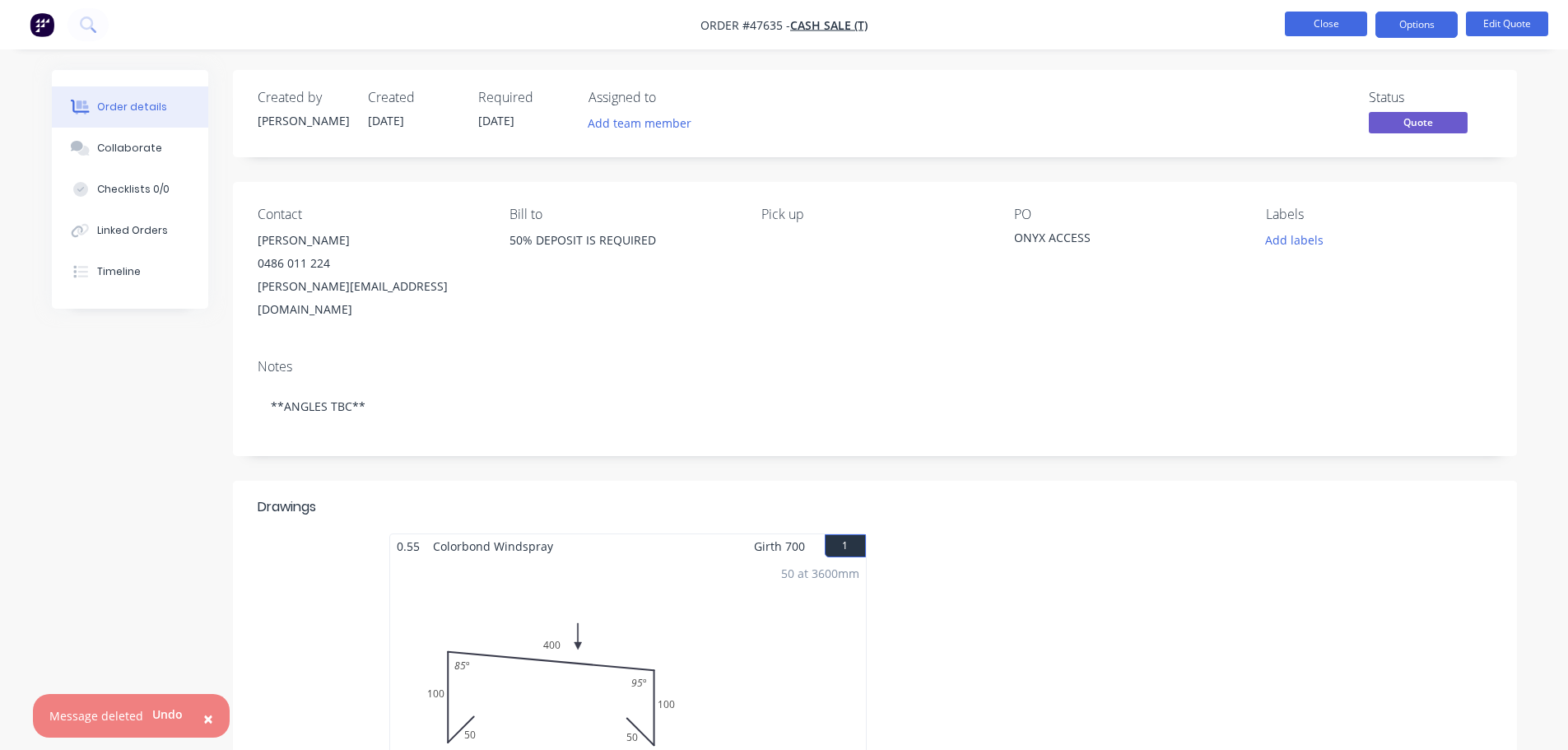
click at [1321, 14] on button "Close" at bounding box center [1326, 24] width 82 height 25
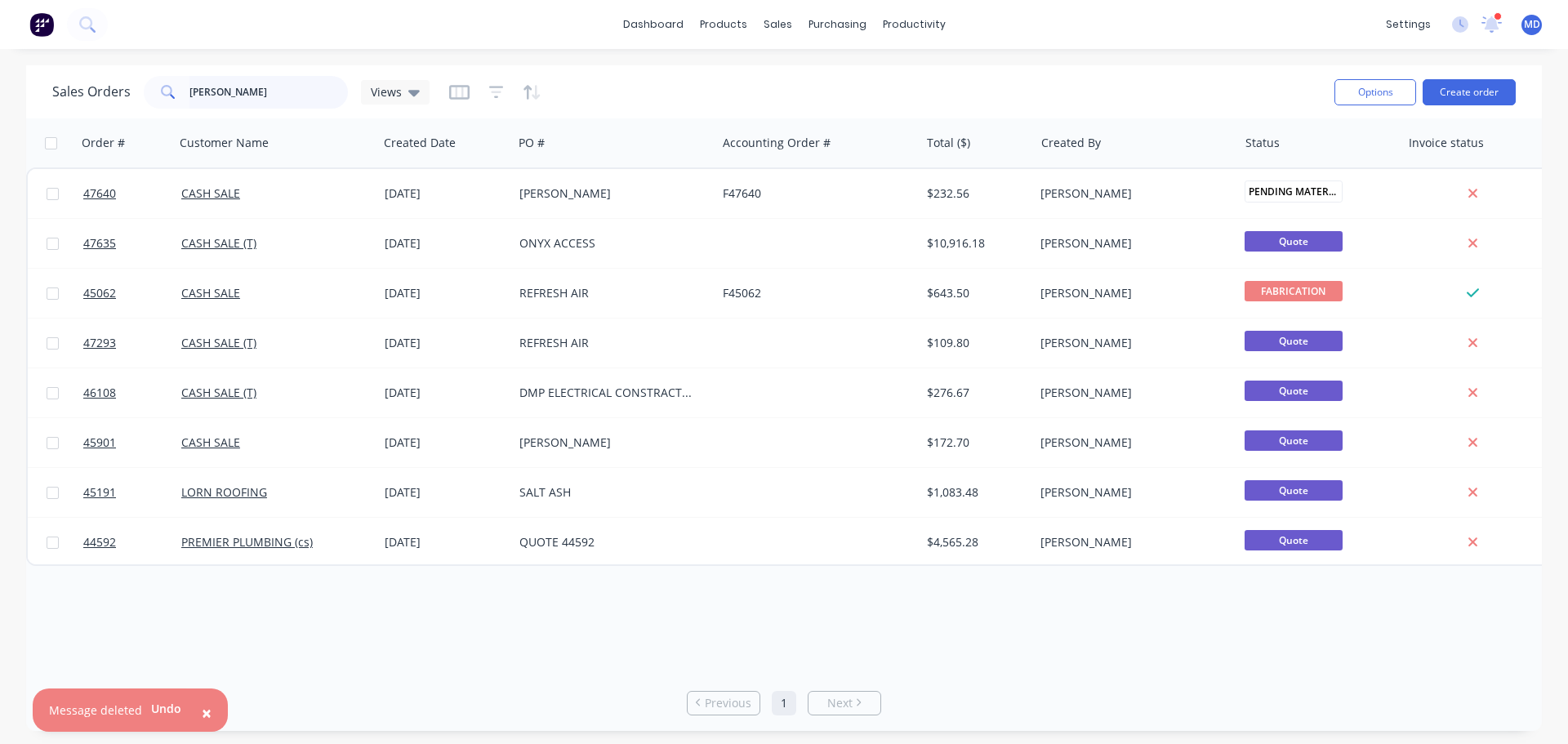
drag, startPoint x: 250, startPoint y: 104, endPoint x: 245, endPoint y: 97, distance: 8.6
click at [247, 100] on input "[PERSON_NAME]" at bounding box center [269, 92] width 159 height 33
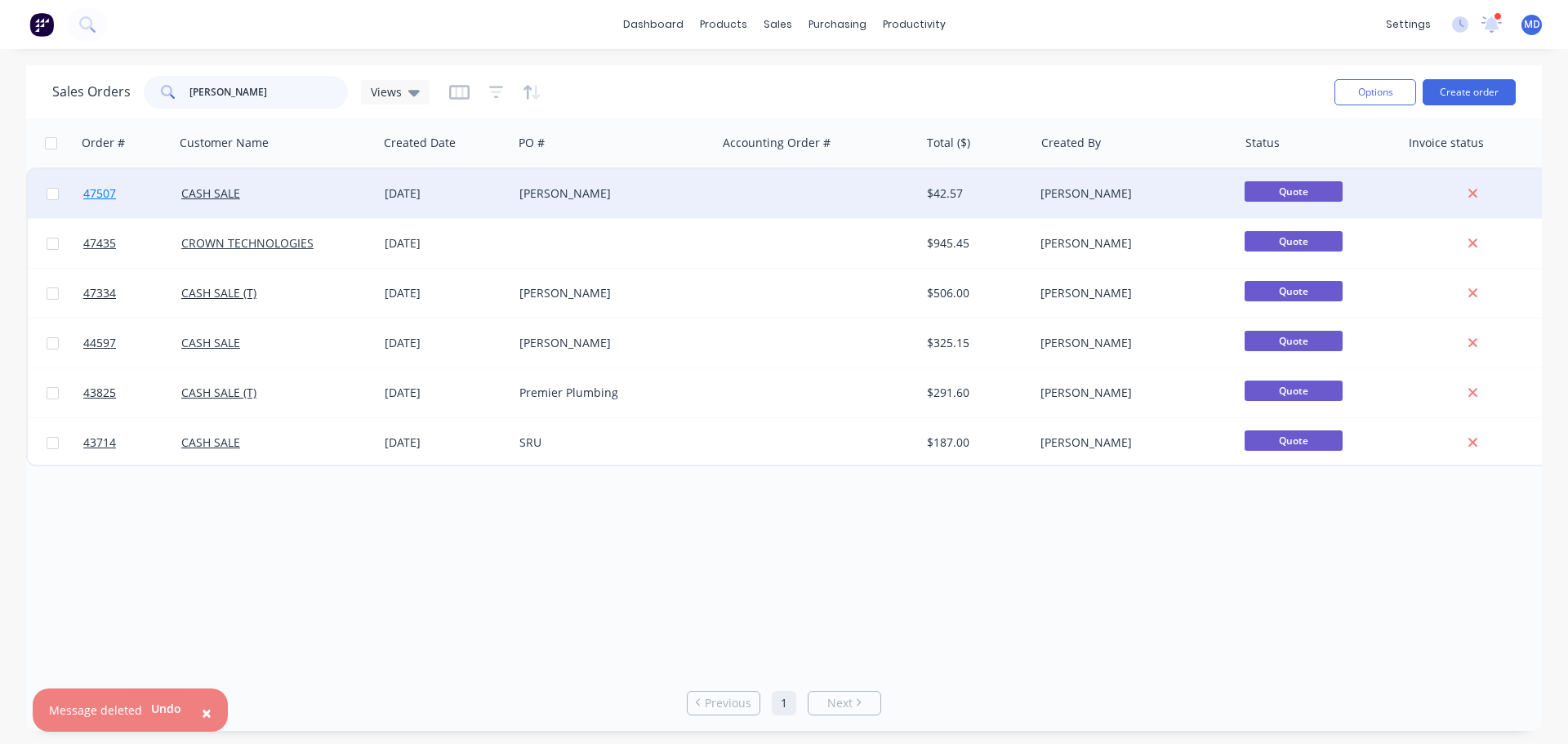
type input "[PERSON_NAME]"
click at [110, 183] on link "47507" at bounding box center [132, 193] width 98 height 49
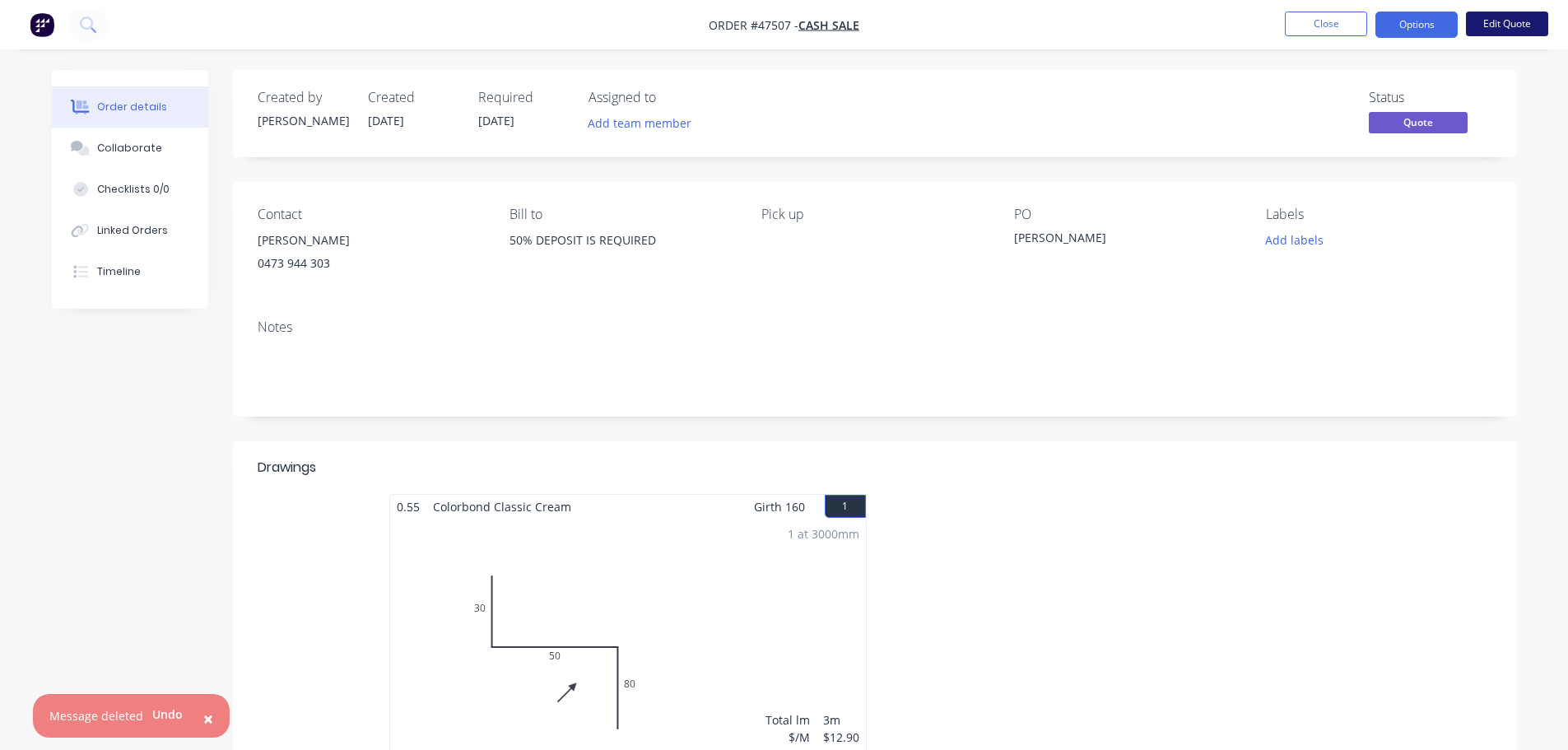
click at [1486, 26] on button "Edit Quote" at bounding box center [1507, 24] width 82 height 25
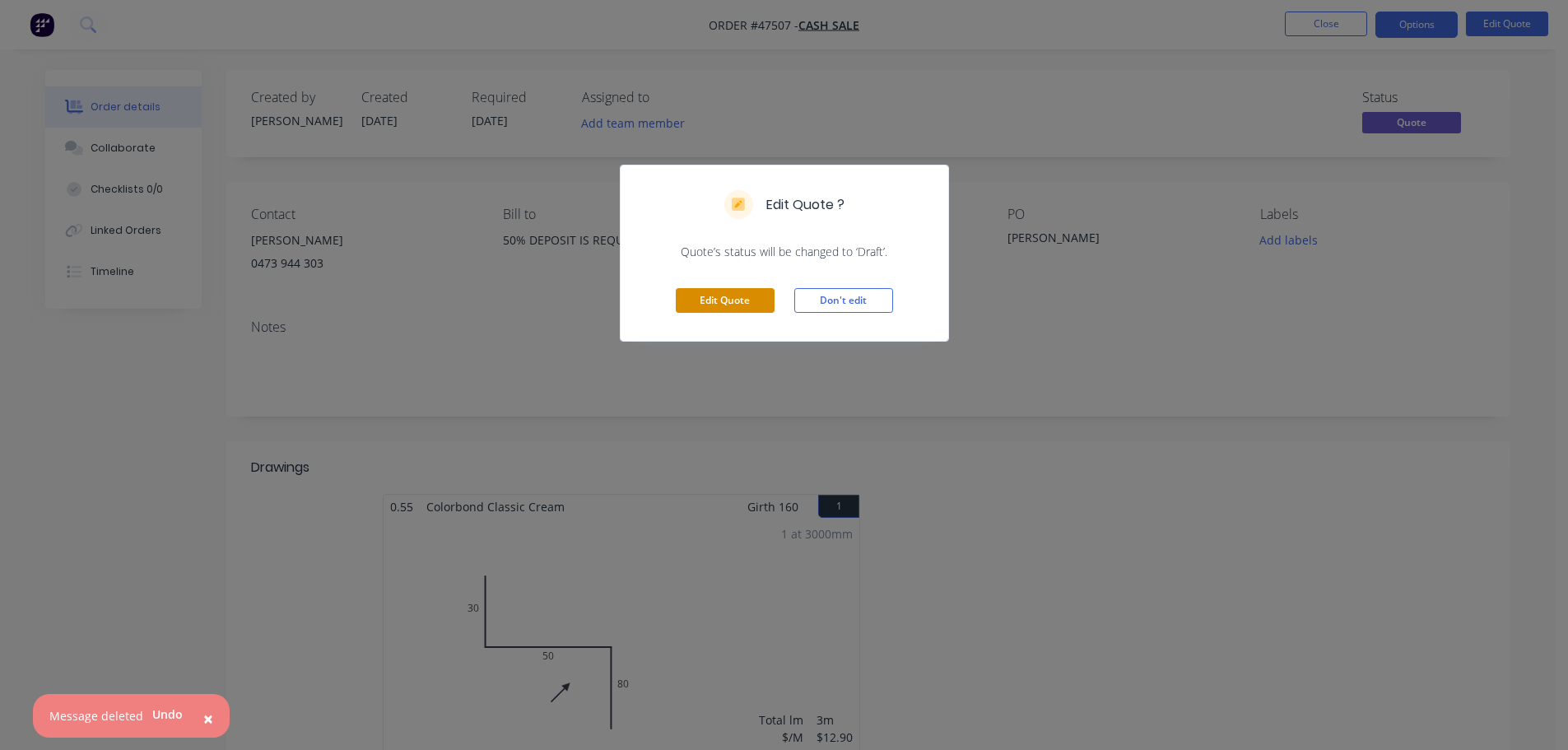
click at [723, 298] on button "Edit Quote" at bounding box center [725, 301] width 98 height 25
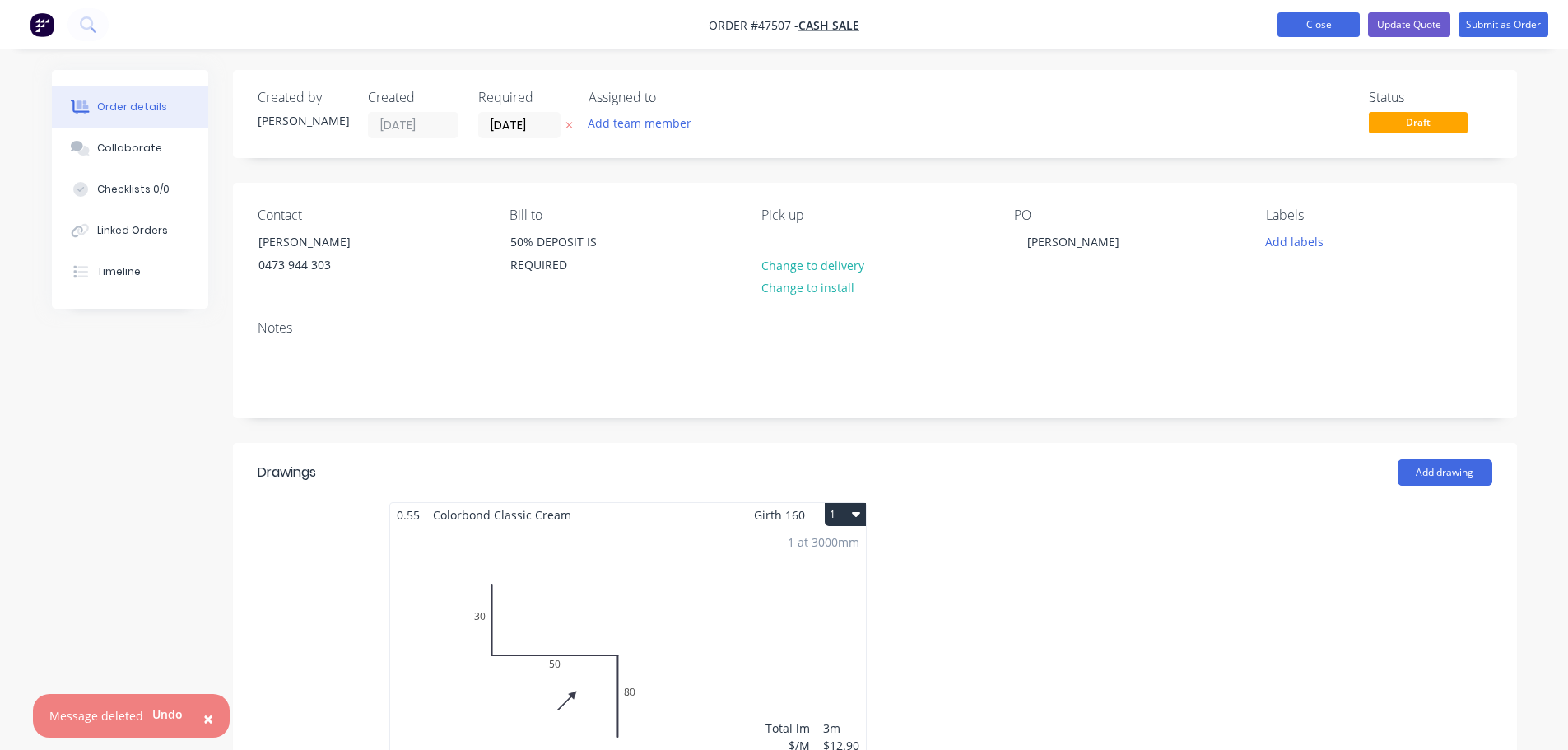
click at [1325, 22] on button "Close" at bounding box center [1318, 25] width 82 height 25
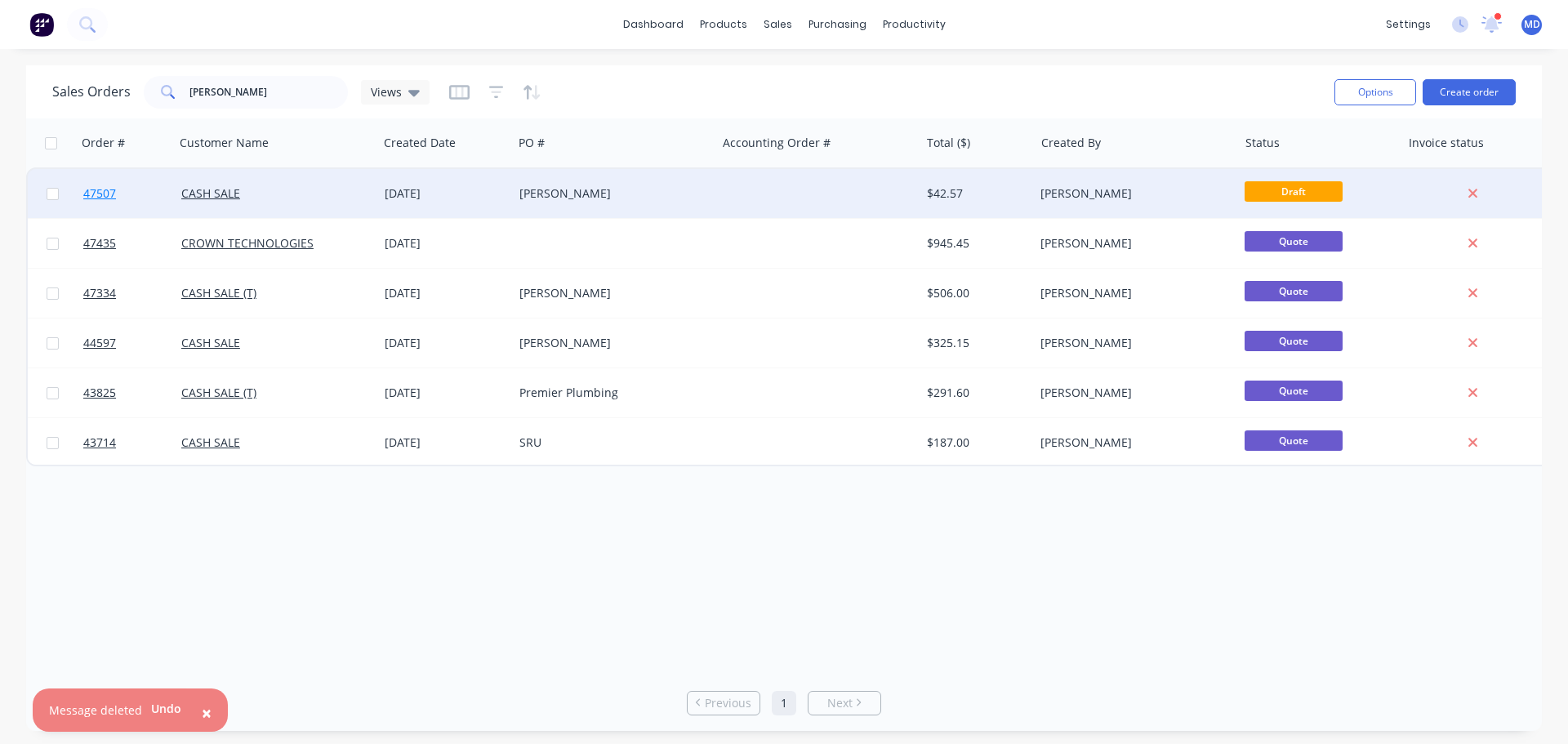
click at [103, 191] on span "47507" at bounding box center [99, 193] width 33 height 16
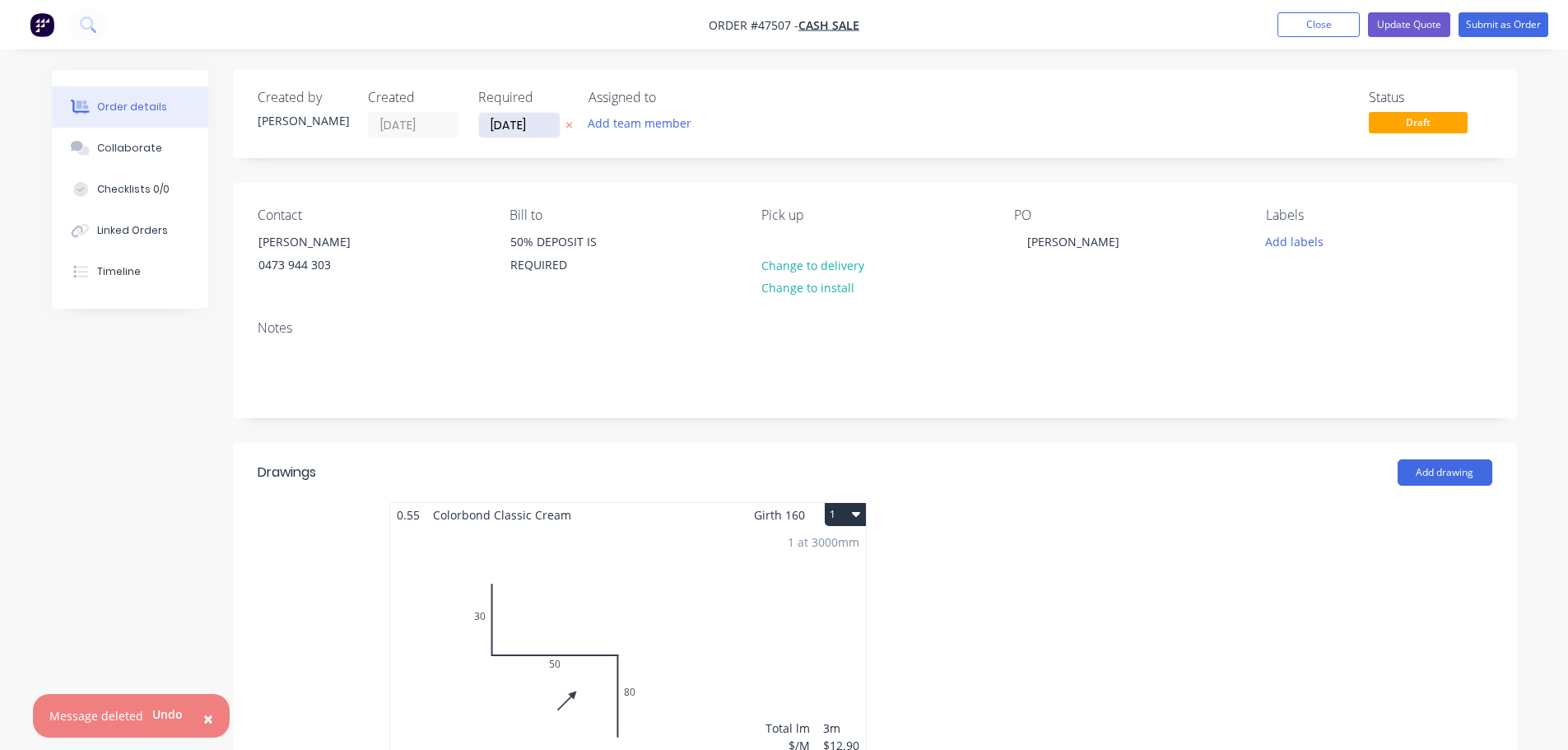
click at [504, 126] on input "[DATE]" at bounding box center [520, 125] width 81 height 25
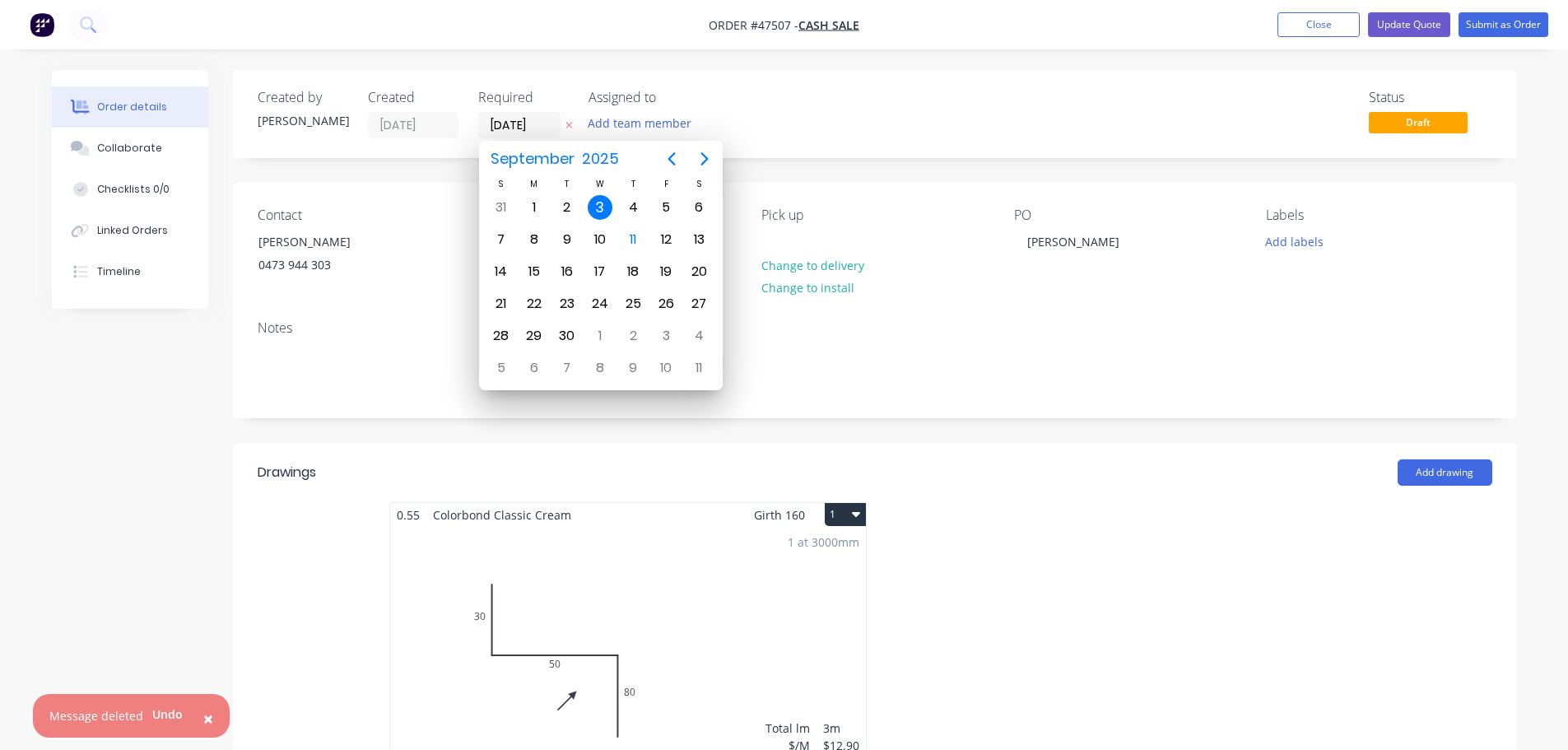
drag, startPoint x: 1182, startPoint y: 420, endPoint x: 1189, endPoint y: 414, distance: 9.2
click at [1183, 420] on div "Created by [PERSON_NAME] Created [DATE] Required [DATE] Assigned to Add team me…" at bounding box center [876, 669] width 1284 height 1198
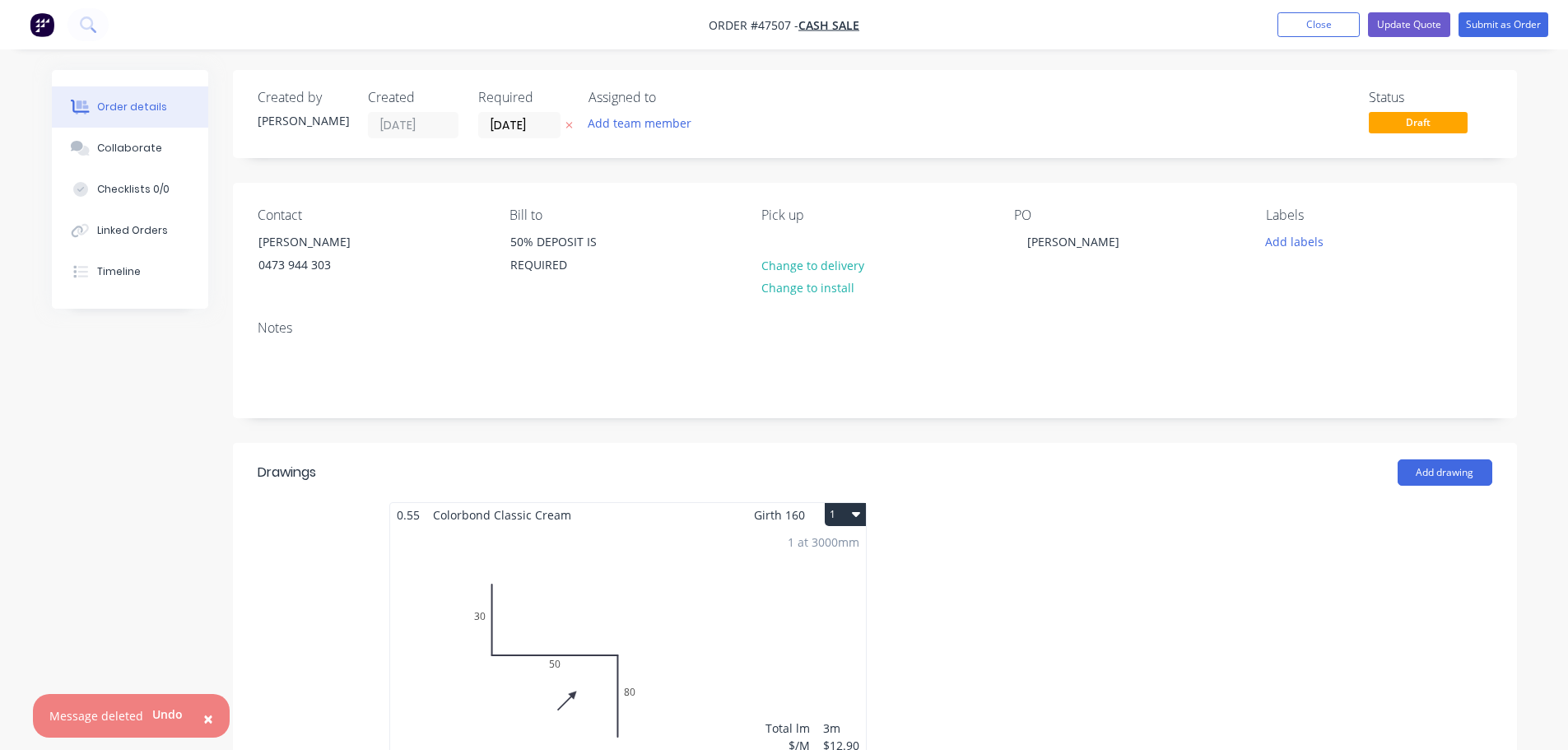
click at [925, 224] on div "Pick up Change to delivery Change to install" at bounding box center [875, 245] width 226 height 75
click at [711, 209] on div "Bill to" at bounding box center [622, 215] width 226 height 15
click at [257, 257] on div "[PERSON_NAME] 0473 944 303" at bounding box center [327, 255] width 165 height 53
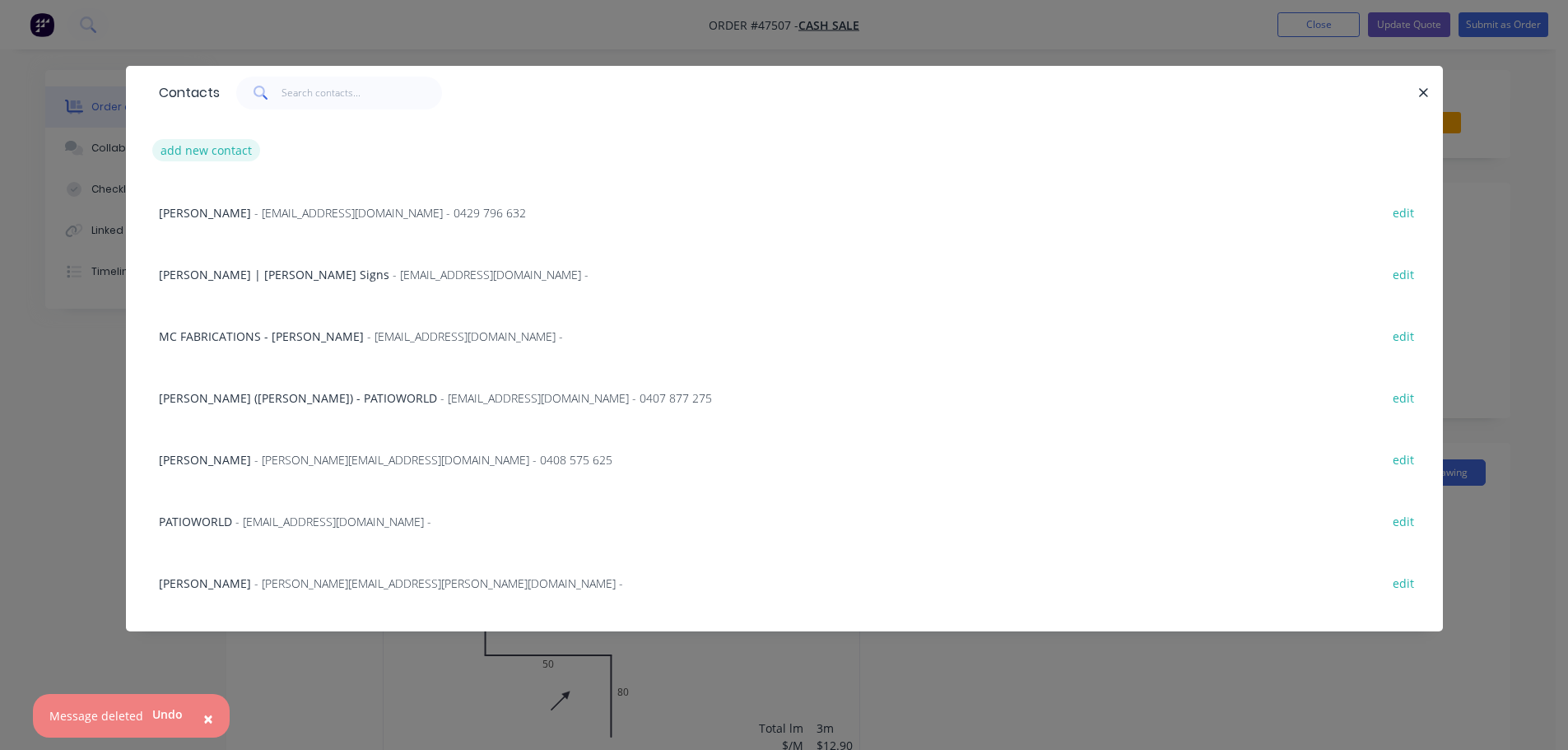
click at [176, 148] on button "add new contact" at bounding box center [206, 149] width 109 height 22
select select "AU"
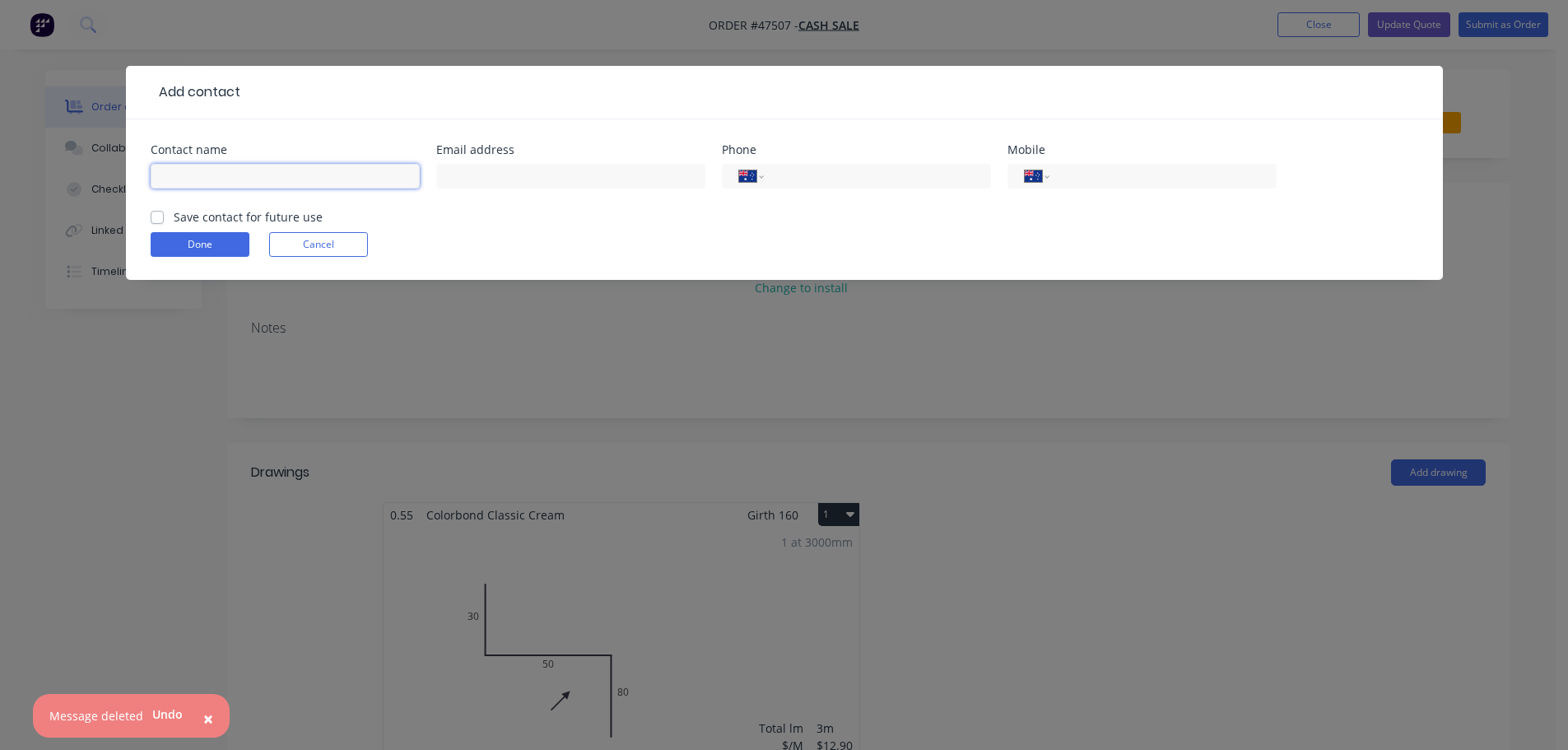
click at [223, 167] on input "text" at bounding box center [284, 176] width 269 height 25
type input "[PERSON_NAME]"
click at [1117, 174] on input "tel" at bounding box center [1160, 176] width 198 height 19
type input "0409 008 114"
click at [211, 241] on button "Done" at bounding box center [200, 245] width 98 height 25
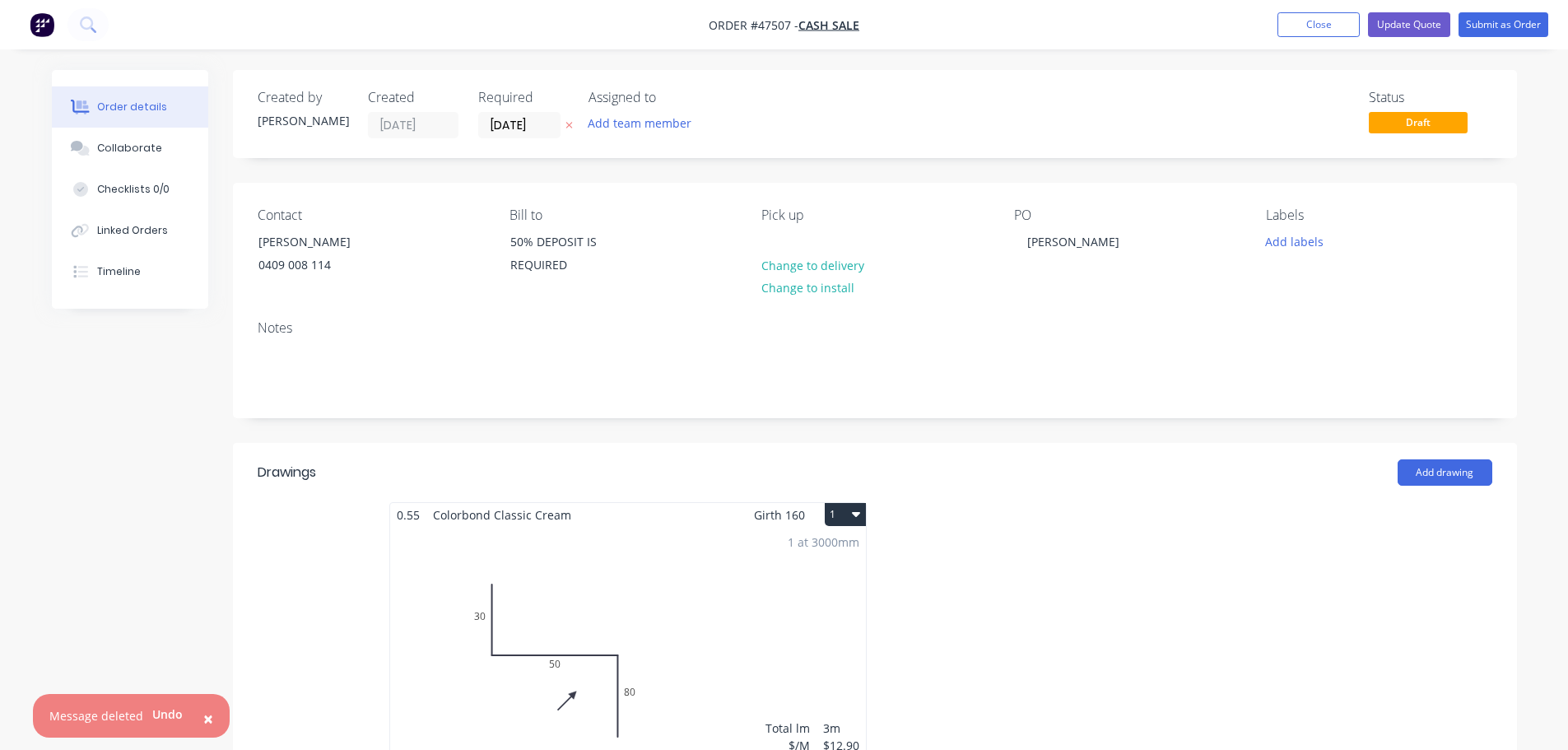
click at [413, 213] on div "Contact" at bounding box center [370, 215] width 226 height 15
click at [502, 129] on input "[DATE]" at bounding box center [520, 125] width 81 height 25
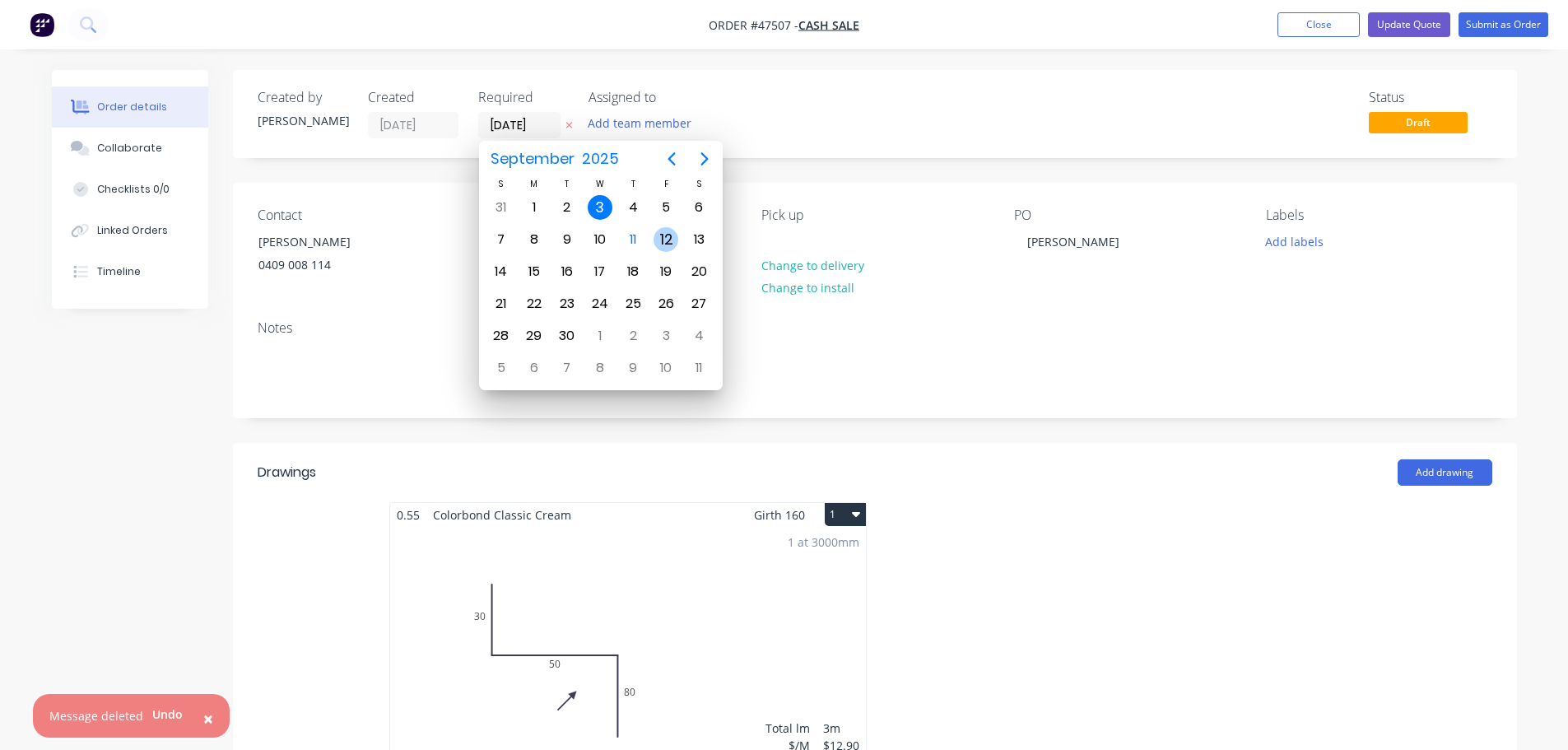
click at [665, 239] on div "12" at bounding box center [666, 240] width 25 height 25
type input "[DATE]"
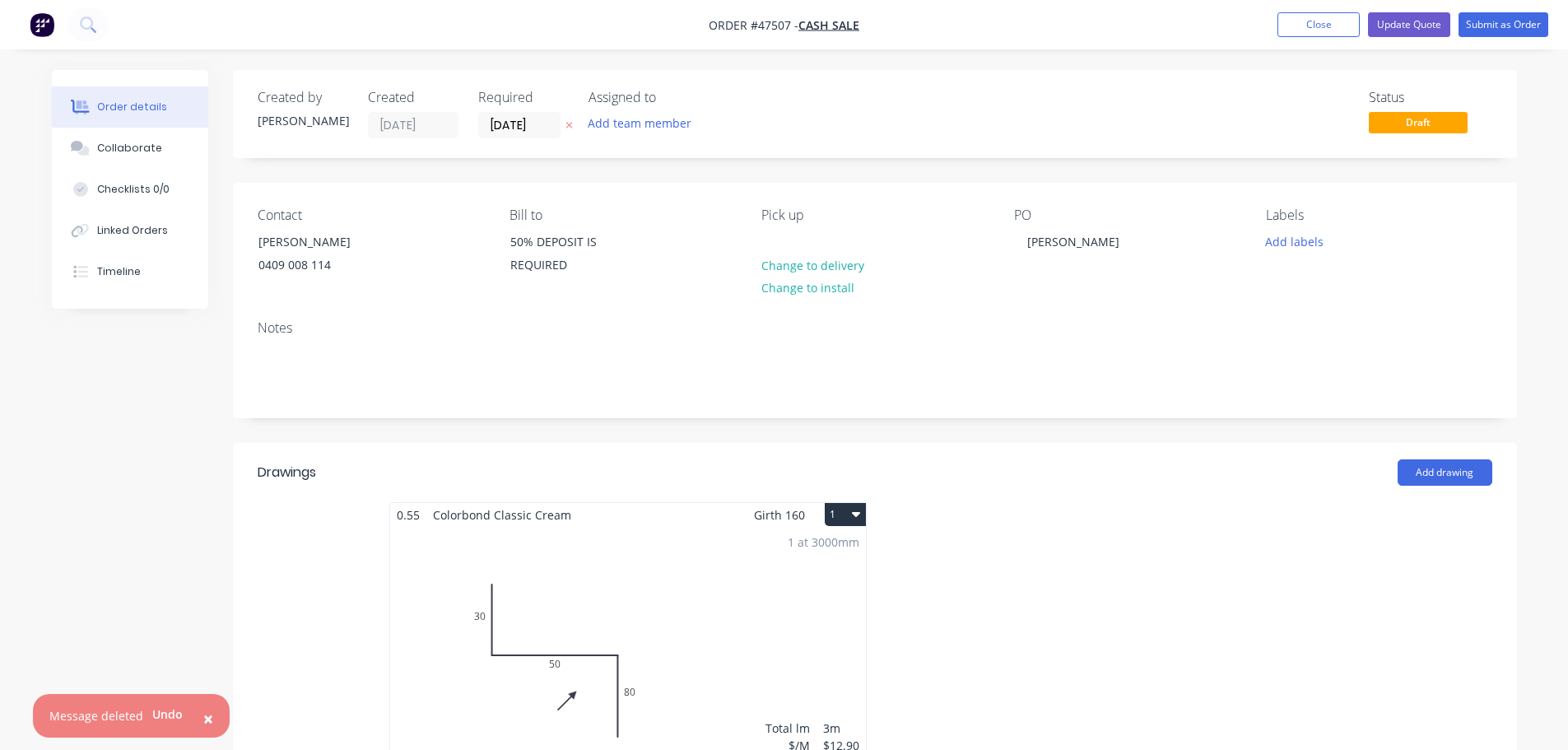
click at [864, 164] on div "Created by [PERSON_NAME] Created [DATE] Required [DATE] Assigned to Add team me…" at bounding box center [876, 669] width 1284 height 1198
click at [1484, 27] on button "Submit as Order" at bounding box center [1503, 25] width 90 height 25
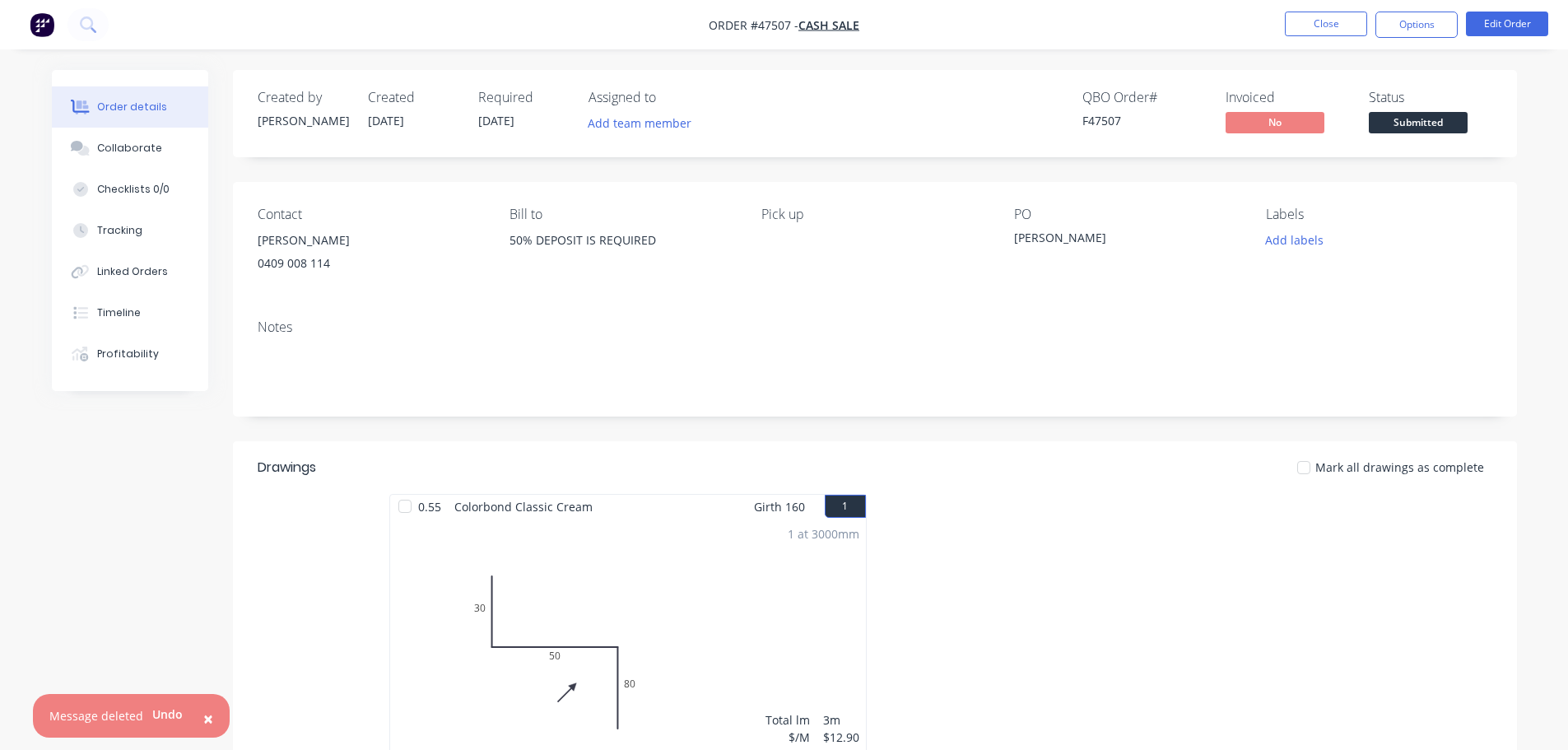
click at [203, 722] on span "×" at bounding box center [208, 718] width 10 height 23
click at [1436, 32] on button "Options" at bounding box center [1417, 24] width 82 height 26
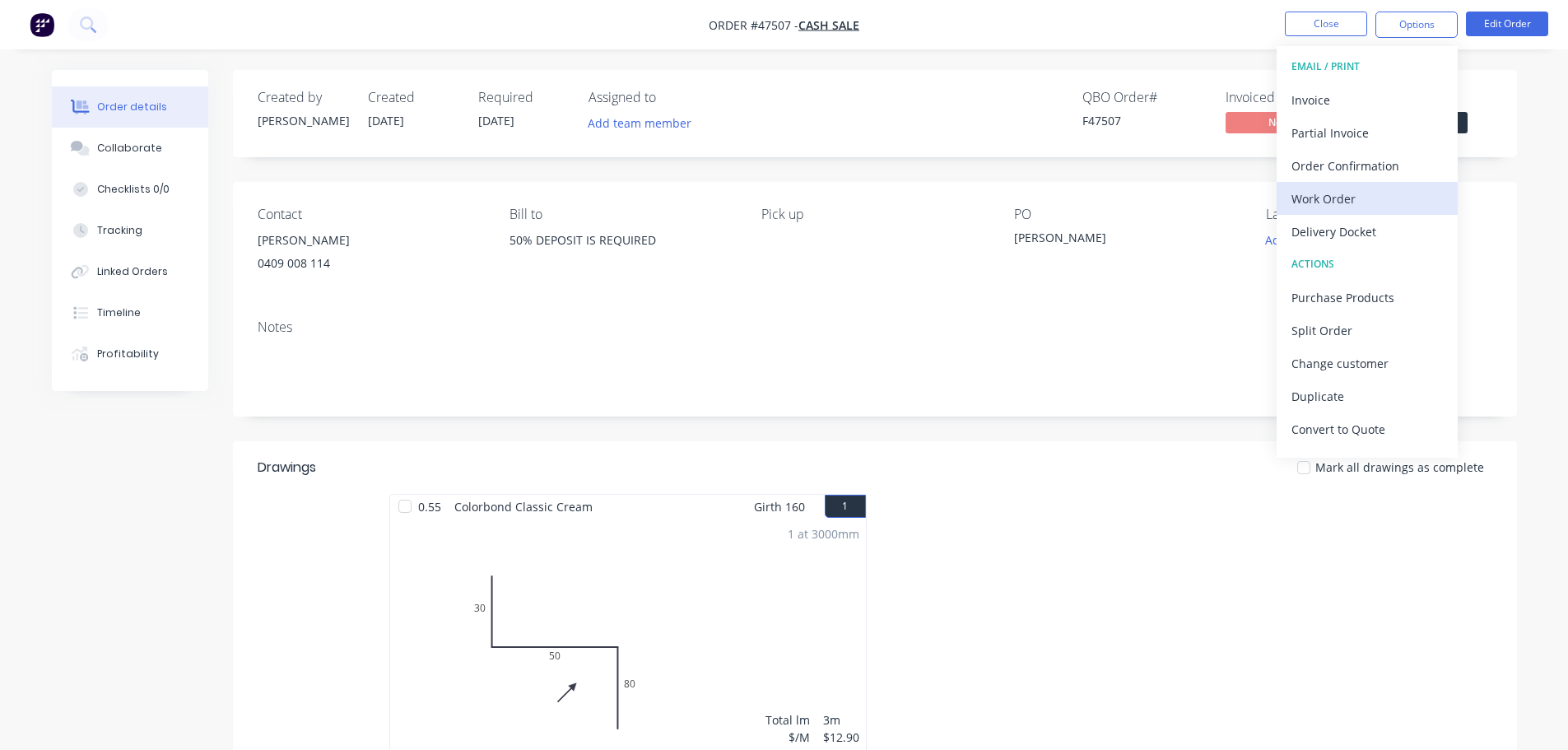
click at [1314, 191] on div "Work Order" at bounding box center [1367, 199] width 151 height 24
click at [1318, 165] on div "Without pricing" at bounding box center [1367, 166] width 151 height 24
click at [1500, 97] on div "Created by [PERSON_NAME] Created [DATE] Required [DATE] Assigned to Add team me…" at bounding box center [876, 114] width 1284 height 88
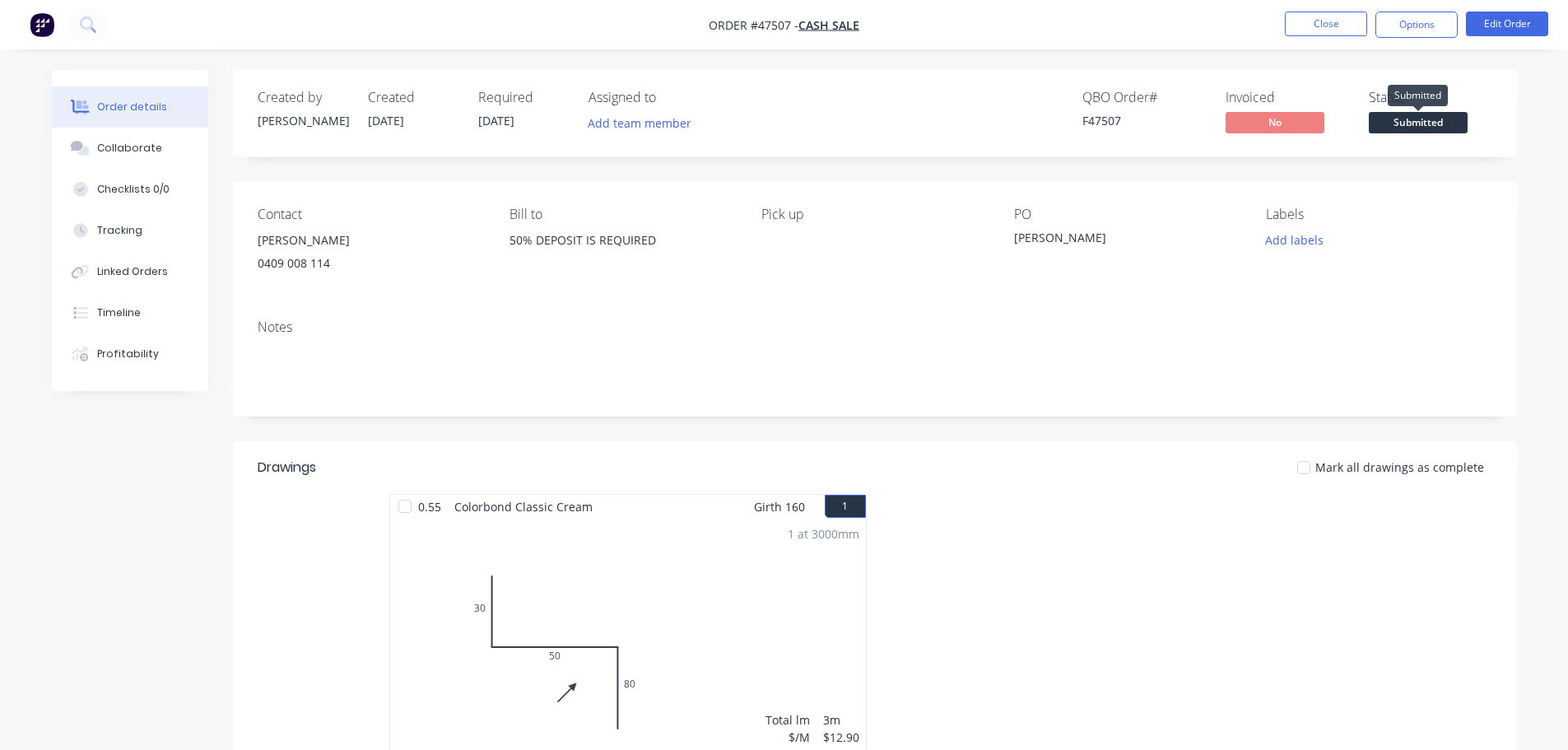
click at [1451, 113] on span "Submitted" at bounding box center [1419, 121] width 98 height 20
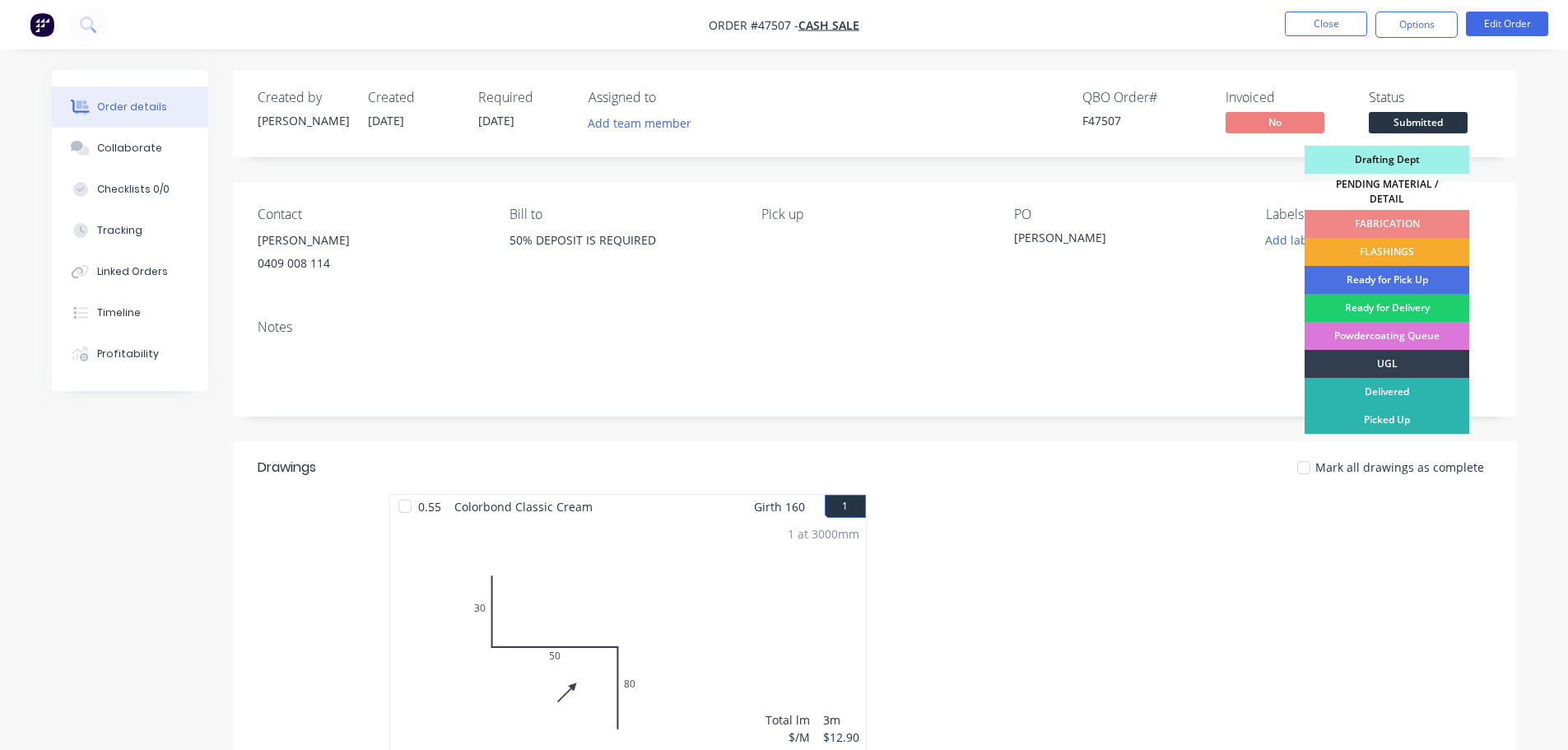
click at [1416, 238] on div "FLASHINGS" at bounding box center [1387, 252] width 165 height 28
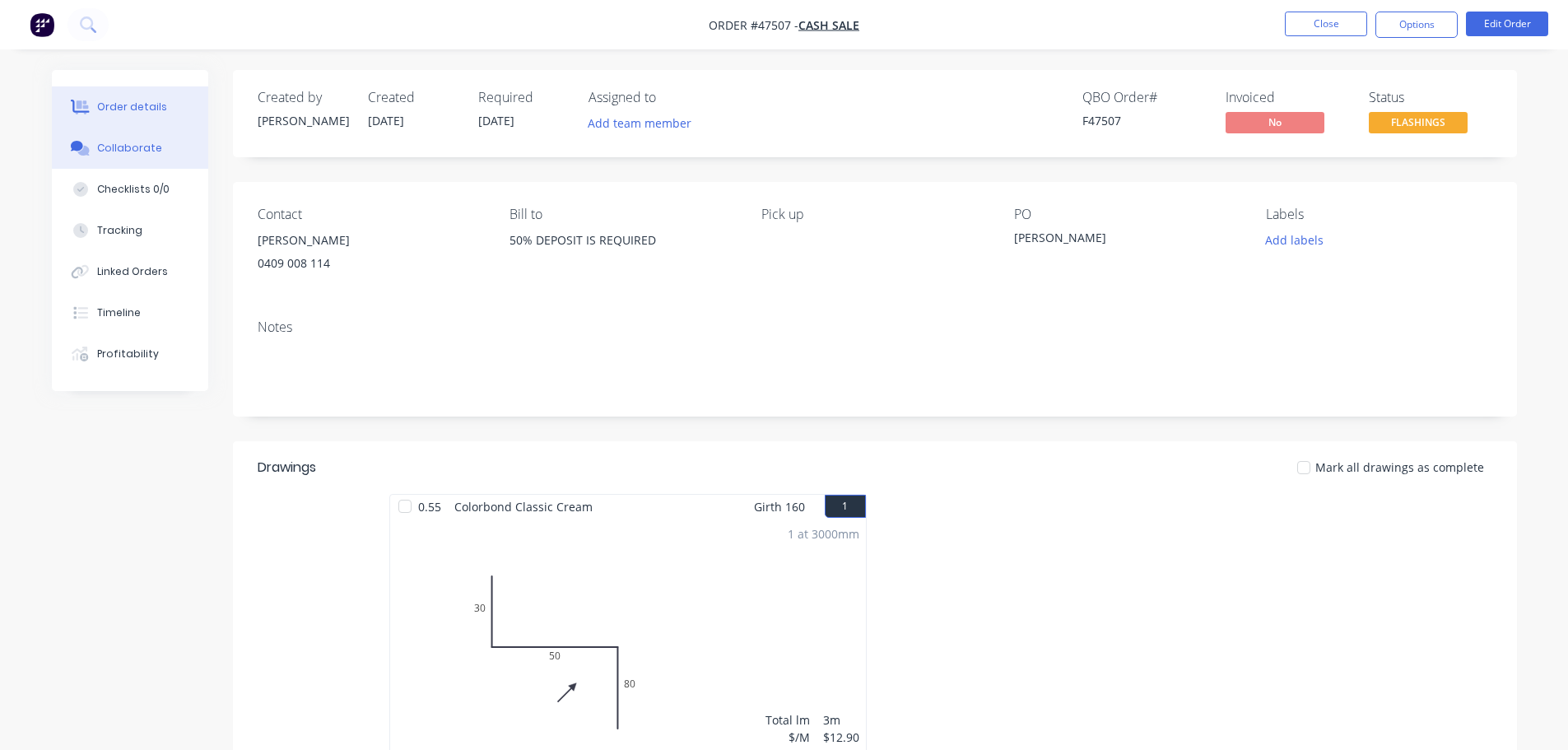
click at [126, 145] on div "Collaborate" at bounding box center [129, 147] width 65 height 14
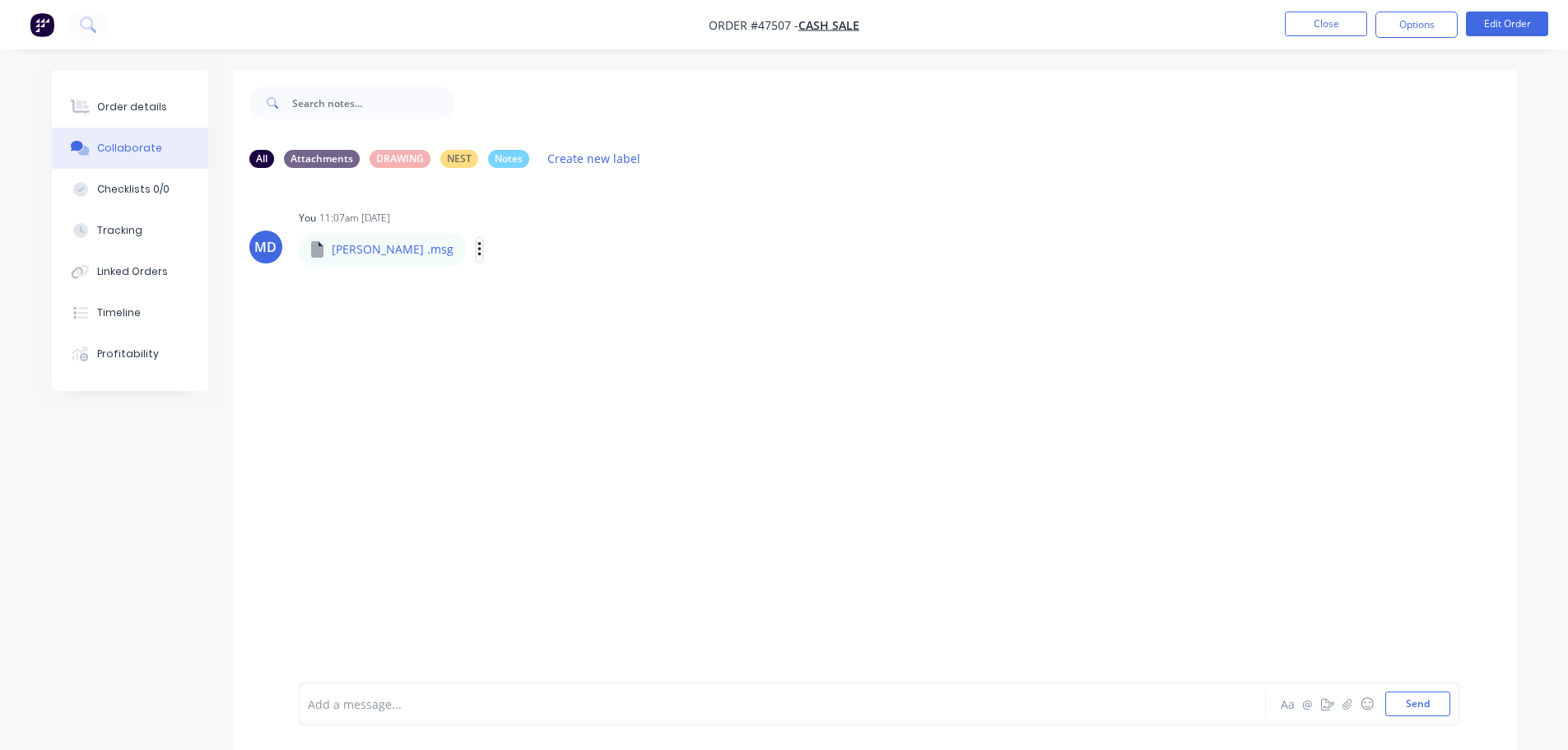
click at [477, 244] on icon "button" at bounding box center [478, 249] width 3 height 14
click at [495, 292] on button "Download" at bounding box center [587, 293] width 185 height 37
click at [1427, 688] on div at bounding box center [879, 649] width 1143 height 84
click at [1435, 702] on button "Send" at bounding box center [1418, 704] width 65 height 25
click at [139, 110] on div "Order details" at bounding box center [132, 106] width 70 height 14
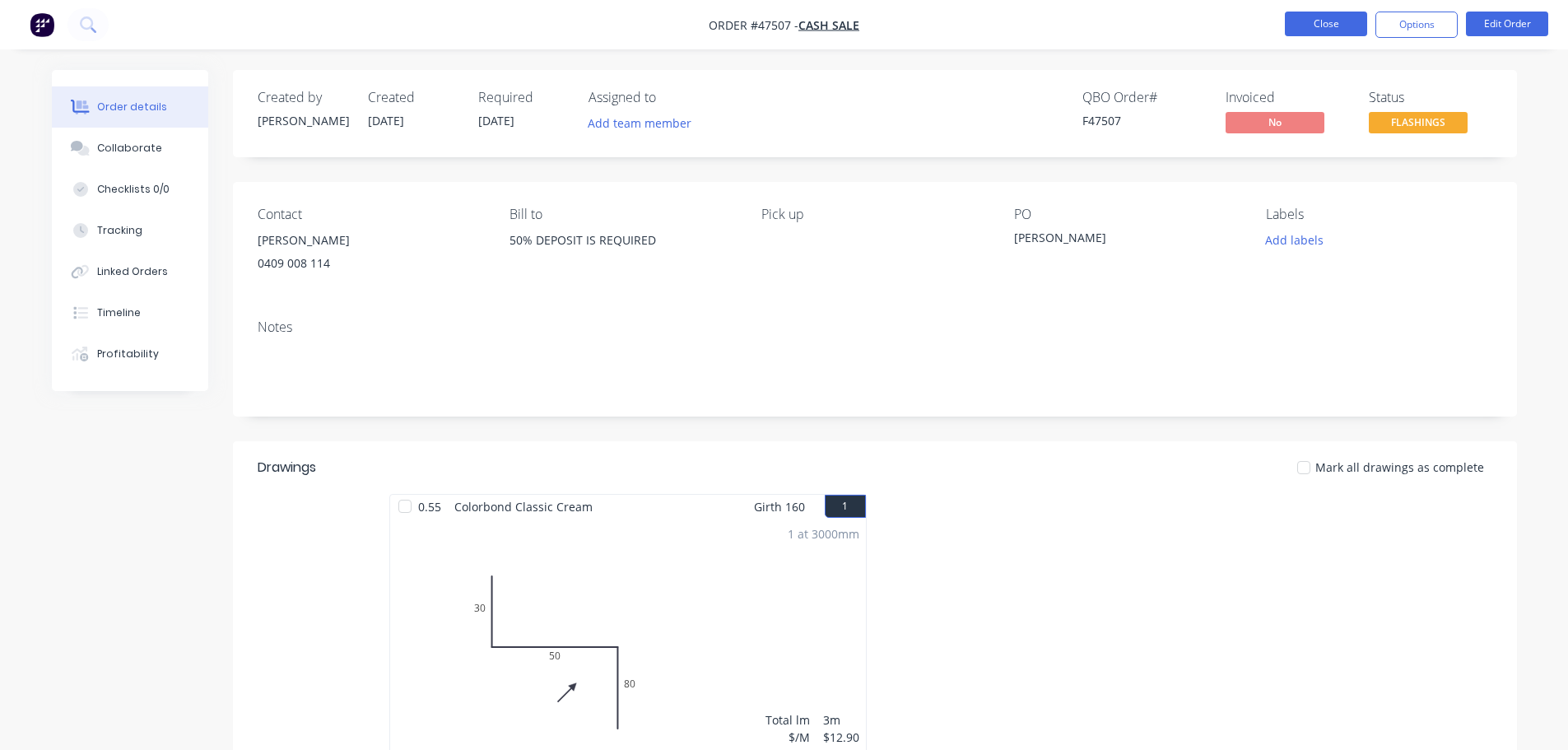
click at [1325, 23] on button "Close" at bounding box center [1326, 24] width 82 height 25
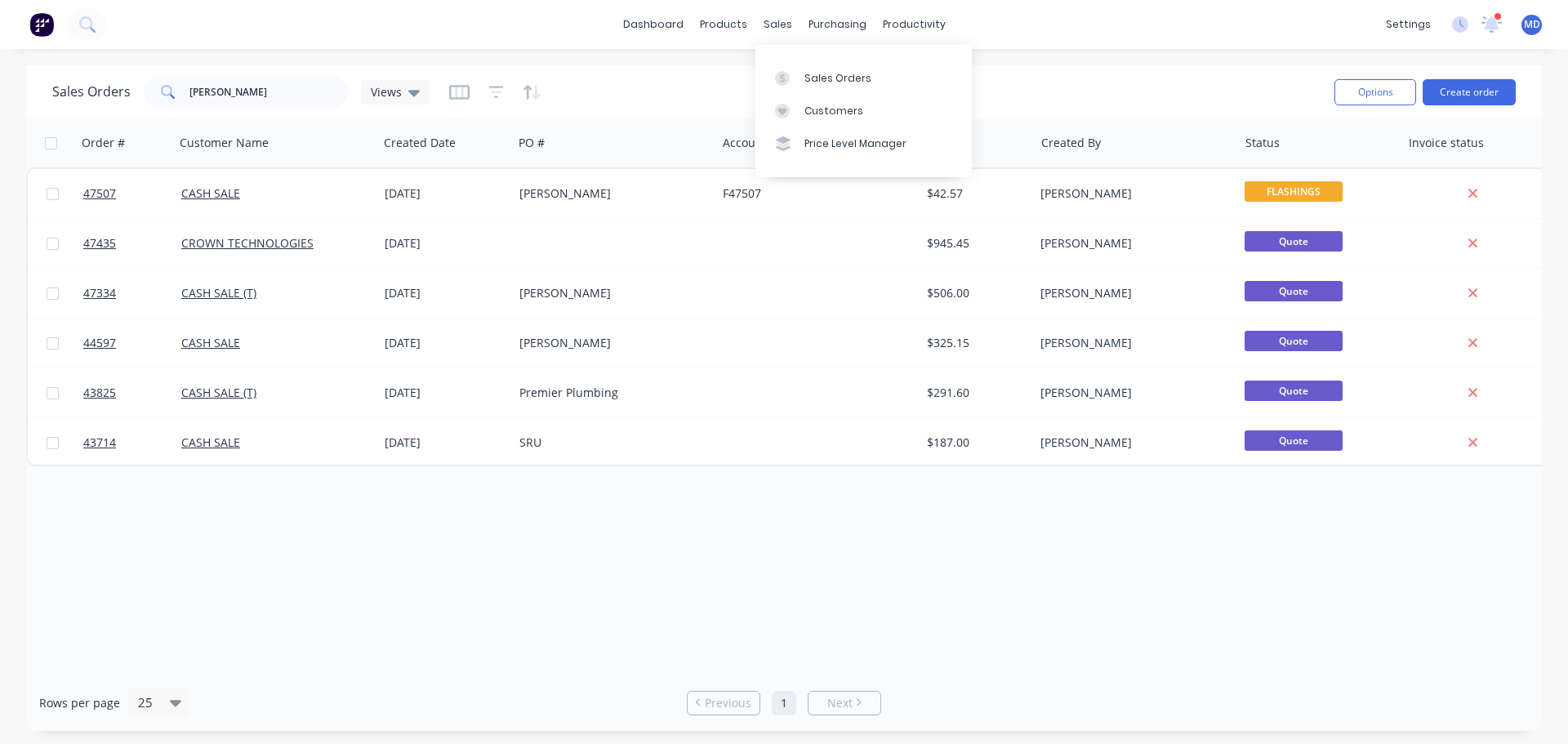
drag, startPoint x: 826, startPoint y: 77, endPoint x: 693, endPoint y: 77, distance: 133.0
click at [826, 77] on div "Sales Orders" at bounding box center [838, 77] width 67 height 14
click at [215, 98] on input "[PERSON_NAME]" at bounding box center [269, 92] width 159 height 33
type input "D"
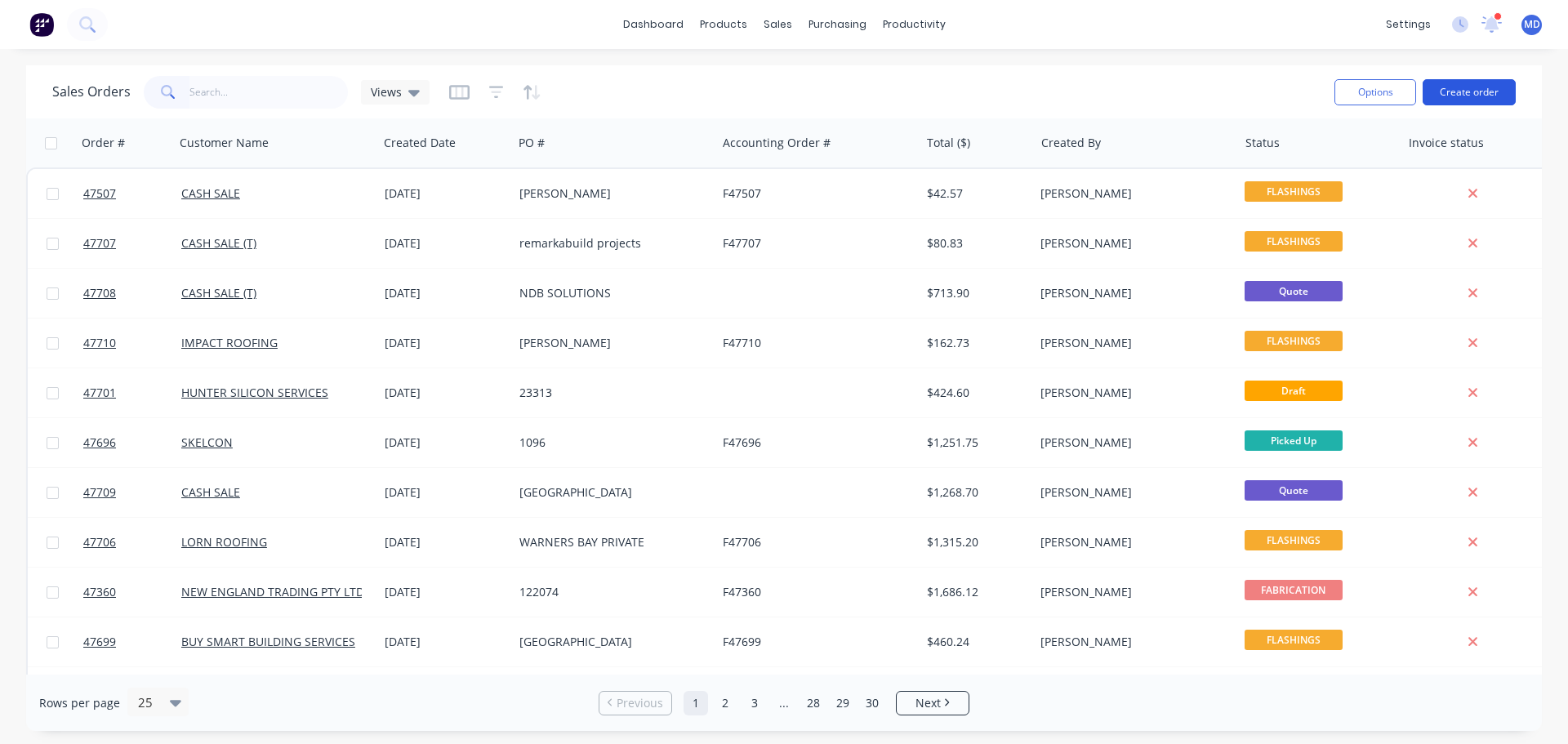
click at [1482, 90] on button "Create order" at bounding box center [1469, 92] width 93 height 26
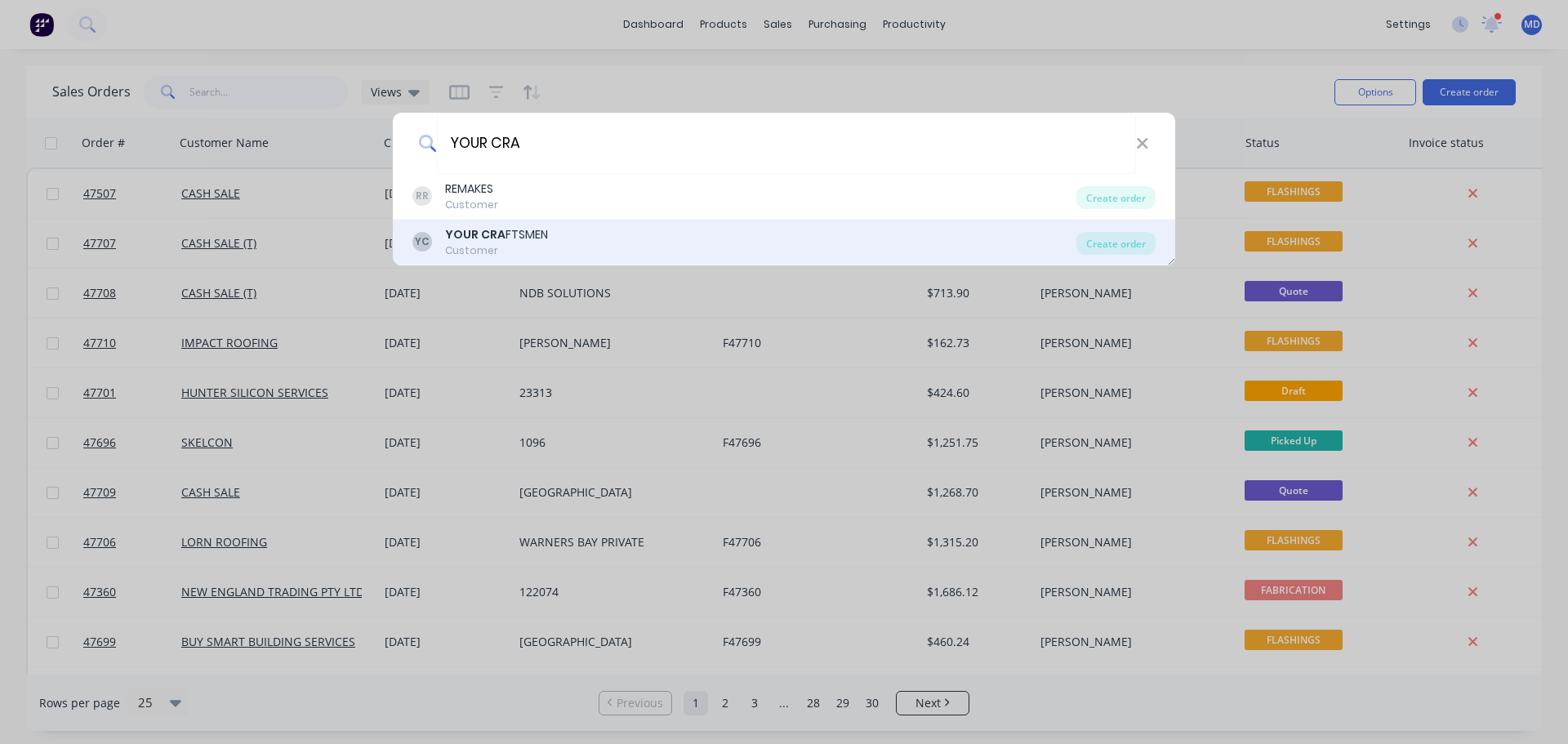
type input "YOUR CRA"
click at [500, 249] on div "Customer" at bounding box center [497, 250] width 103 height 14
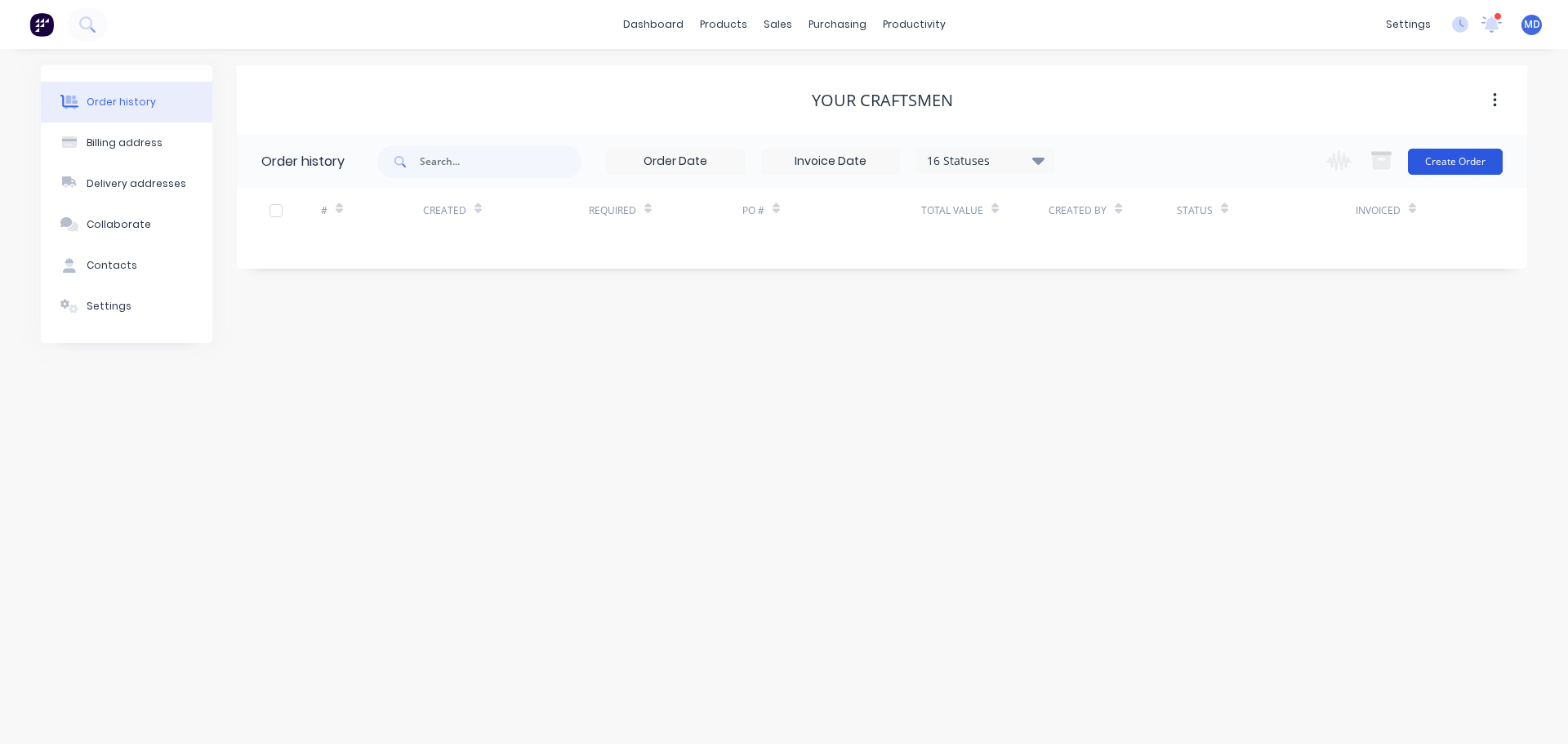
click at [1453, 172] on button "Create Order" at bounding box center [1455, 161] width 95 height 26
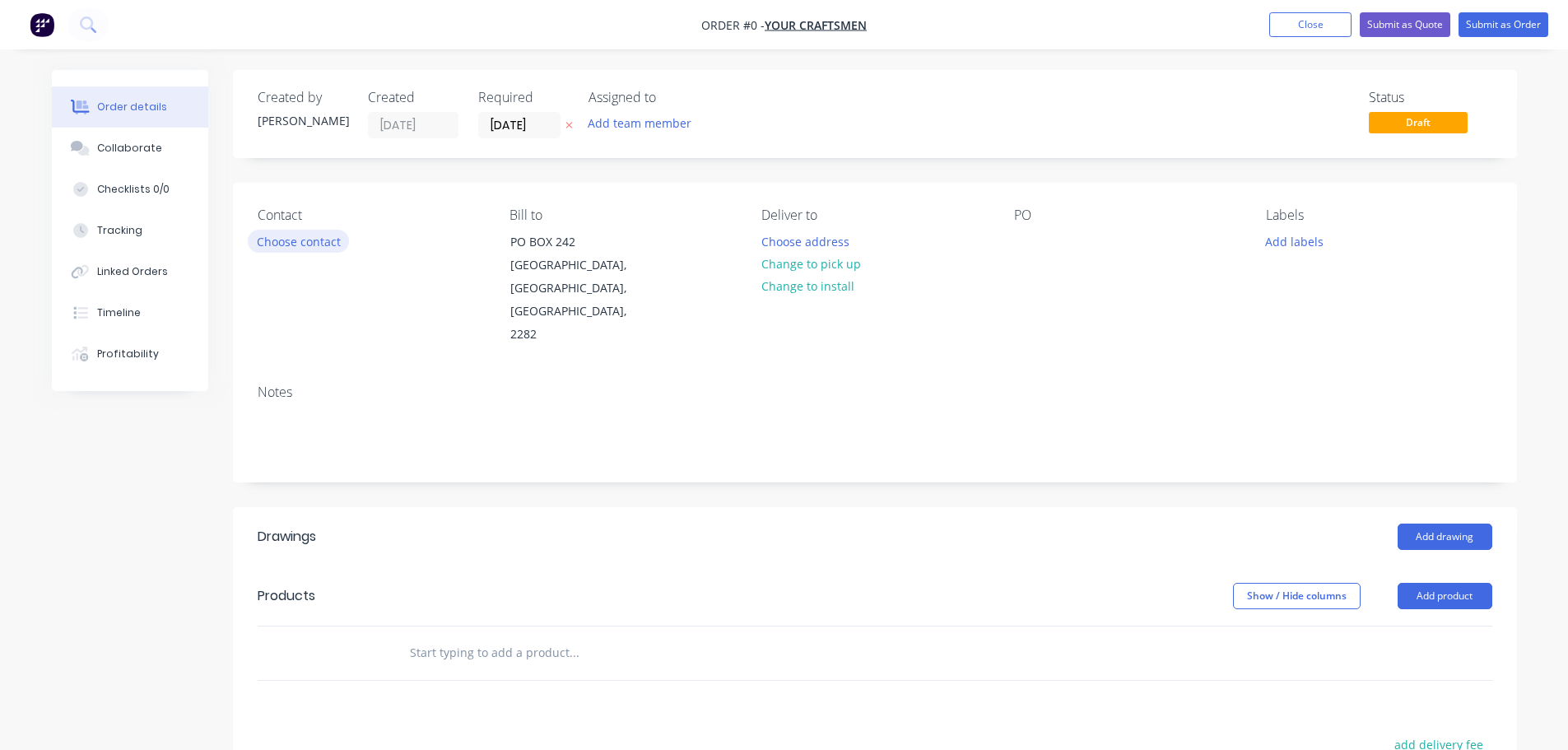
click at [279, 245] on button "Choose contact" at bounding box center [298, 240] width 101 height 22
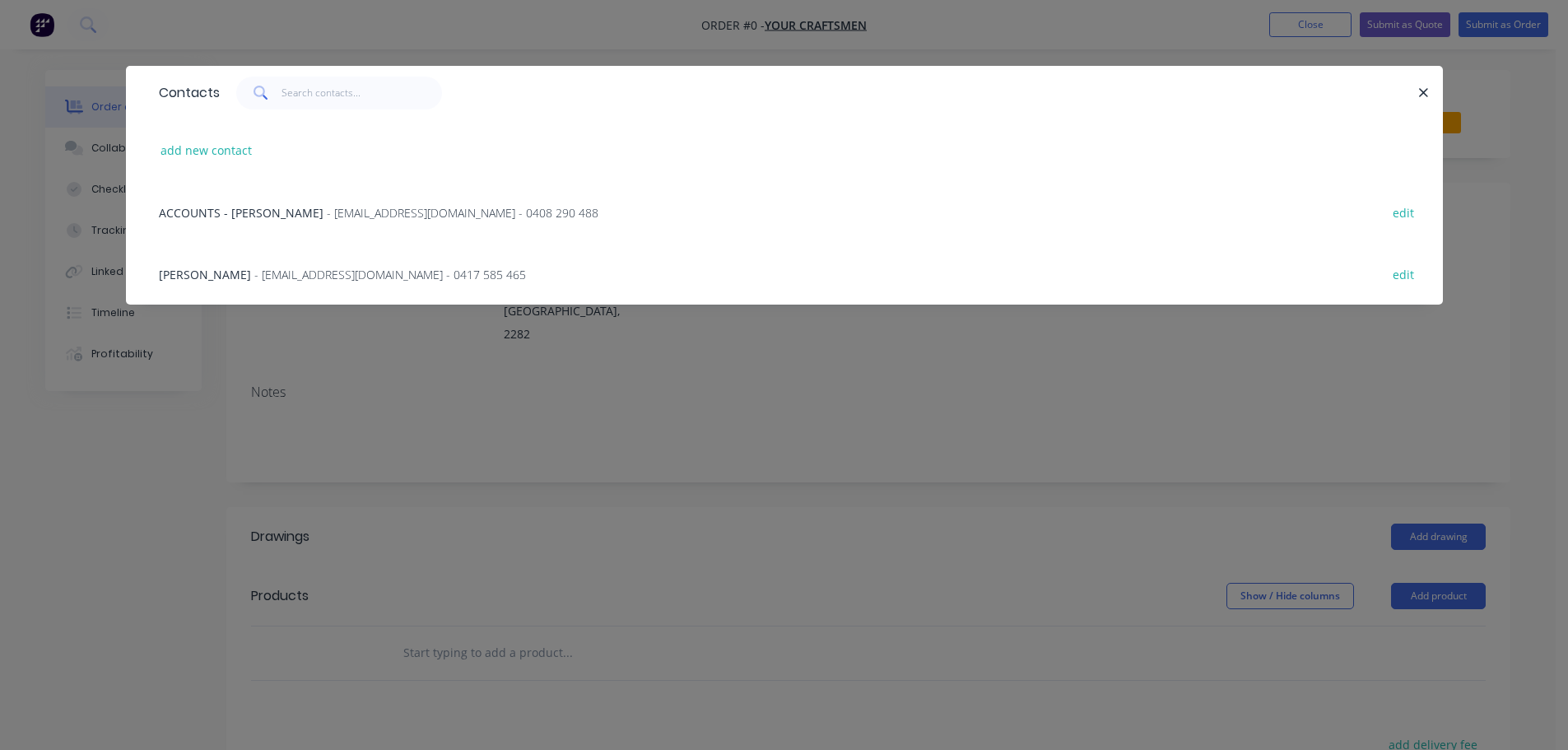
click at [200, 272] on span "[PERSON_NAME]" at bounding box center [205, 275] width 93 height 15
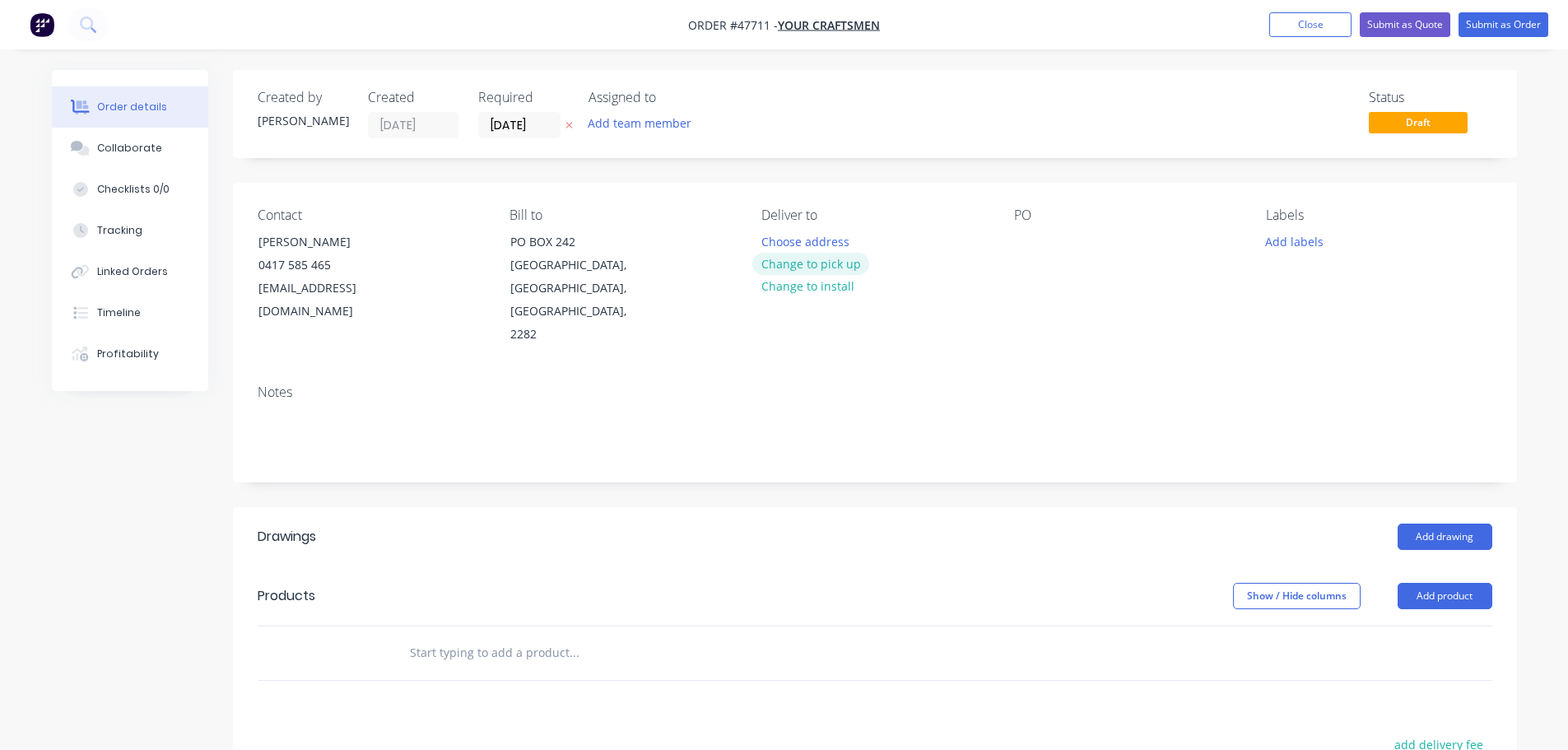
click at [827, 263] on button "Change to pick up" at bounding box center [810, 263] width 117 height 22
click at [768, 236] on div at bounding box center [774, 241] width 26 height 24
click at [498, 116] on input "[DATE]" at bounding box center [520, 125] width 81 height 25
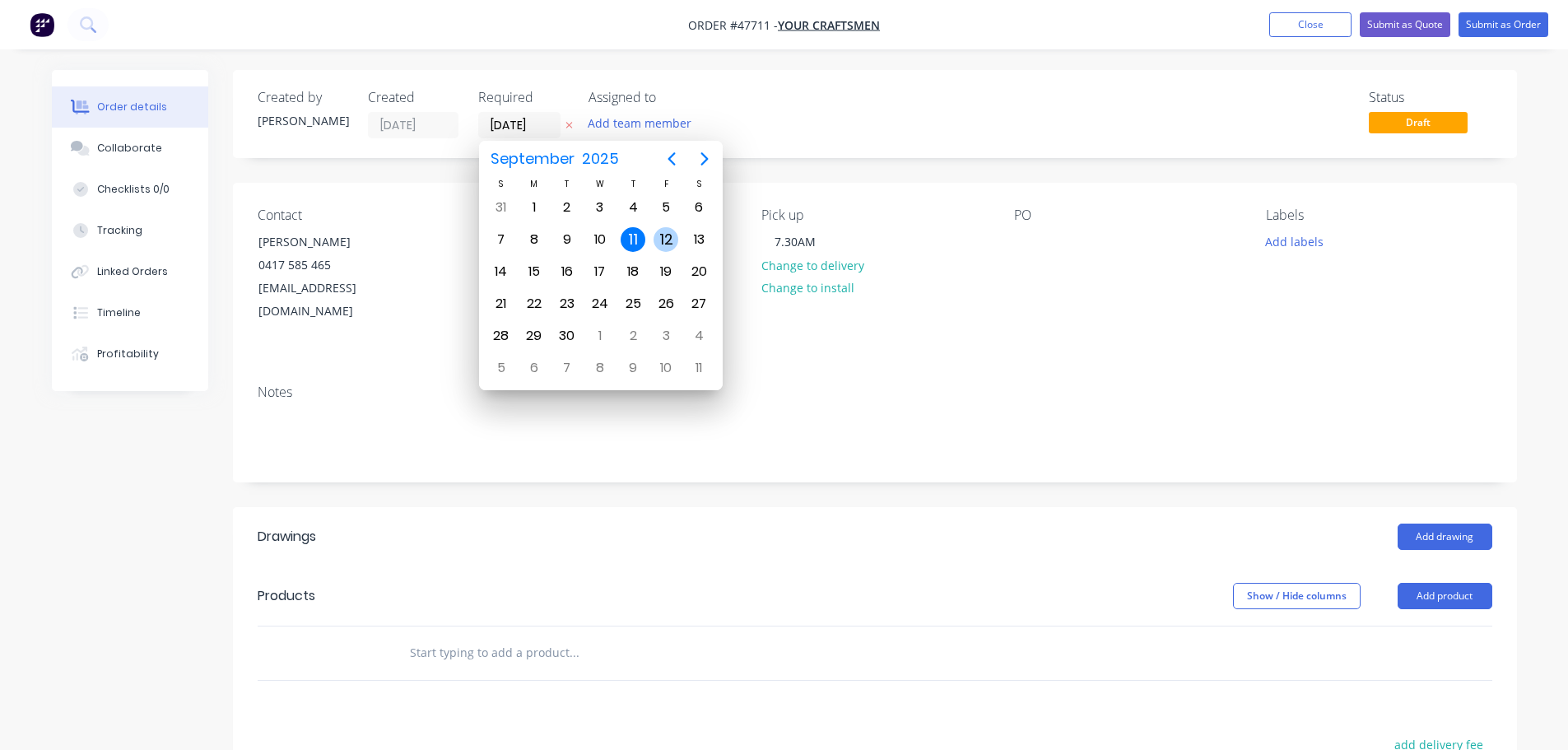
drag, startPoint x: 663, startPoint y: 242, endPoint x: 867, endPoint y: 248, distance: 204.1
click at [672, 241] on div "12" at bounding box center [666, 240] width 25 height 25
type input "[DATE]"
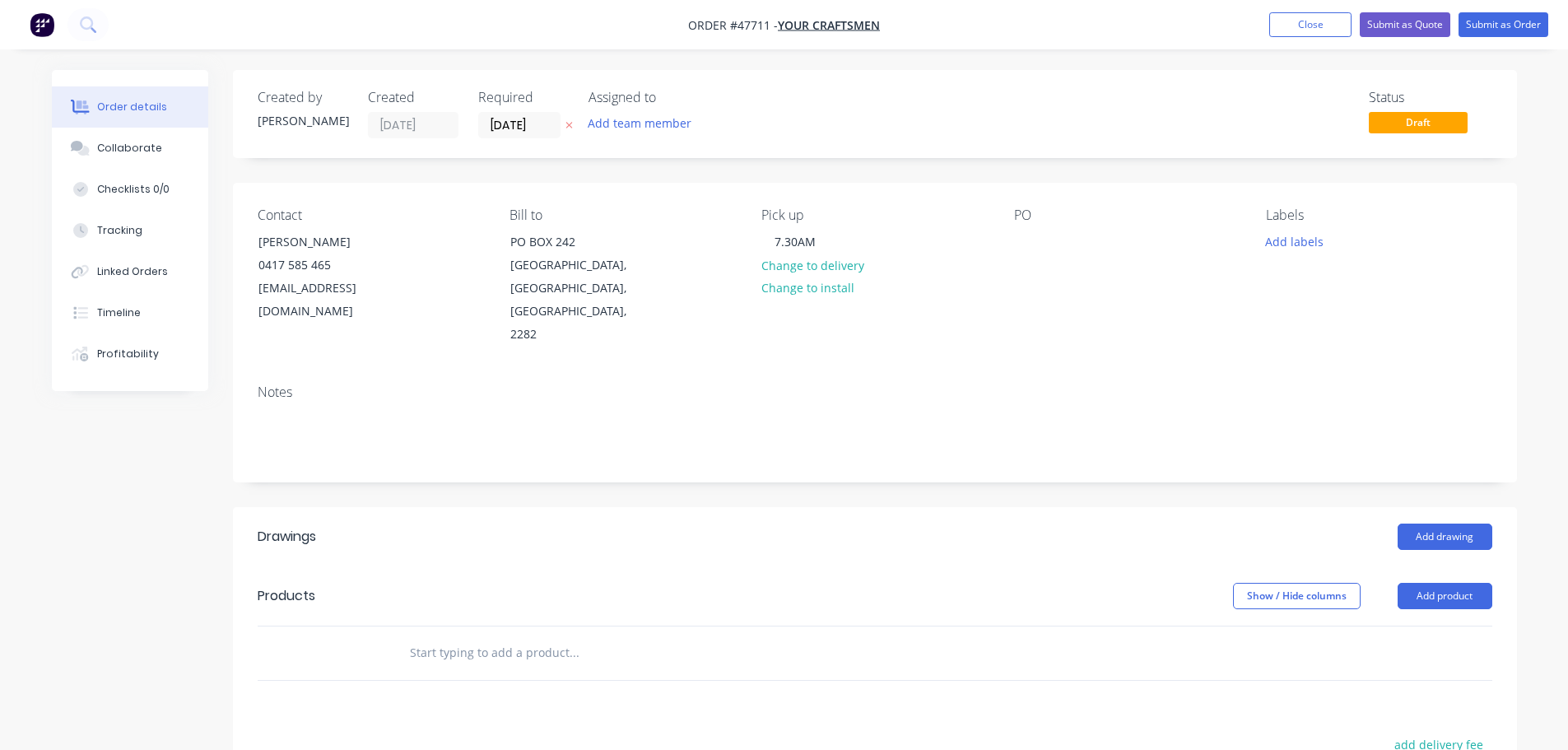
click at [1008, 250] on div "Contact [PERSON_NAME] [PHONE_NUMBER] [EMAIL_ADDRESS][DOMAIN_NAME] [PERSON_NAME]…" at bounding box center [876, 278] width 1284 height 189
click at [1022, 241] on div at bounding box center [1027, 241] width 26 height 24
click at [1438, 523] on button "Add drawing" at bounding box center [1446, 536] width 95 height 26
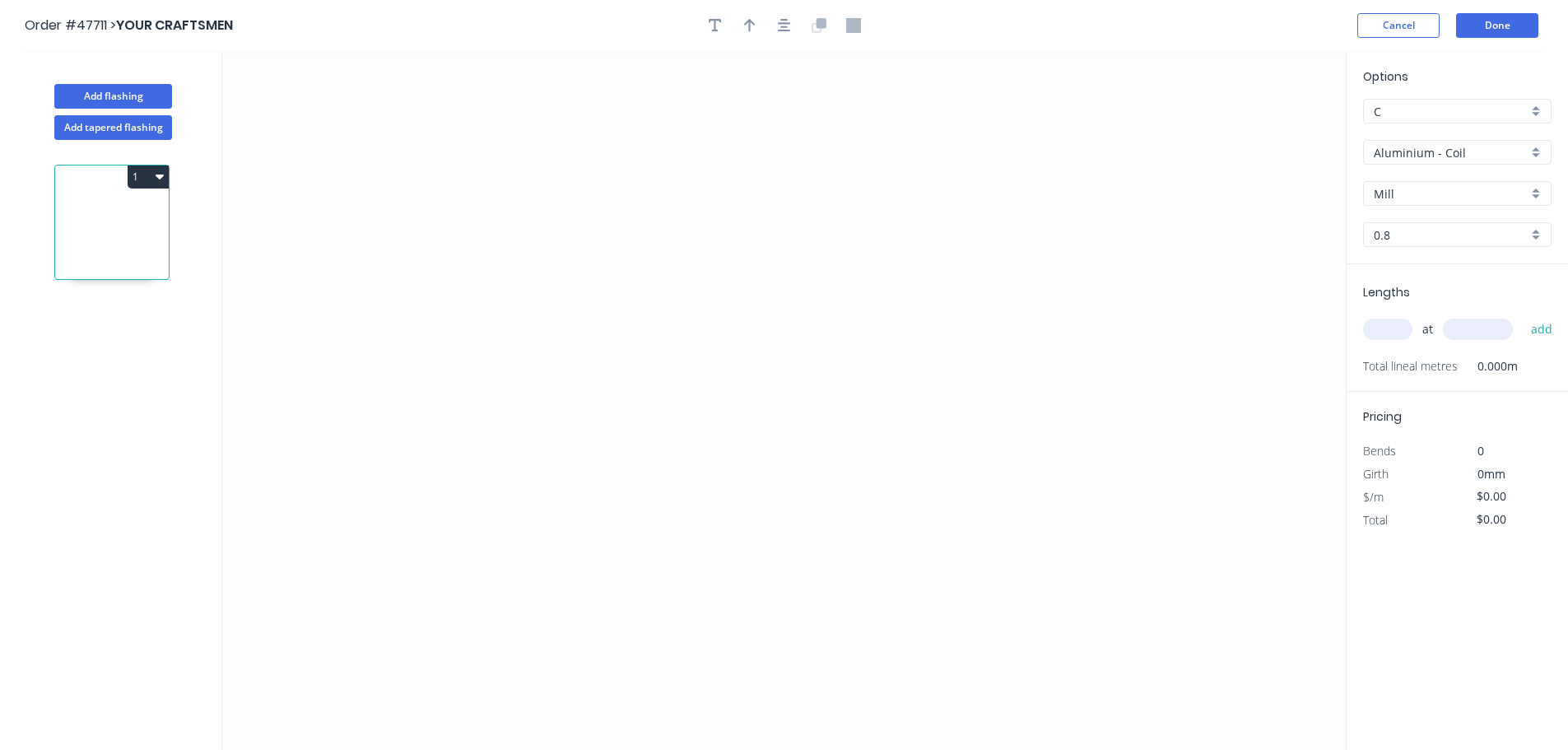
click at [1463, 148] on input "Aluminium - Coil" at bounding box center [1451, 152] width 154 height 17
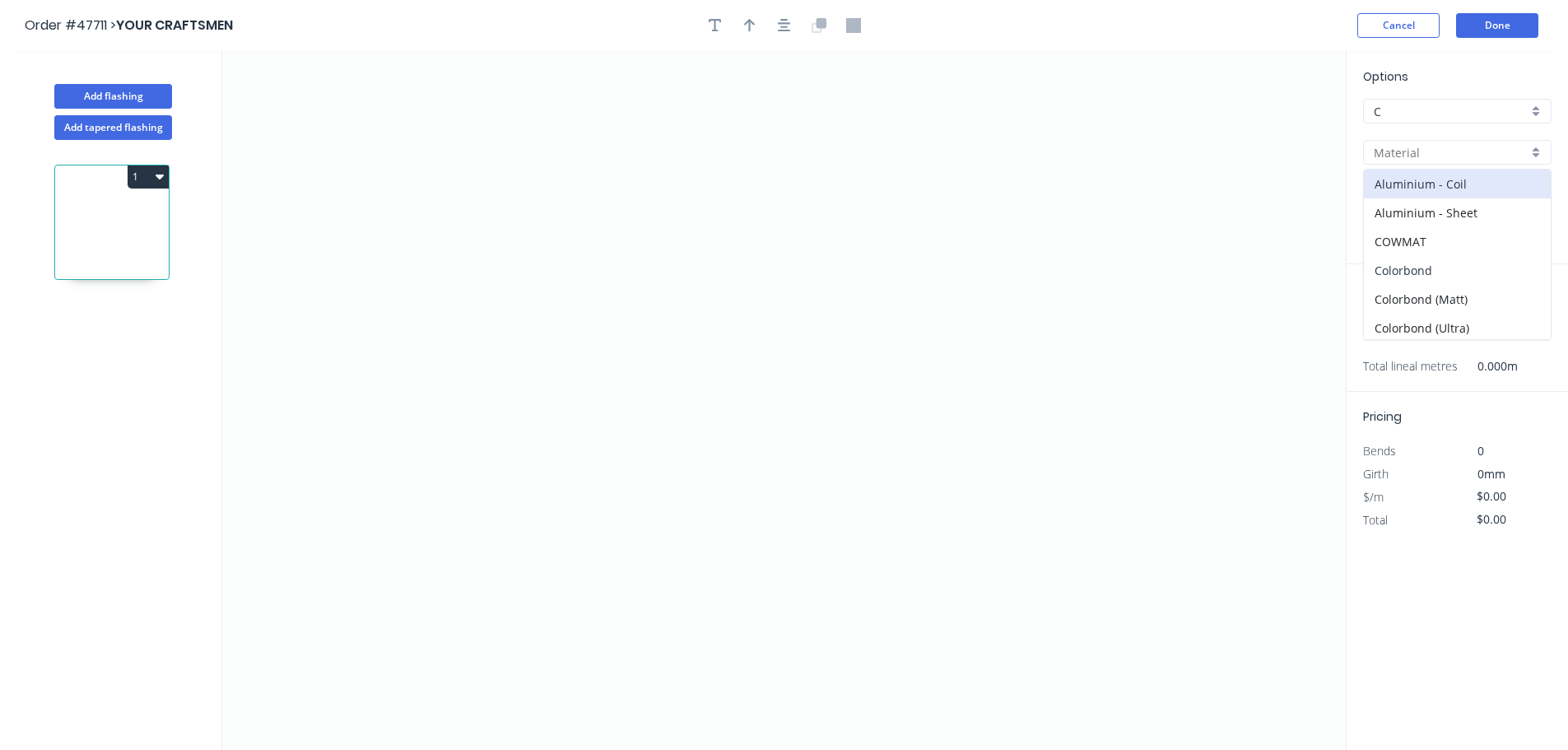
click at [1418, 276] on div "Colorbond" at bounding box center [1458, 271] width 187 height 29
type input "Colorbond"
type input "Basalt"
type input "0.55"
click at [1427, 199] on input "Basalt" at bounding box center [1451, 194] width 154 height 17
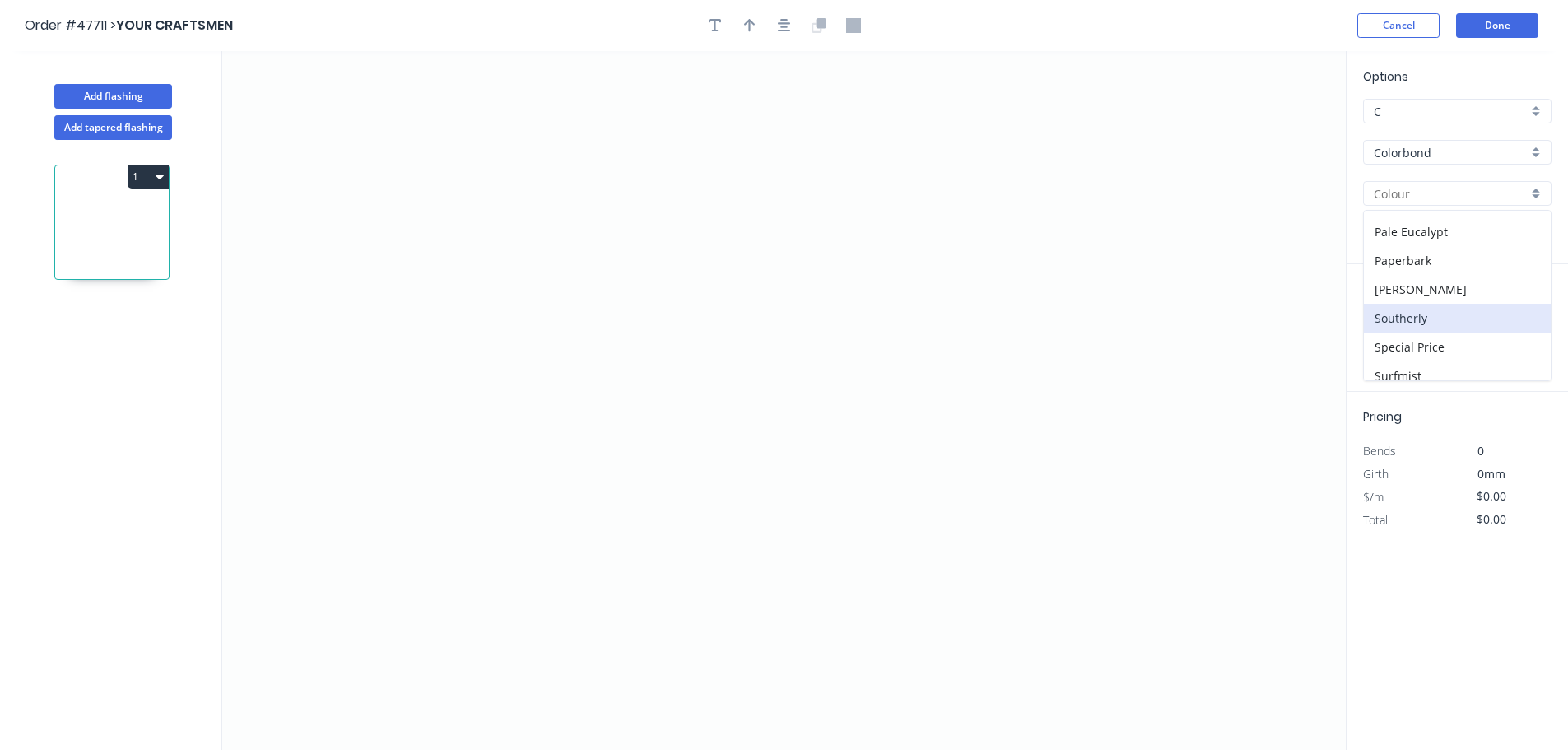
scroll to position [494, 0]
click at [1411, 326] on div "Surfmist" at bounding box center [1458, 336] width 187 height 29
type input "Surfmist"
click at [380, 455] on icon "0" at bounding box center [784, 400] width 1123 height 699
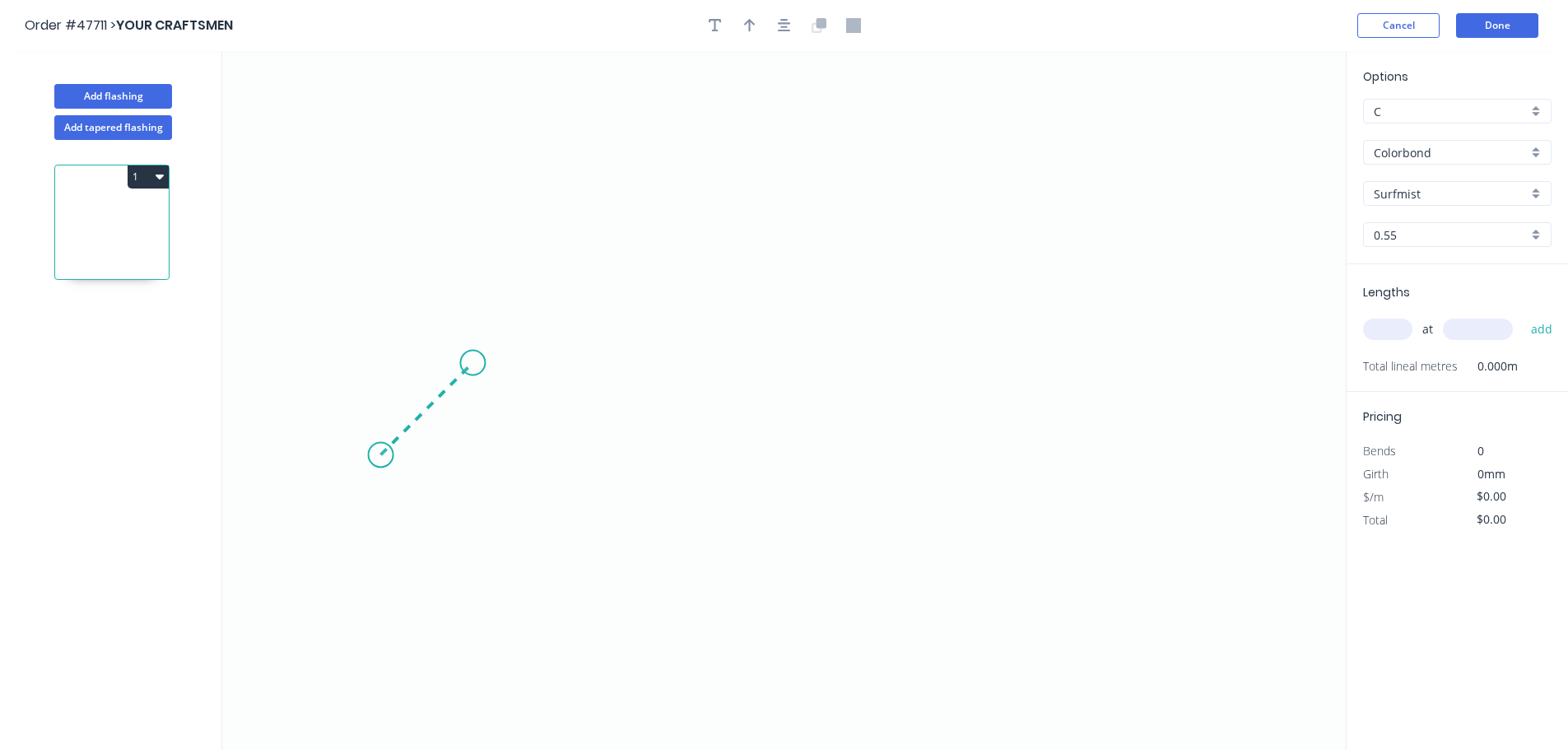
click at [473, 378] on icon "0" at bounding box center [784, 400] width 1123 height 699
drag, startPoint x: 1068, startPoint y: 365, endPoint x: 1093, endPoint y: 380, distance: 29.2
click at [1069, 365] on icon "0 ?" at bounding box center [784, 400] width 1123 height 699
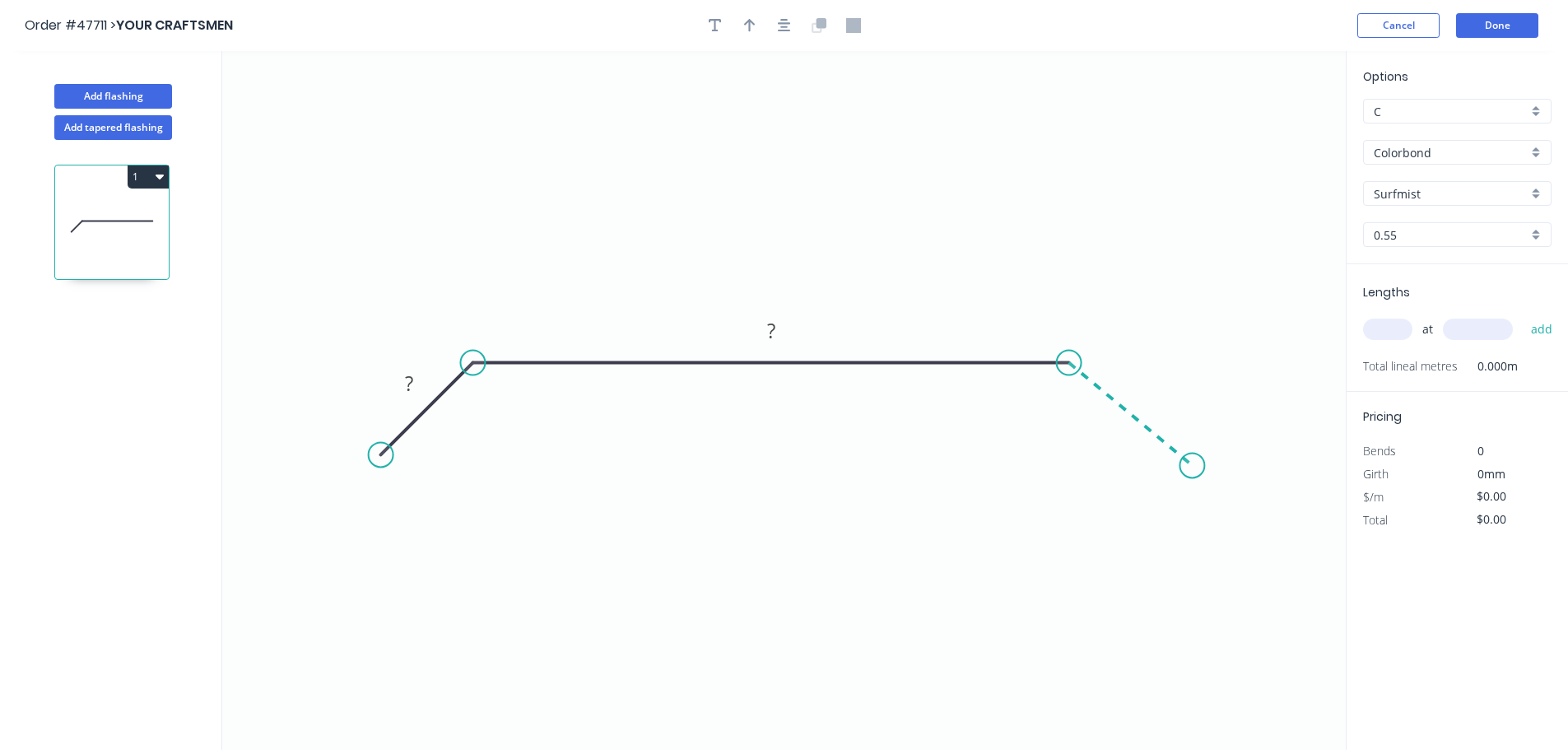
click at [1193, 466] on icon "0 ? ?" at bounding box center [784, 400] width 1123 height 699
click at [1187, 467] on icon "0 ? ? ?" at bounding box center [784, 400] width 1123 height 699
click at [399, 391] on rect at bounding box center [409, 385] width 33 height 23
click at [741, 31] on button "button" at bounding box center [750, 26] width 25 height 25
type input "$22.65"
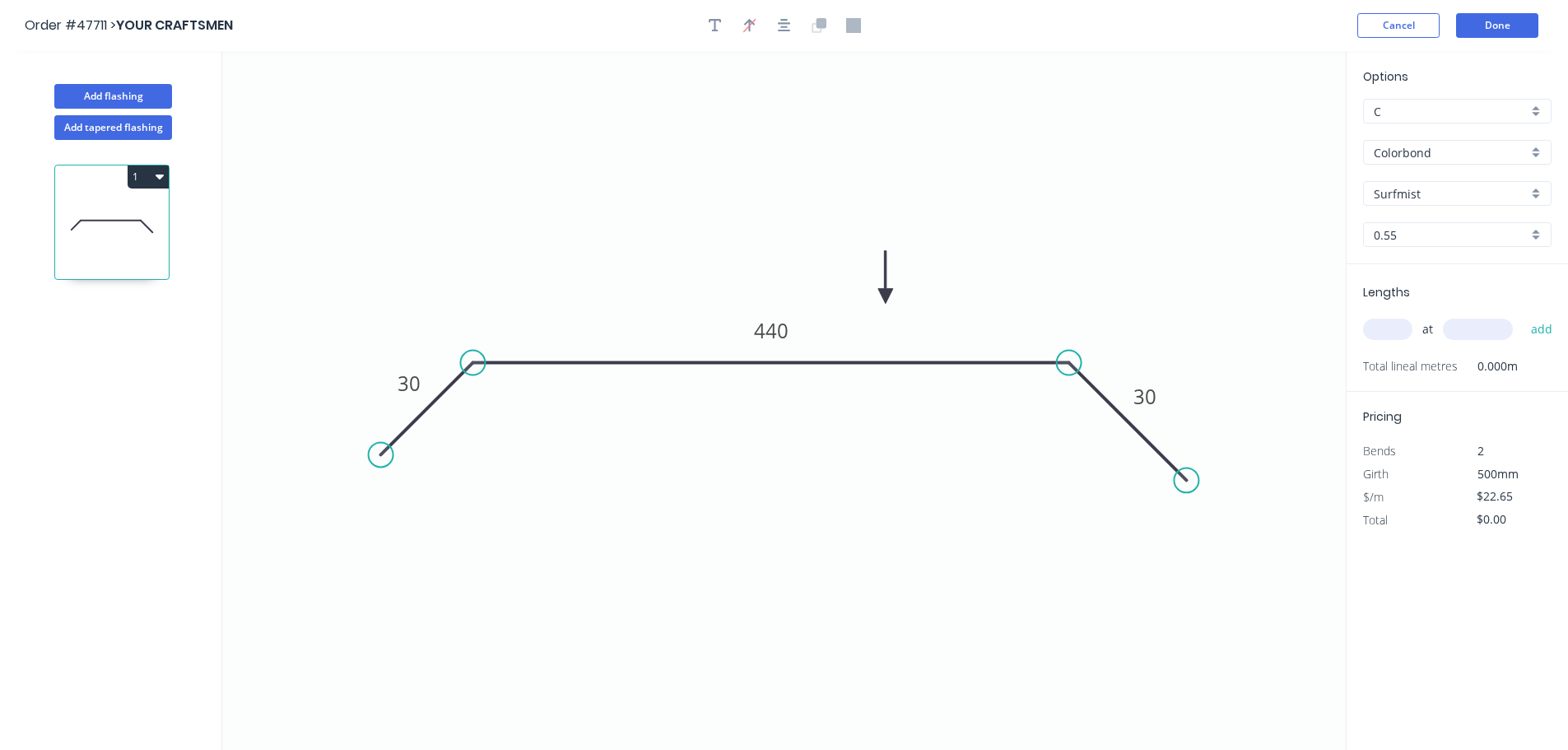
drag, startPoint x: 1263, startPoint y: 133, endPoint x: 1014, endPoint y: 325, distance: 314.4
click at [891, 304] on icon at bounding box center [885, 277] width 14 height 53
click at [1390, 323] on input "text" at bounding box center [1388, 329] width 49 height 21
type input "1"
type input "6600"
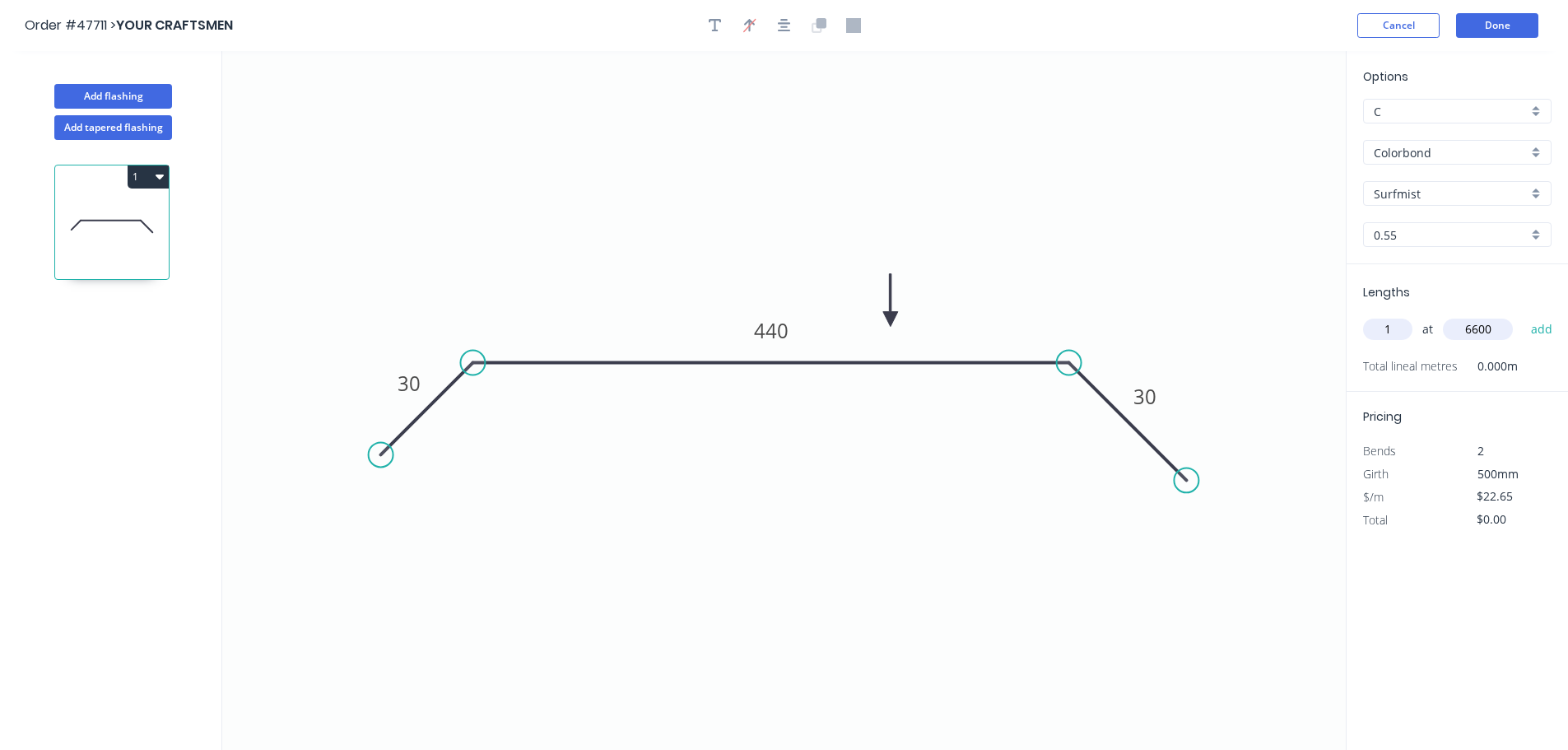
click at [1524, 315] on button "add" at bounding box center [1543, 329] width 39 height 28
type input "$149.49"
click at [1483, 30] on button "Done" at bounding box center [1497, 26] width 82 height 25
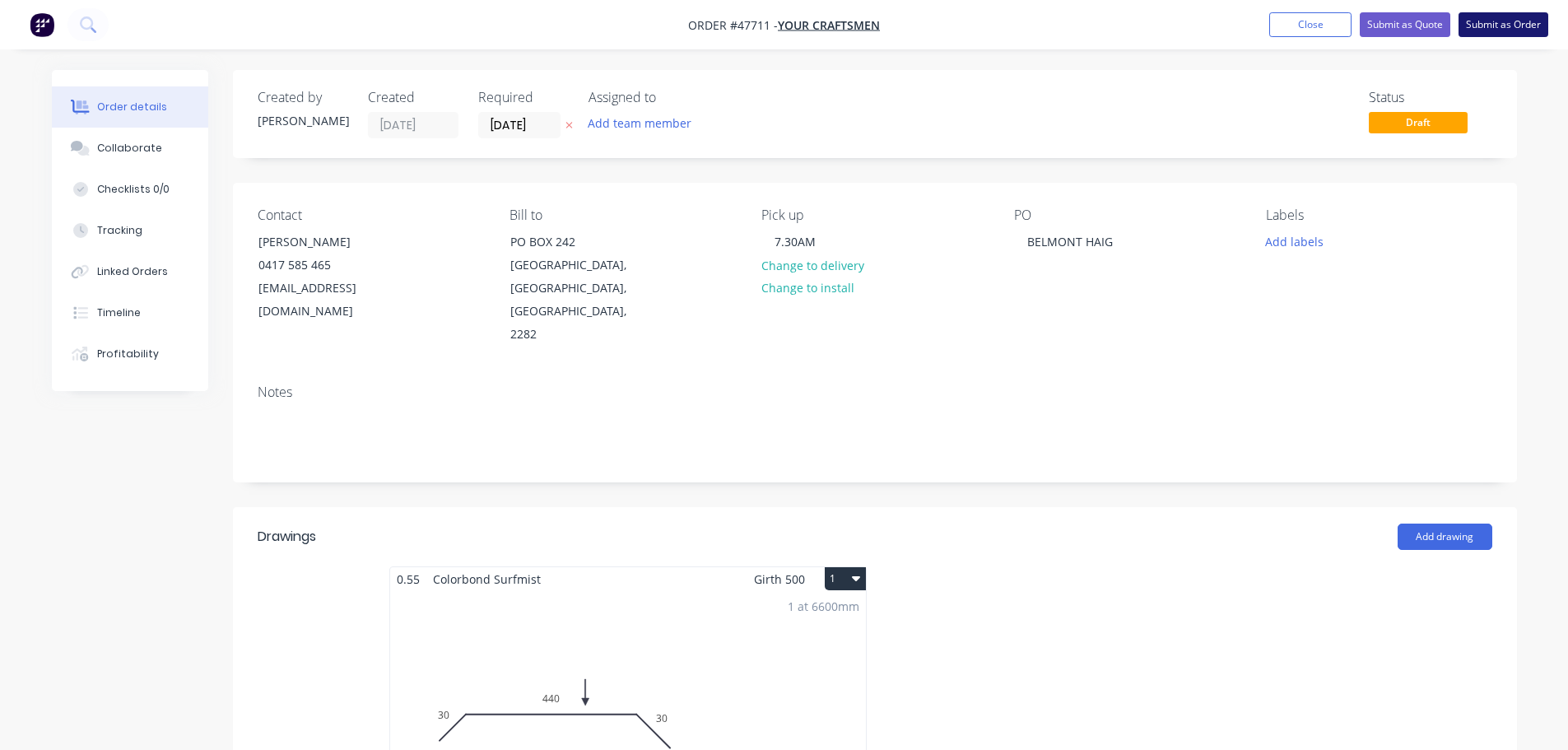
click at [1503, 27] on button "Submit as Order" at bounding box center [1503, 25] width 90 height 25
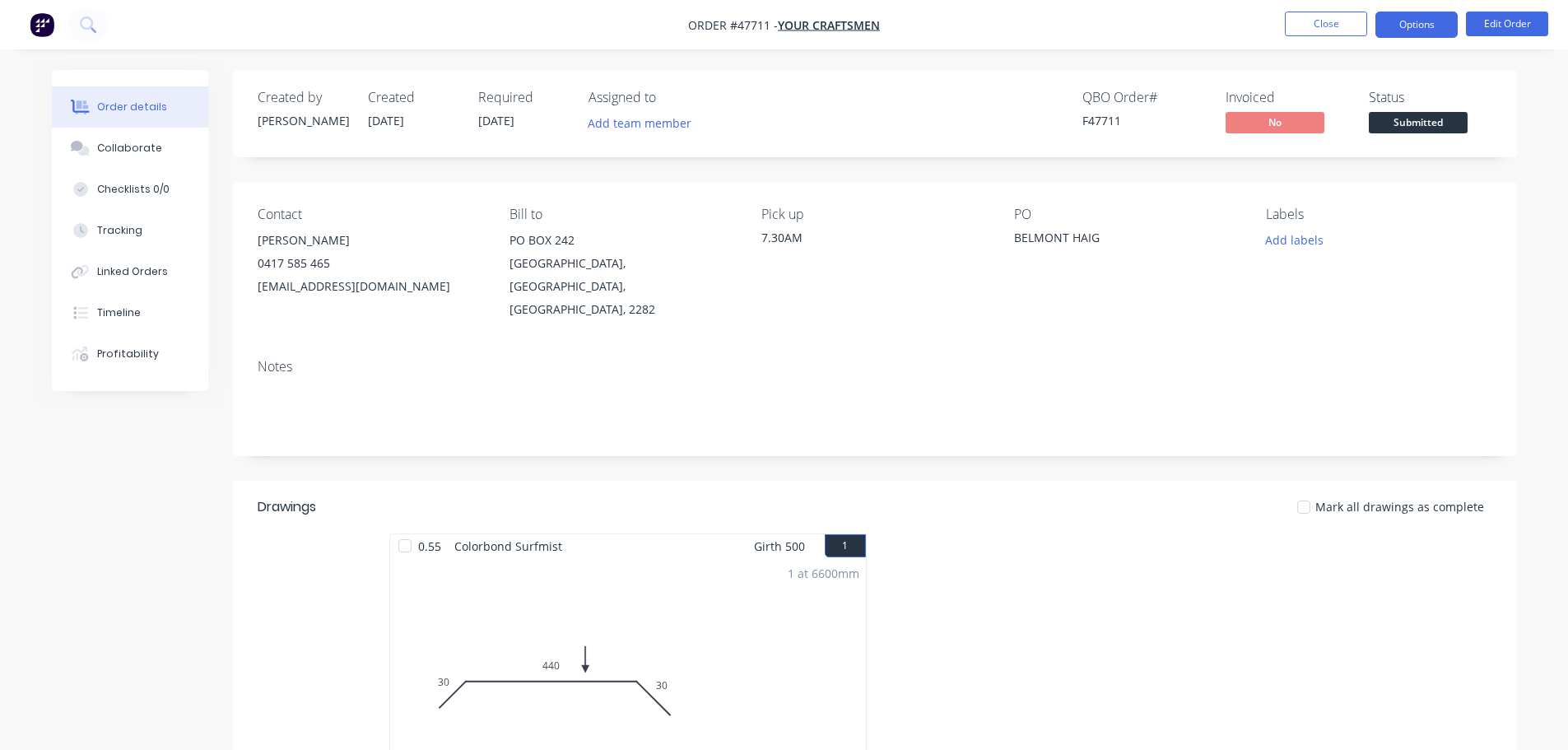
click at [1403, 26] on button "Options" at bounding box center [1417, 24] width 82 height 26
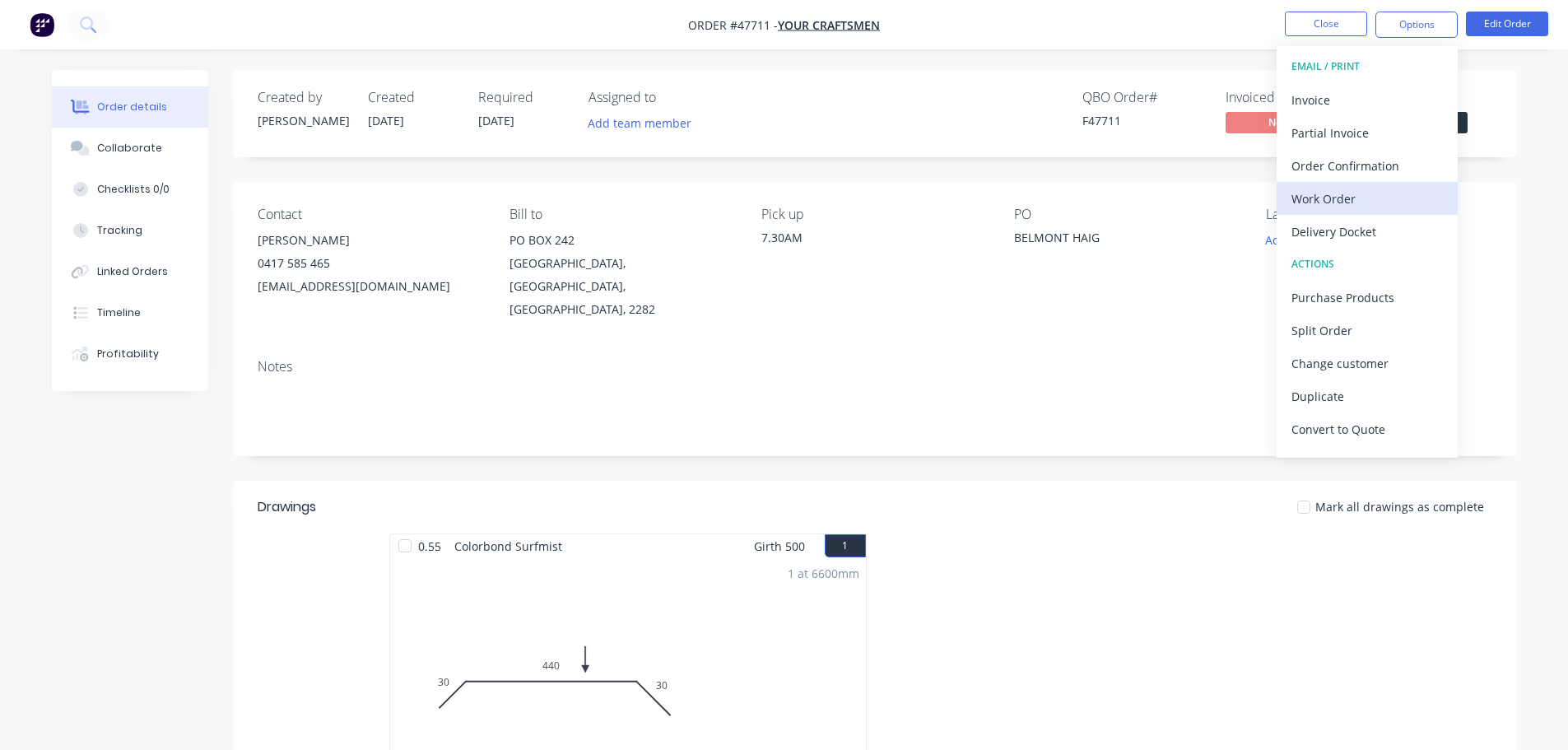
click at [1315, 195] on div "Work Order" at bounding box center [1367, 199] width 151 height 24
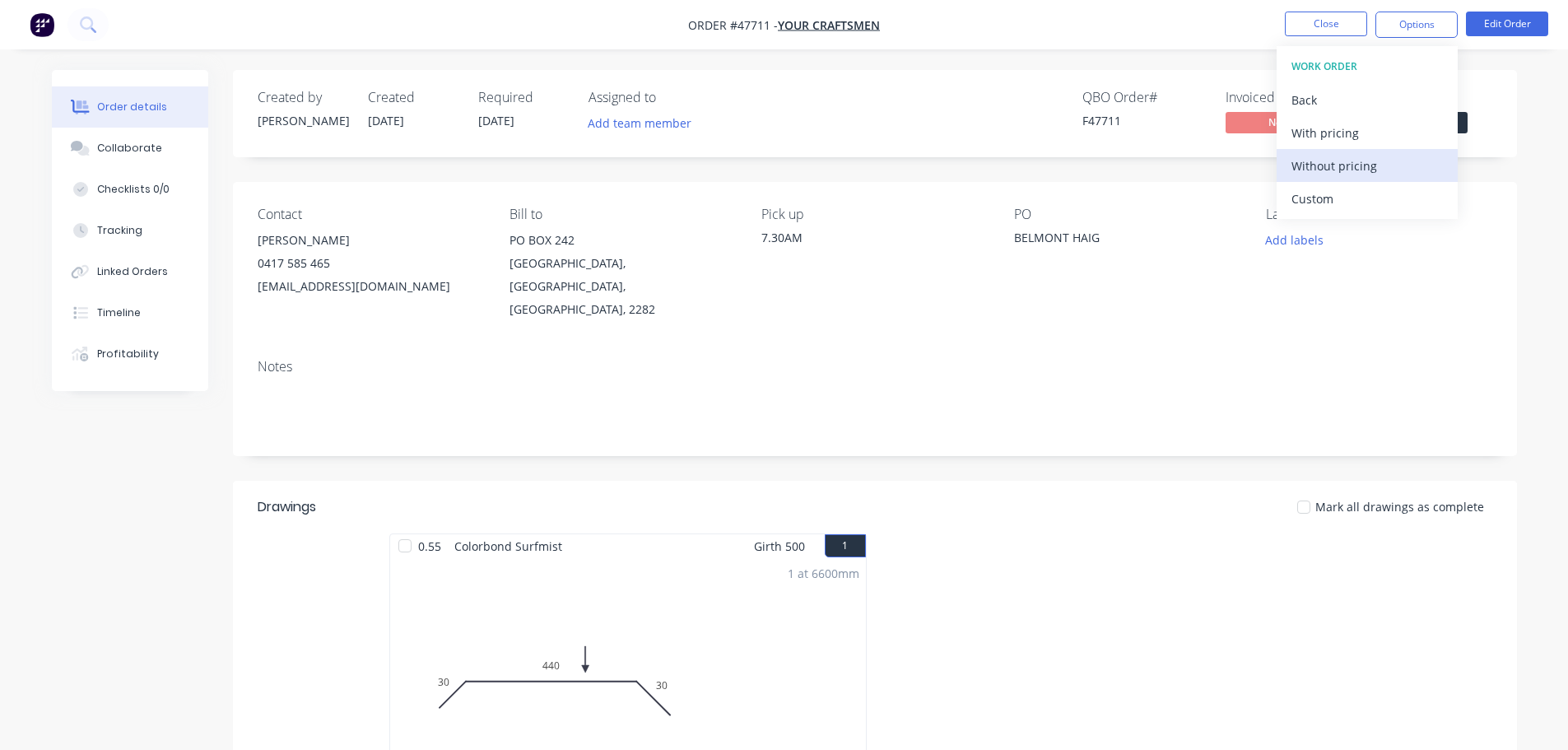
click at [1322, 156] on div "Without pricing" at bounding box center [1367, 166] width 151 height 24
click at [1528, 146] on div "Order details Collaborate Checklists 0/0 Tracking Linked Orders Timeline Profit…" at bounding box center [785, 576] width 1499 height 1013
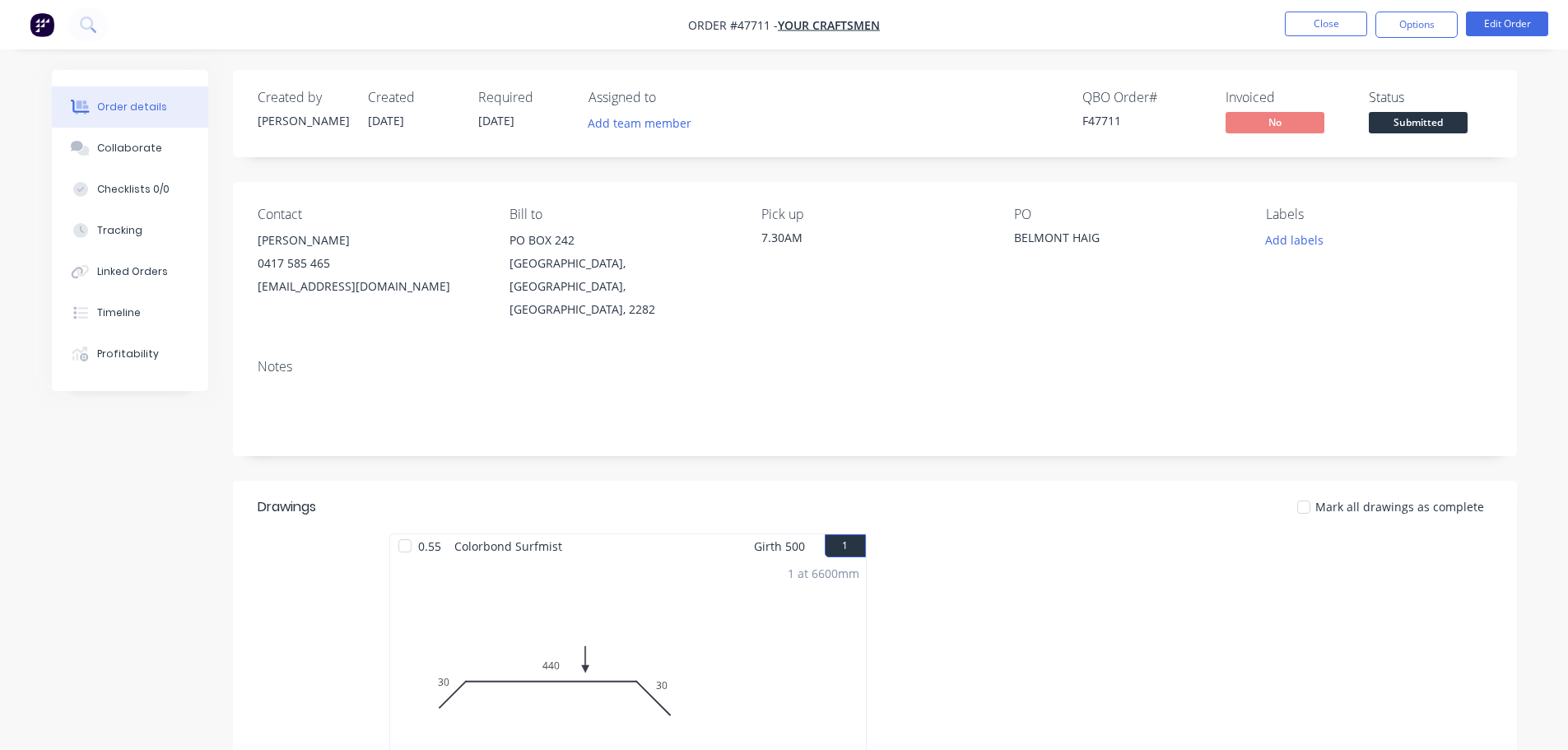
click at [1457, 125] on span "Submitted" at bounding box center [1419, 121] width 98 height 20
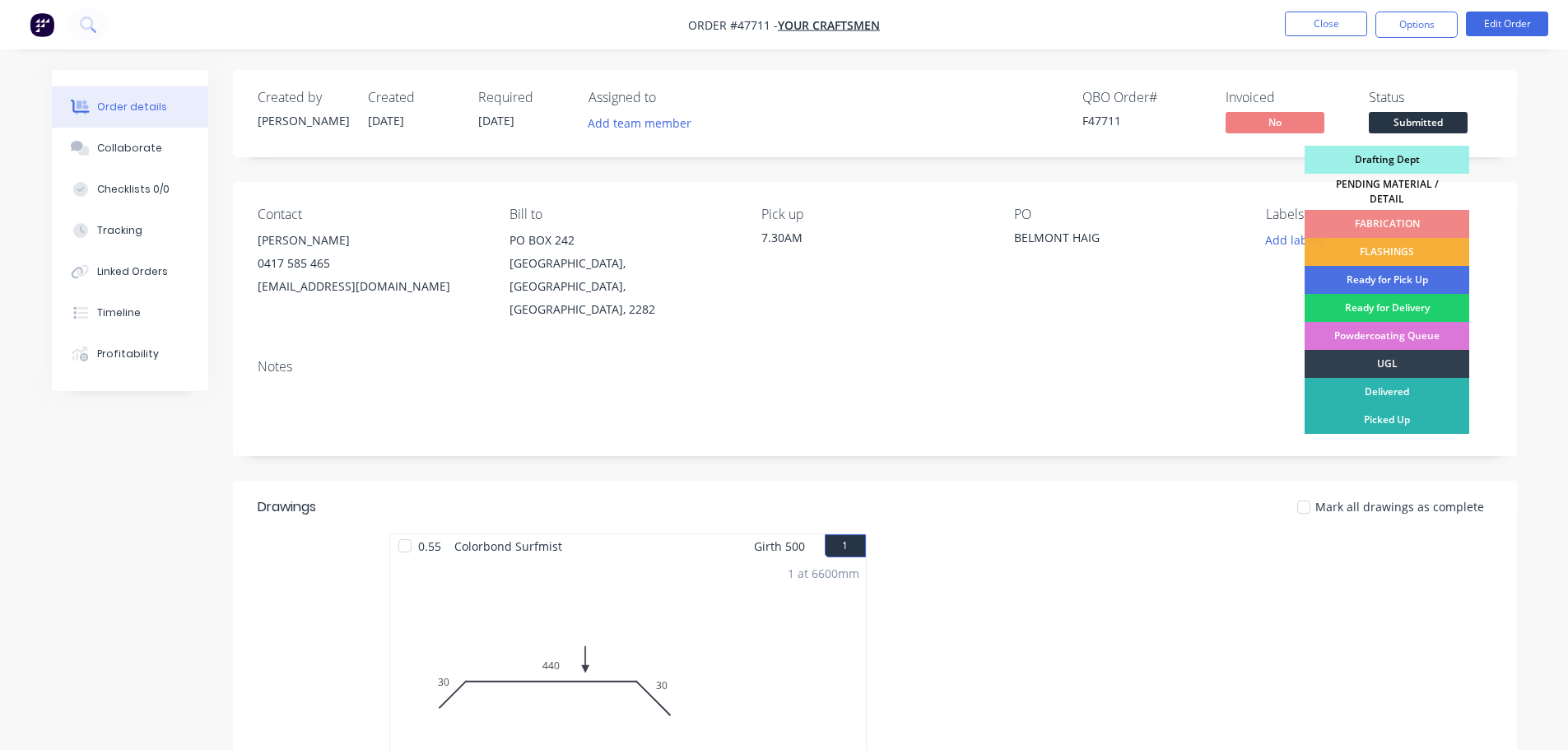
drag, startPoint x: 1427, startPoint y: 239, endPoint x: 1338, endPoint y: 40, distance: 218.0
click at [1426, 238] on div "FLASHINGS" at bounding box center [1387, 252] width 165 height 28
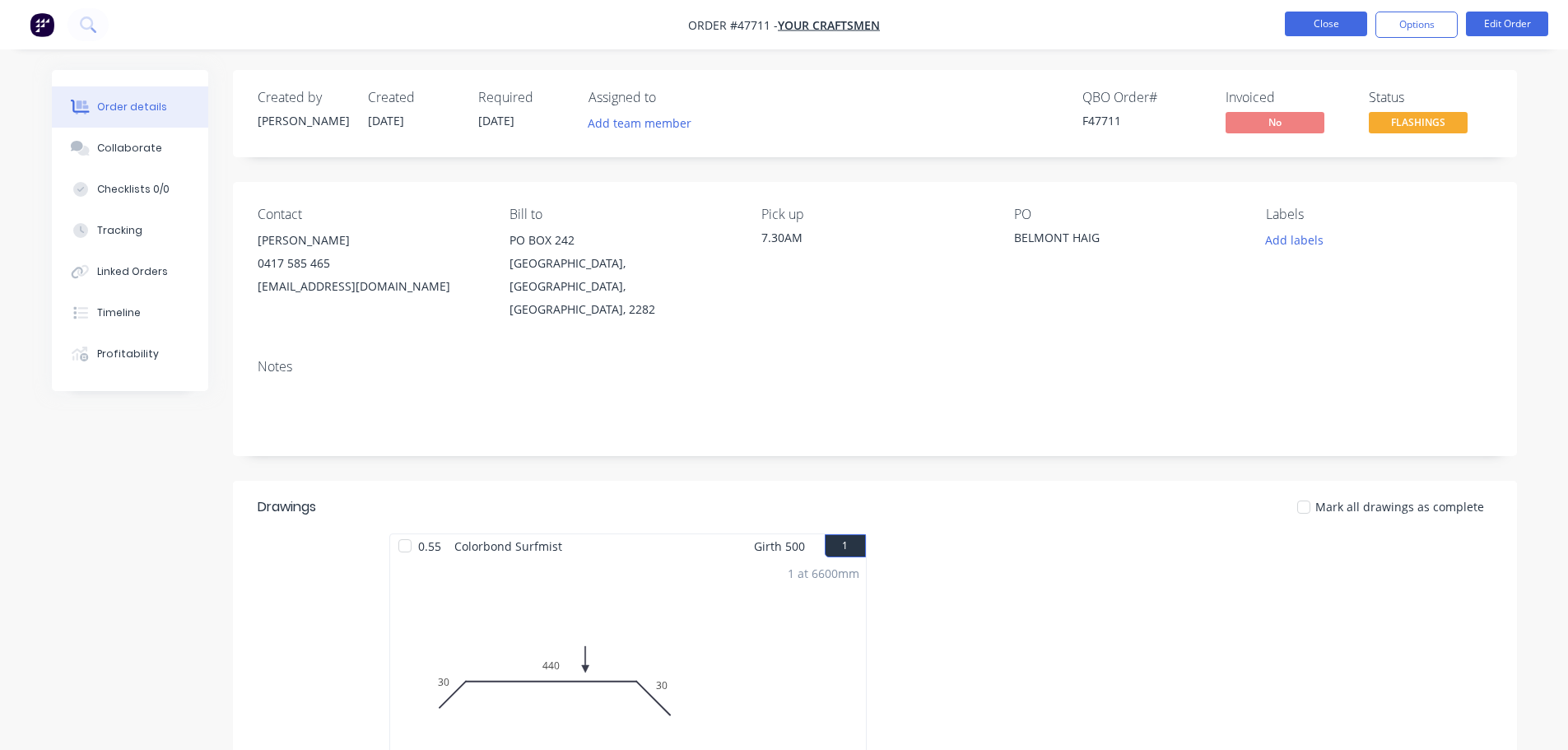
click at [1335, 21] on button "Close" at bounding box center [1326, 24] width 82 height 25
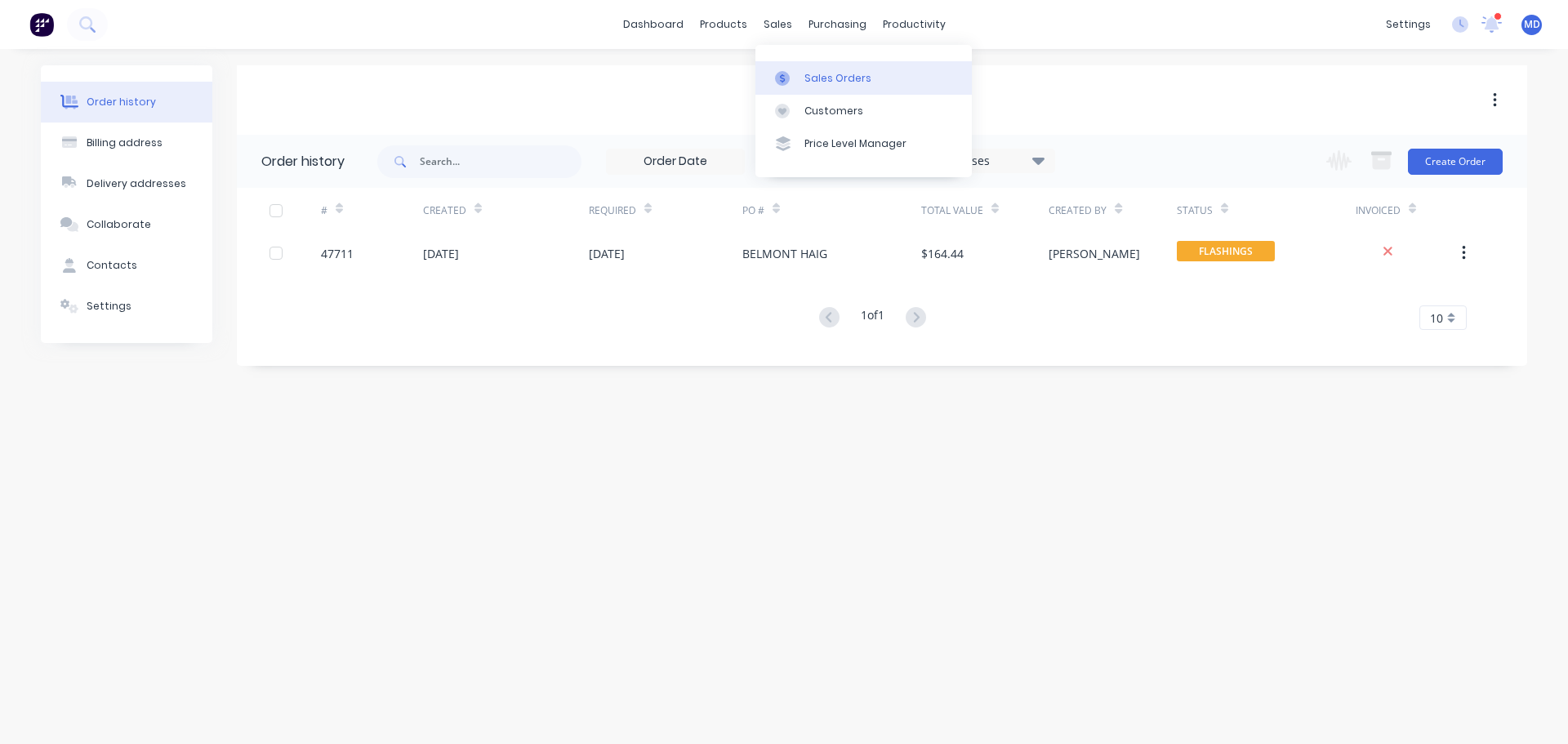
click at [818, 72] on div "Sales Orders" at bounding box center [838, 77] width 67 height 14
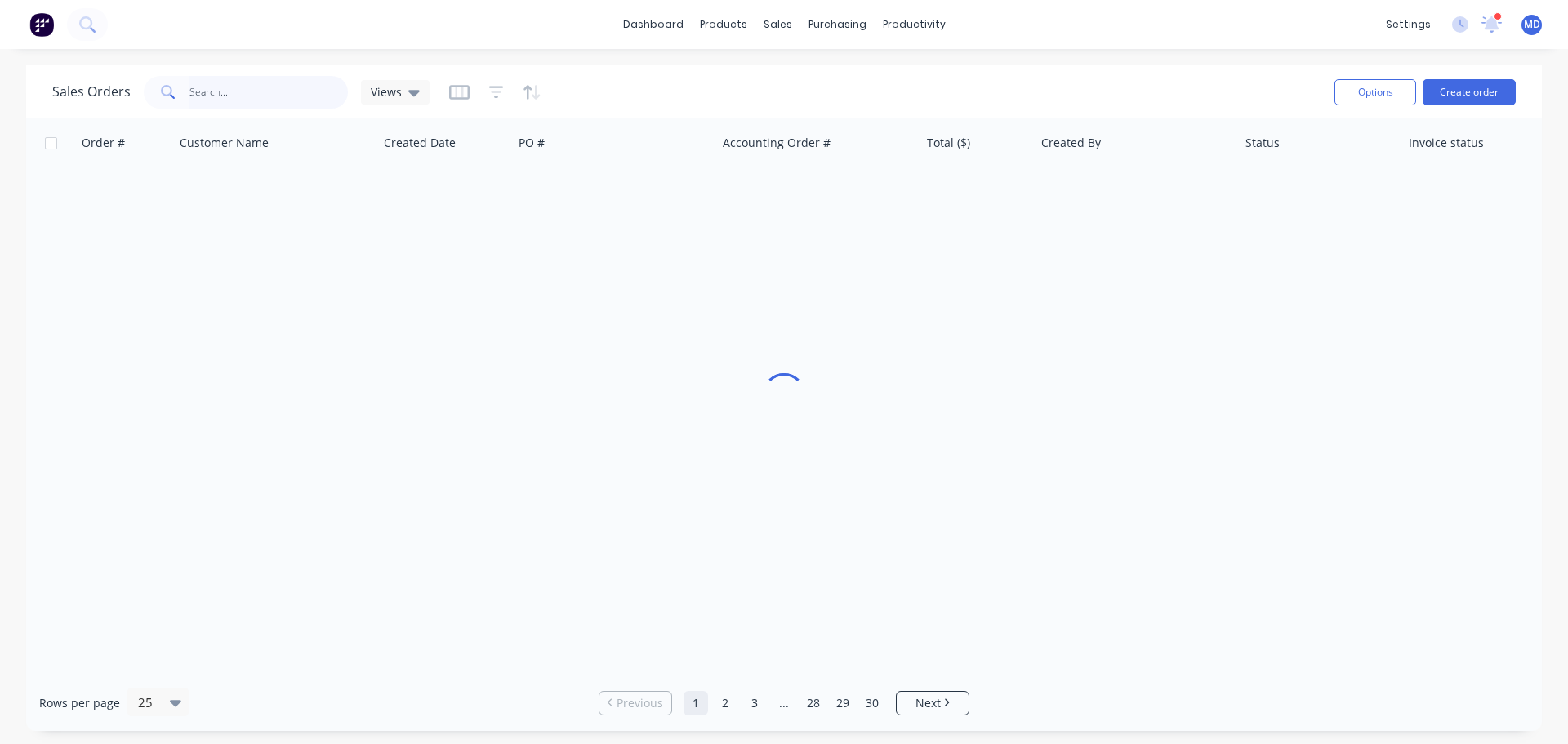
click at [237, 91] on input "text" at bounding box center [269, 92] width 159 height 33
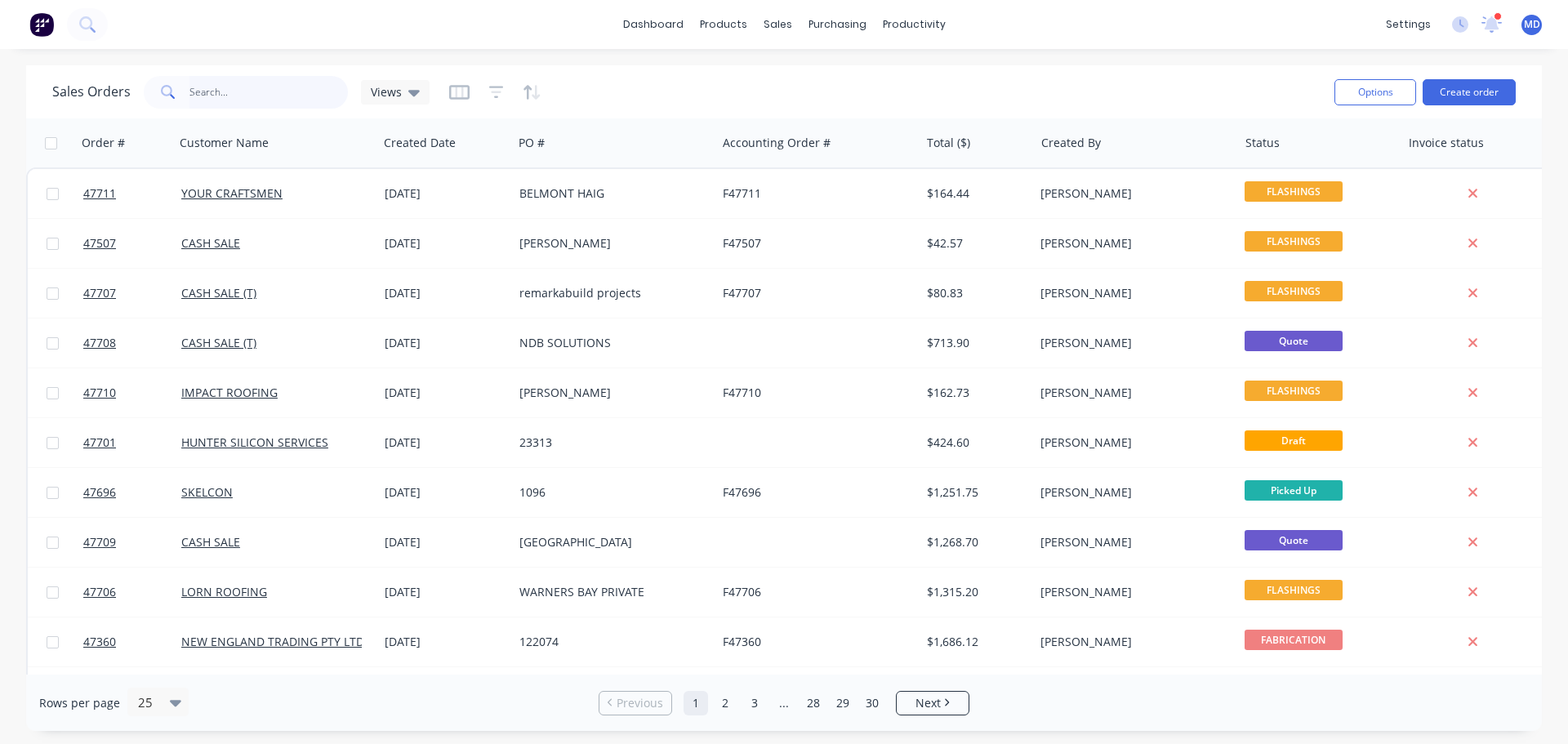
click at [198, 87] on input "text" at bounding box center [269, 92] width 159 height 33
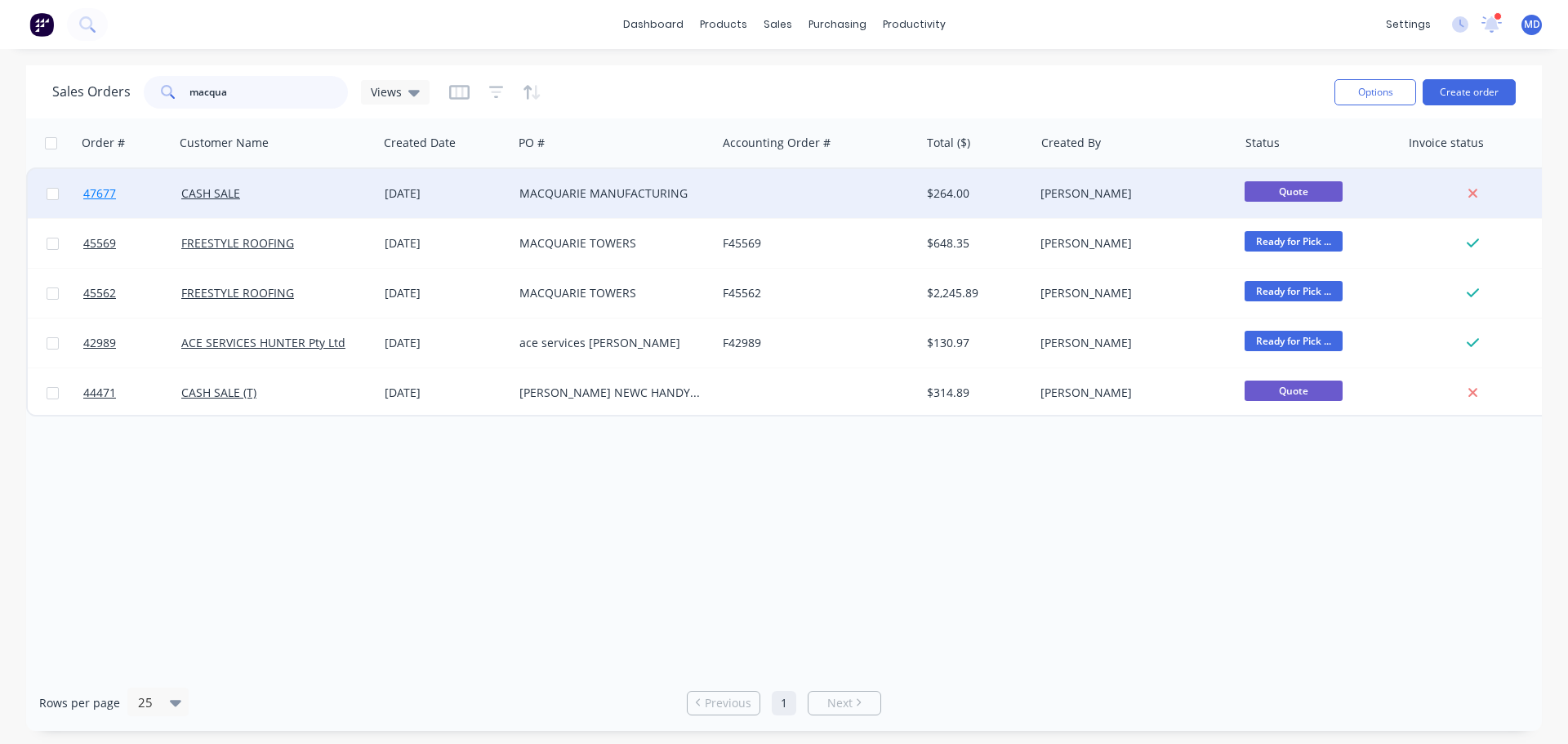
type input "macqua"
click at [106, 196] on span "47677" at bounding box center [99, 193] width 33 height 16
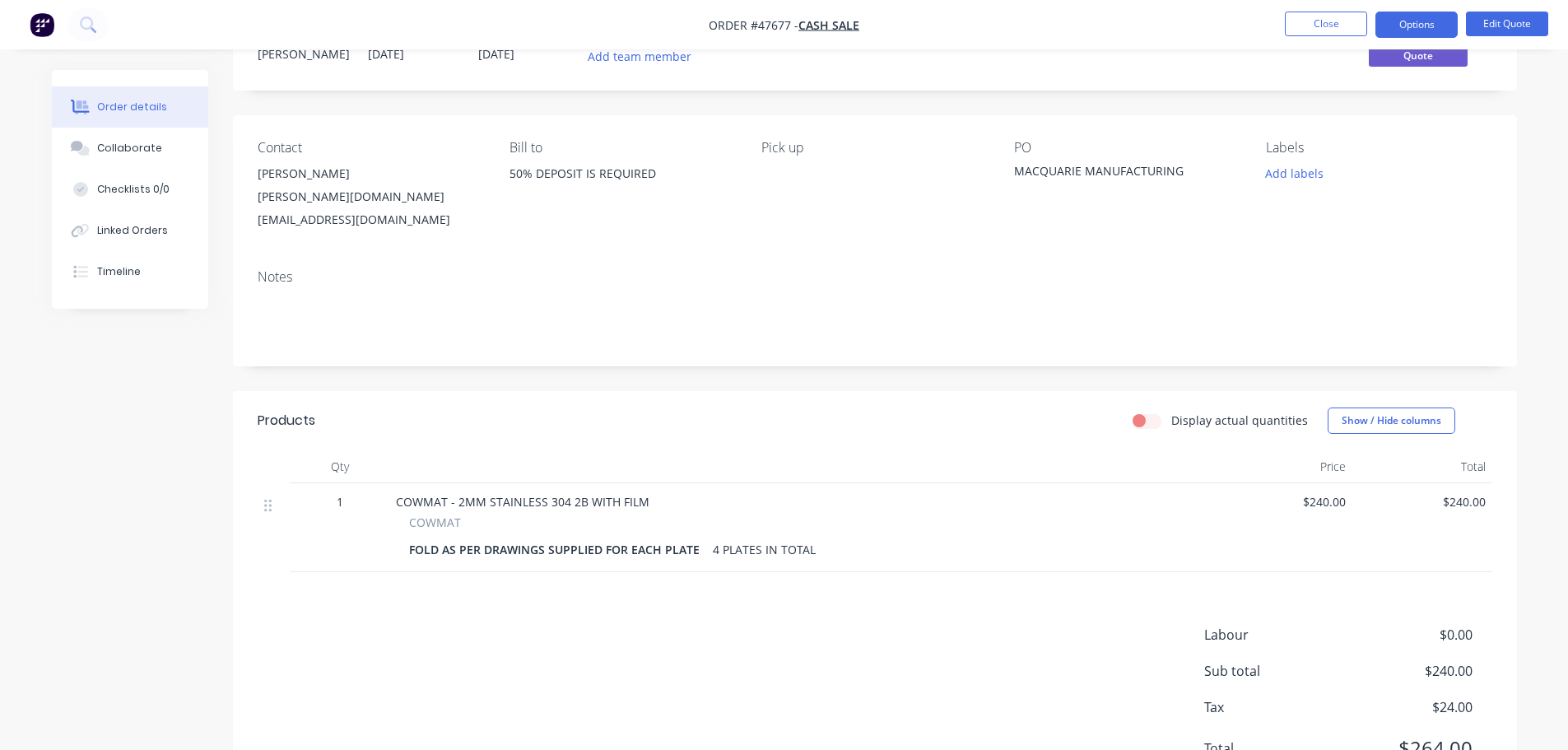
scroll to position [129, 0]
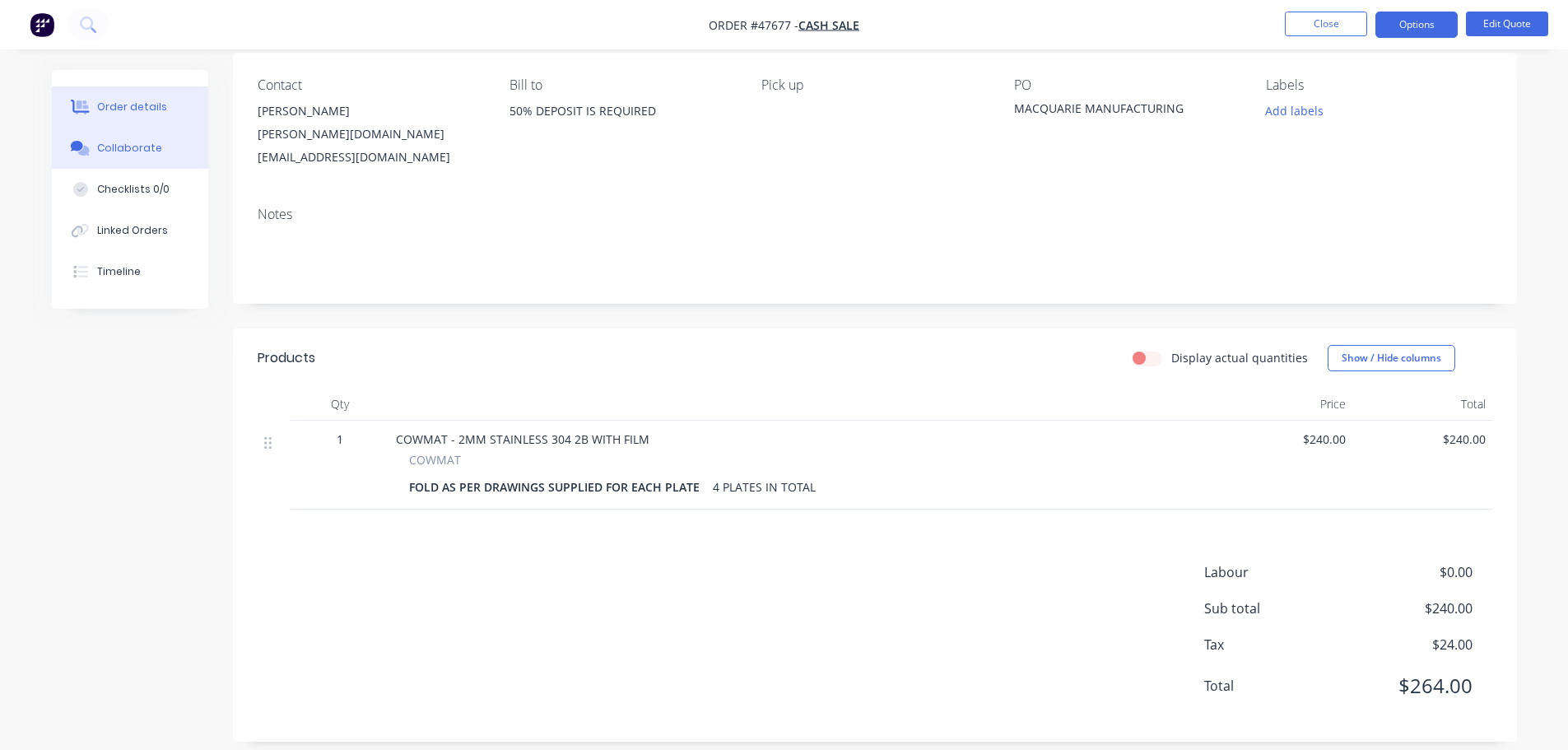
click at [130, 146] on div "Collaborate" at bounding box center [129, 147] width 65 height 14
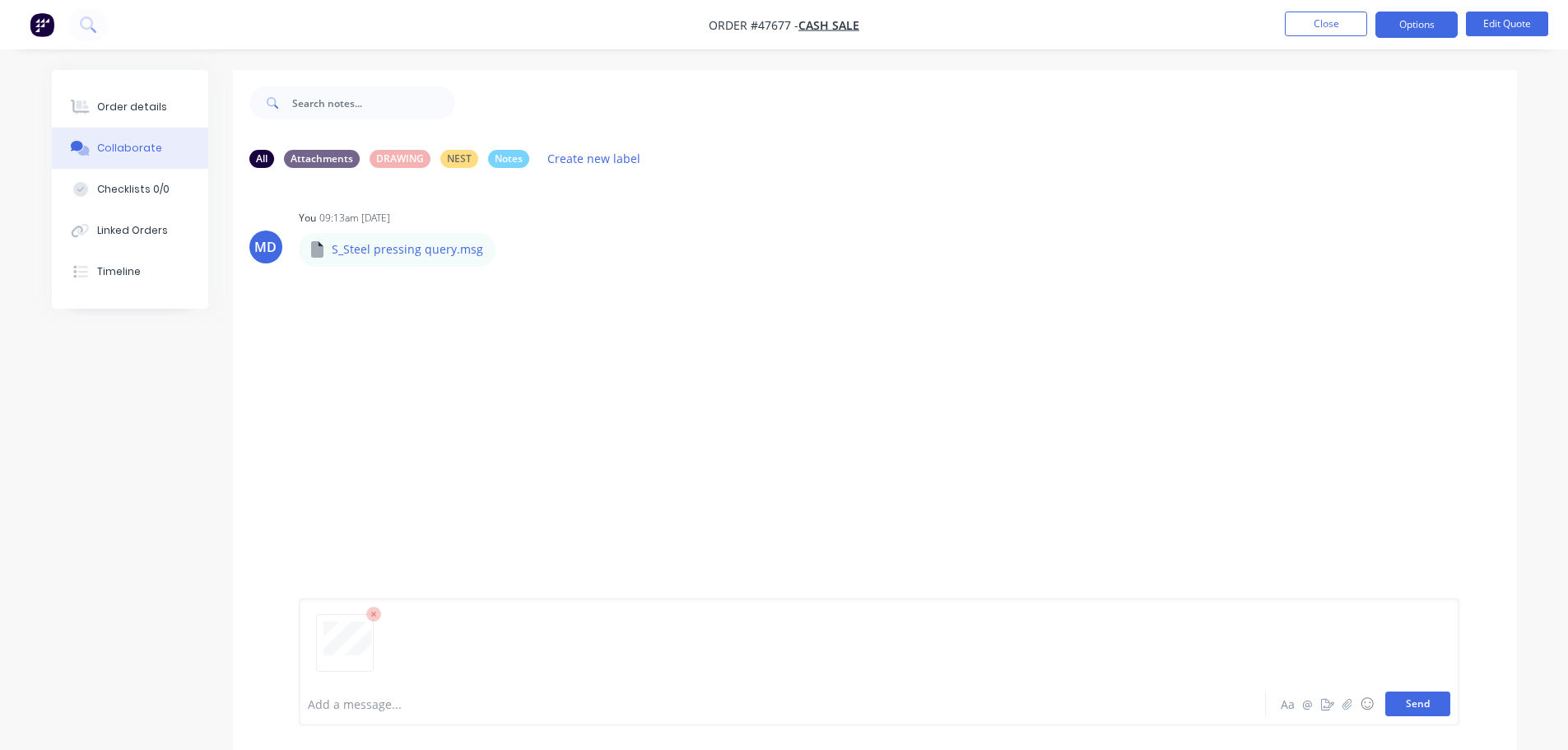
click at [1411, 697] on button "Send" at bounding box center [1418, 704] width 65 height 25
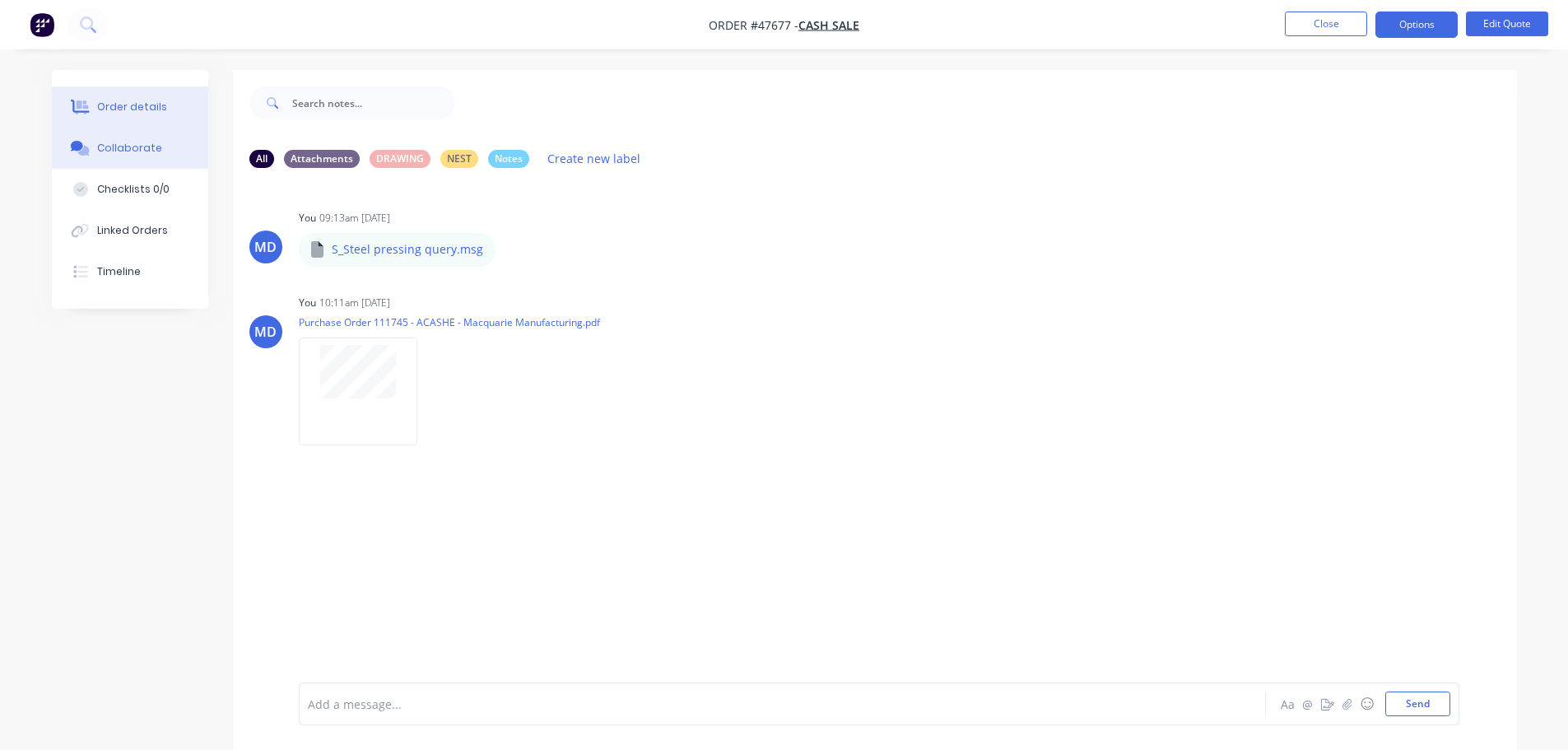
click at [128, 92] on button "Order details" at bounding box center [130, 107] width 156 height 41
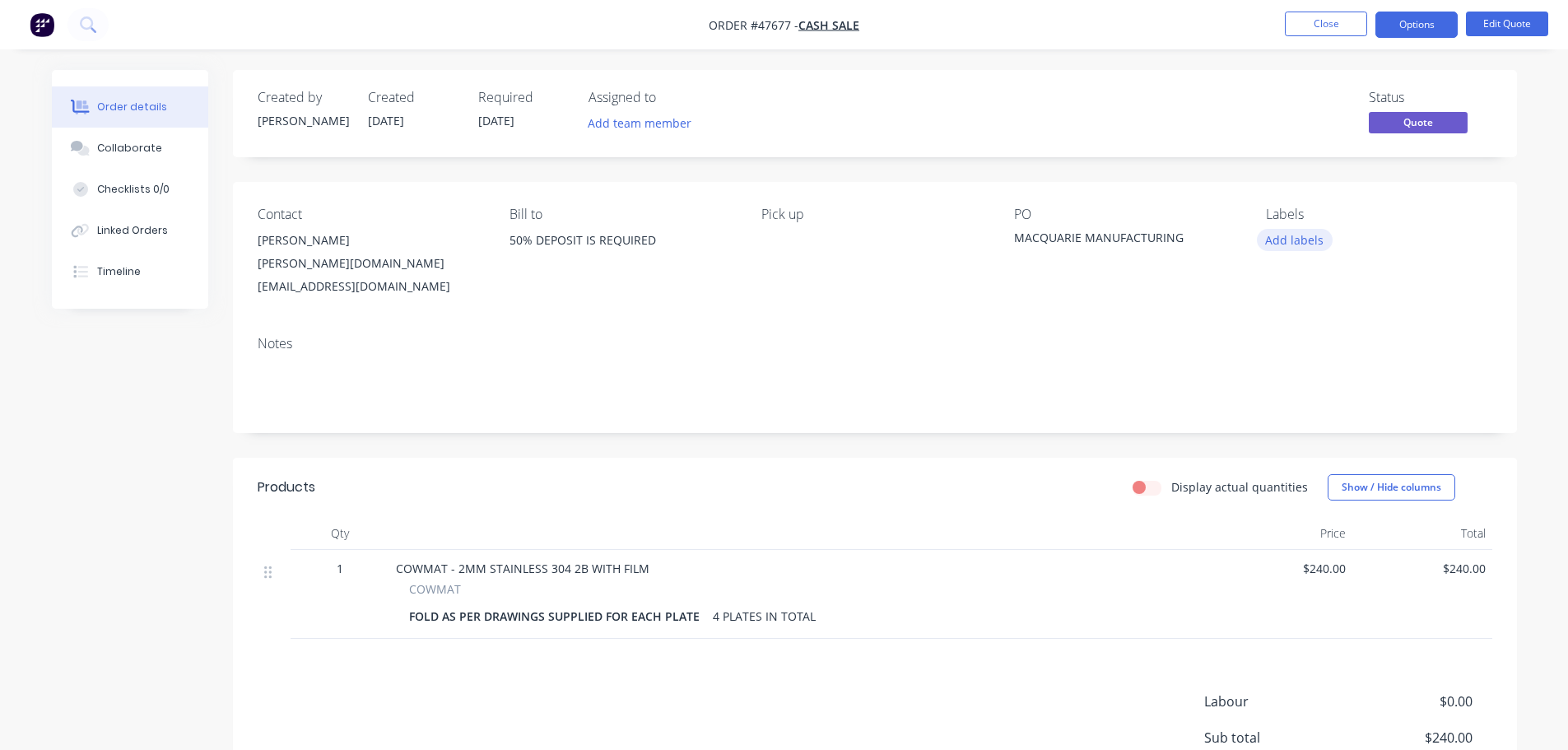
click at [1277, 237] on button "Add labels" at bounding box center [1295, 239] width 76 height 22
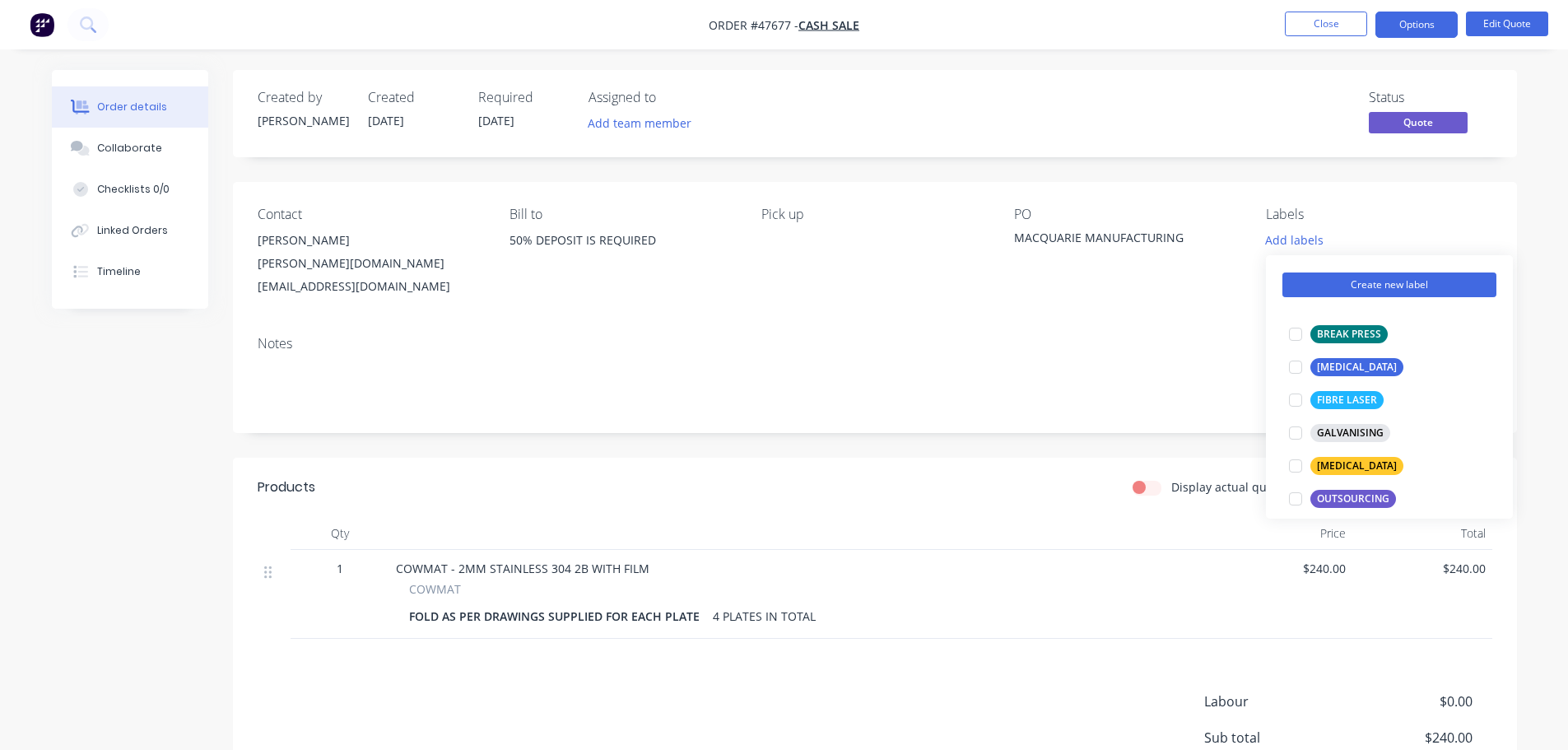
scroll to position [247, 0]
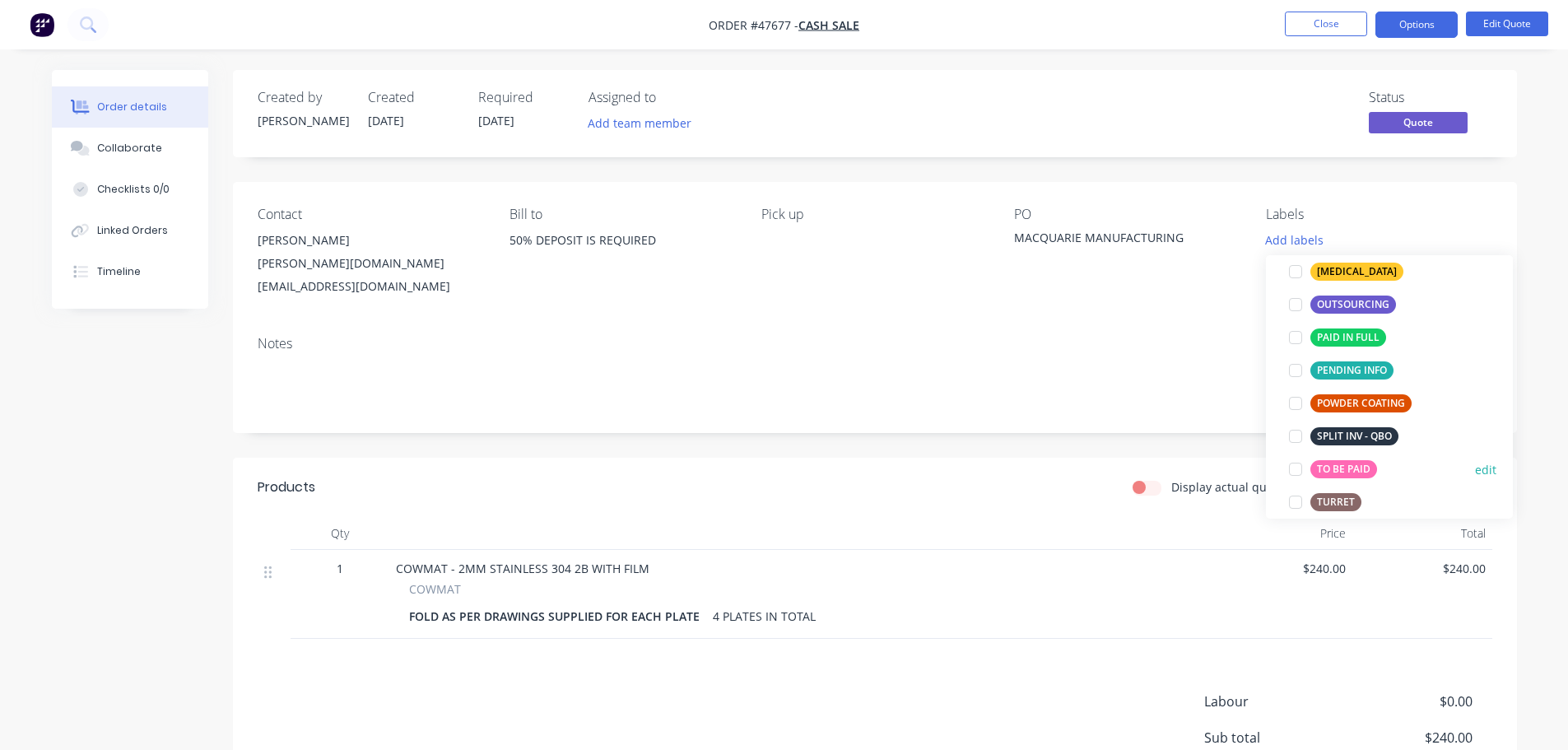
click at [1297, 469] on div at bounding box center [1296, 469] width 33 height 33
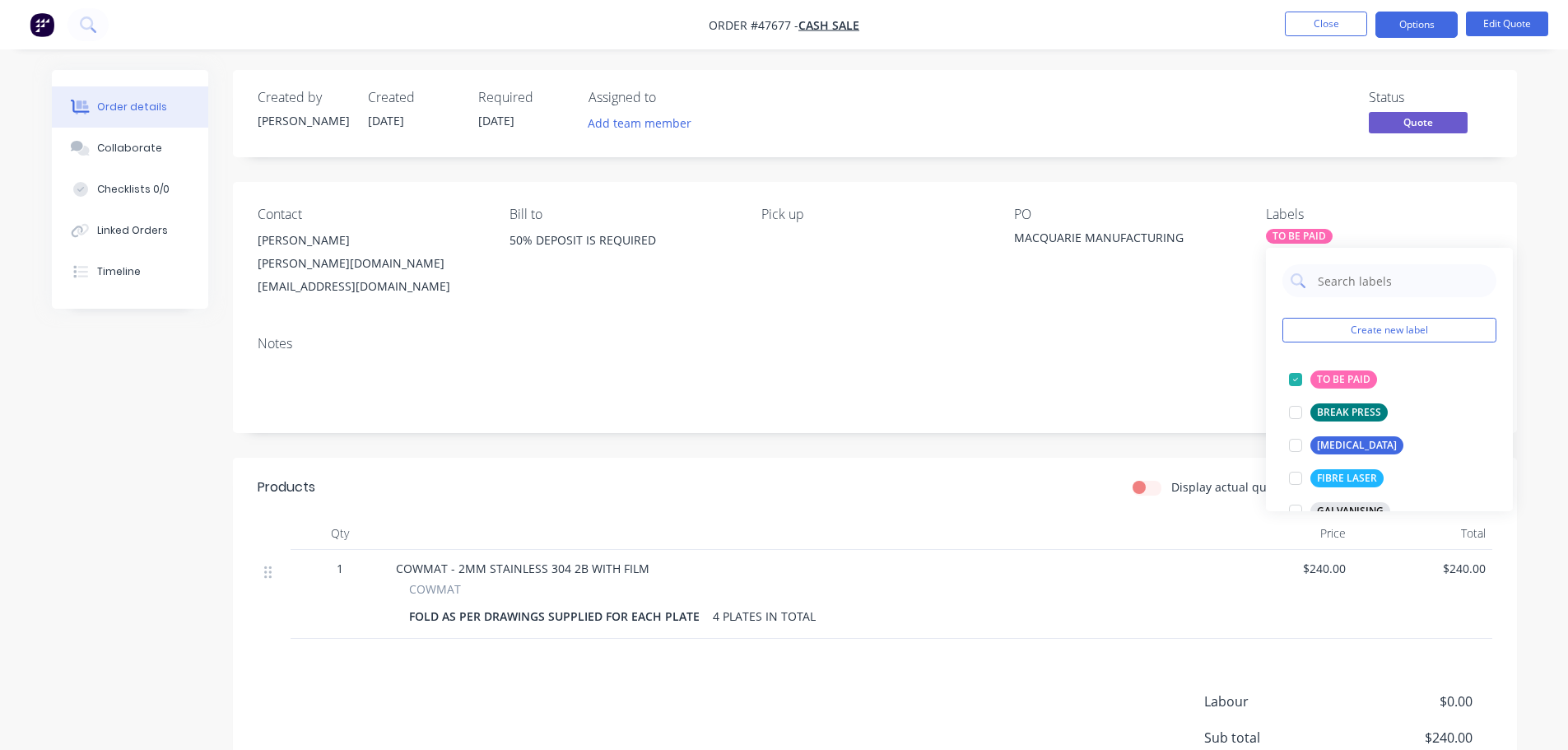
click at [908, 253] on div "Pick up" at bounding box center [875, 252] width 226 height 92
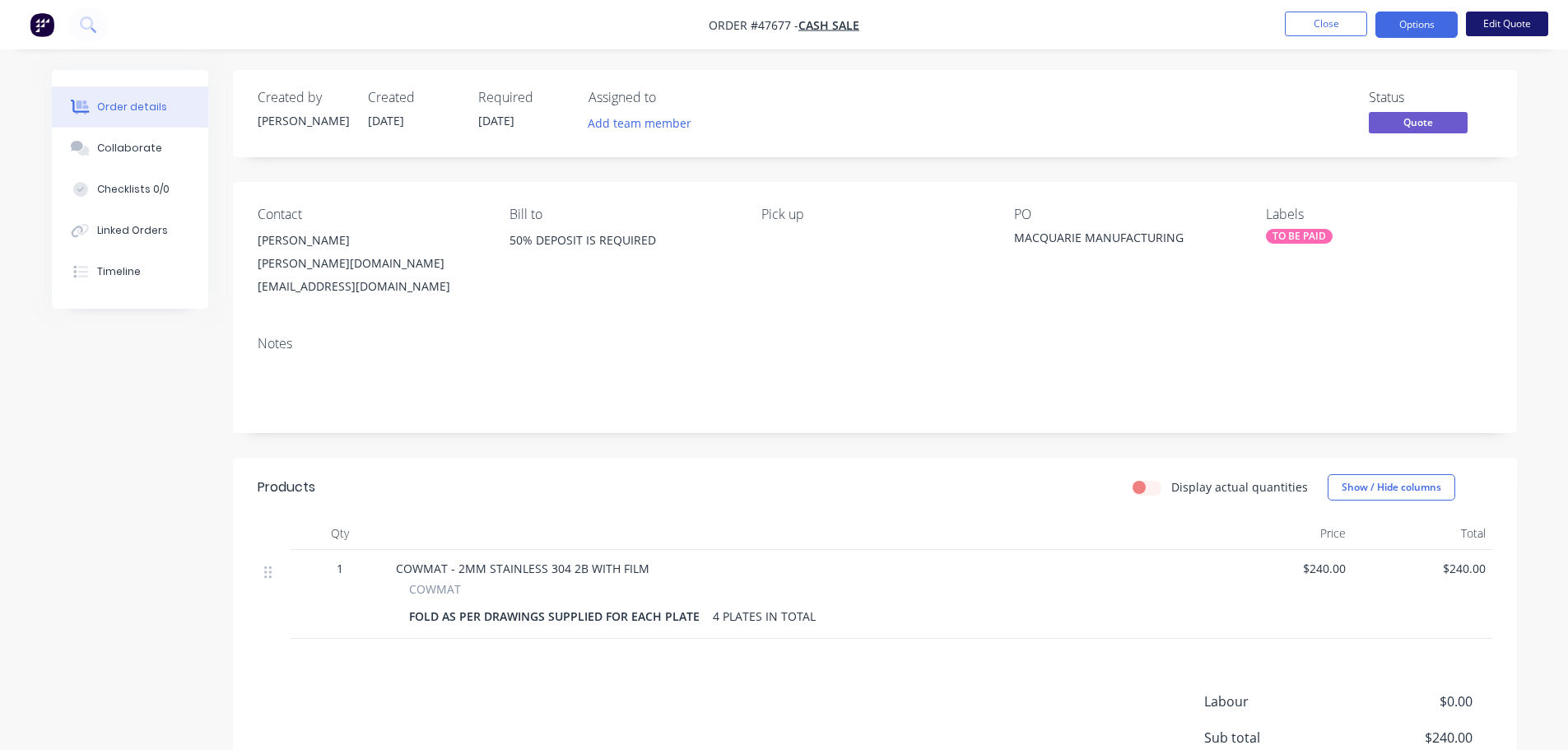
click at [1532, 25] on button "Edit Quote" at bounding box center [1507, 24] width 82 height 25
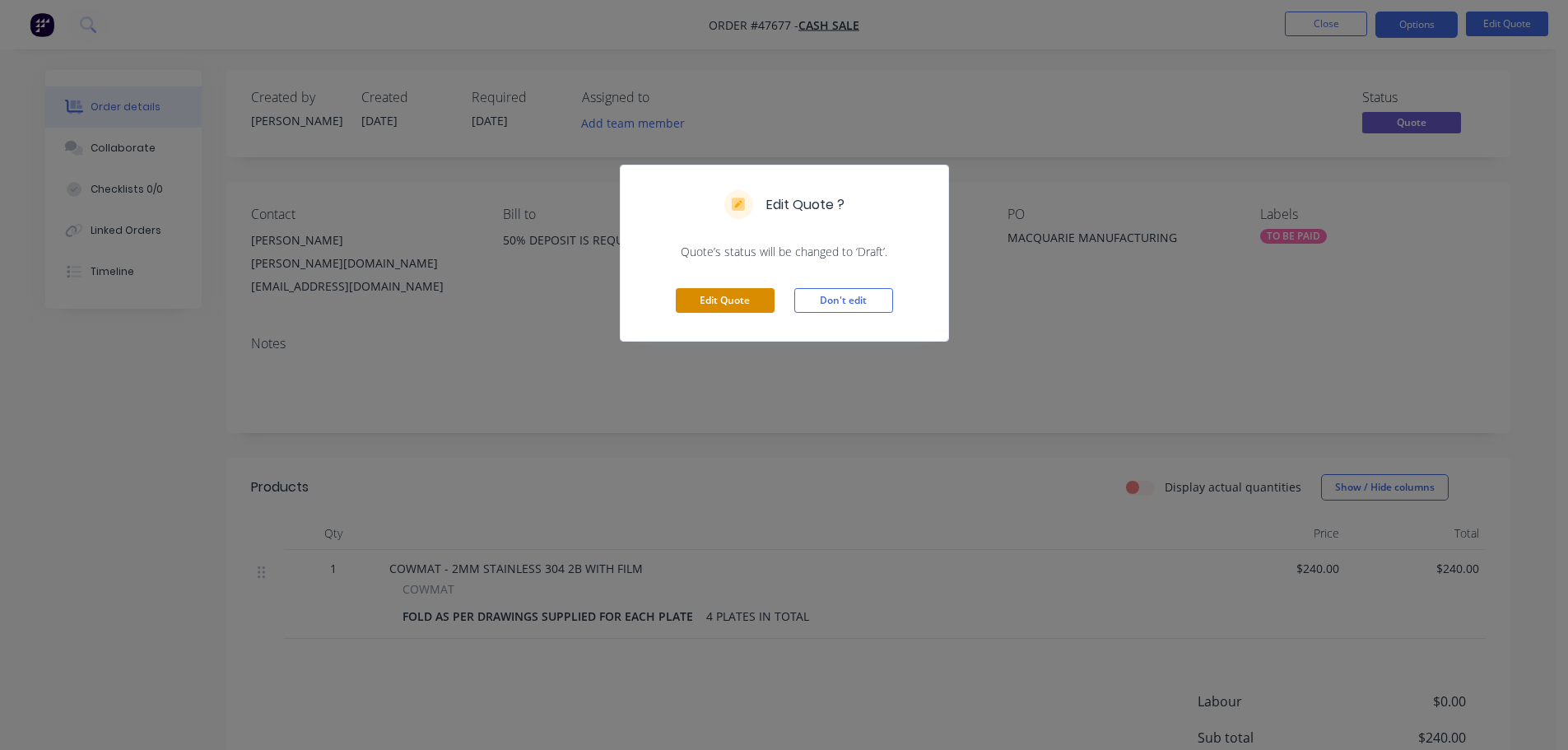
click at [735, 306] on button "Edit Quote" at bounding box center [725, 301] width 98 height 25
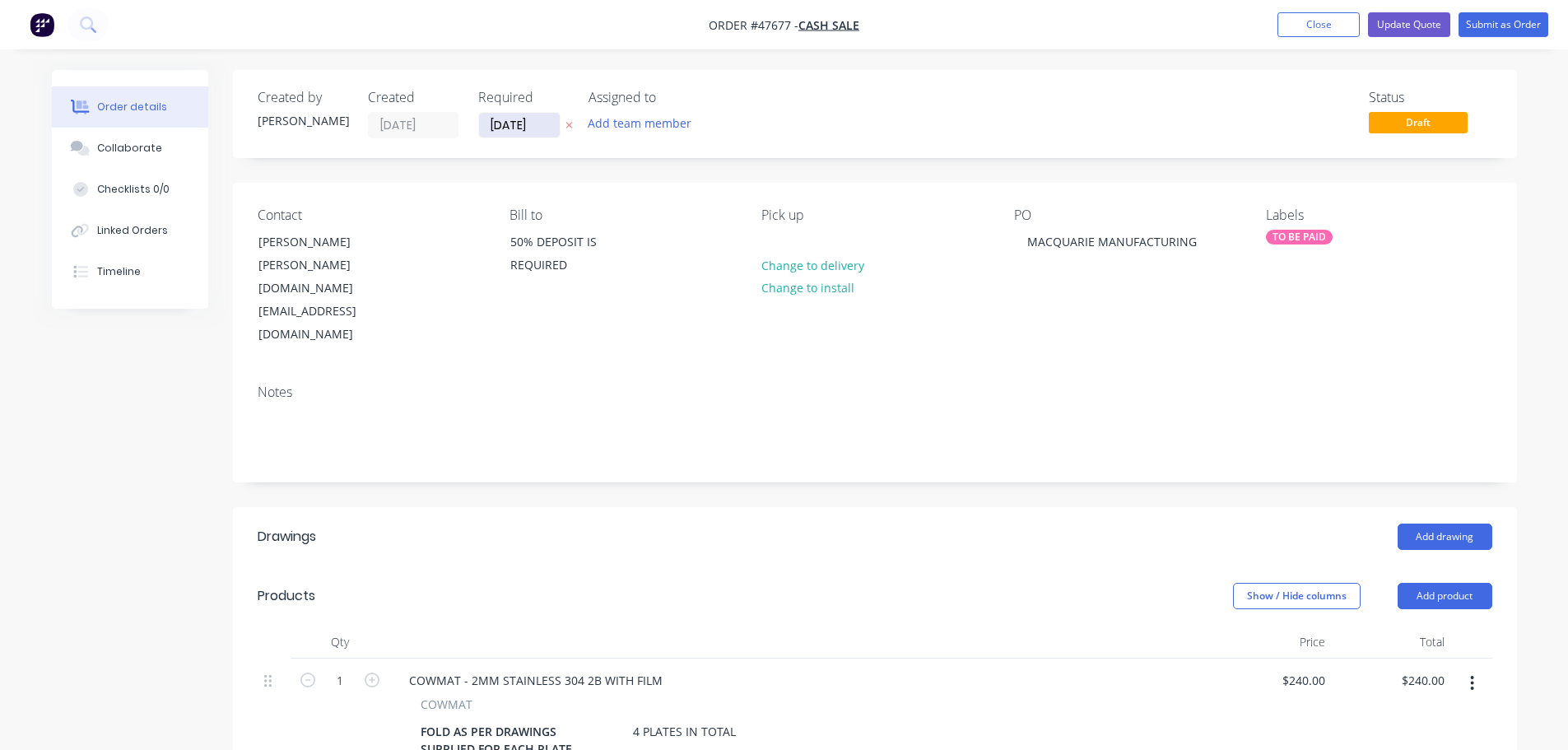
click at [499, 130] on input "[DATE]" at bounding box center [520, 125] width 81 height 25
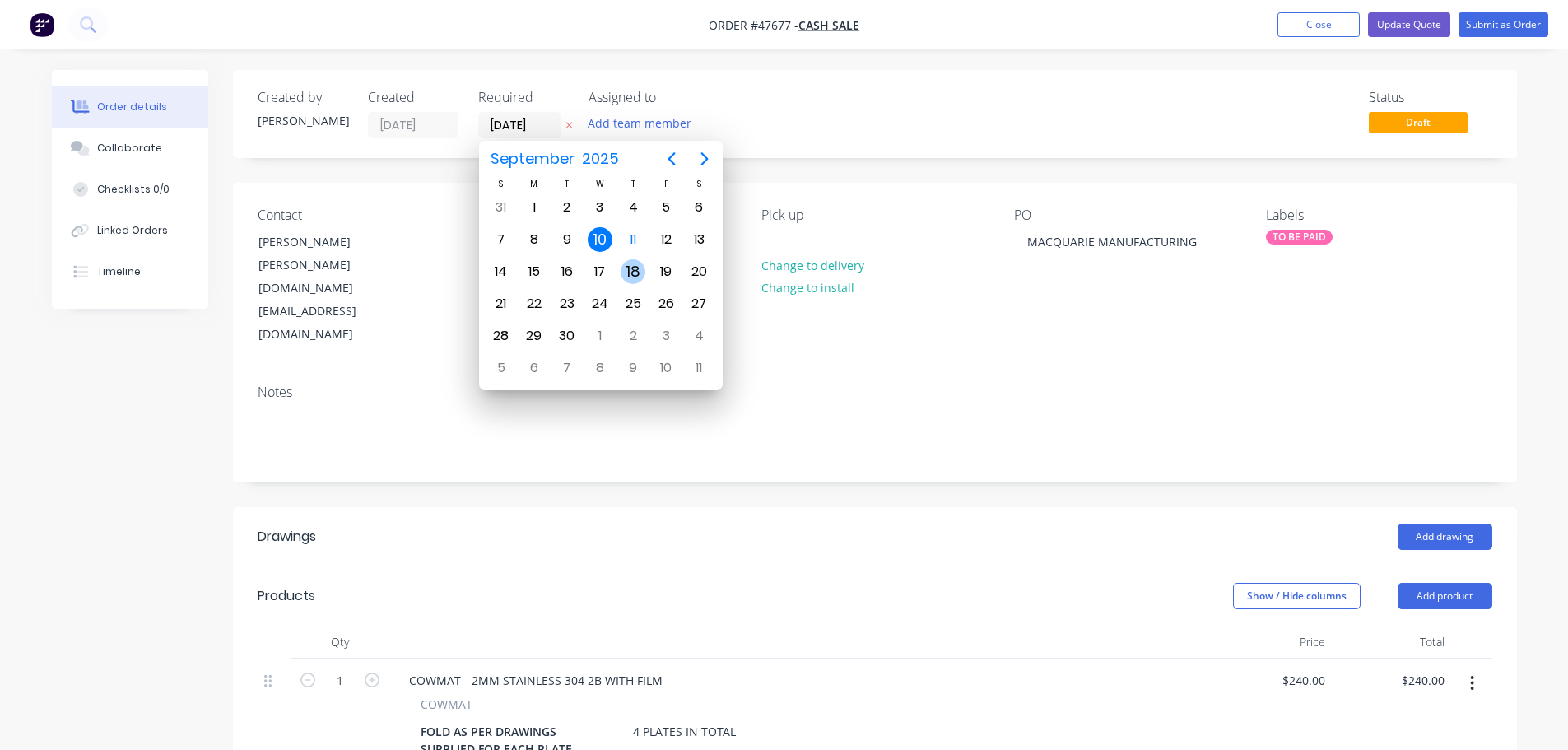
click at [630, 272] on div "18" at bounding box center [634, 272] width 25 height 25
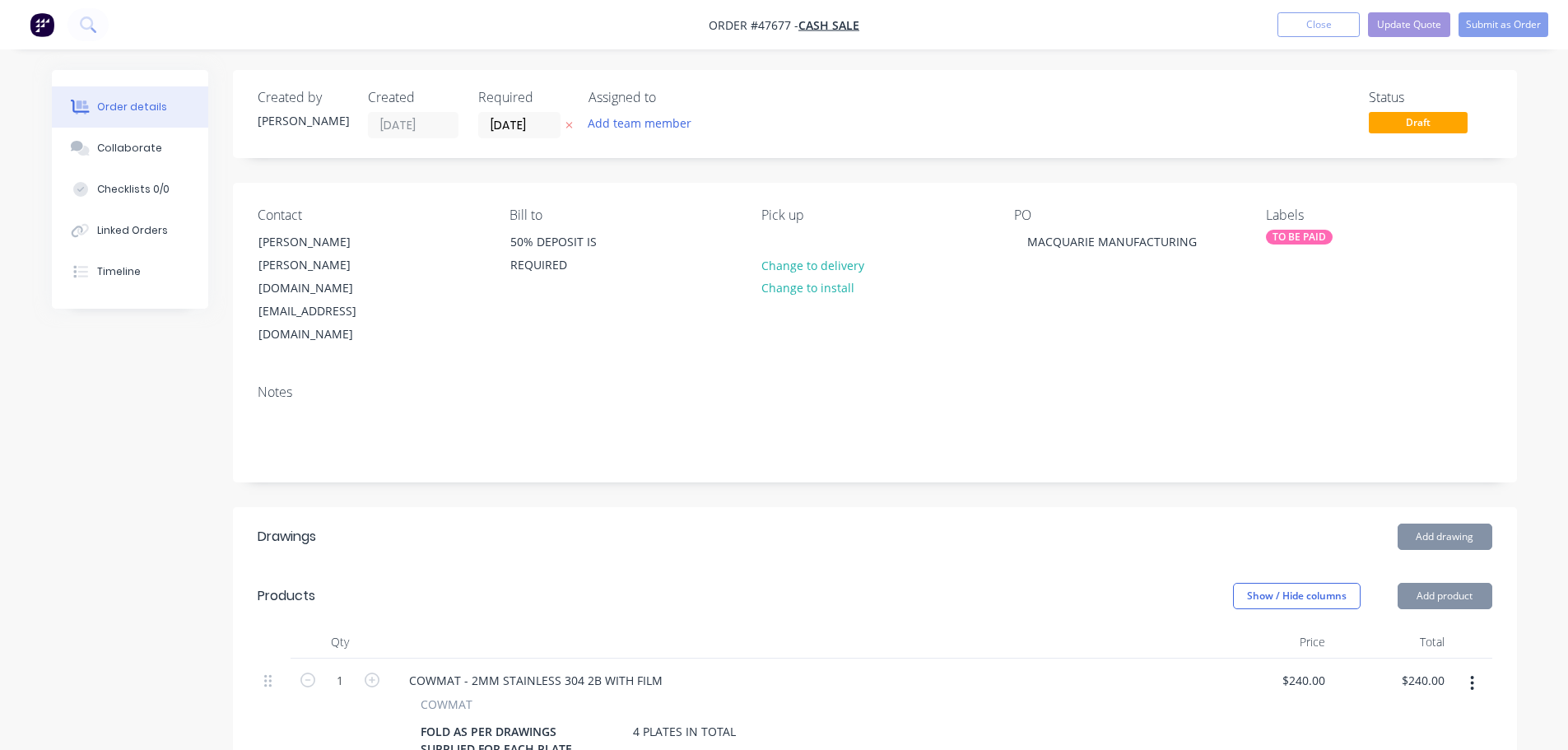
type input "[DATE]"
click at [1524, 25] on button "Submit as Order" at bounding box center [1503, 25] width 90 height 25
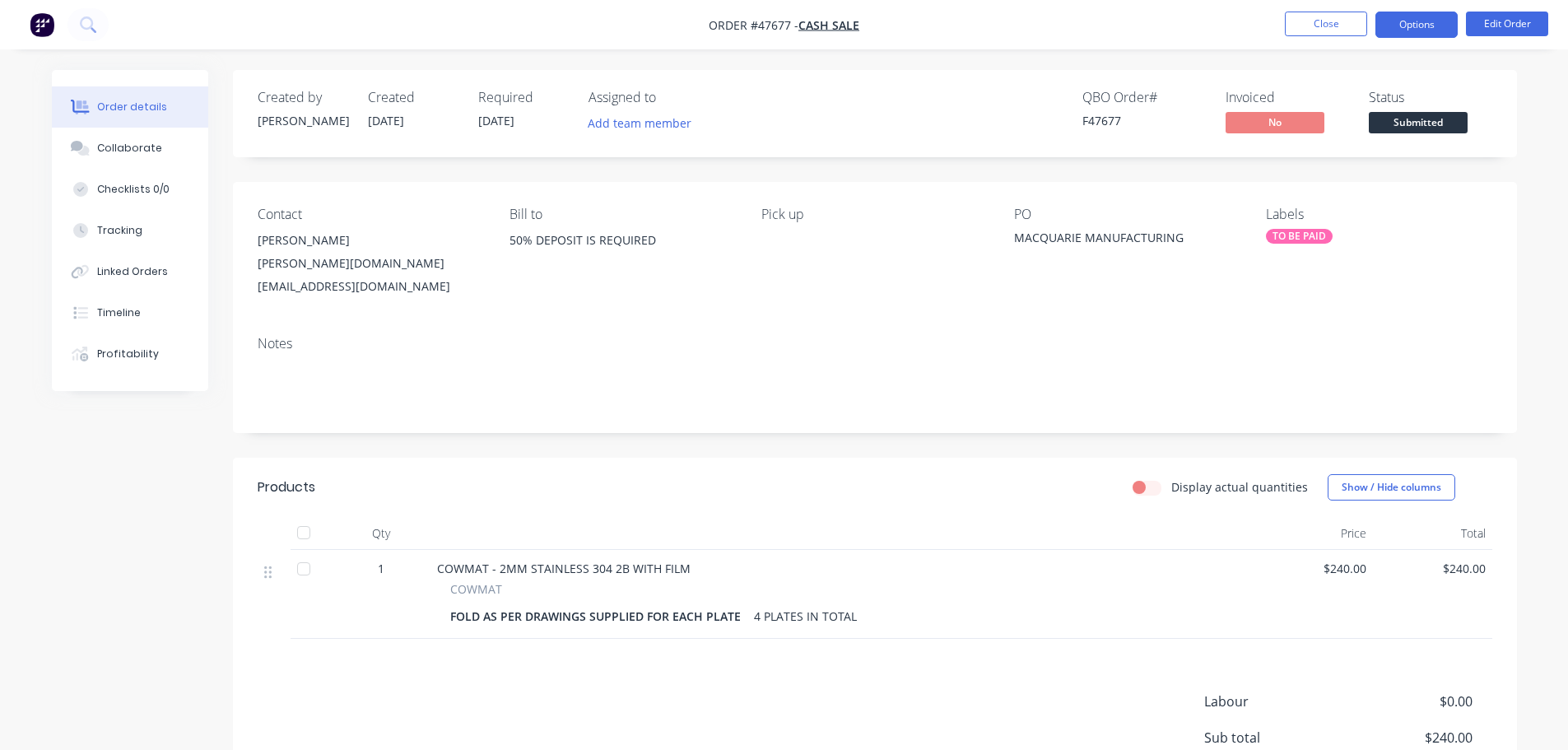
click at [1417, 31] on button "Options" at bounding box center [1417, 24] width 82 height 26
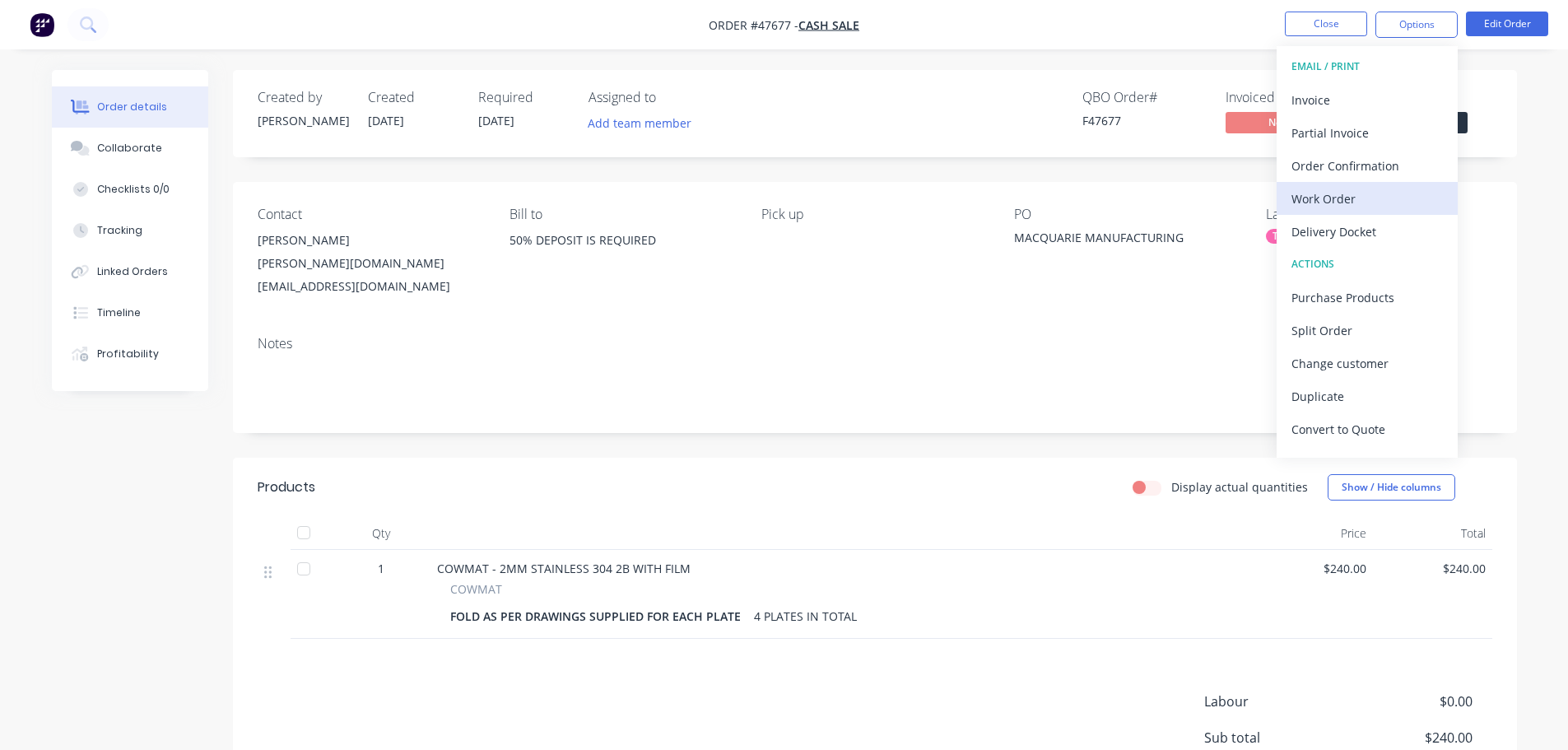
click at [1331, 205] on div "Work Order" at bounding box center [1367, 199] width 151 height 24
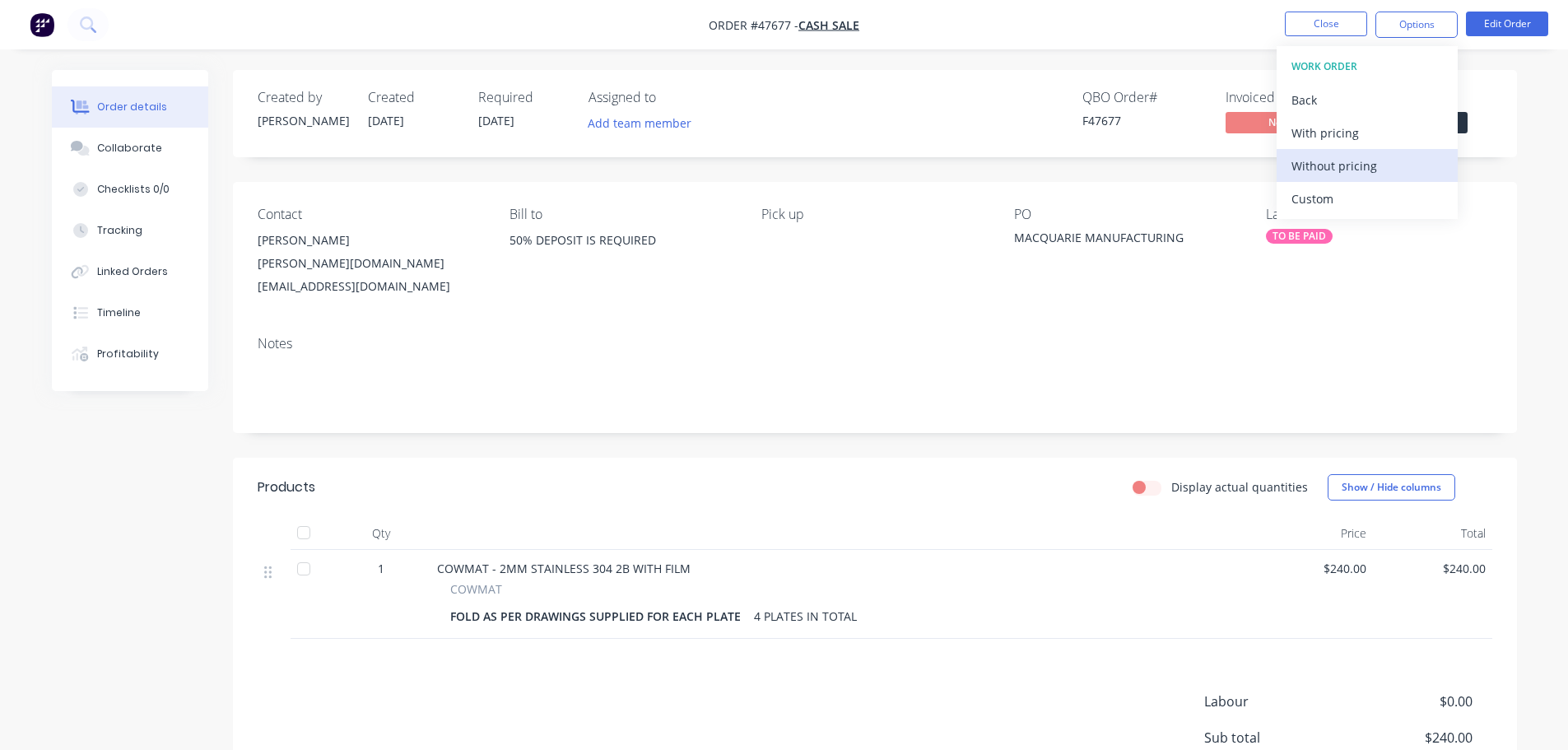
click at [1335, 168] on div "Without pricing" at bounding box center [1367, 166] width 151 height 24
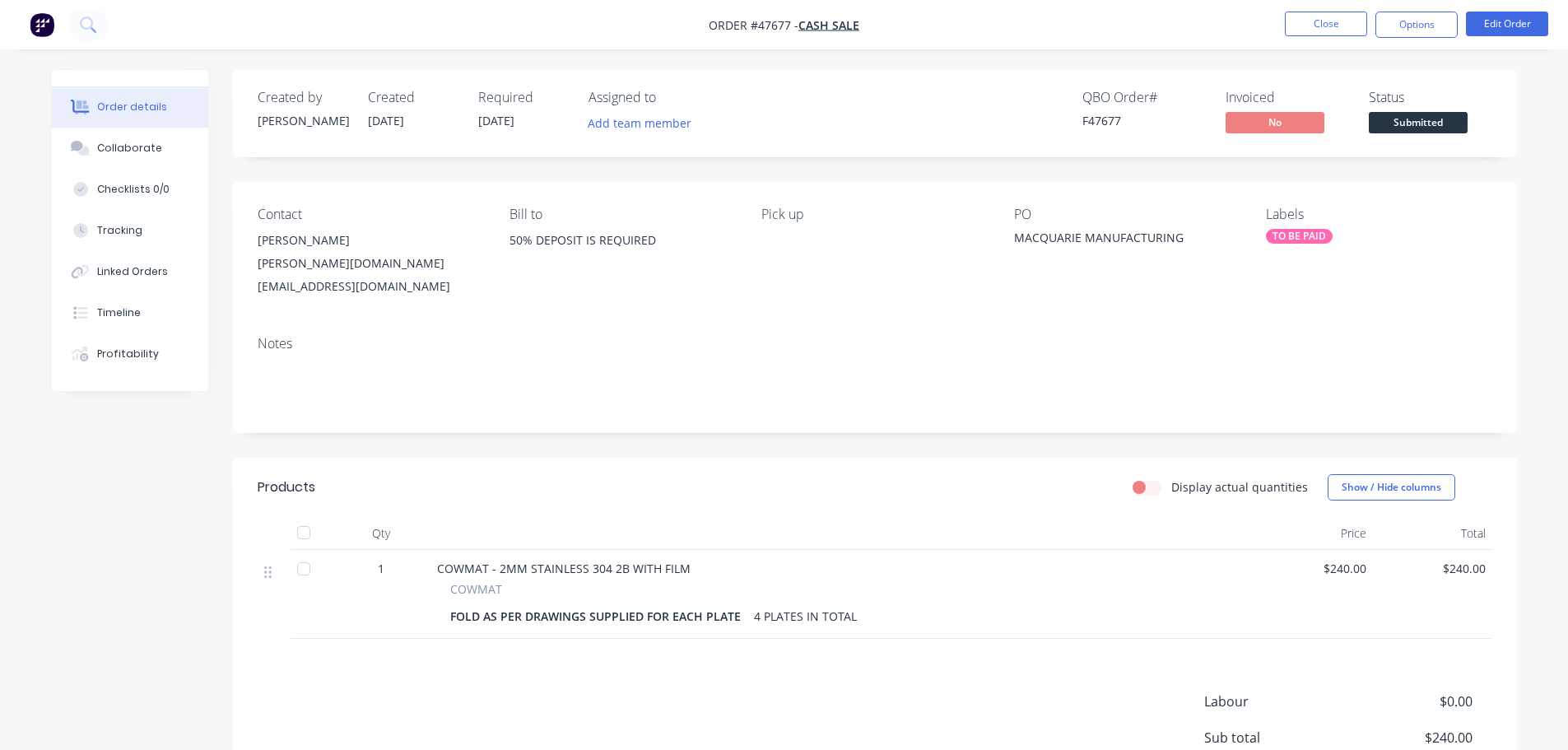
click at [1512, 93] on div "Created by [PERSON_NAME] Created [DATE] Required [DATE] Assigned to Add team me…" at bounding box center [876, 114] width 1284 height 88
click at [1433, 118] on span "Submitted" at bounding box center [1419, 121] width 98 height 20
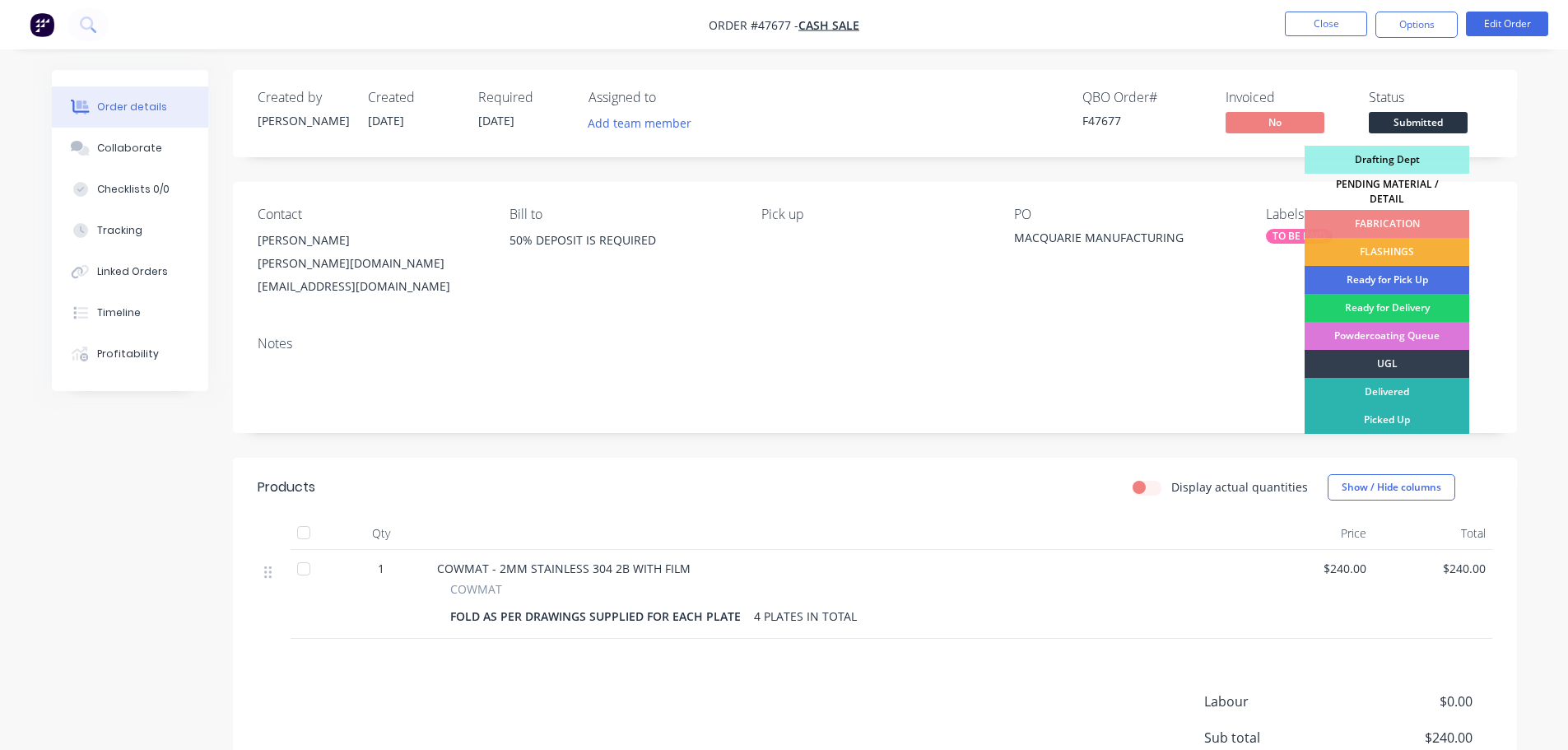
click at [1412, 187] on div "PENDING MATERIAL / DETAIL" at bounding box center [1387, 192] width 165 height 37
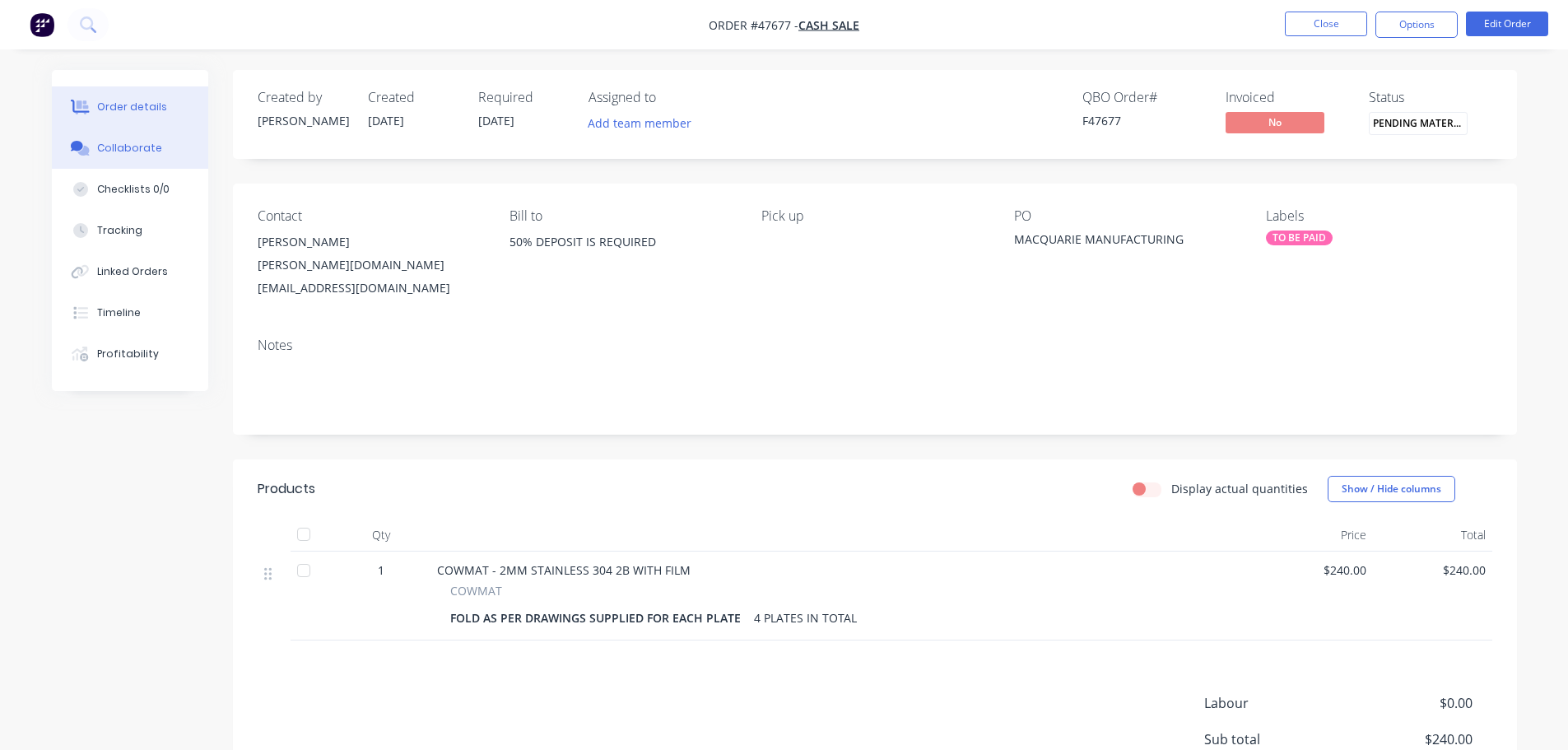
click at [97, 149] on div "Collaborate" at bounding box center [129, 147] width 65 height 14
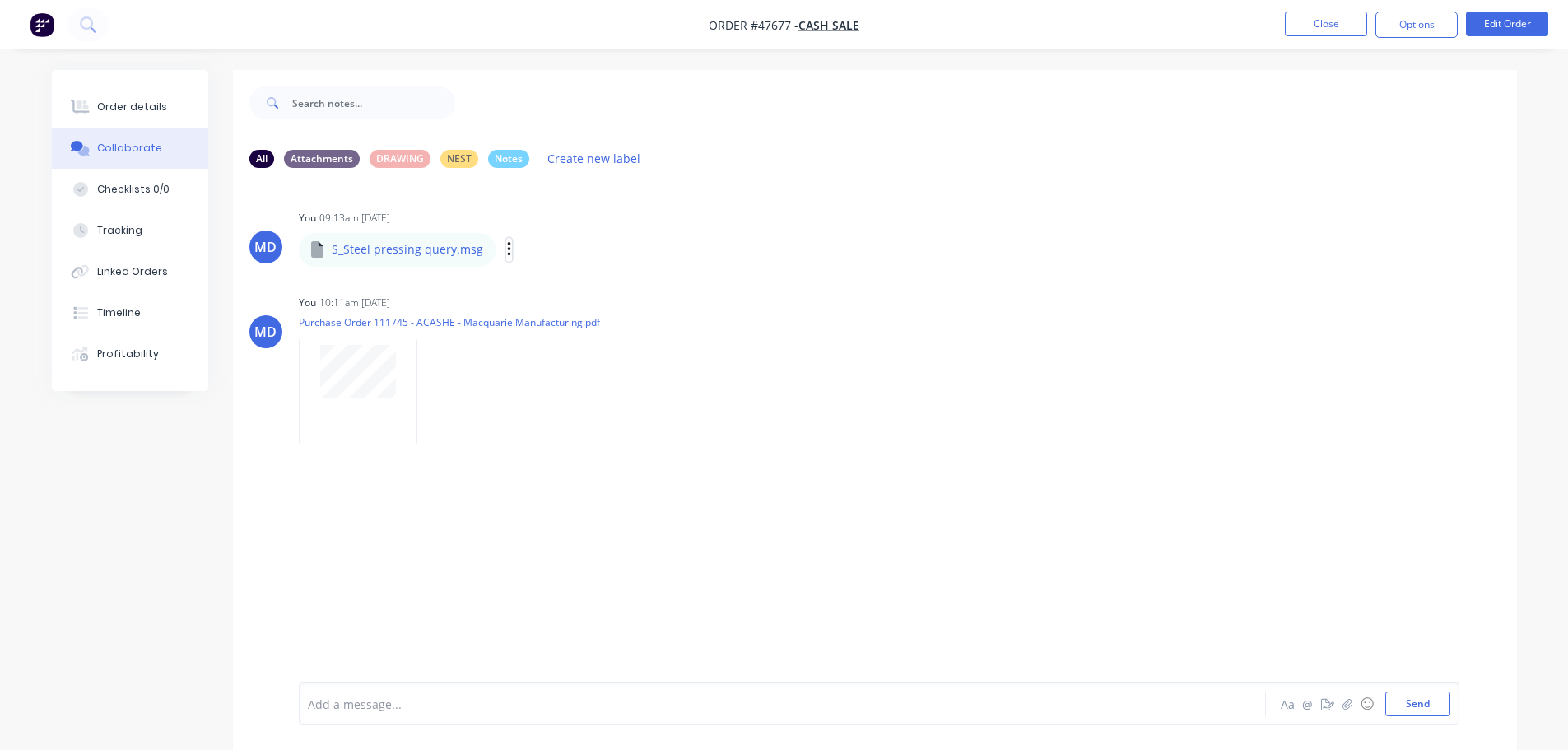
click at [506, 251] on button "button" at bounding box center [509, 250] width 7 height 24
click at [0, 0] on button "Download" at bounding box center [0, 0] width 0 height 0
click at [1331, 14] on button "Close" at bounding box center [1326, 24] width 82 height 25
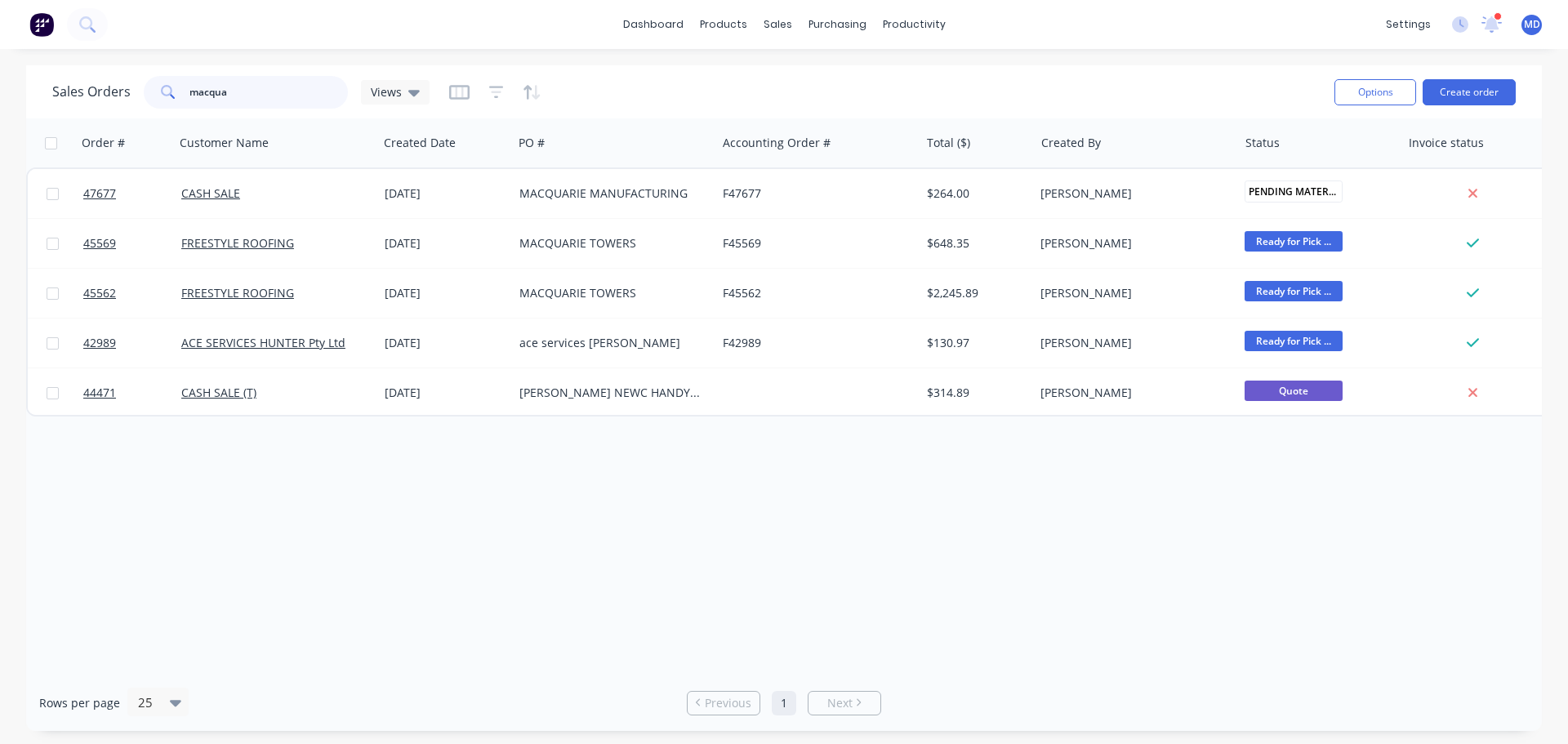
drag, startPoint x: 269, startPoint y: 97, endPoint x: -121, endPoint y: 73, distance: 390.7
click at [0, 73] on html "dashboard products sales purchasing productivity dashboard products Product Cat…" at bounding box center [784, 372] width 1568 height 744
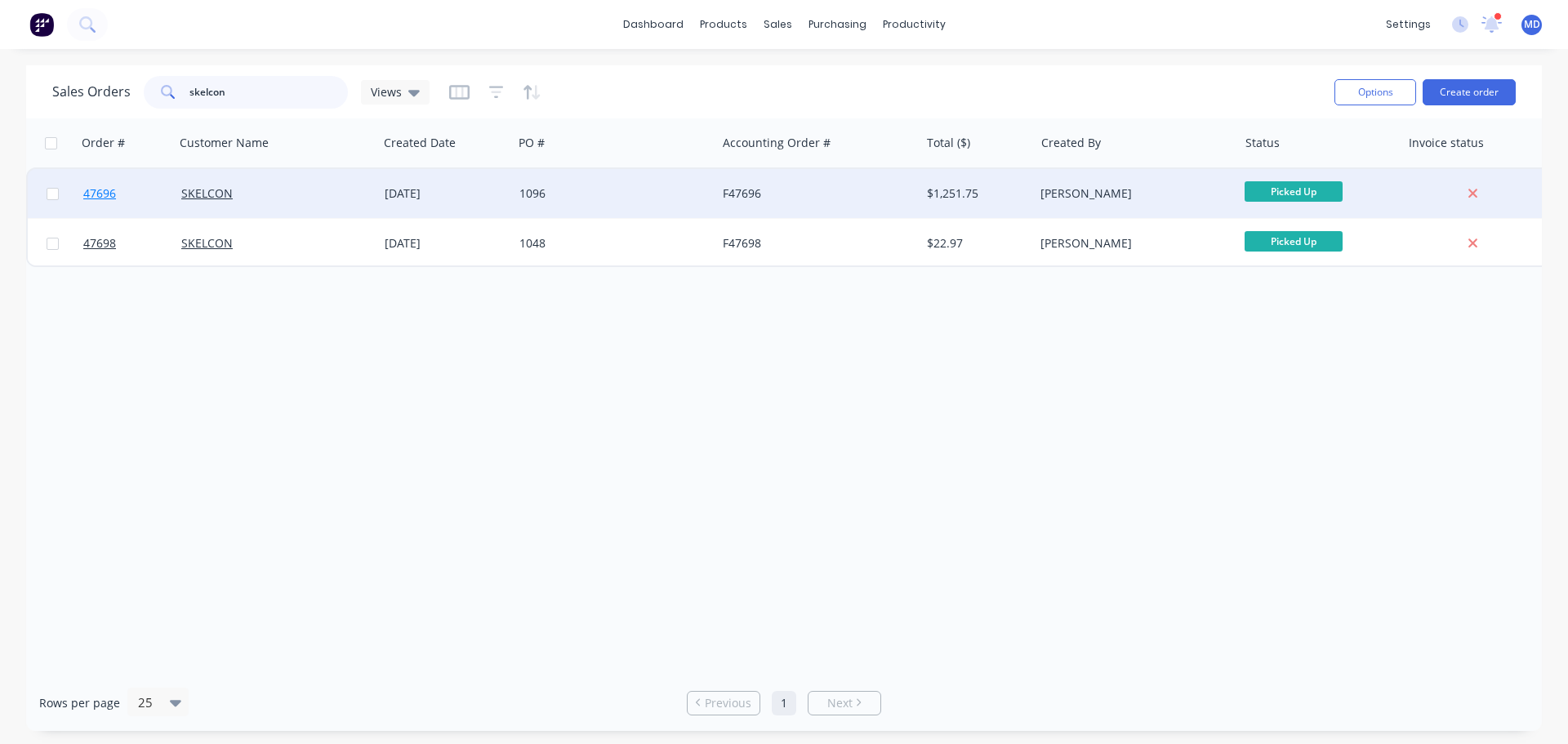
type input "skelcon"
click at [99, 199] on span "47696" at bounding box center [99, 193] width 33 height 16
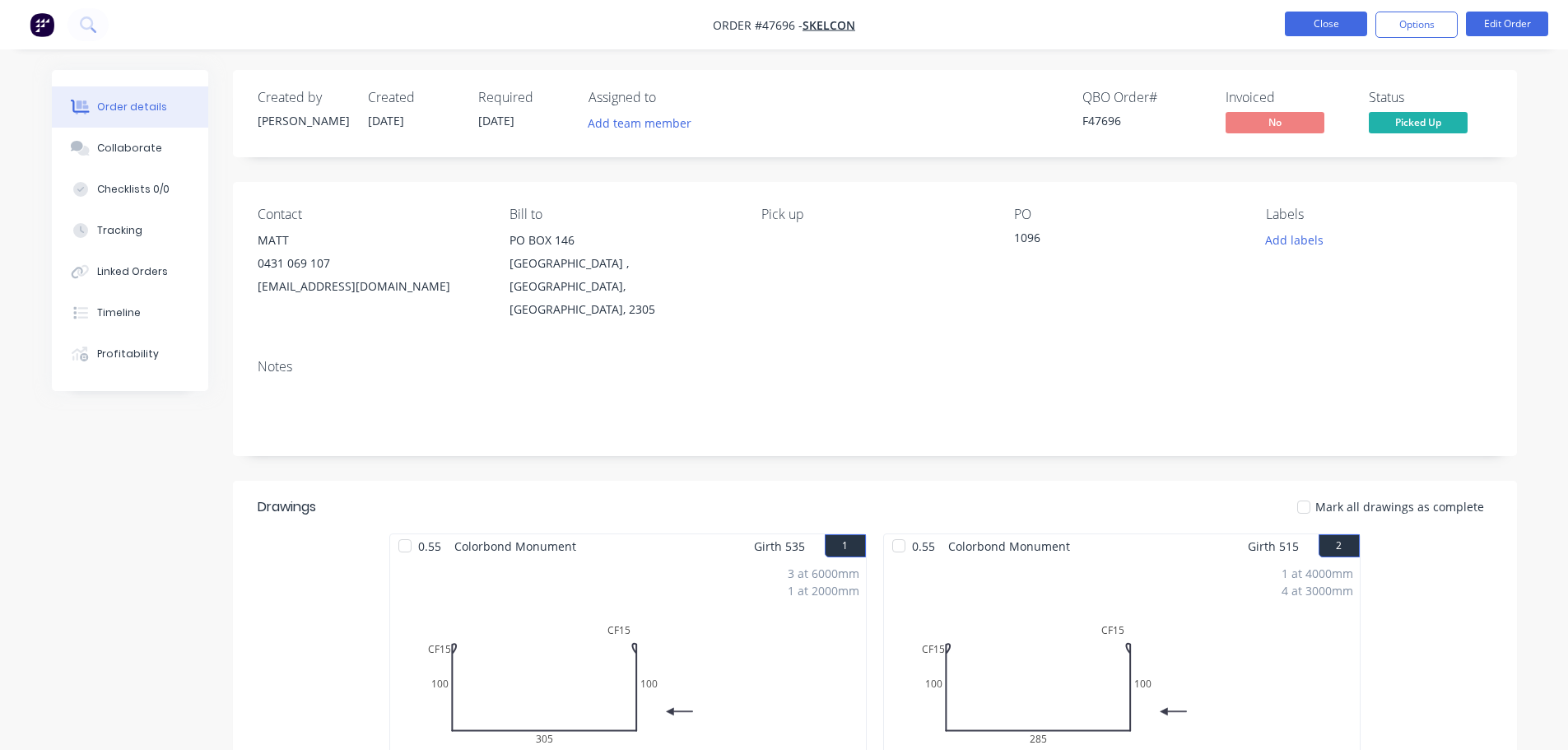
click at [1349, 21] on button "Close" at bounding box center [1326, 24] width 82 height 25
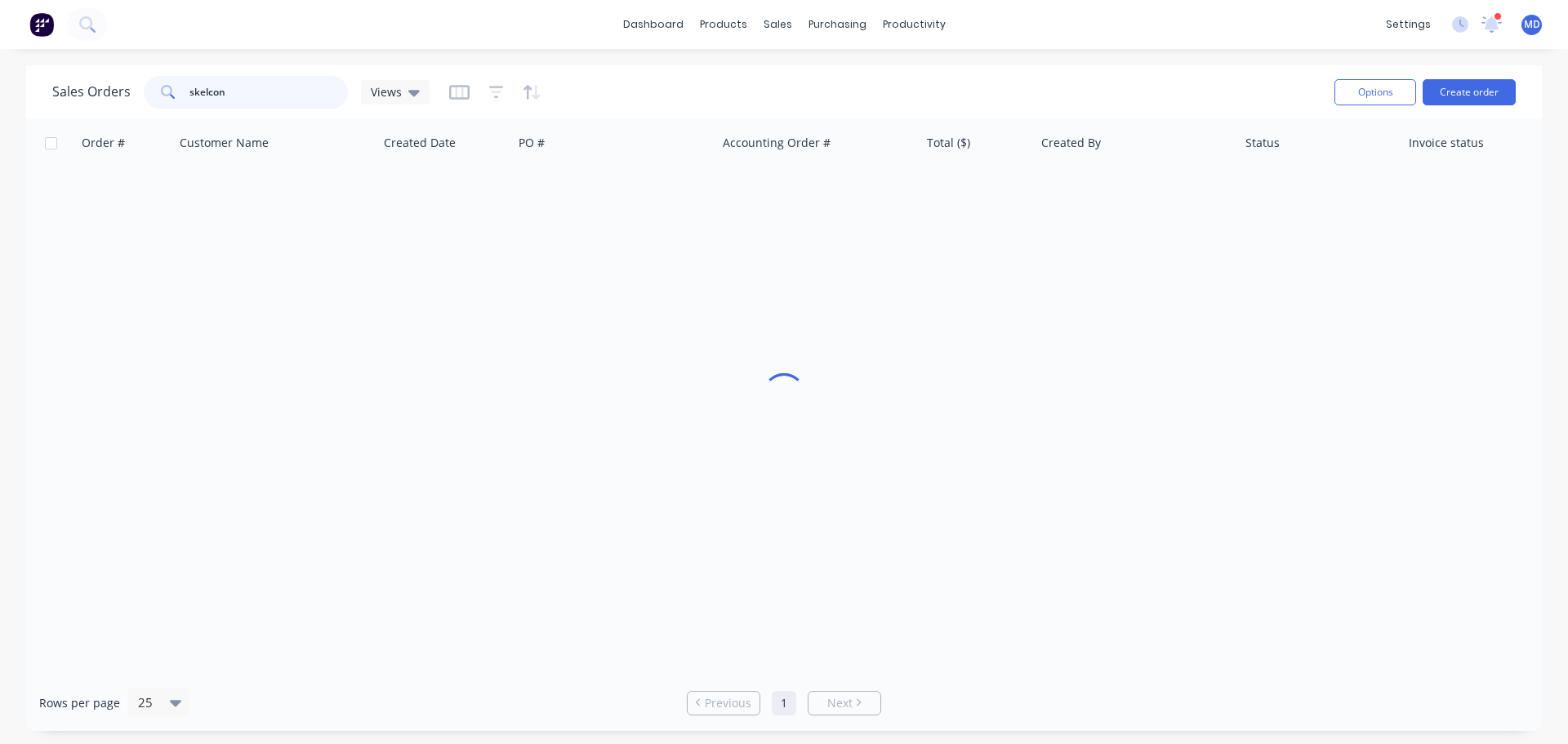
drag, startPoint x: 29, startPoint y: 93, endPoint x: -90, endPoint y: 80, distance: 119.7
click at [0, 80] on html "dashboard products sales purchasing productivity dashboard products Product Cat…" at bounding box center [784, 372] width 1568 height 744
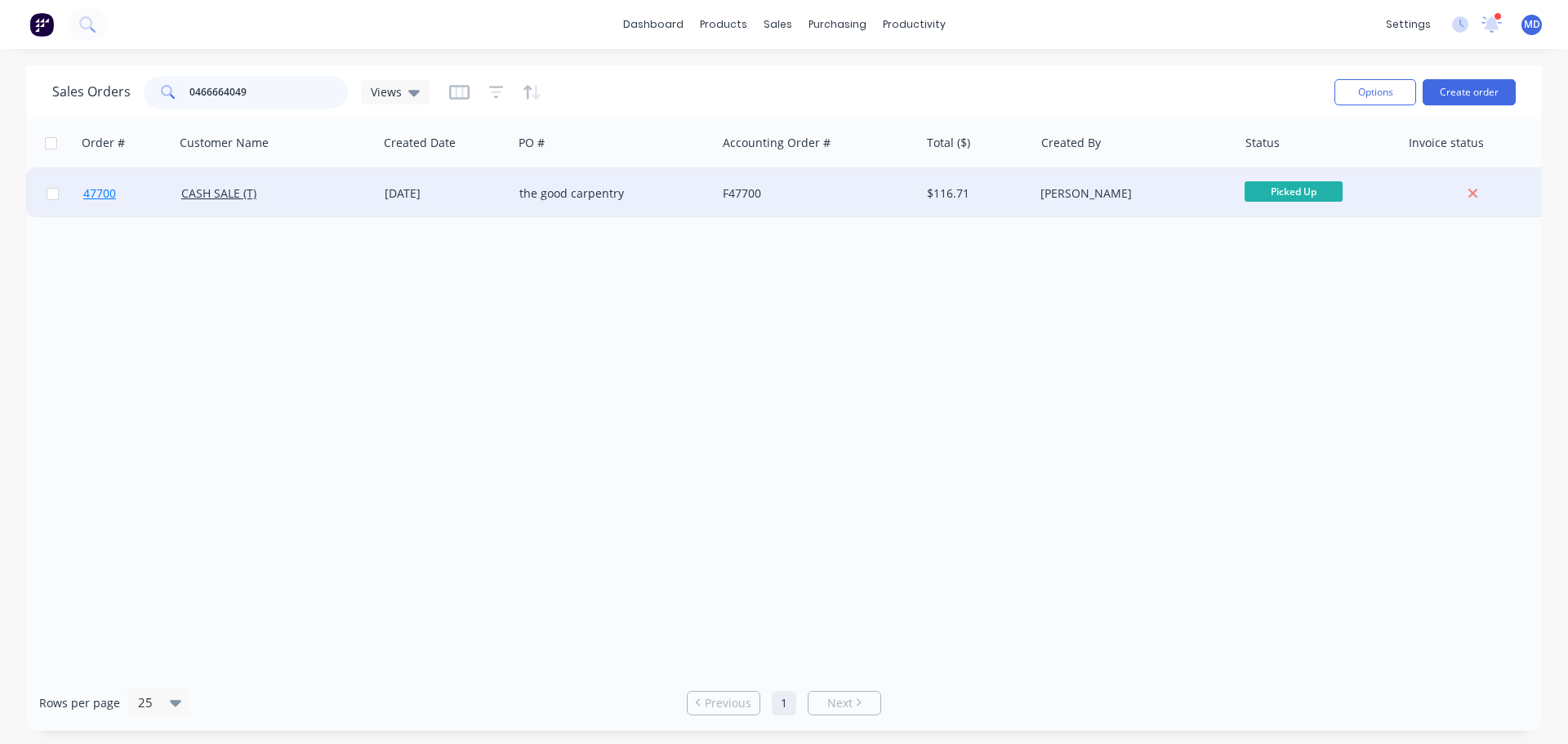
type input "0466664049"
click at [100, 188] on span "47700" at bounding box center [99, 193] width 33 height 16
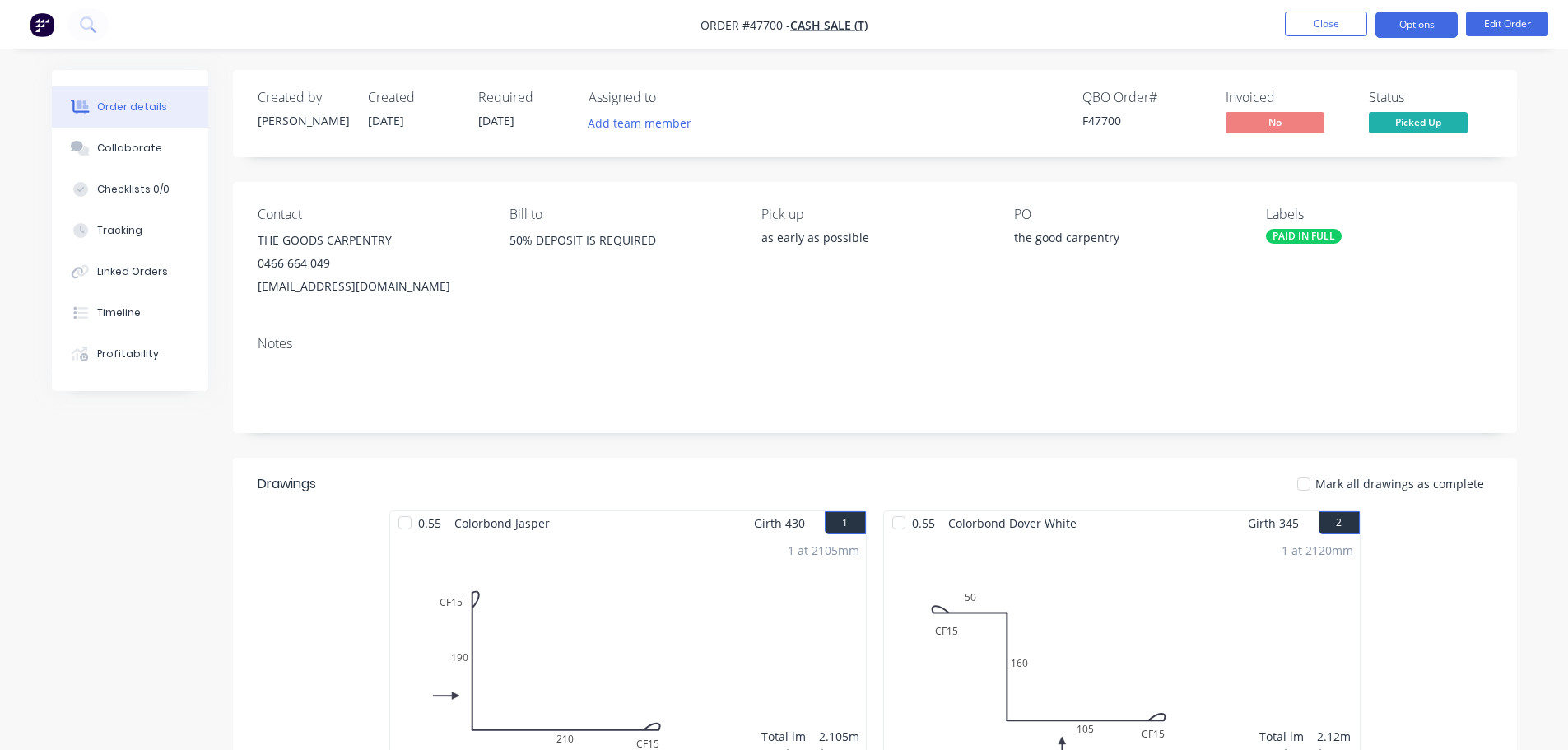
click at [1408, 20] on button "Options" at bounding box center [1417, 24] width 82 height 26
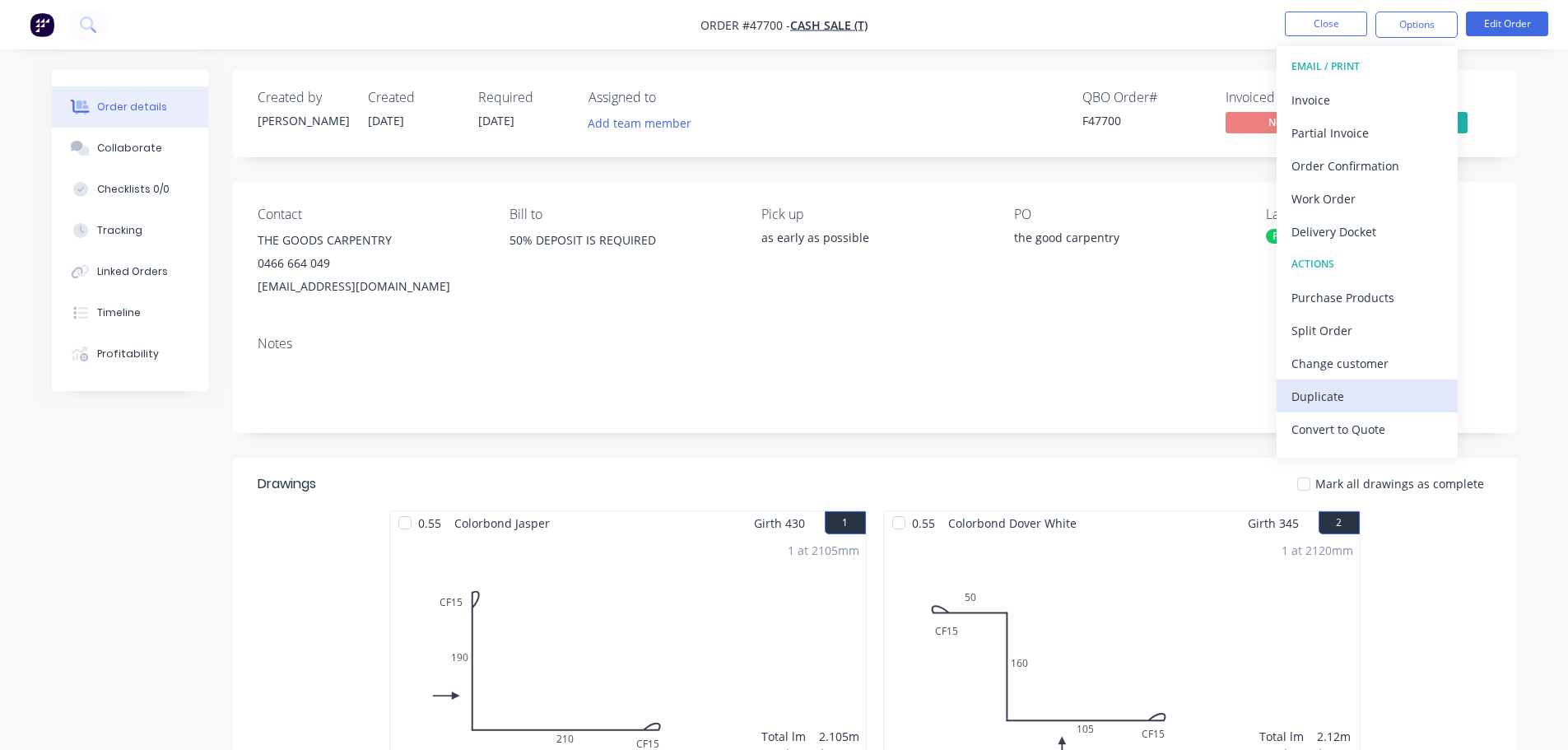
click at [1343, 403] on div "Duplicate" at bounding box center [1367, 396] width 151 height 24
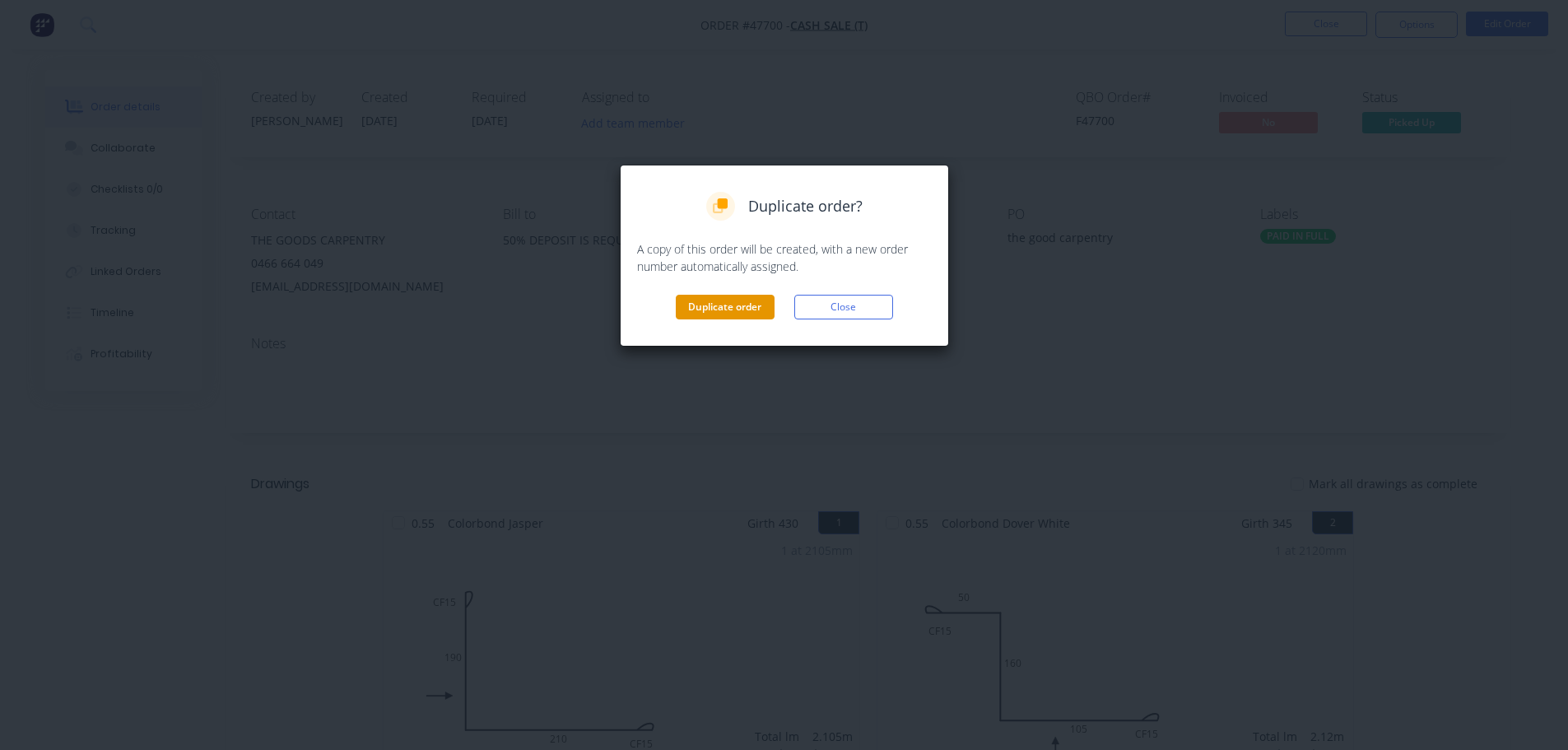
click at [720, 313] on button "Duplicate order" at bounding box center [725, 308] width 98 height 25
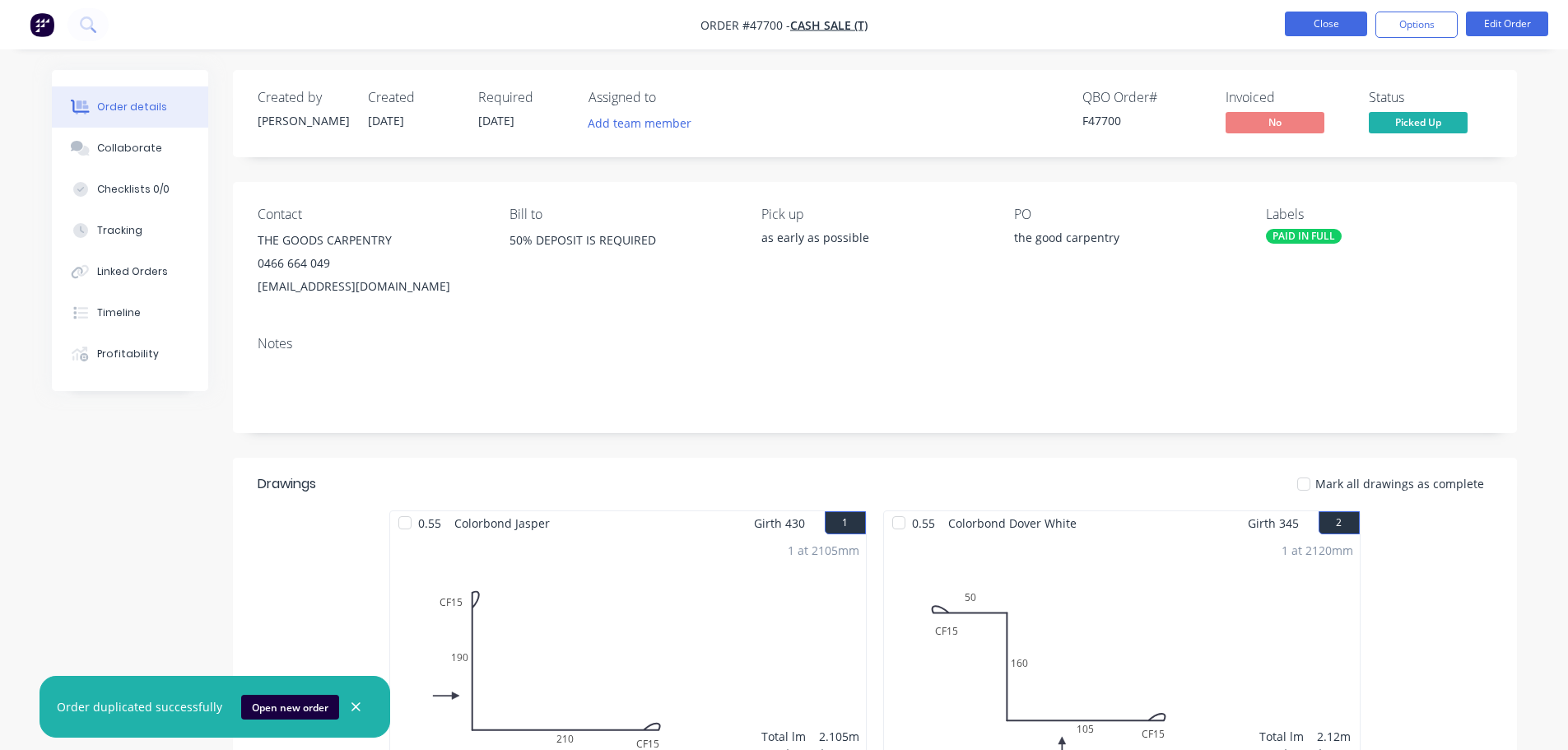
click at [1328, 29] on button "Close" at bounding box center [1326, 24] width 82 height 25
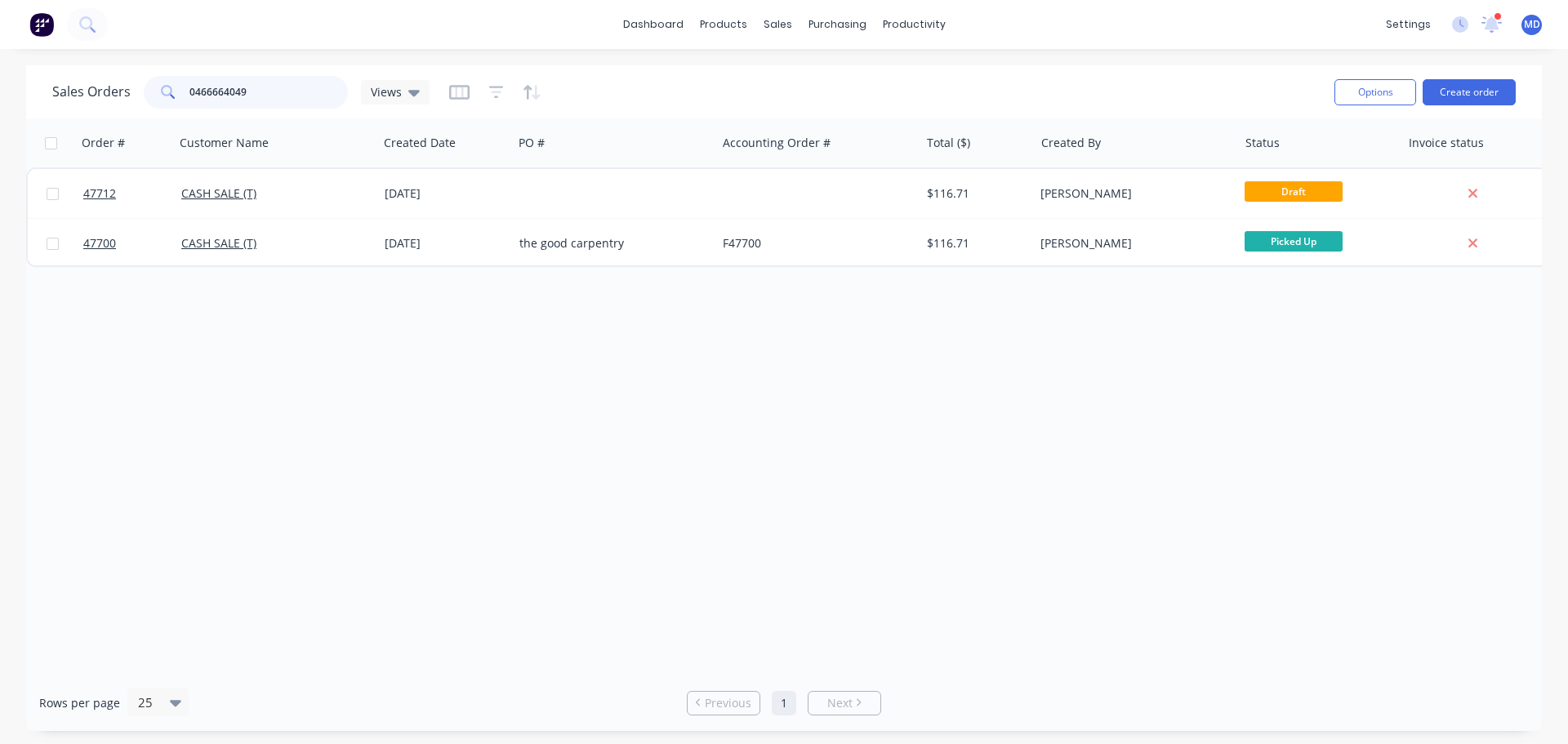
drag, startPoint x: 185, startPoint y: 106, endPoint x: -3, endPoint y: 84, distance: 189.3
click at [0, 84] on html "dashboard products sales purchasing productivity dashboard products Product Cat…" at bounding box center [784, 372] width 1568 height 744
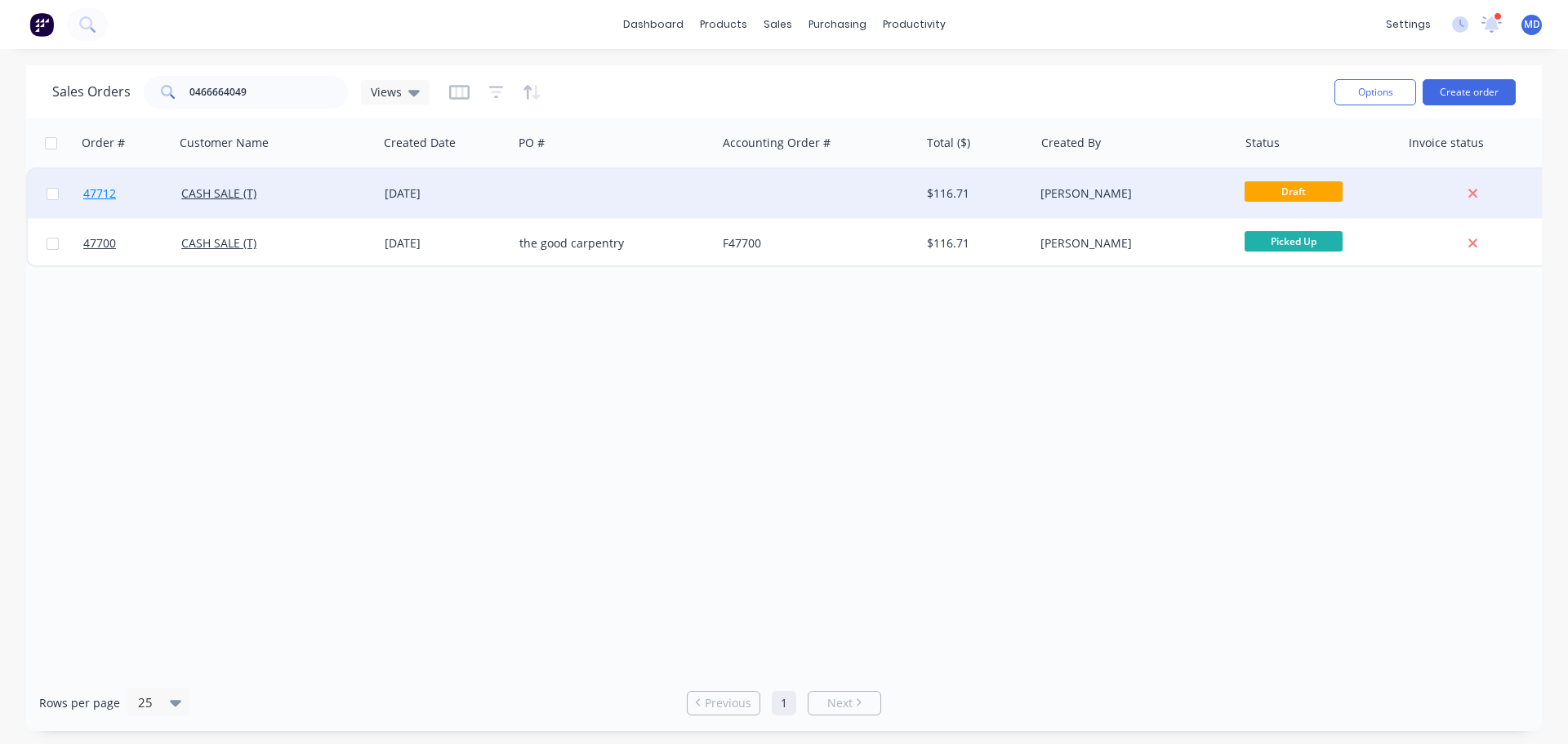
click at [97, 192] on span "47712" at bounding box center [99, 193] width 33 height 16
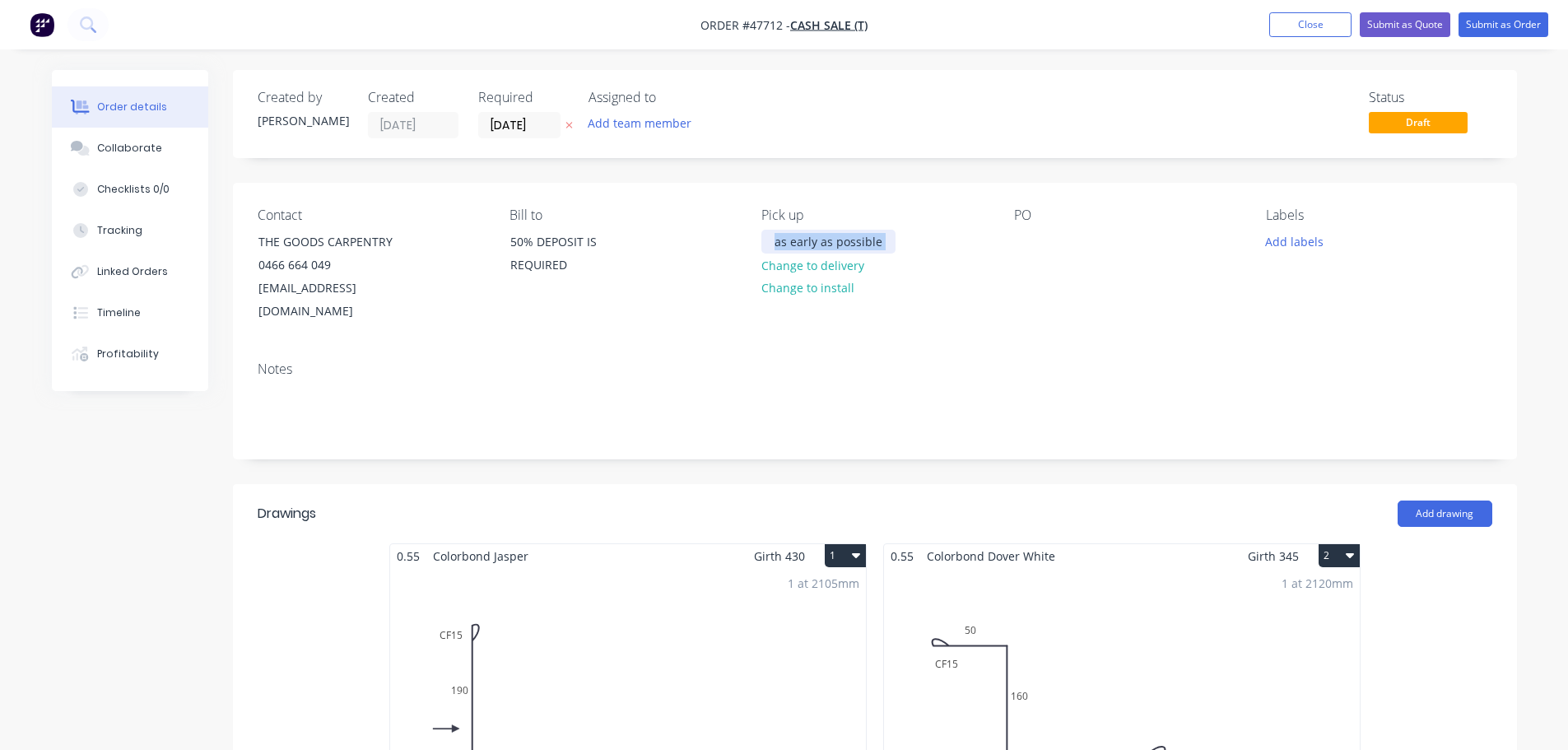
drag, startPoint x: 895, startPoint y: 240, endPoint x: 847, endPoint y: 245, distance: 48.3
click at [742, 233] on div "Contact THE GOODS CARPENTRY 0466 664 049 [EMAIL_ADDRESS][DOMAIN_NAME] Bill to 5…" at bounding box center [876, 266] width 1284 height 166
click at [877, 237] on div "as early as possible" at bounding box center [828, 241] width 134 height 24
drag, startPoint x: 881, startPoint y: 237, endPoint x: 735, endPoint y: 227, distance: 146.3
click at [736, 227] on div "Contact THE GOODS CARPENTRY 0466 664 049 [EMAIL_ADDRESS][DOMAIN_NAME] Bill to 5…" at bounding box center [876, 266] width 1284 height 166
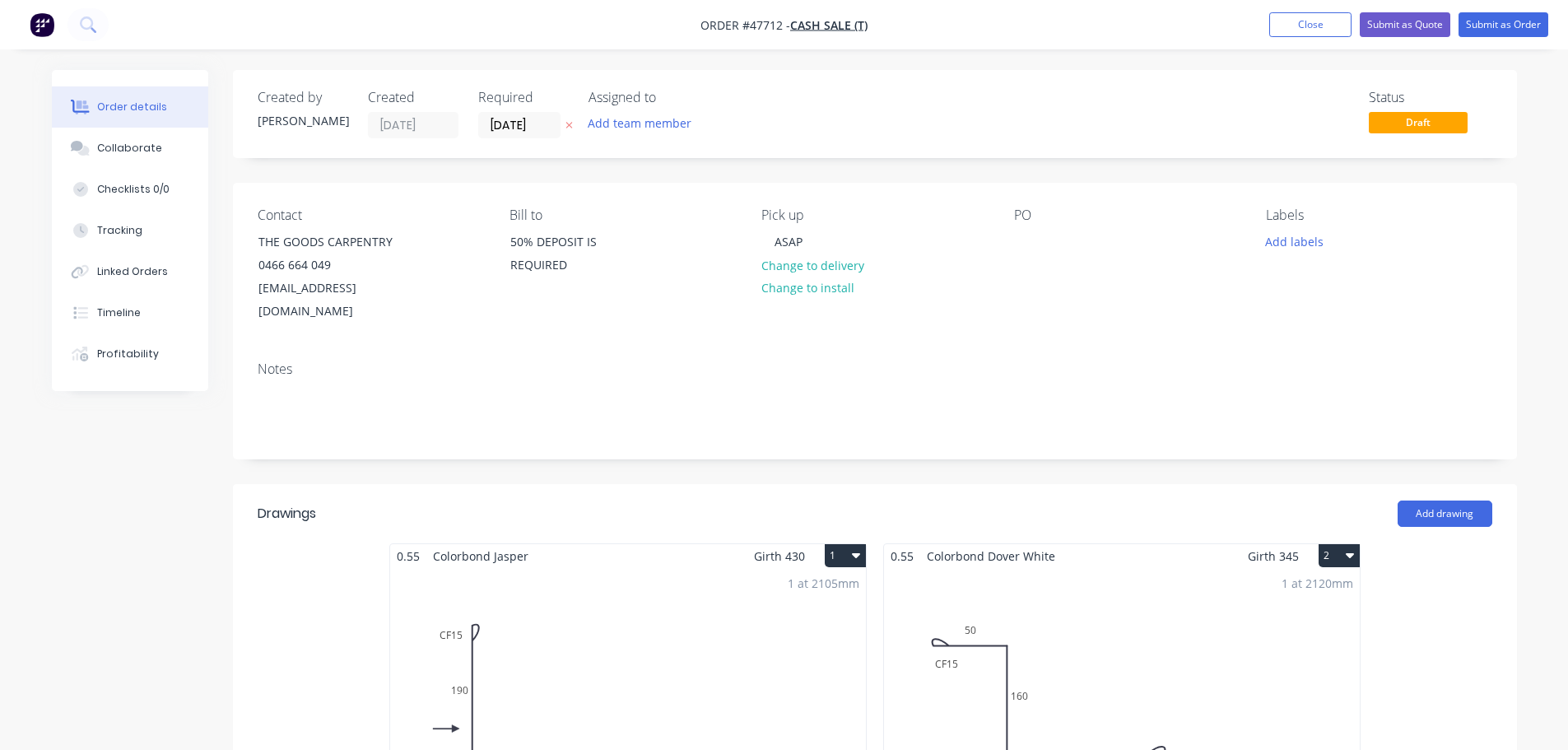
click at [1019, 228] on div "PO" at bounding box center [1127, 265] width 226 height 116
click at [1028, 238] on div at bounding box center [1027, 241] width 26 height 24
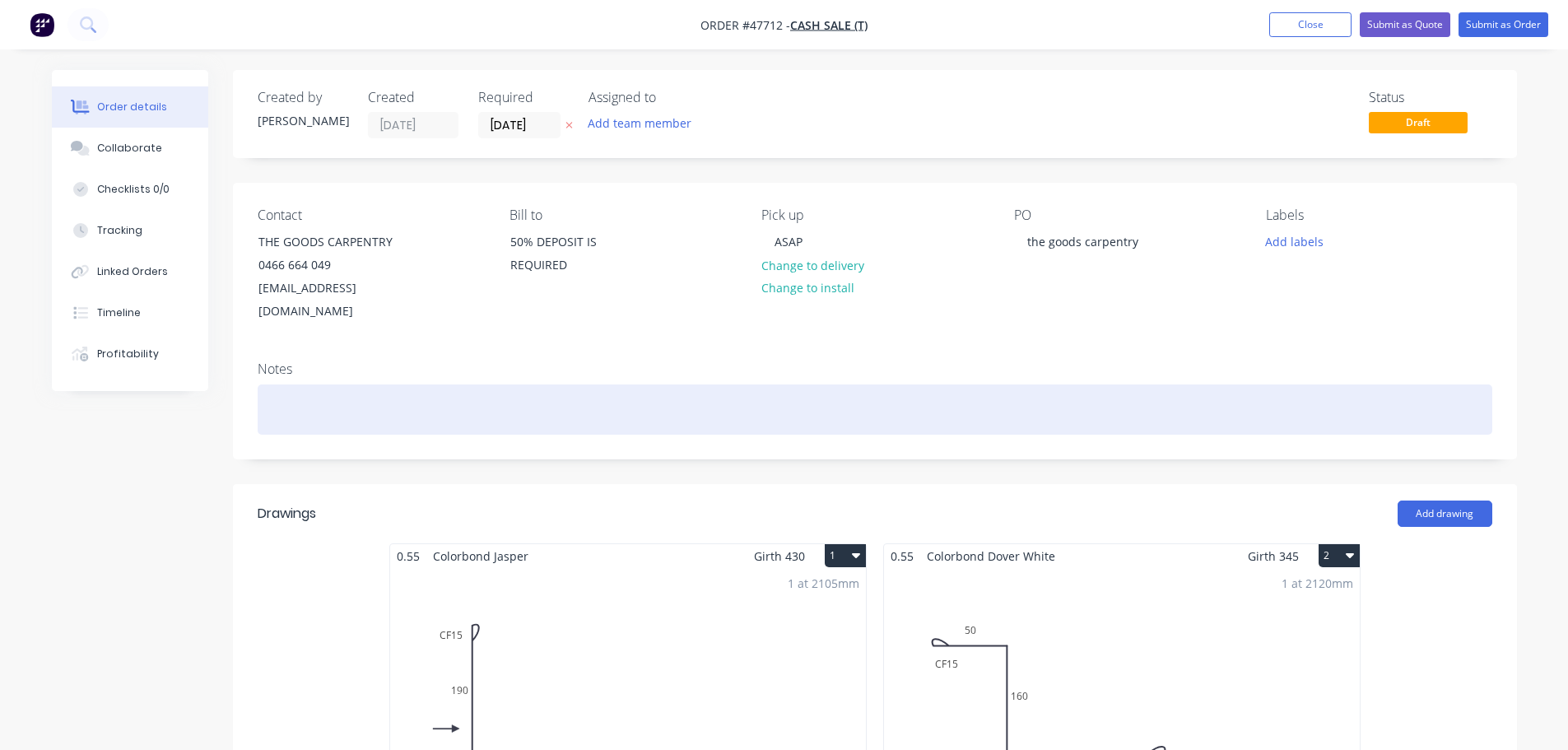
click at [335, 385] on div at bounding box center [875, 410] width 1235 height 50
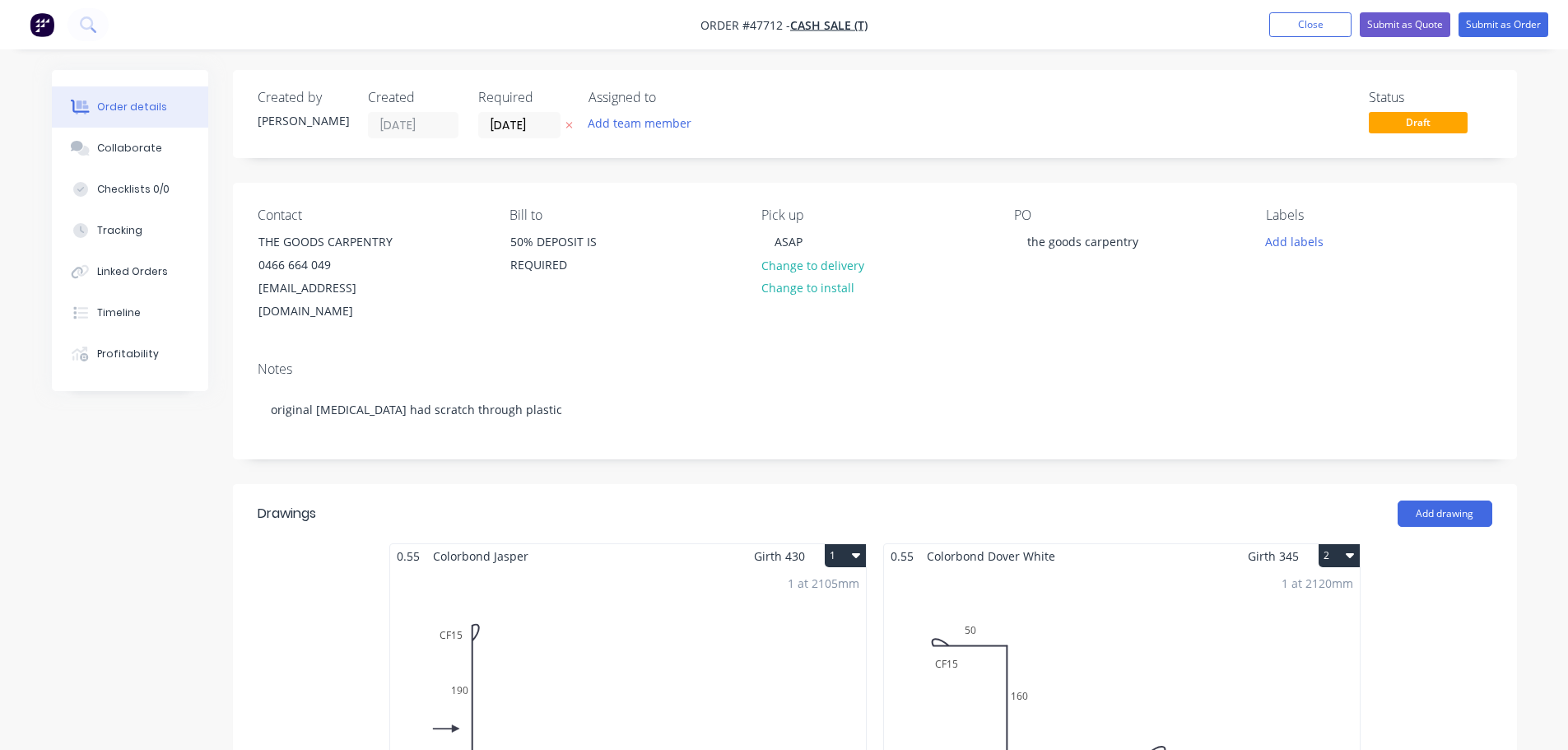
click at [1338, 544] on button "2" at bounding box center [1339, 555] width 41 height 23
click at [1266, 650] on div "Delete" at bounding box center [1282, 661] width 126 height 24
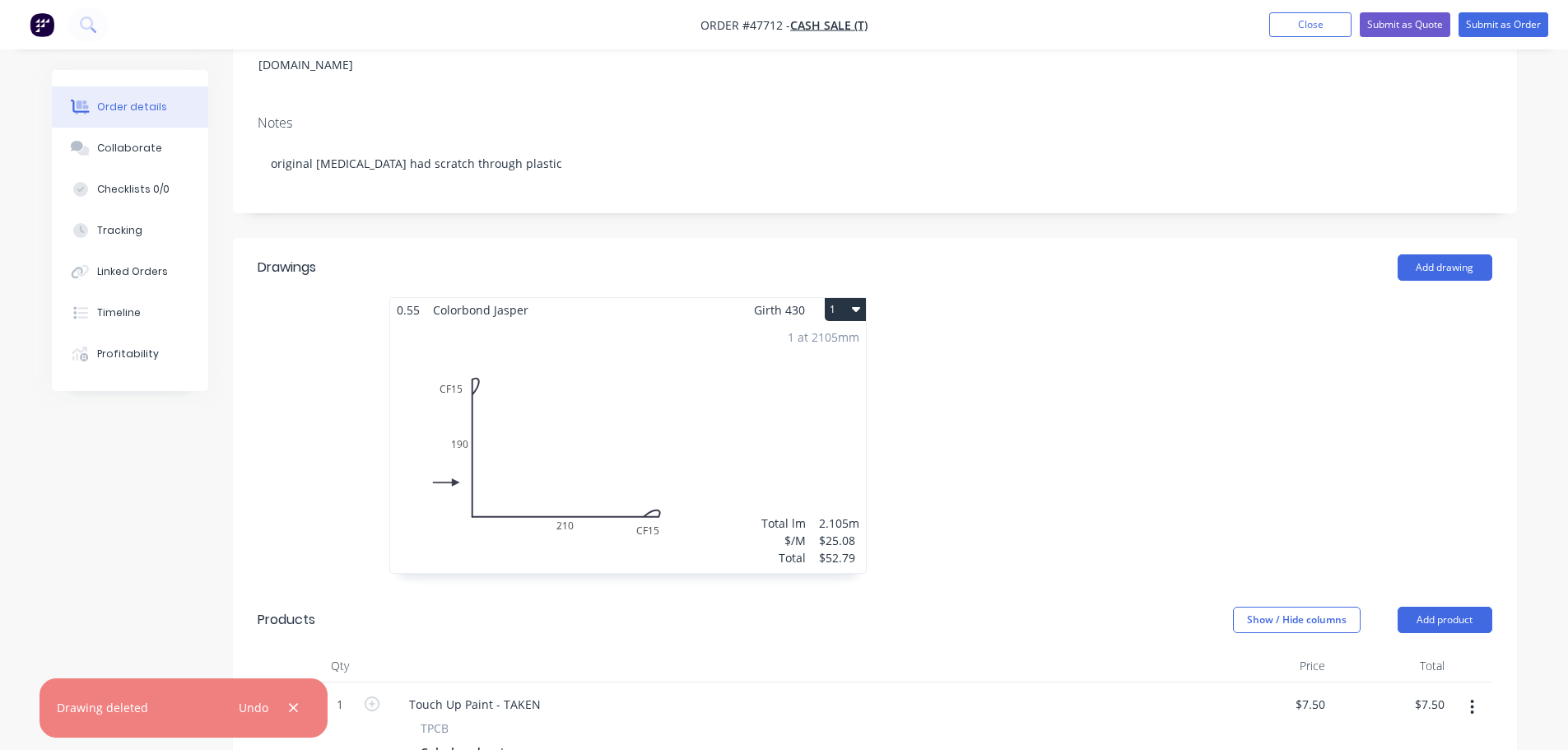
scroll to position [576, 0]
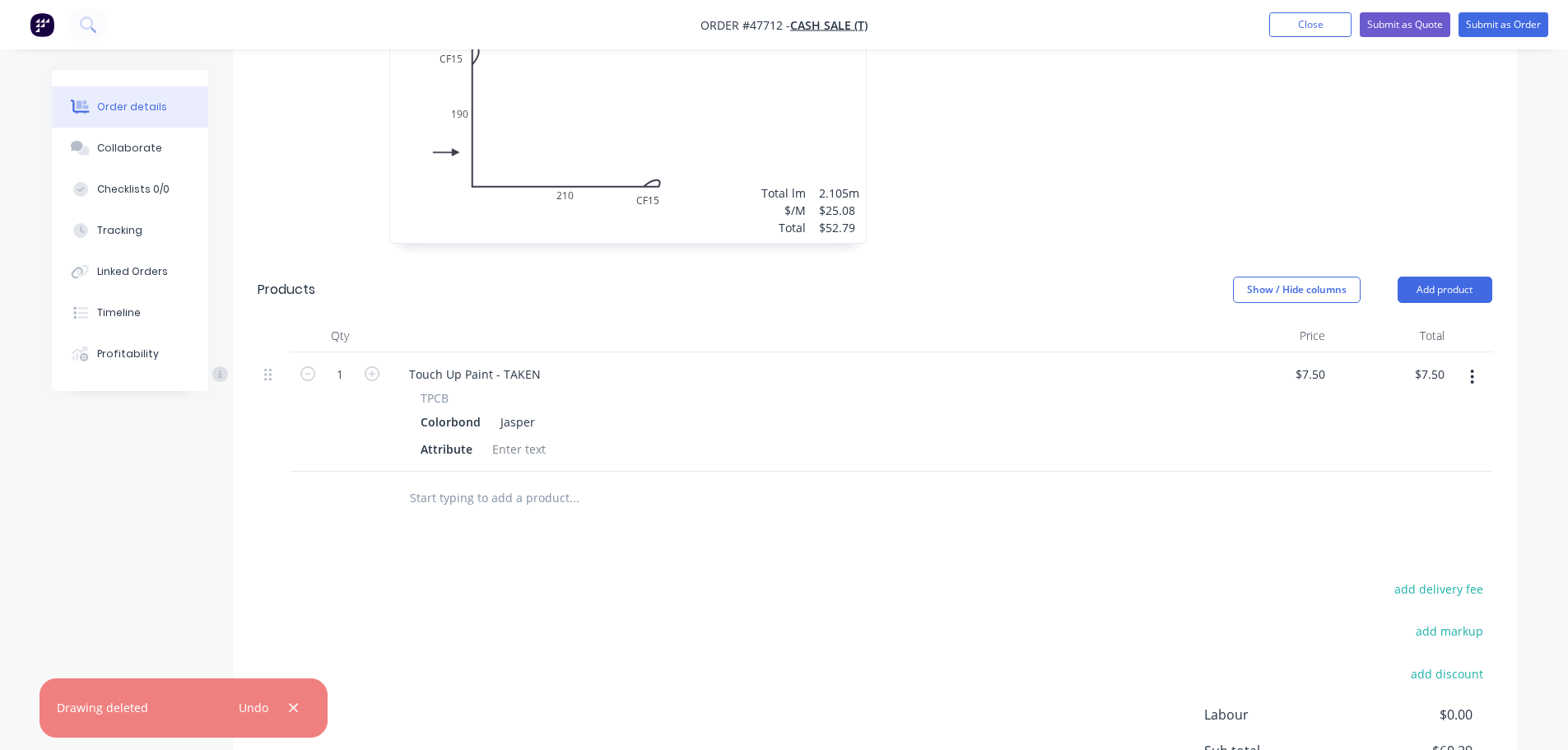
click at [1477, 362] on button "button" at bounding box center [1473, 377] width 39 height 30
click at [1396, 507] on div "Delete" at bounding box center [1414, 519] width 126 height 24
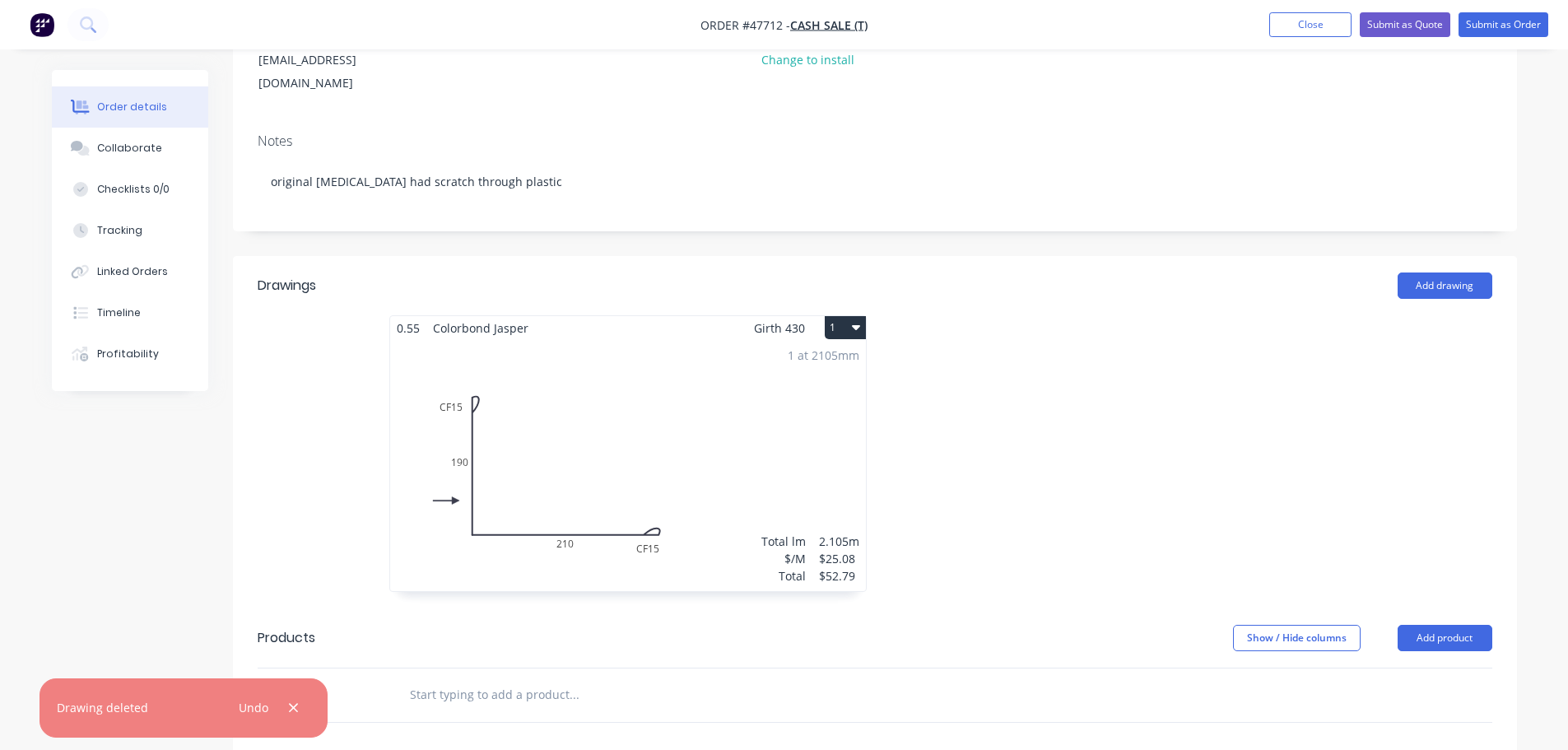
scroll to position [0, 0]
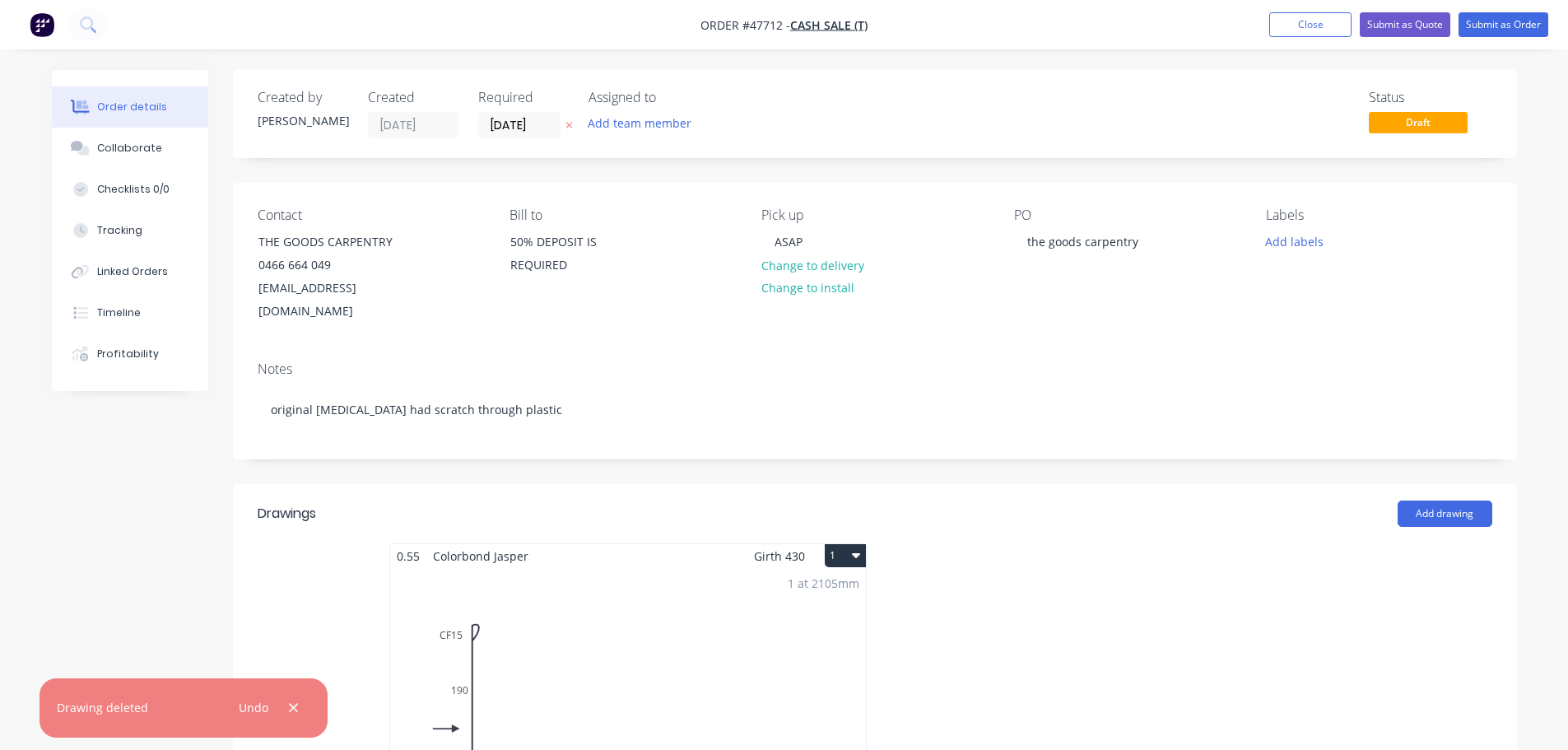
click at [735, 691] on div "1 at 2105mm Total lm $/M Total 2.105m $25.08 $52.79" at bounding box center [628, 693] width 475 height 251
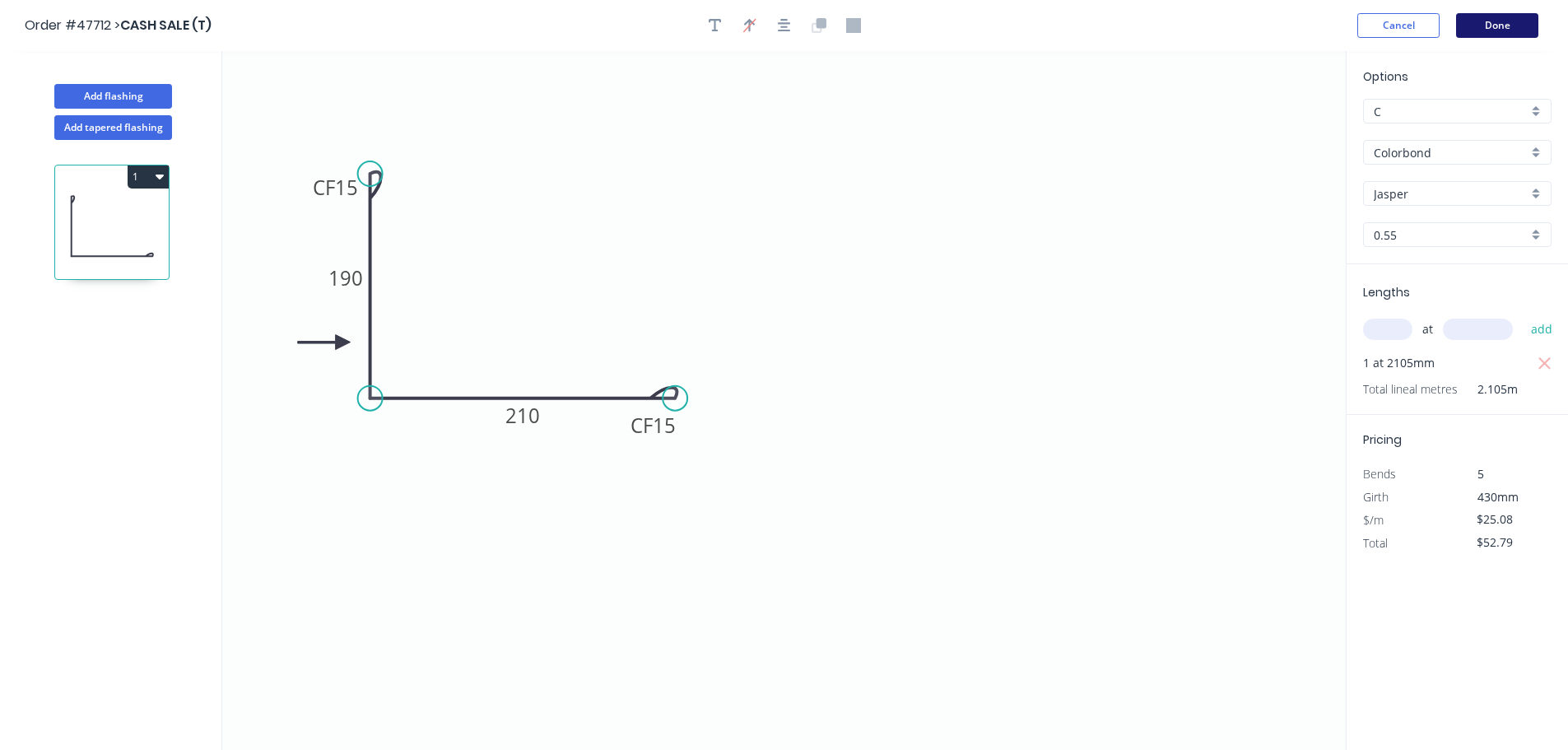
click at [1480, 23] on button "Done" at bounding box center [1497, 26] width 82 height 25
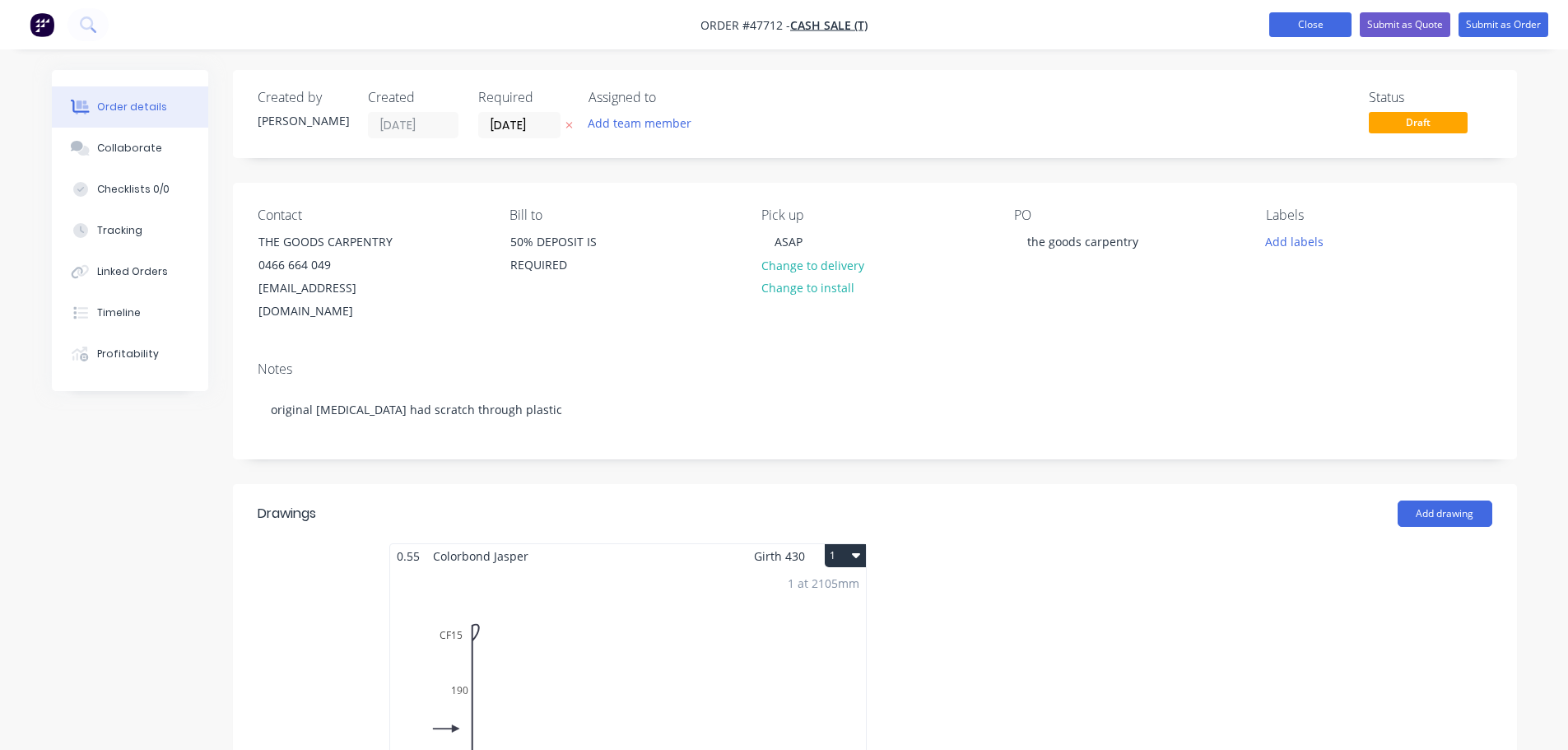
click at [1311, 21] on button "Close" at bounding box center [1311, 25] width 82 height 25
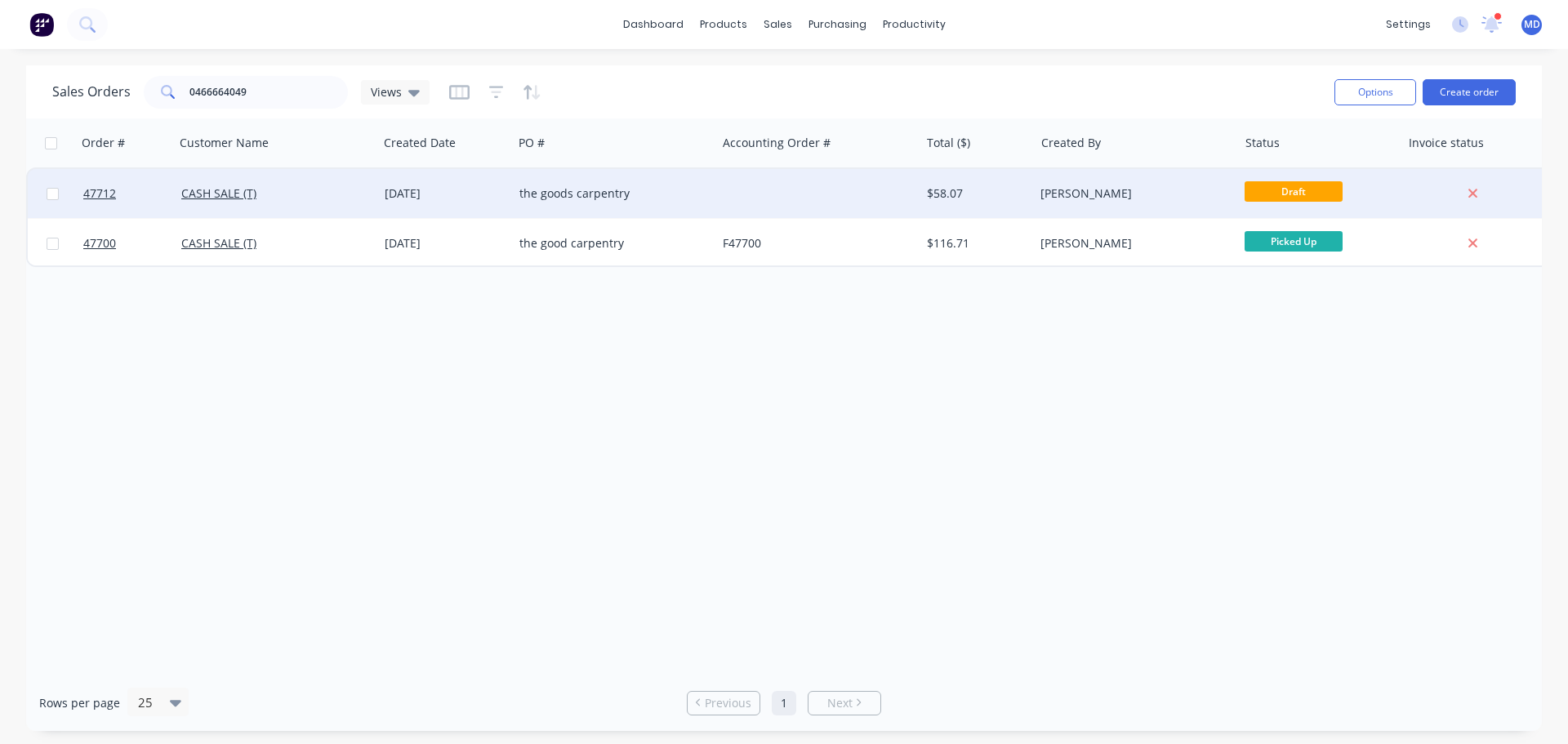
click at [1290, 183] on span "Draft" at bounding box center [1293, 191] width 98 height 20
click at [55, 193] on input "checkbox" at bounding box center [53, 193] width 12 height 12
checkbox input "true"
click at [1364, 99] on button "Options" at bounding box center [1375, 92] width 81 height 26
click at [1282, 170] on div "Archive" at bounding box center [1326, 165] width 150 height 24
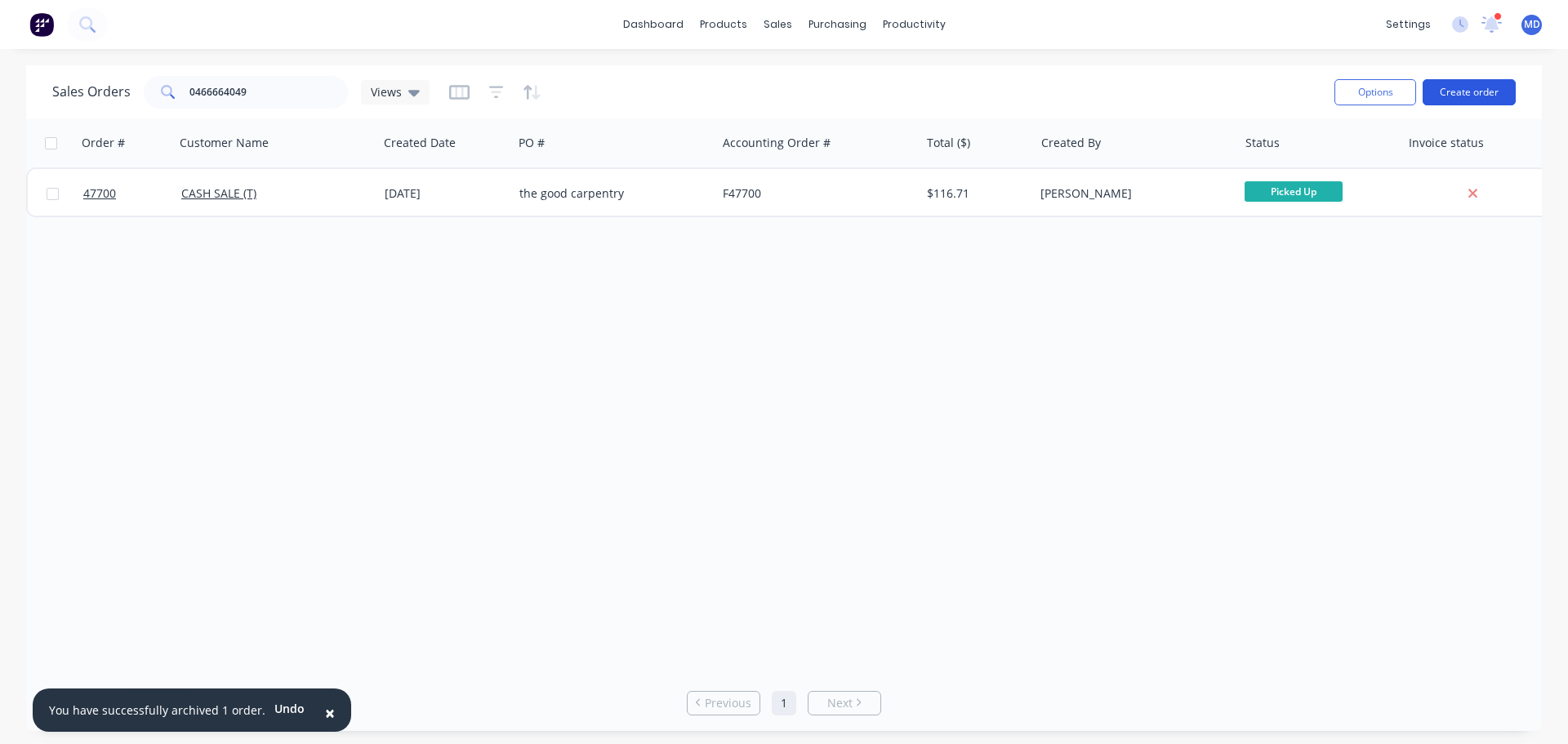
click at [1436, 92] on button "Create order" at bounding box center [1469, 92] width 93 height 26
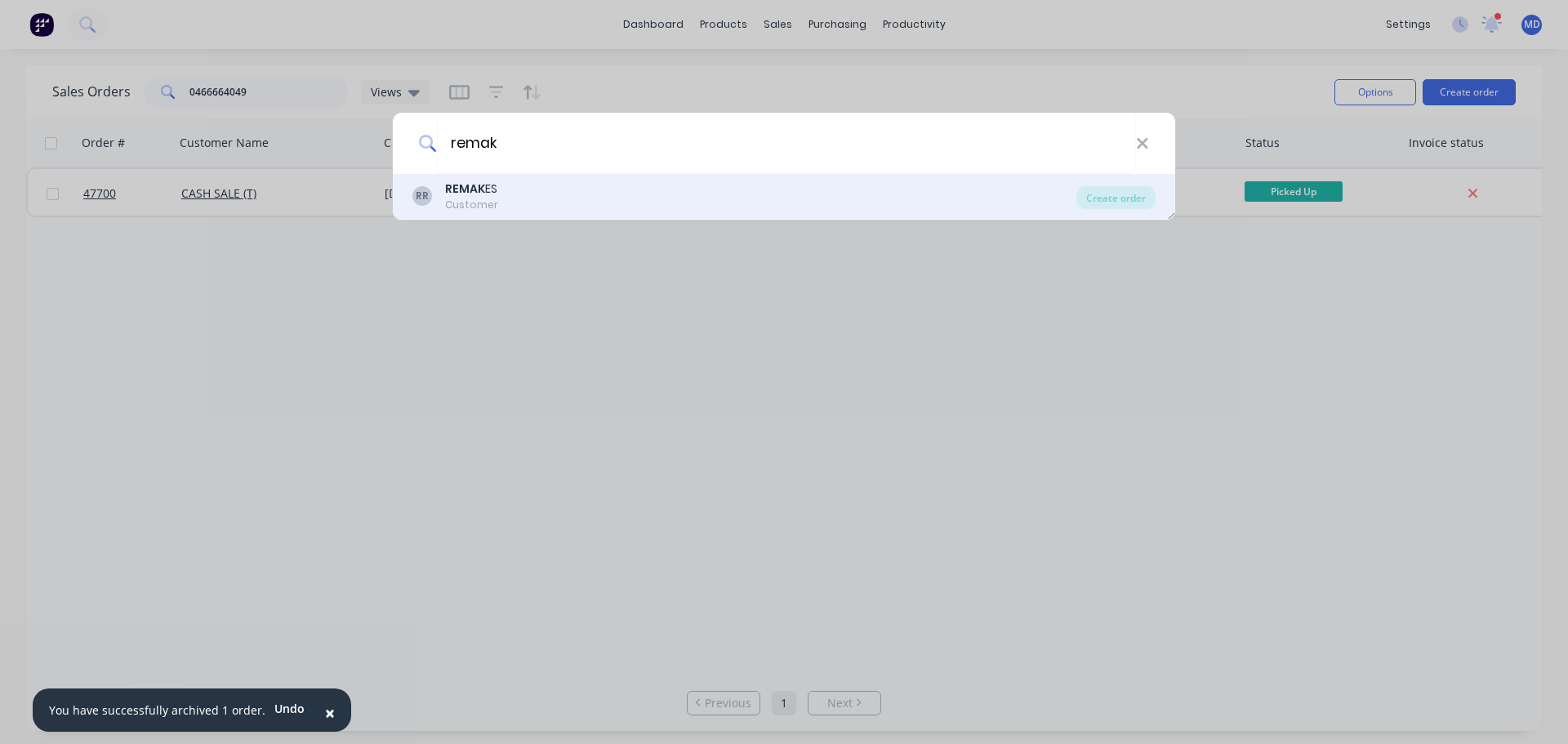
type input "remak"
click at [497, 195] on div "[PERSON_NAME] ES Customer" at bounding box center [744, 196] width 664 height 32
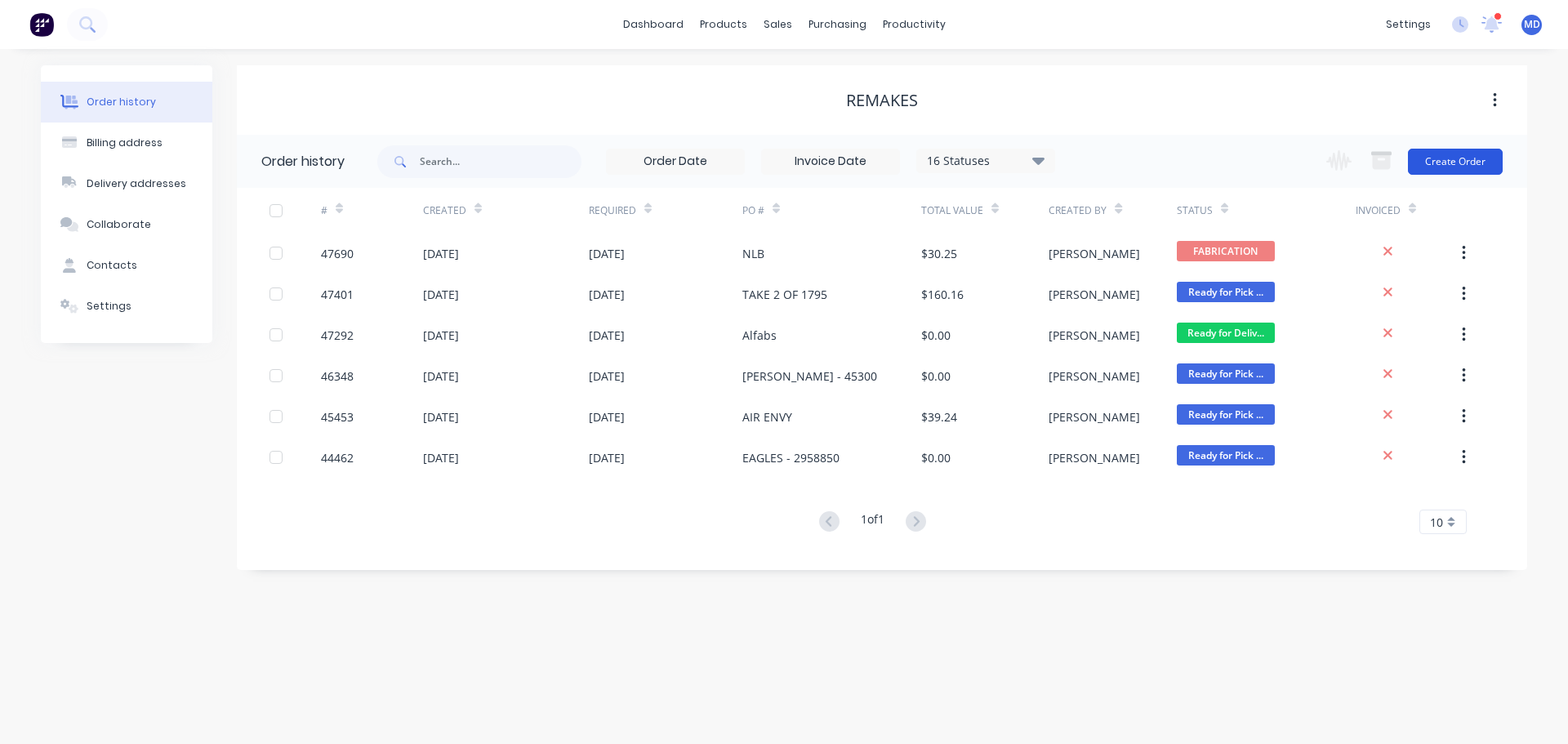
click at [1447, 161] on button "Create Order" at bounding box center [1455, 161] width 95 height 26
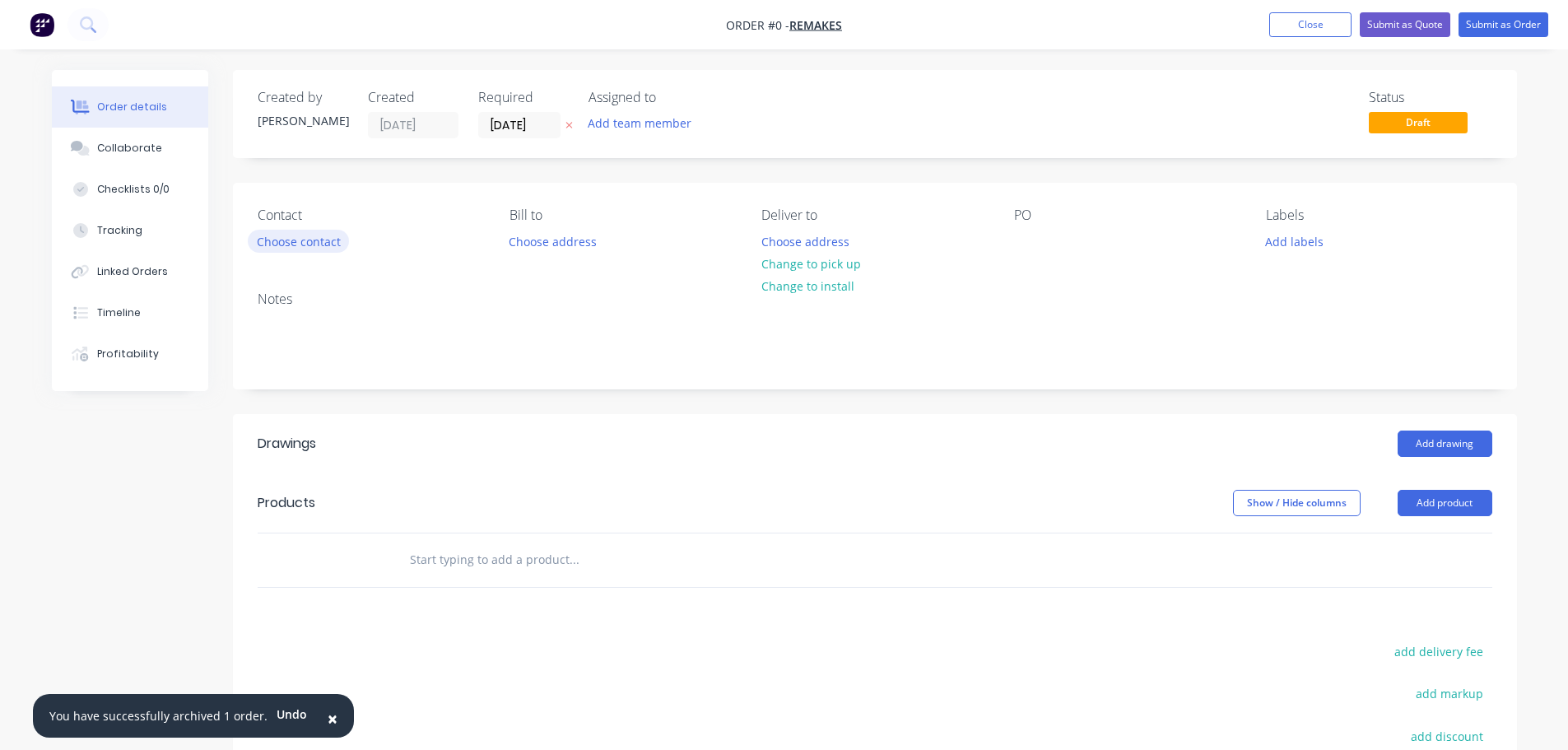
click at [273, 235] on button "Choose contact" at bounding box center [298, 240] width 101 height 22
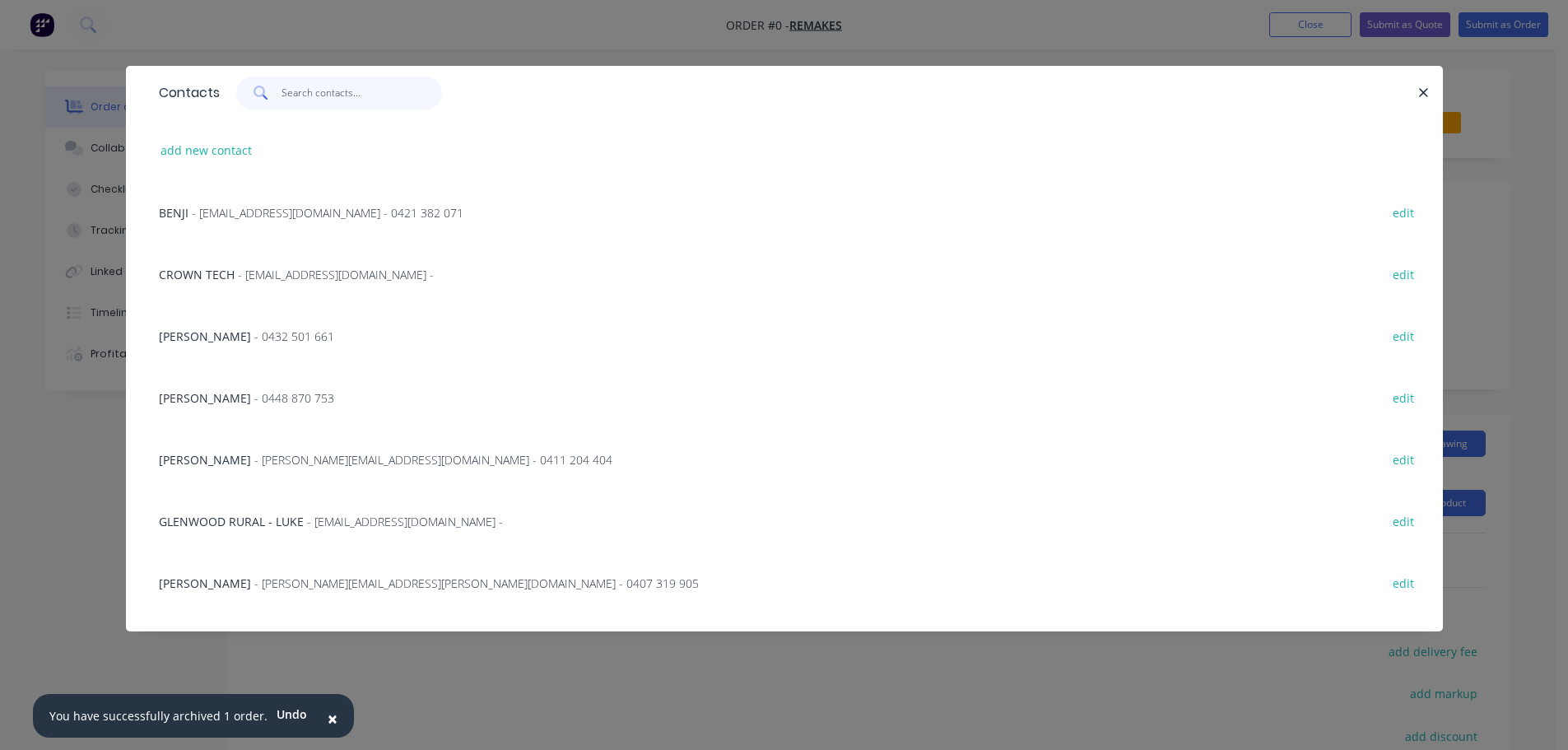
click at [310, 97] on input "text" at bounding box center [362, 93] width 160 height 33
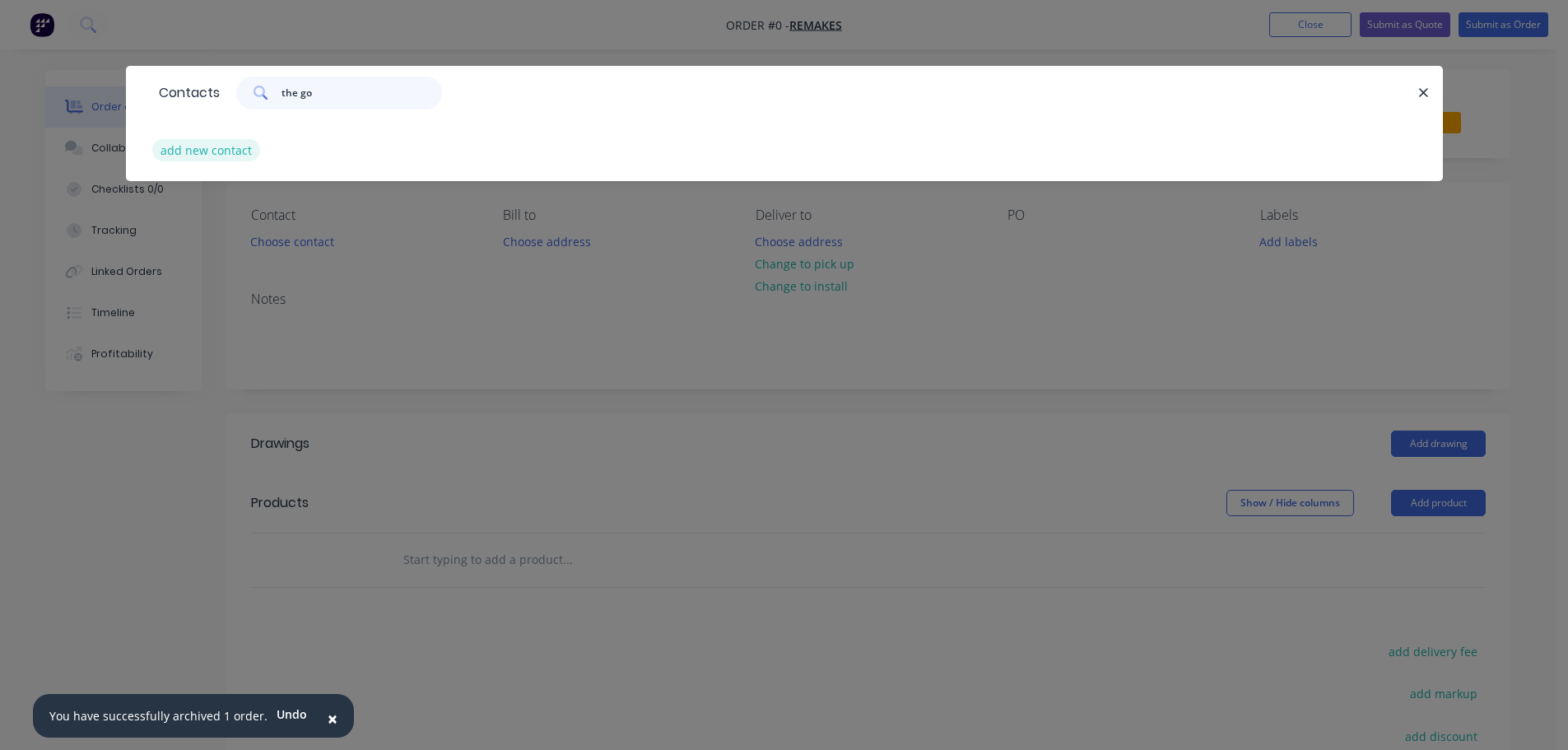
type input "the go"
click at [221, 154] on button "add new contact" at bounding box center [206, 149] width 109 height 22
select select "AU"
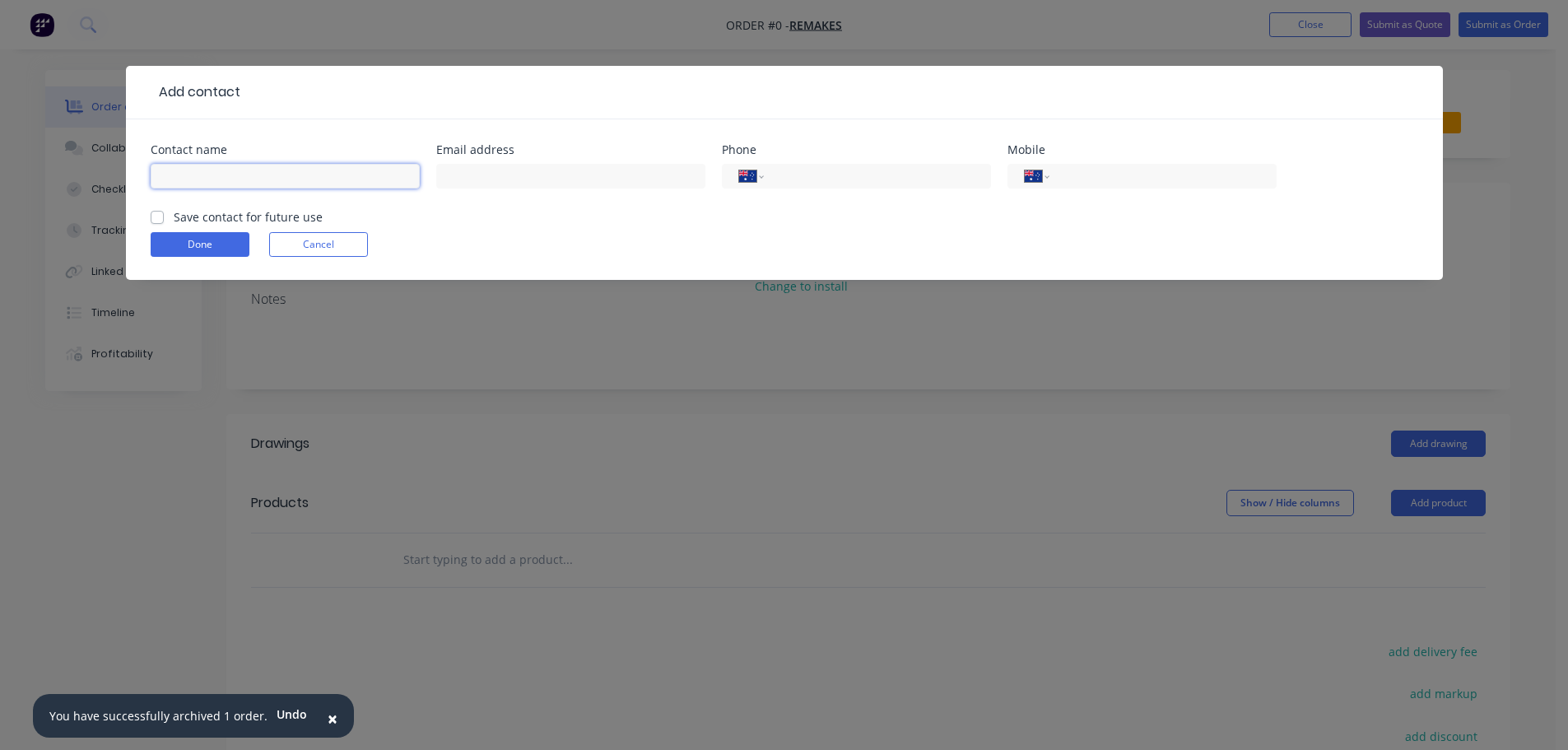
click at [243, 168] on input "text" at bounding box center [284, 176] width 269 height 25
type input "[PERSON_NAME] - THE GOODS CARPENTRY"
click at [538, 178] on input "text" at bounding box center [571, 176] width 269 height 25
click at [1095, 183] on input "tel" at bounding box center [1160, 176] width 198 height 19
type input "0466 664 049"
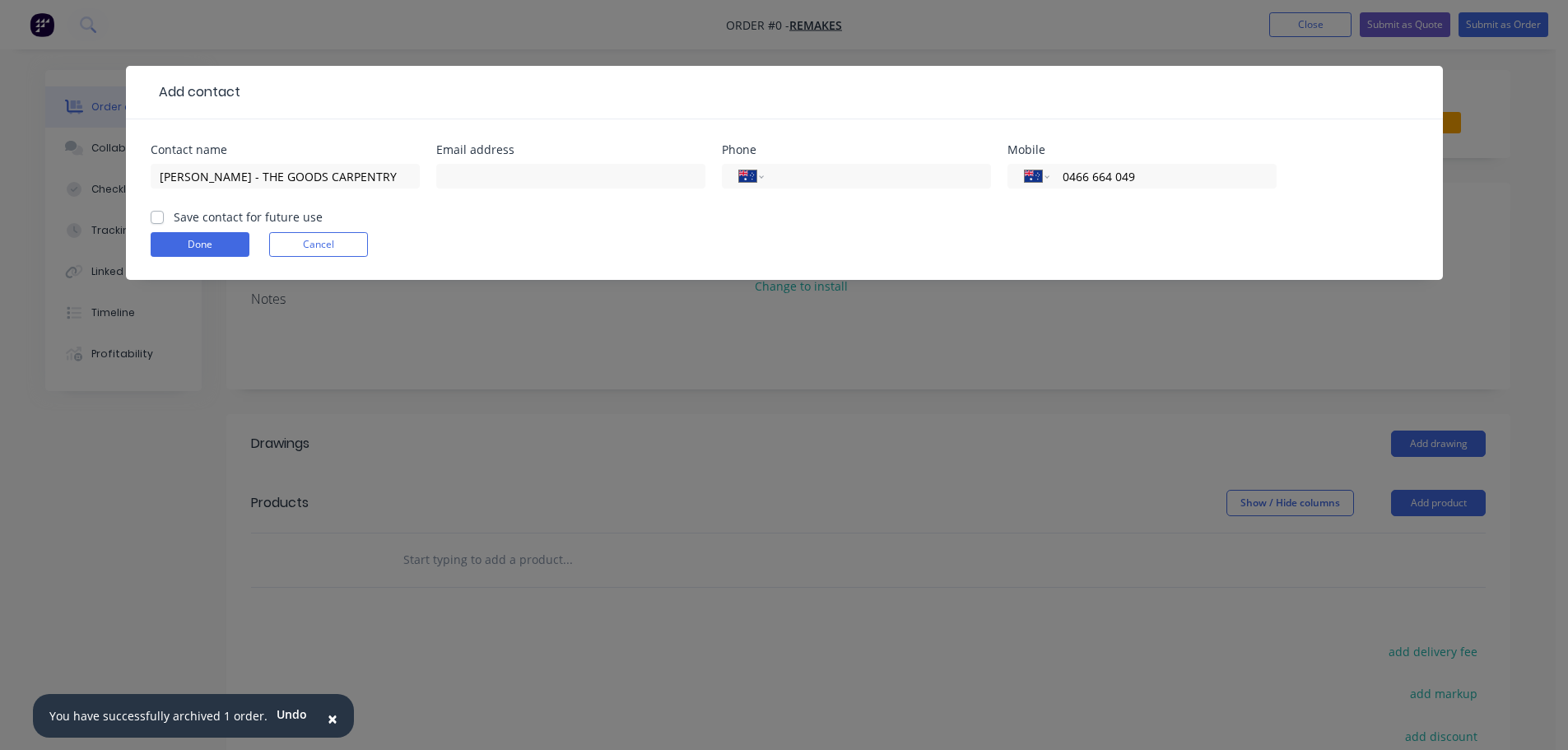
click at [174, 218] on label "Save contact for future use" at bounding box center [248, 217] width 149 height 17
click at [161, 218] on input "Save contact for future use" at bounding box center [157, 216] width 14 height 15
checkbox input "true"
click at [192, 244] on button "Done" at bounding box center [200, 245] width 98 height 25
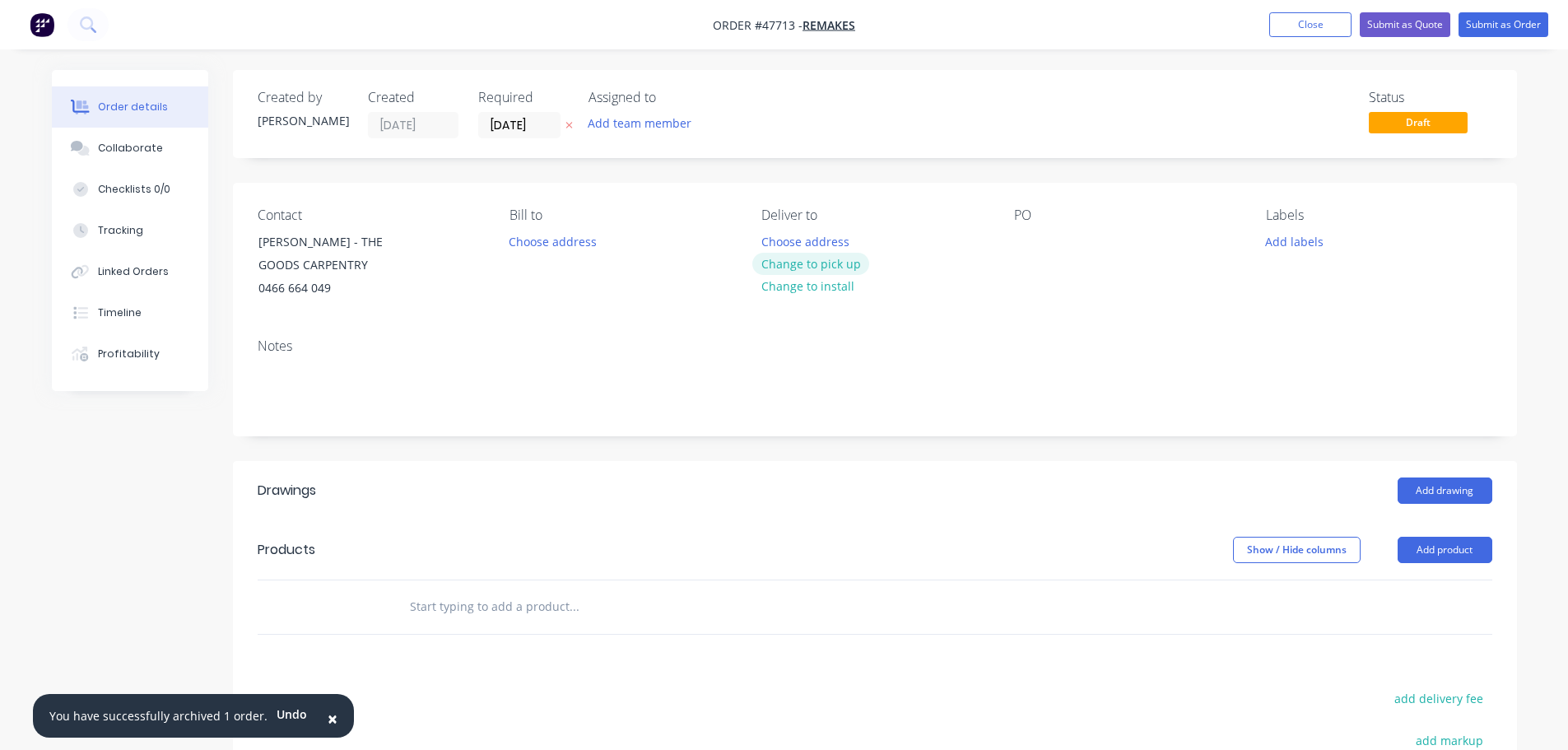
click at [828, 263] on button "Change to pick up" at bounding box center [810, 263] width 117 height 22
click at [1016, 247] on div at bounding box center [1027, 241] width 26 height 24
click at [784, 244] on div at bounding box center [774, 241] width 26 height 24
click at [1441, 493] on button "Add drawing" at bounding box center [1446, 490] width 95 height 26
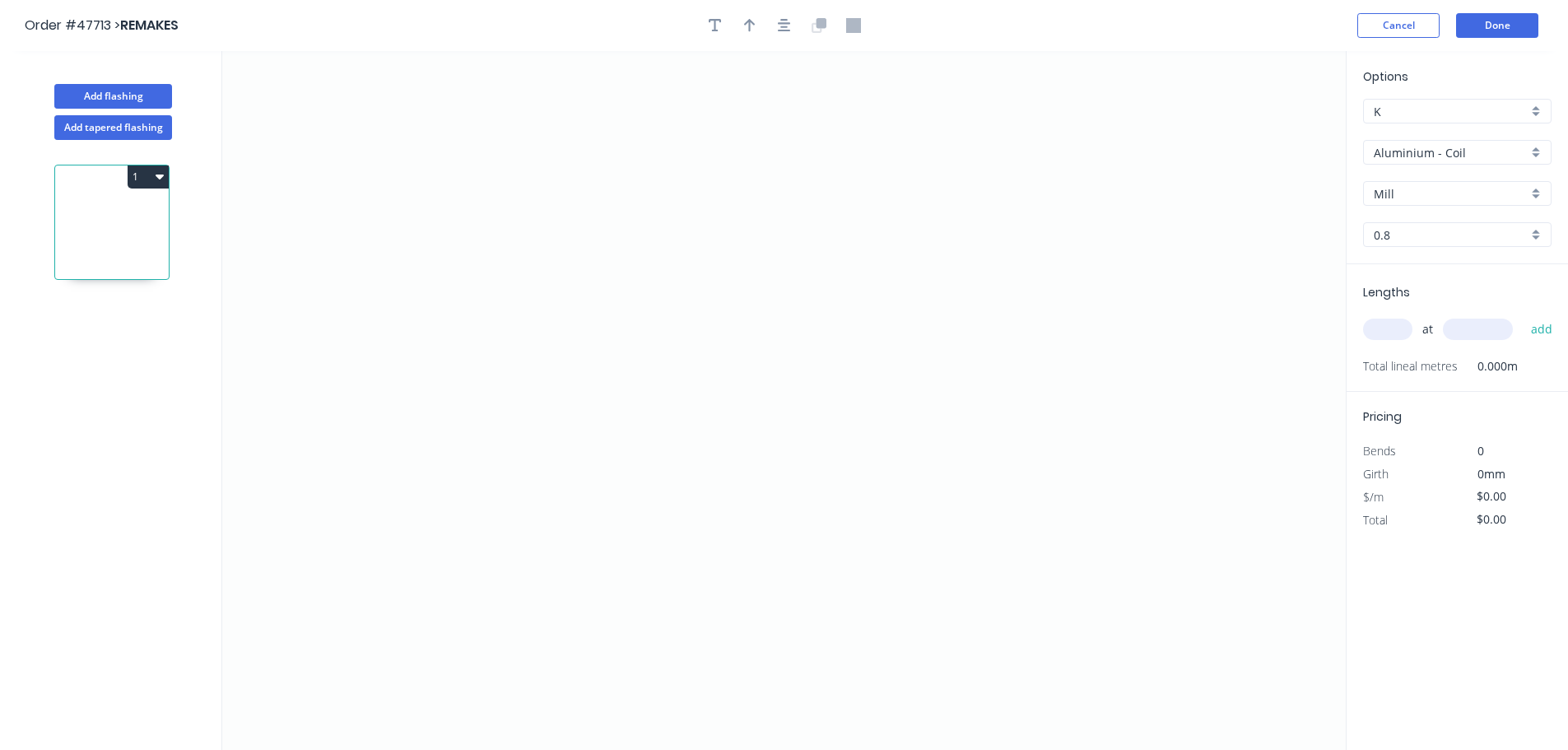
drag, startPoint x: 1416, startPoint y: 171, endPoint x: 1416, endPoint y: 156, distance: 15.0
click at [1414, 170] on div "Options K K Aluminium - Coil Aluminium - Coil Mill Mill 0.8 0.8" at bounding box center [1458, 166] width 222 height 197
click at [1416, 156] on input "Aluminium - Coil" at bounding box center [1451, 152] width 154 height 17
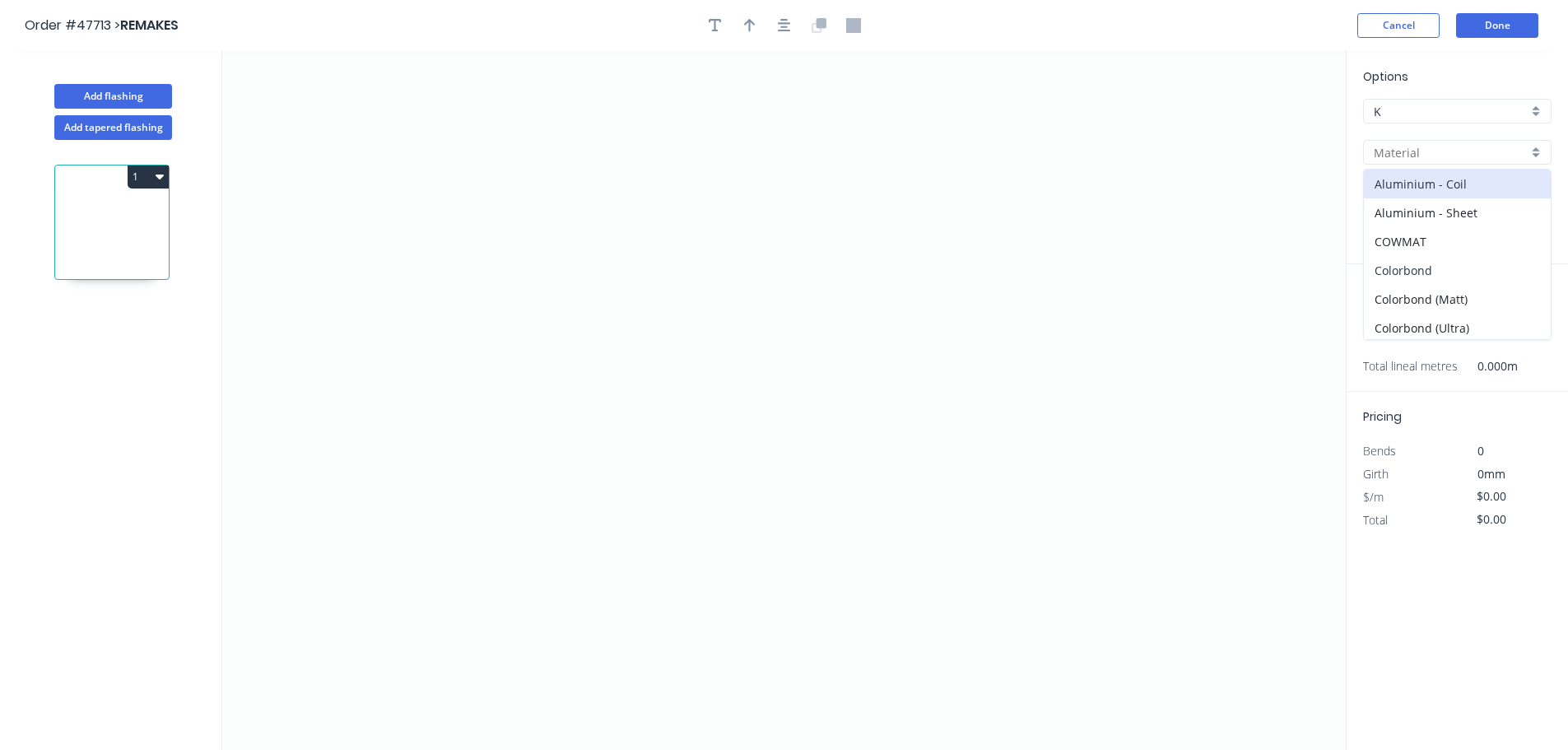
click at [1425, 267] on div "Colorbond" at bounding box center [1458, 271] width 187 height 29
type input "Colorbond"
type input "Basalt"
type input "0.55"
click at [1373, 193] on div "Basalt" at bounding box center [1458, 194] width 189 height 25
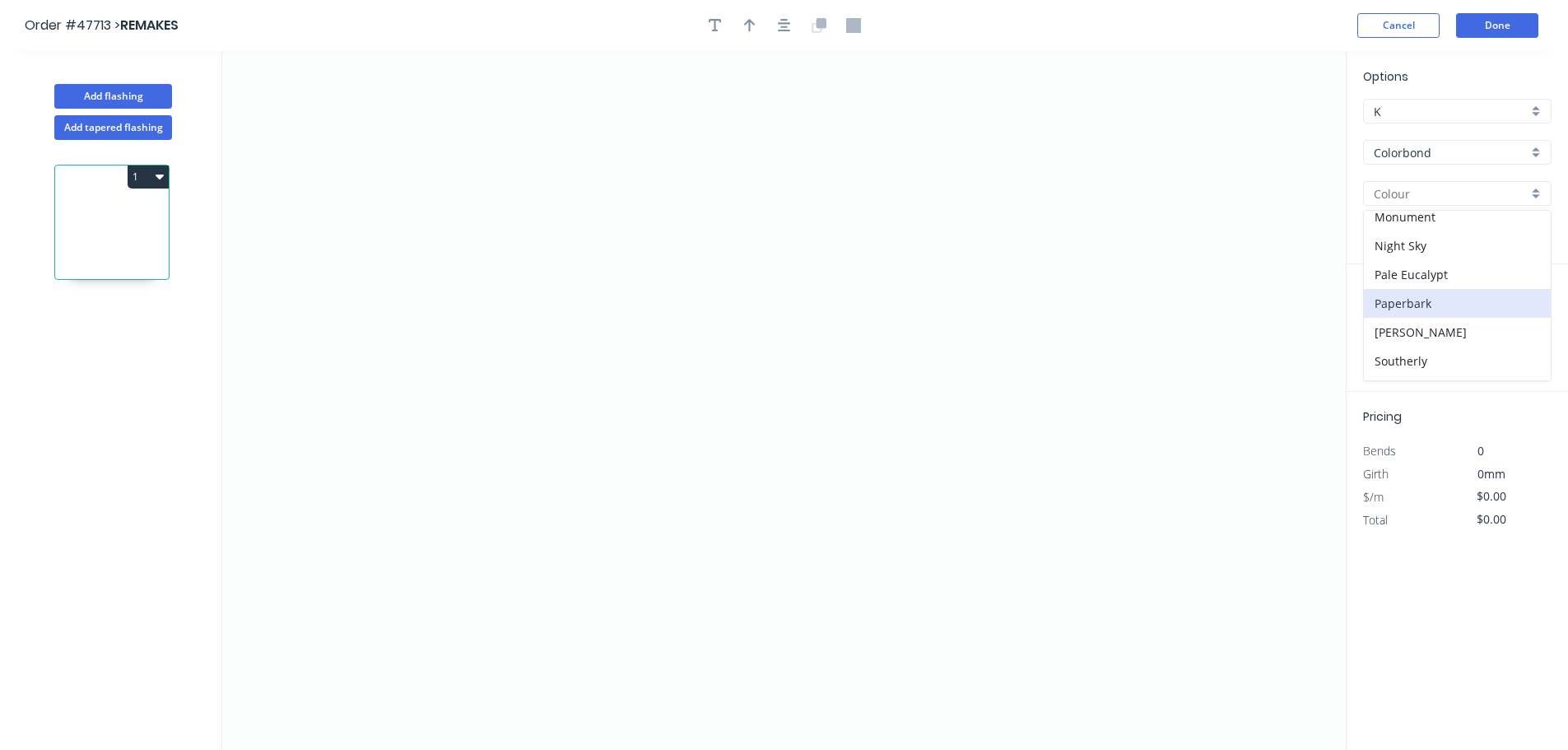
scroll to position [330, 0]
click at [1399, 216] on div "Jasper" at bounding box center [1458, 213] width 187 height 29
type input "Jasper"
click at [490, 266] on icon "0" at bounding box center [784, 400] width 1123 height 699
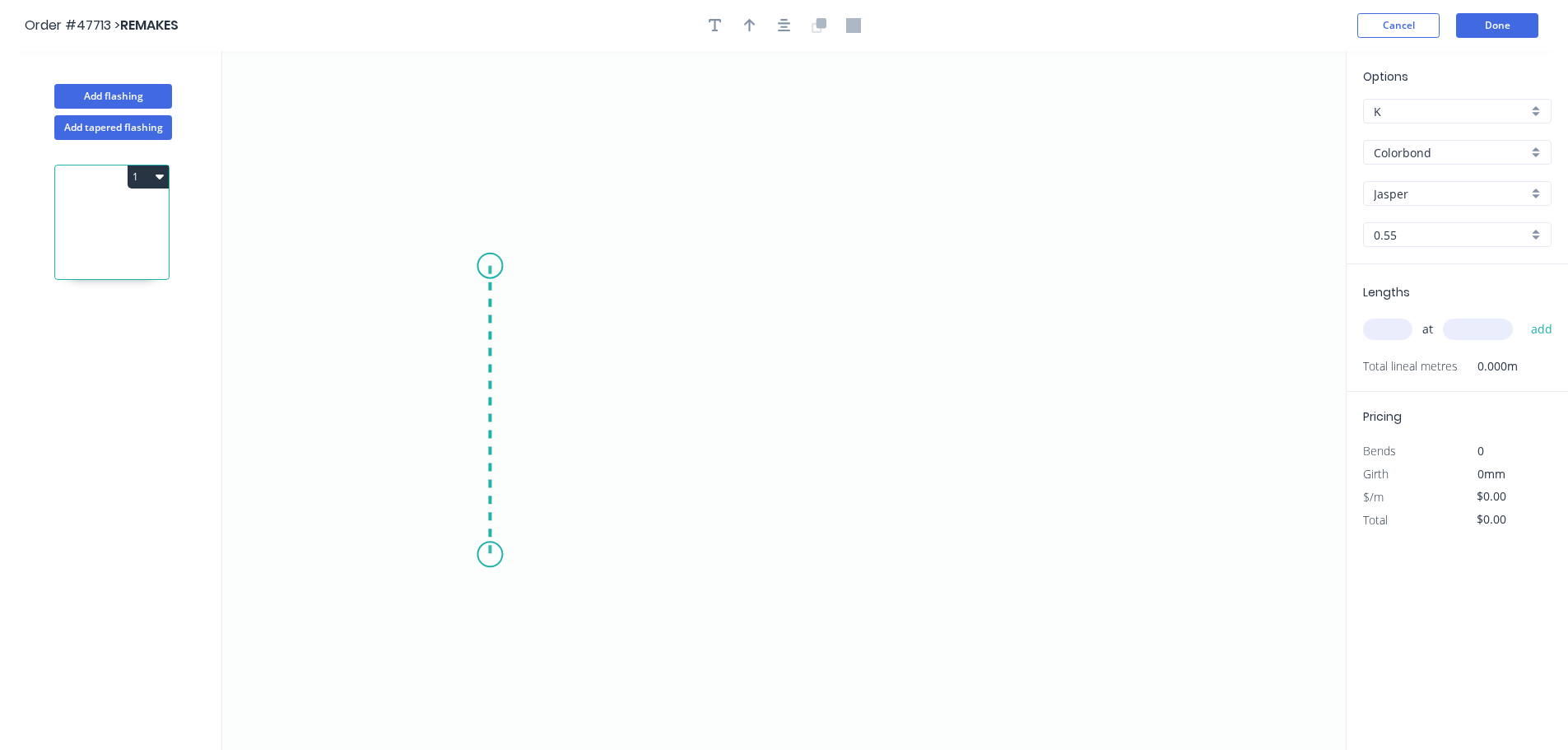
drag, startPoint x: 500, startPoint y: 554, endPoint x: 659, endPoint y: 549, distance: 159.1
click at [511, 551] on icon "0" at bounding box center [784, 400] width 1123 height 699
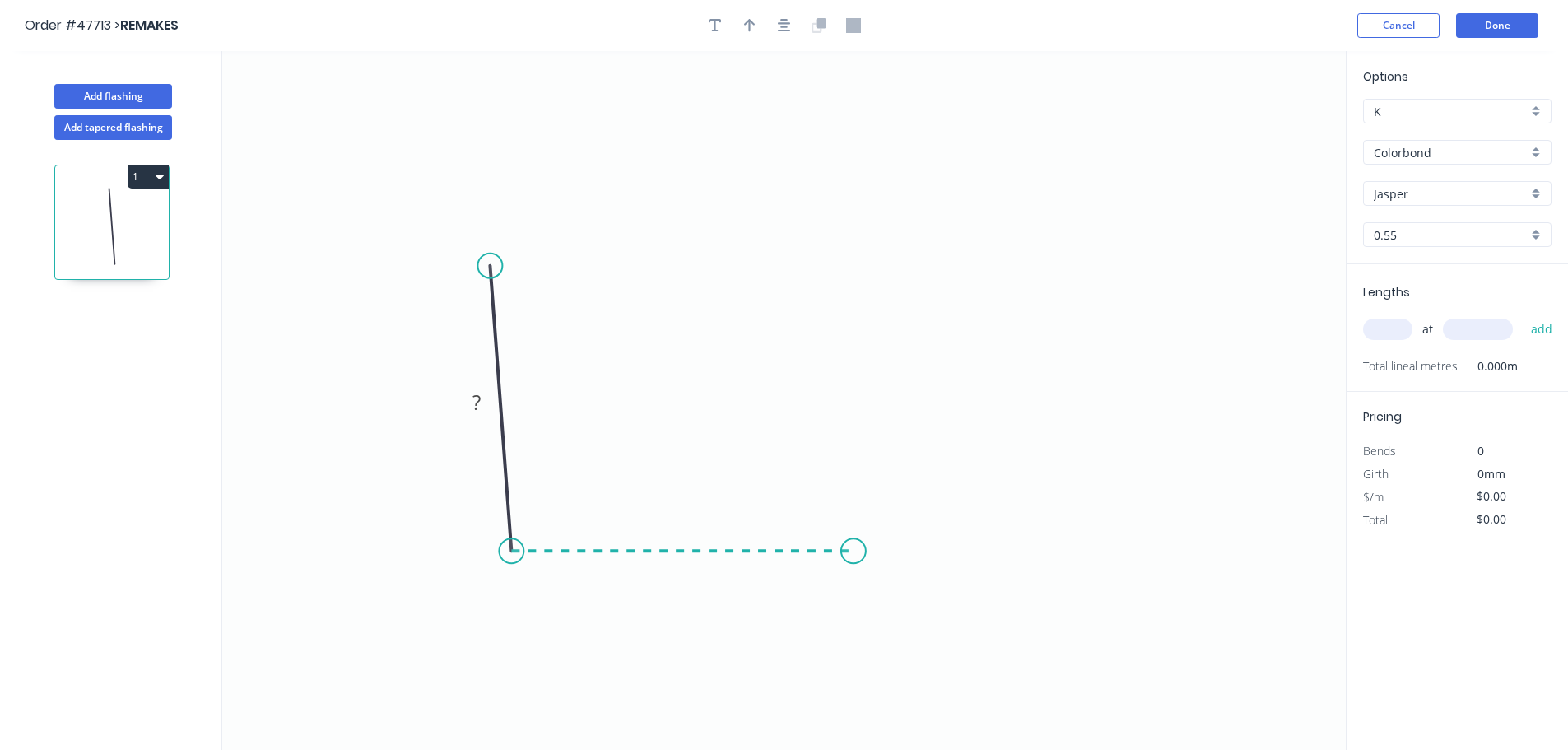
click at [853, 550] on icon "0 ?" at bounding box center [784, 400] width 1123 height 699
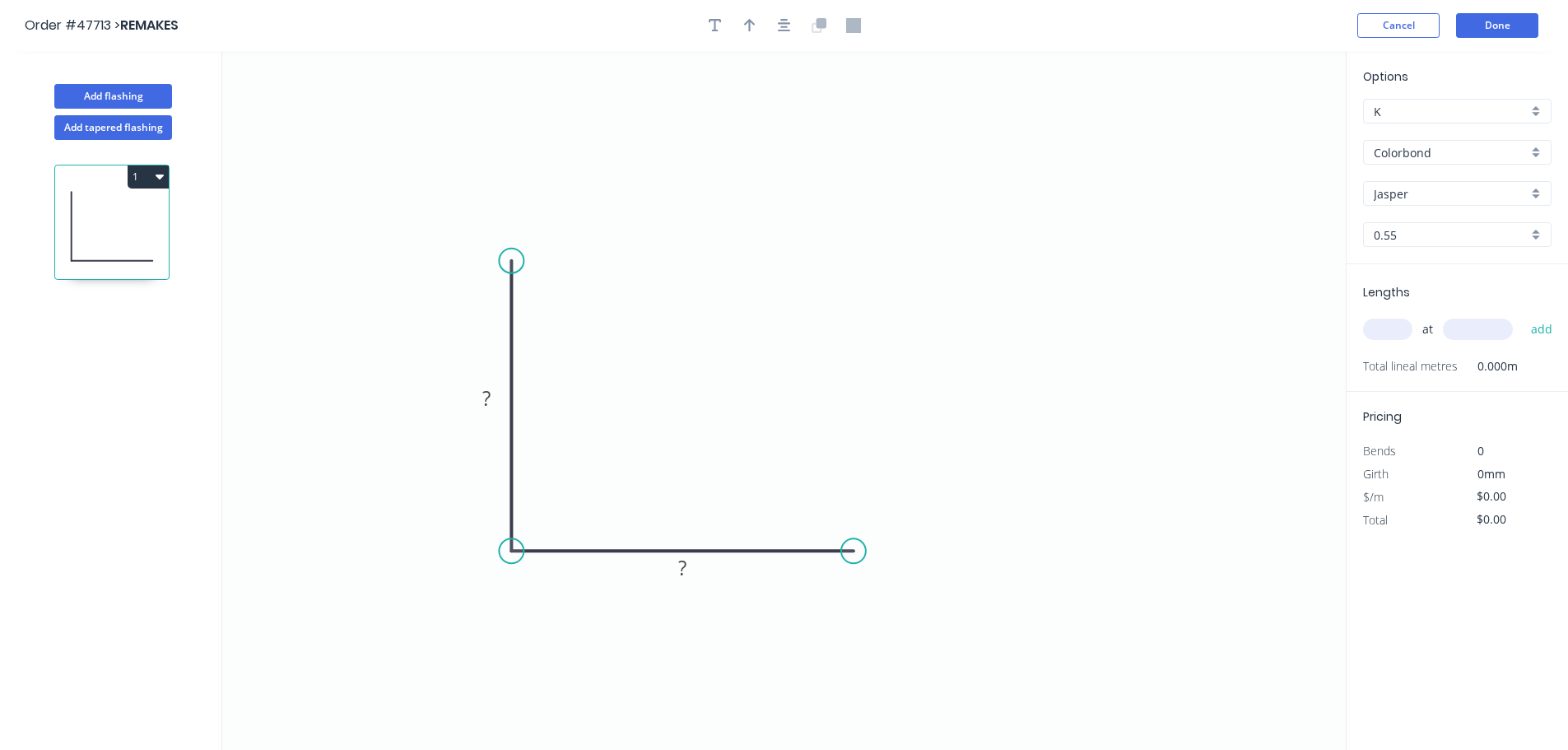
drag, startPoint x: 491, startPoint y: 261, endPoint x: 513, endPoint y: 259, distance: 22.1
click at [513, 259] on circle at bounding box center [511, 261] width 25 height 25
click at [484, 394] on tspan "?" at bounding box center [486, 397] width 9 height 27
click at [879, 589] on div "Crush & Fold" at bounding box center [938, 599] width 166 height 34
click at [560, 319] on div "Crush & Fold" at bounding box center [591, 312] width 166 height 34
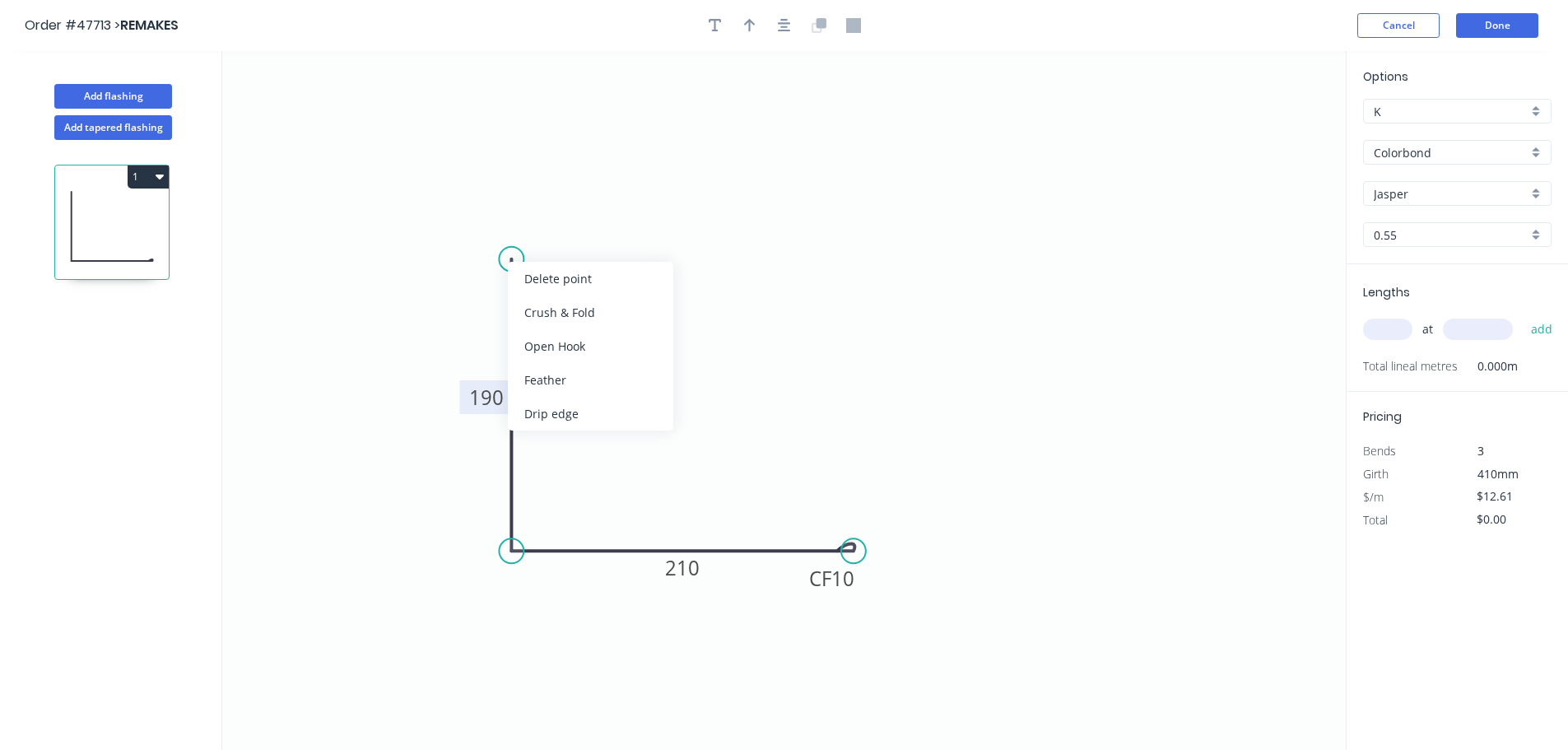
type input "$13.50"
click at [552, 318] on div "Flip bend" at bounding box center [597, 316] width 166 height 34
click at [487, 282] on tspan "10" at bounding box center [487, 273] width 23 height 27
click at [848, 572] on tspan "10" at bounding box center [843, 578] width 23 height 27
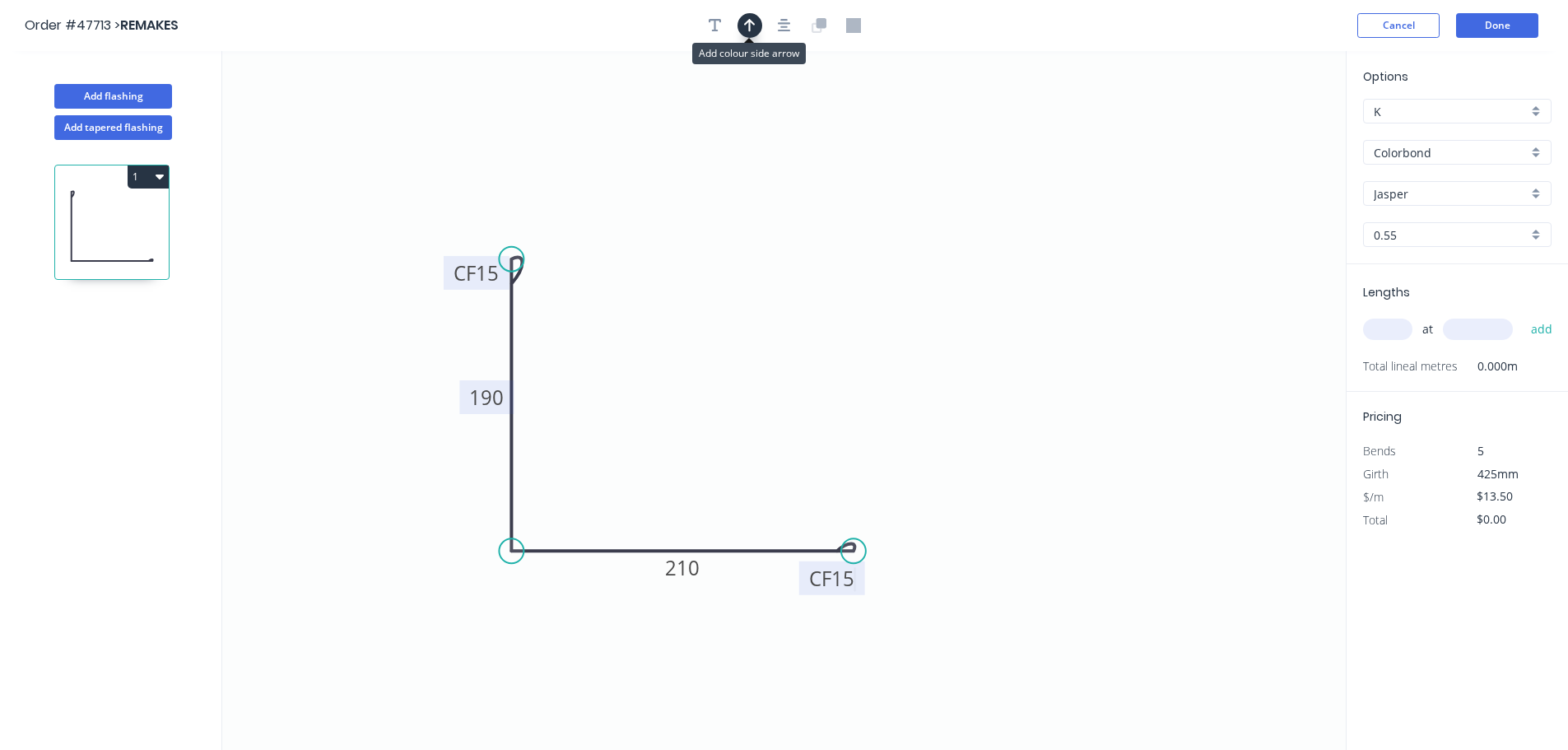
click at [741, 22] on button "button" at bounding box center [750, 26] width 25 height 25
drag, startPoint x: 1259, startPoint y: 130, endPoint x: 475, endPoint y: 532, distance: 881.1
click at [472, 537] on icon at bounding box center [472, 519] width 14 height 53
click at [475, 532] on icon at bounding box center [472, 517] width 14 height 53
click at [475, 532] on icon at bounding box center [486, 522] width 48 height 48
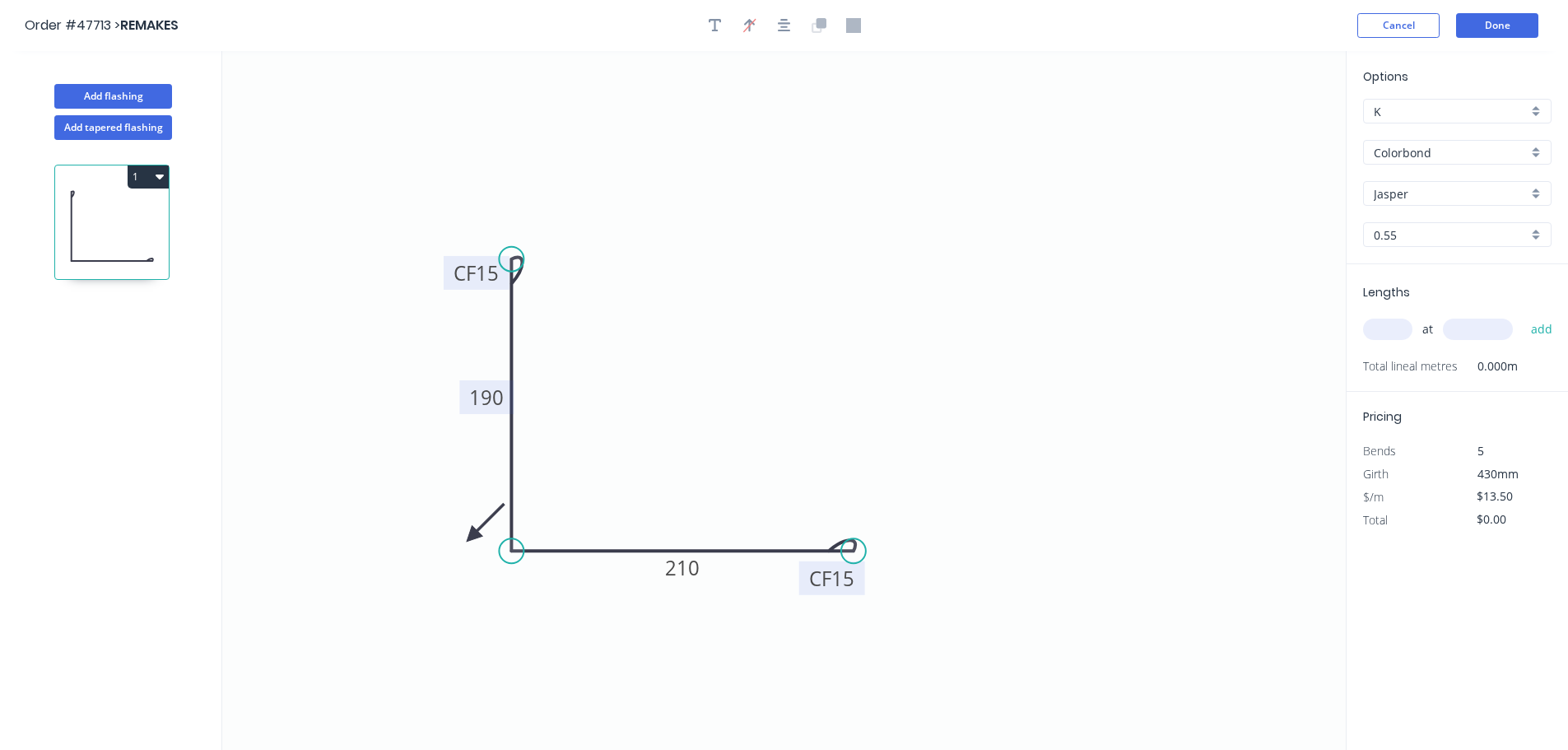
click at [475, 532] on icon at bounding box center [486, 522] width 48 height 48
click at [475, 532] on icon "0 CF 15 190 CF 15 210" at bounding box center [784, 400] width 1123 height 699
click at [475, 531] on icon "0 CF 15 190 CF 15 210" at bounding box center [784, 400] width 1123 height 699
click at [473, 538] on icon at bounding box center [486, 550] width 48 height 48
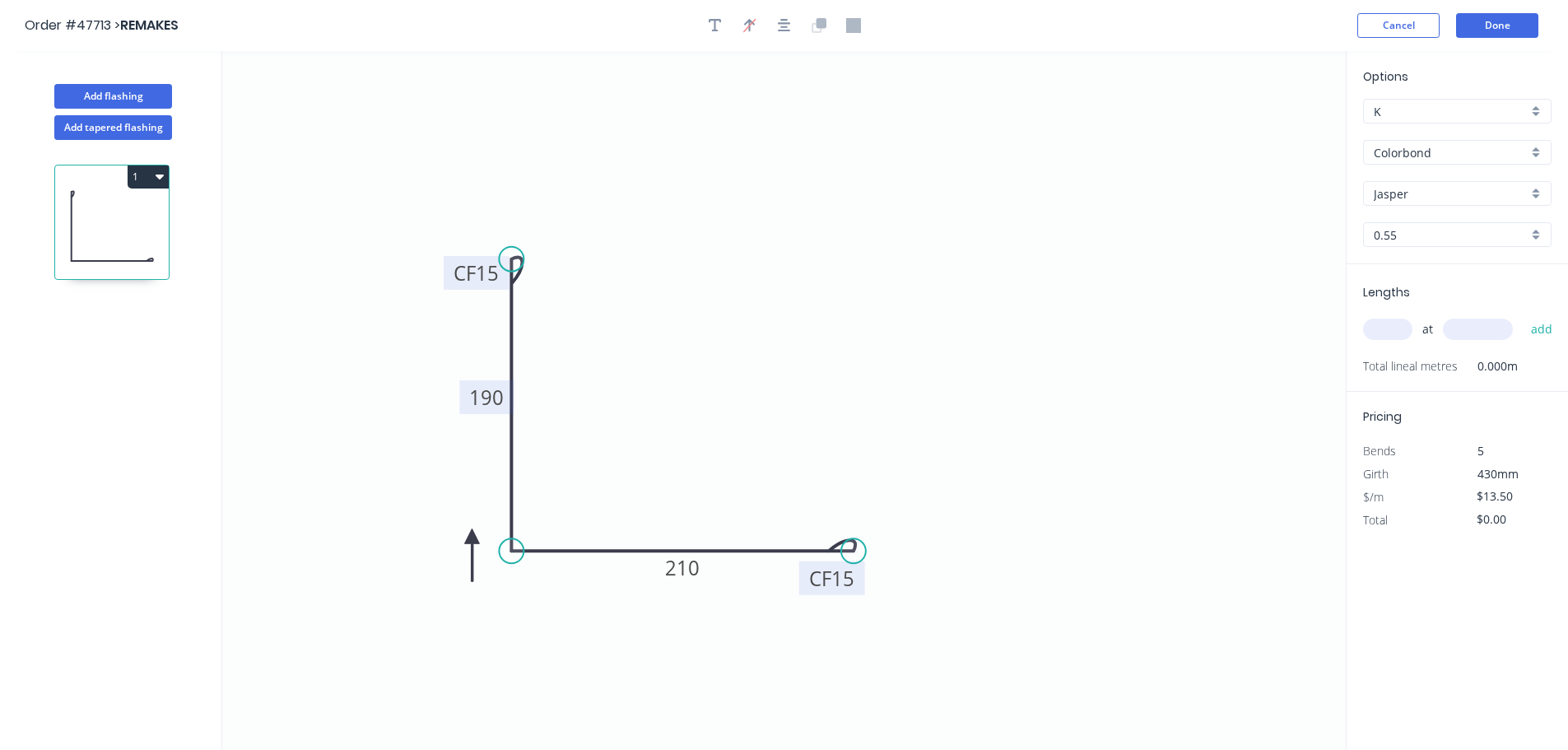
click at [473, 538] on icon at bounding box center [472, 554] width 14 height 53
click at [473, 538] on icon at bounding box center [459, 550] width 48 height 48
drag, startPoint x: 473, startPoint y: 538, endPoint x: 476, endPoint y: 520, distance: 18.2
click at [476, 520] on icon at bounding box center [458, 518] width 53 height 14
click at [1392, 335] on input "text" at bounding box center [1388, 329] width 49 height 21
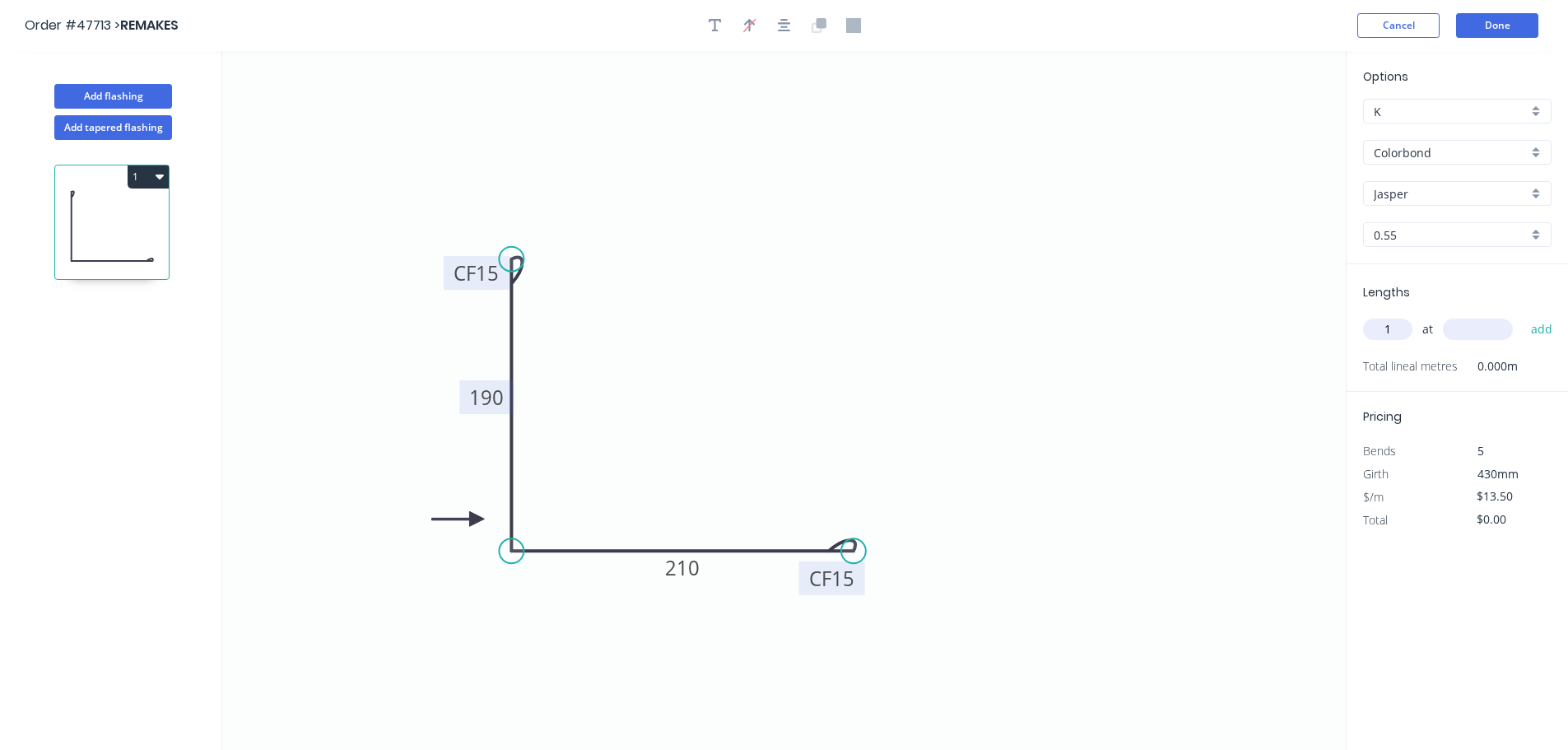
type input "1"
type input "2105"
click at [1524, 315] on button "add" at bounding box center [1543, 329] width 39 height 28
type input "$28.42"
click at [1515, 23] on button "Done" at bounding box center [1497, 26] width 82 height 25
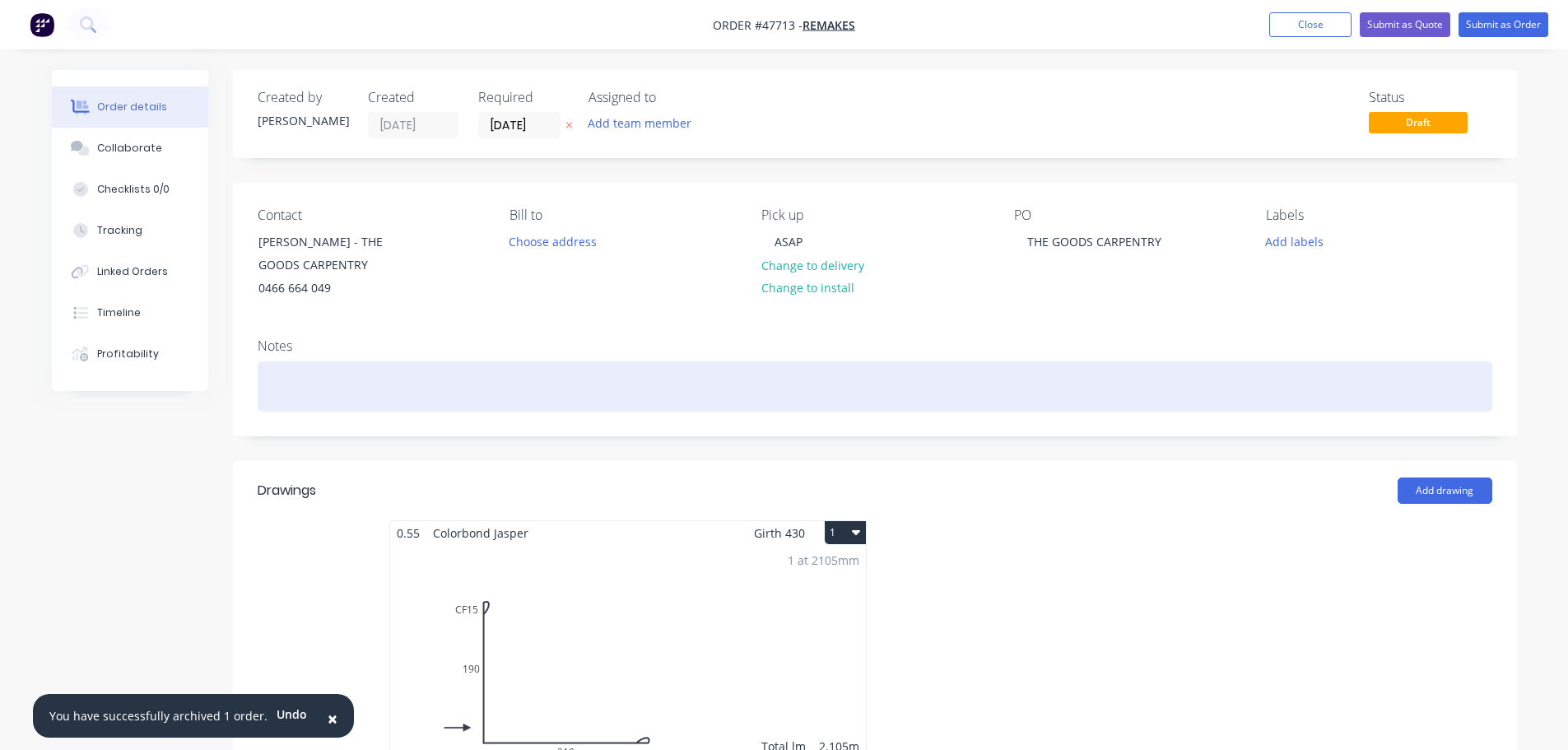
click at [297, 384] on div at bounding box center [875, 387] width 1235 height 50
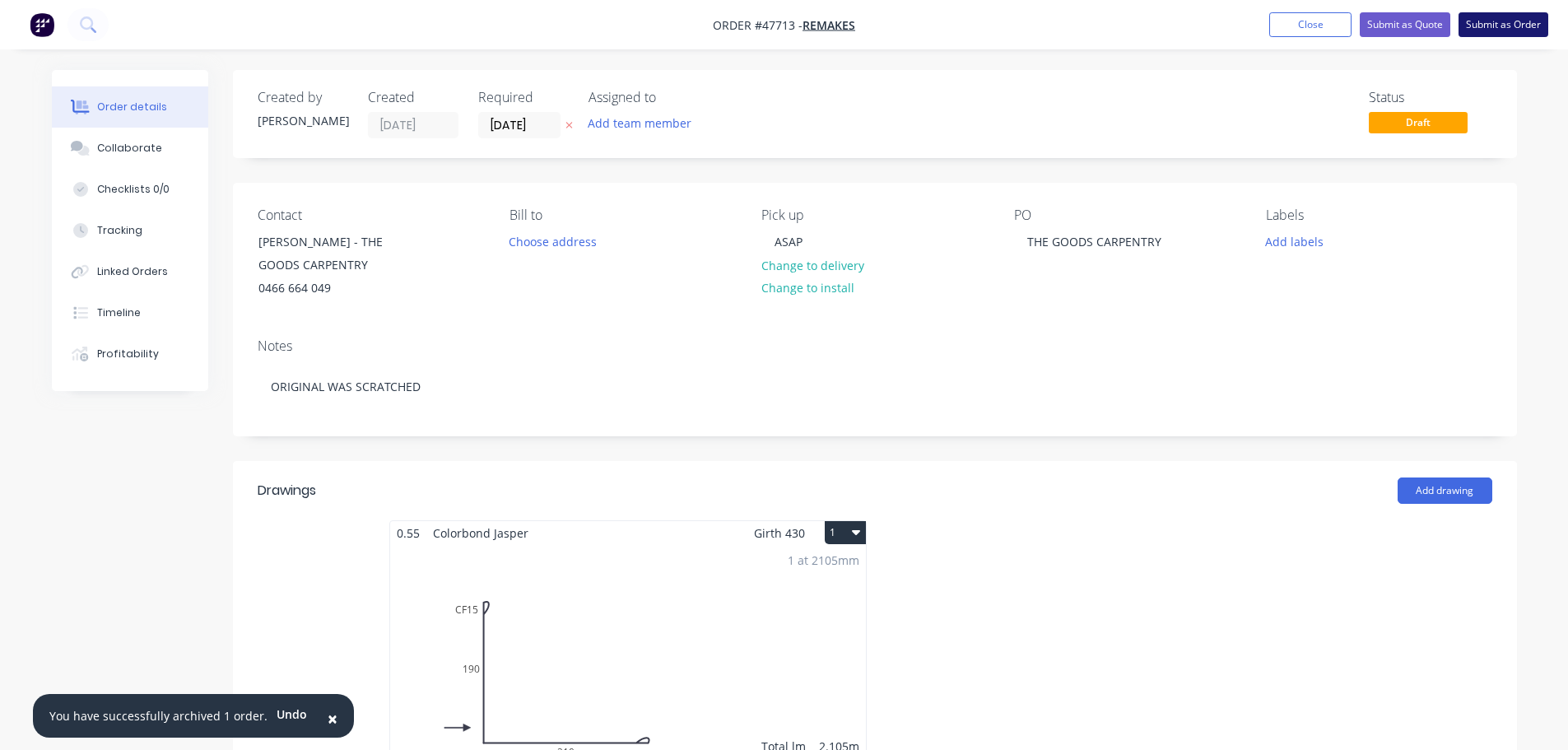
click at [1500, 28] on button "Submit as Order" at bounding box center [1503, 25] width 90 height 25
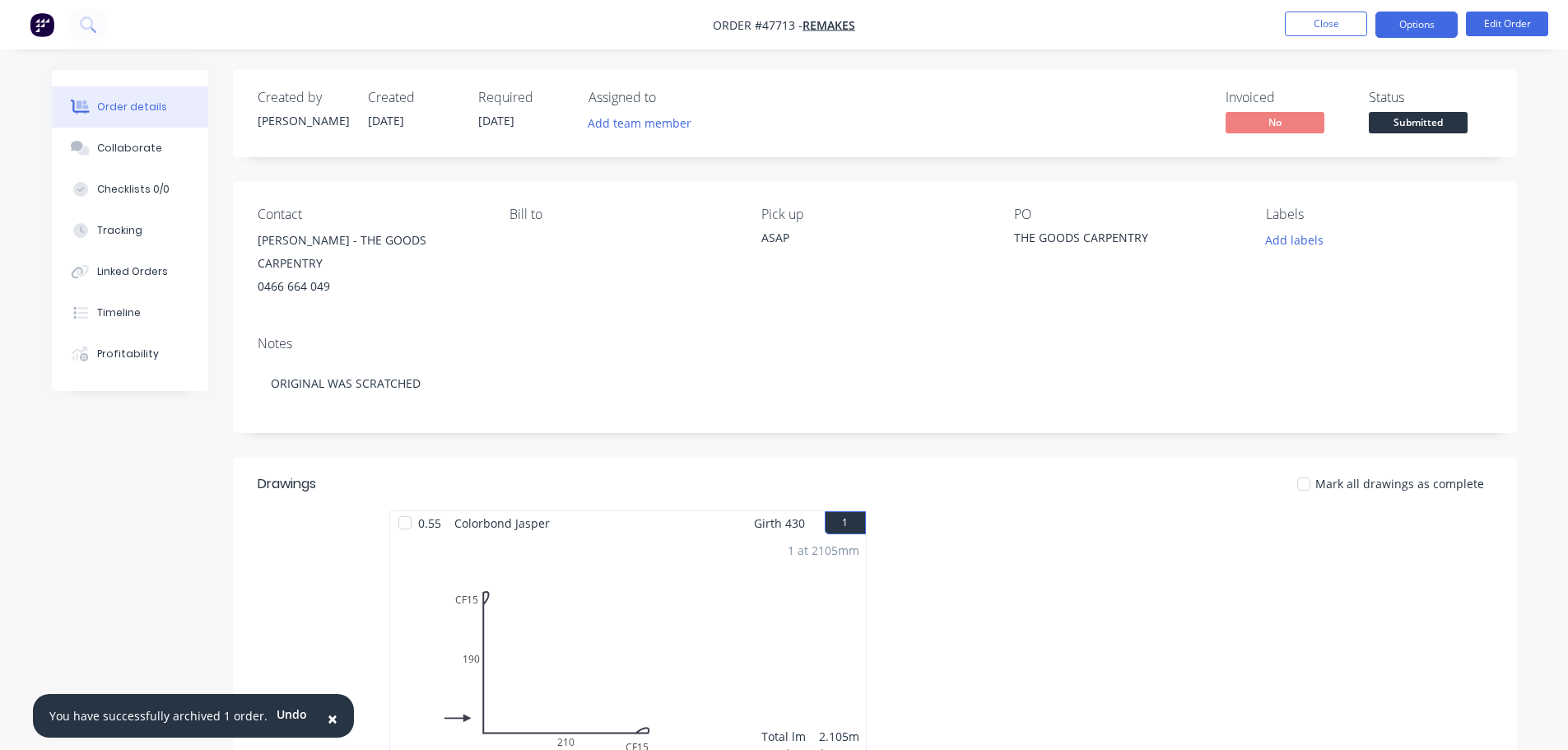
click at [1399, 20] on button "Options" at bounding box center [1417, 24] width 82 height 26
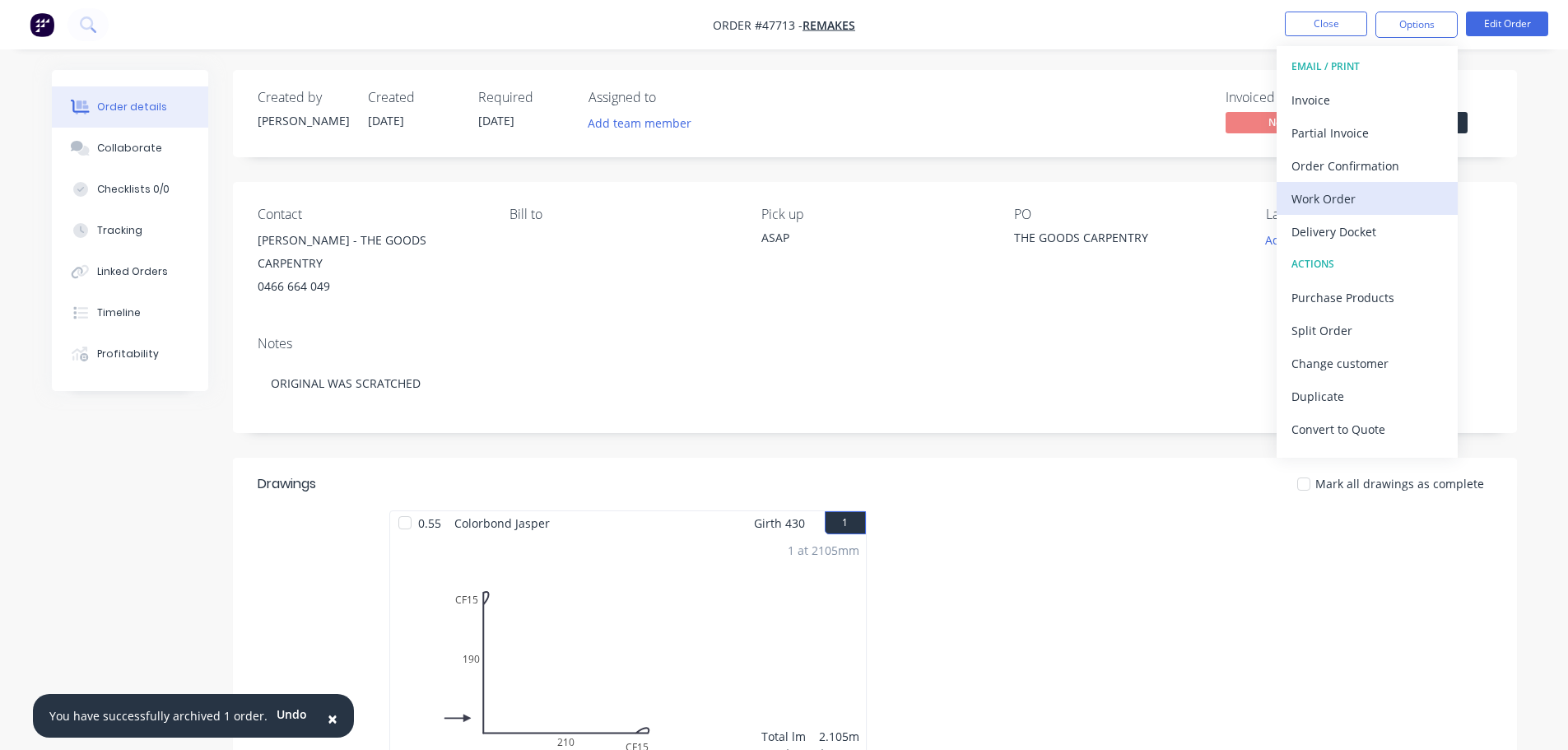
click at [1360, 196] on div "Work Order" at bounding box center [1367, 199] width 151 height 24
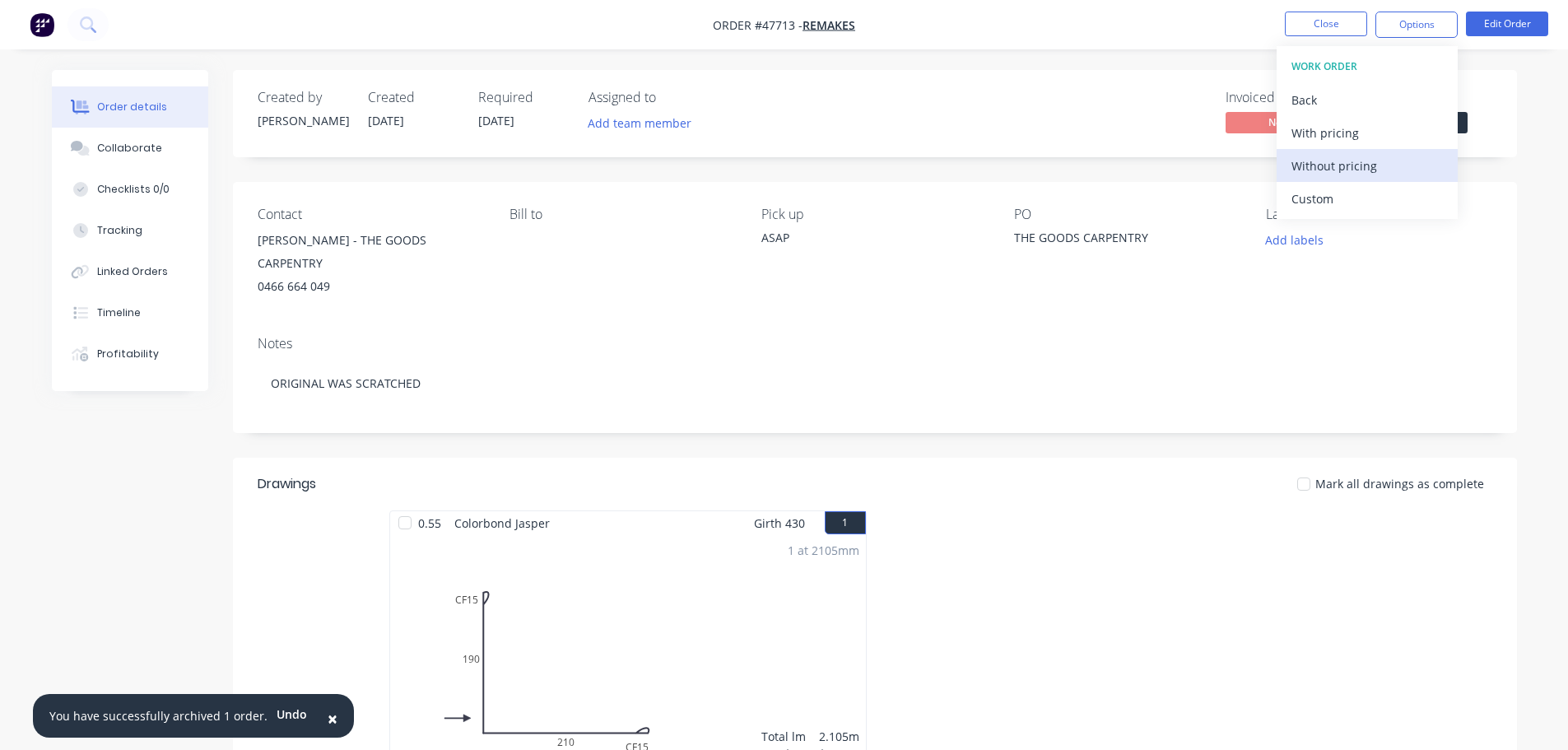
click at [1357, 165] on div "Without pricing" at bounding box center [1367, 166] width 151 height 24
click at [1526, 185] on div "Order details Collaborate Checklists 0/0 Tracking Linked Orders Timeline Profit…" at bounding box center [785, 565] width 1499 height 990
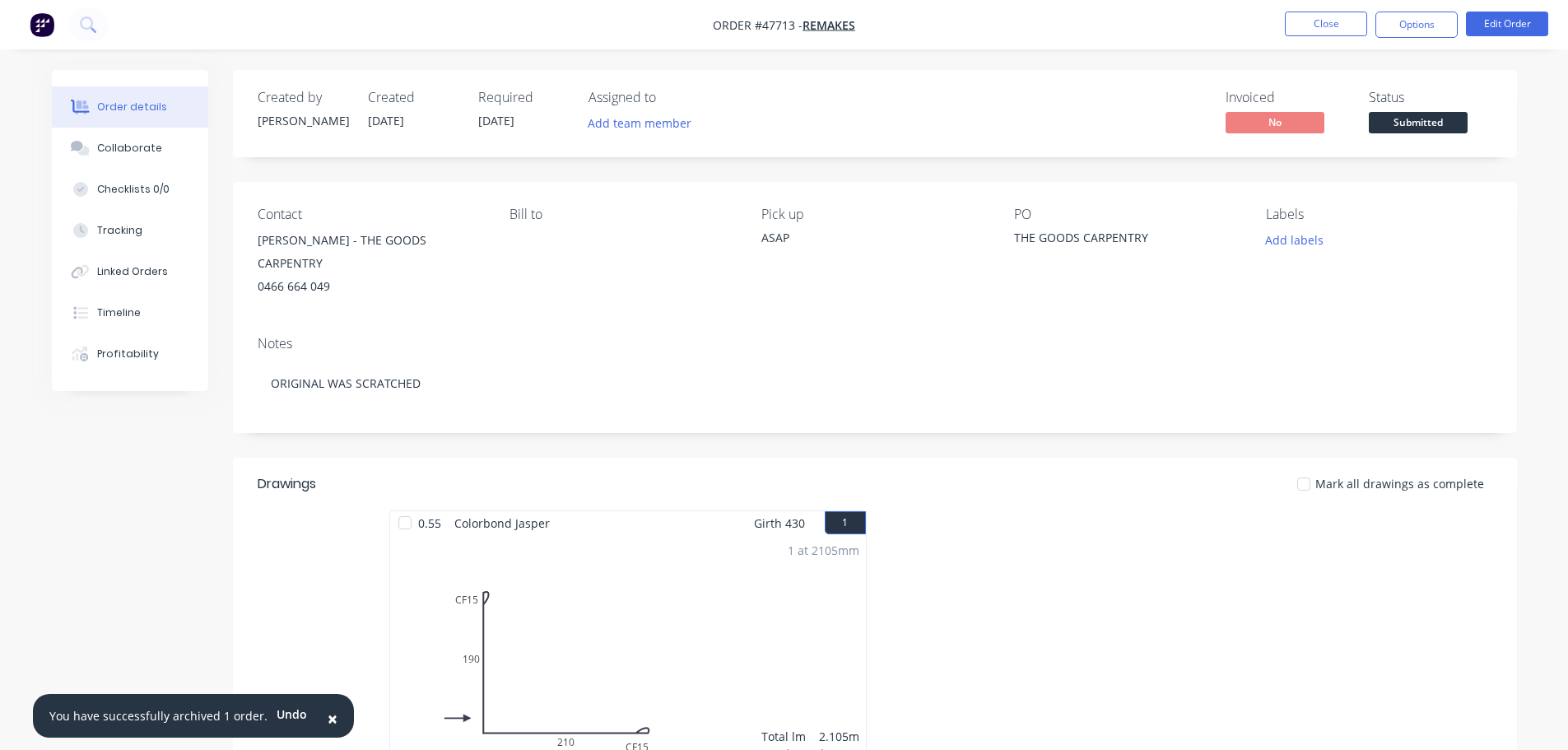
click at [1420, 127] on span "Submitted" at bounding box center [1419, 121] width 98 height 20
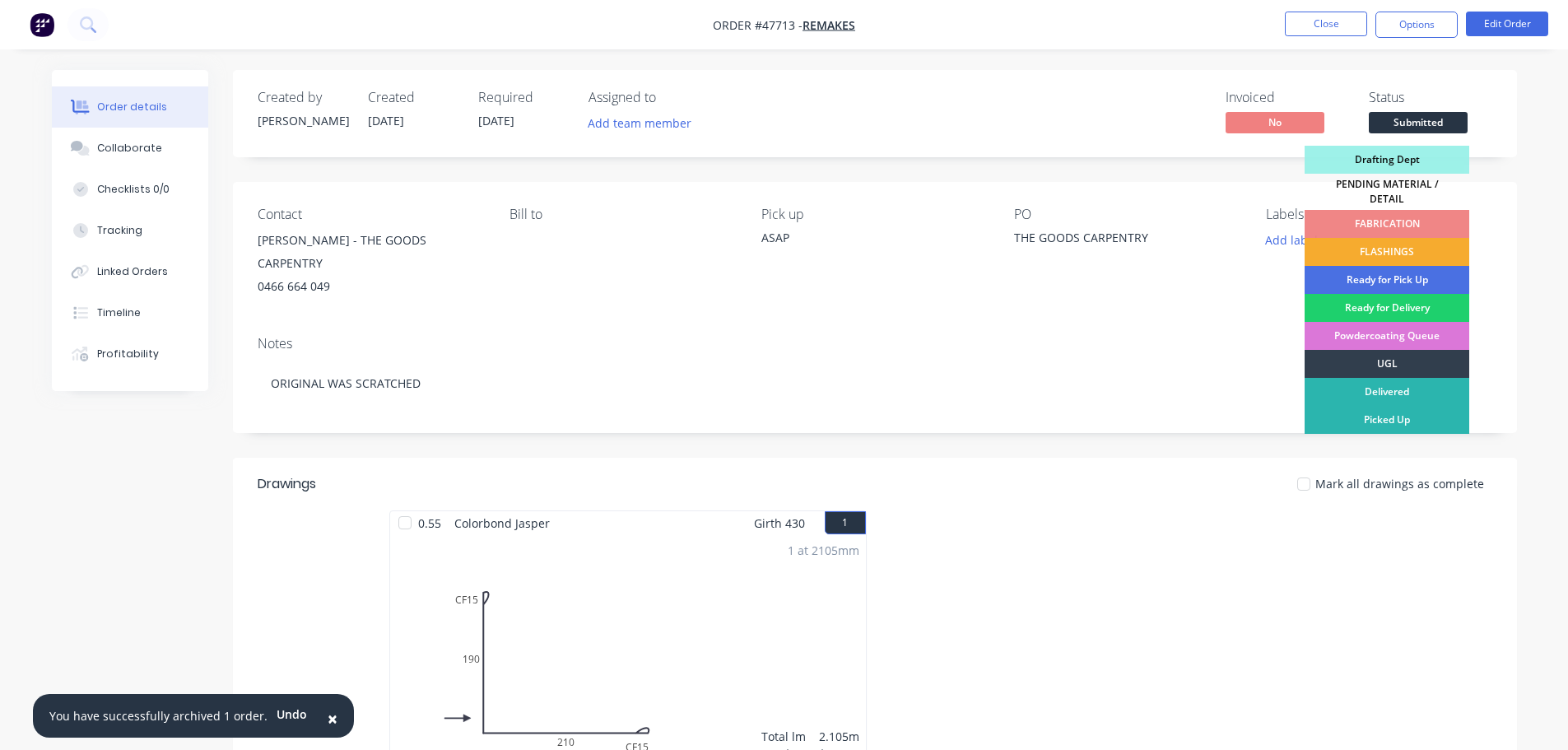
click at [1401, 243] on div "FLASHINGS" at bounding box center [1387, 252] width 165 height 28
